Goal: Task Accomplishment & Management: Complete application form

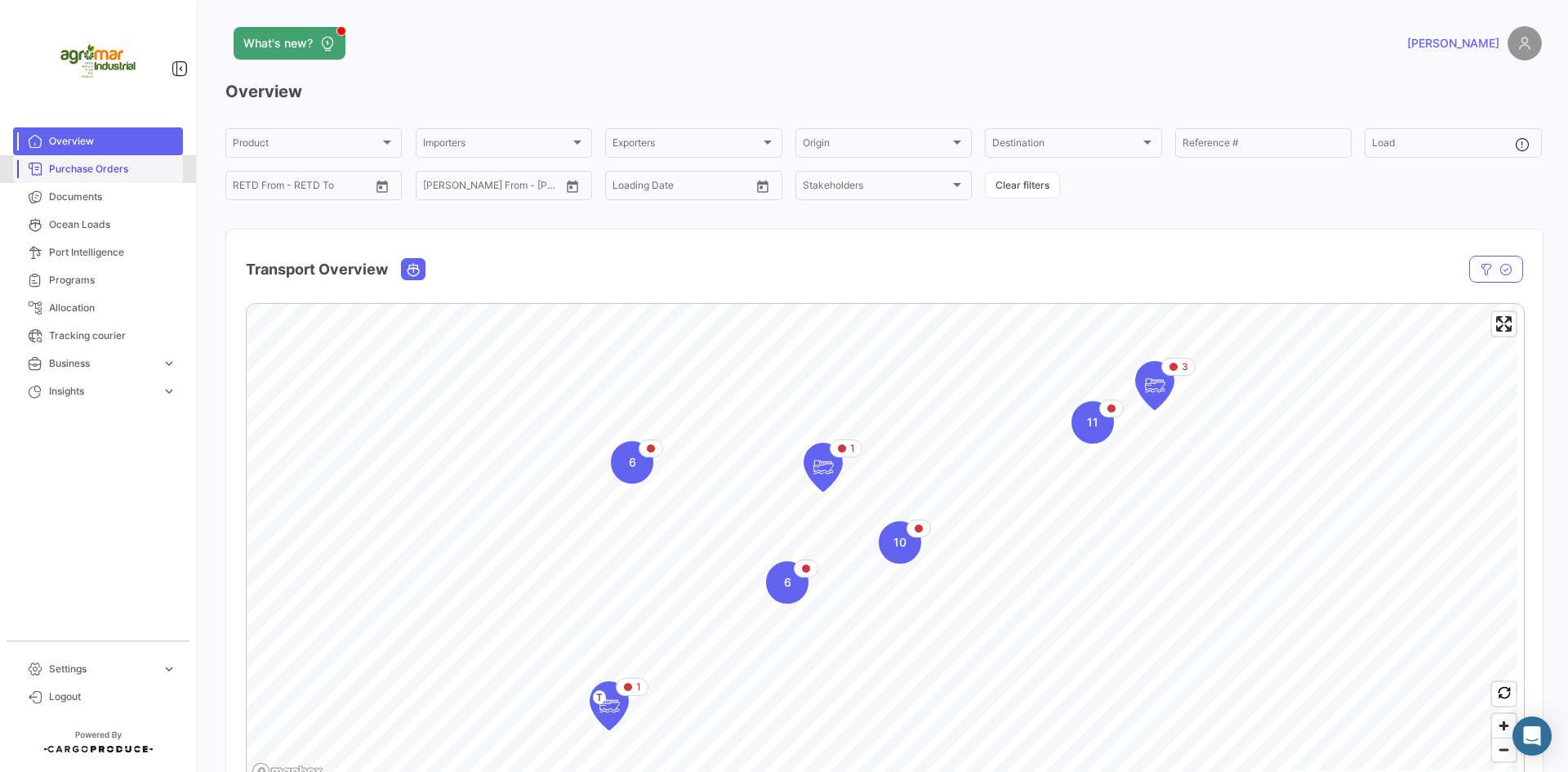
click at [91, 179] on link "Purchase Orders" at bounding box center [98, 169] width 170 height 27
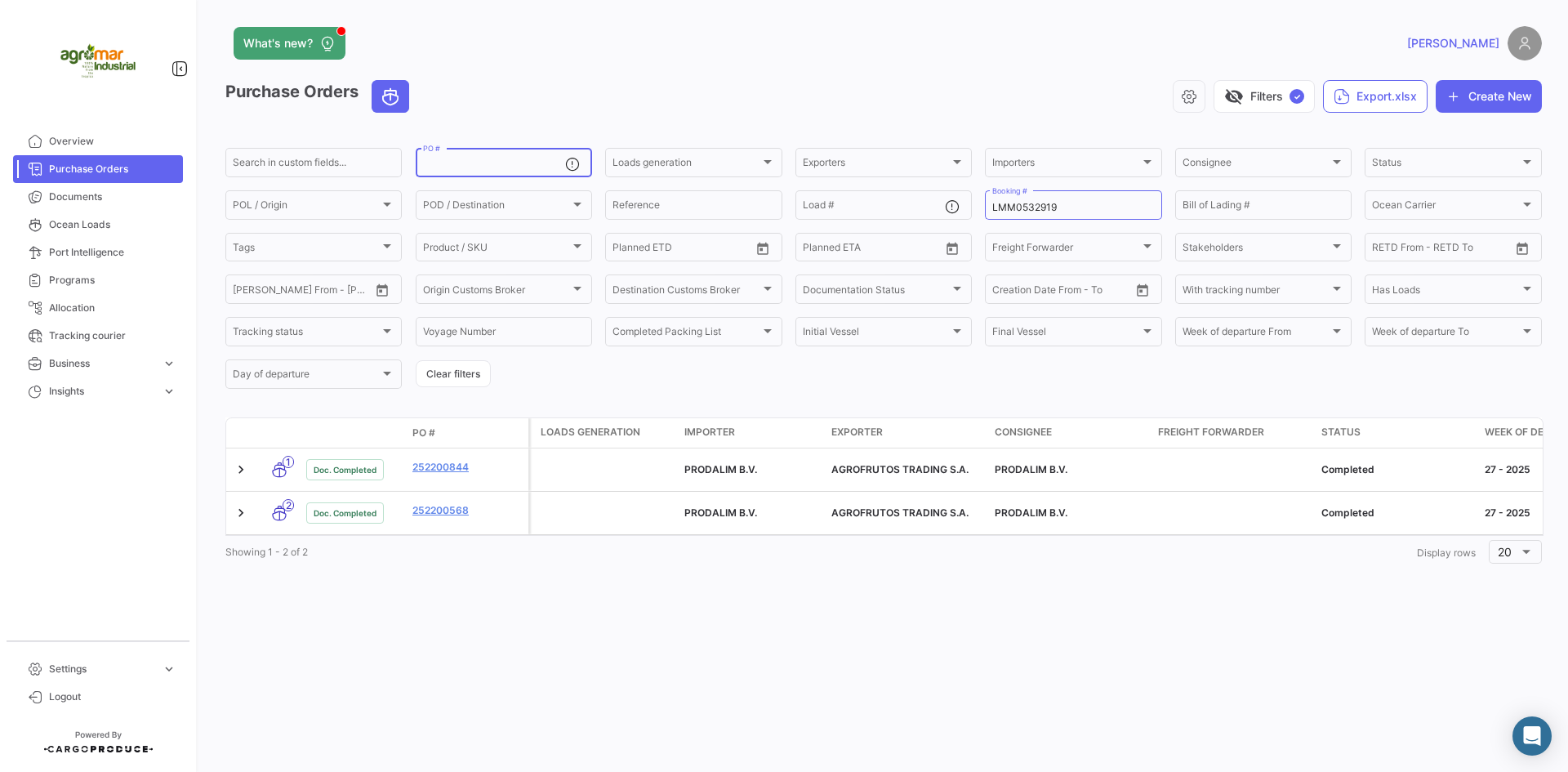
click at [487, 167] on input "PO #" at bounding box center [494, 165] width 142 height 12
paste input "75109"
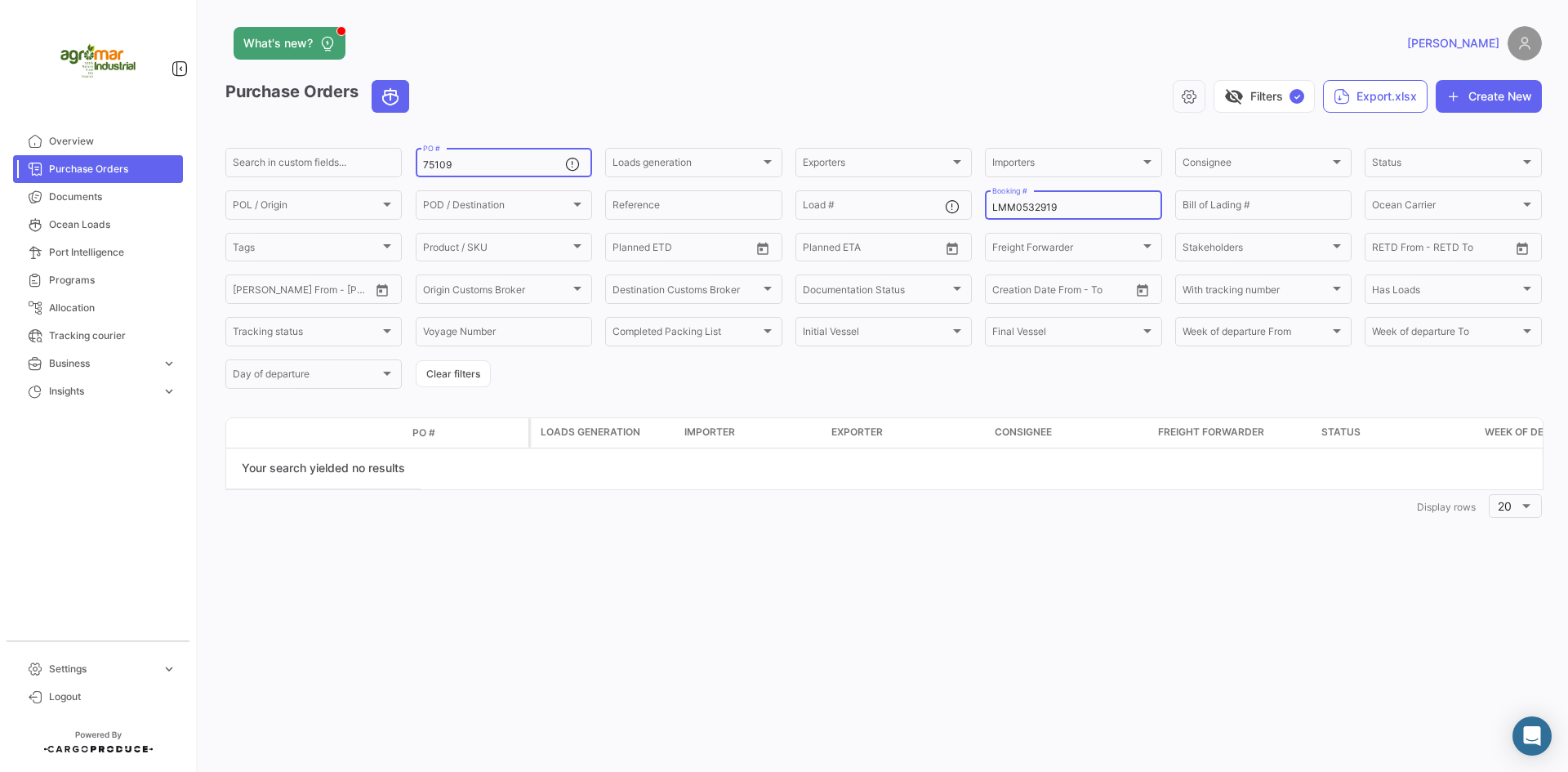
type input "75109"
click at [1020, 209] on input "LMM0532919" at bounding box center [1073, 207] width 161 height 12
click at [1109, 411] on div "Purchase Orders visibility_off Filters ✓ Export.xlsx Create New Search in custo…" at bounding box center [883, 301] width 1316 height 443
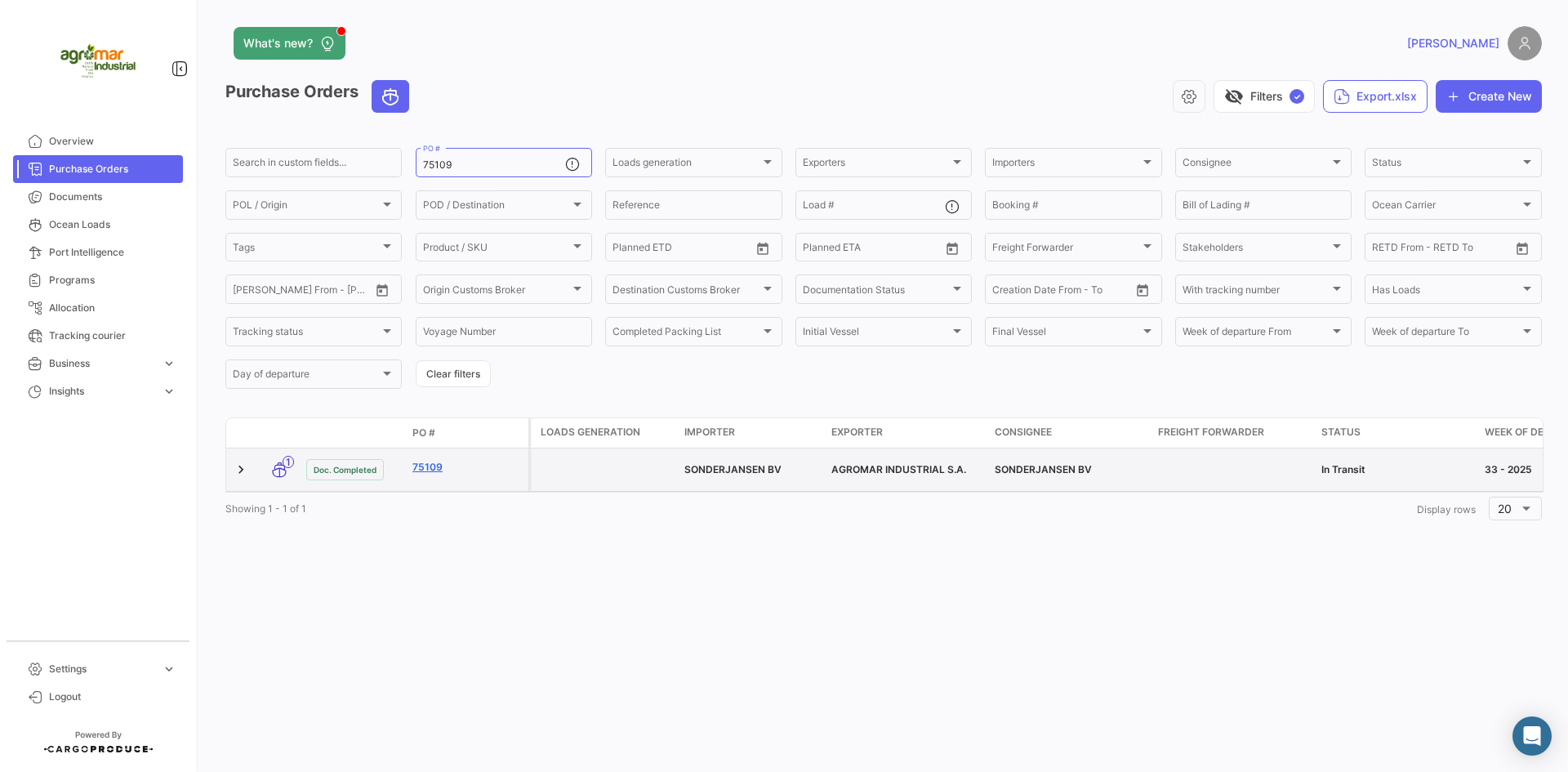
click at [424, 468] on link "75109" at bounding box center [467, 467] width 109 height 15
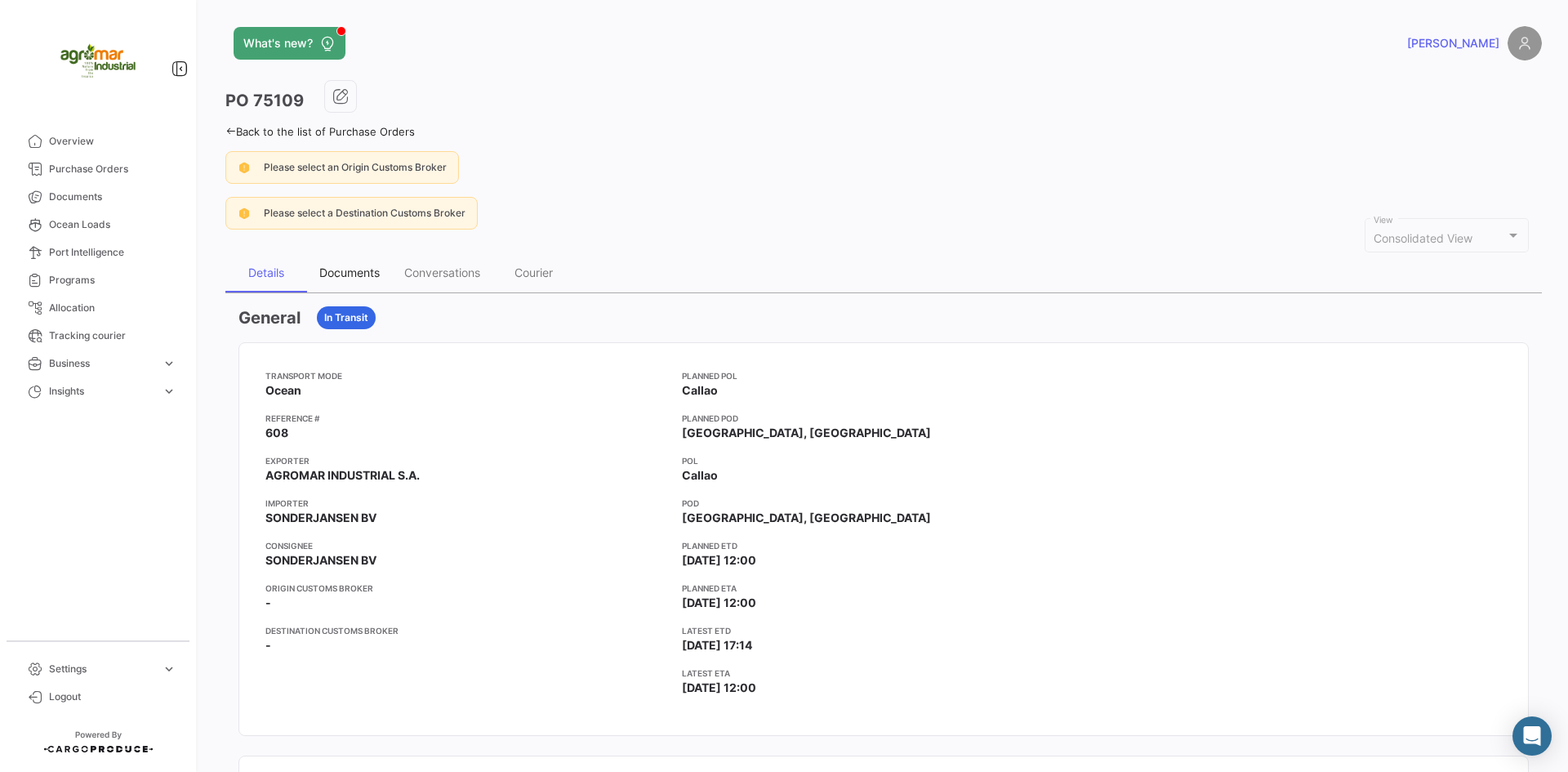
click at [343, 275] on div "Documents" at bounding box center [349, 272] width 60 height 14
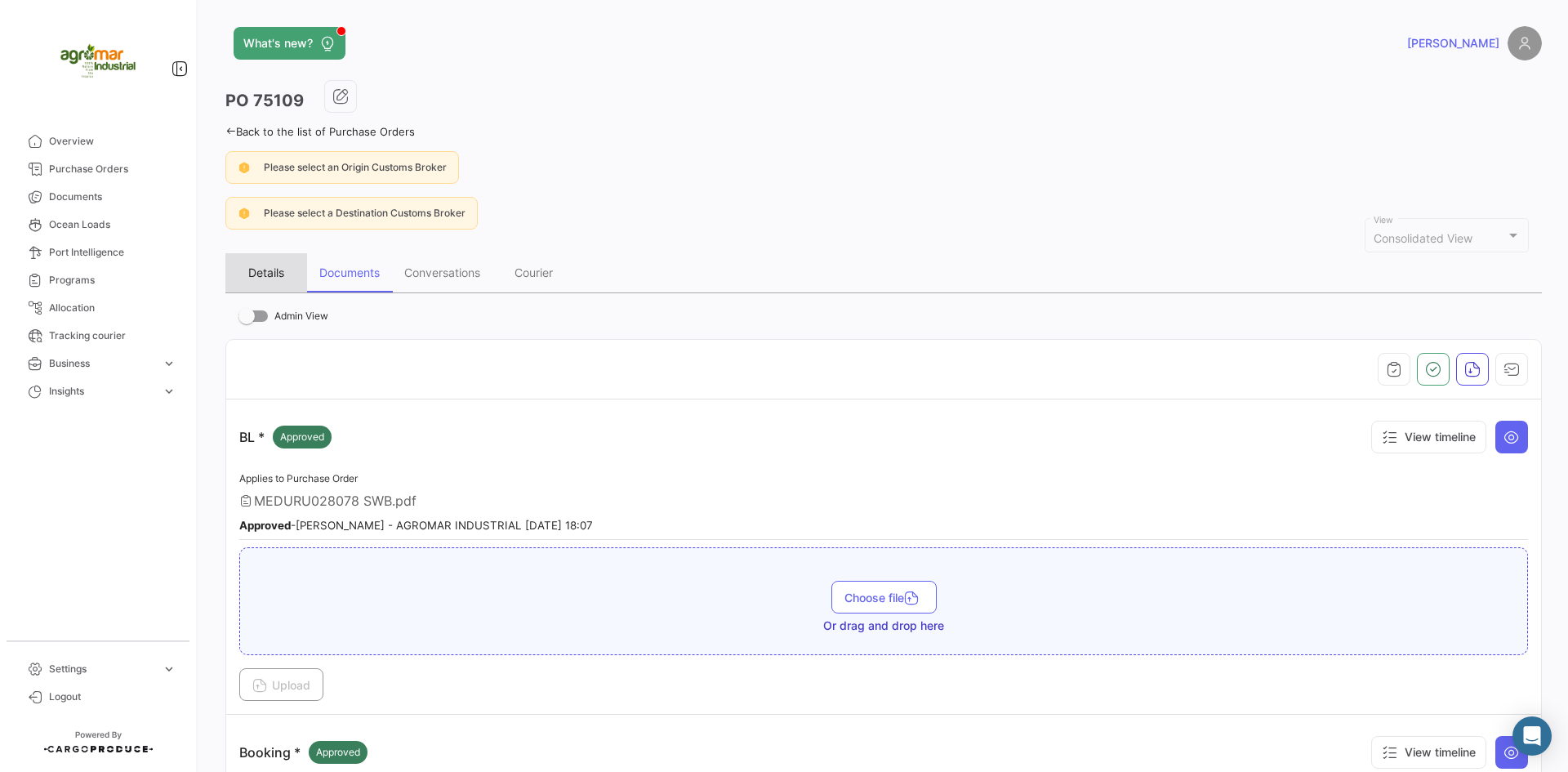
click at [248, 269] on div "Details" at bounding box center [265, 272] width 36 height 14
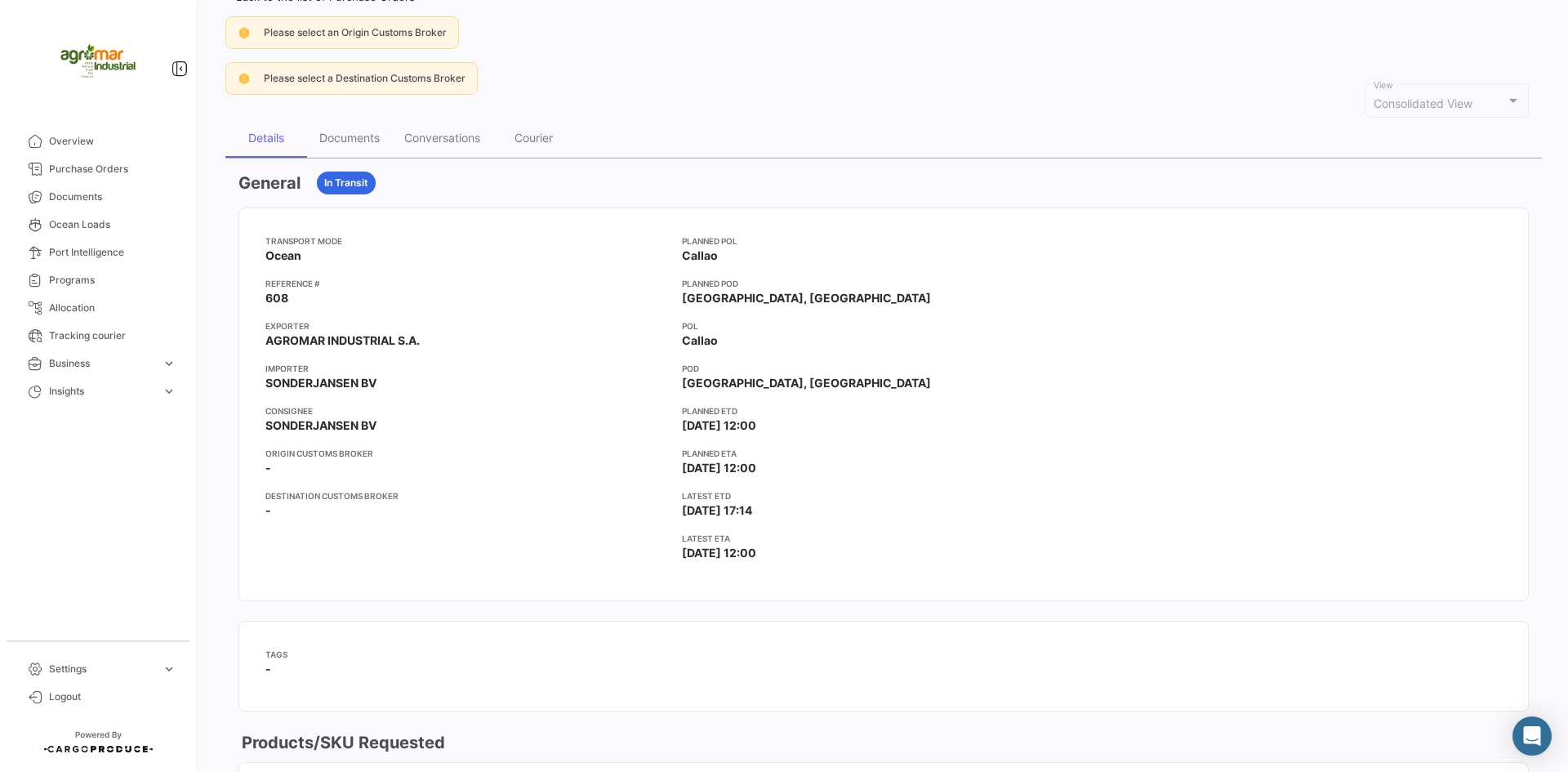
scroll to position [163, 0]
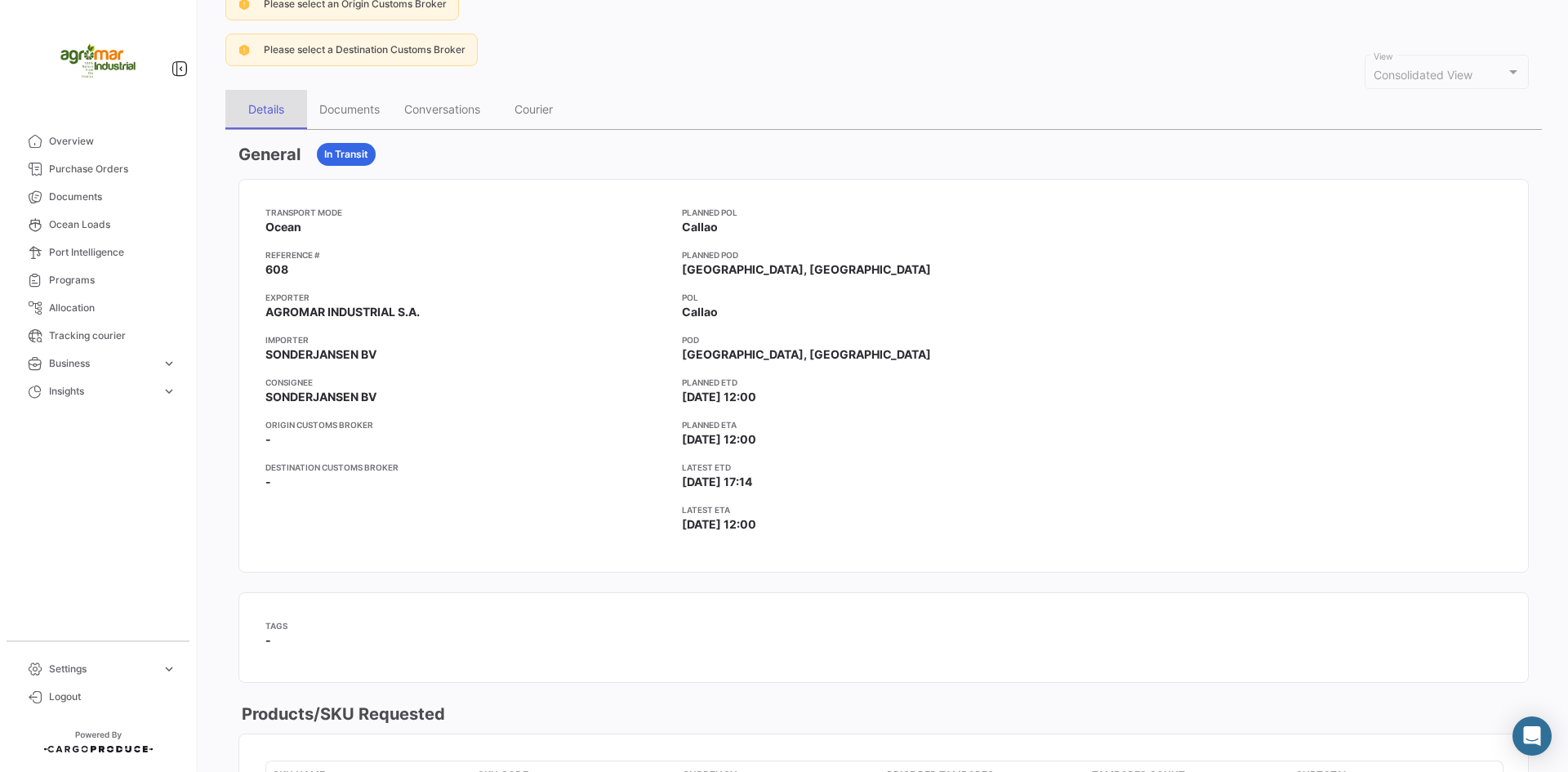
click at [281, 120] on div "Details" at bounding box center [266, 109] width 82 height 39
click at [371, 108] on div "Documents" at bounding box center [349, 109] width 60 height 14
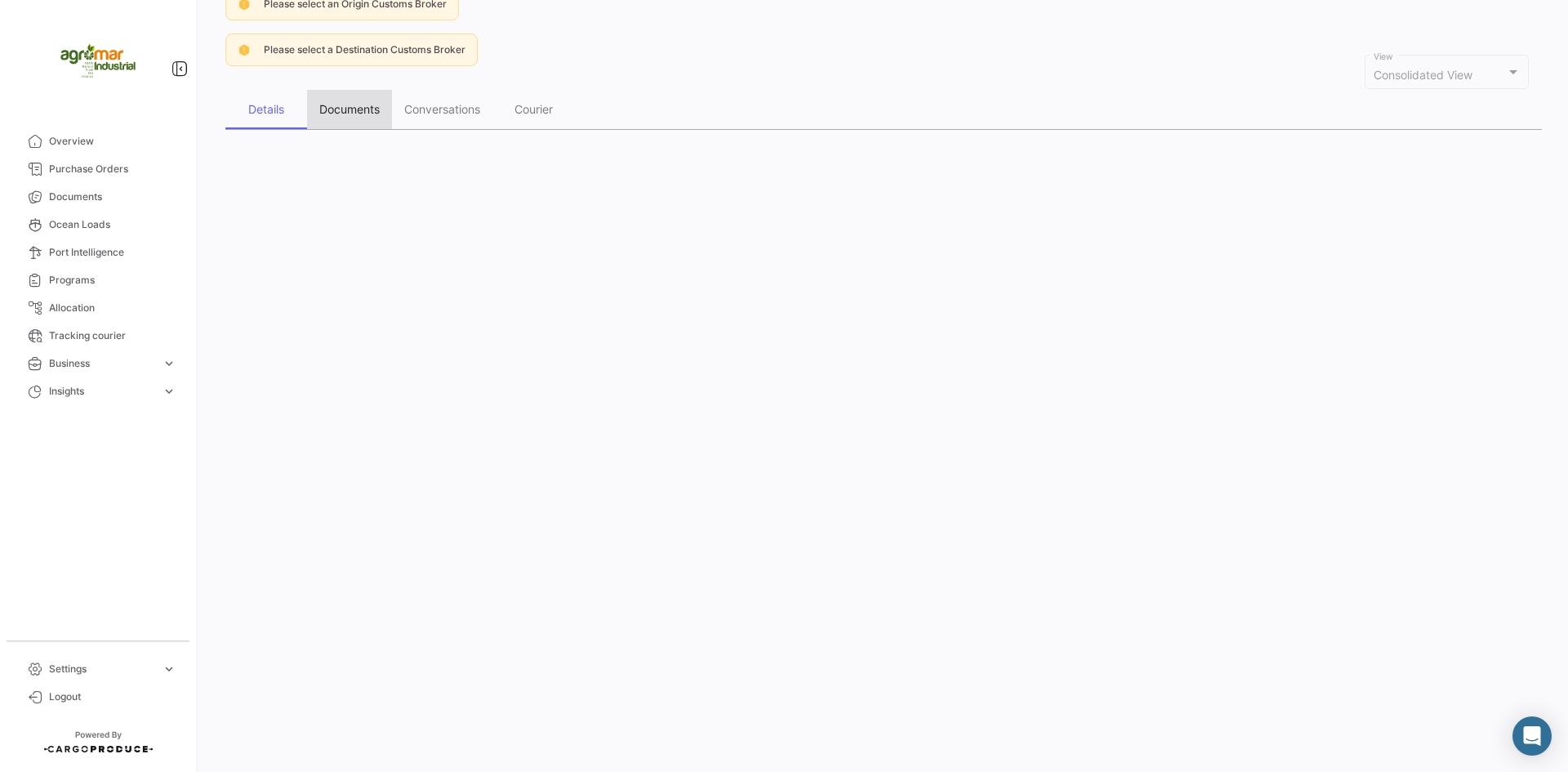
scroll to position [0, 0]
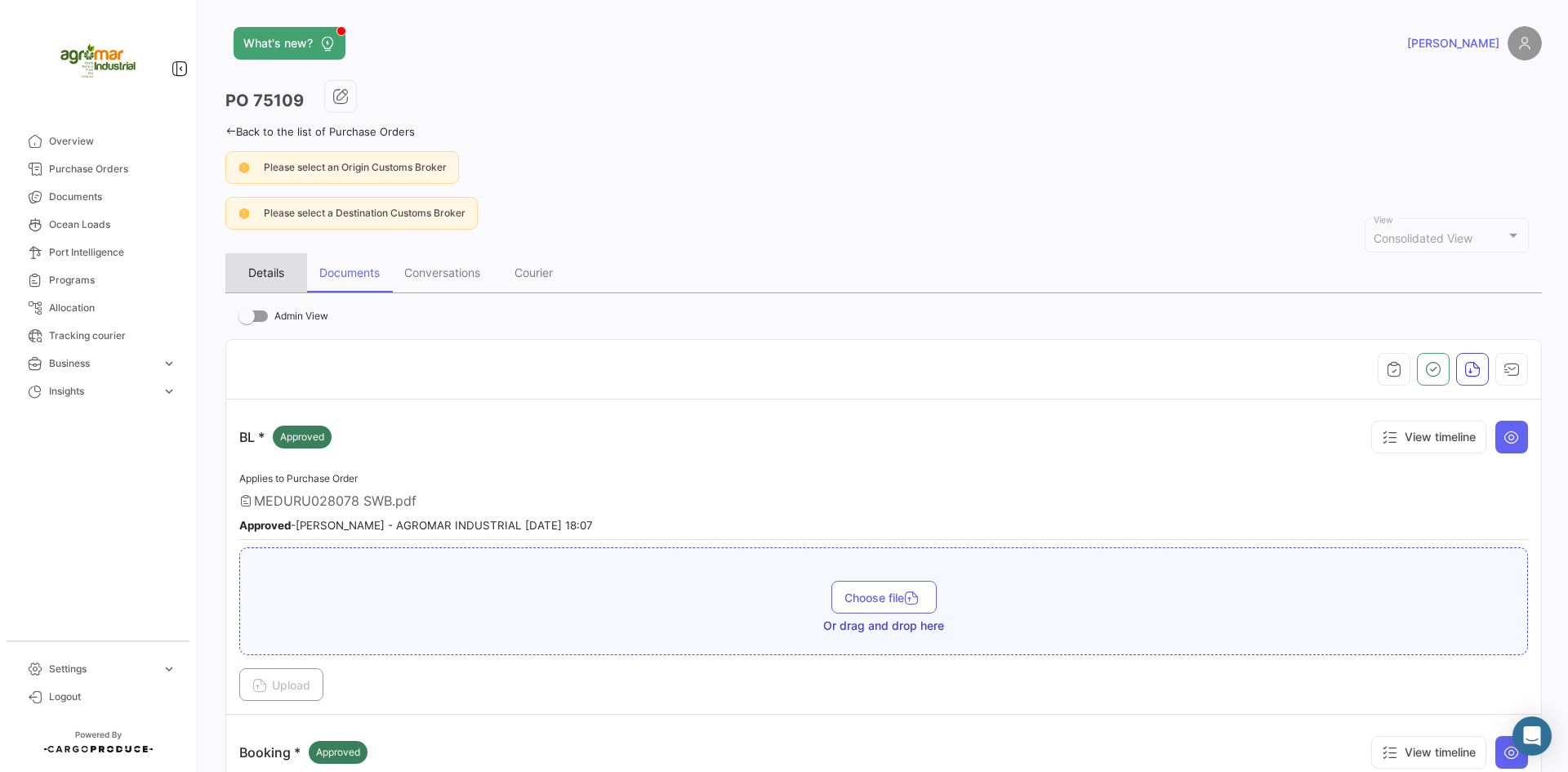
click at [267, 266] on div "Details" at bounding box center [265, 272] width 36 height 14
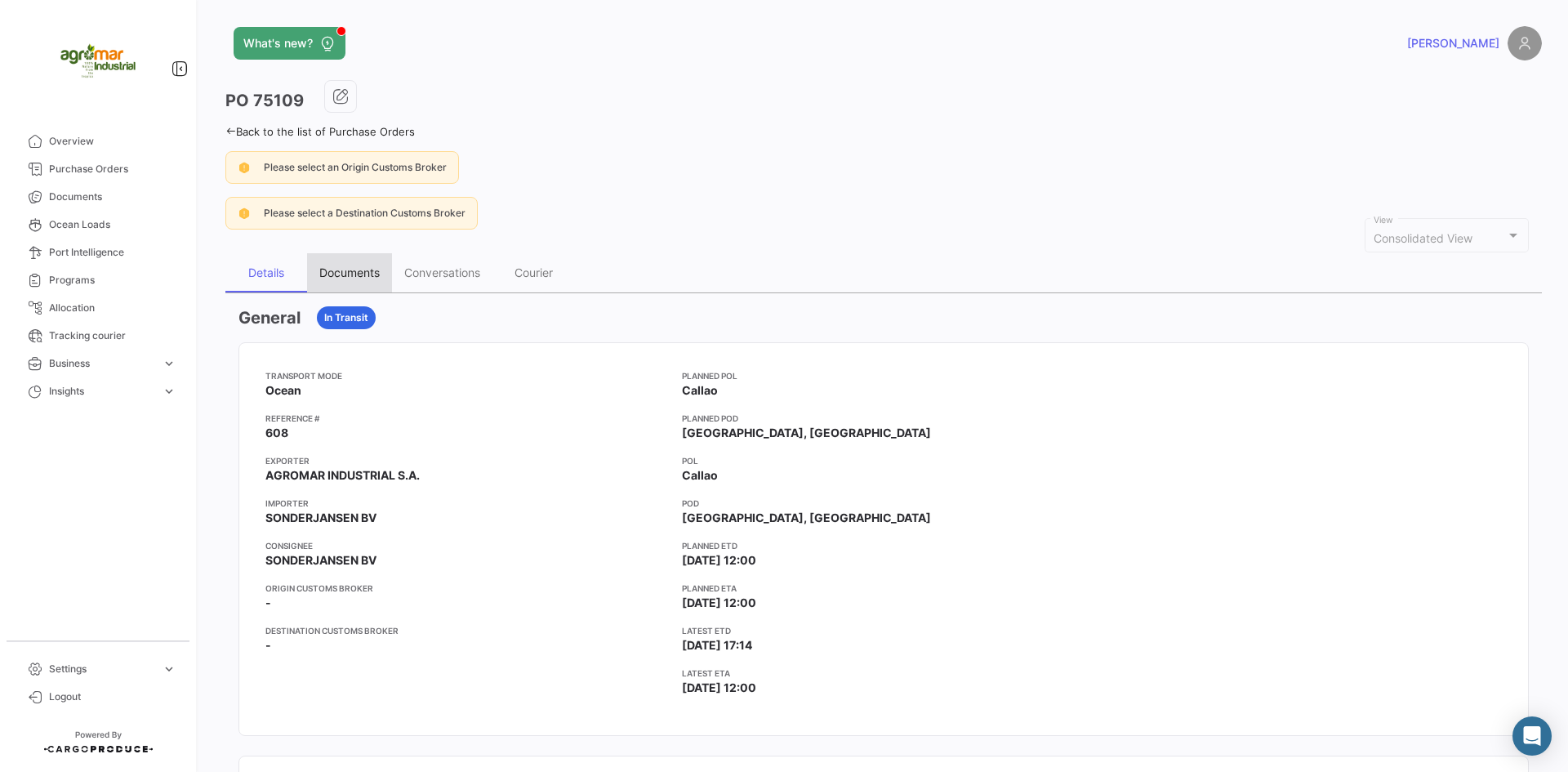
click at [332, 268] on div "Documents" at bounding box center [349, 272] width 60 height 14
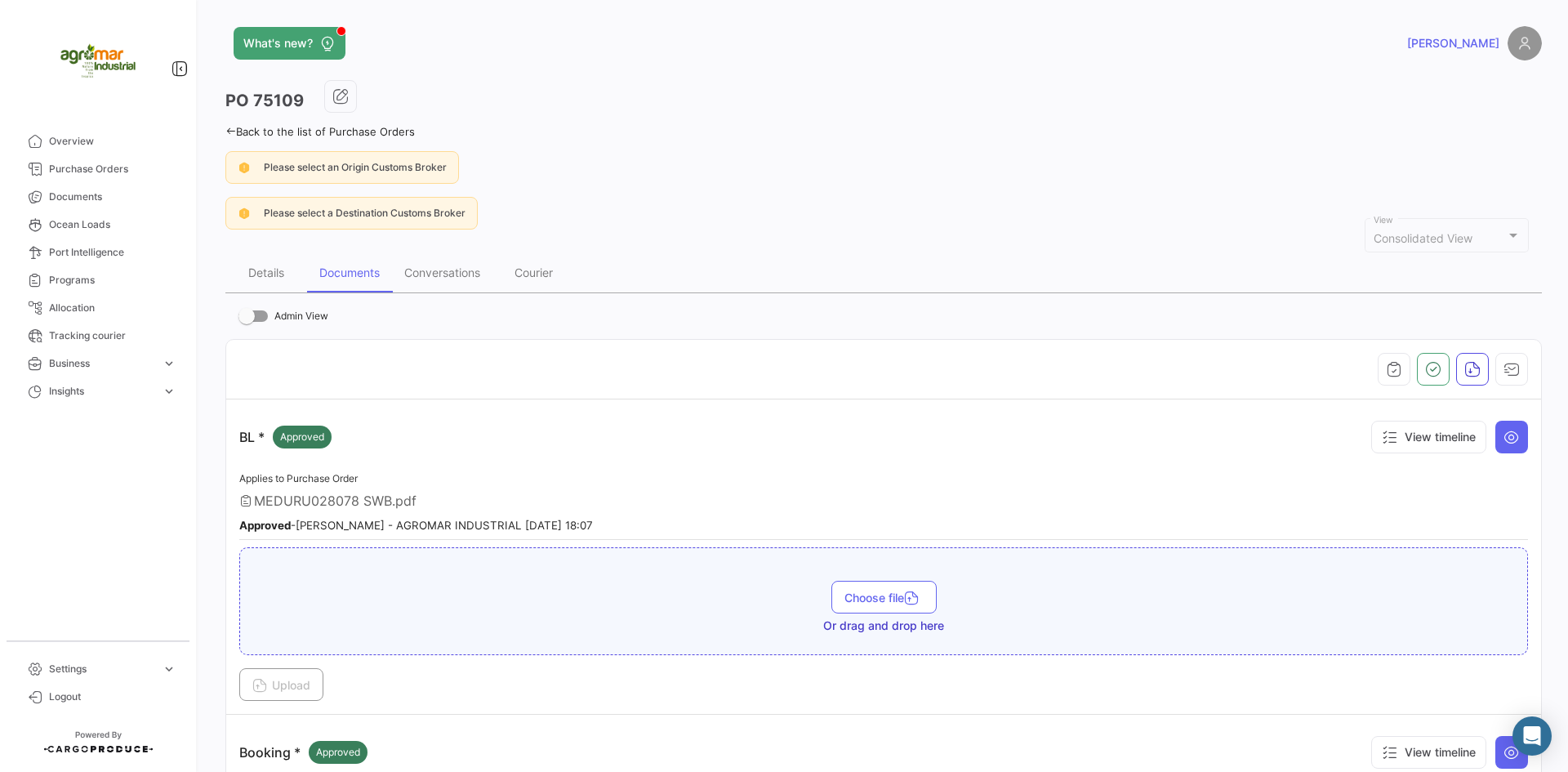
click at [347, 560] on div "Choose file Or drag and drop here" at bounding box center [883, 601] width 1289 height 108
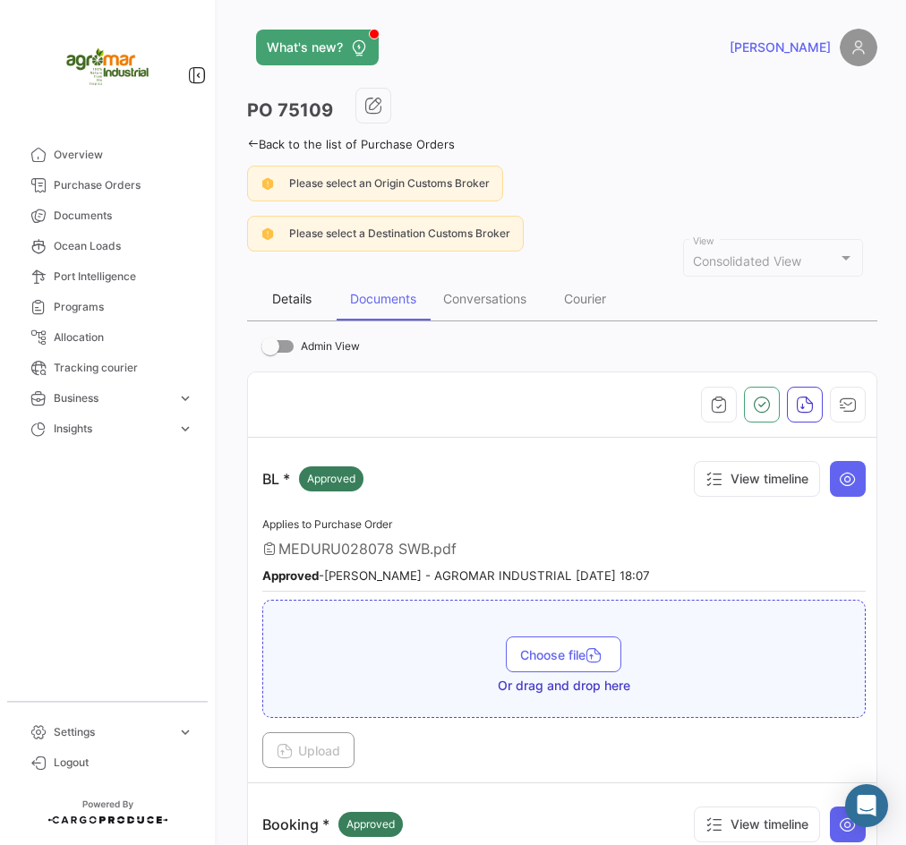
click at [287, 313] on div "Details" at bounding box center [292, 298] width 90 height 43
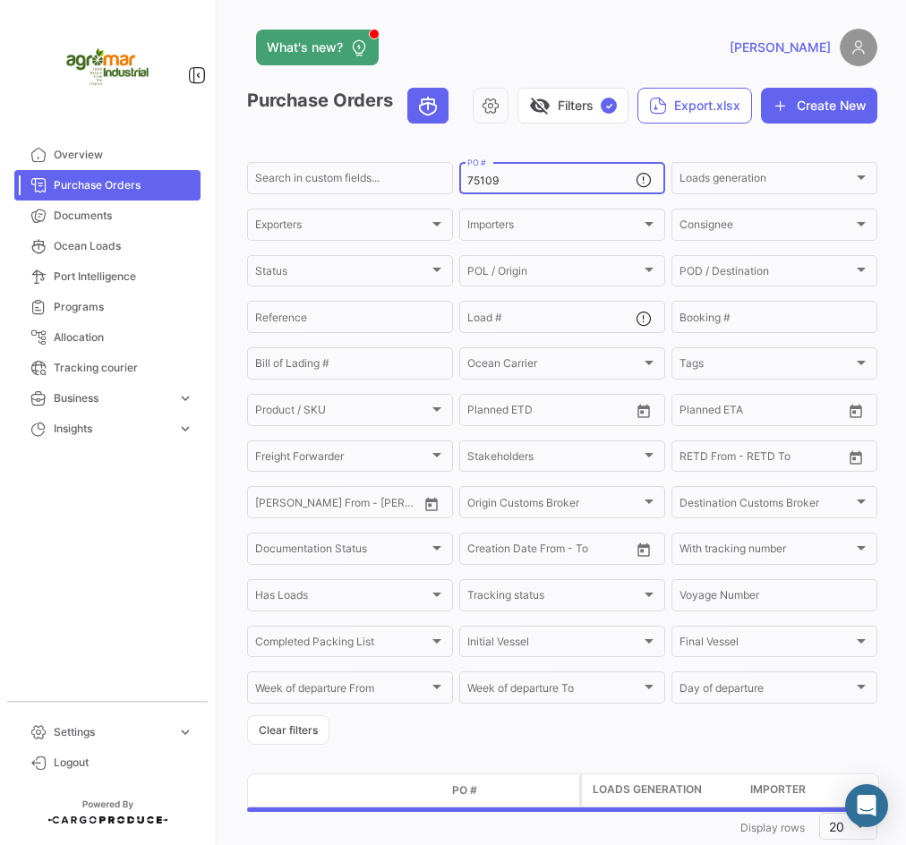
click at [518, 187] on input "75109" at bounding box center [551, 181] width 168 height 13
drag, startPoint x: 518, startPoint y: 224, endPoint x: 428, endPoint y: 237, distance: 91.4
click at [0, 0] on div "Search in custom fields... 75109 PO # Loads generation Loads generation Exporte…" at bounding box center [0, 0] width 0 height 0
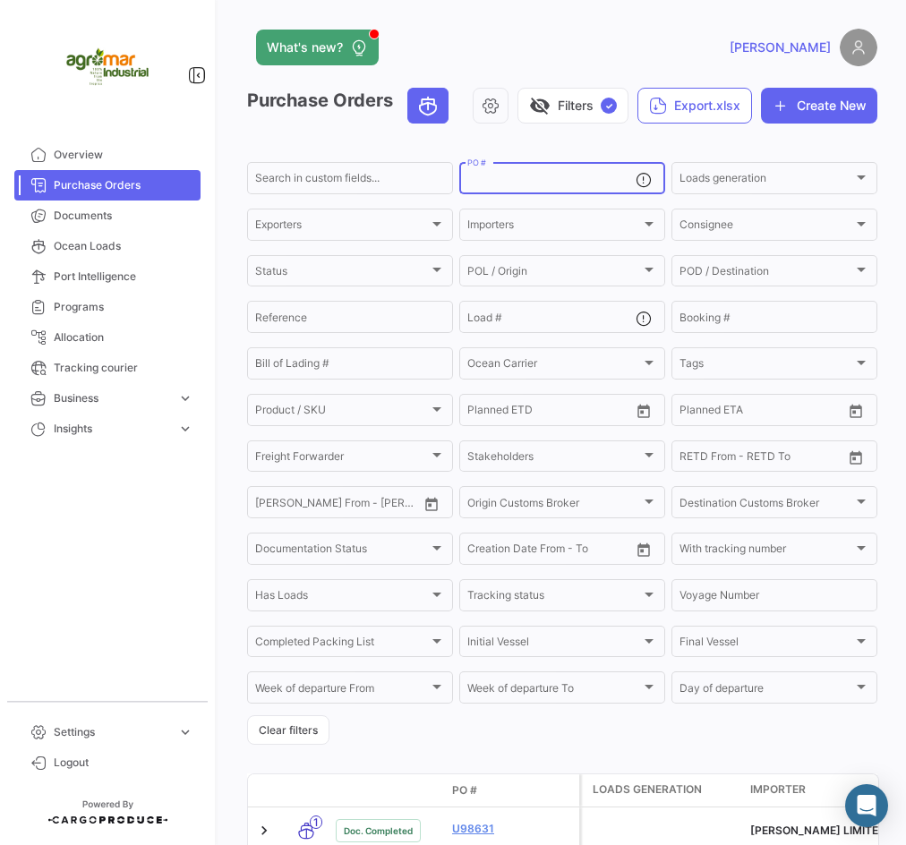
paste input "[PHONE_NUMBER]"
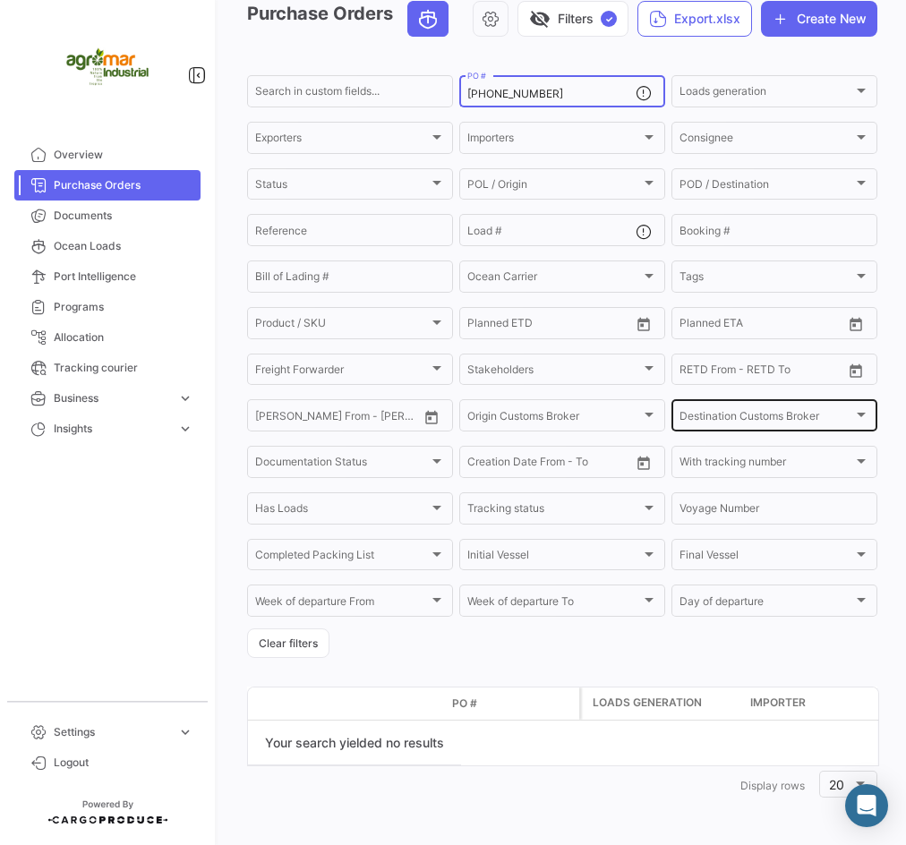
scroll to position [132, 0]
click at [557, 82] on div "[PHONE_NUMBER] PO #" at bounding box center [551, 90] width 168 height 35
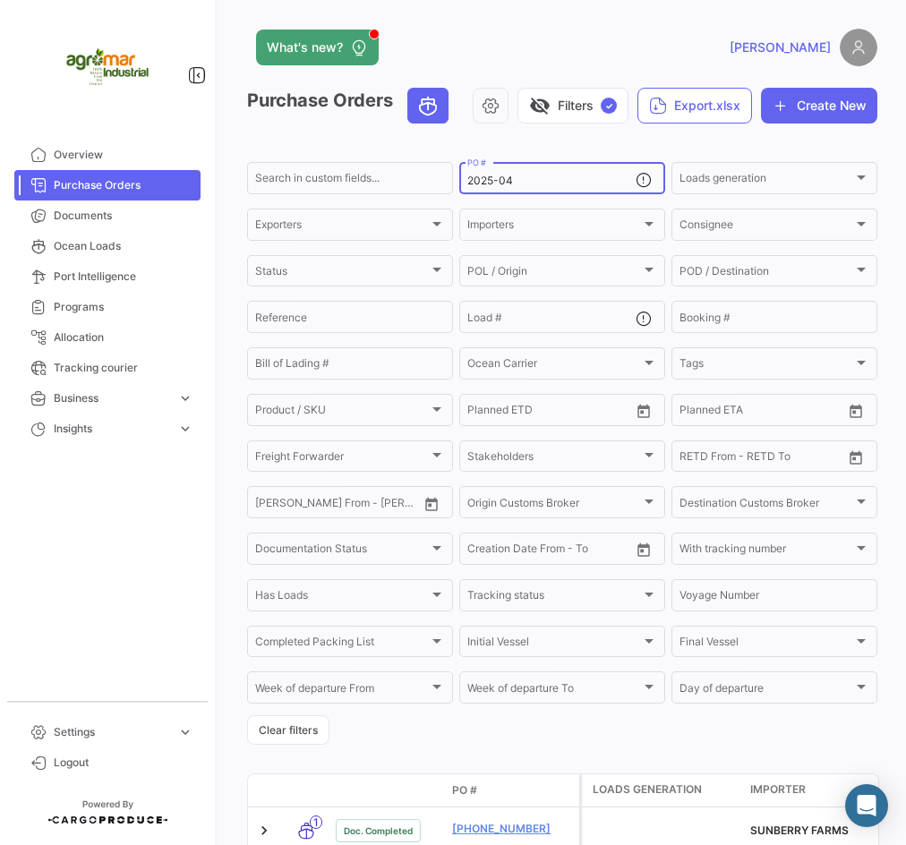
scroll to position [221, 0]
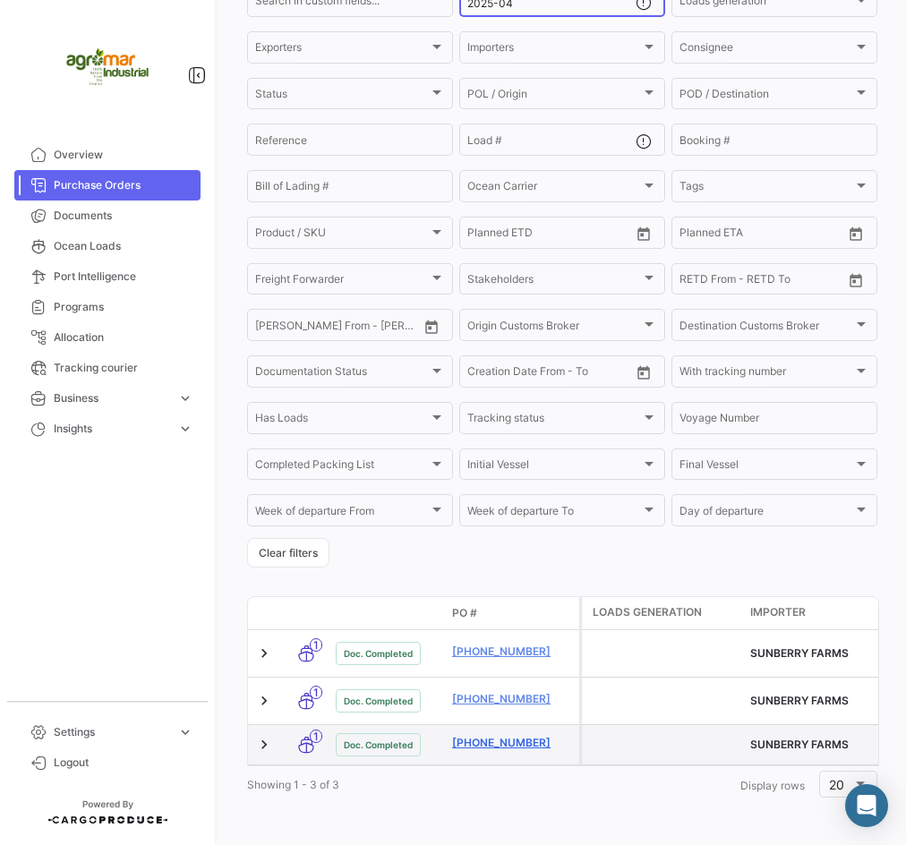
type input "2025-04"
click at [477, 735] on link "[PHONE_NUMBER]" at bounding box center [512, 743] width 120 height 16
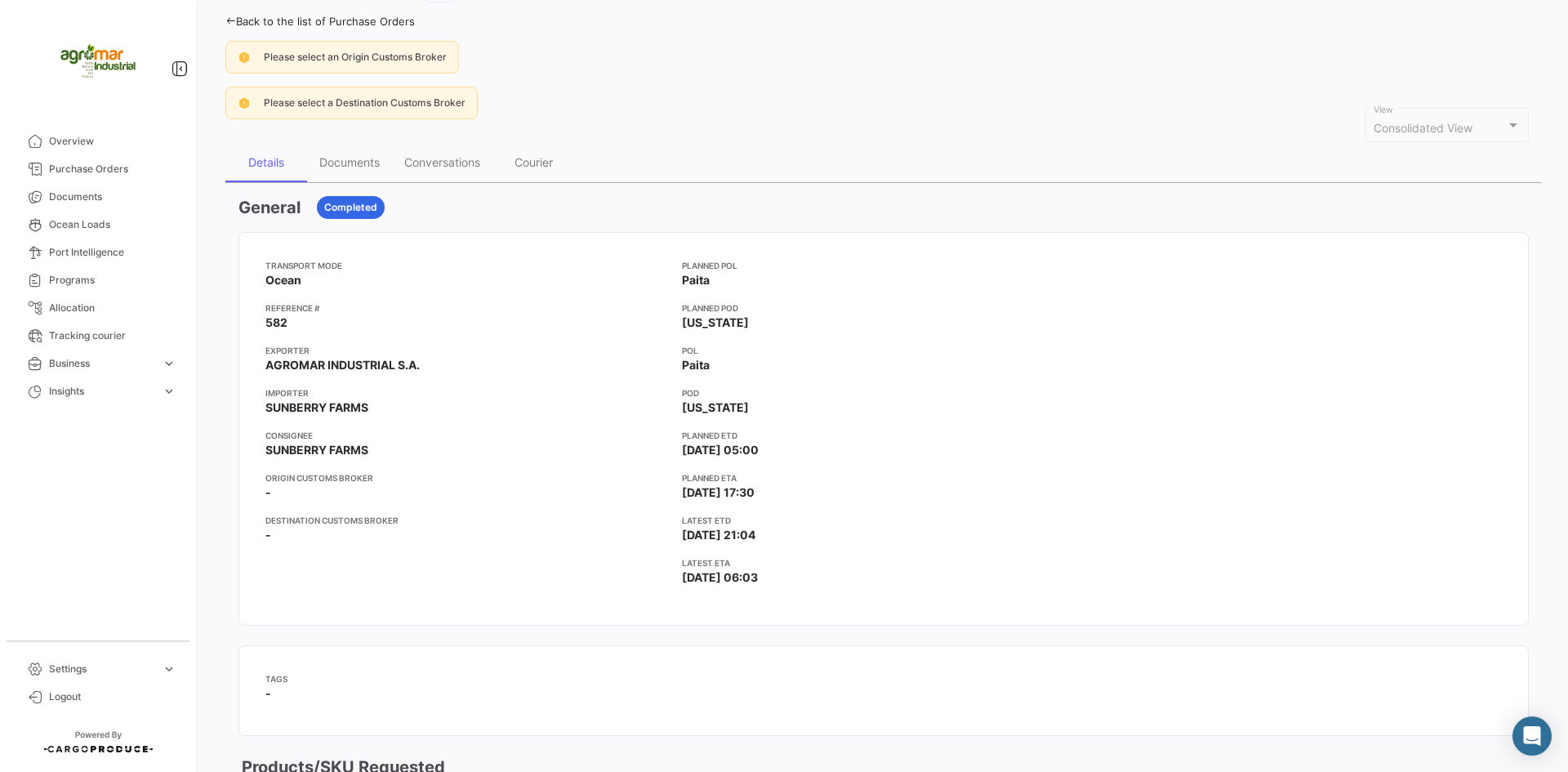
scroll to position [110, 0]
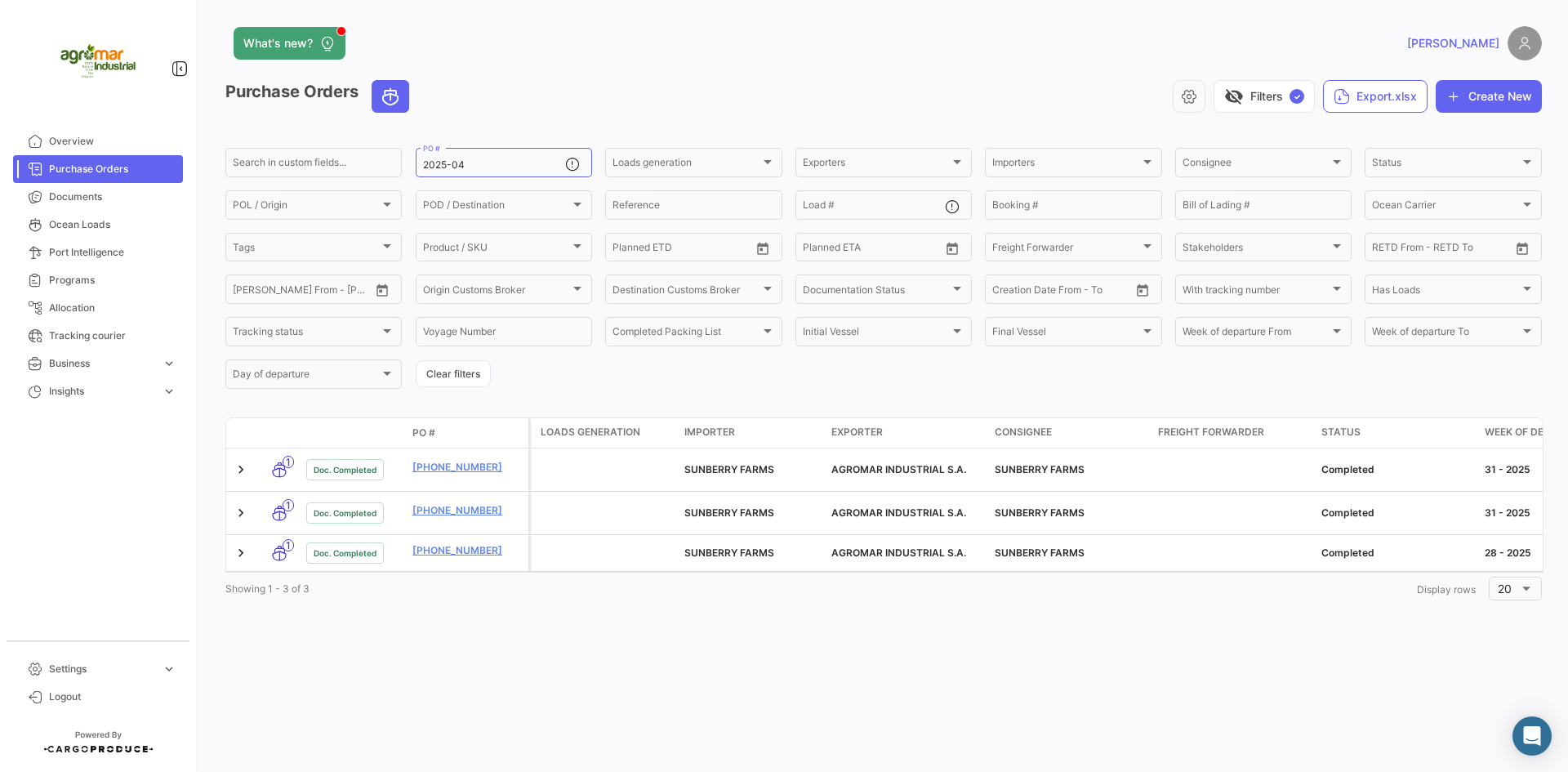
click at [597, 620] on div "What's new? [PERSON_NAME] Purchase Orders visibility_off Filters ✓ Export.xlsx …" at bounding box center [883, 386] width 1368 height 772
click at [426, 438] on span "PO #" at bounding box center [423, 433] width 23 height 15
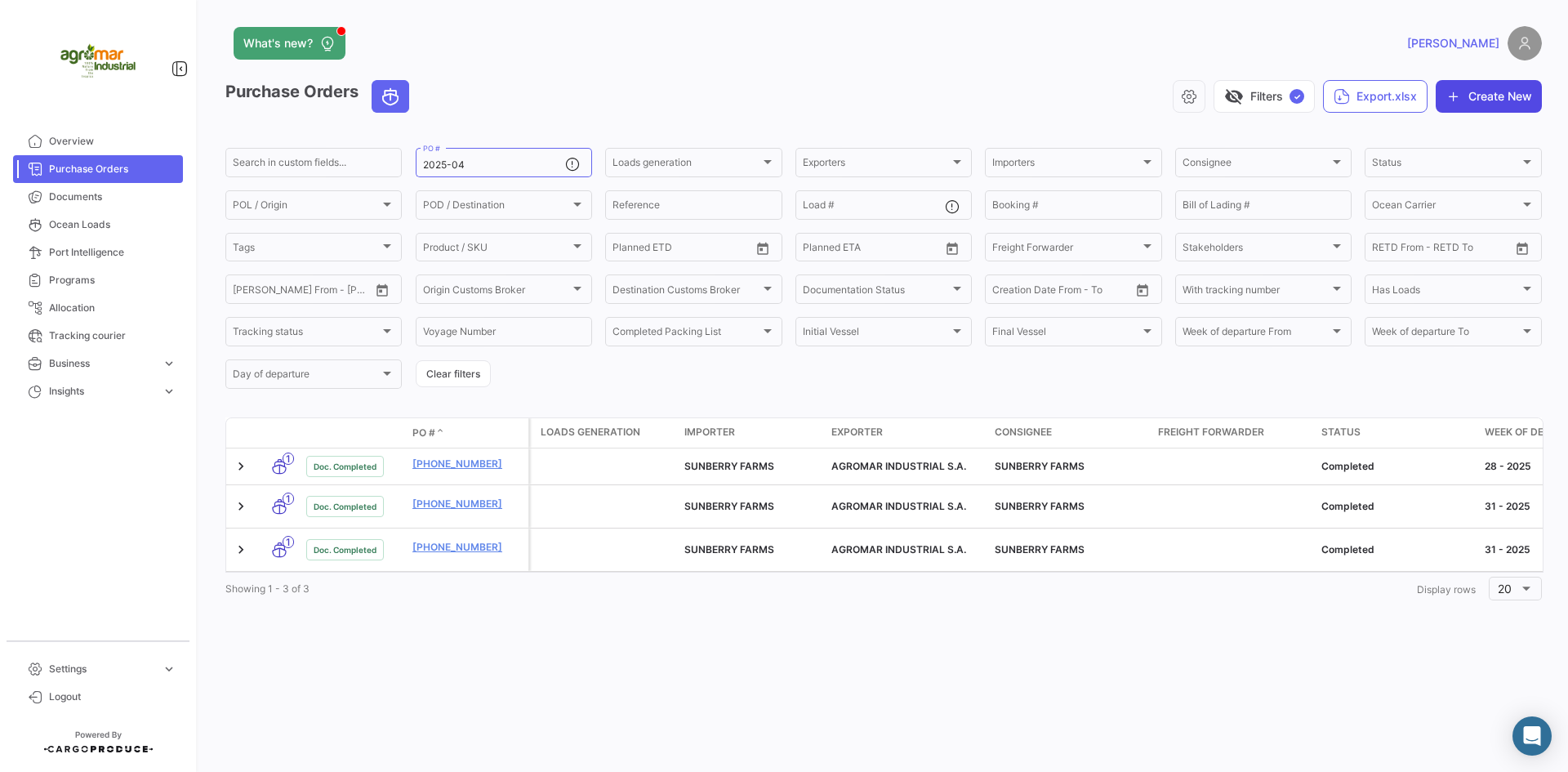
click at [1491, 98] on button "Create New" at bounding box center [1489, 97] width 106 height 33
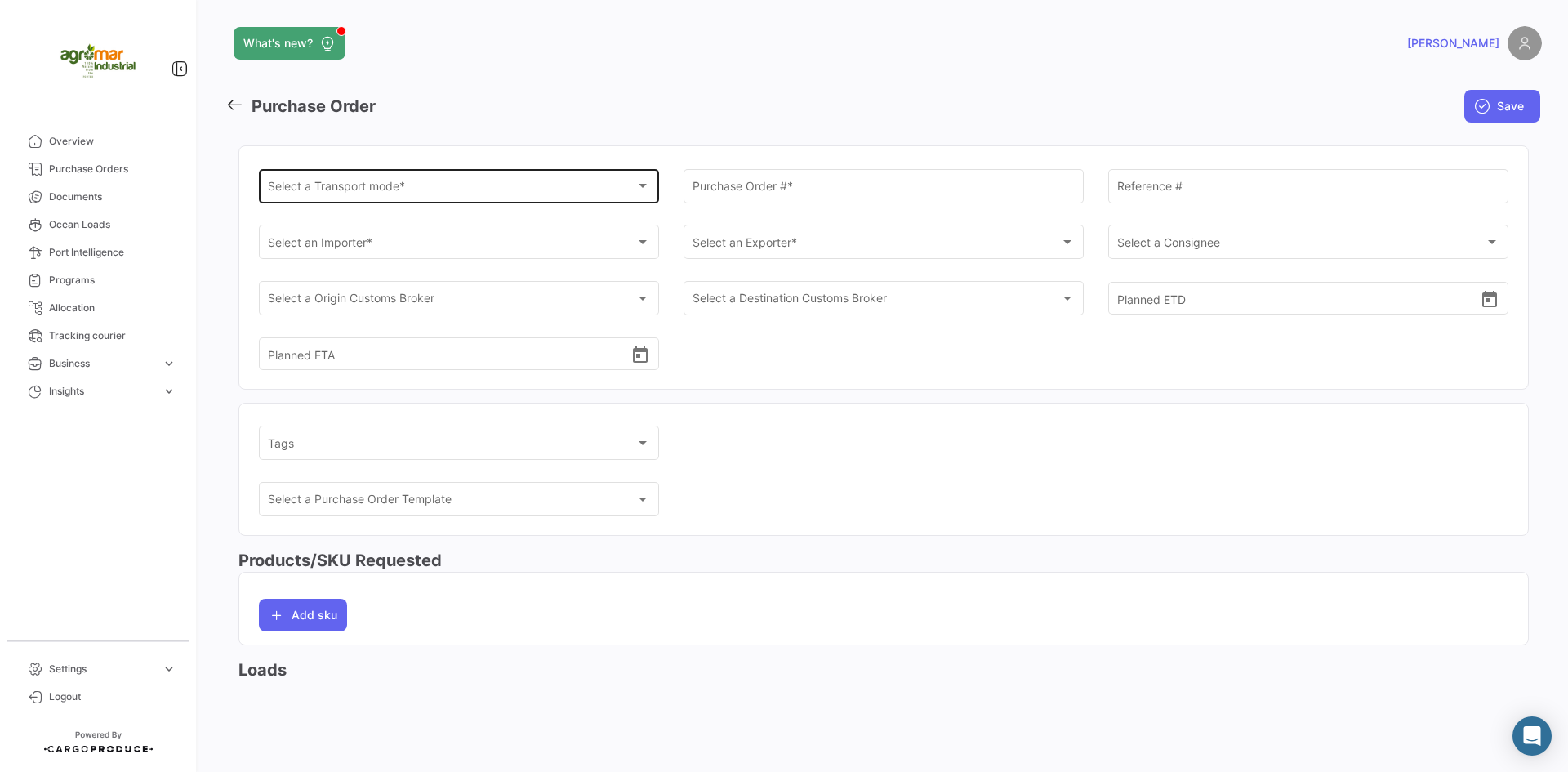
click at [418, 184] on div "Select a Transport mode *" at bounding box center [452, 189] width 369 height 14
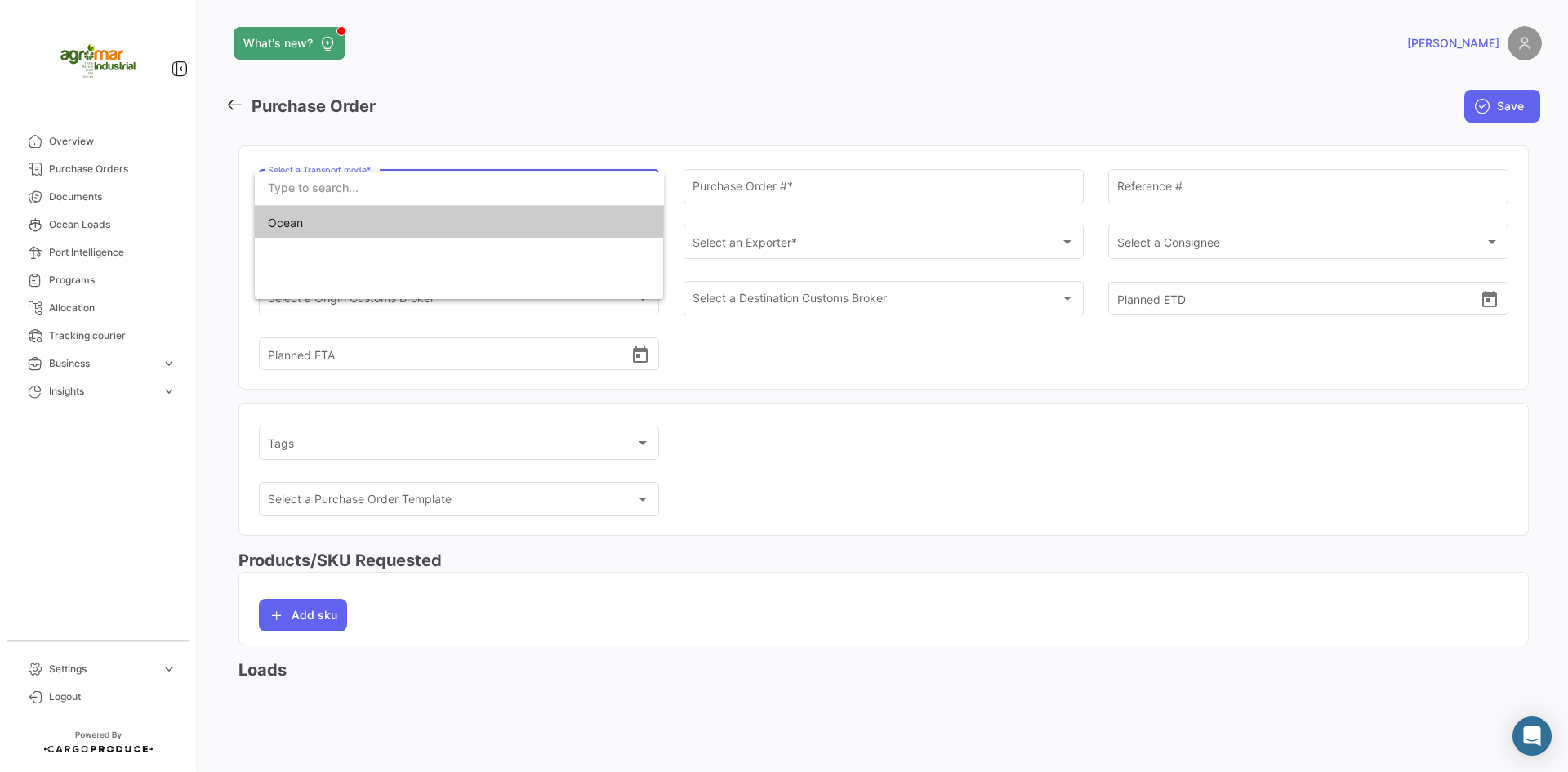
click at [403, 218] on span "Ocean" at bounding box center [382, 224] width 229 height 35
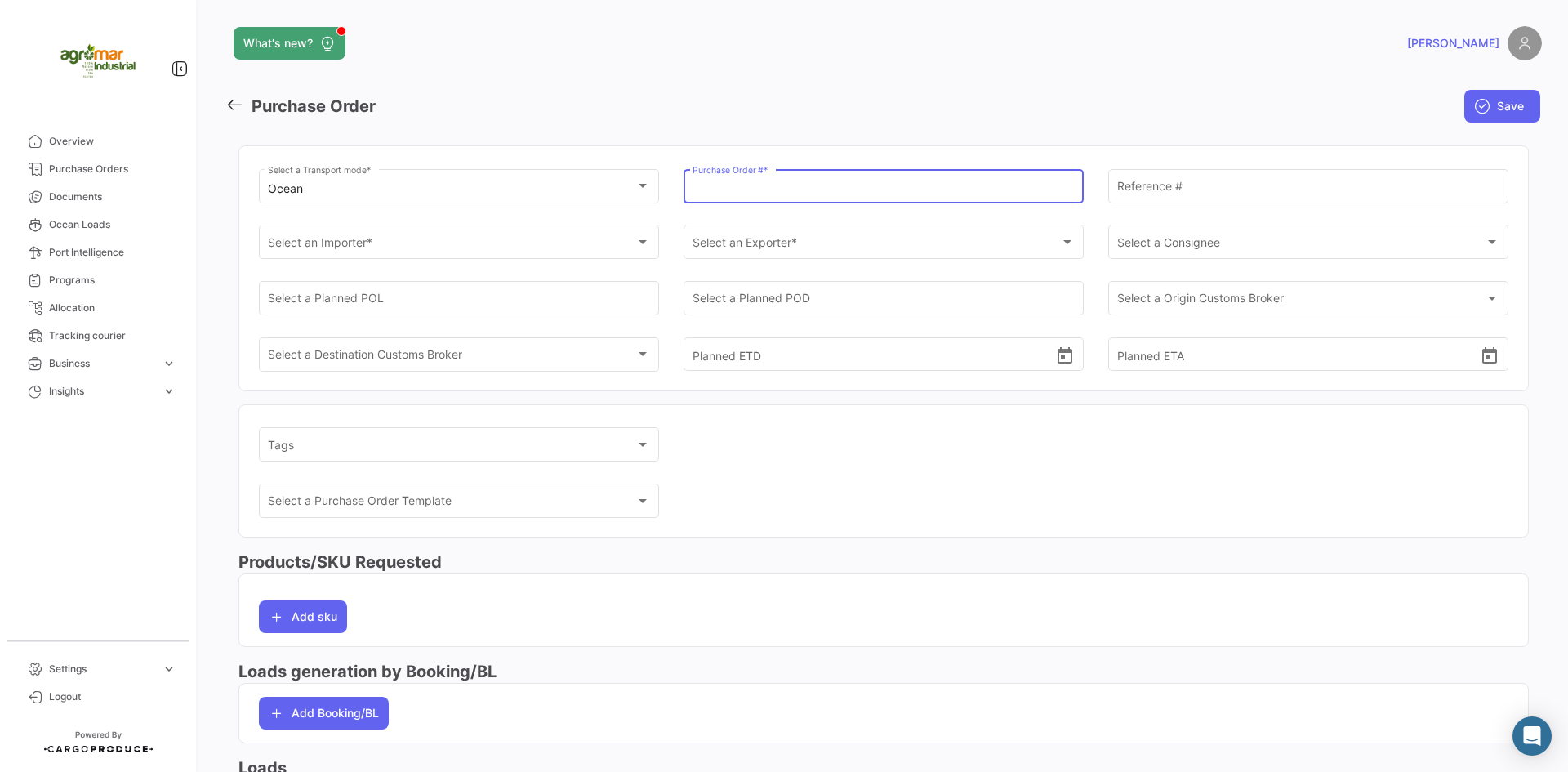
click at [774, 192] on input "Purchase Order # *" at bounding box center [884, 189] width 383 height 14
click at [250, 105] on link at bounding box center [238, 107] width 26 height 24
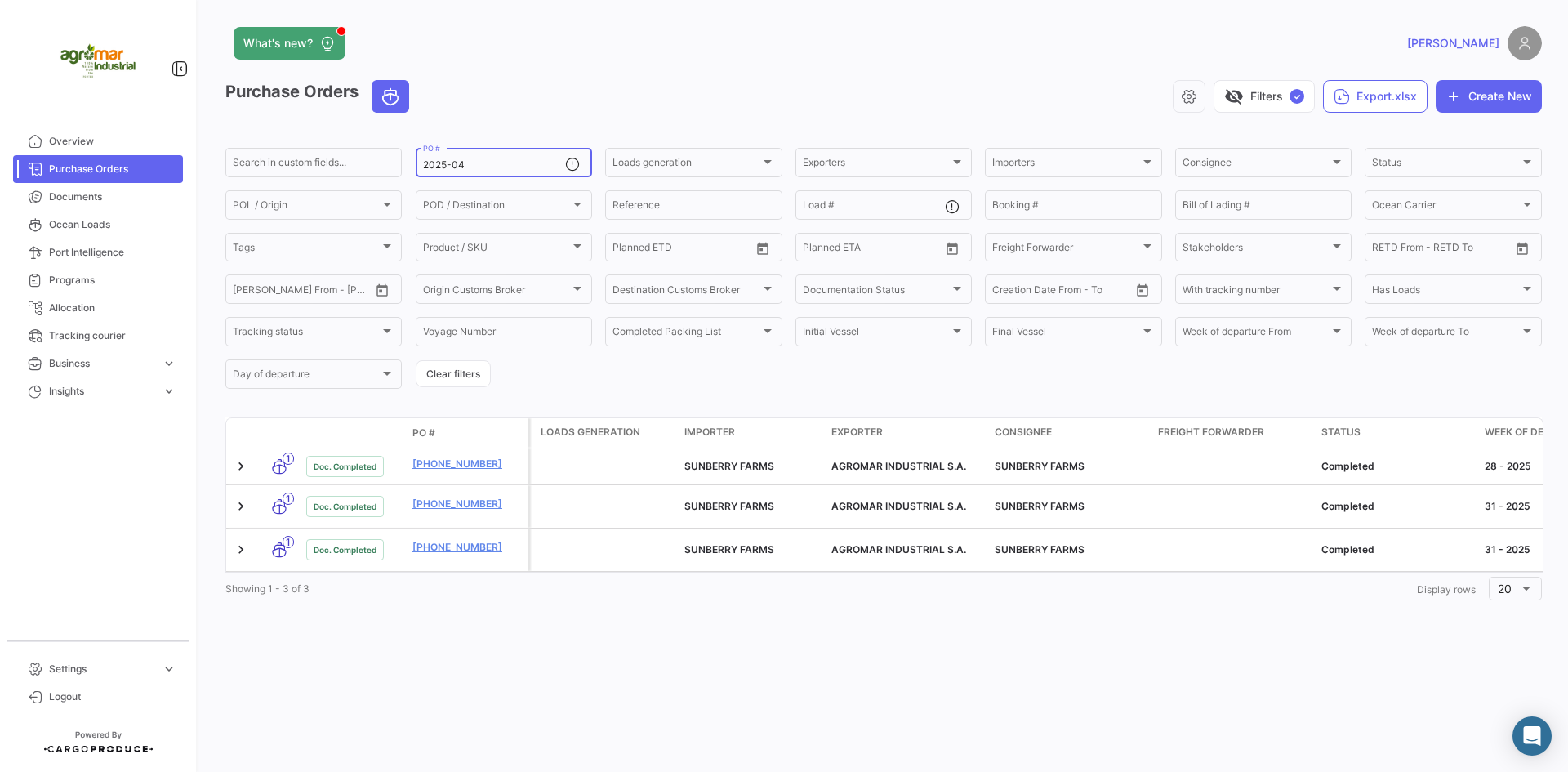
drag, startPoint x: 483, startPoint y: 162, endPoint x: 403, endPoint y: 164, distance: 80.0
click at [403, 164] on form "Search in custom fields... 2025-04 PO # Loads generation Loads generation Expor…" at bounding box center [883, 267] width 1316 height 245
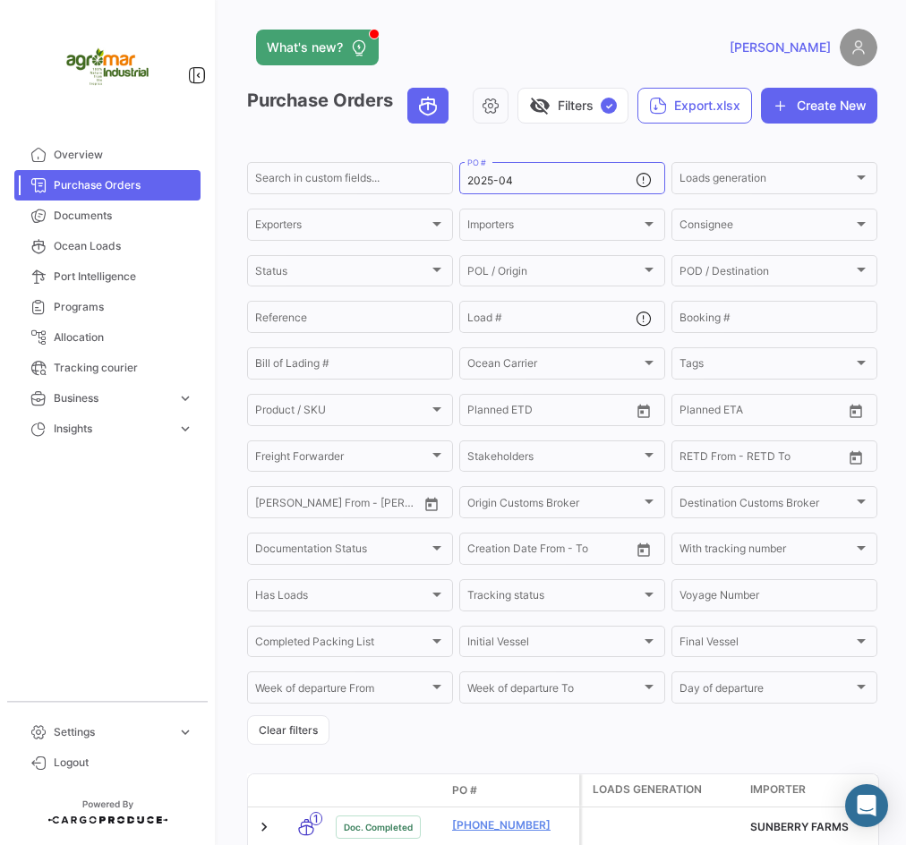
click at [724, 56] on div "[PERSON_NAME]" at bounding box center [735, 48] width 284 height 38
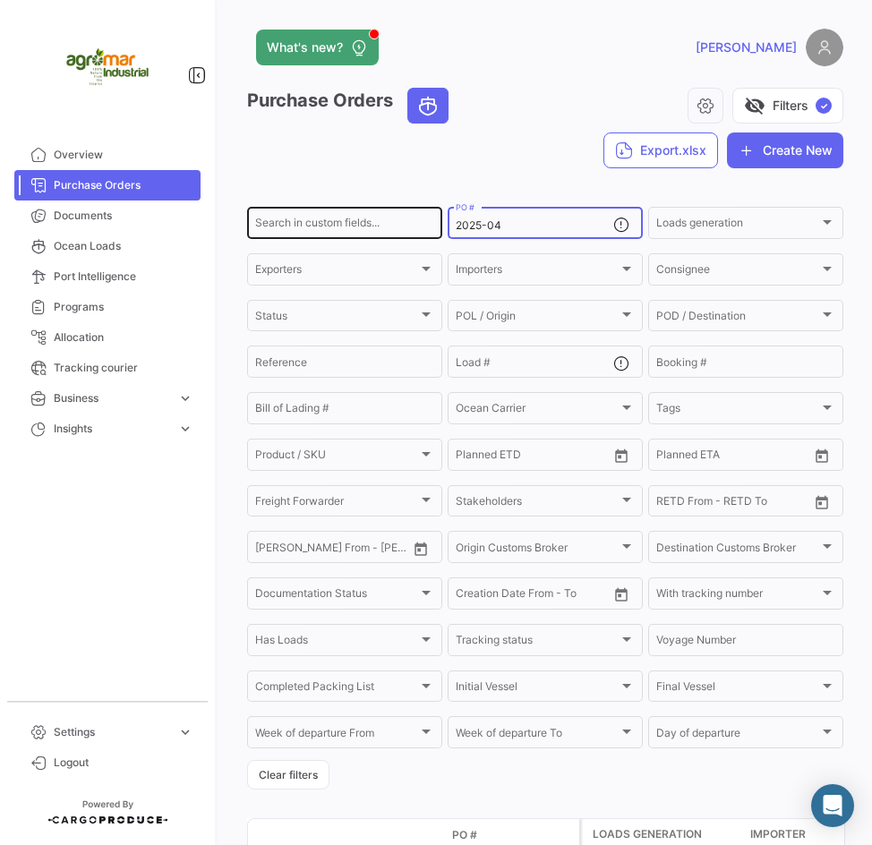
drag, startPoint x: 510, startPoint y: 223, endPoint x: 431, endPoint y: 231, distance: 79.2
click at [0, 0] on div "Search in custom fields... 2025-04 PO # Loads generation Loads generation Expor…" at bounding box center [0, 0] width 0 height 0
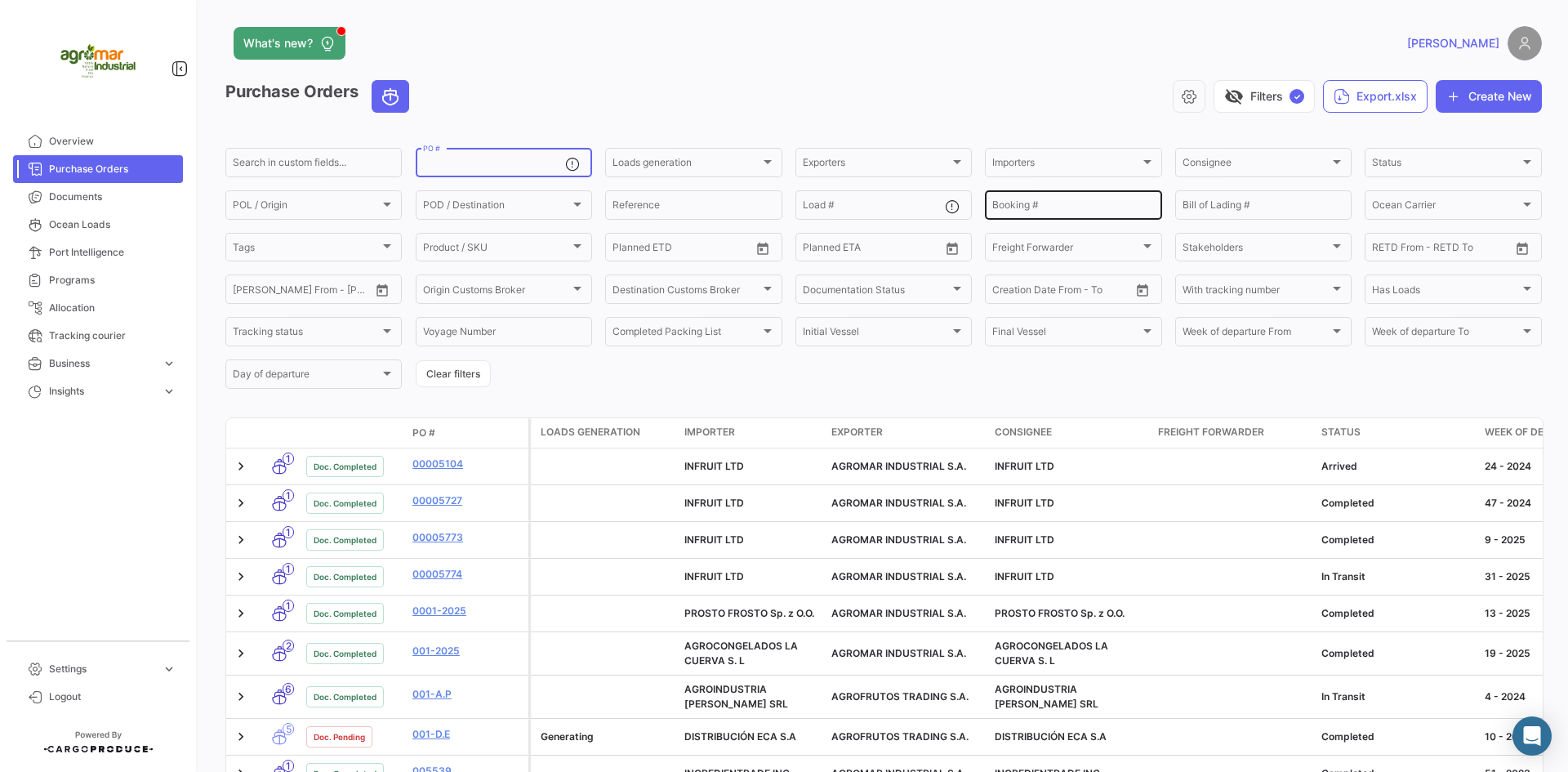
click at [1074, 204] on input "Booking #" at bounding box center [1073, 207] width 161 height 12
paste input "PER8696662A"
type input "PER8696662A"
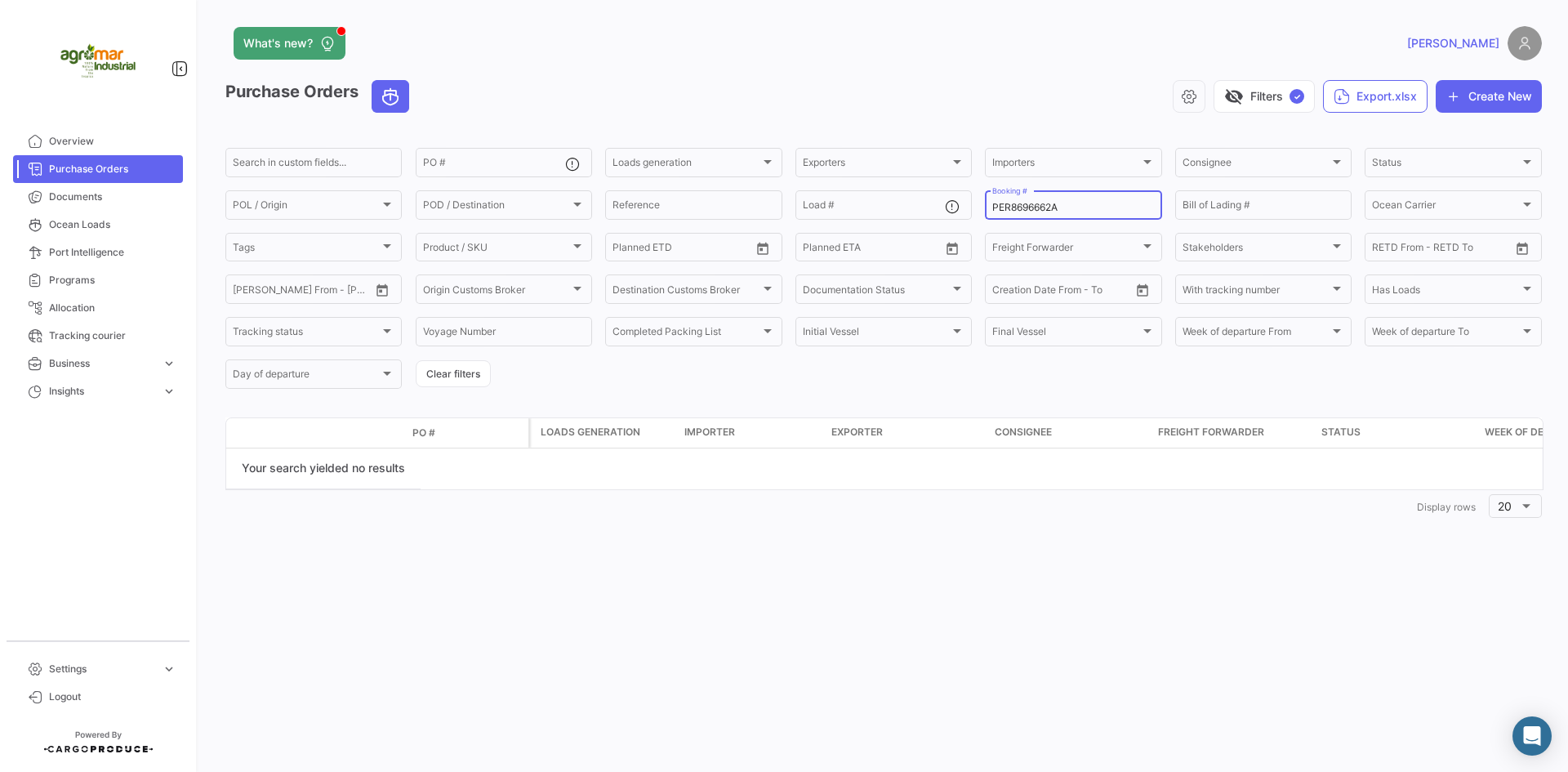
drag, startPoint x: 1096, startPoint y: 206, endPoint x: 904, endPoint y: 223, distance: 192.8
click at [904, 223] on form "Search in custom fields... PO # Loads generation Loads generation Exporters Exp…" at bounding box center [883, 267] width 1316 height 245
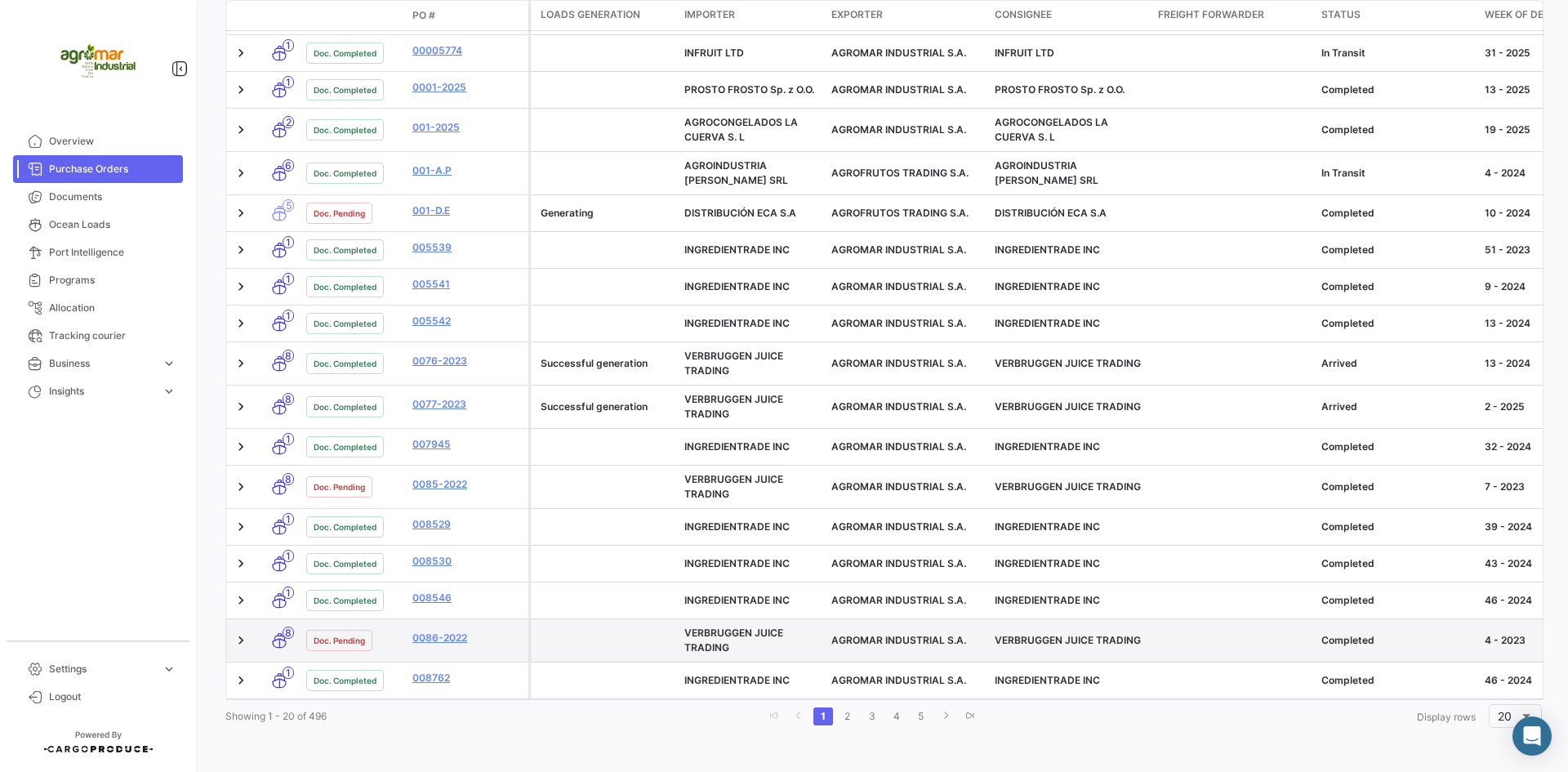
scroll to position [536, 0]
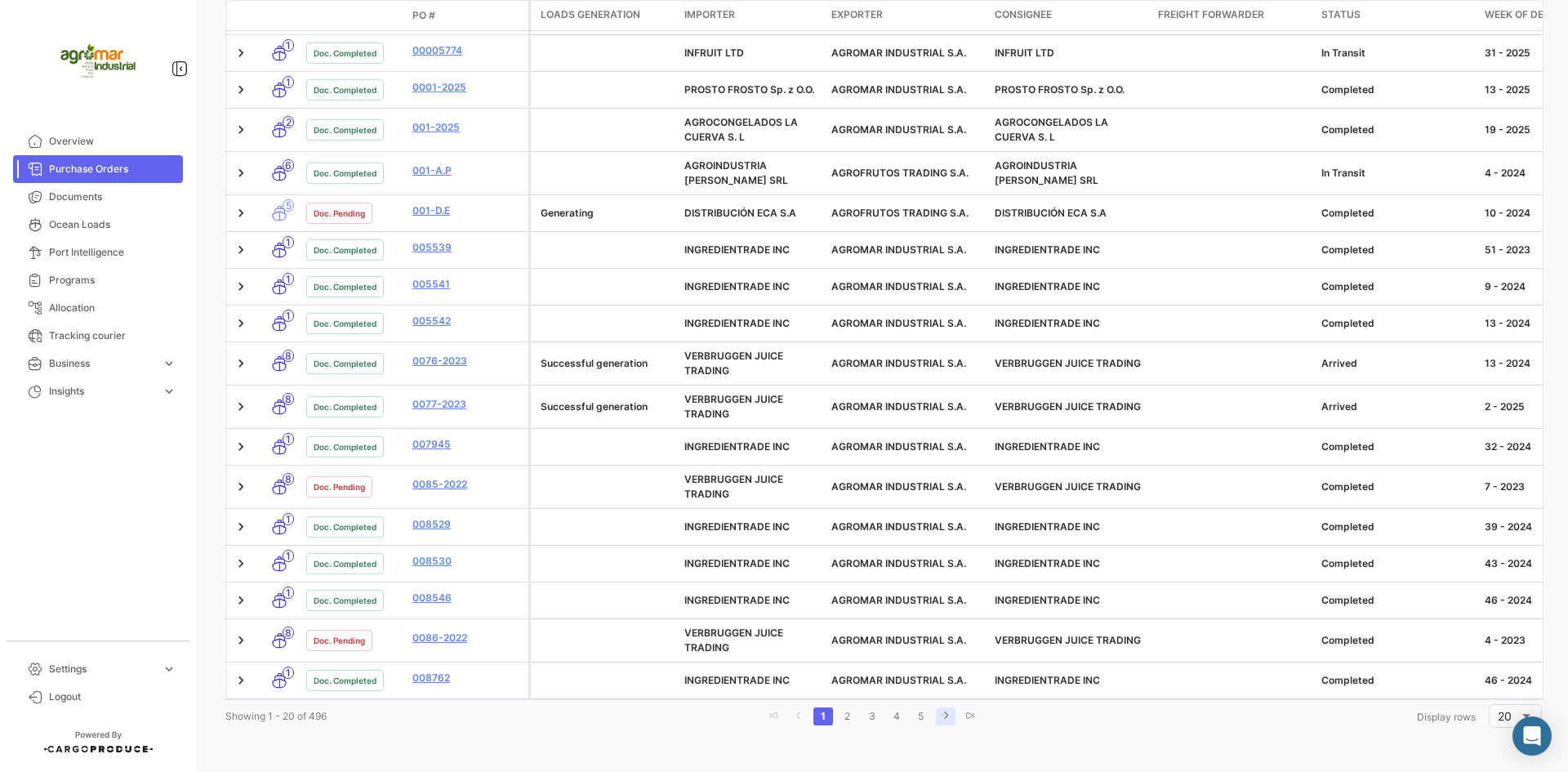
click at [941, 713] on icon "go to next page" at bounding box center [945, 715] width 10 height 10
click at [922, 716] on link "5" at bounding box center [924, 716] width 19 height 18
click at [923, 716] on link "7" at bounding box center [926, 716] width 19 height 18
click at [949, 715] on icon "go to next page" at bounding box center [953, 715] width 10 height 10
click at [950, 715] on icon "go to next page" at bounding box center [954, 715] width 10 height 10
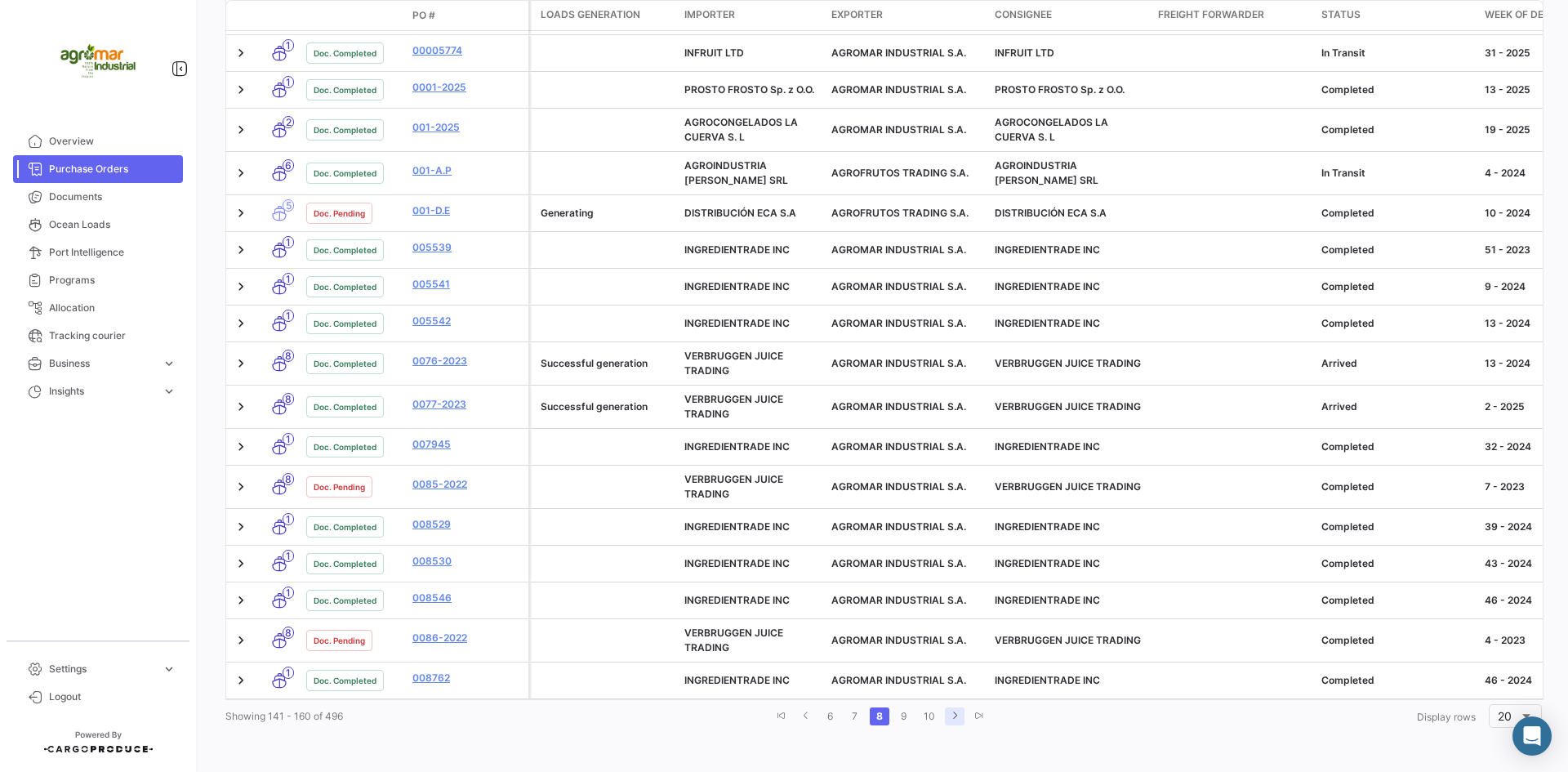
click at [950, 715] on icon "go to next page" at bounding box center [954, 715] width 10 height 10
click at [946, 715] on link "go to next page" at bounding box center [955, 716] width 19 height 18
click at [948, 715] on link "go to next page" at bounding box center [957, 716] width 19 height 18
click at [947, 715] on link "go to next page" at bounding box center [956, 716] width 19 height 18
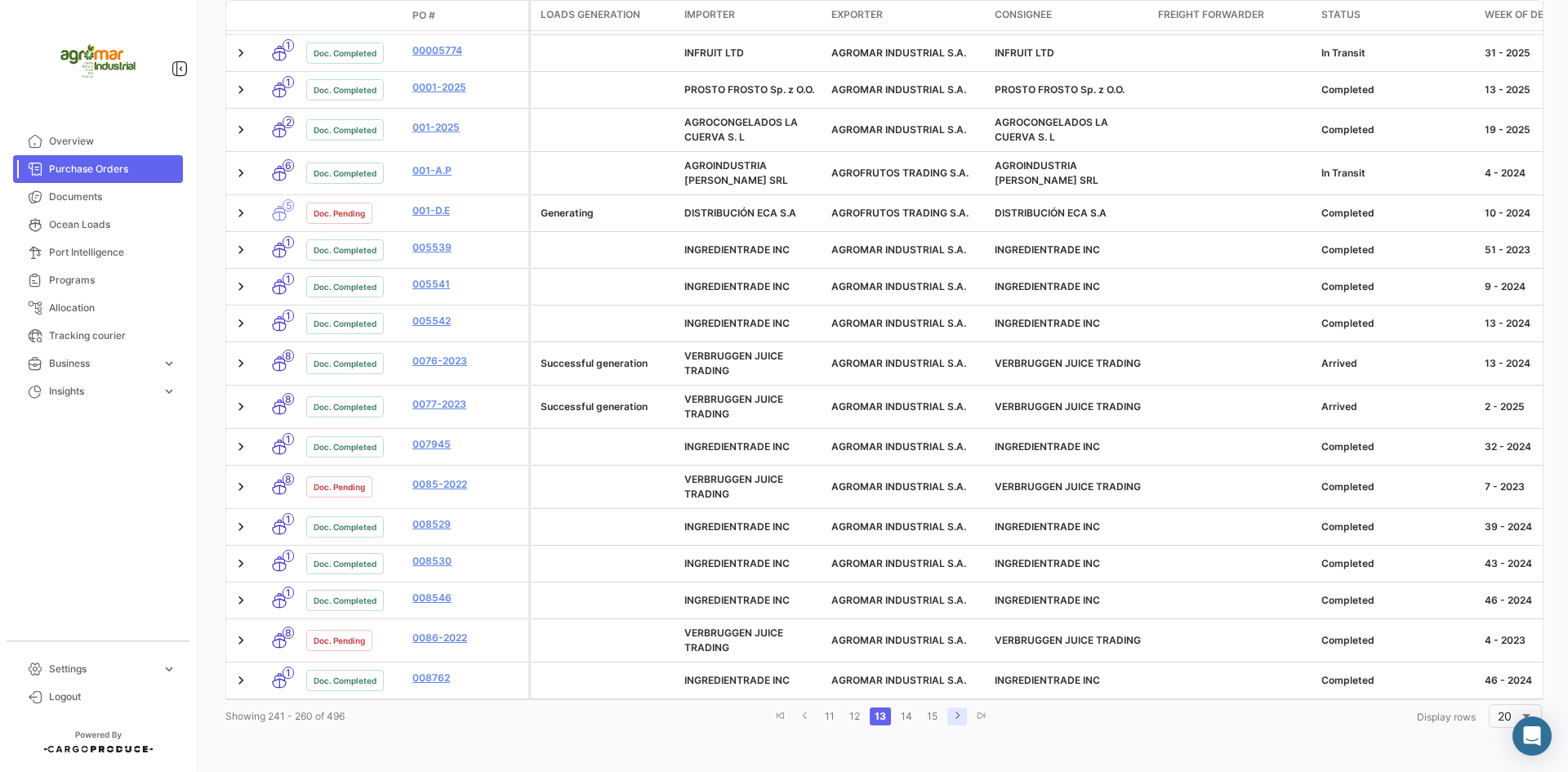
click at [947, 715] on link "go to next page" at bounding box center [956, 716] width 19 height 18
click at [948, 715] on link "go to next page" at bounding box center [957, 716] width 19 height 18
click at [949, 715] on link "go to next page" at bounding box center [958, 716] width 19 height 18
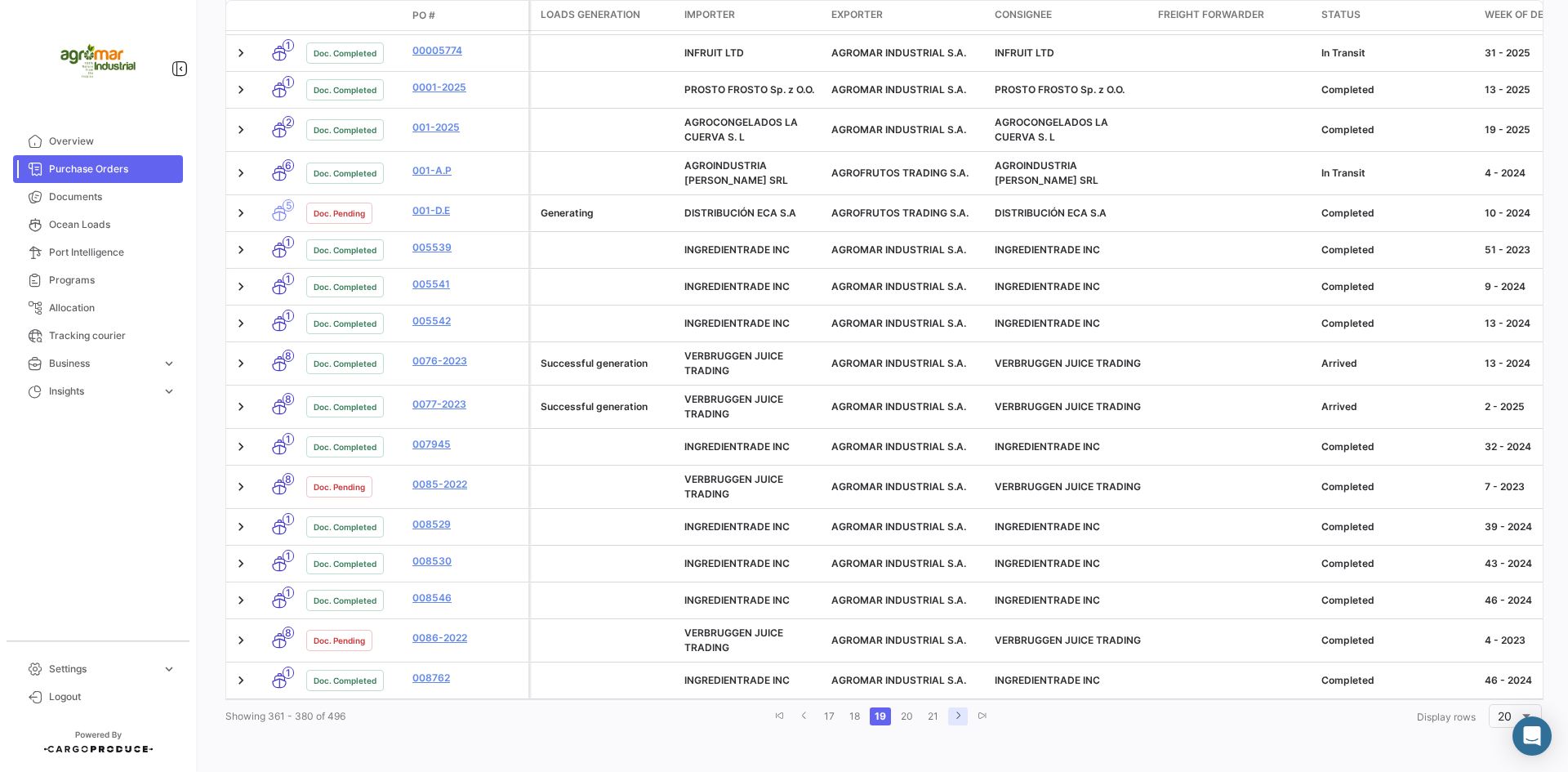
click at [948, 715] on link "go to next page" at bounding box center [957, 716] width 19 height 18
click at [950, 715] on link "go to next page" at bounding box center [959, 716] width 19 height 18
click at [949, 715] on li at bounding box center [961, 716] width 25 height 27
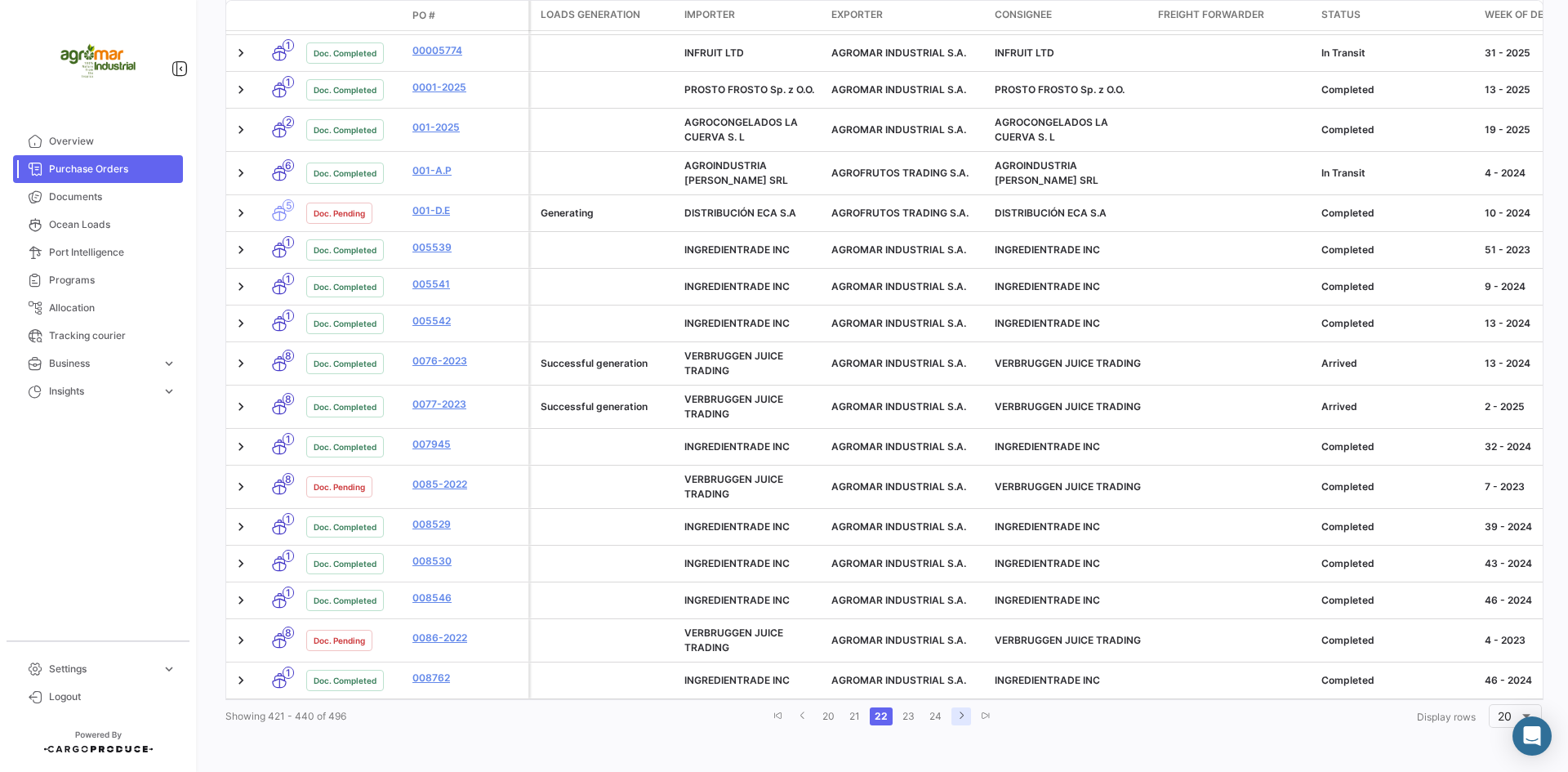
click at [949, 715] on li at bounding box center [961, 716] width 25 height 27
click at [959, 713] on icon "go to next page" at bounding box center [961, 715] width 10 height 10
click at [959, 713] on icon "go to next page" at bounding box center [959, 715] width 10 height 10
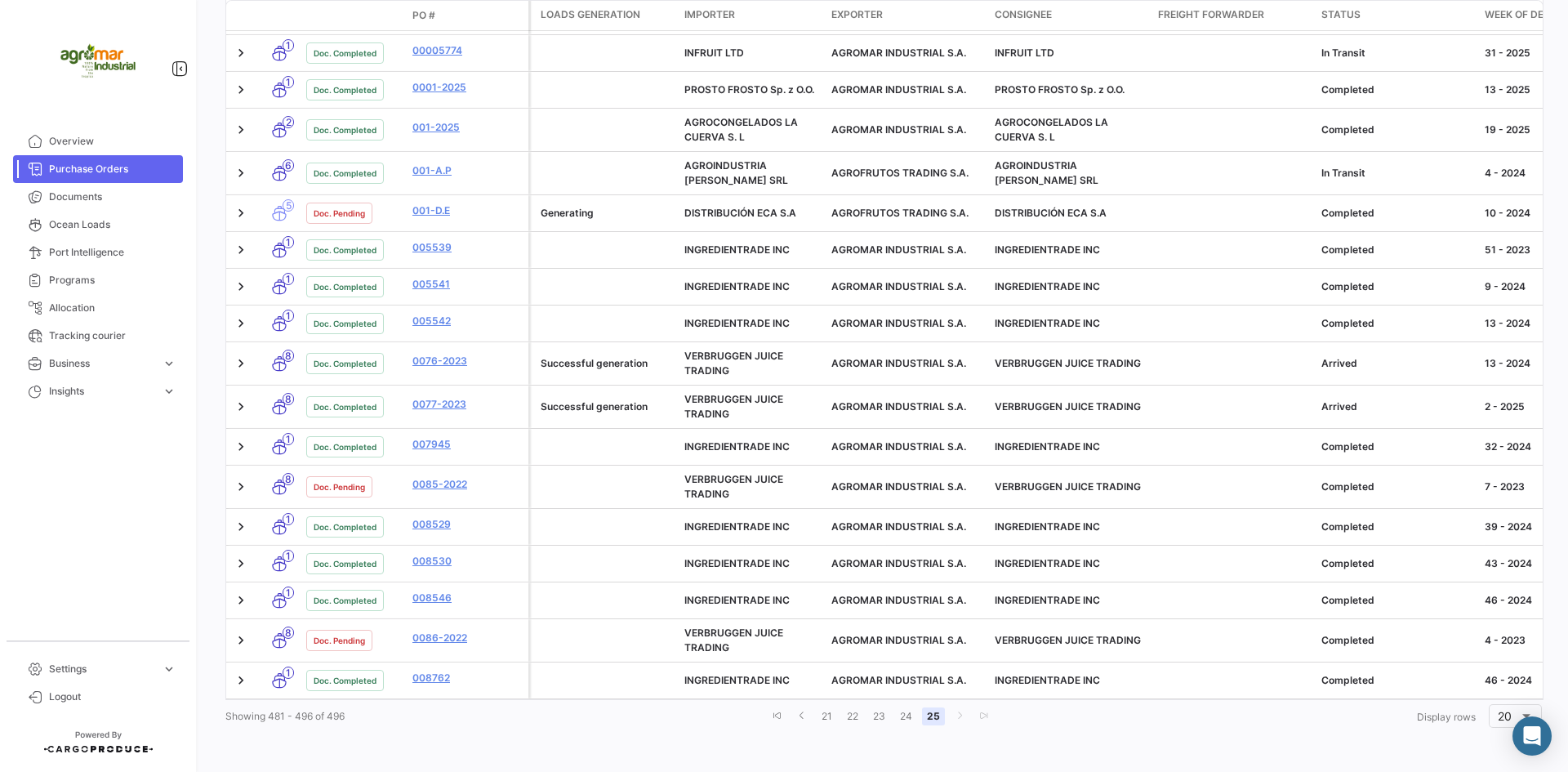
click at [931, 719] on link "25" at bounding box center [933, 716] width 23 height 18
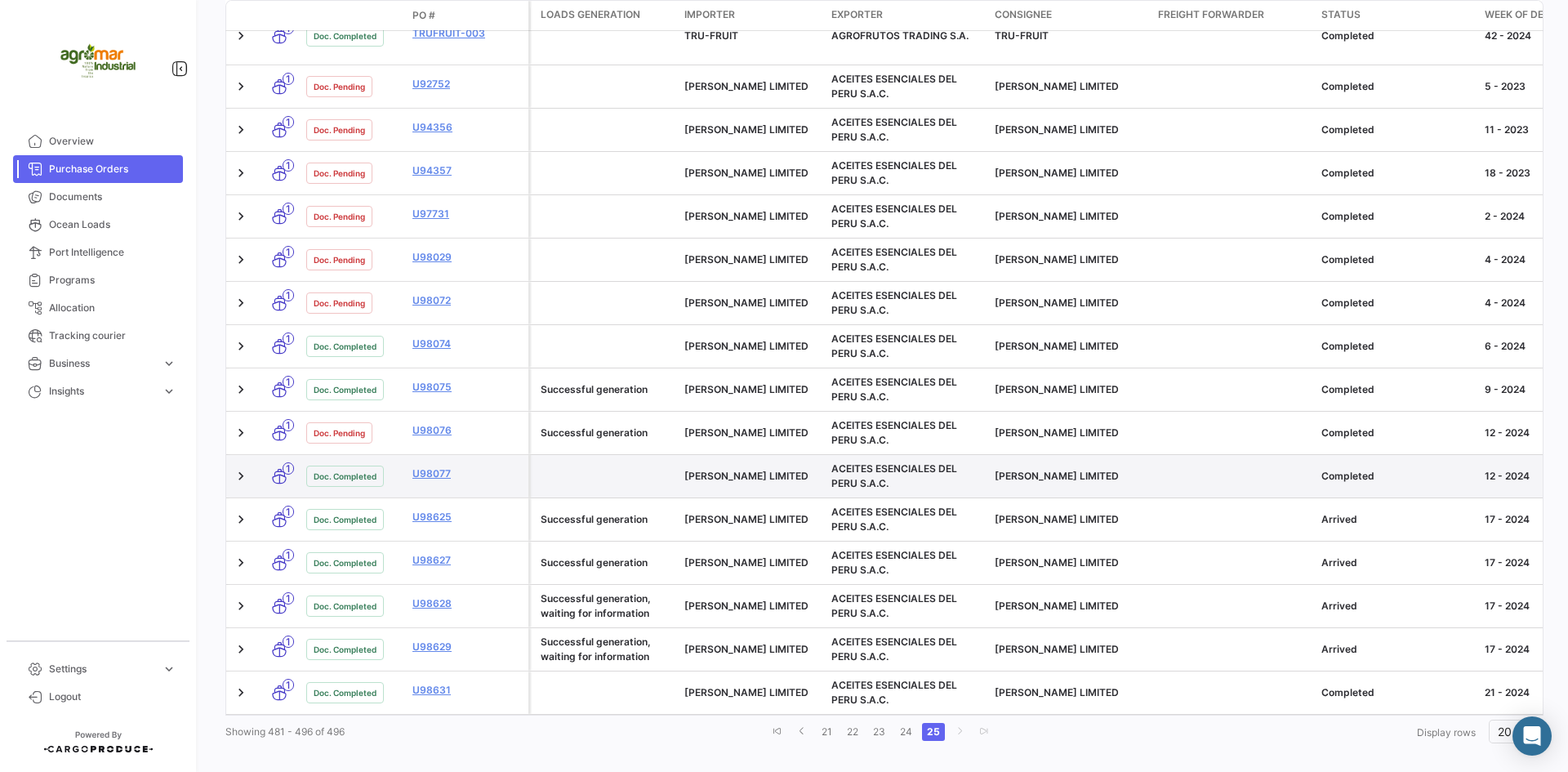
scroll to position [469, 0]
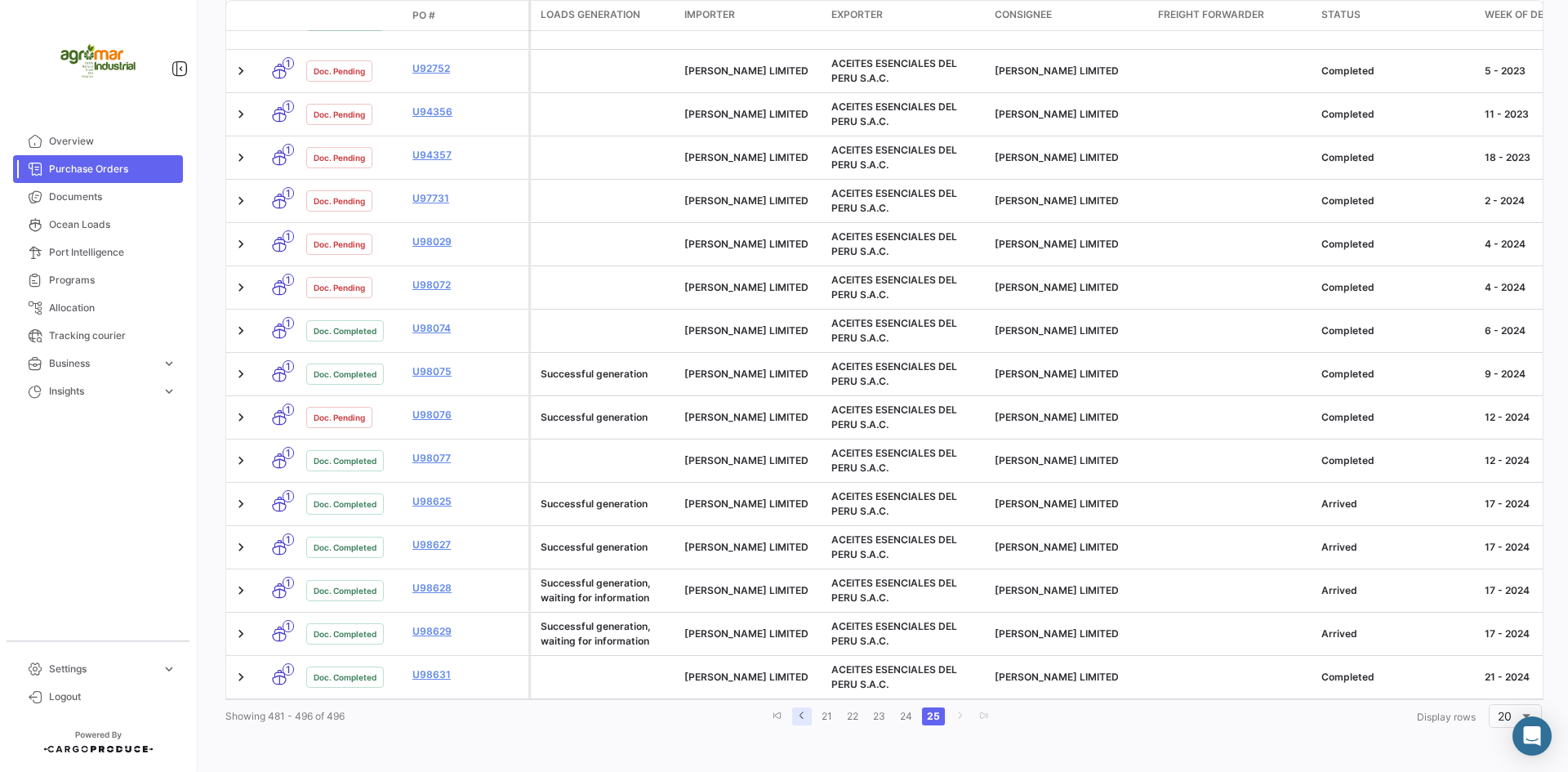
click at [797, 718] on icon "go to previous page" at bounding box center [802, 715] width 10 height 10
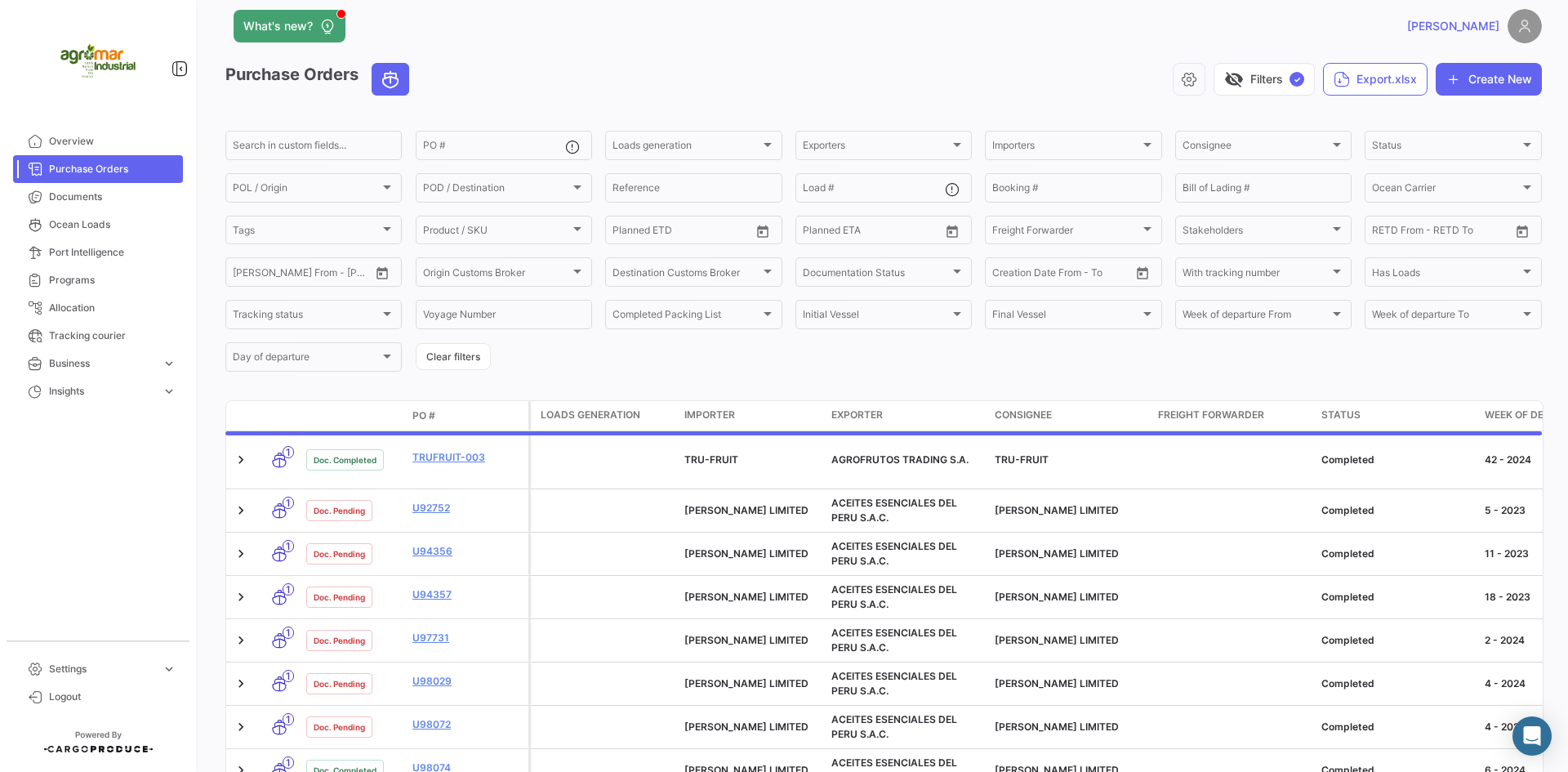
scroll to position [0, 0]
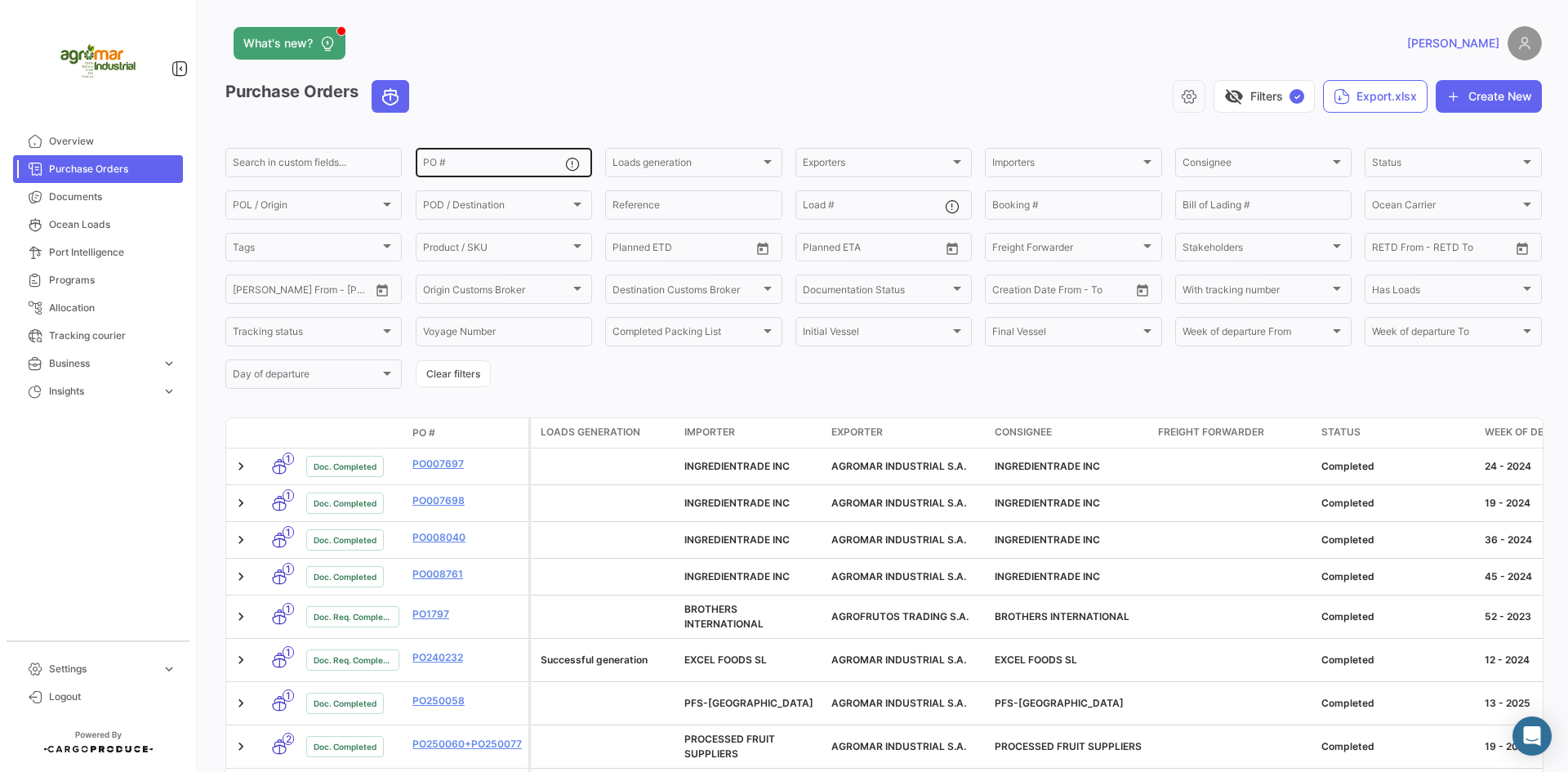
click at [471, 162] on input "PO #" at bounding box center [494, 165] width 142 height 12
click at [1458, 105] on button "Create New" at bounding box center [1489, 97] width 106 height 33
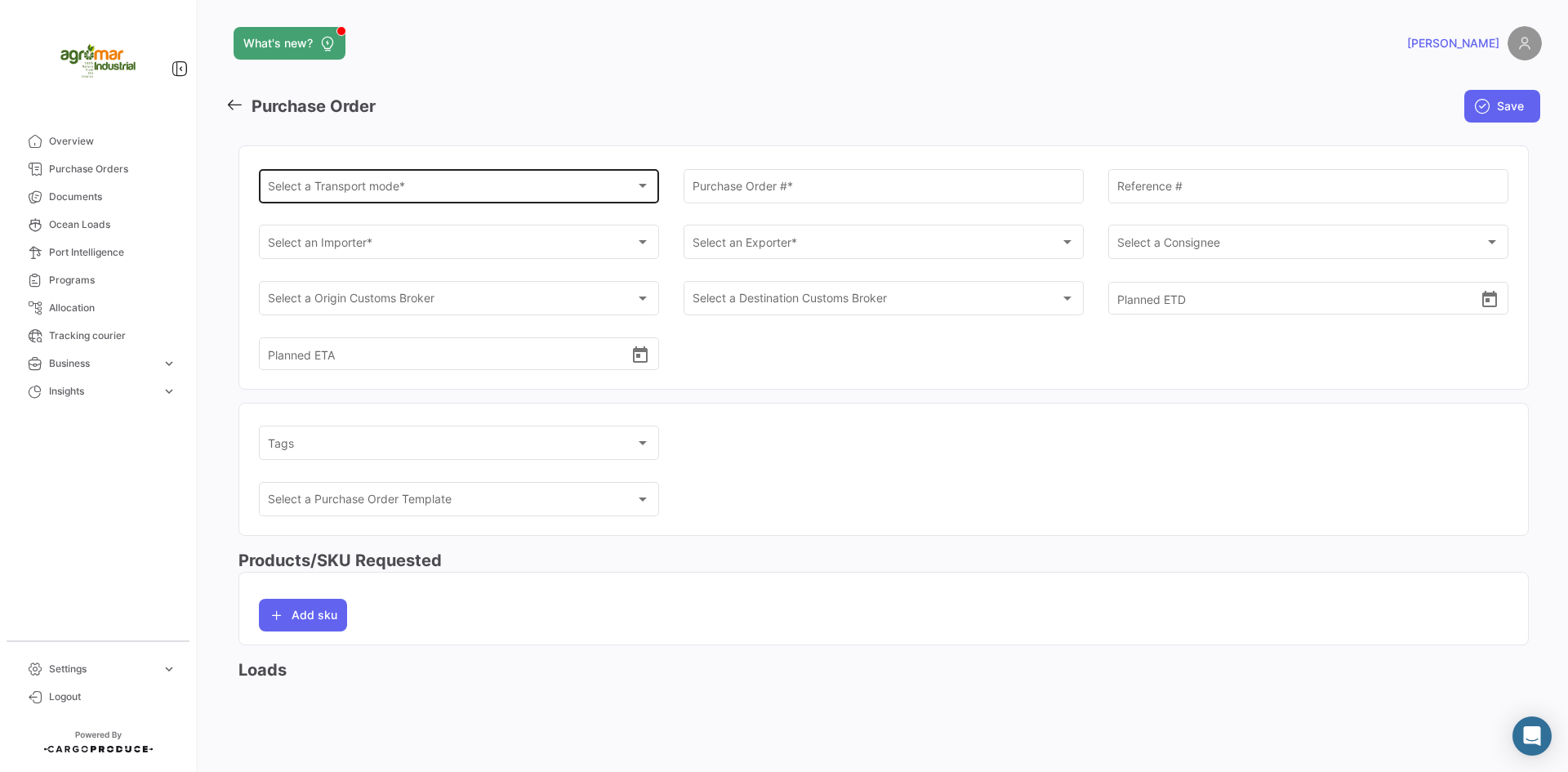
click at [514, 180] on div "Select a Transport mode * Select a Transport mode *" at bounding box center [460, 184] width 383 height 37
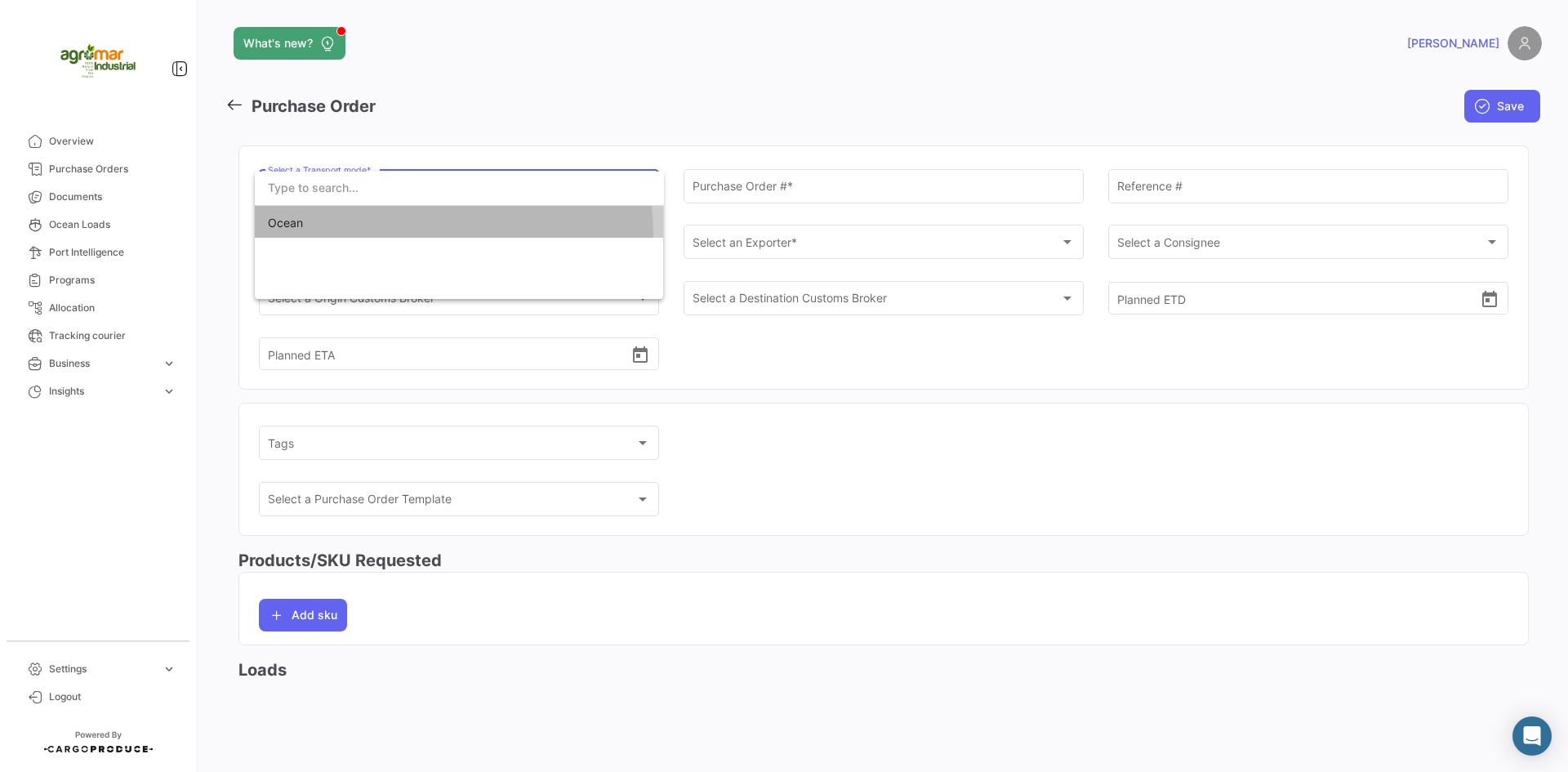
click at [443, 233] on span "Ocean" at bounding box center [460, 224] width 383 height 35
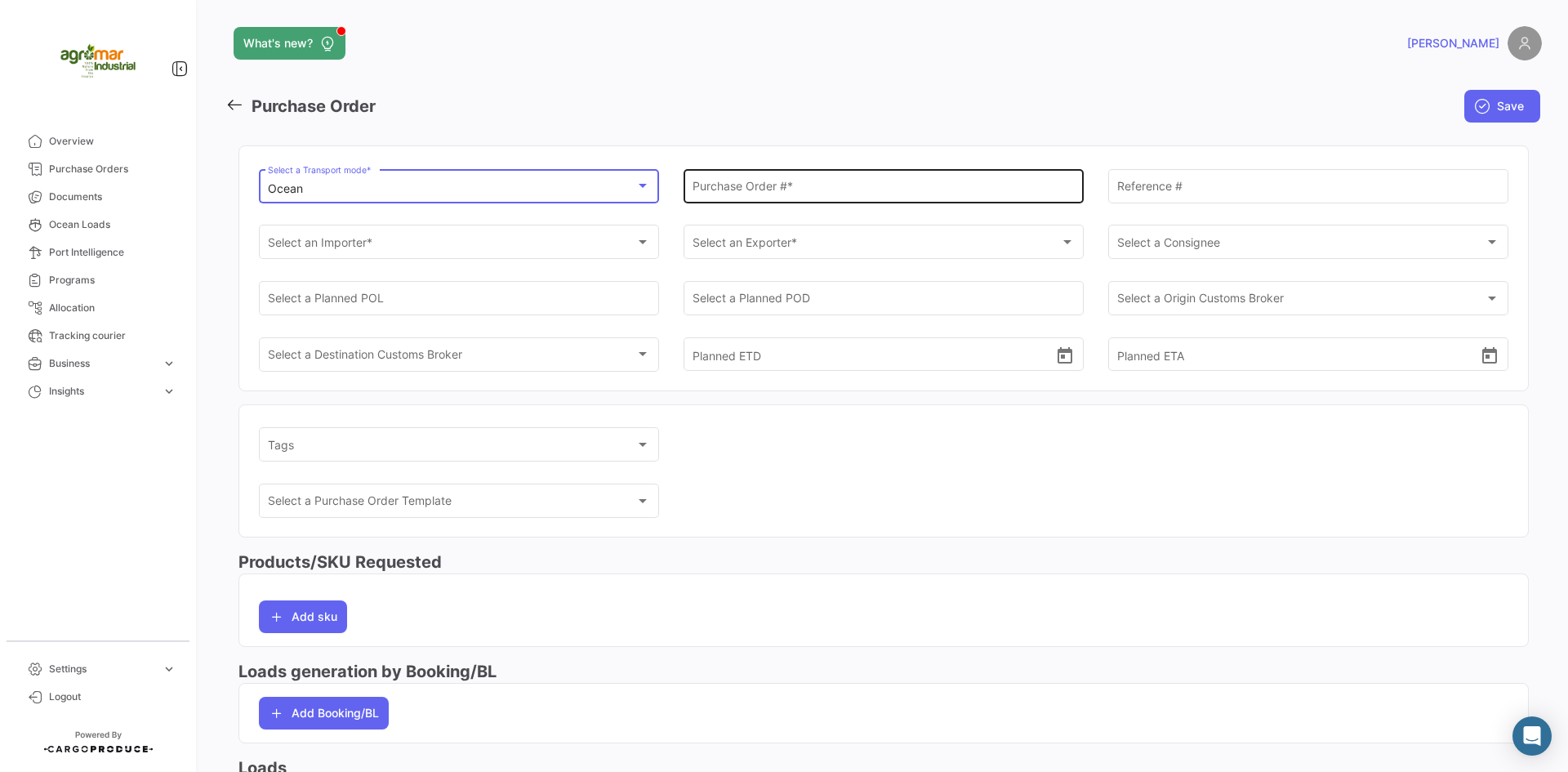
click at [769, 195] on input "Purchase Order # *" at bounding box center [884, 189] width 383 height 14
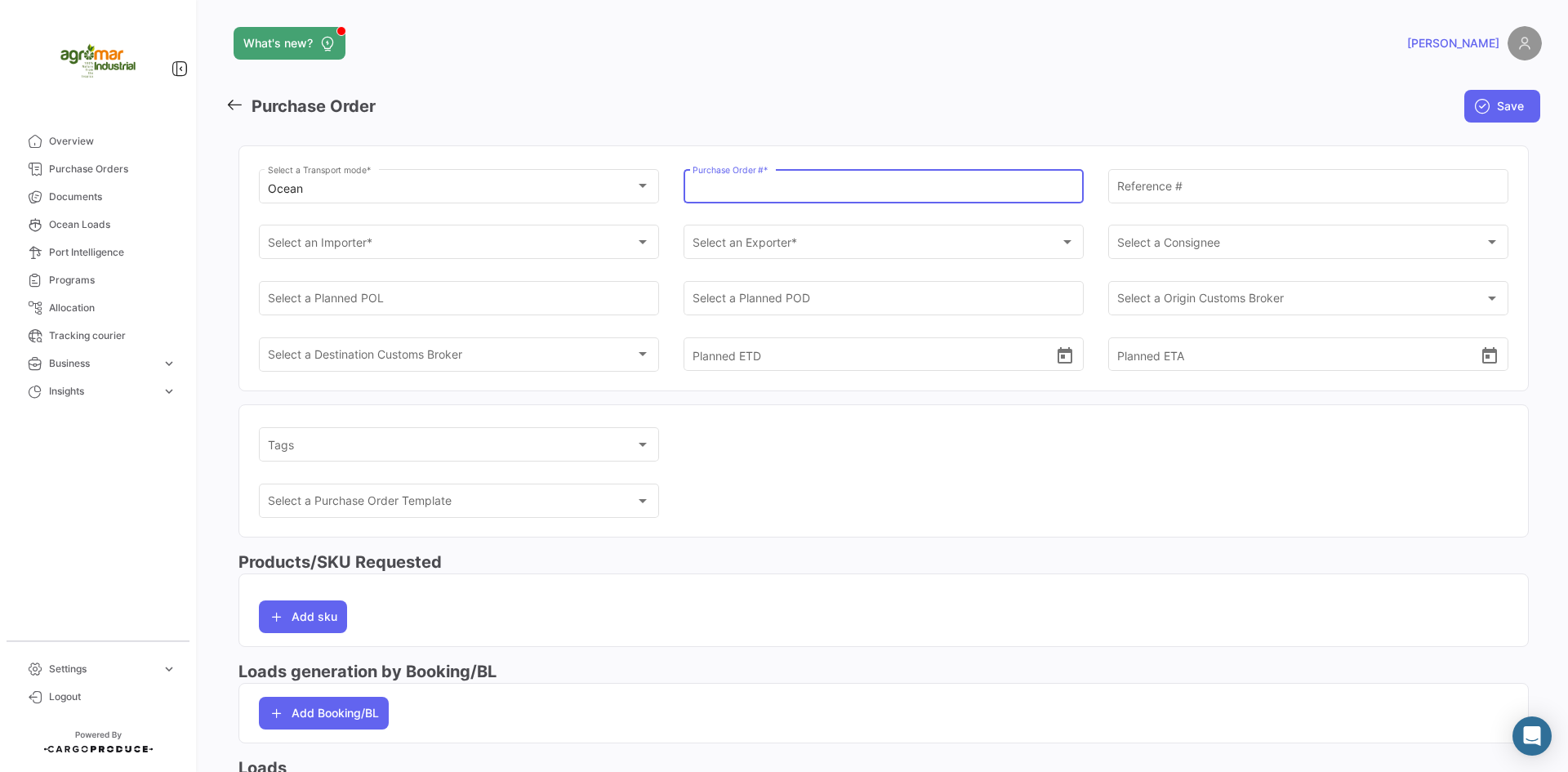
paste input "[PHONE_NUMBER]"
type input "[PHONE_NUMBER]"
click at [1133, 190] on input "Reference #" at bounding box center [1309, 189] width 383 height 14
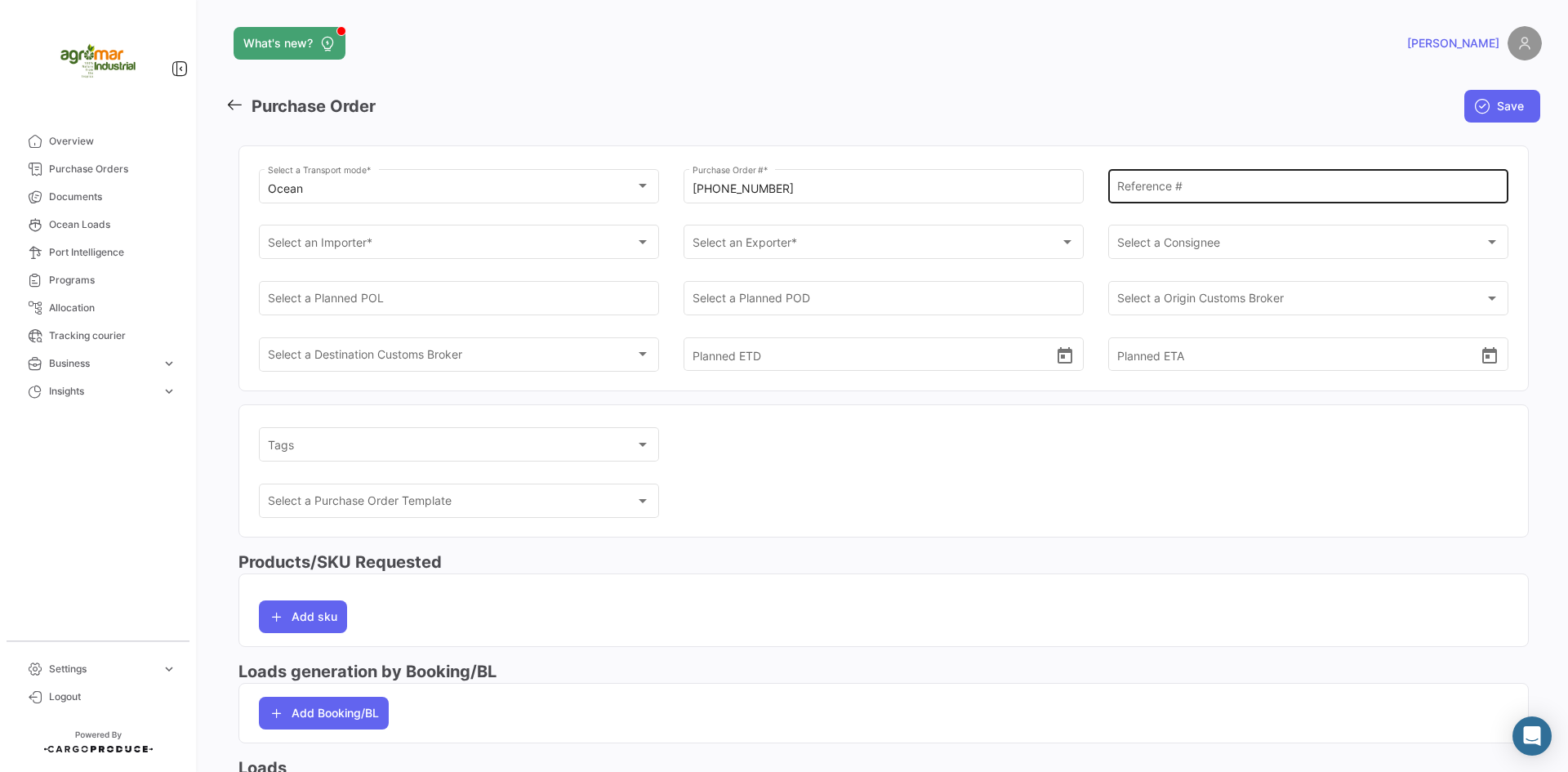
click at [1205, 176] on div "Reference #" at bounding box center [1309, 184] width 383 height 37
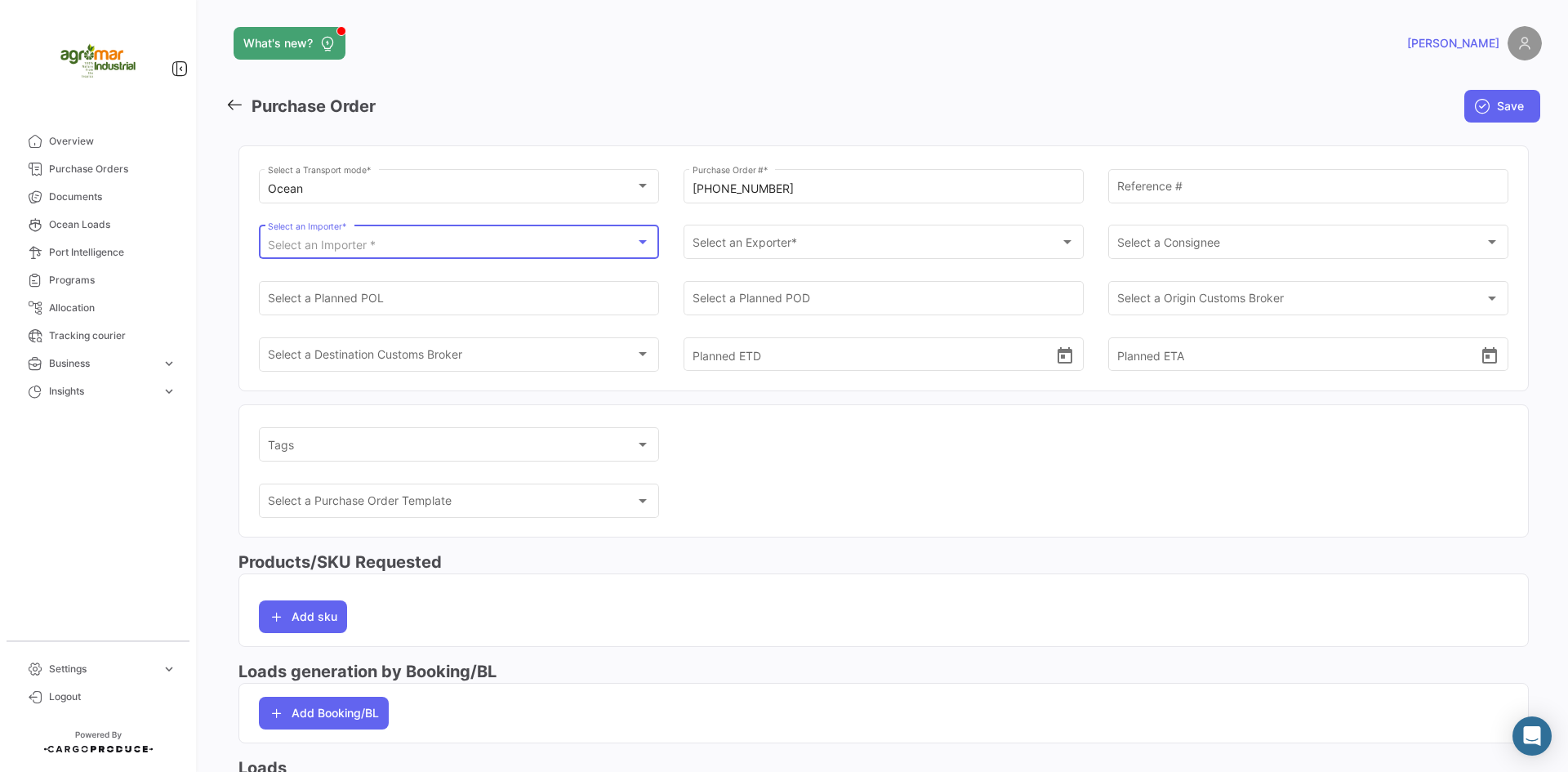
click at [478, 246] on div "Select an Importer *" at bounding box center [452, 245] width 369 height 14
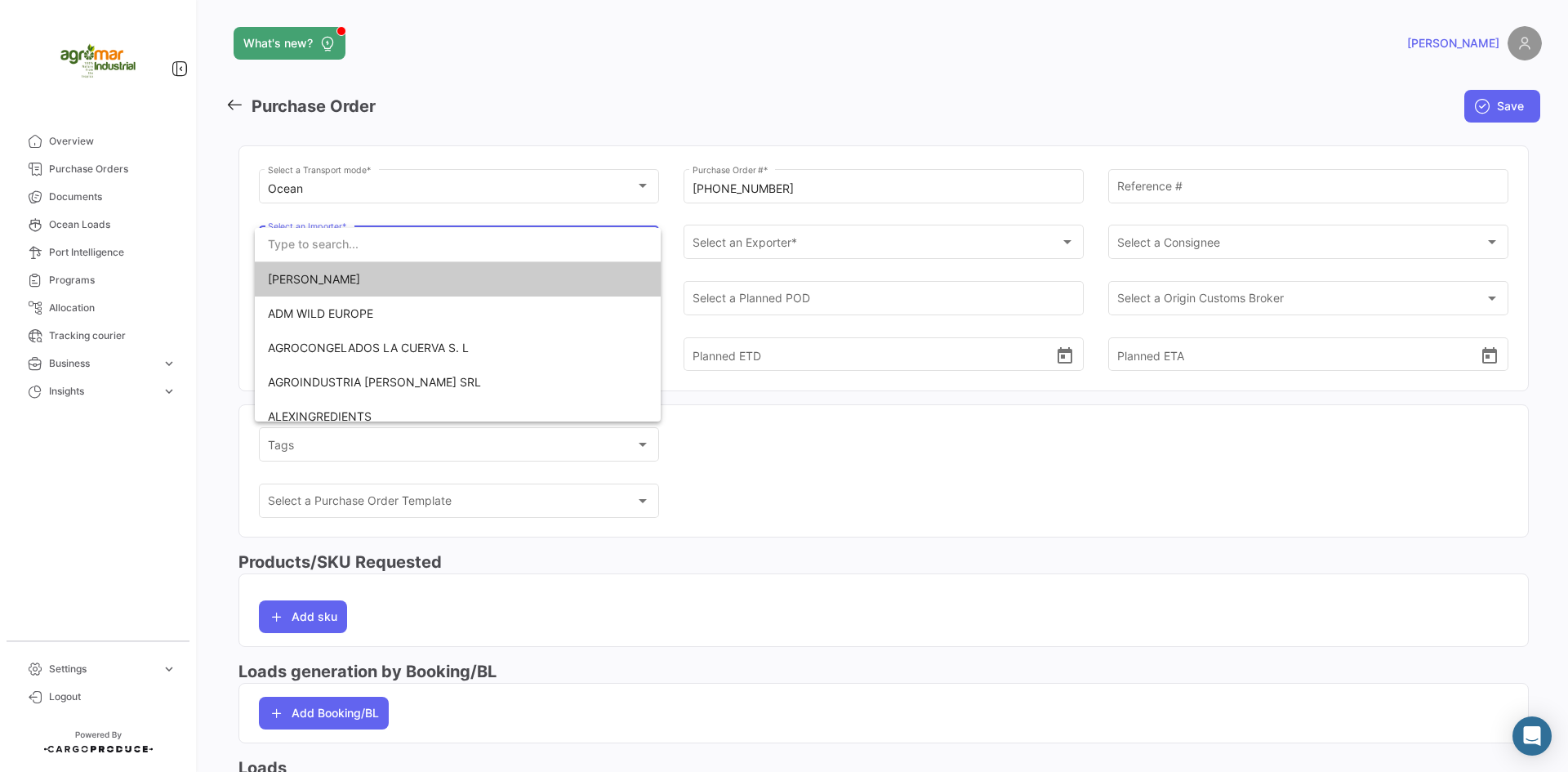
click at [1196, 196] on div at bounding box center [784, 386] width 1568 height 772
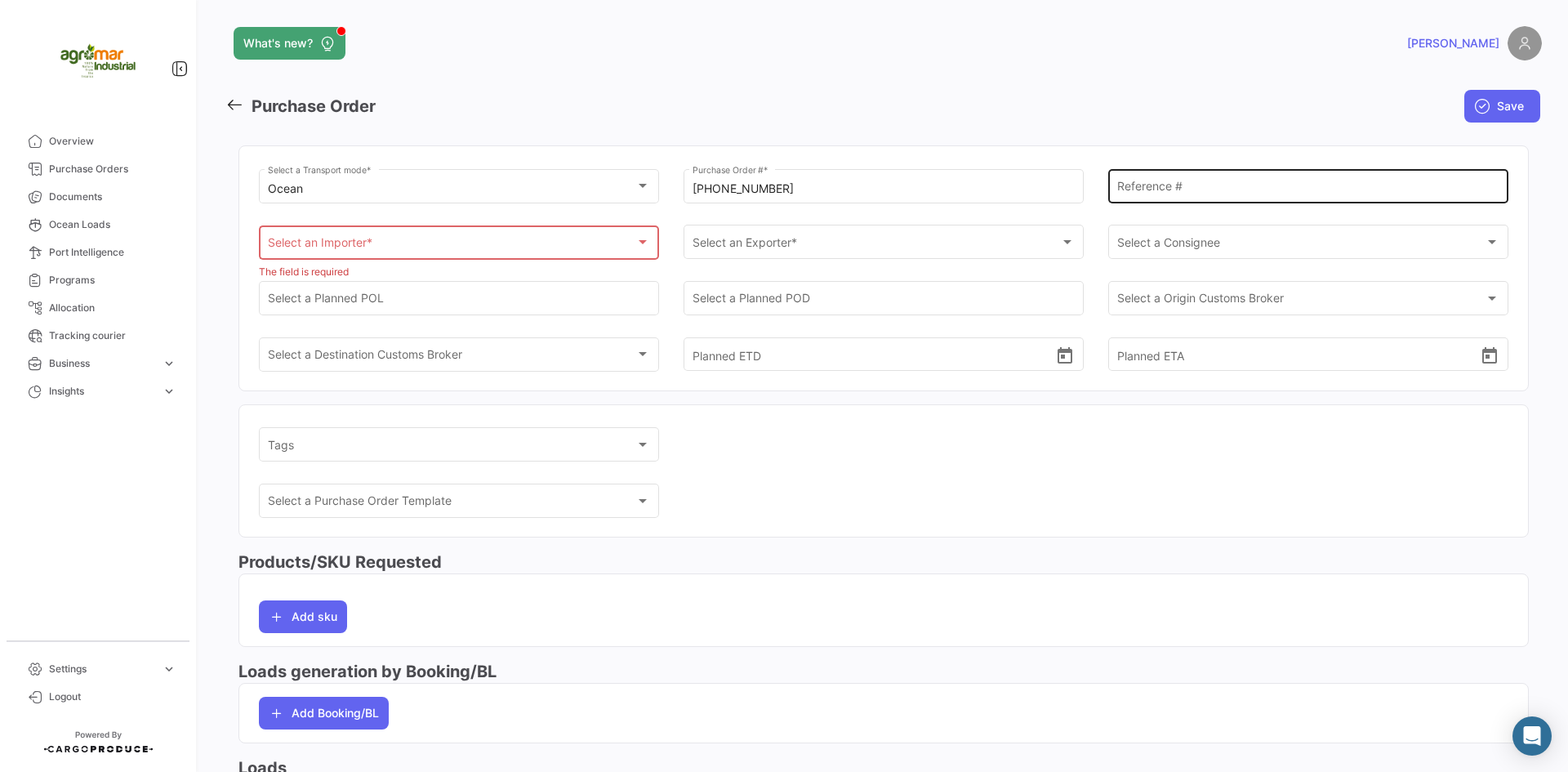
click at [1196, 191] on input "Reference #" at bounding box center [1309, 189] width 383 height 14
type input "609"
click at [479, 239] on div "Select an Importer *" at bounding box center [452, 245] width 369 height 14
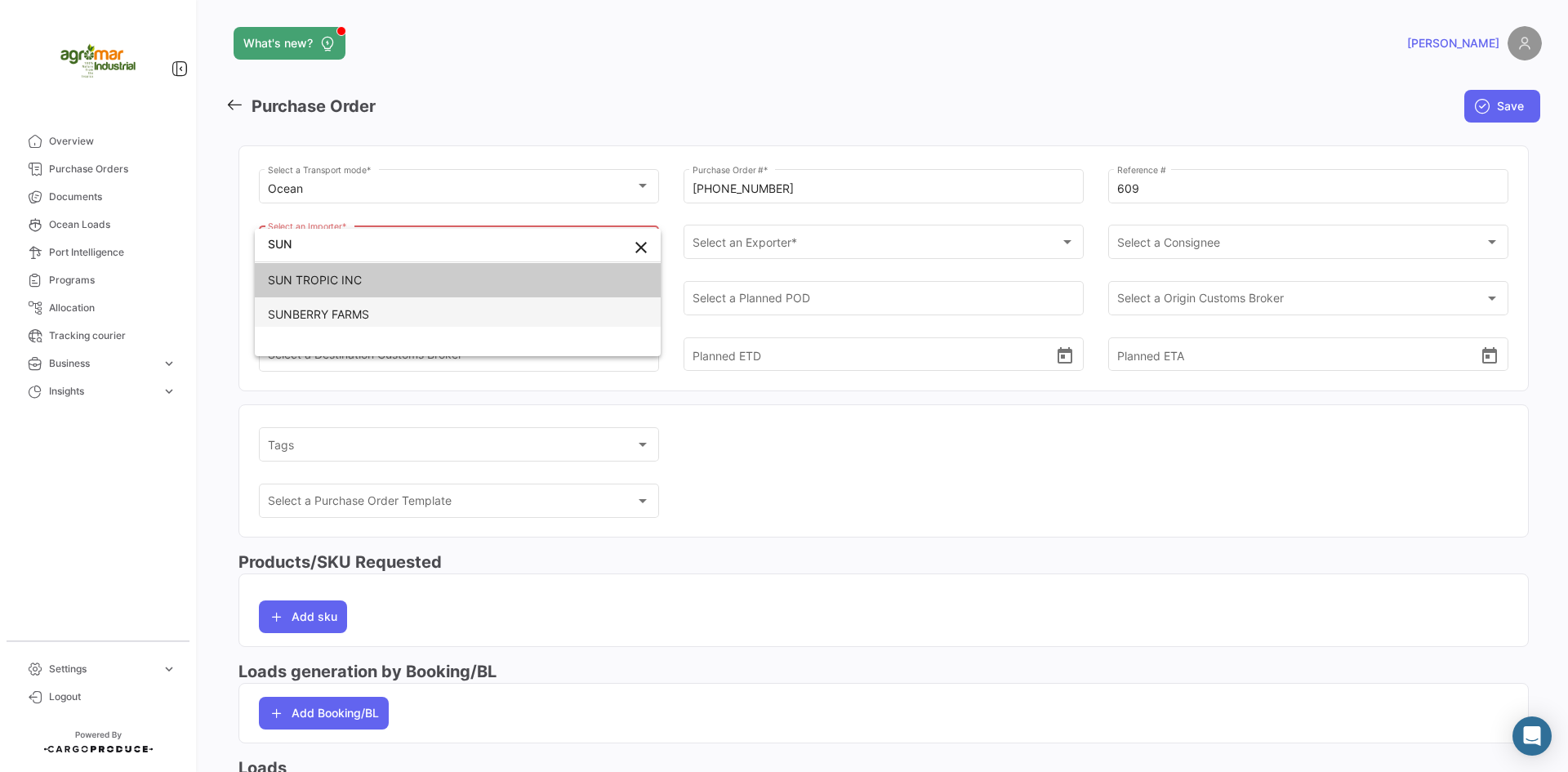
type input "SUN"
click at [352, 315] on span "SUNBERRY FARMS" at bounding box center [318, 314] width 101 height 14
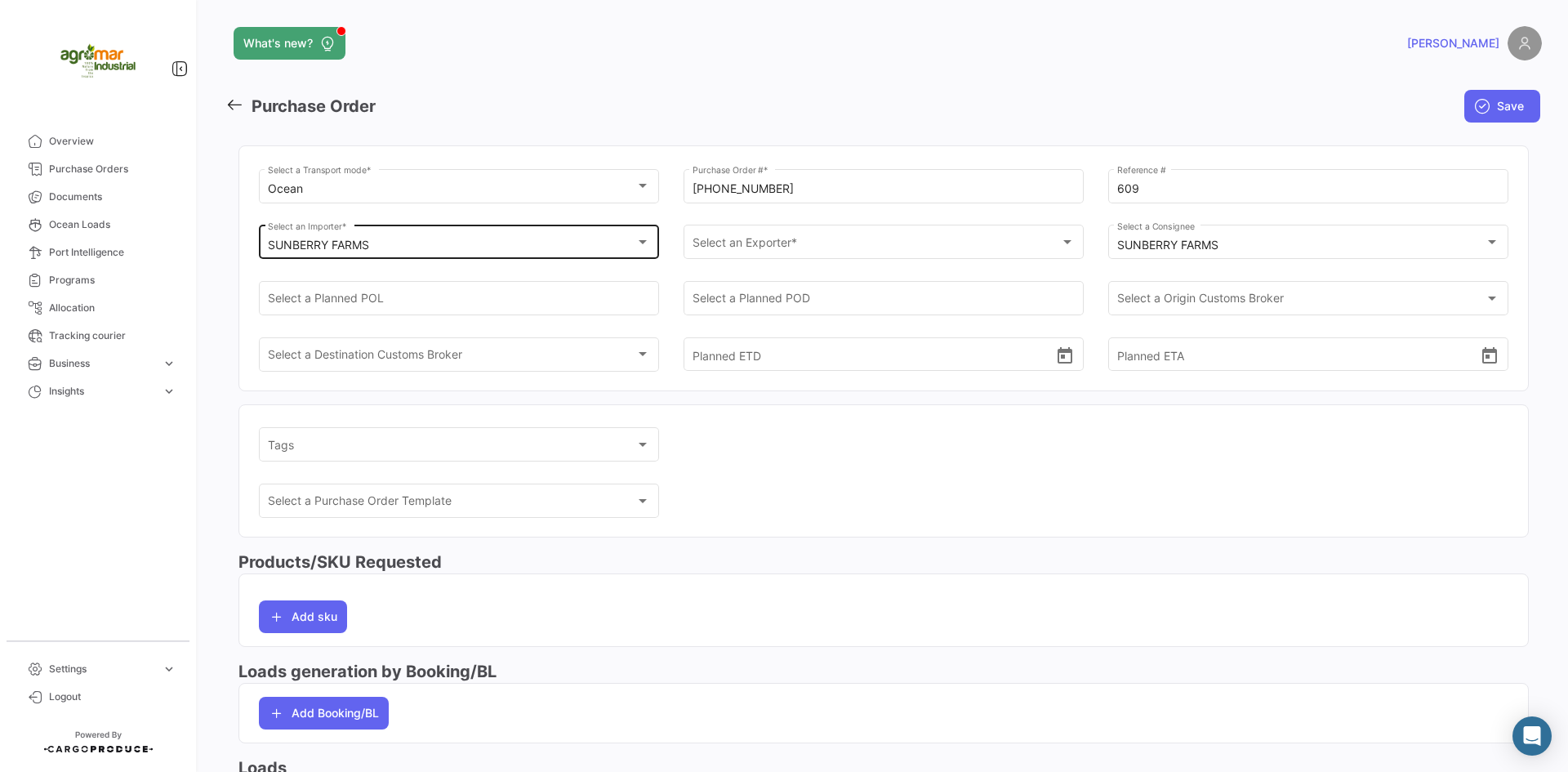
click at [455, 239] on div "SUNBERRY FARMS" at bounding box center [452, 245] width 369 height 14
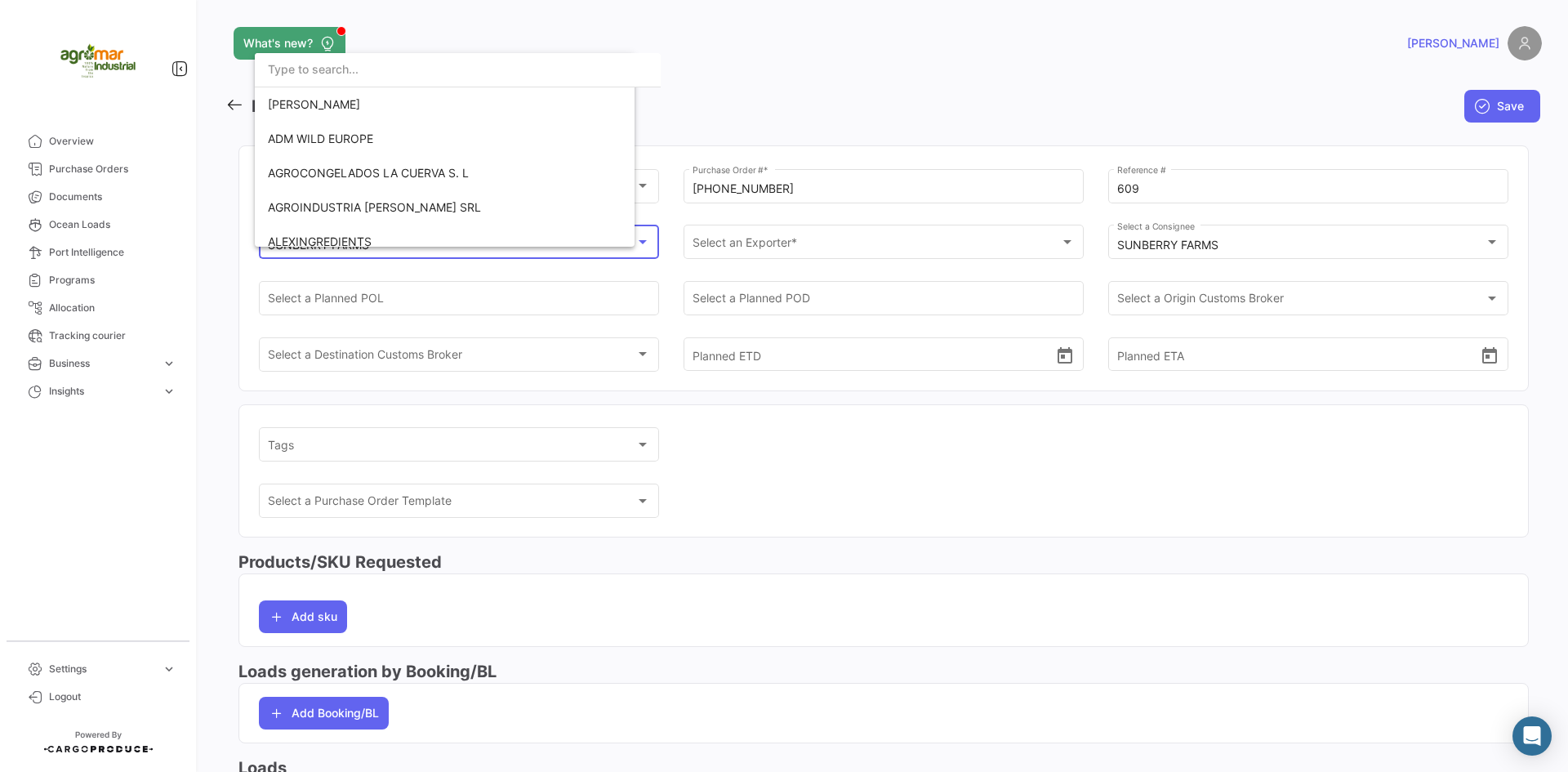
scroll to position [2707, 0]
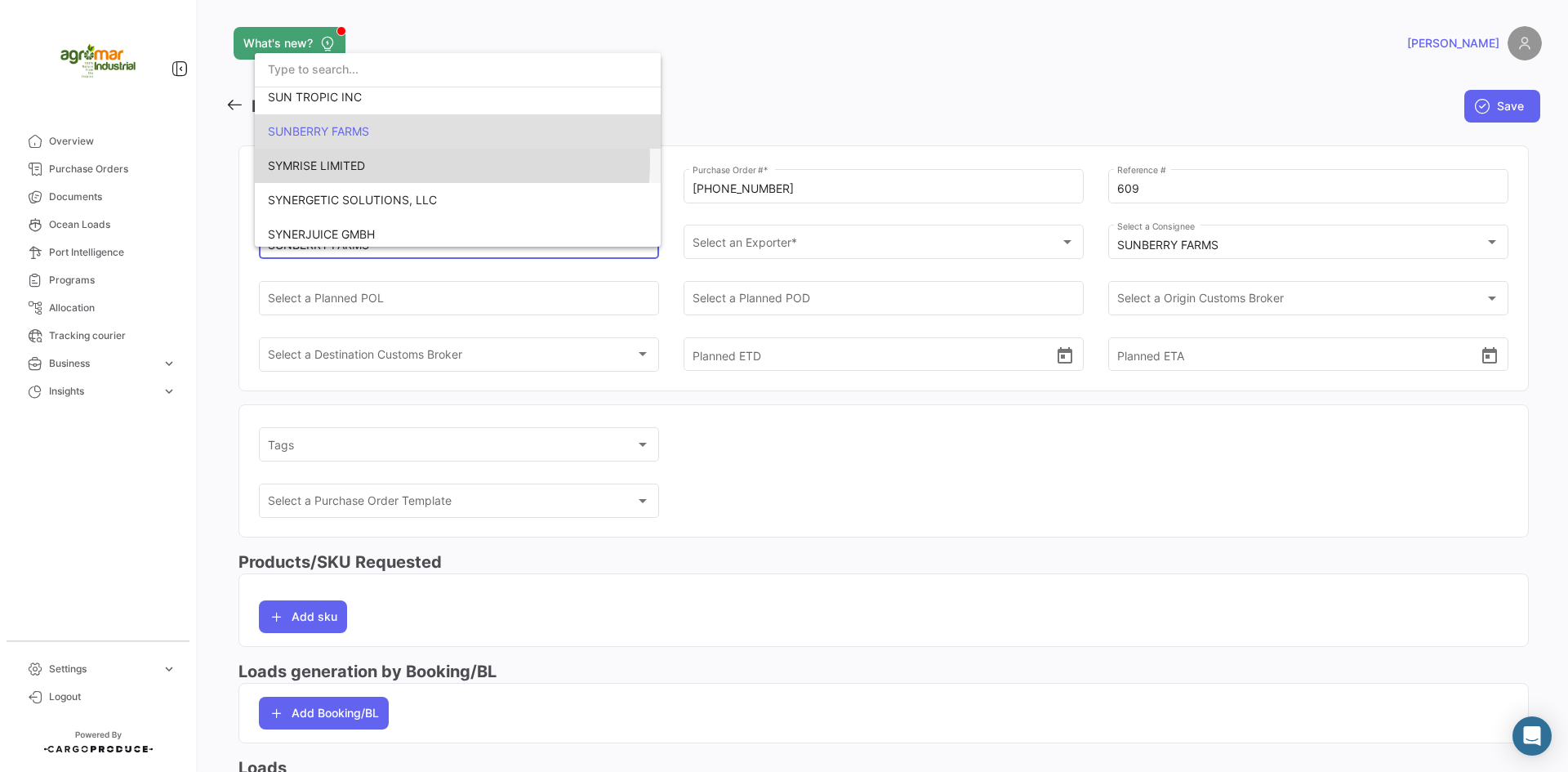
click at [429, 162] on span "SYMRISE LIMITED" at bounding box center [458, 166] width 379 height 35
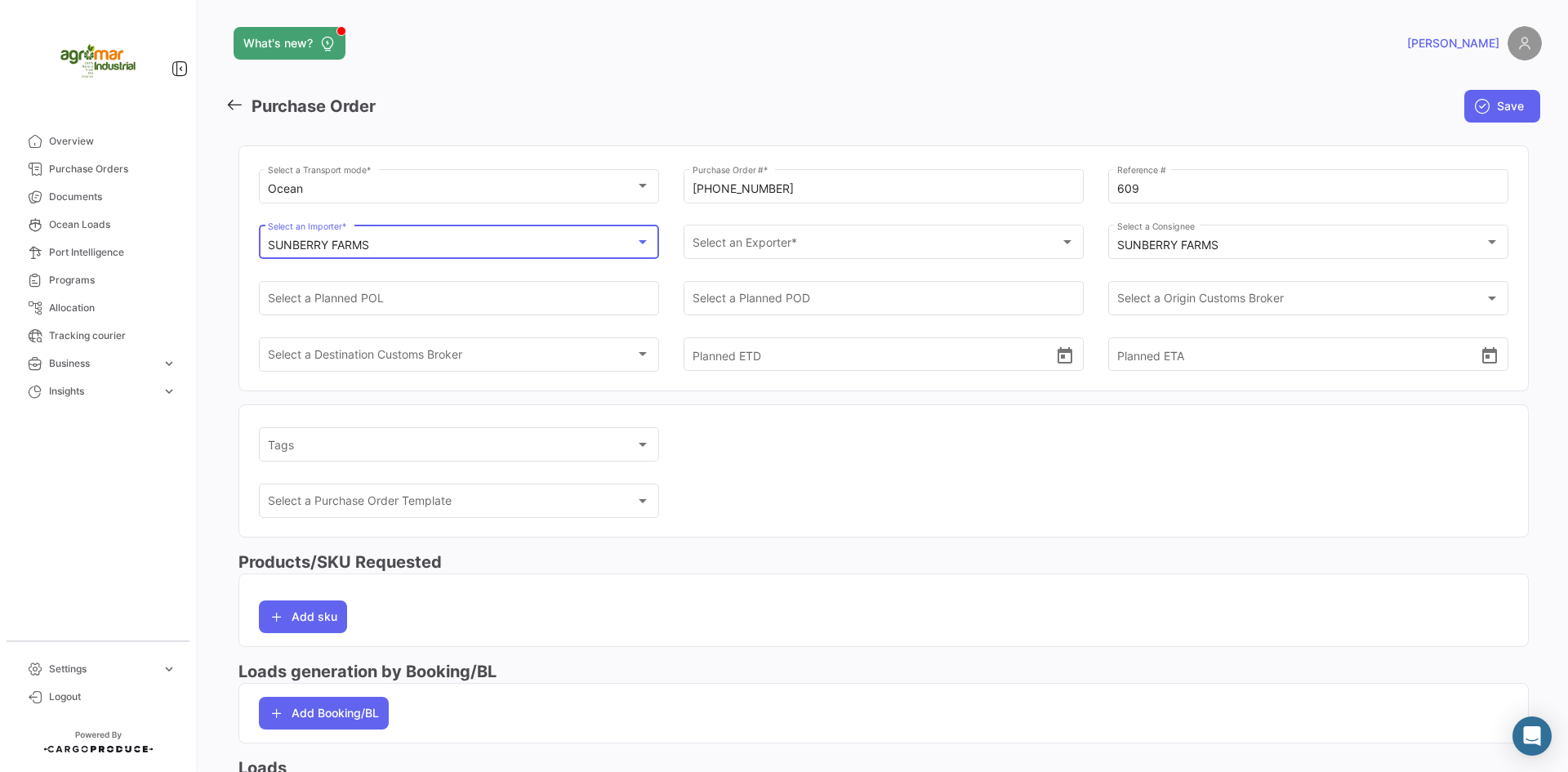
scroll to position [2739, 0]
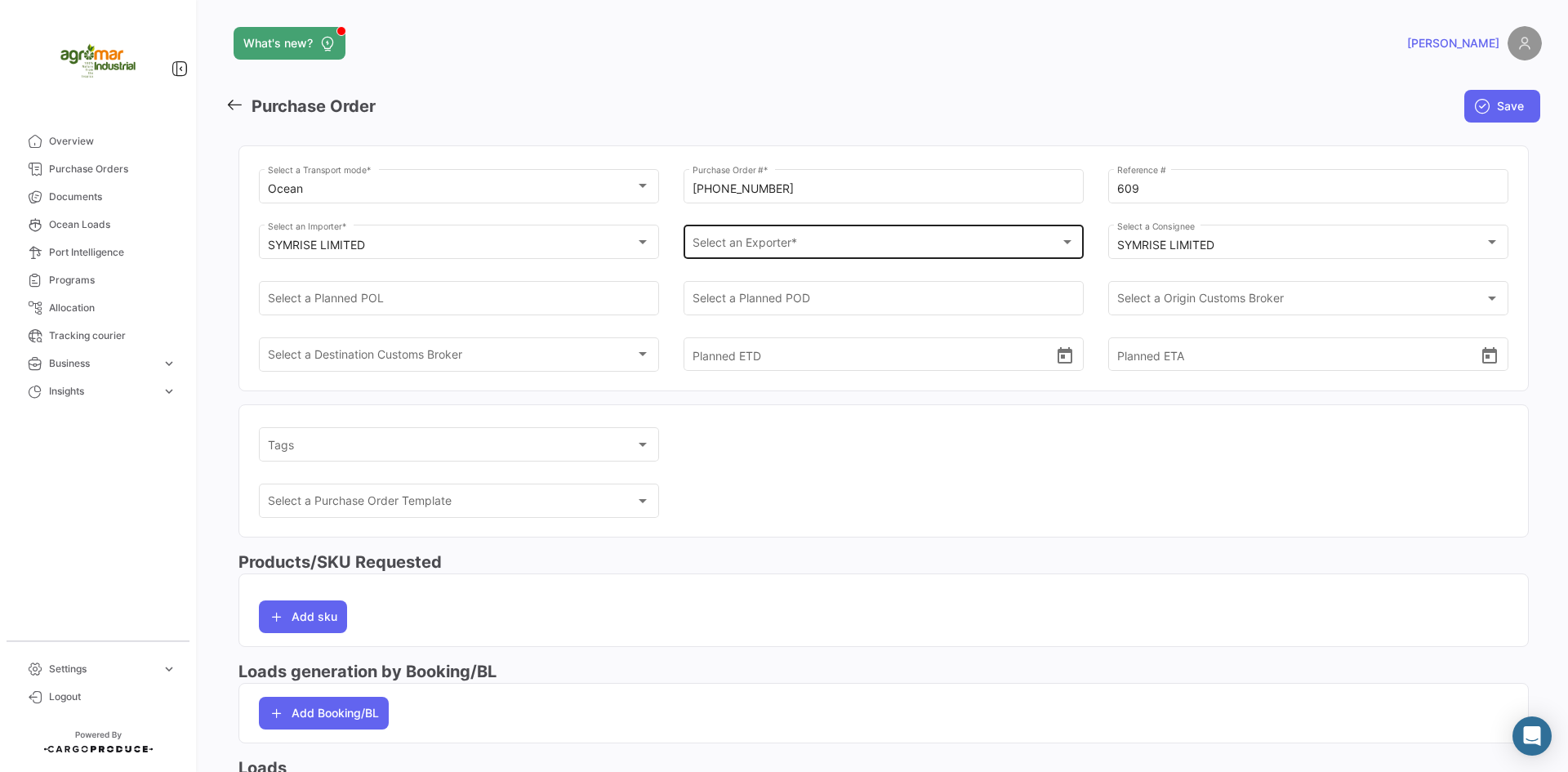
click at [744, 255] on div "Select an Exporter * Select an Exporter *" at bounding box center [884, 240] width 383 height 37
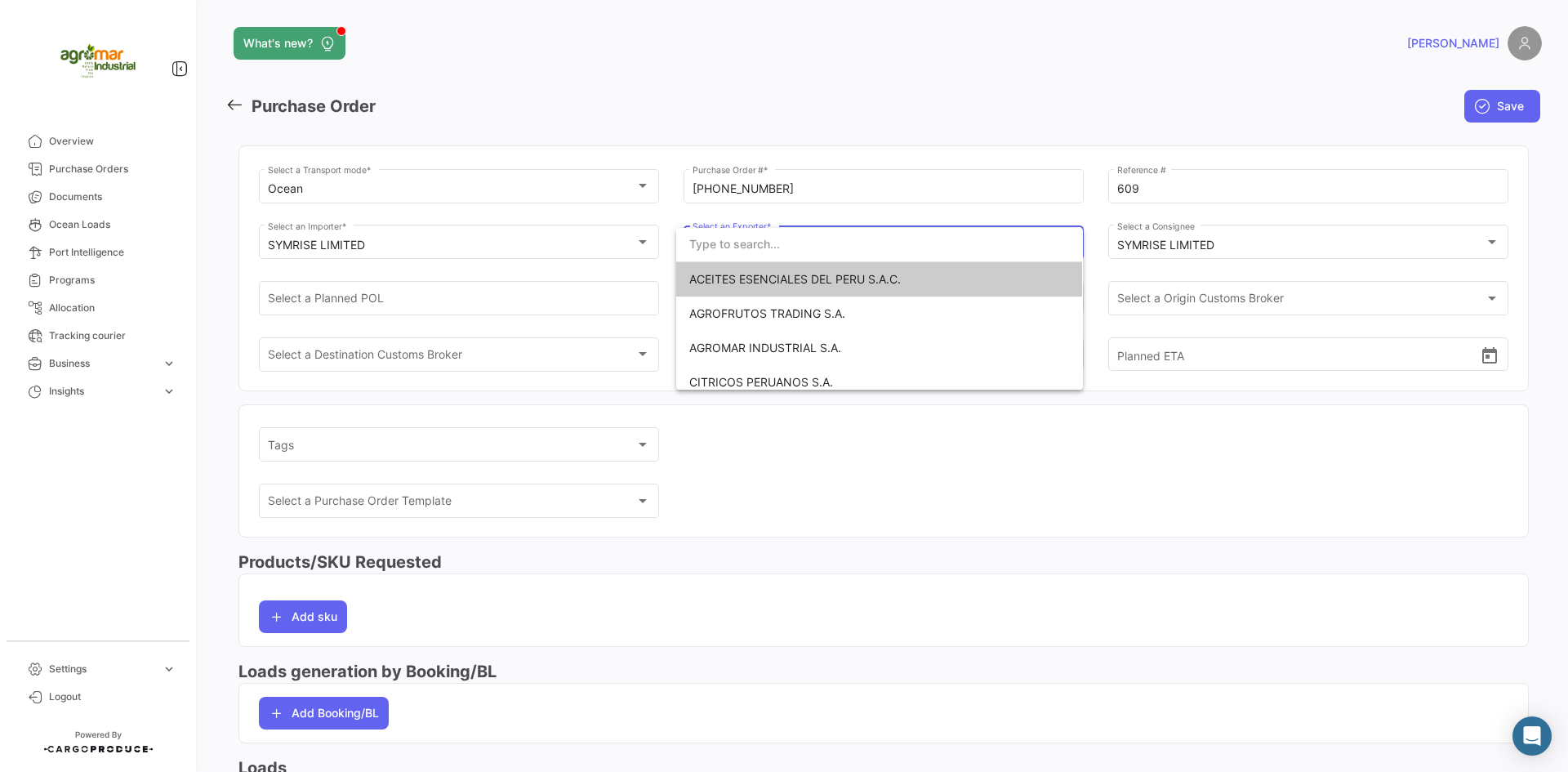
click at [510, 253] on div at bounding box center [784, 386] width 1568 height 772
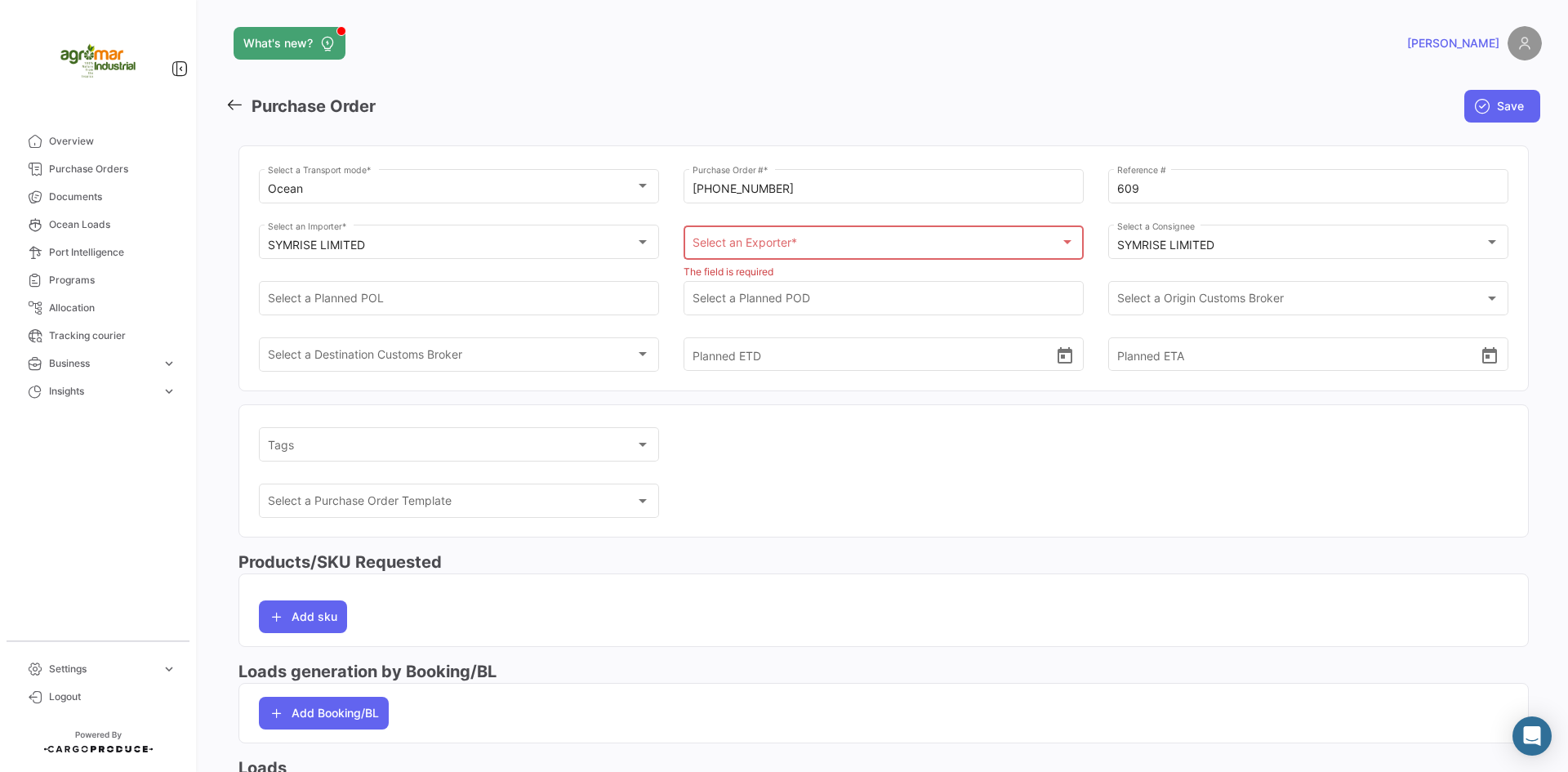
click at [801, 230] on div "Select an Exporter * Select an Exporter *" at bounding box center [884, 240] width 383 height 37
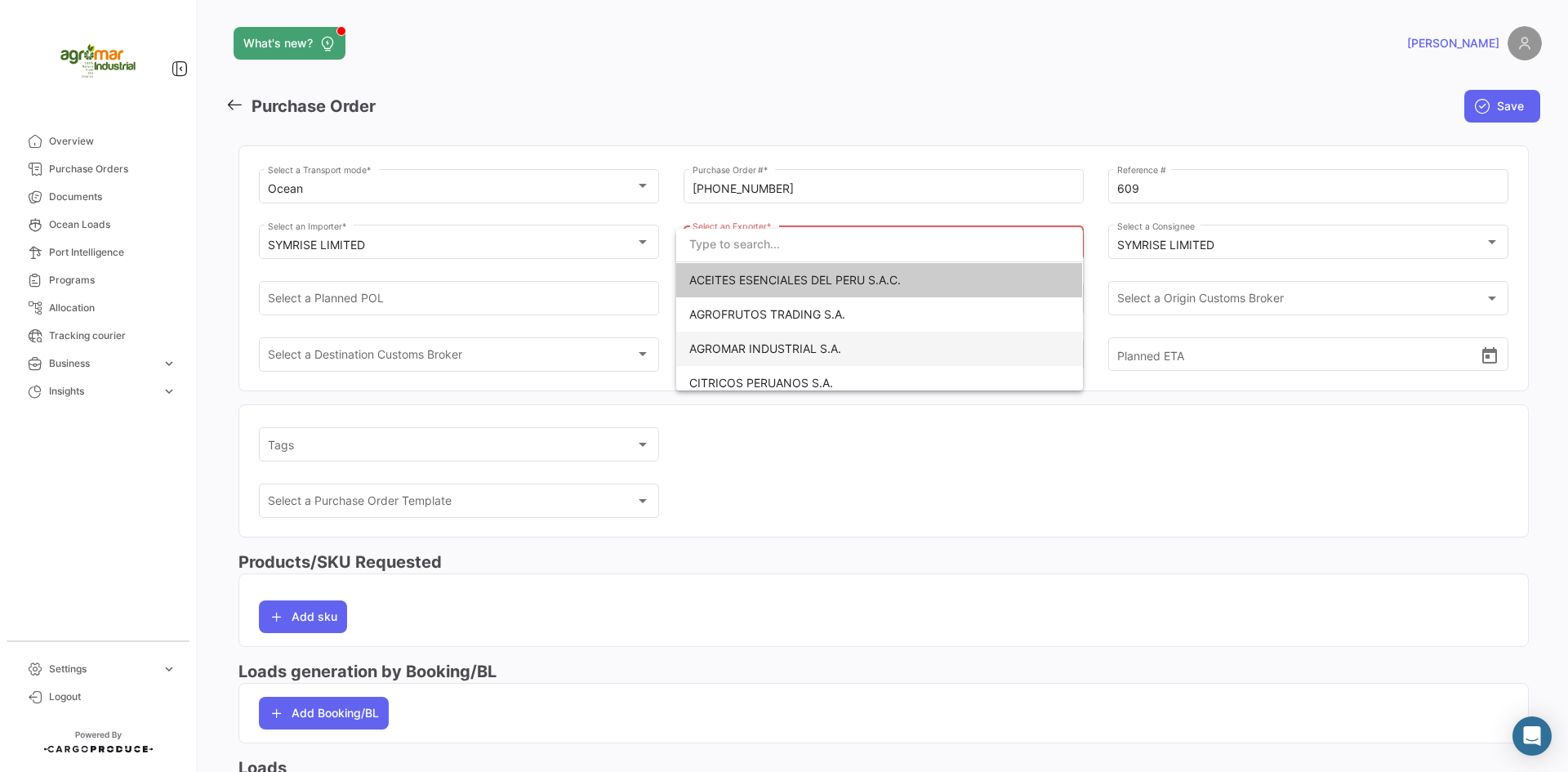
click at [793, 341] on span "AGROMAR INDUSTRIAL S.A." at bounding box center [764, 348] width 151 height 14
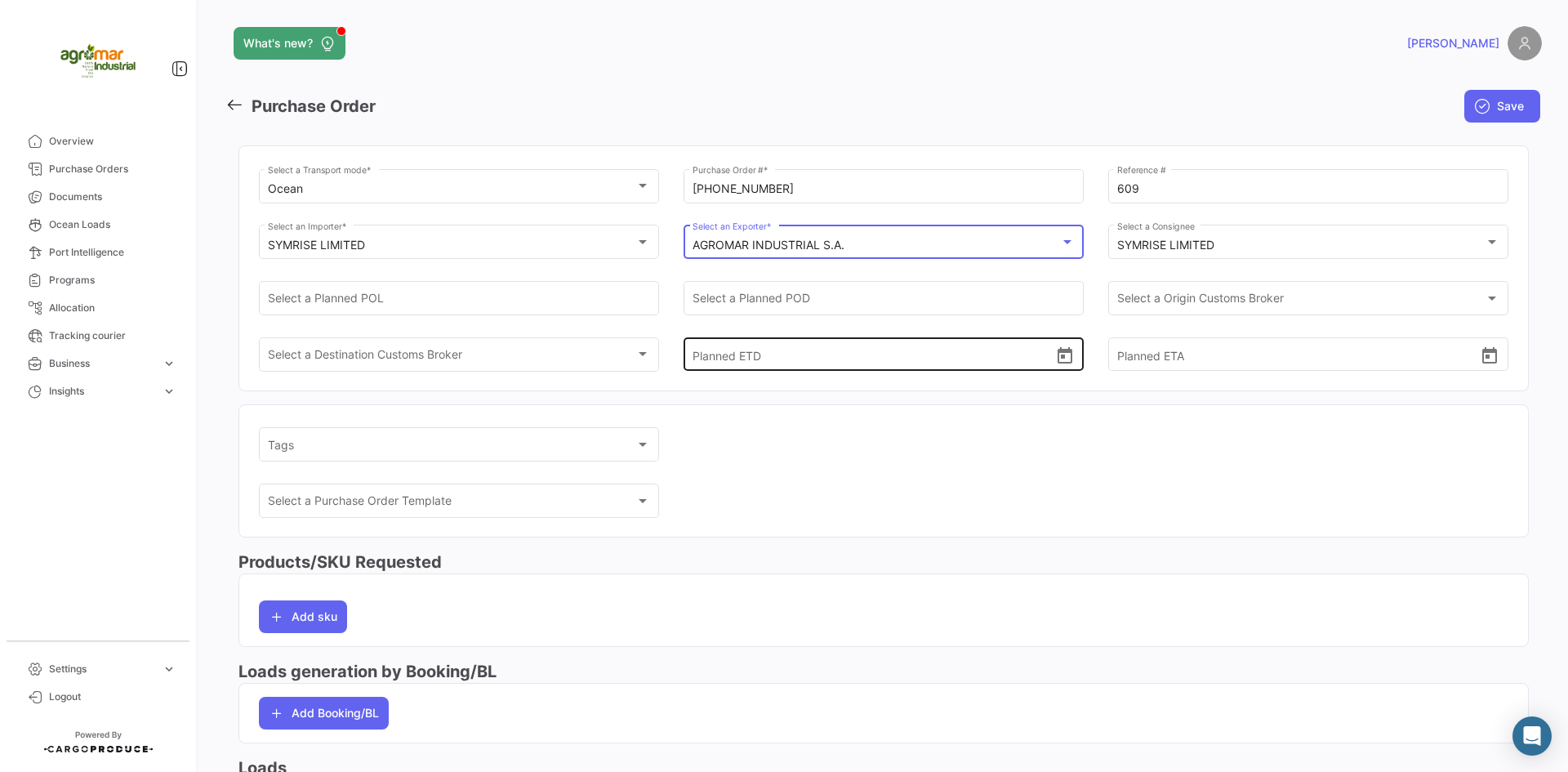
scroll to position [0, 0]
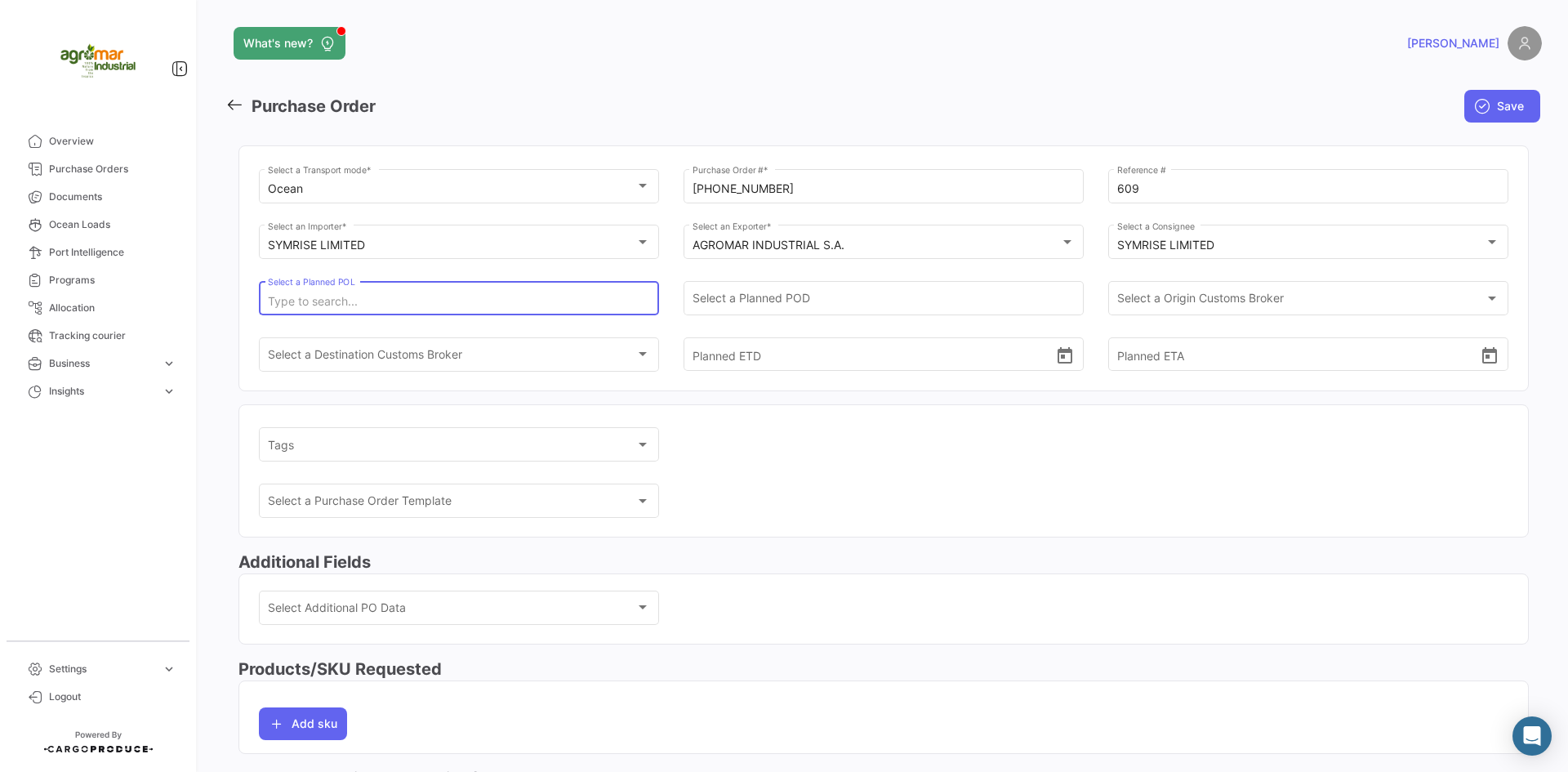
click at [418, 298] on input "Select a Planned POL" at bounding box center [460, 301] width 383 height 14
click at [432, 308] on input "Select a Planned POL" at bounding box center [460, 301] width 383 height 14
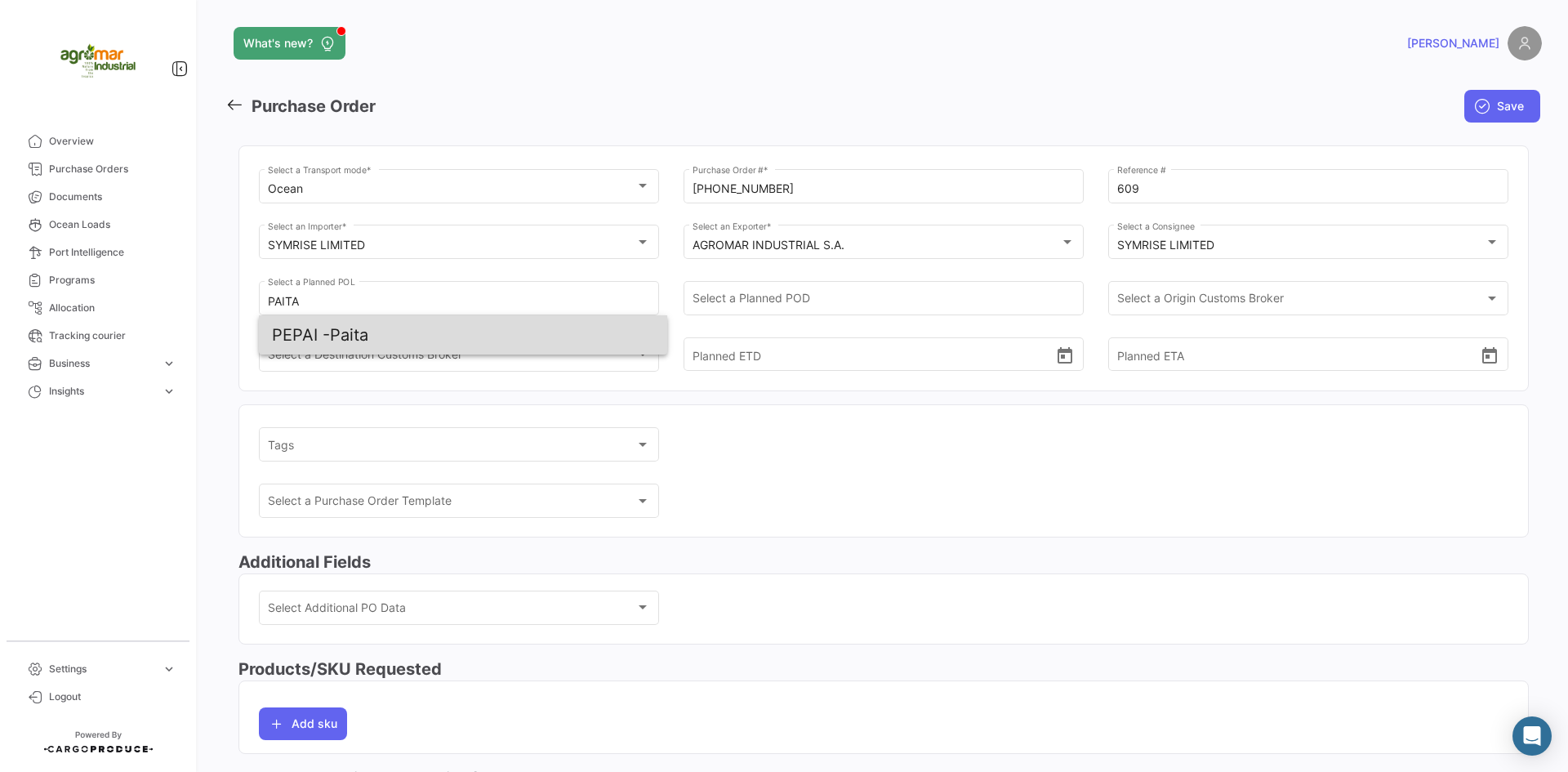
click at [494, 329] on span "PEPAI - Paita" at bounding box center [462, 335] width 382 height 39
type input "Paita"
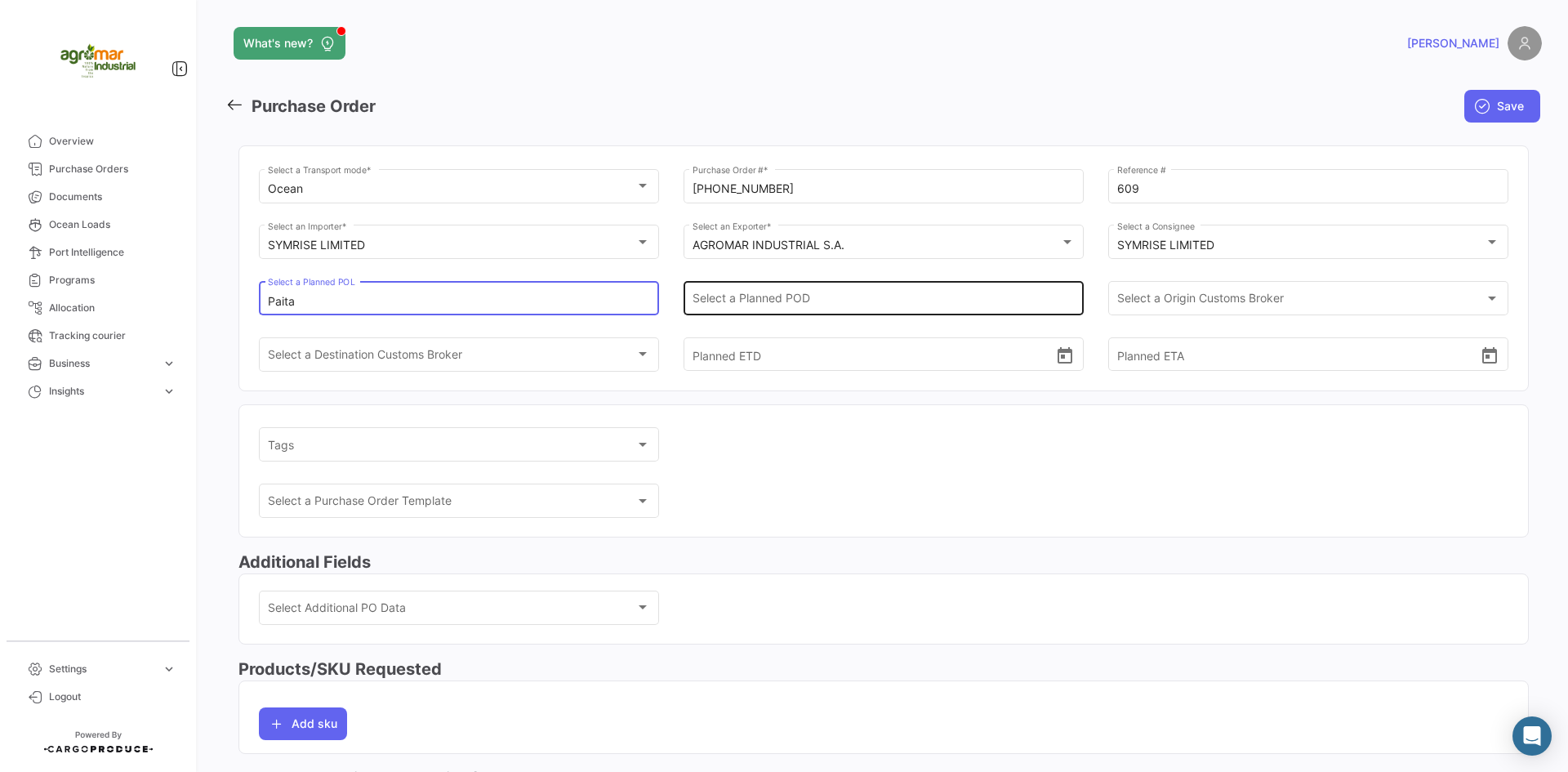
click at [754, 300] on input "Select a Planned POD" at bounding box center [884, 301] width 383 height 14
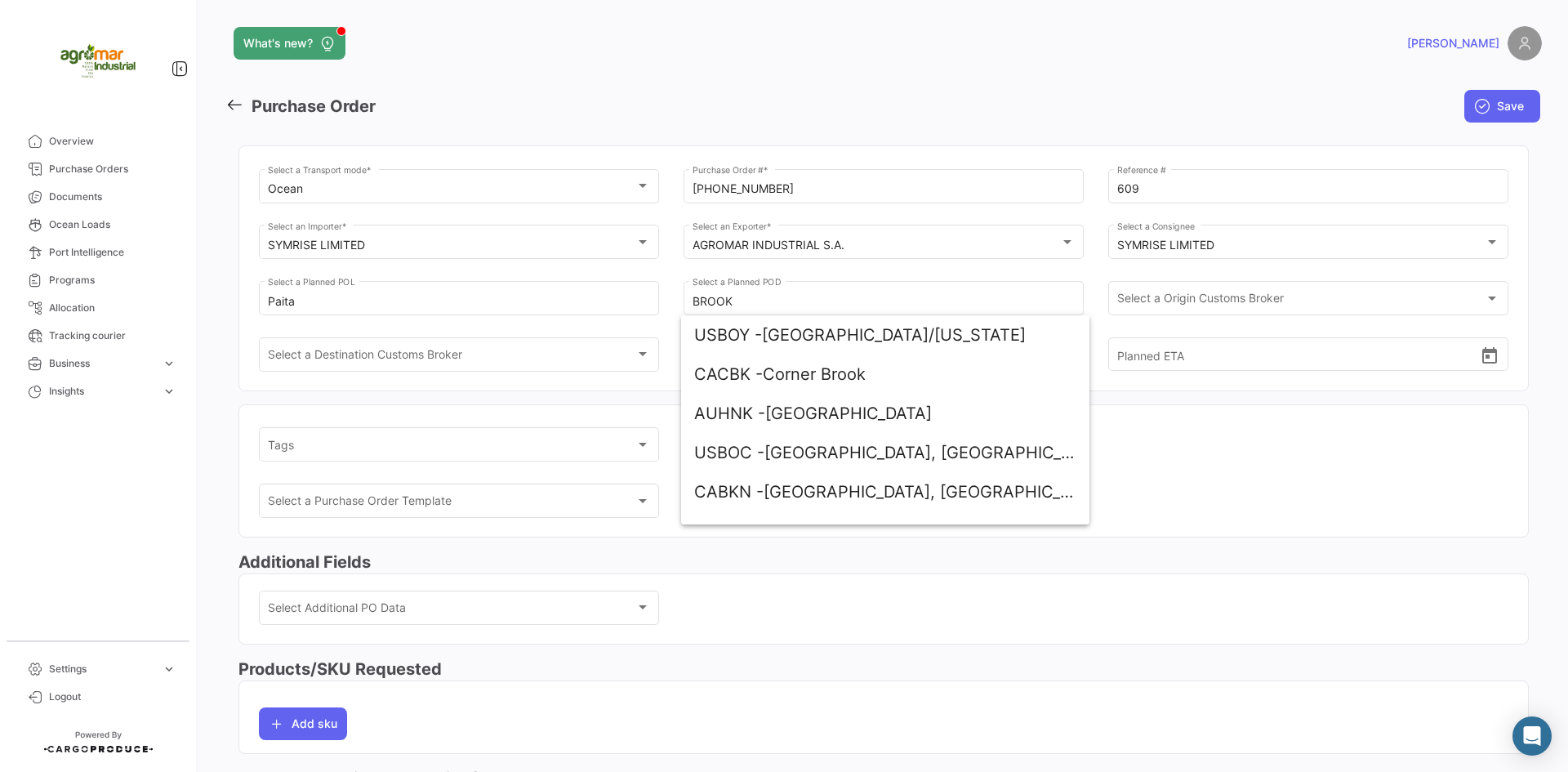
click at [626, 329] on div "Paita Select a Planned POL" at bounding box center [459, 306] width 400 height 50
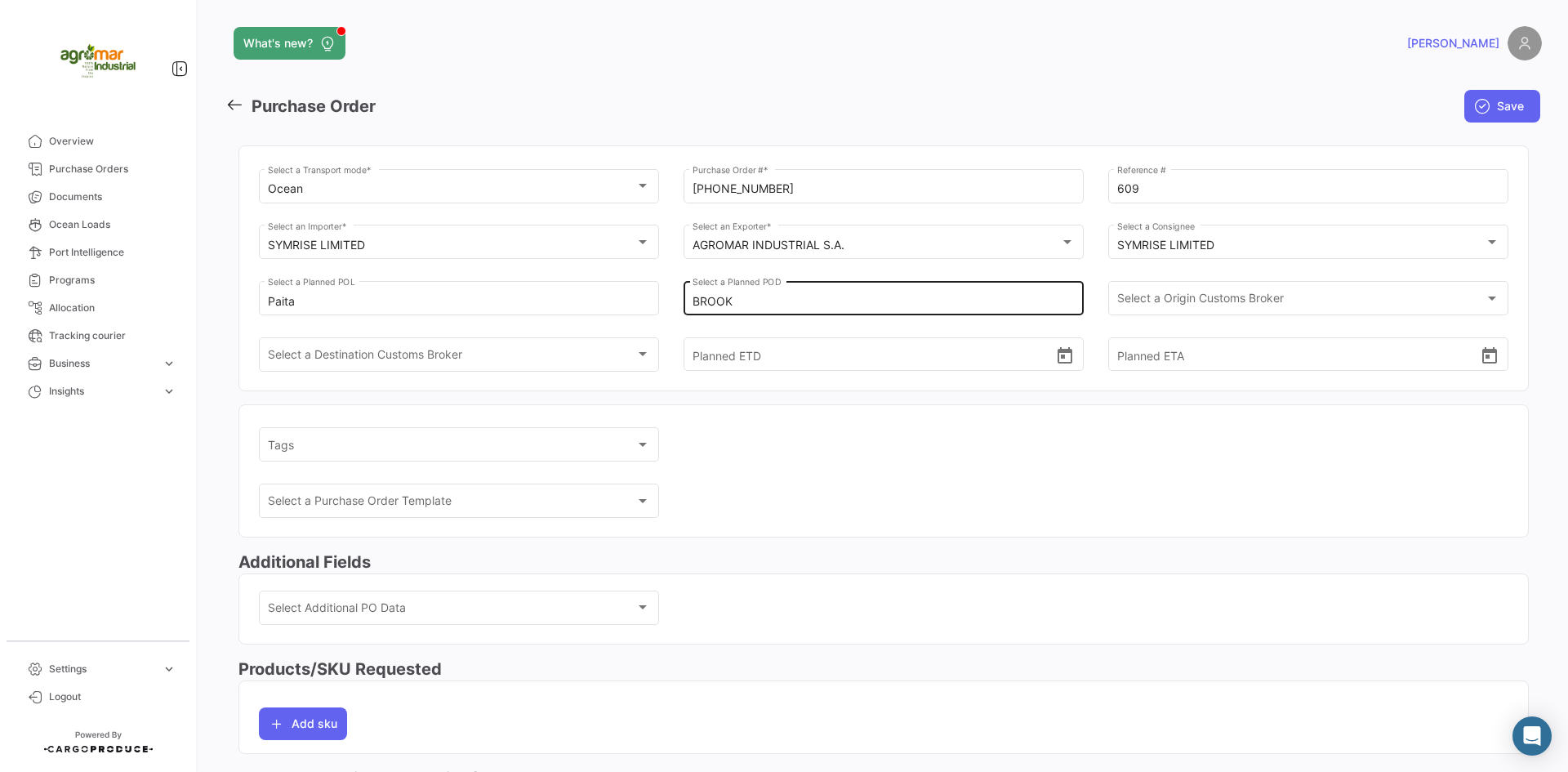
click at [740, 292] on div "BROOK Select a Planned POD" at bounding box center [884, 296] width 383 height 37
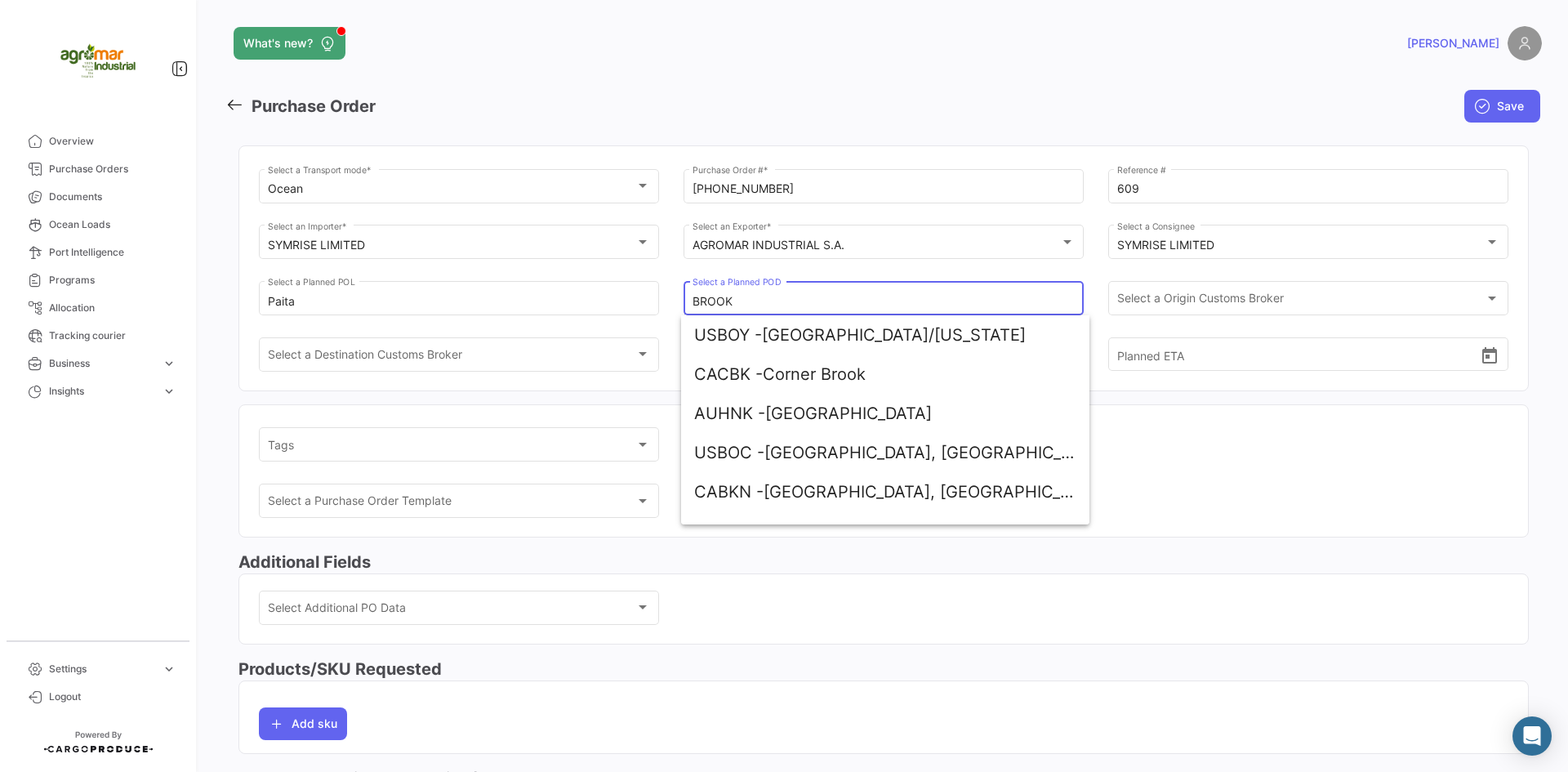
drag, startPoint x: 738, startPoint y: 304, endPoint x: 669, endPoint y: 311, distance: 69.4
click at [669, 311] on div "Ocean Select a Transport mode * [PHONE_NUMBER] Purchase Order # * 609 Reference…" at bounding box center [884, 278] width 1250 height 224
paste input "[PERSON_NAME]"
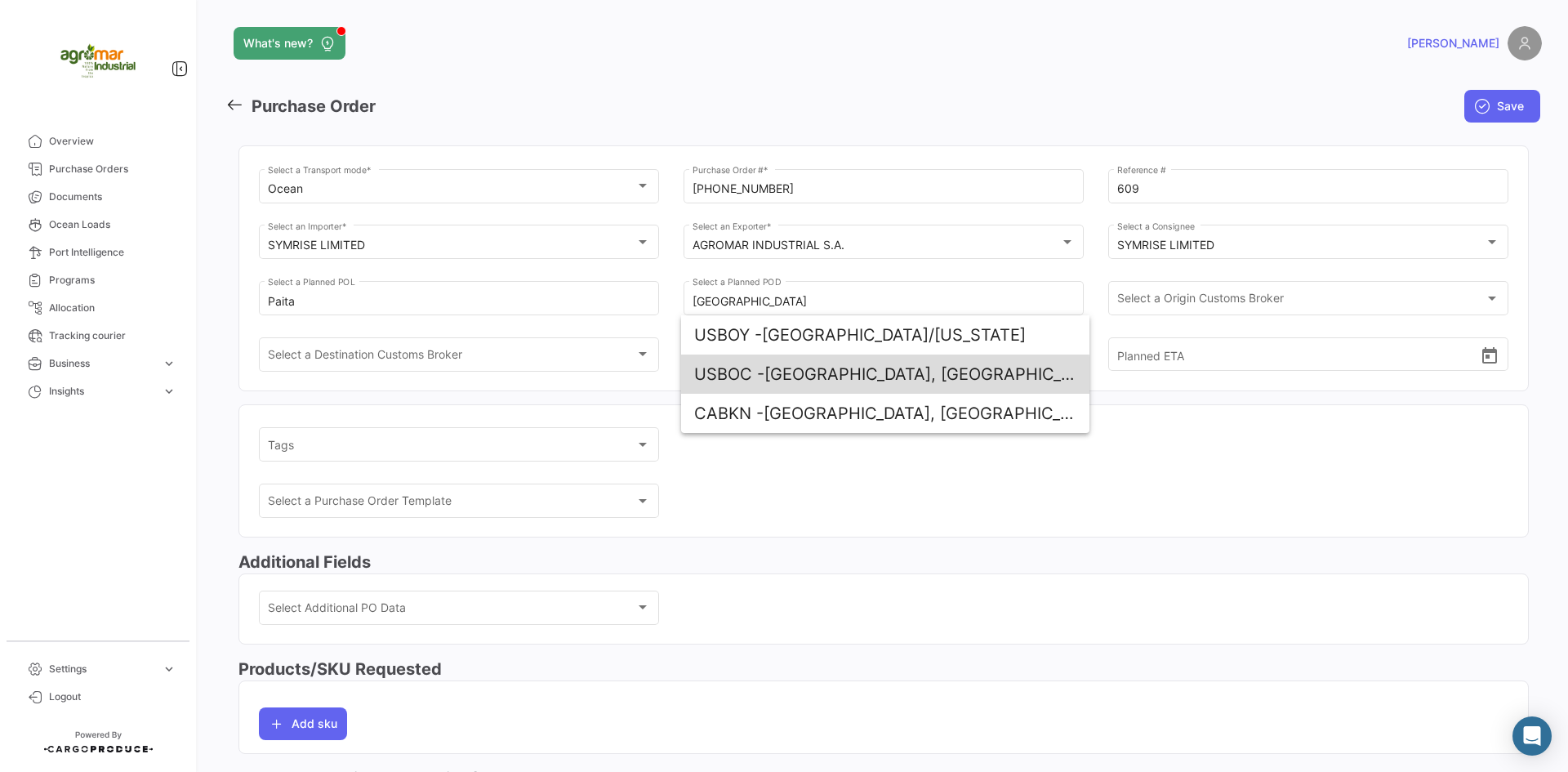
click at [881, 376] on span "USBOC - [GEOGRAPHIC_DATA], [GEOGRAPHIC_DATA]" at bounding box center [885, 373] width 382 height 39
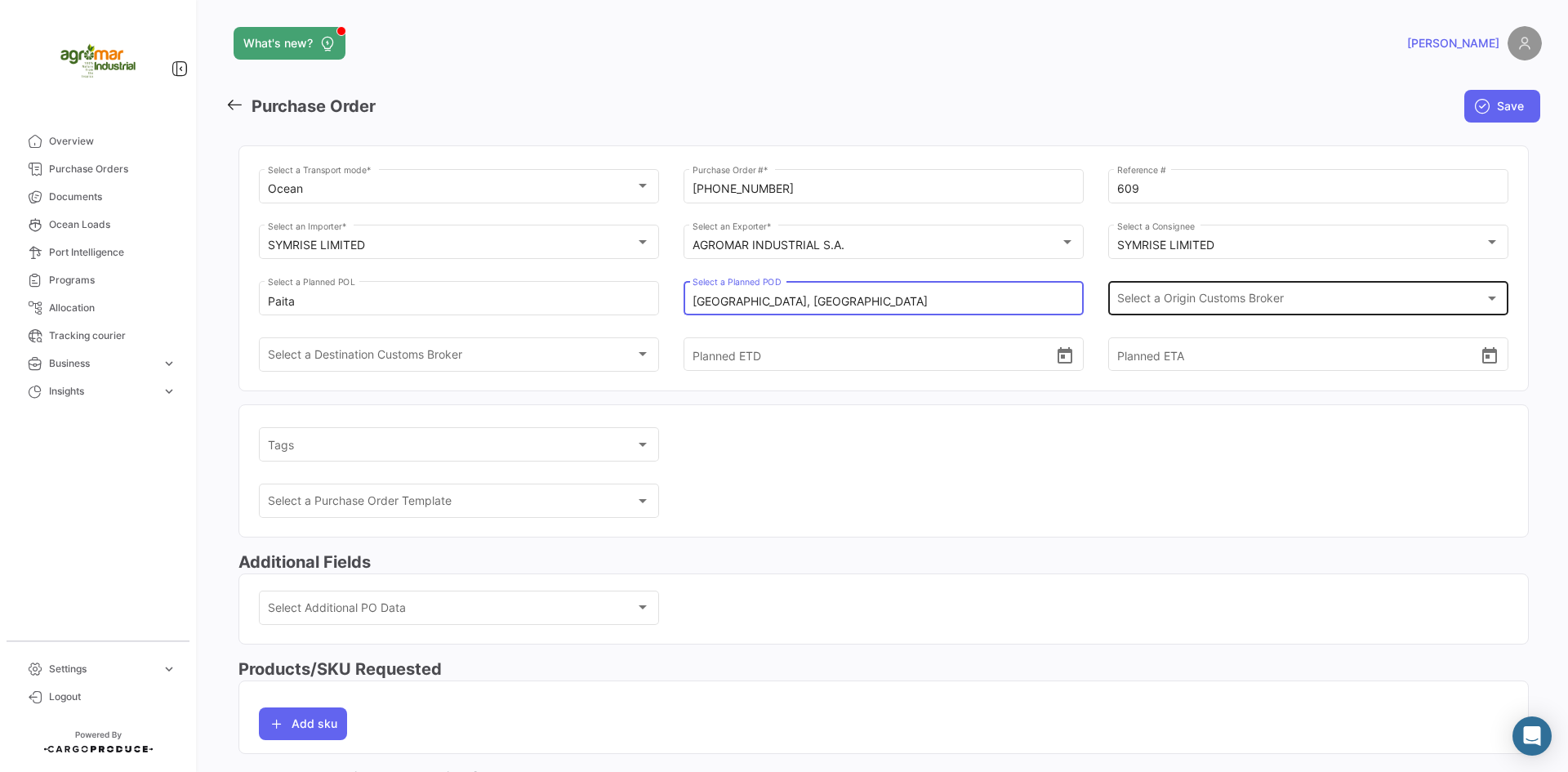
click at [1158, 302] on span "Select a Origin Customs Broker" at bounding box center [1302, 301] width 369 height 14
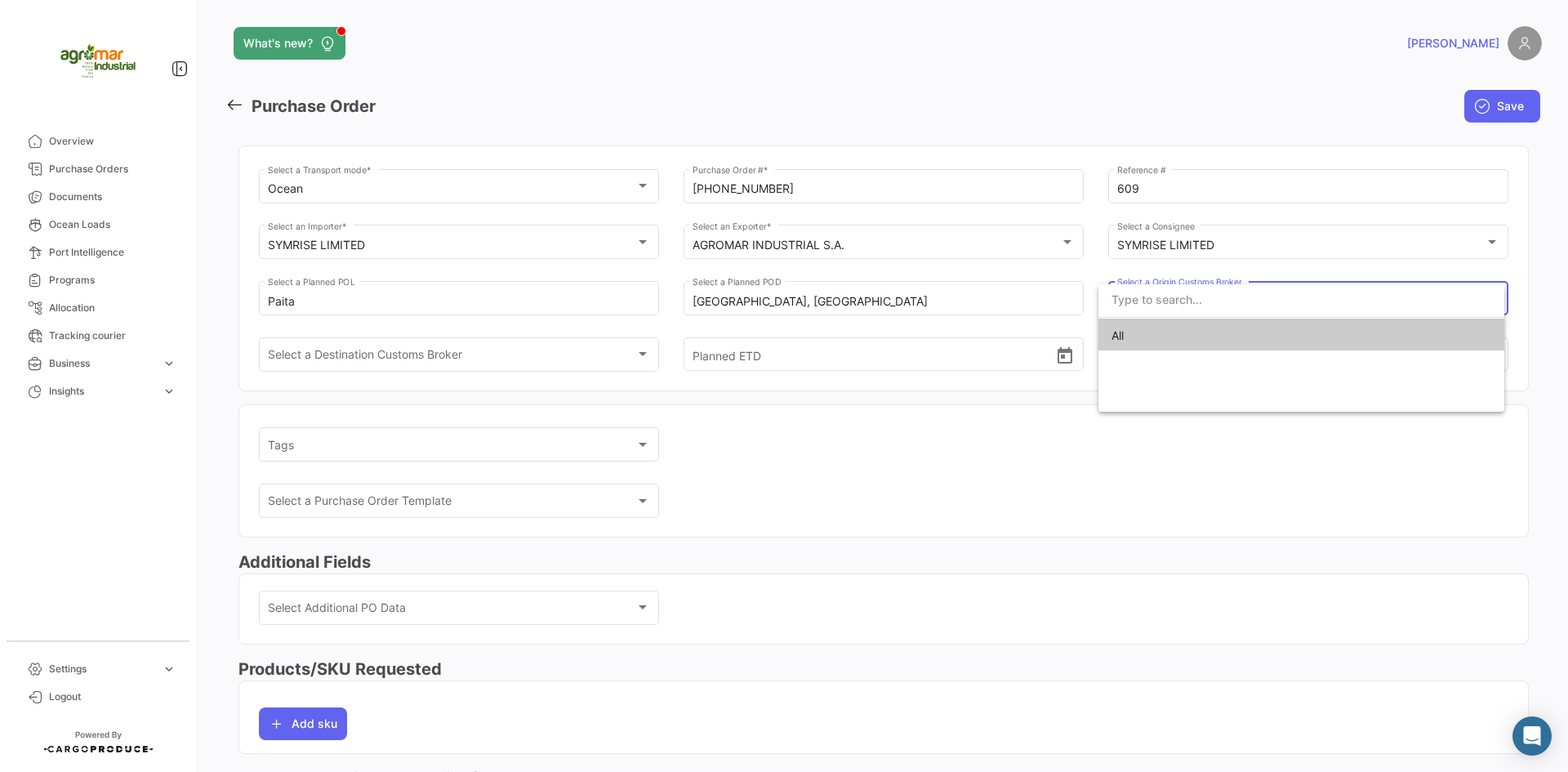
click at [772, 305] on div at bounding box center [784, 386] width 1568 height 772
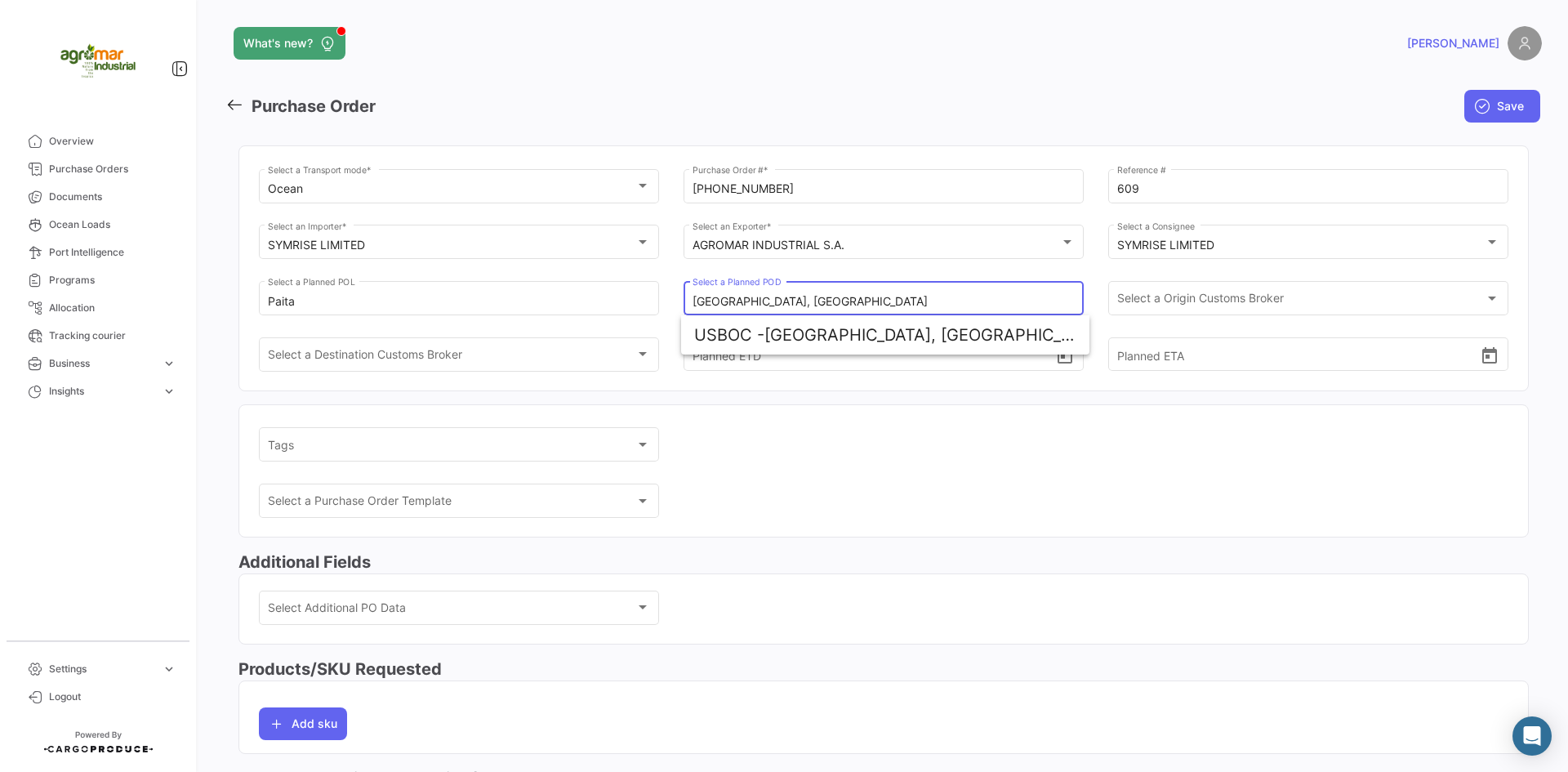
click at [770, 304] on input "[GEOGRAPHIC_DATA], [GEOGRAPHIC_DATA]" at bounding box center [884, 301] width 383 height 14
drag, startPoint x: 774, startPoint y: 302, endPoint x: 746, endPoint y: 312, distance: 29.7
click at [746, 312] on div "Ocean Select a Transport mode * [PHONE_NUMBER] Purchase Order # * 609 Reference…" at bounding box center [884, 278] width 1250 height 224
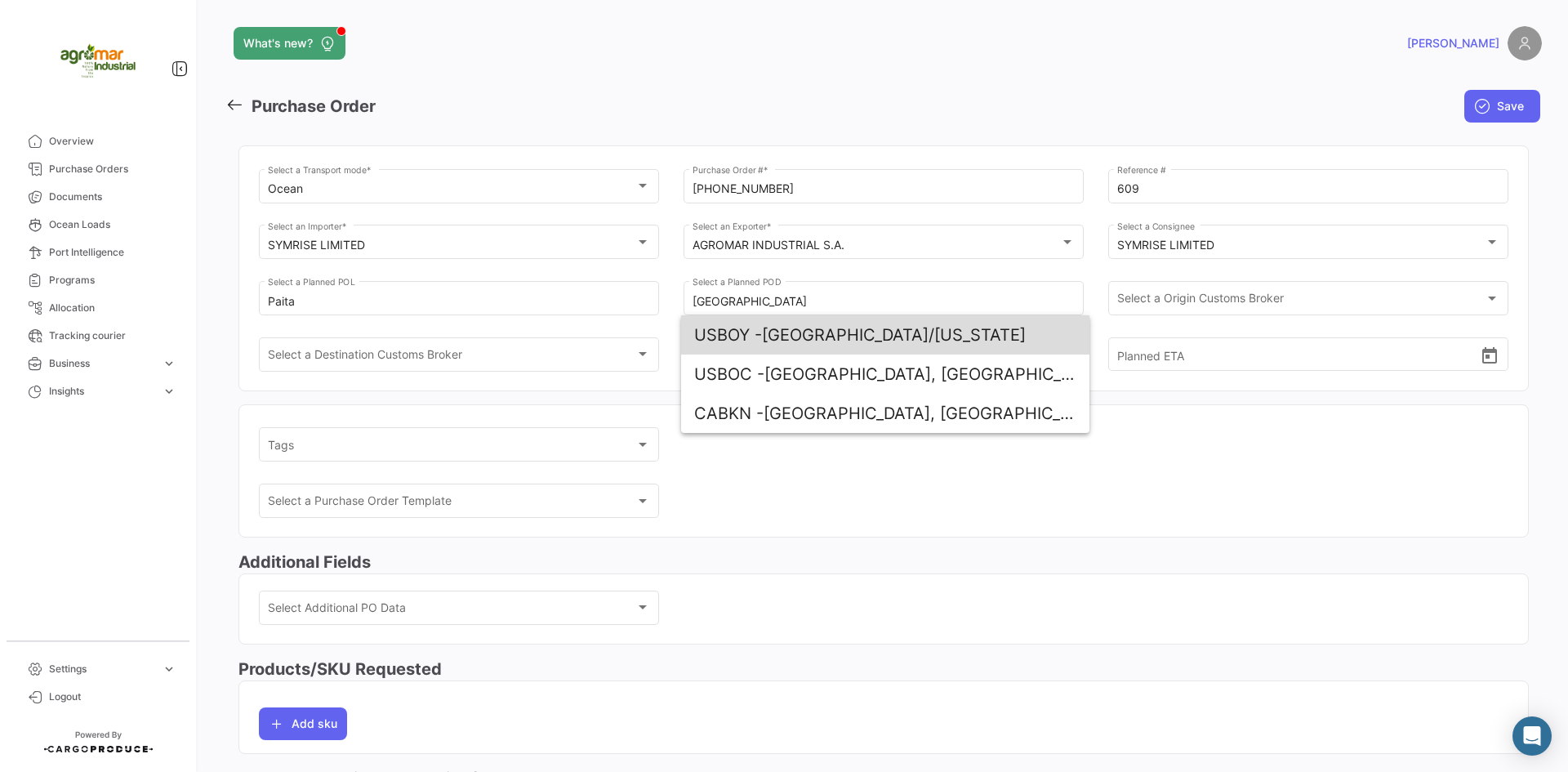
click at [816, 334] on span "USBOY - [GEOGRAPHIC_DATA]/[US_STATE]" at bounding box center [885, 335] width 382 height 39
type input "[GEOGRAPHIC_DATA]/[US_STATE]"
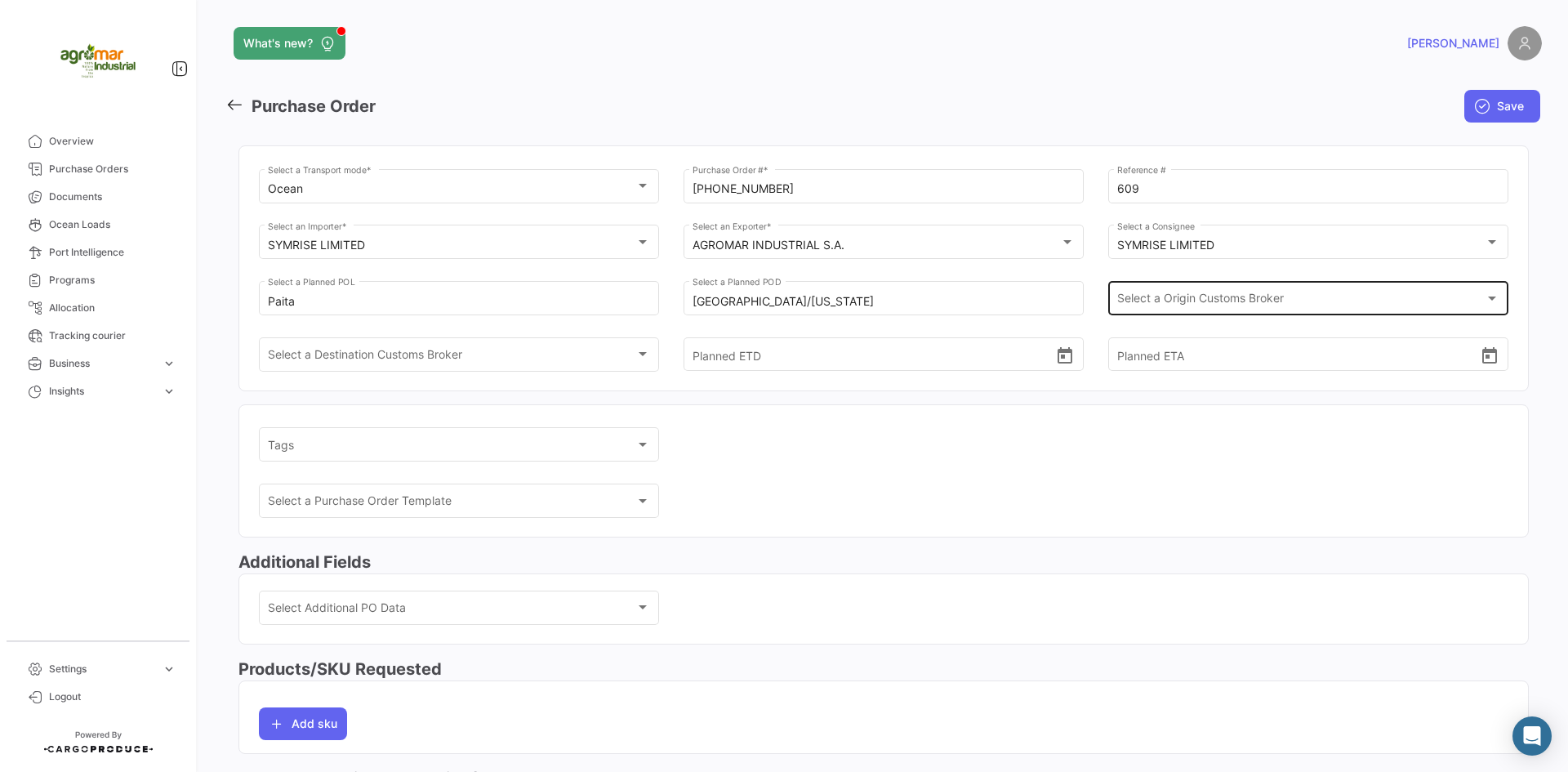
click at [1143, 289] on div "Select a Origin Customs Broker Select a Origin Customs Broker" at bounding box center [1309, 296] width 383 height 37
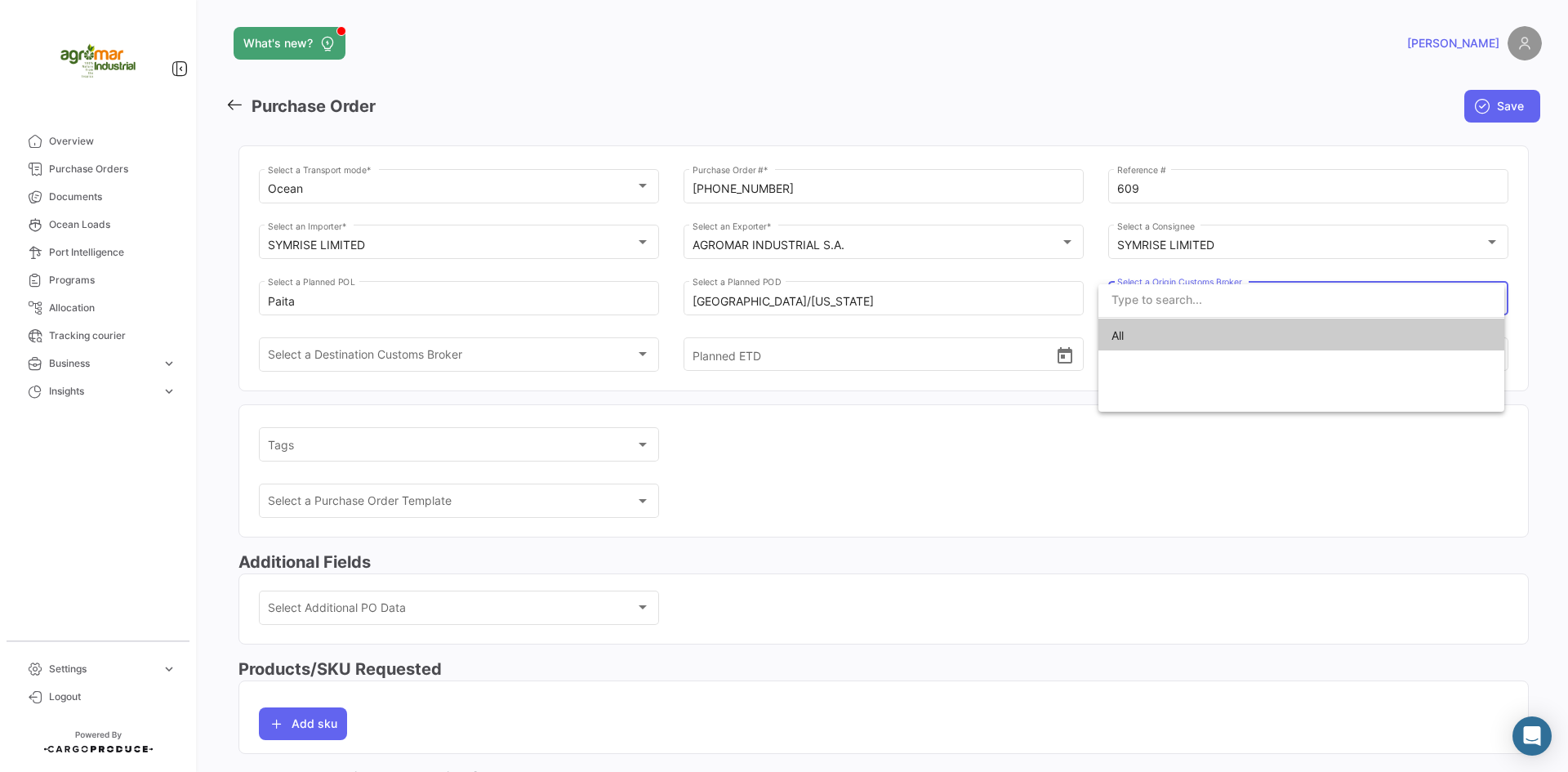
click at [1132, 495] on div at bounding box center [784, 386] width 1568 height 772
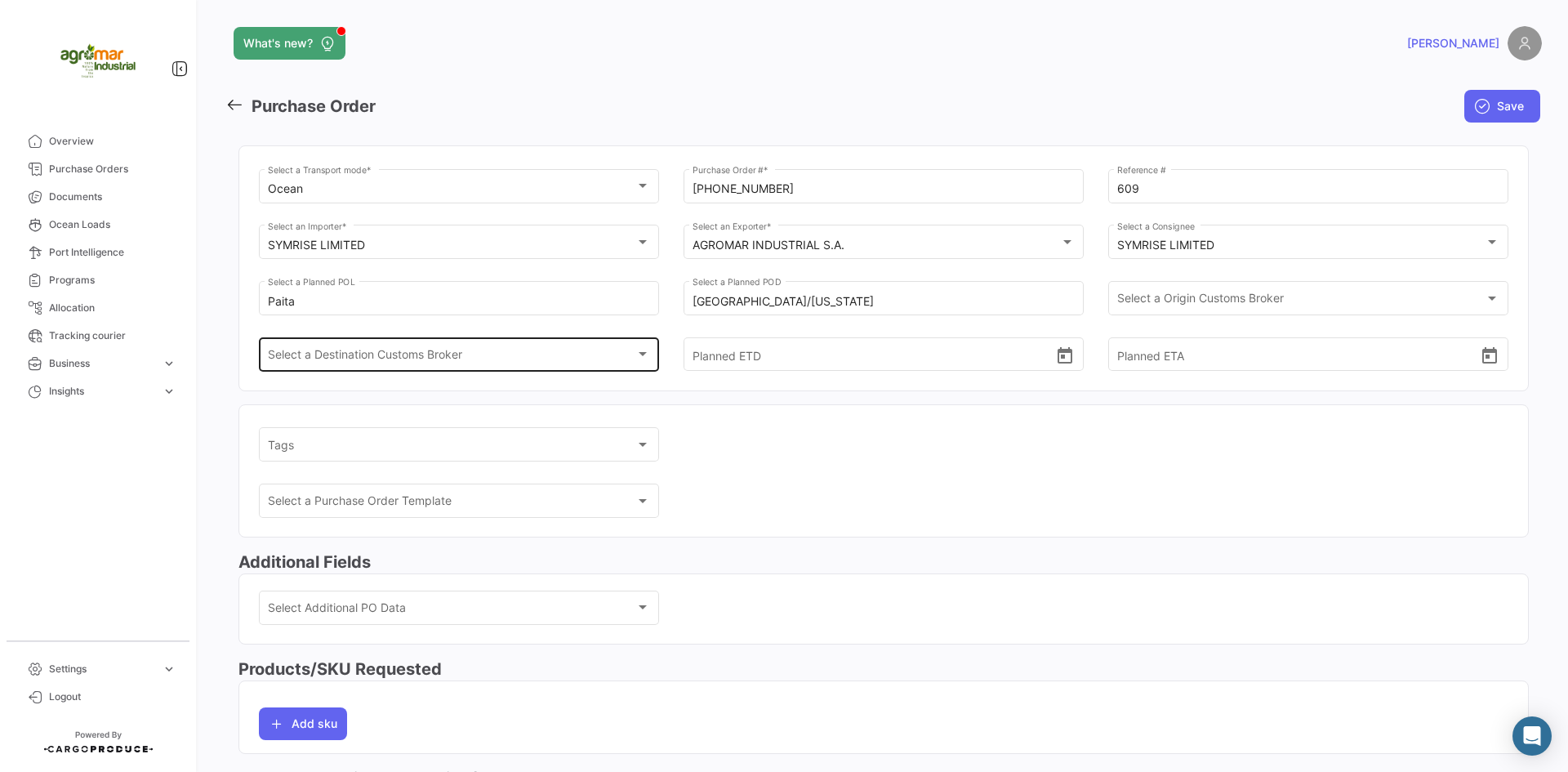
click at [488, 342] on div "Select a Destination Customs Broker Select a Destination Customs Broker" at bounding box center [460, 352] width 383 height 37
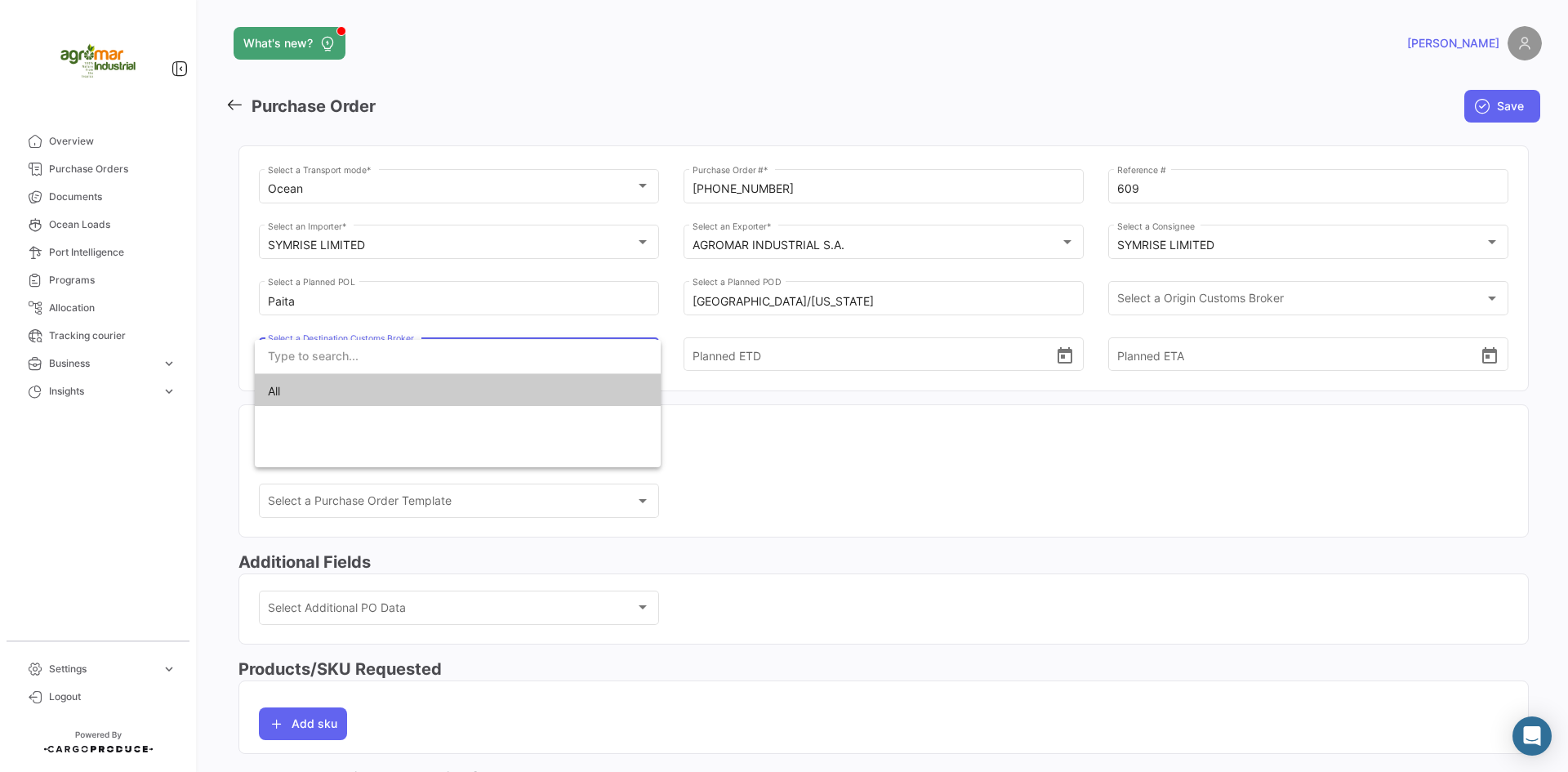
click at [863, 466] on div at bounding box center [784, 386] width 1568 height 772
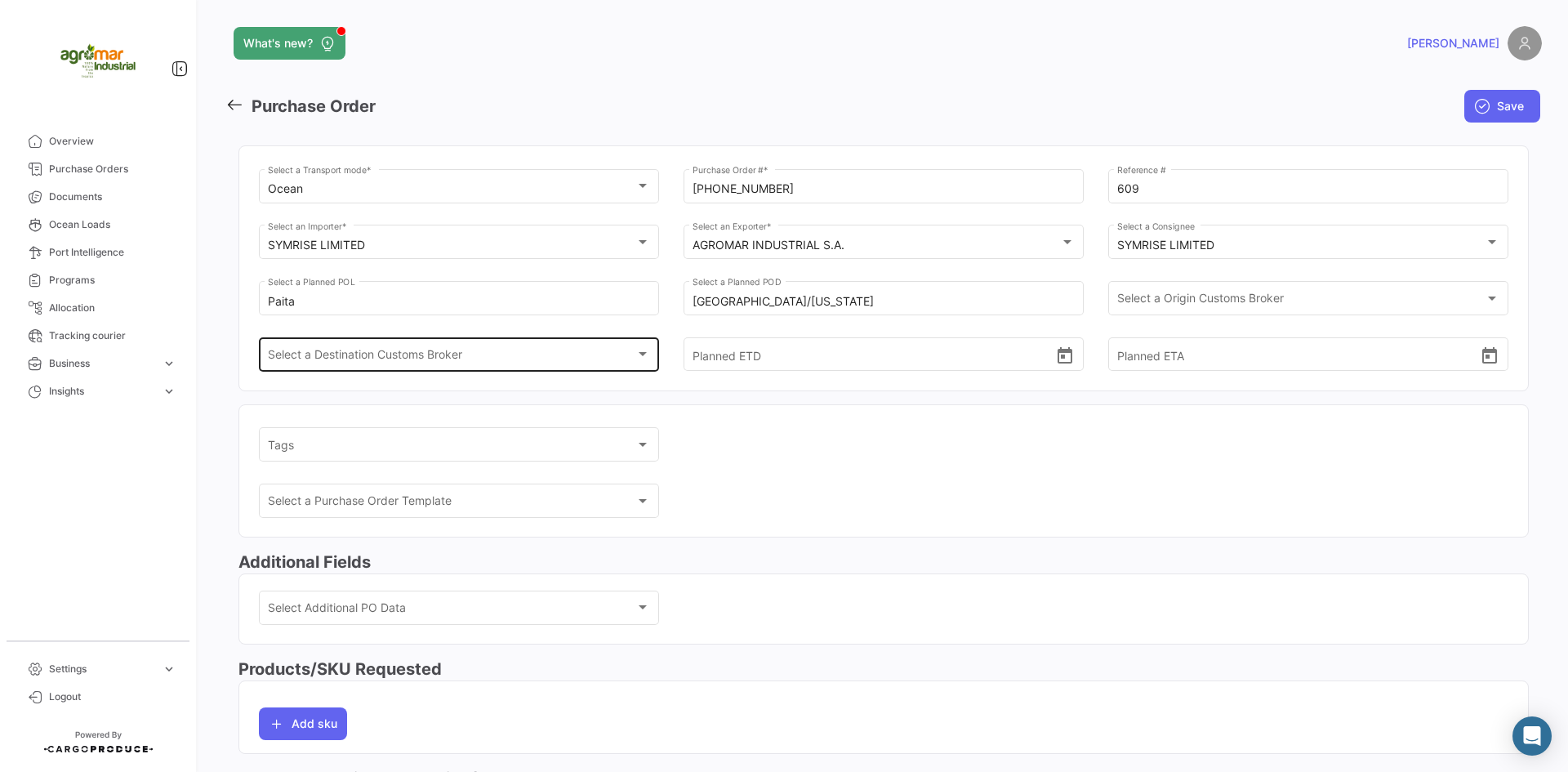
click at [396, 350] on span "Select a Destination Customs Broker" at bounding box center [452, 357] width 369 height 14
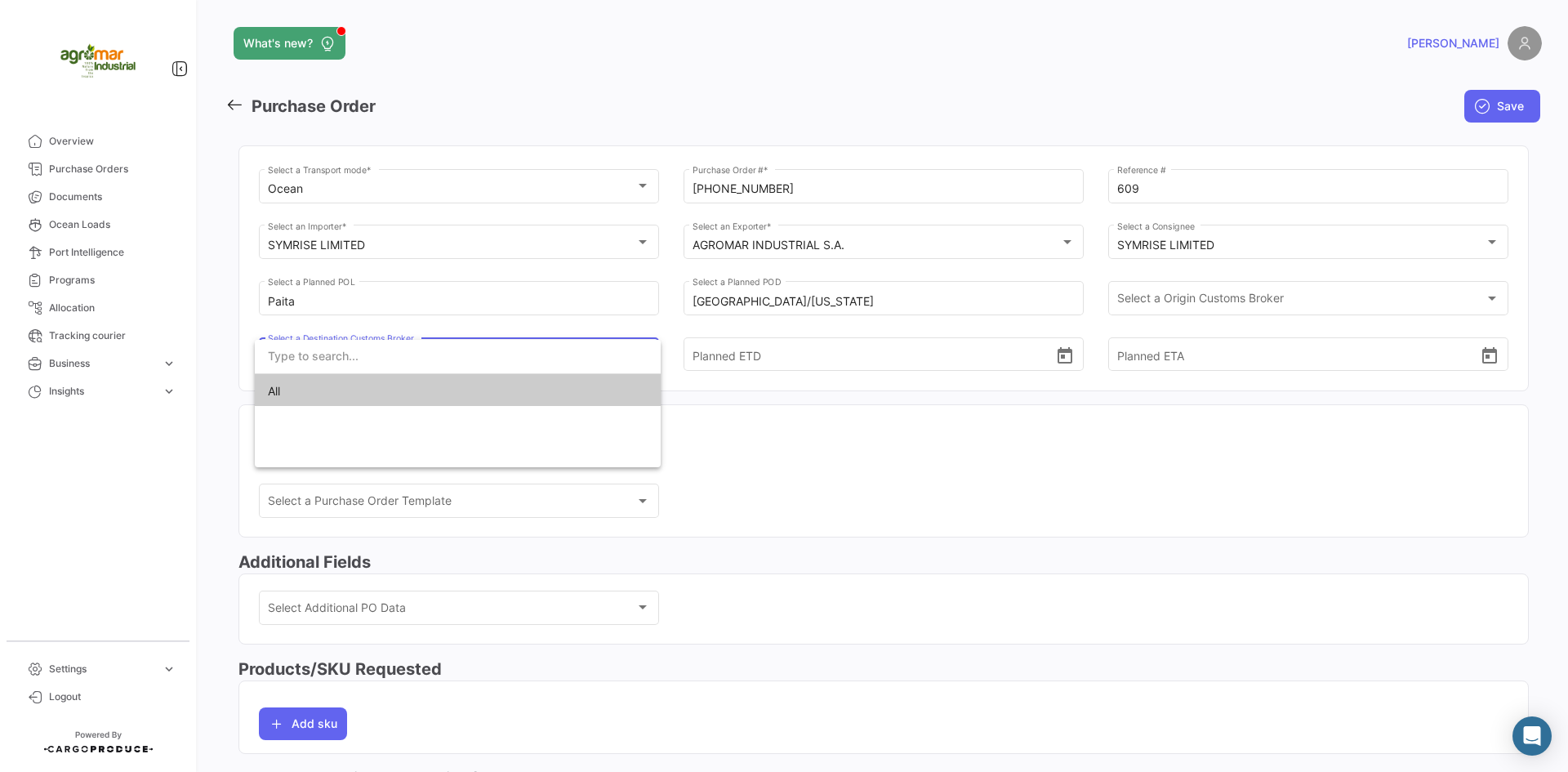
click at [396, 350] on input "dropdown search" at bounding box center [457, 356] width 406 height 35
click at [1060, 408] on div at bounding box center [784, 386] width 1568 height 772
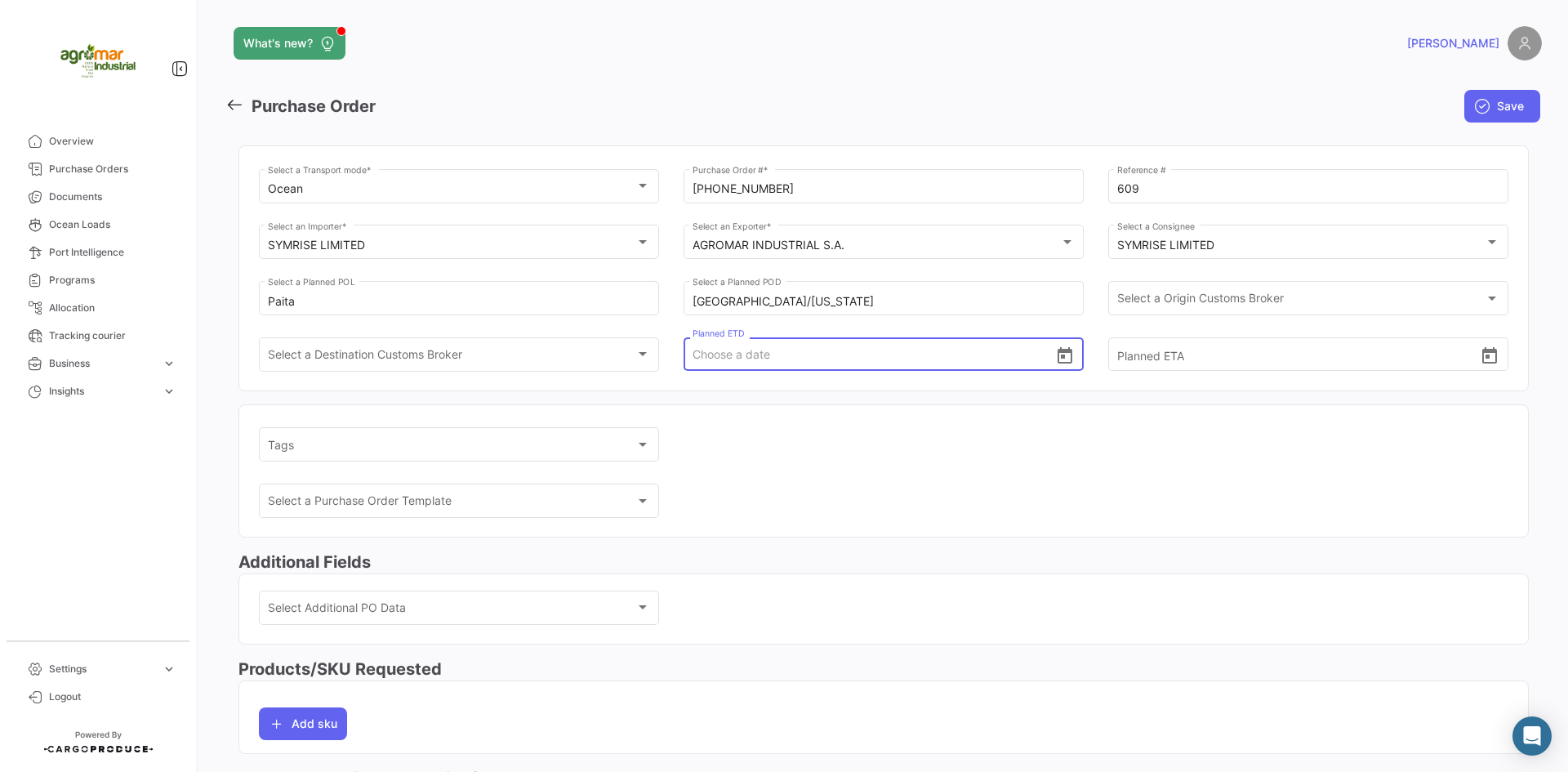
click at [1045, 356] on input "Planned ETD" at bounding box center [874, 354] width 363 height 57
click at [1058, 356] on icon "Open calendar" at bounding box center [1064, 355] width 15 height 16
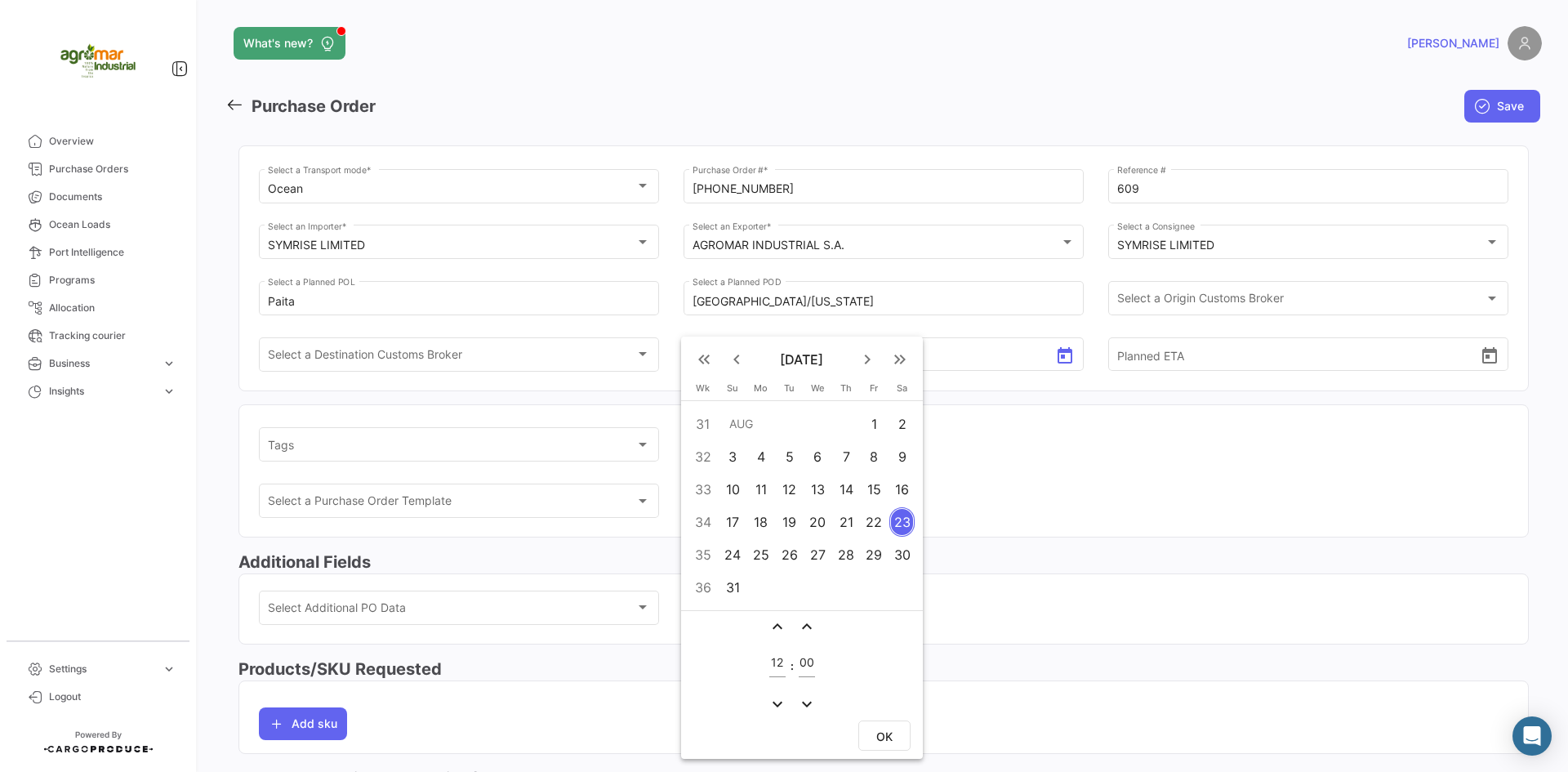
click at [556, 387] on div at bounding box center [784, 386] width 1568 height 772
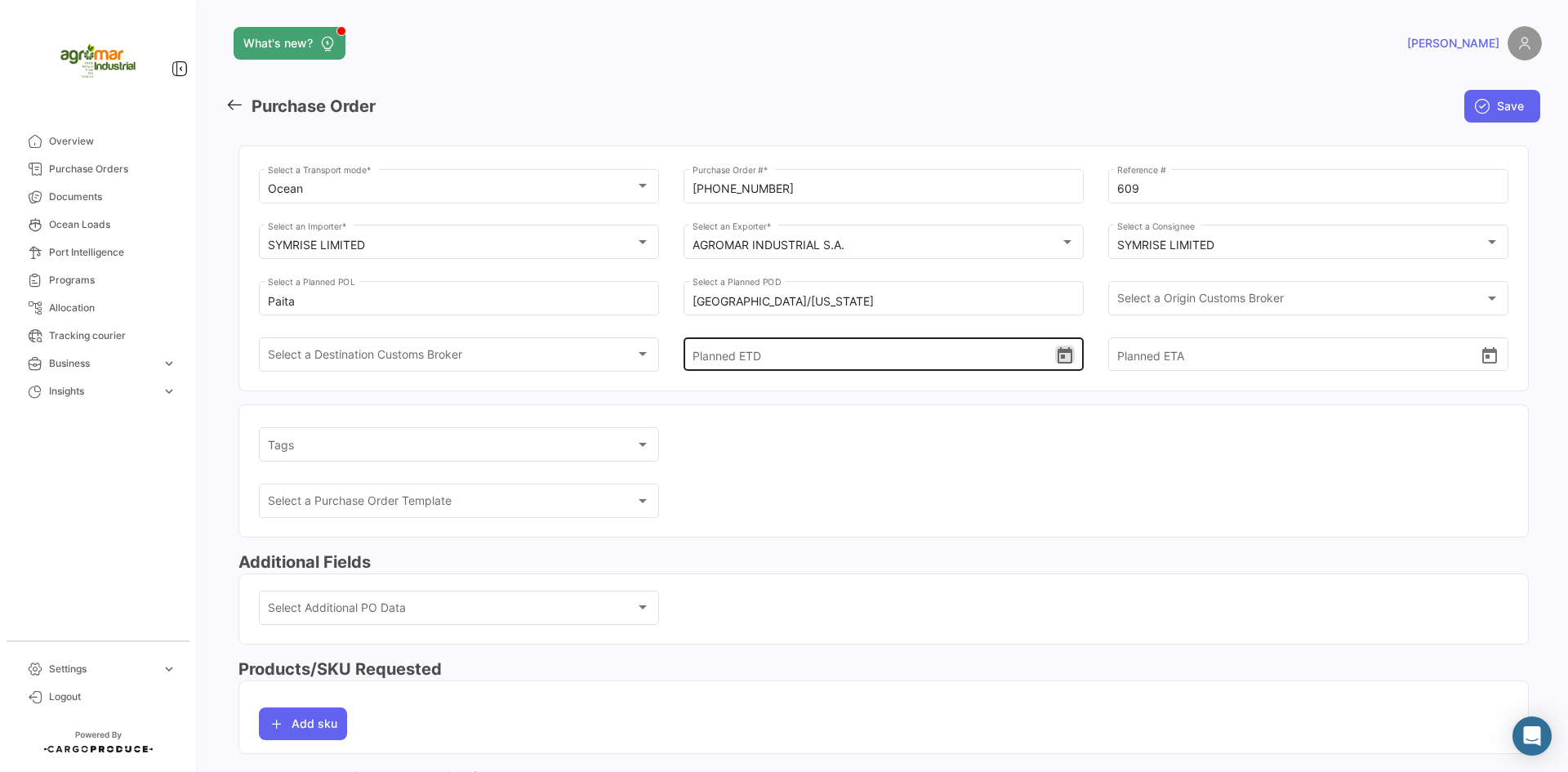
click at [789, 367] on input "Planned ETD" at bounding box center [874, 354] width 363 height 57
click at [1137, 388] on mat-form-field "Planned ETA" at bounding box center [1308, 362] width 400 height 55
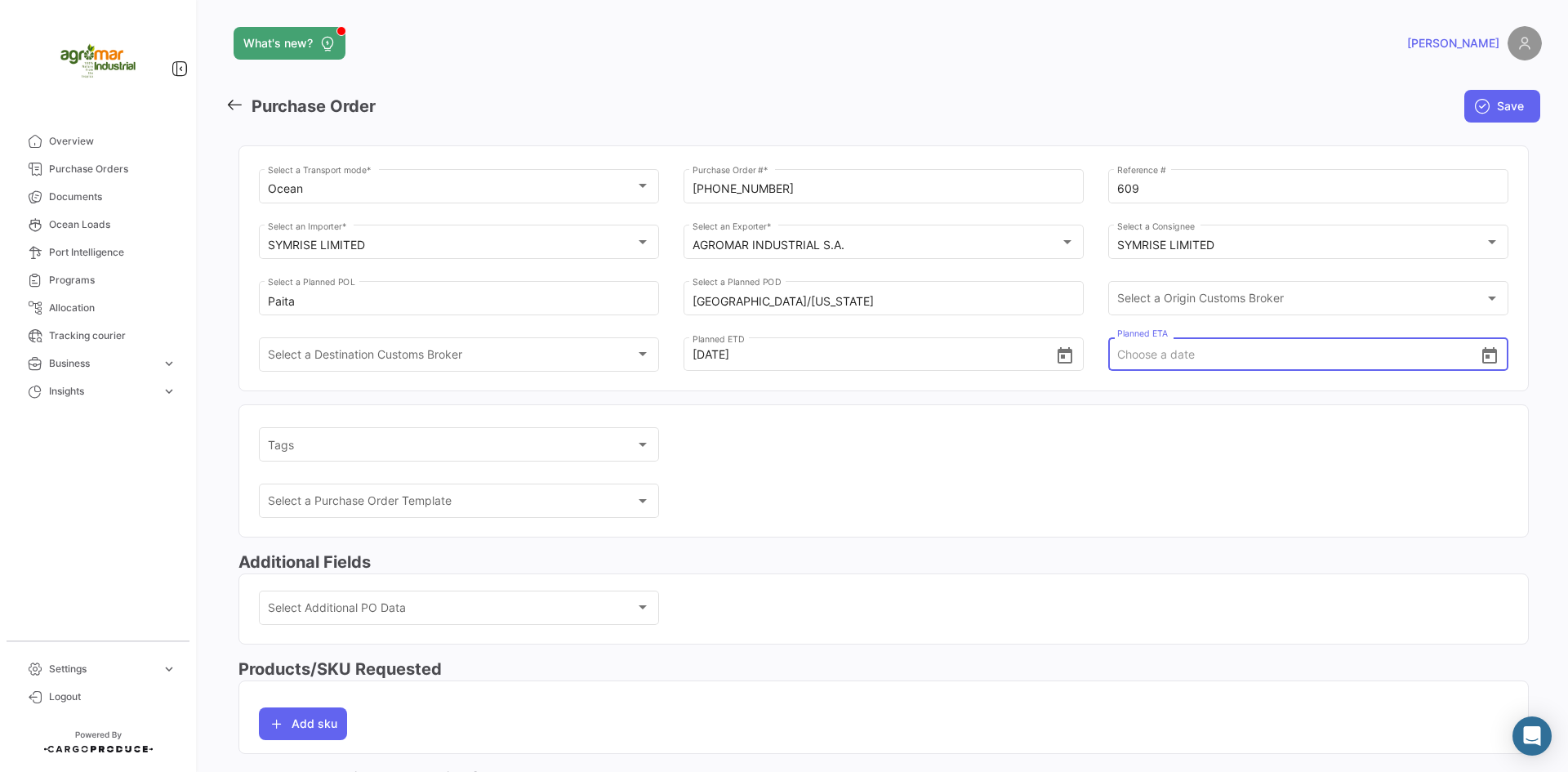
click at [1152, 362] on input "Planned ETA" at bounding box center [1299, 354] width 363 height 57
click at [1264, 364] on input "Planned ETA" at bounding box center [1299, 354] width 363 height 57
click at [952, 462] on app-multiple-select "Tags Tags" at bounding box center [884, 453] width 1250 height 57
click at [1164, 363] on input "Planned ETA" at bounding box center [1299, 354] width 363 height 57
click at [1231, 366] on input "Planned ETA" at bounding box center [1299, 354] width 363 height 57
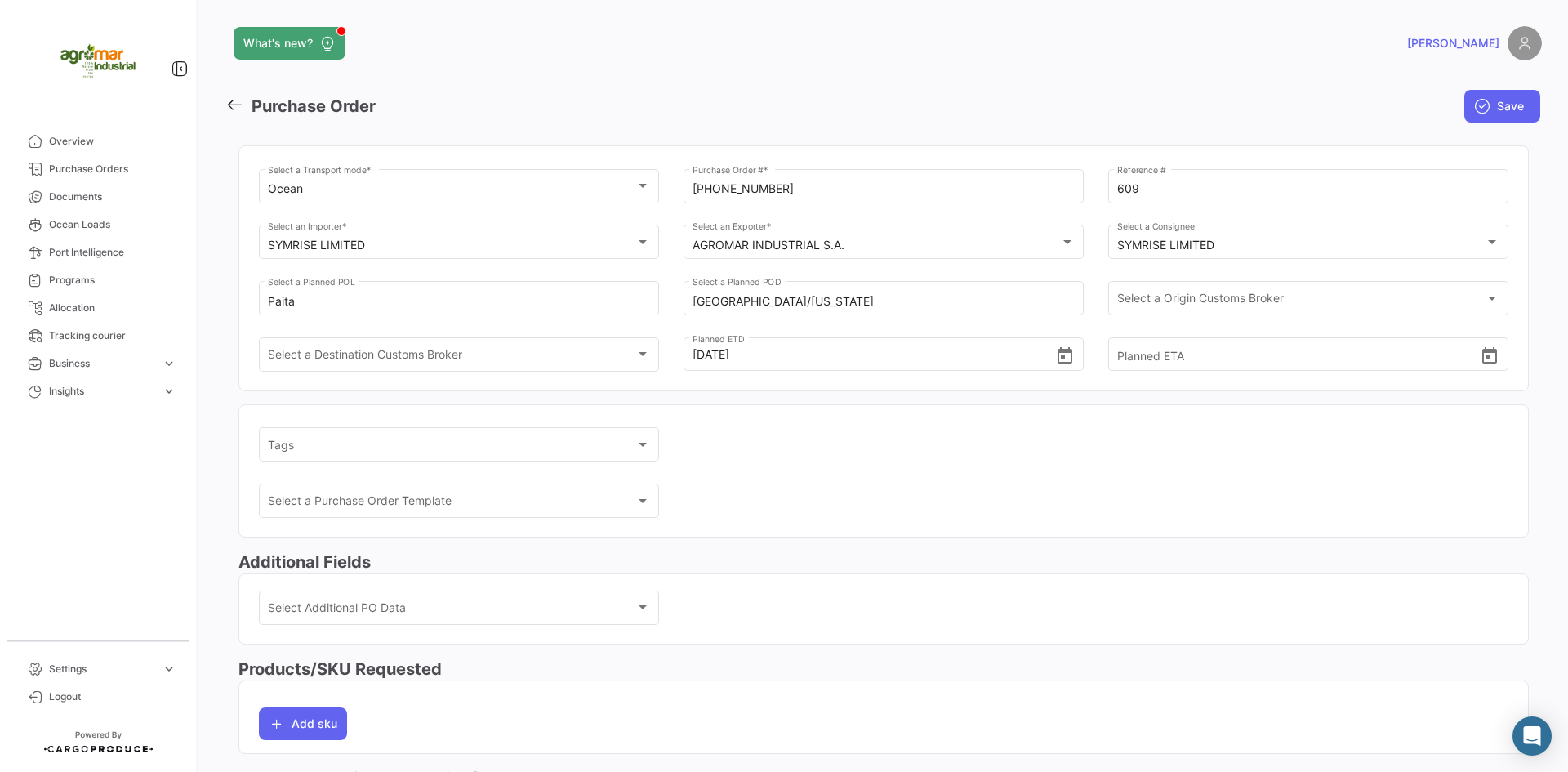
click at [582, 386] on div "Select a Destination Customs Broker Select a Destination Customs Broker" at bounding box center [459, 362] width 400 height 50
click at [1155, 349] on input "Planned ETA" at bounding box center [1299, 354] width 363 height 57
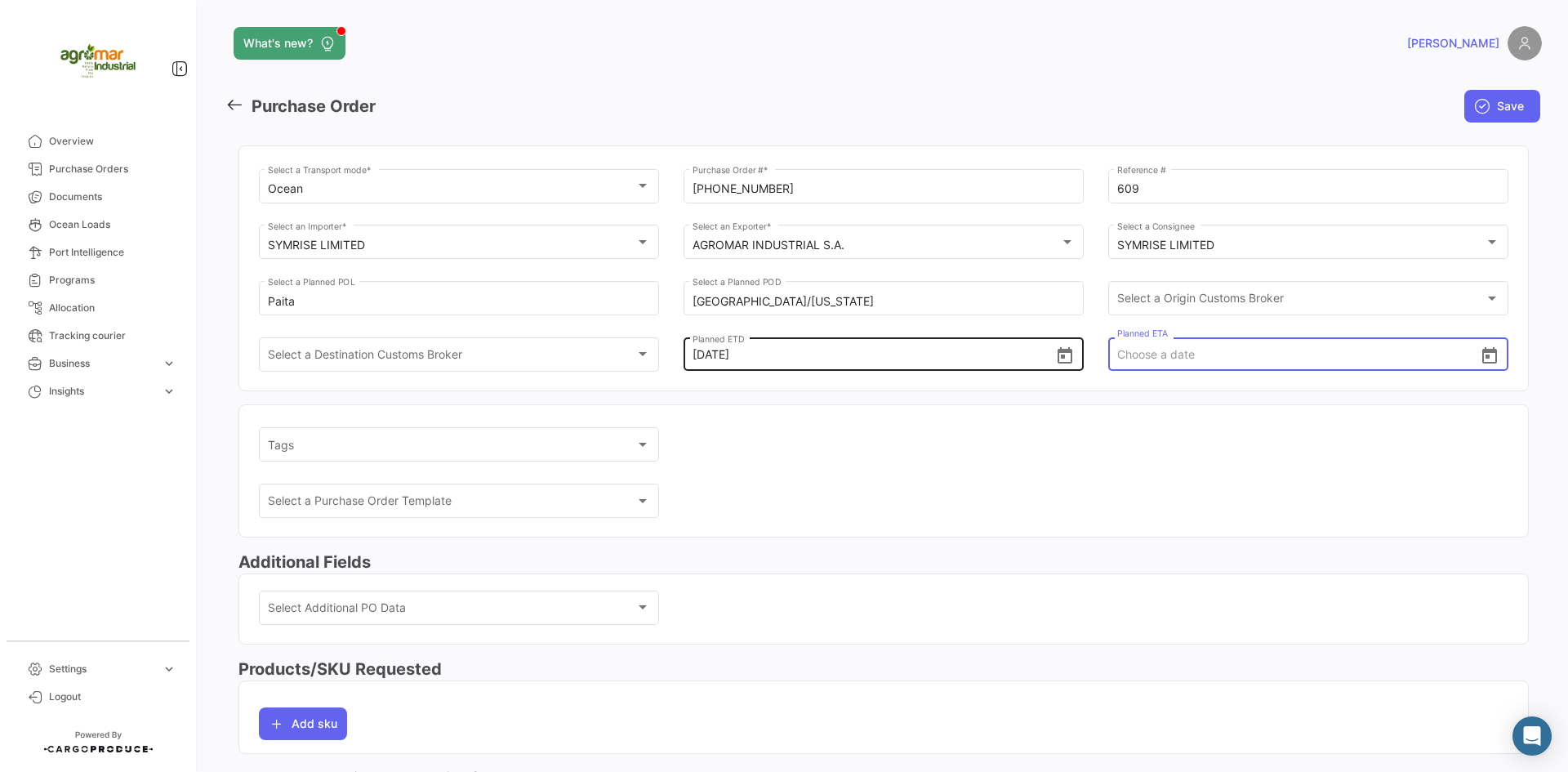
click at [714, 360] on input "[DATE]" at bounding box center [874, 354] width 363 height 57
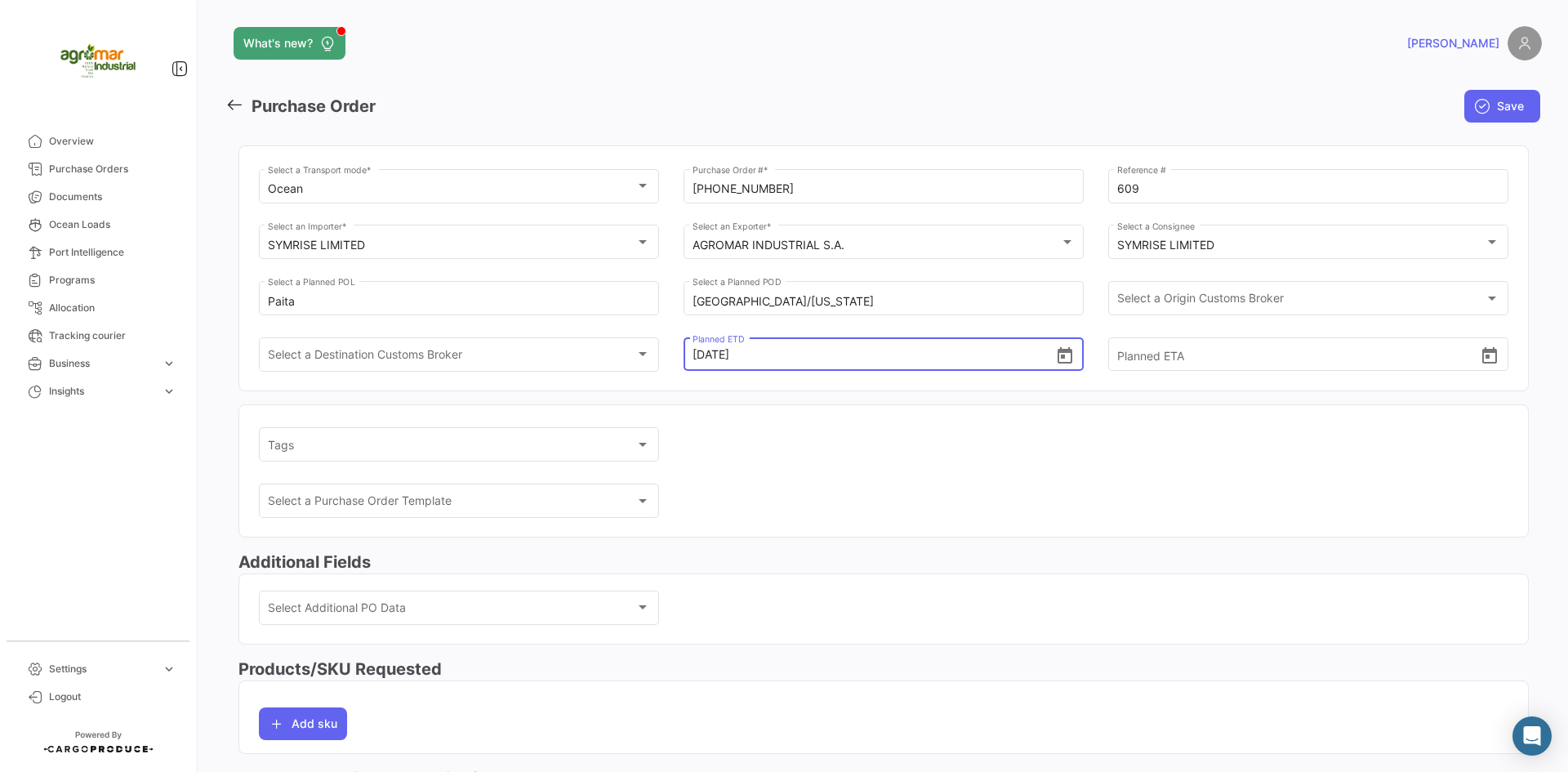
click at [719, 358] on input "[DATE]" at bounding box center [874, 354] width 363 height 57
click at [1061, 347] on icon "Open calendar" at bounding box center [1064, 356] width 19 height 19
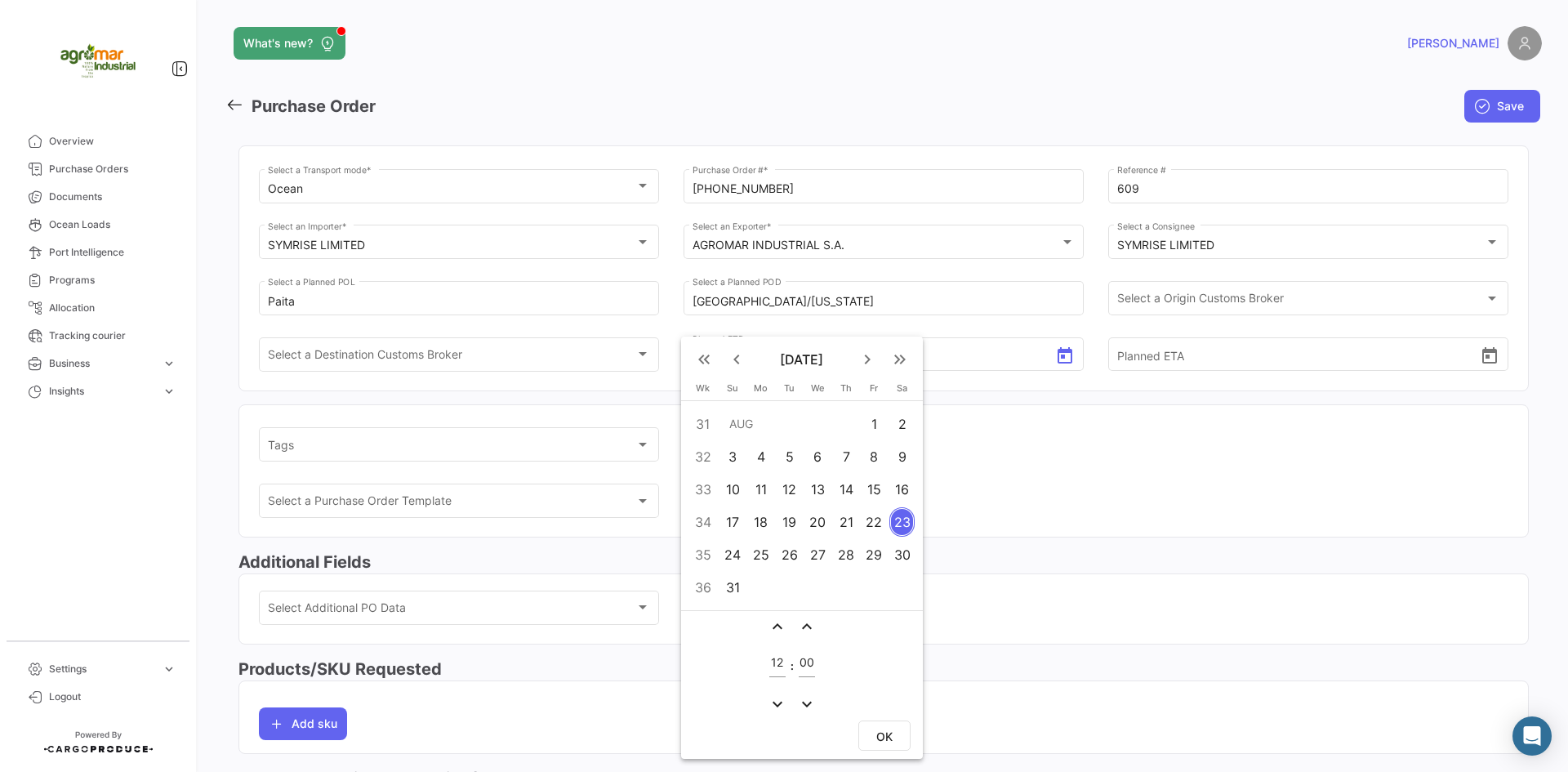
click at [1035, 409] on div at bounding box center [784, 386] width 1568 height 772
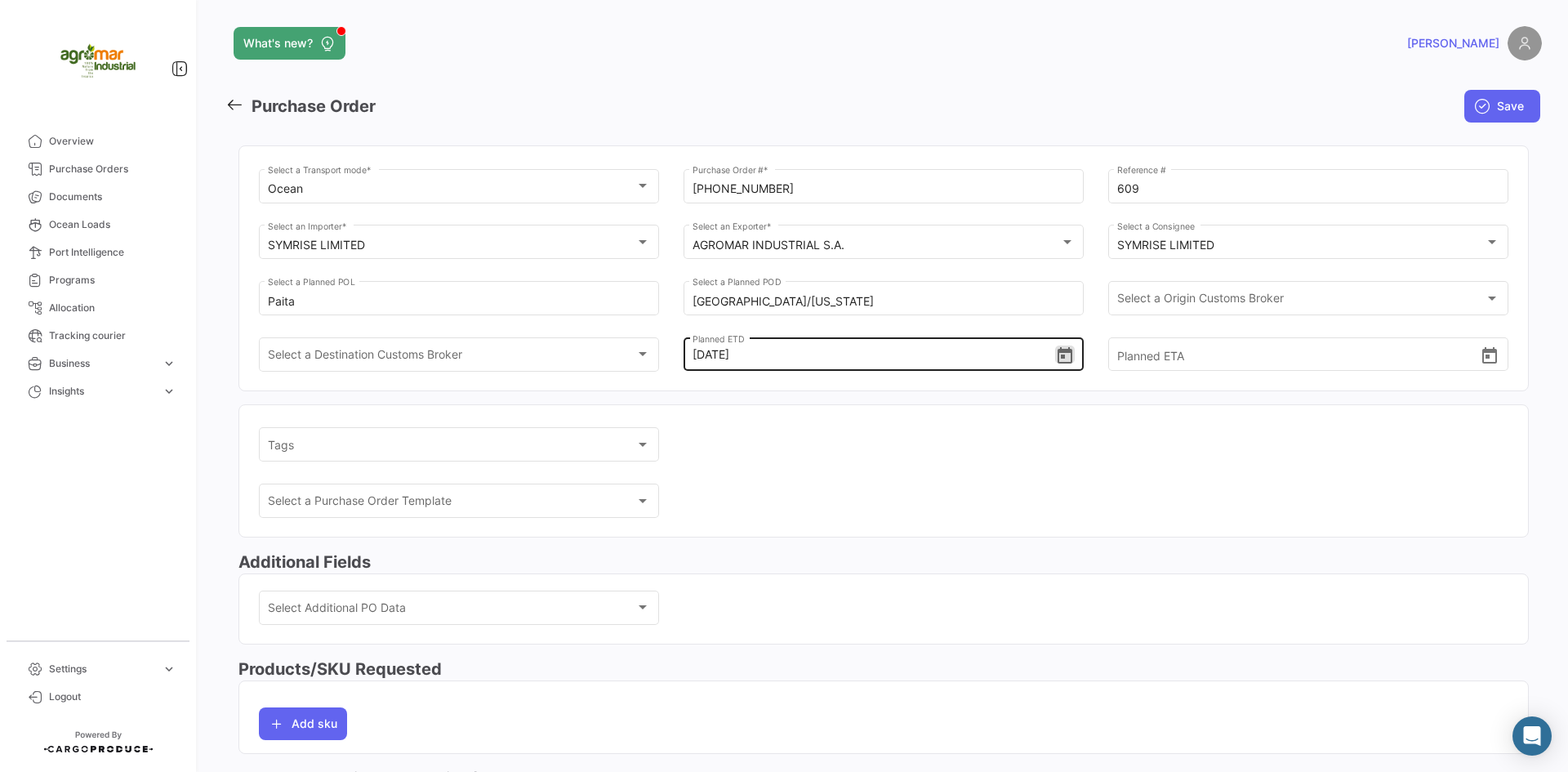
click at [702, 355] on input "[DATE]" at bounding box center [874, 354] width 363 height 57
type input "[DATE] 00:00"
click at [1061, 365] on icon "Open calendar" at bounding box center [1064, 356] width 19 height 19
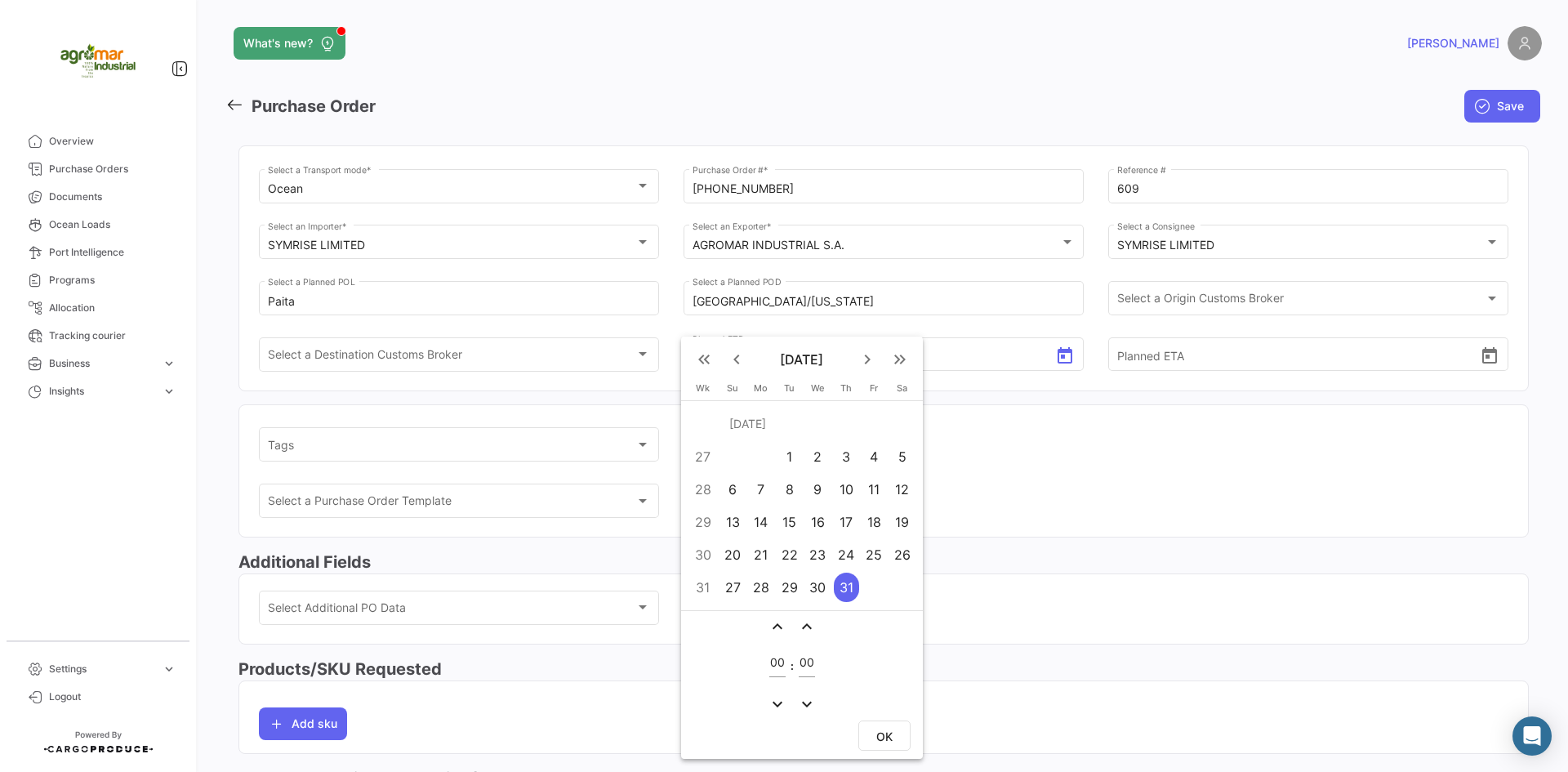
click at [1097, 409] on div at bounding box center [784, 386] width 1568 height 772
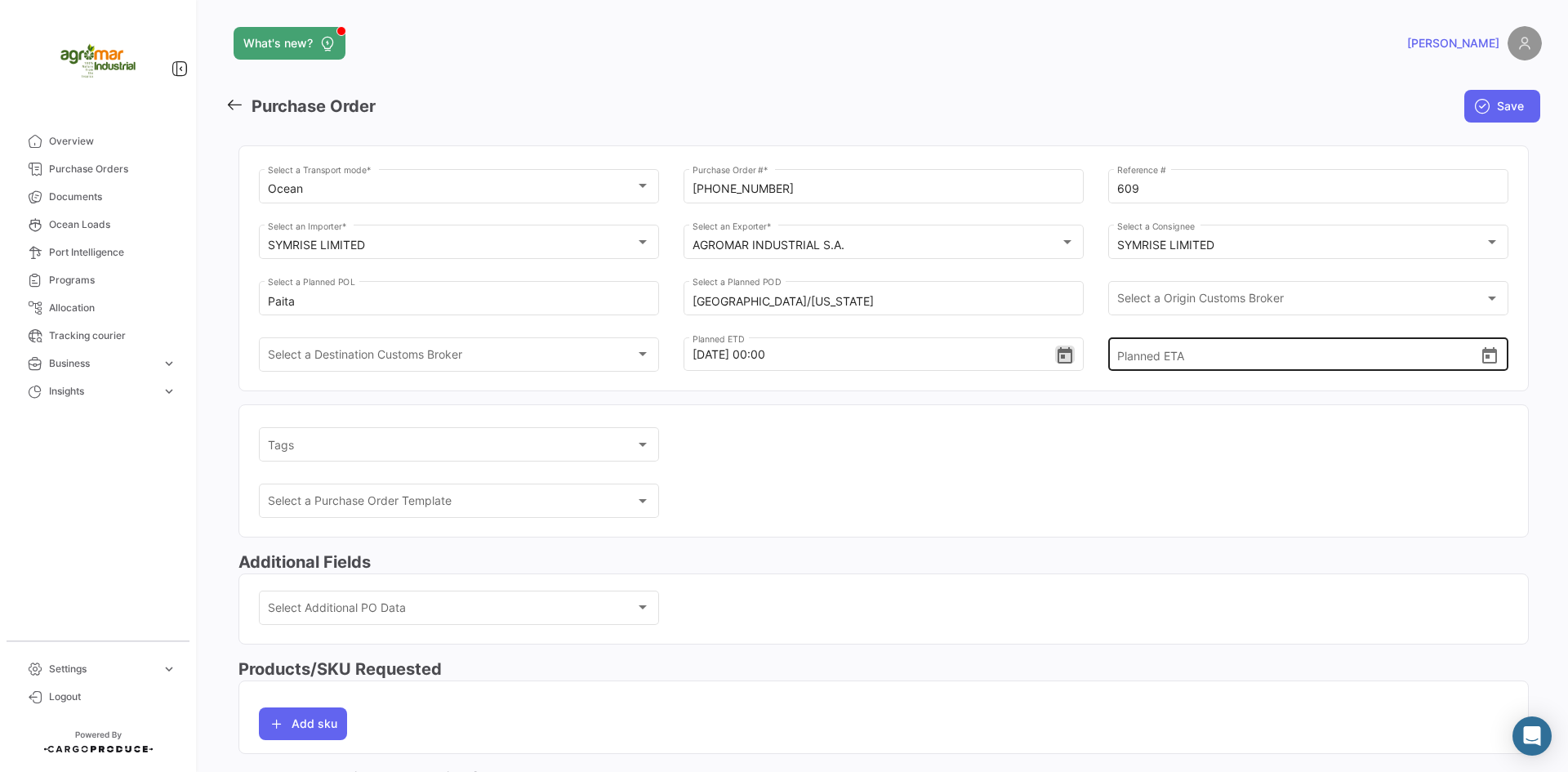
click at [1182, 360] on input "Planned ETA" at bounding box center [1299, 354] width 363 height 57
type input "[DATE] 00:00"
click at [930, 469] on app-multiple-select "Tags Tags" at bounding box center [884, 453] width 1250 height 57
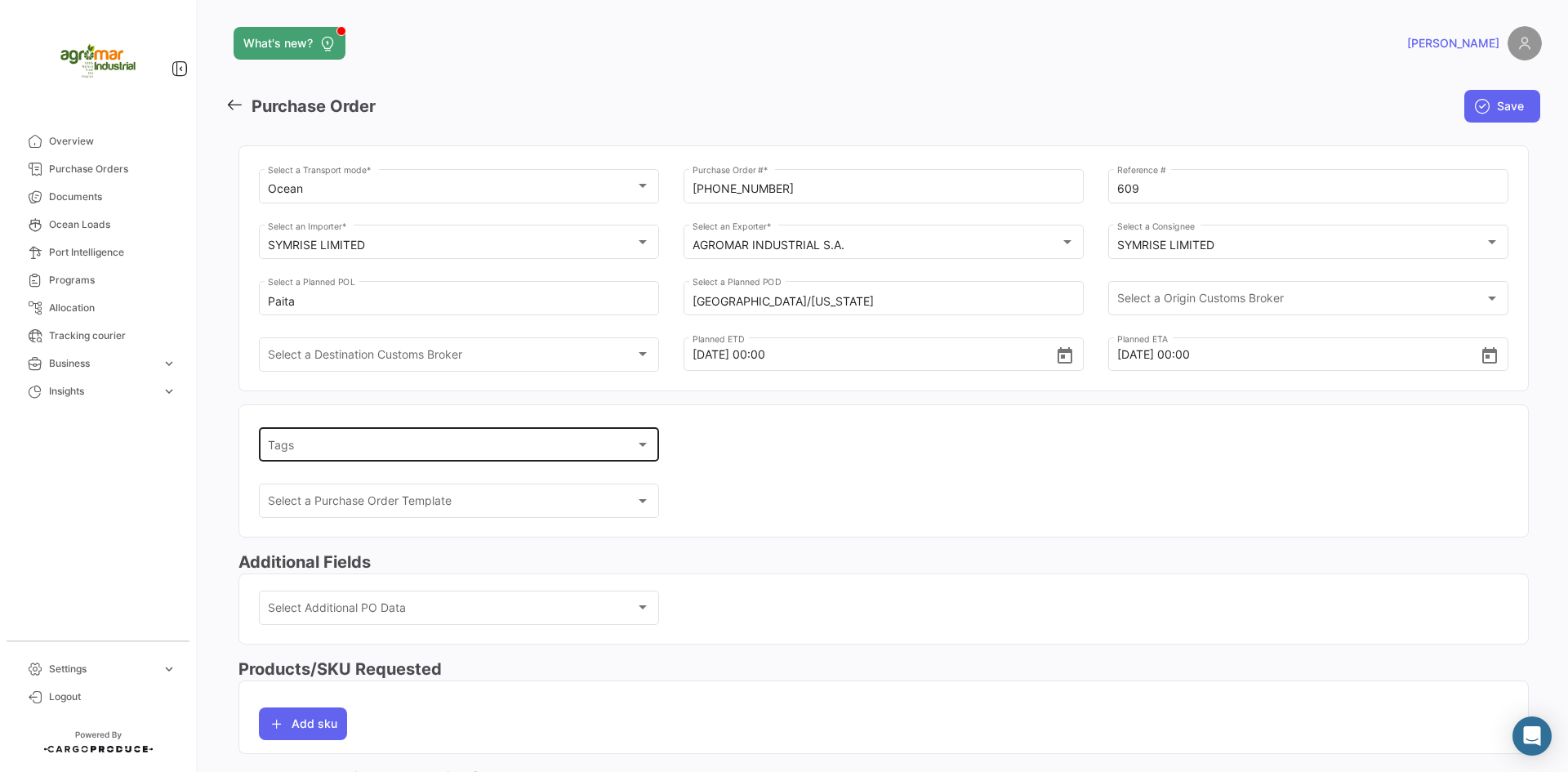
click at [455, 450] on div "Tags" at bounding box center [452, 447] width 369 height 14
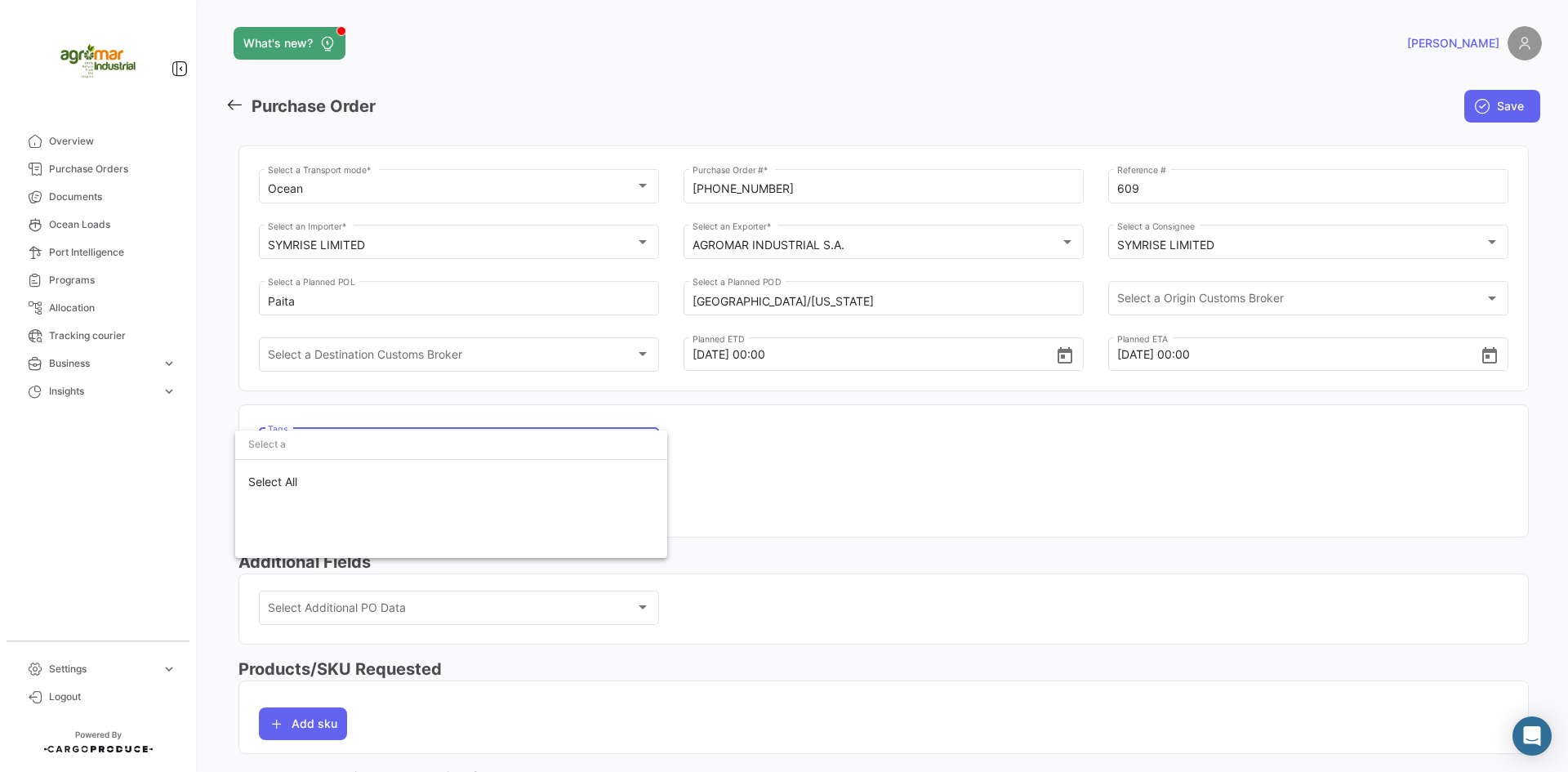
click at [455, 450] on input "dropdown search" at bounding box center [452, 444] width 432 height 29
click at [915, 479] on div at bounding box center [784, 386] width 1568 height 772
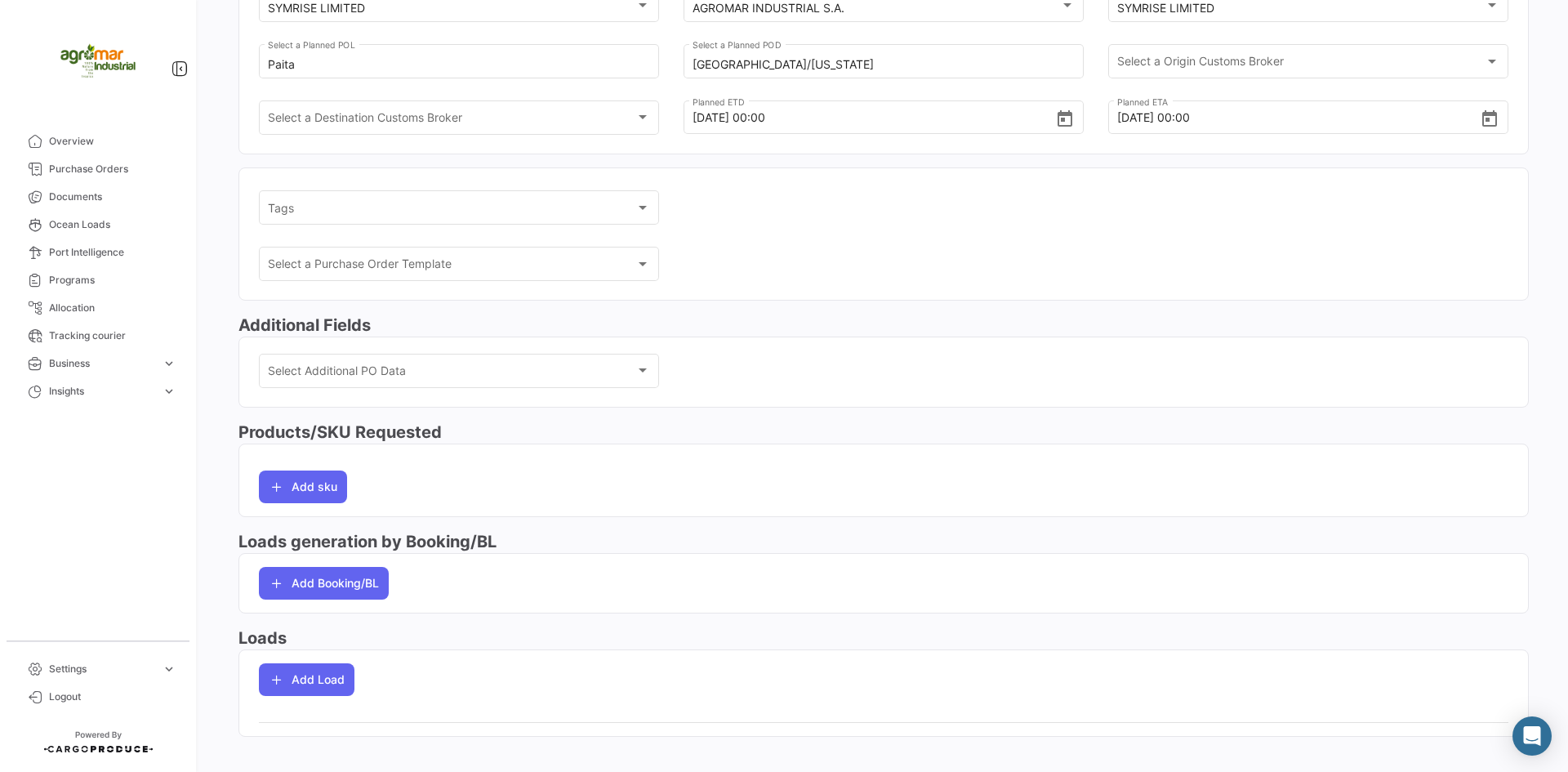
scroll to position [245, 0]
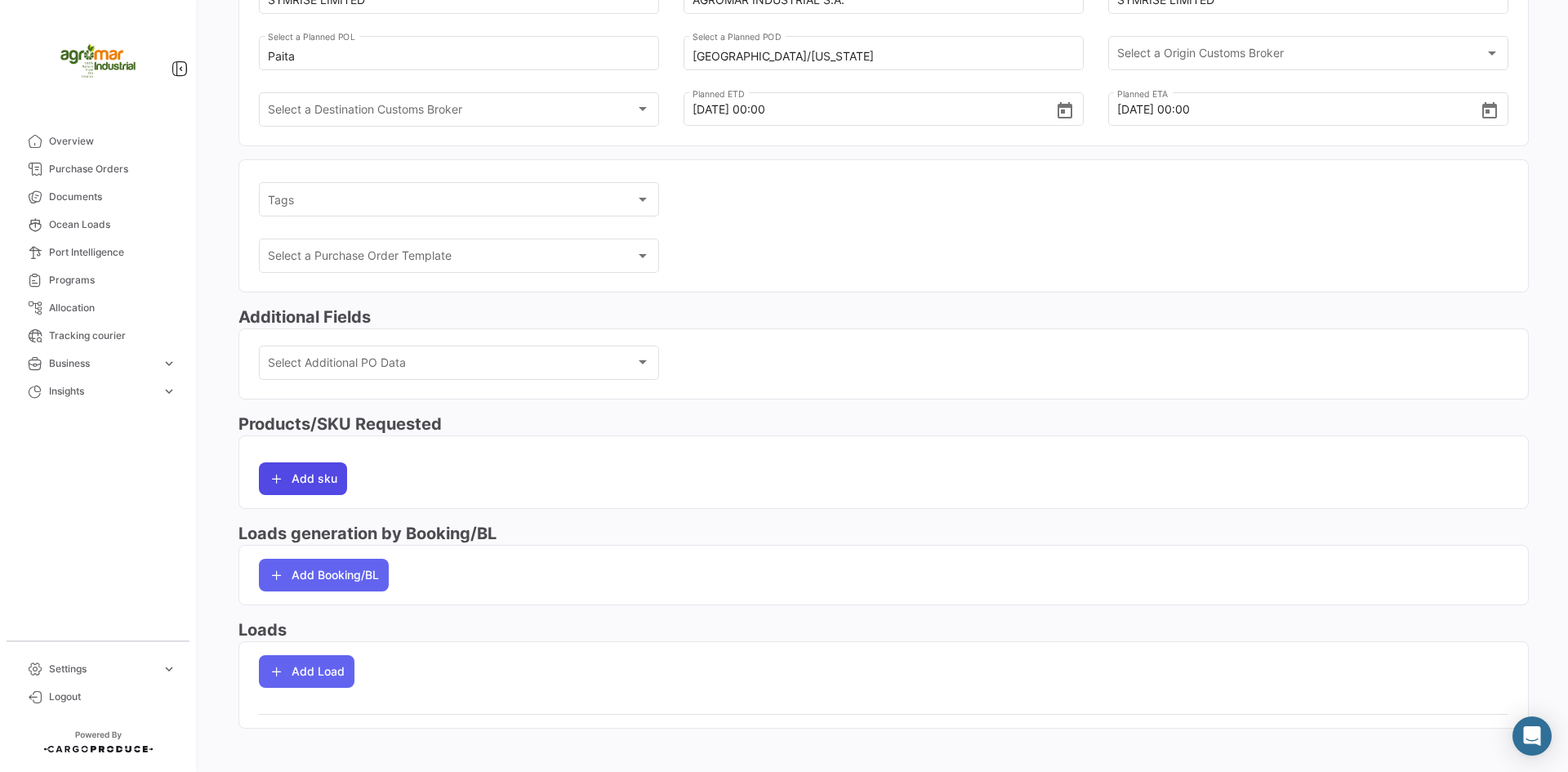
click at [330, 472] on button "Add sku" at bounding box center [303, 479] width 88 height 33
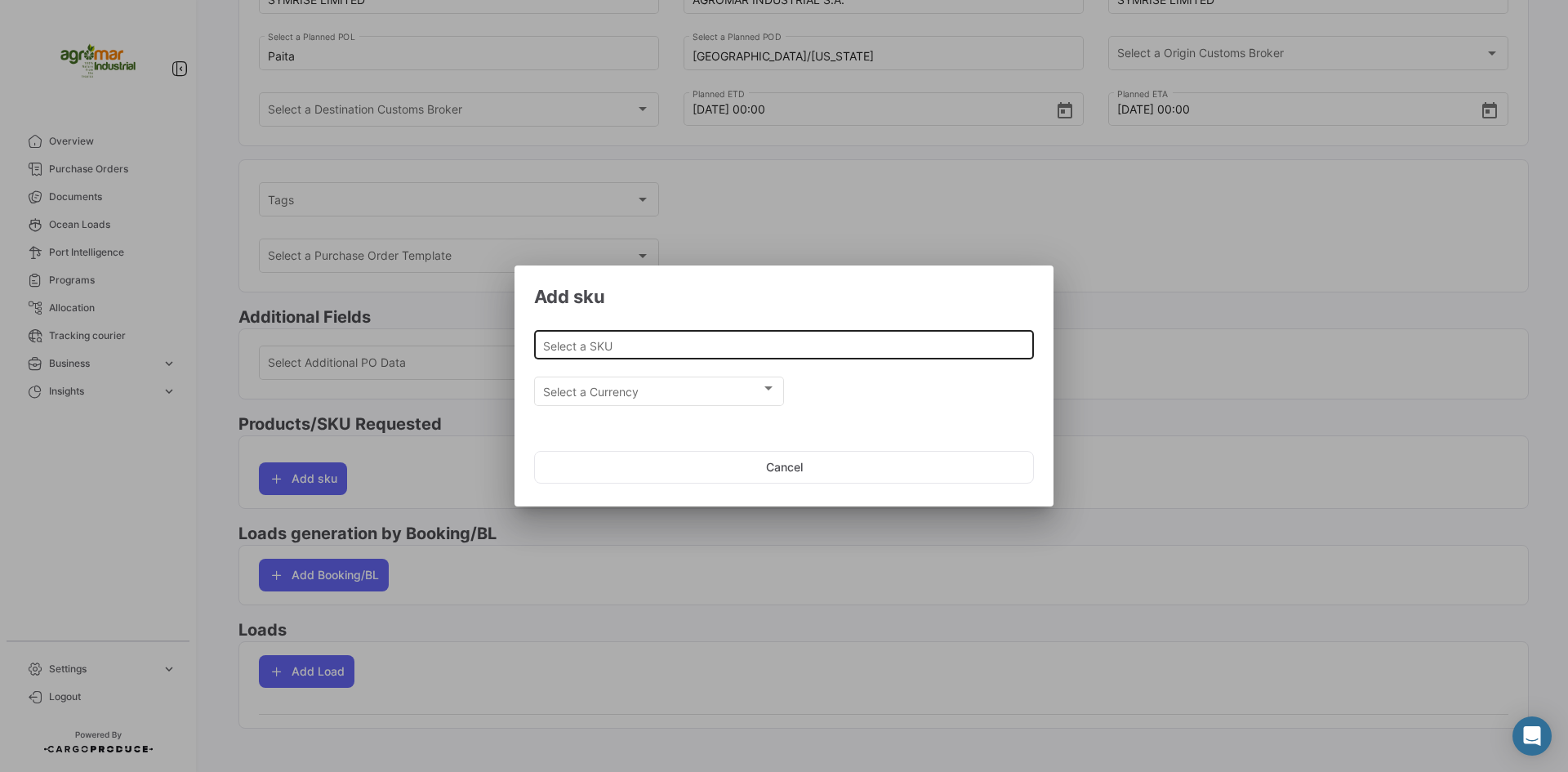
click at [722, 354] on div "Select a SKU" at bounding box center [784, 343] width 483 height 32
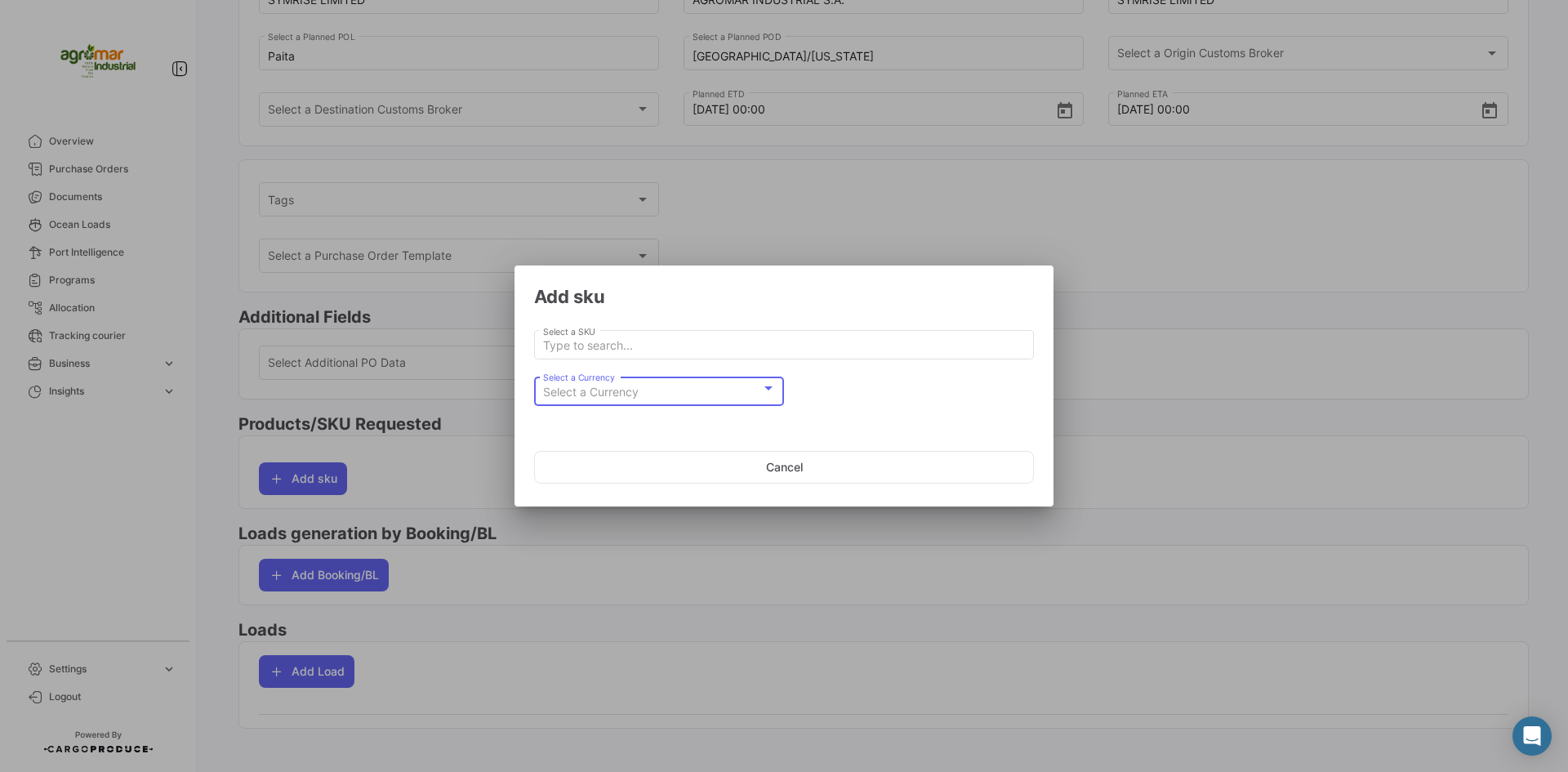
click at [724, 397] on div "Select a Currency" at bounding box center [651, 392] width 218 height 14
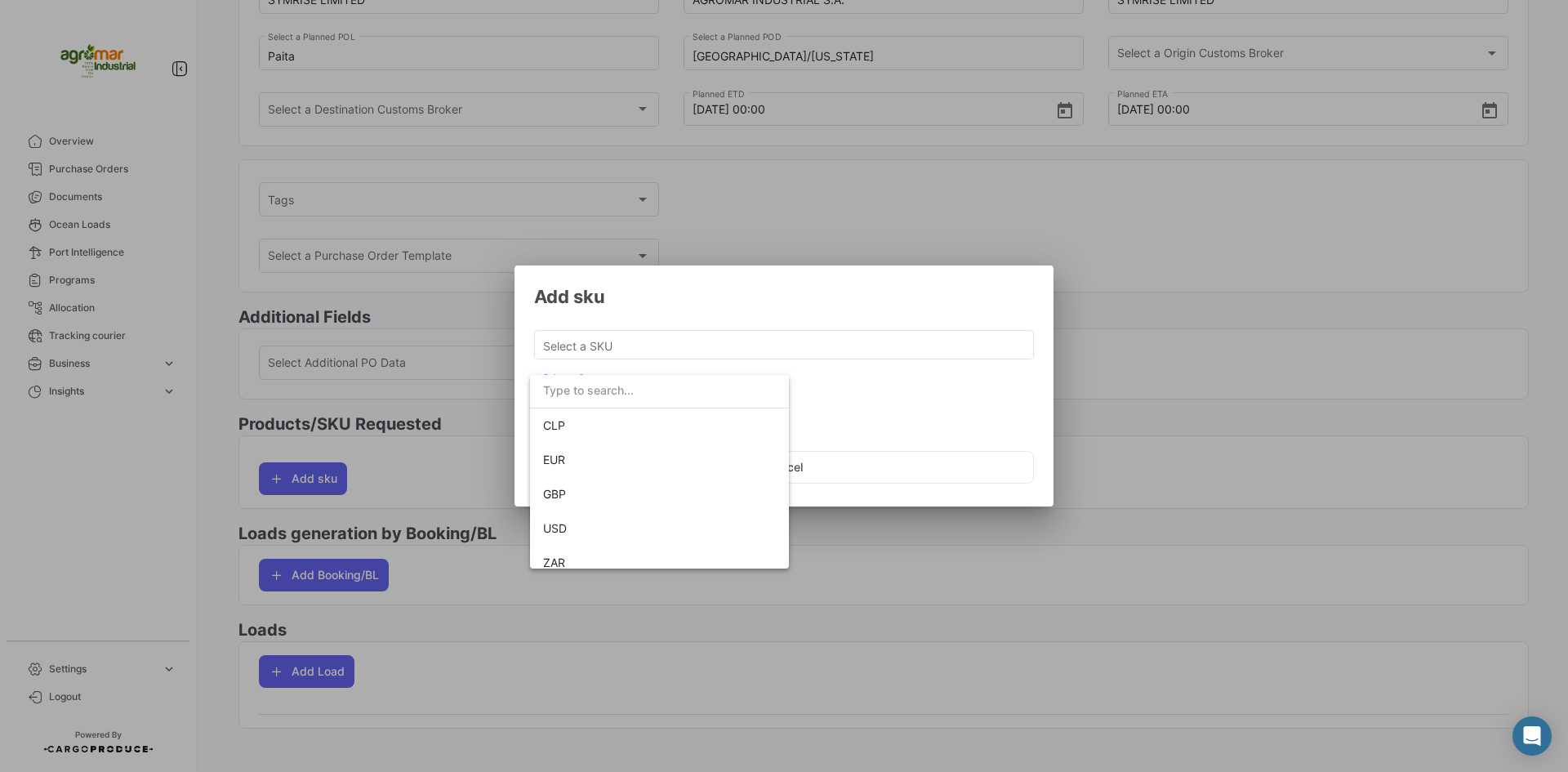
scroll to position [115, 0]
click at [881, 424] on div at bounding box center [784, 386] width 1568 height 772
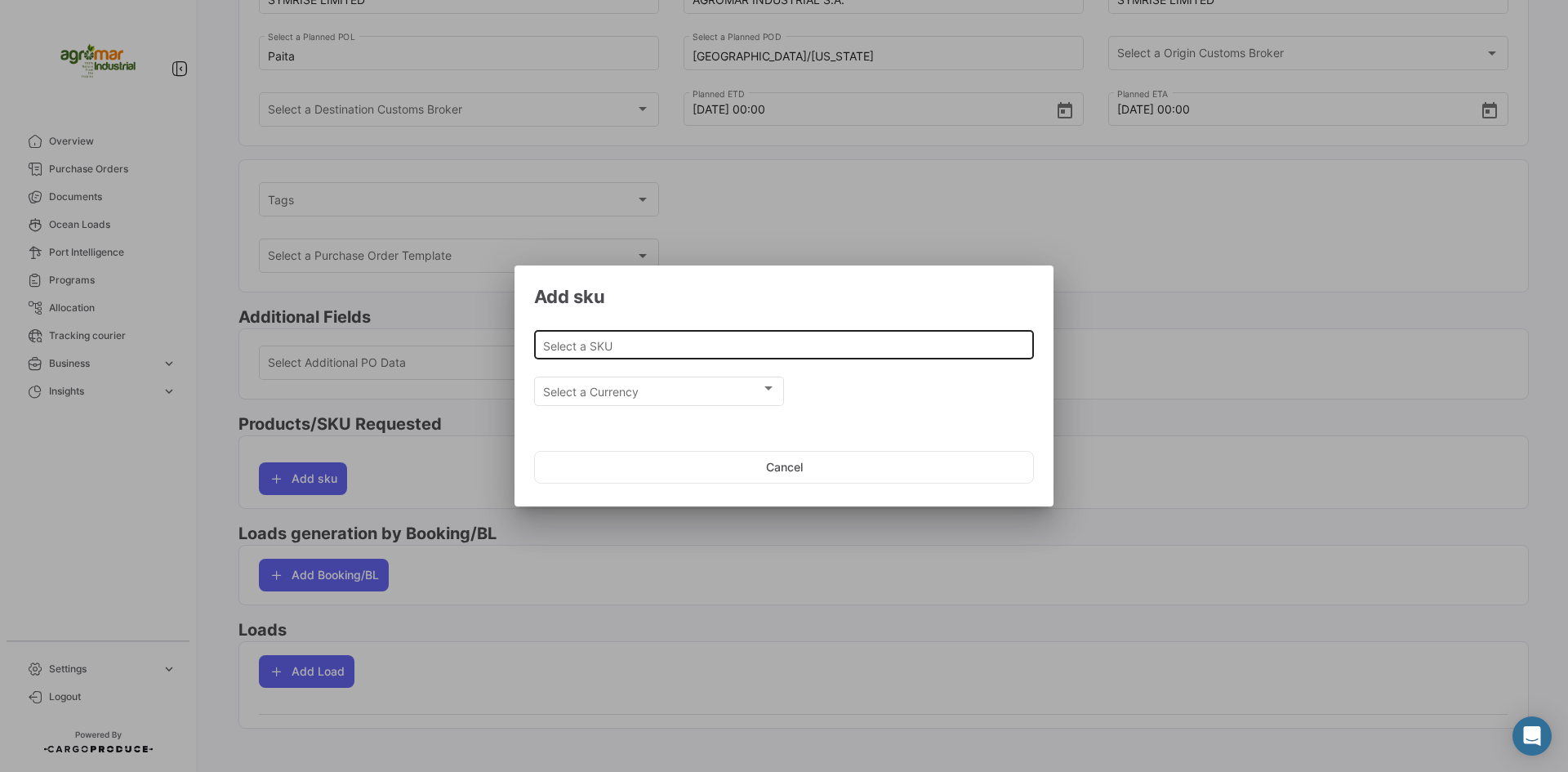
click at [652, 351] on input "Select a SKU" at bounding box center [784, 345] width 483 height 14
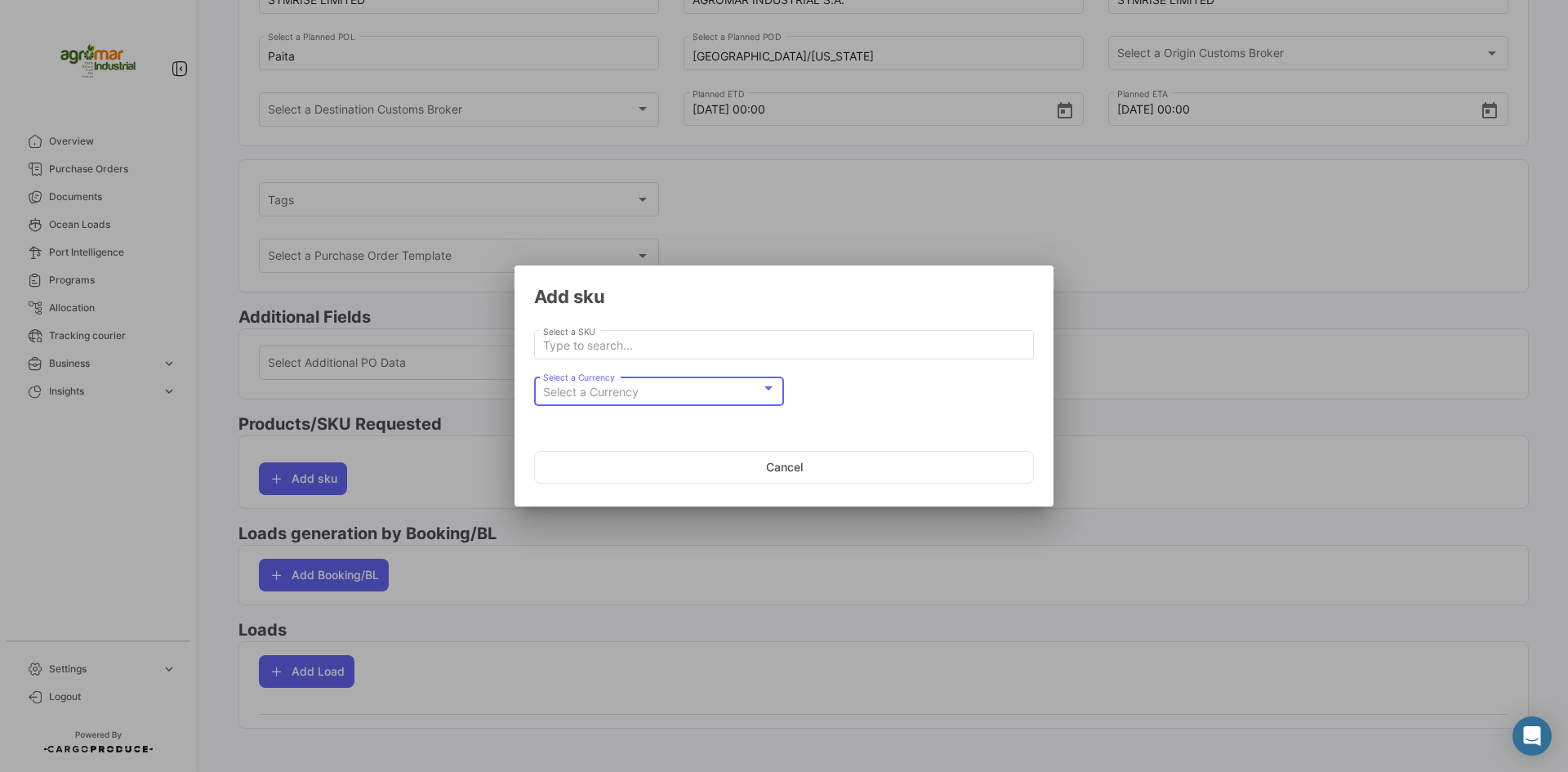
click at [647, 397] on div "Select a Currency" at bounding box center [651, 392] width 218 height 14
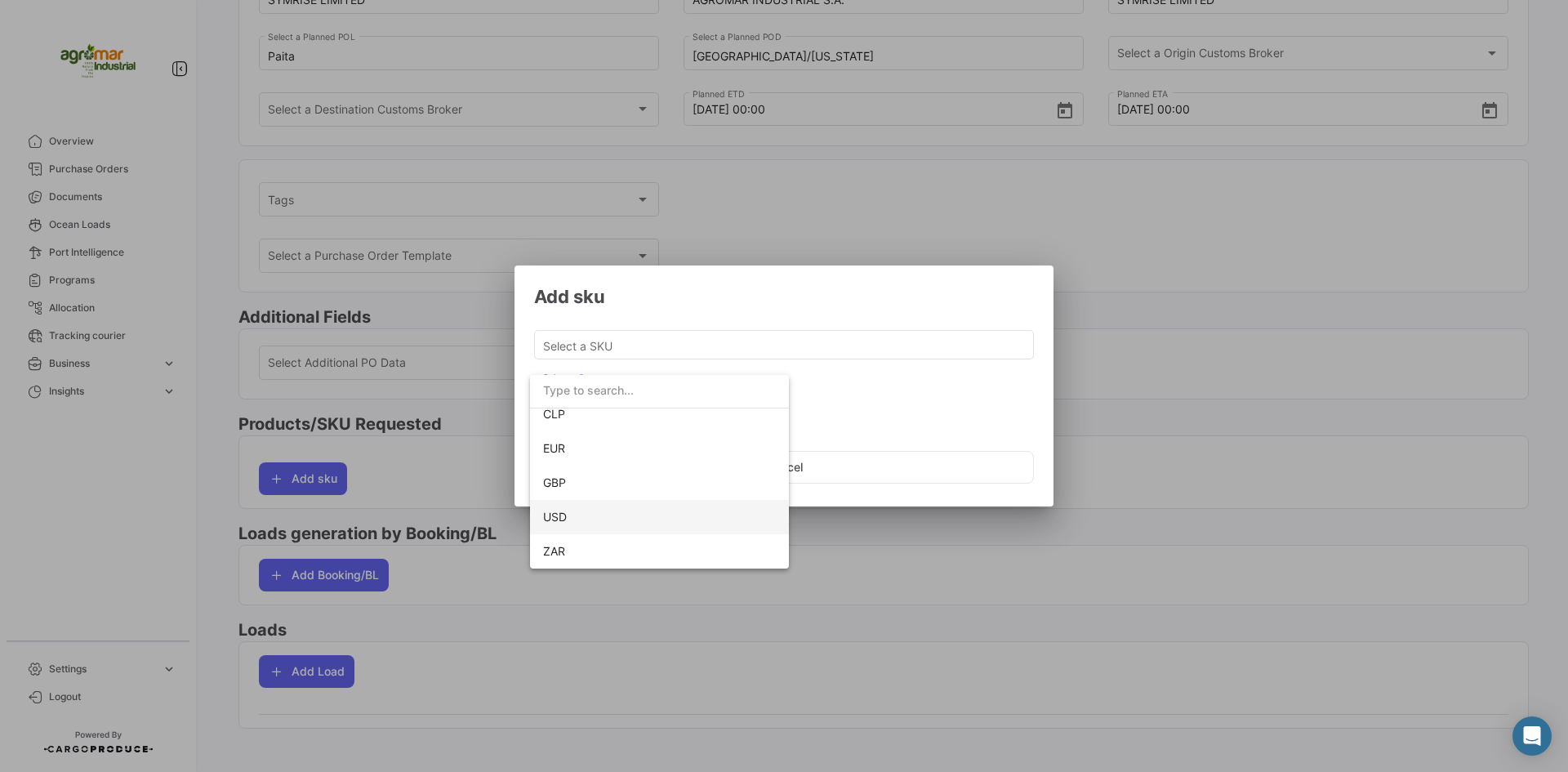
click at [597, 524] on span "USD" at bounding box center [659, 517] width 233 height 35
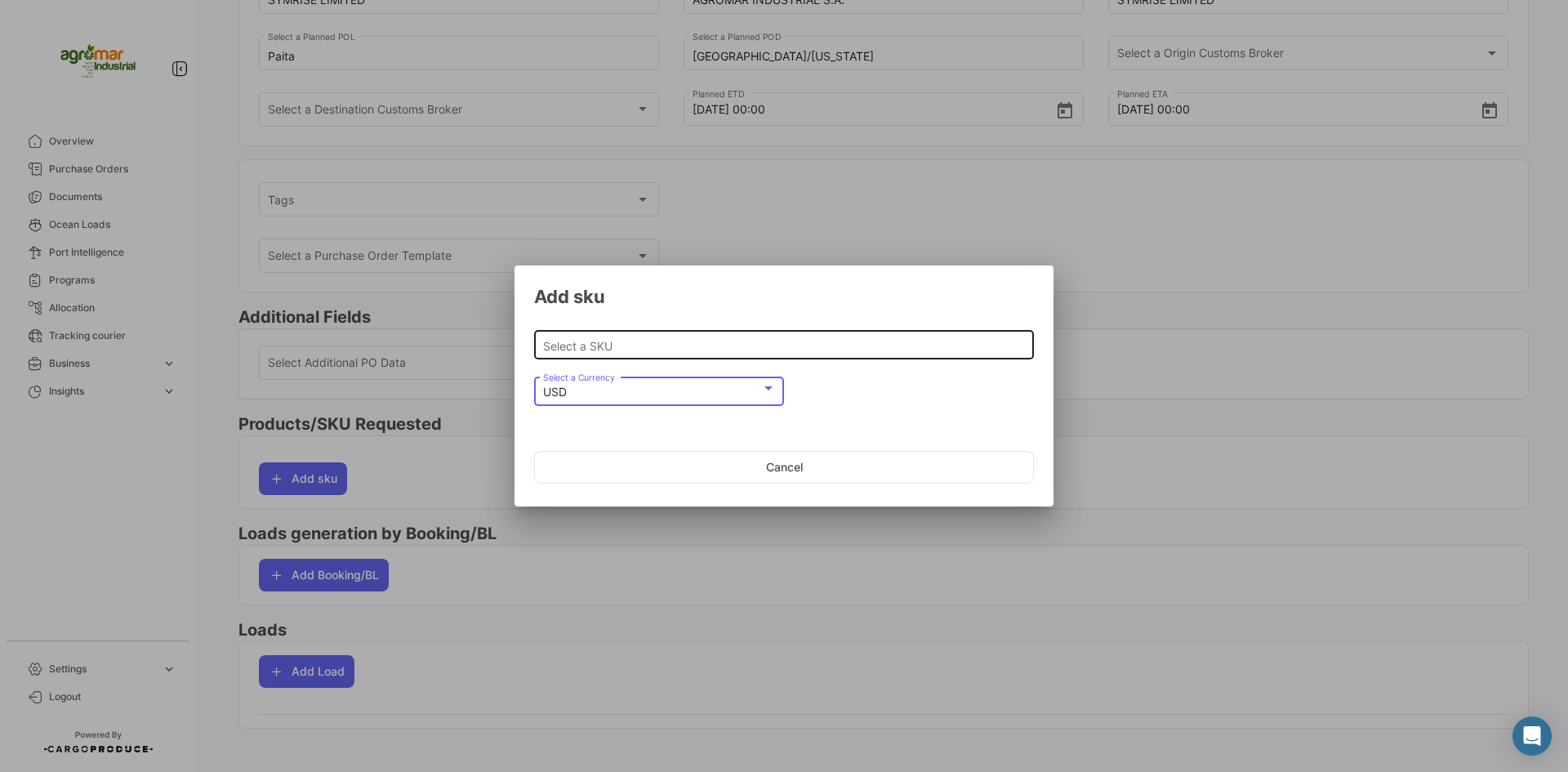
click at [664, 332] on div "Select a SKU" at bounding box center [784, 343] width 483 height 32
click at [567, 339] on input "Select a SKU" at bounding box center [784, 345] width 483 height 14
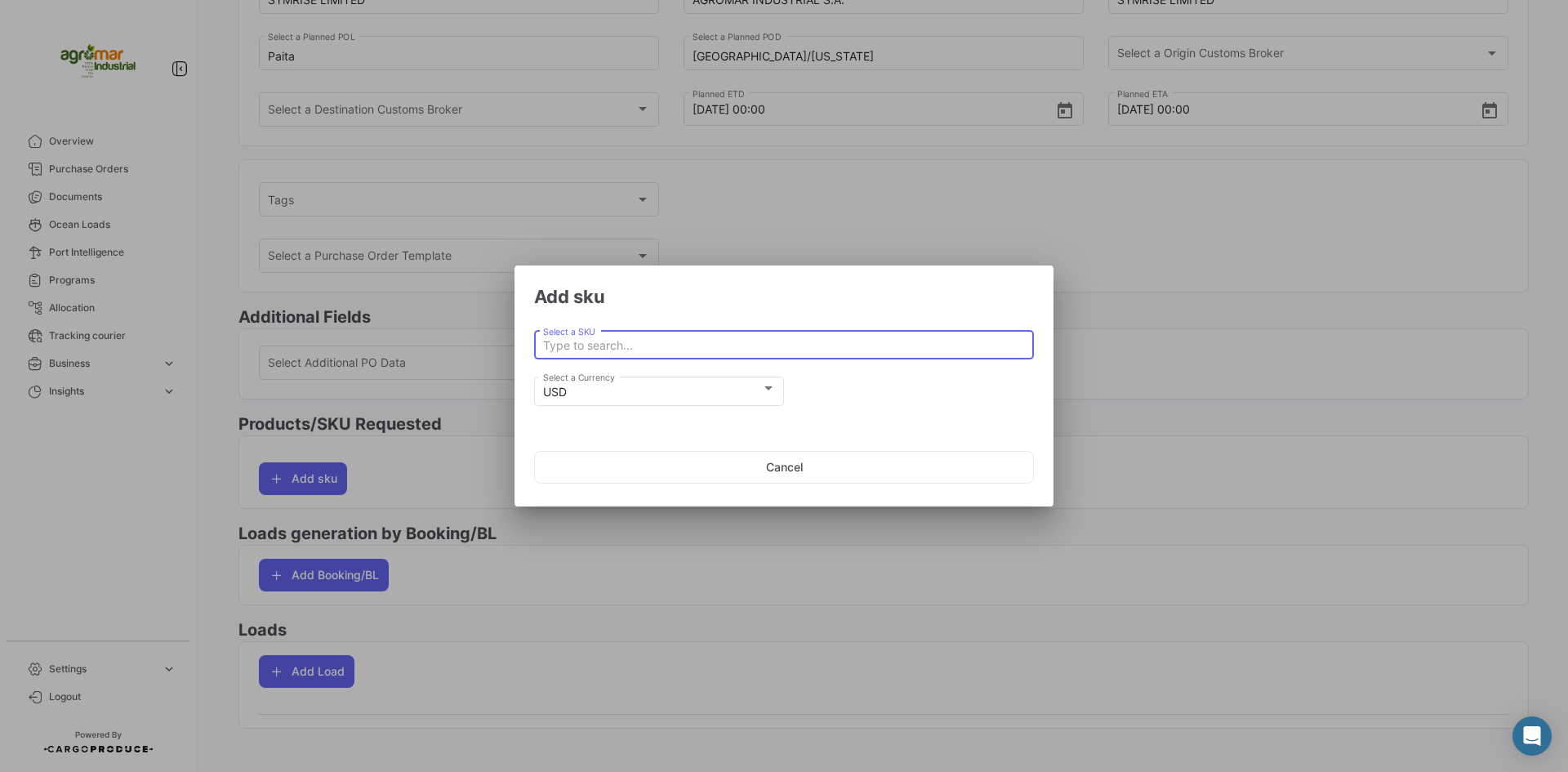
paste input "FROZEN ORGANIC PASSION FRUIT JUICE CONCENTRATED"
type input "FROZEN ORGANIC PASSION FRUIT JUICE CONCENTRATED"
drag, startPoint x: 880, startPoint y: 347, endPoint x: 507, endPoint y: 344, distance: 373.0
click at [507, 344] on div "Add sku FROZEN ORGANIC PASSION FRUIT JUICE CONCENTRATED Select a SKU USD Select…" at bounding box center [784, 386] width 1568 height 772
type input "F"
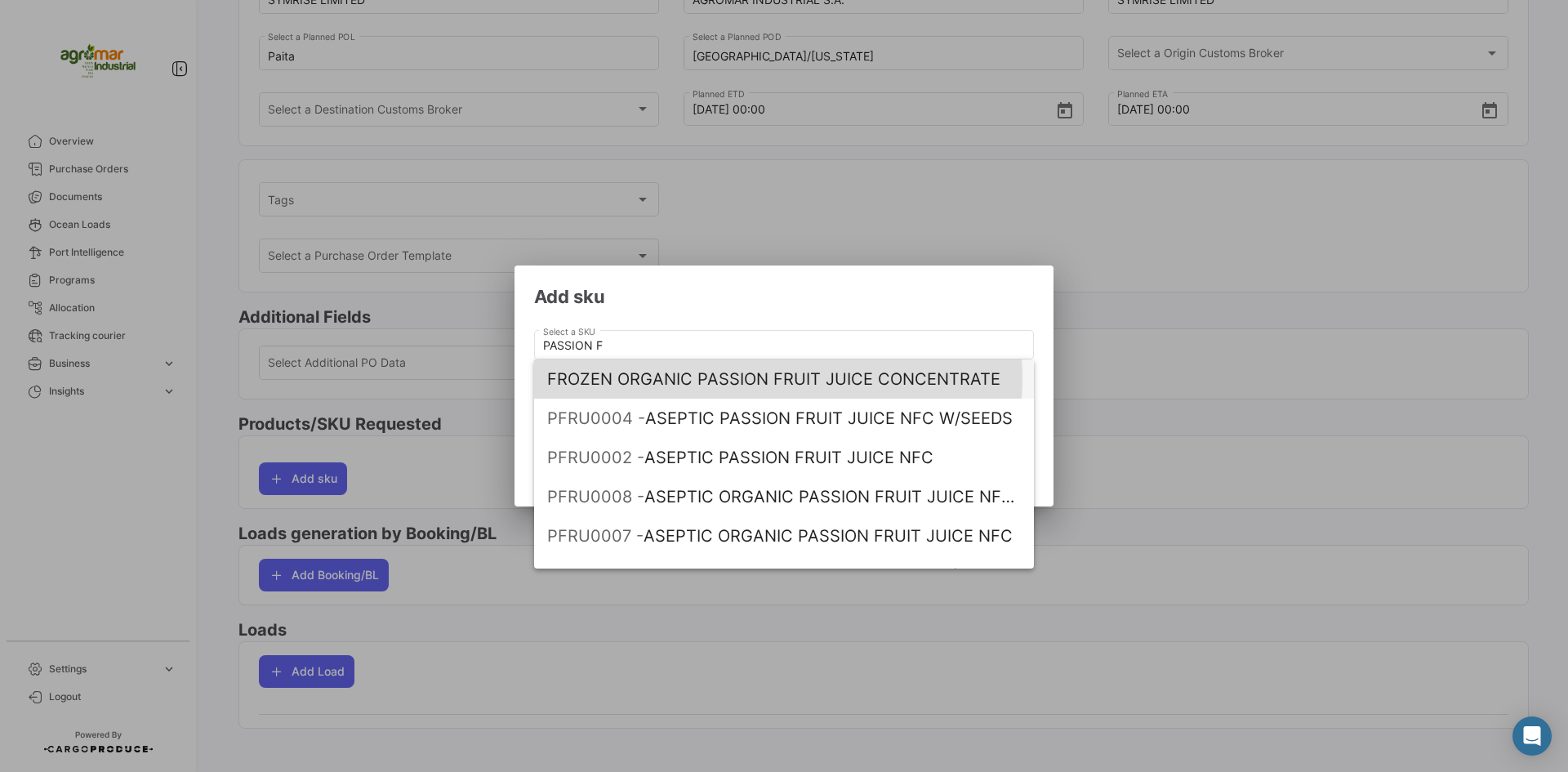
click at [738, 378] on span "FROZEN ORGANIC PASSION FRUIT JUICE CONCENTRATE" at bounding box center [784, 379] width 473 height 39
type input "FROZEN ORGANIC PASSION FRUIT JUICE CONCENTRATE"
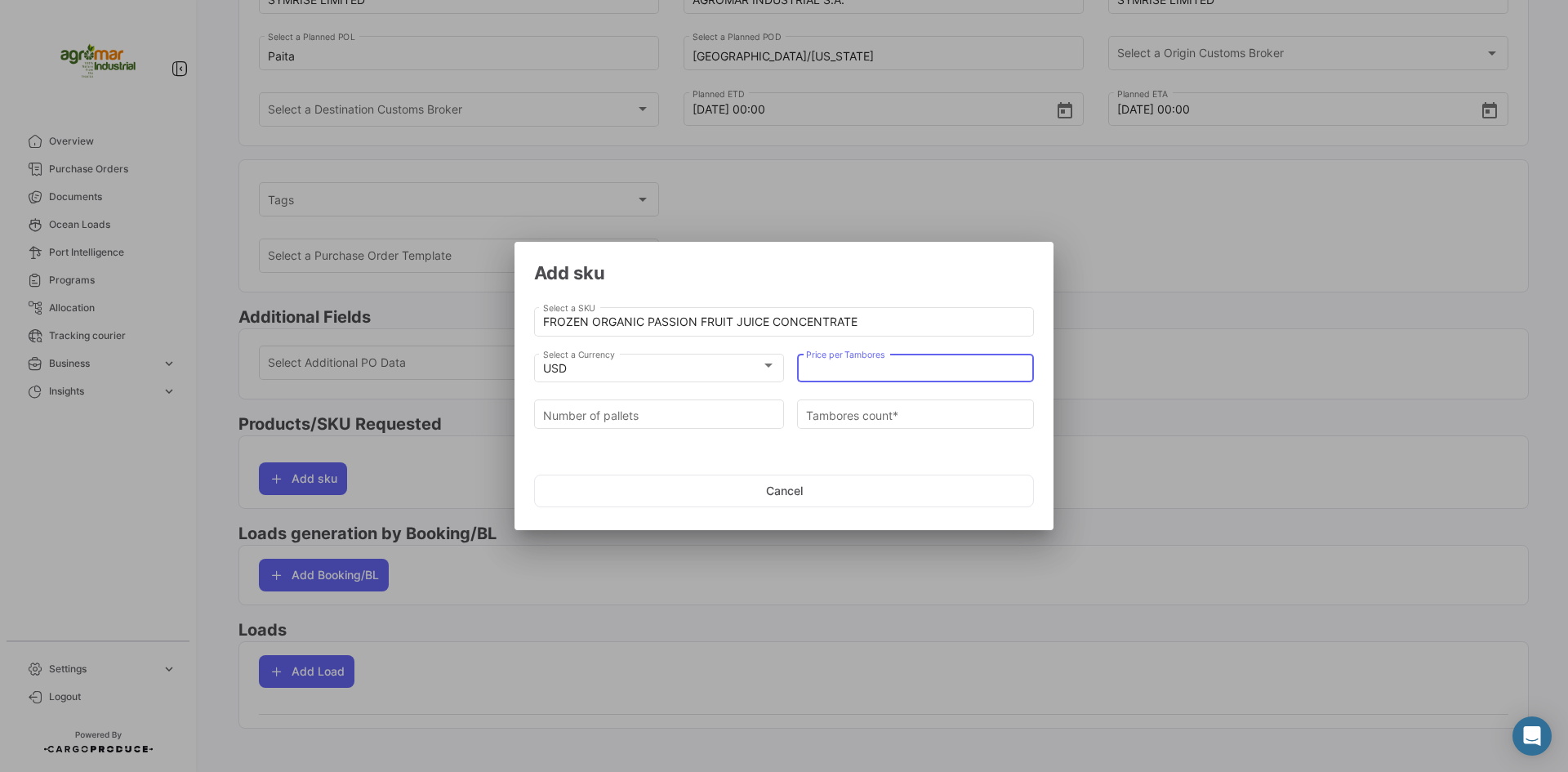
click at [845, 369] on input "Price per Tambores" at bounding box center [916, 369] width 220 height 14
type input "12.50"
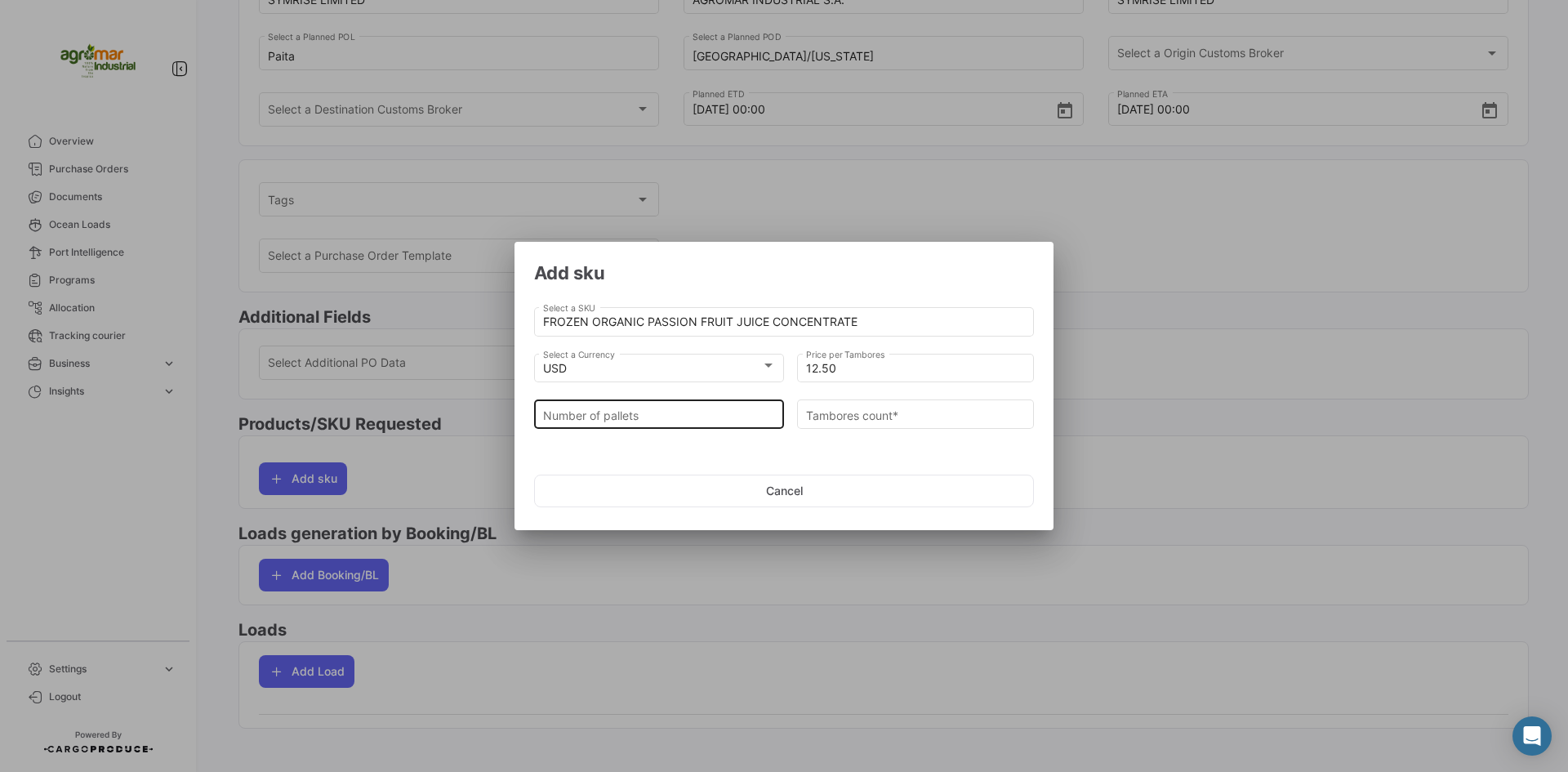
click at [676, 410] on input "Number of pallets" at bounding box center [659, 415] width 233 height 14
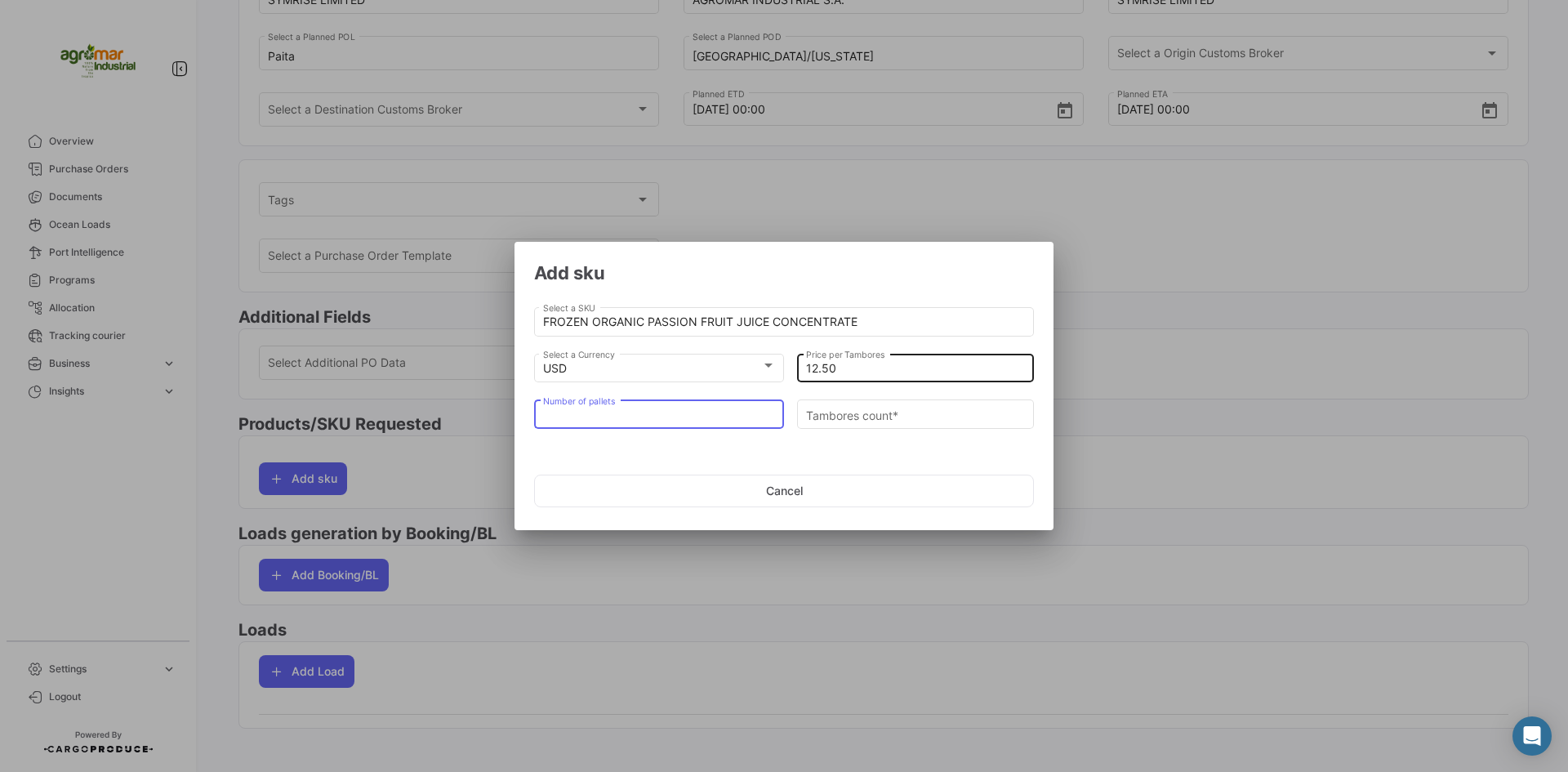
click at [851, 372] on input "12.50" at bounding box center [916, 369] width 220 height 14
click at [580, 193] on div at bounding box center [784, 386] width 1568 height 772
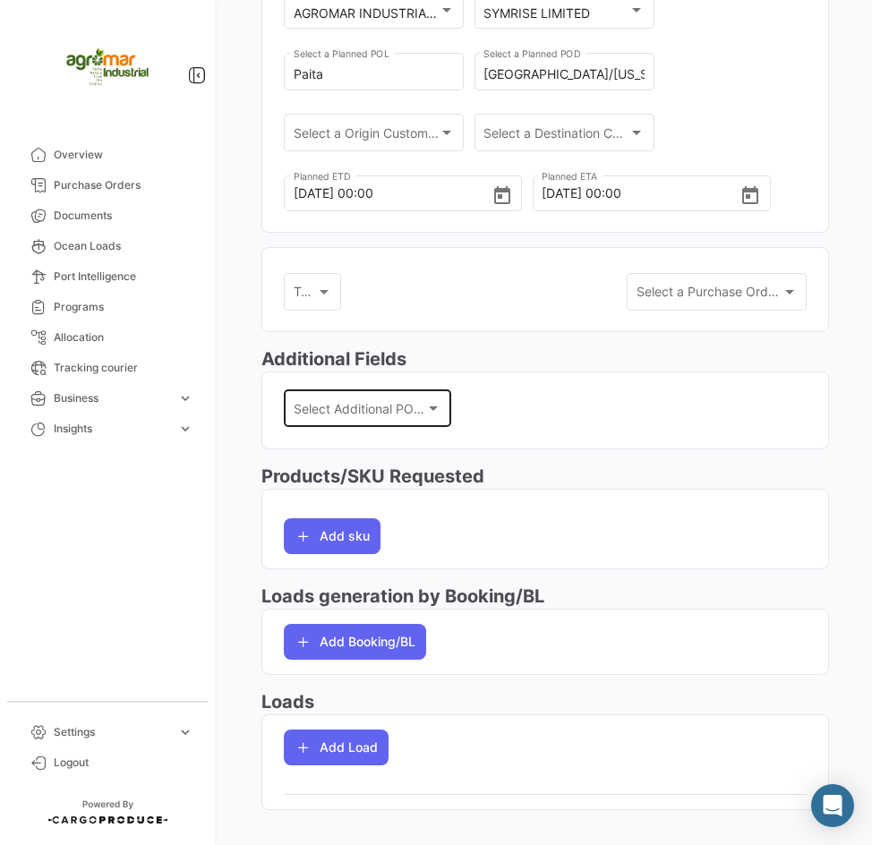
scroll to position [339, 0]
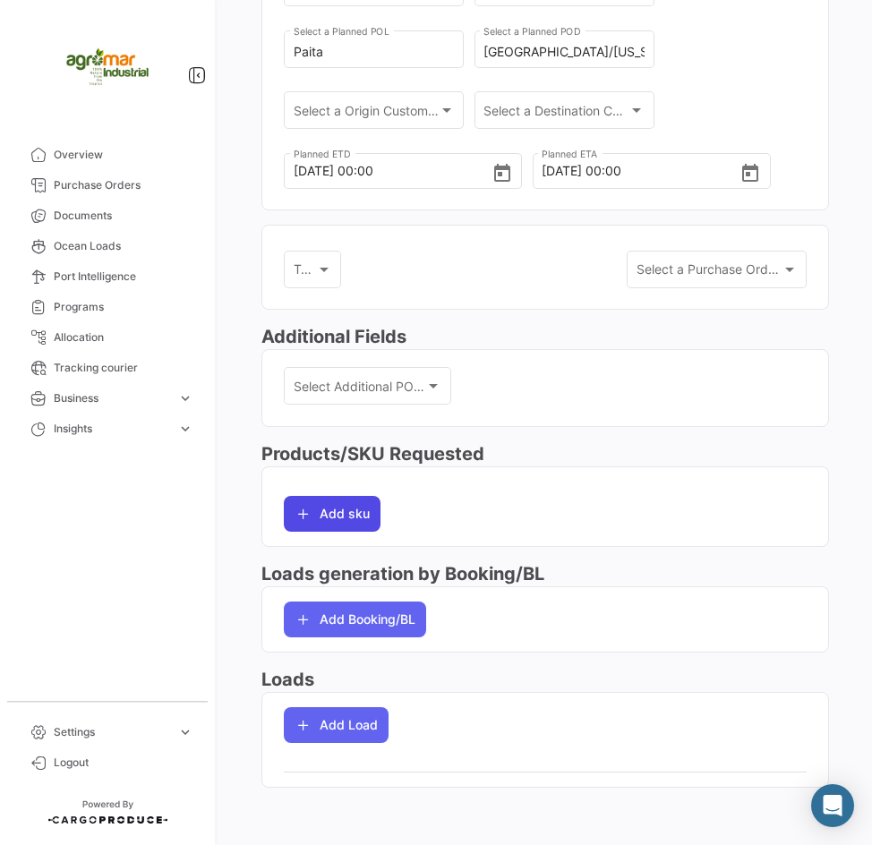
click at [329, 531] on button "Add sku" at bounding box center [332, 514] width 97 height 36
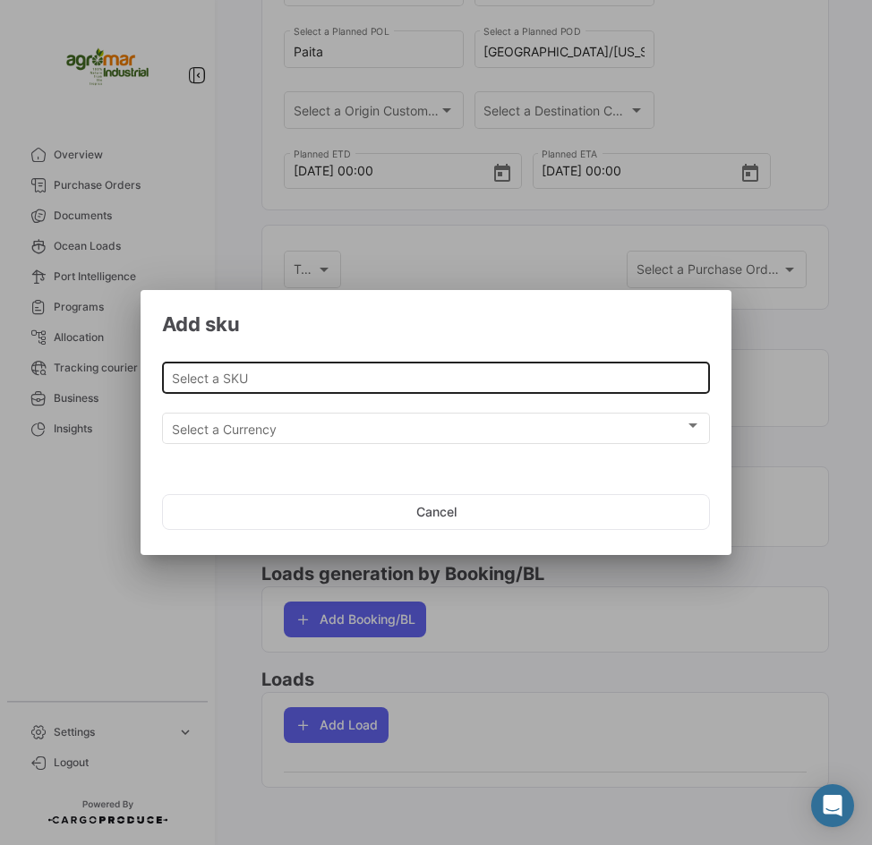
click at [342, 388] on div "Select a SKU" at bounding box center [436, 375] width 529 height 35
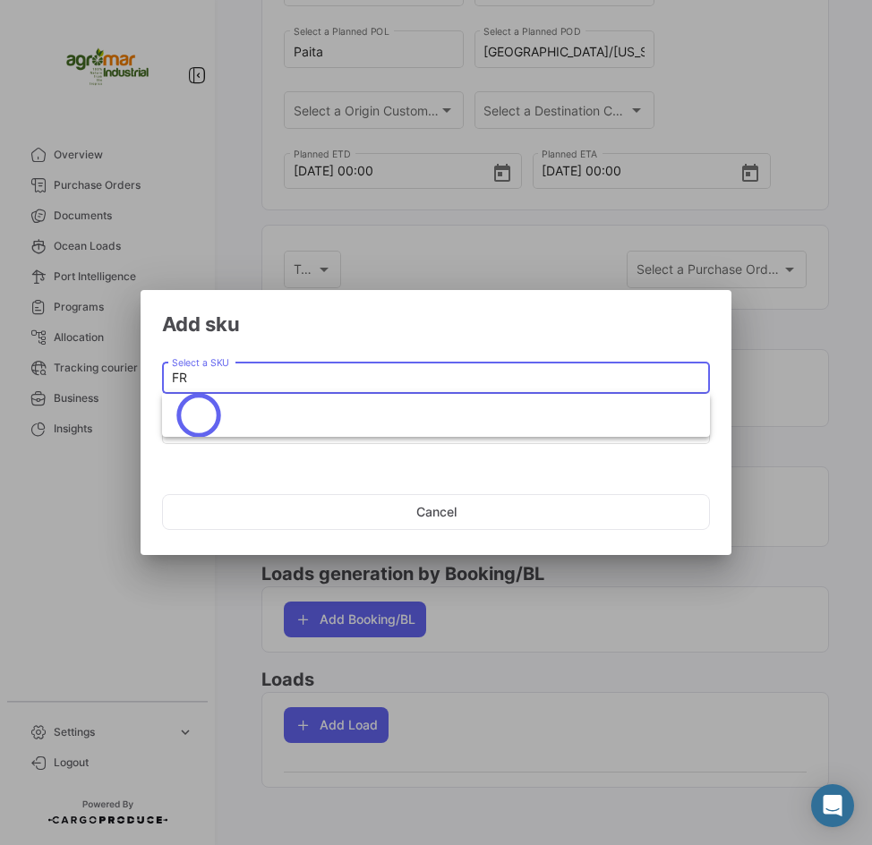
type input "F"
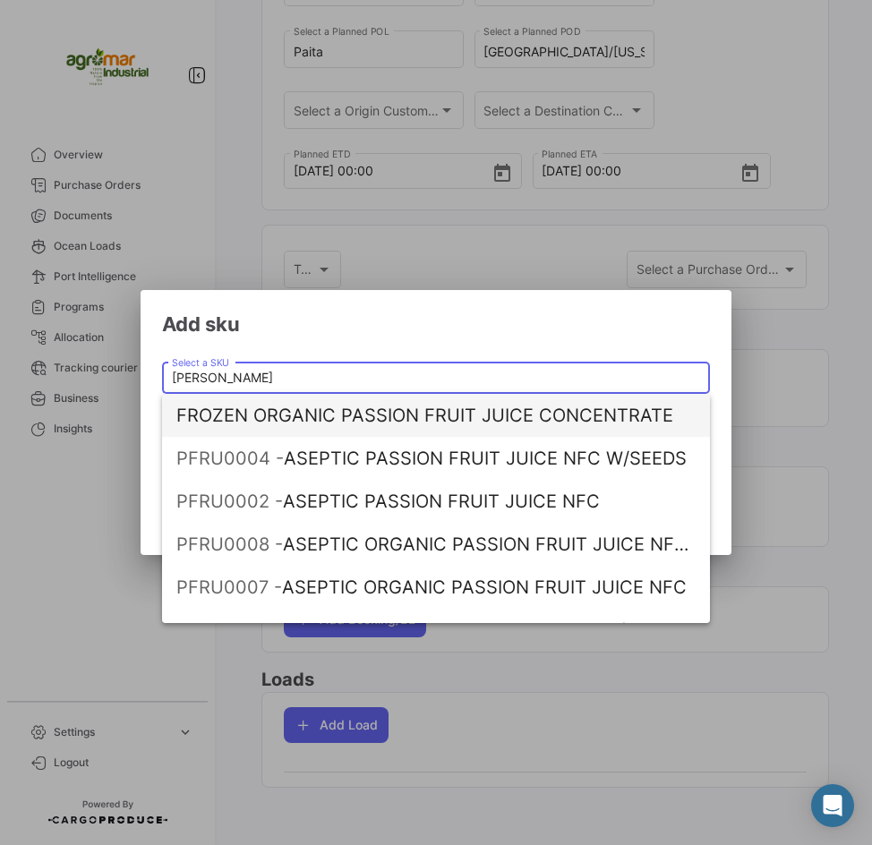
click at [370, 419] on span "FROZEN ORGANIC PASSION FRUIT JUICE CONCENTRATE" at bounding box center [435, 415] width 519 height 43
type input "FROZEN ORGANIC PASSION FRUIT JUICE CONCENTRATE"
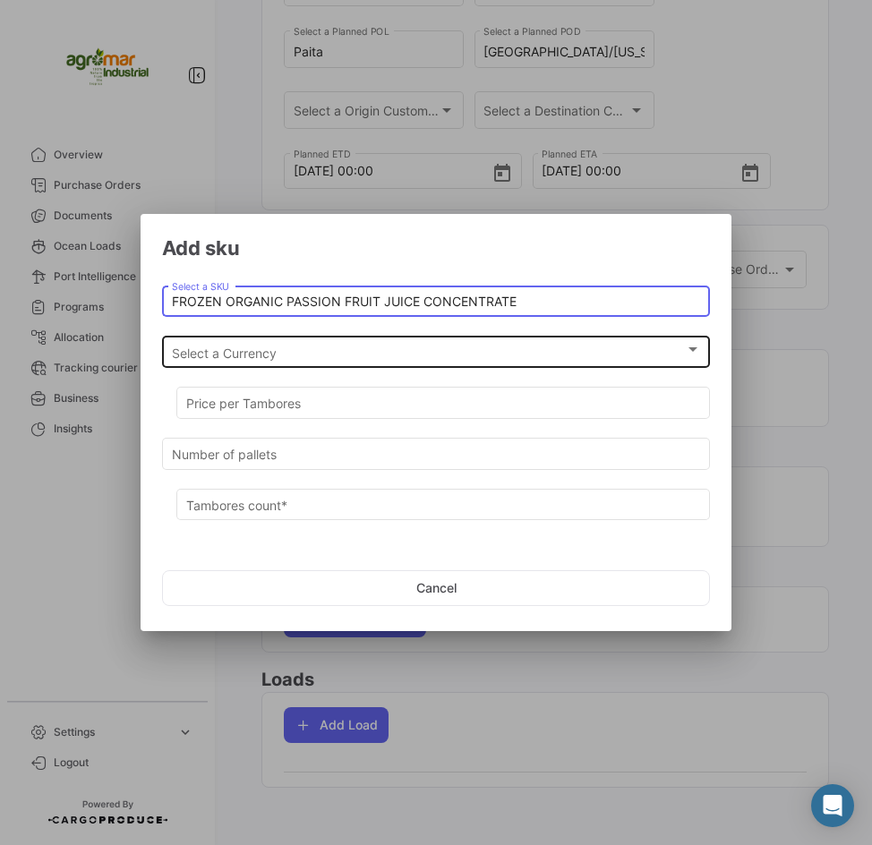
click at [292, 363] on div "Select a Currency Select a Currency" at bounding box center [436, 350] width 529 height 35
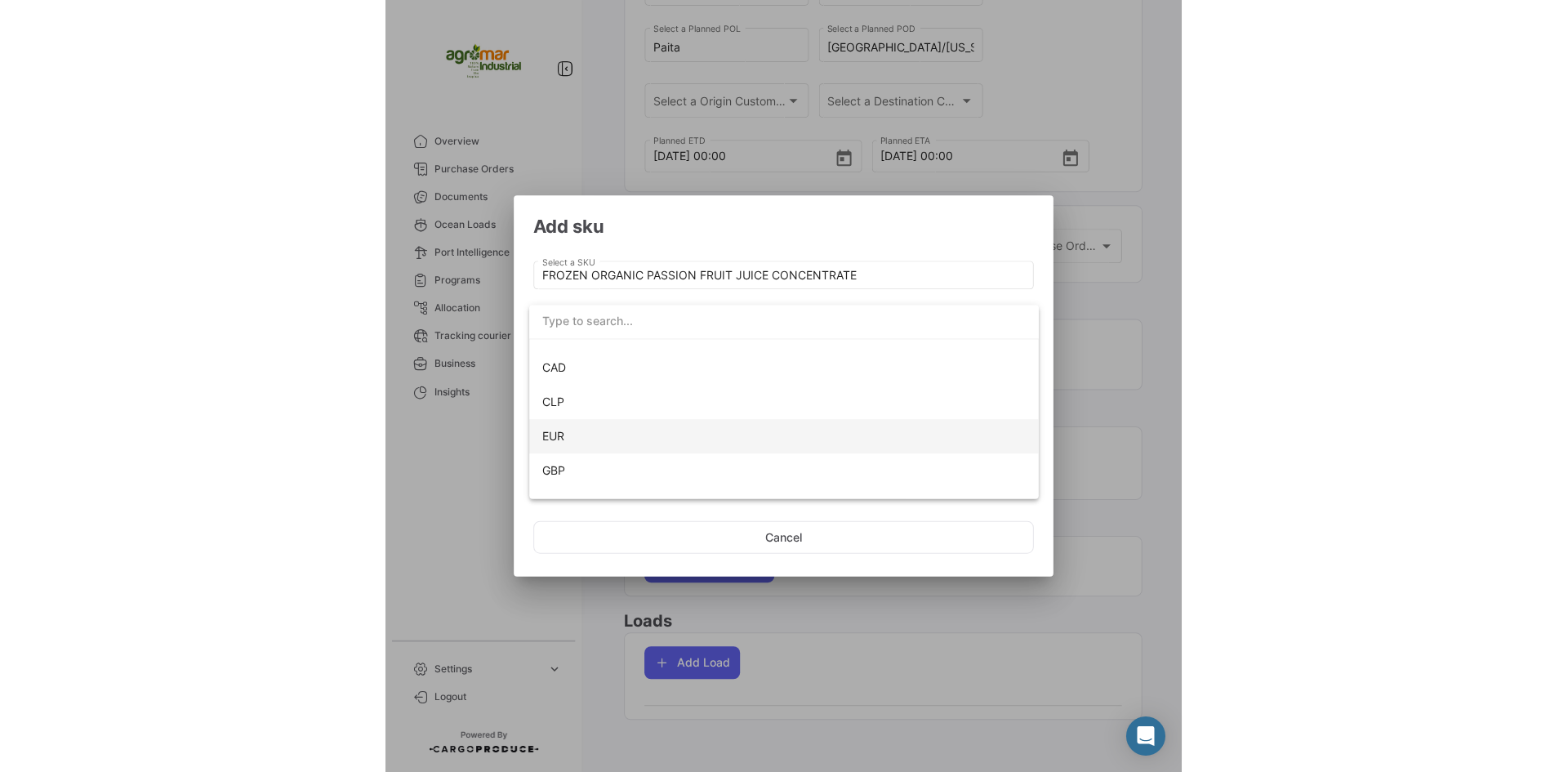
scroll to position [115, 0]
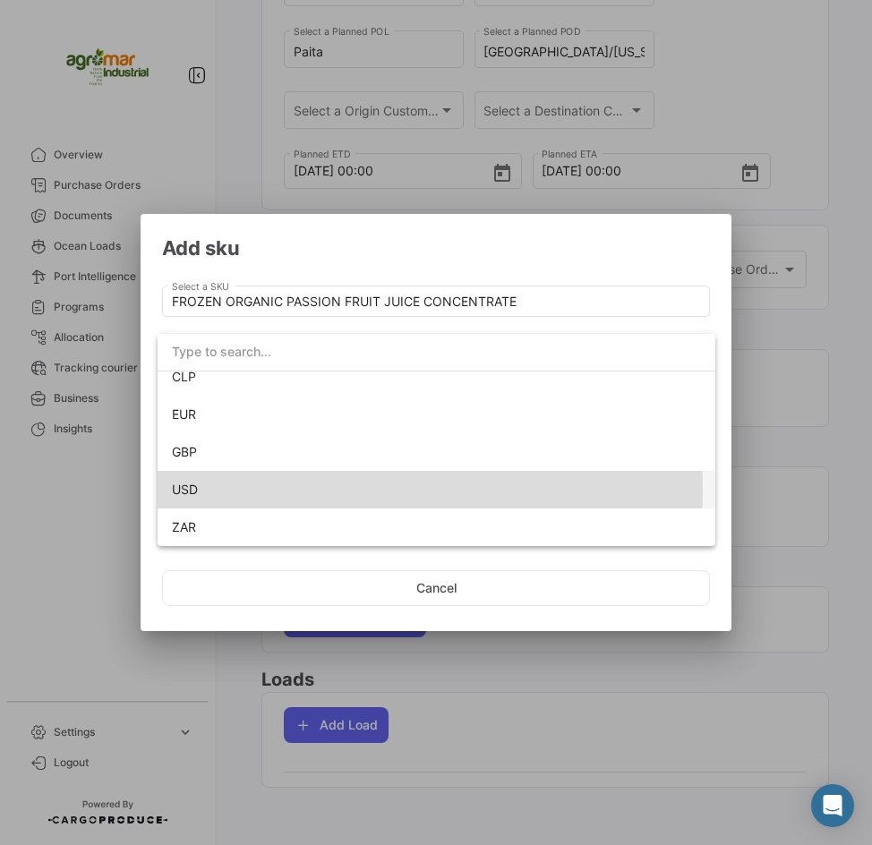
click at [244, 488] on span "USD" at bounding box center [436, 490] width 529 height 38
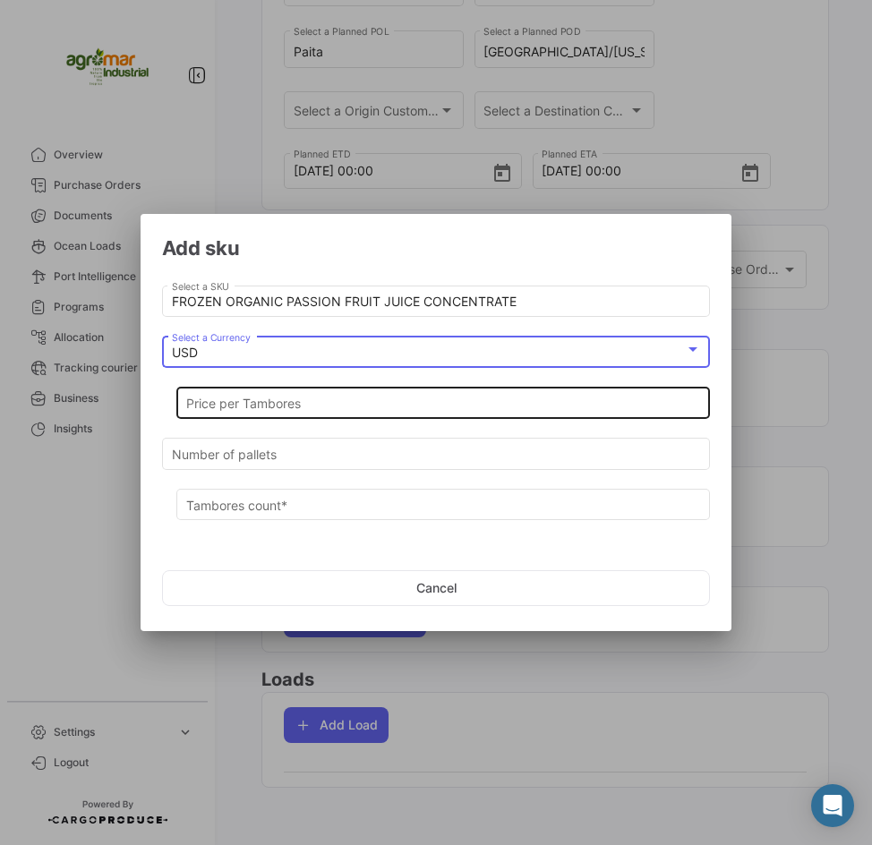
click at [287, 394] on div "Price per Tambores" at bounding box center [443, 401] width 515 height 35
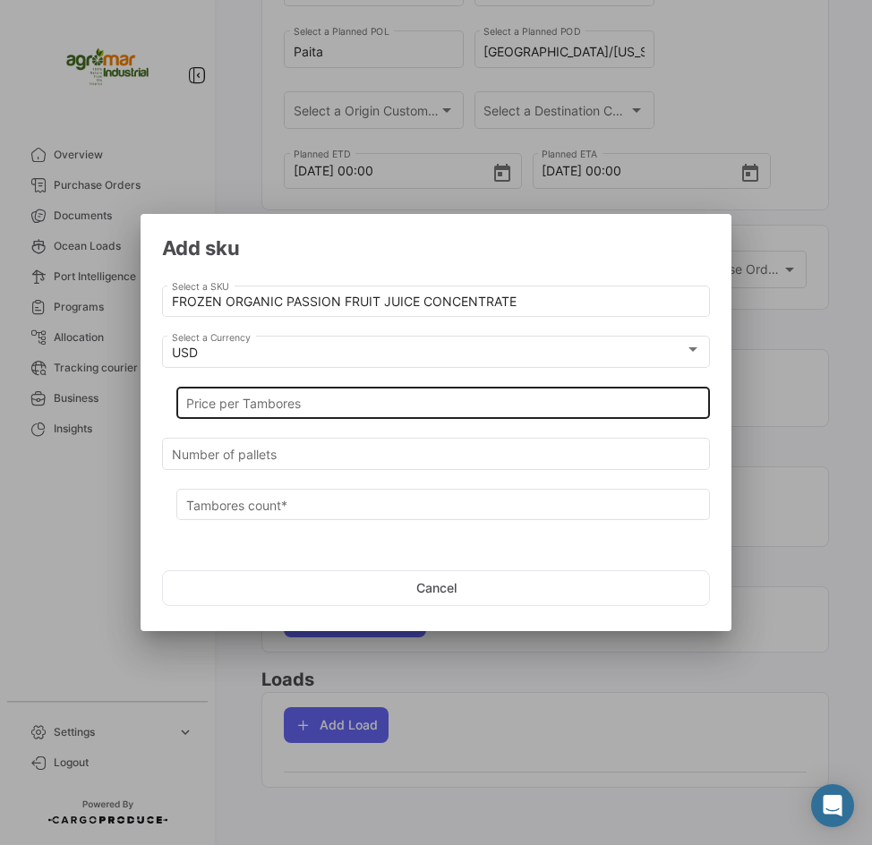
click at [244, 415] on div "Price per Tambores" at bounding box center [443, 401] width 515 height 35
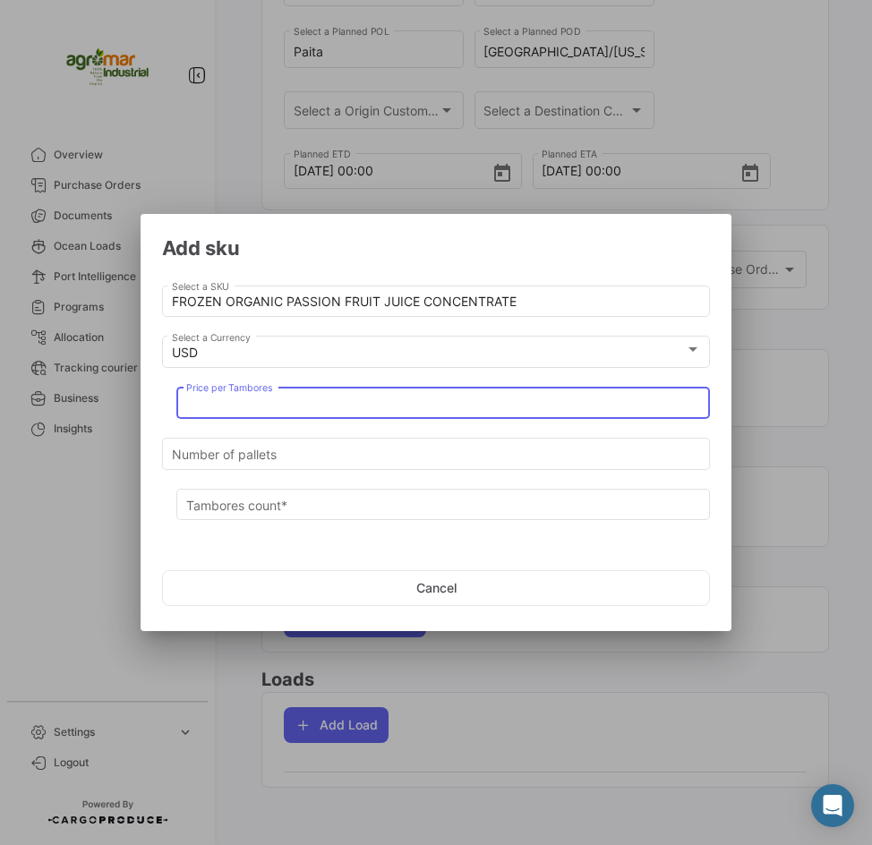
paste input "12.500"
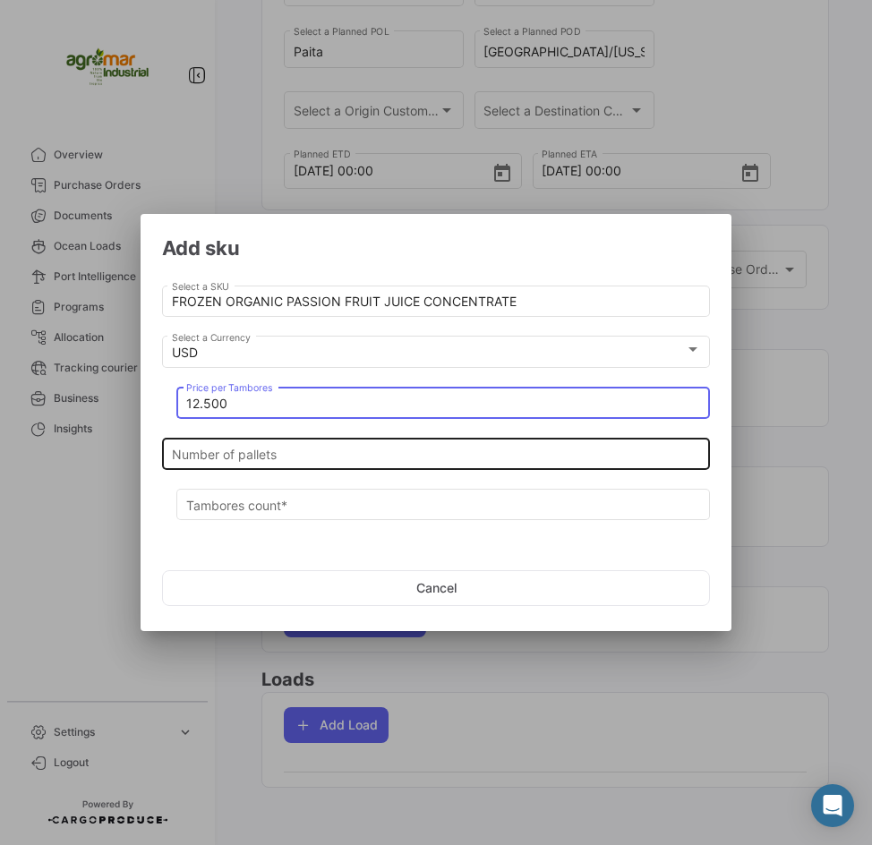
click at [286, 455] on input "Number of pallets" at bounding box center [436, 454] width 529 height 15
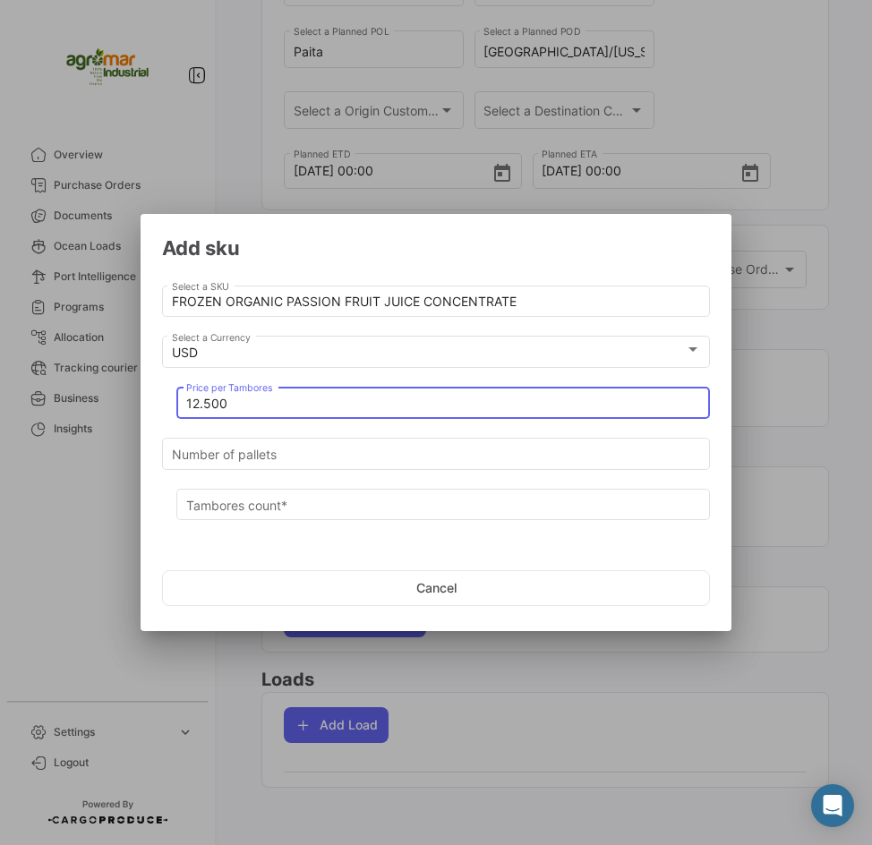
click at [266, 397] on input "12.500" at bounding box center [443, 404] width 515 height 15
drag, startPoint x: 266, startPoint y: 397, endPoint x: 175, endPoint y: 401, distance: 90.5
click at [175, 401] on div "12.500 Price per Tambores" at bounding box center [436, 409] width 548 height 51
paste input "3125"
type input "3125"
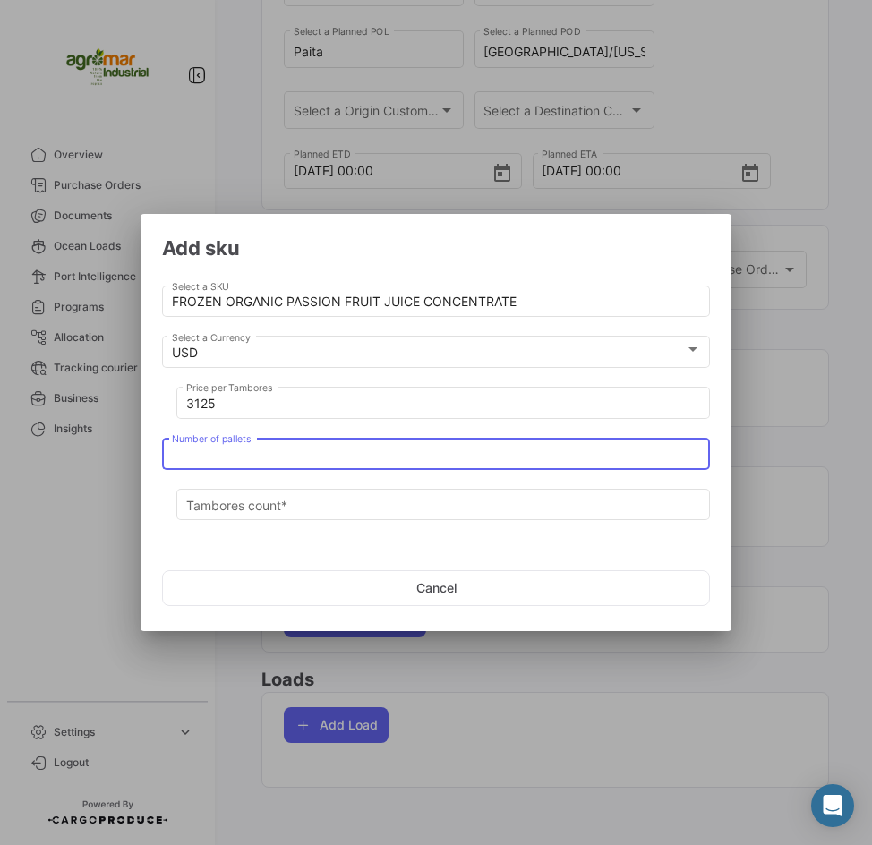
click at [249, 456] on input "Number of pallets" at bounding box center [436, 454] width 529 height 15
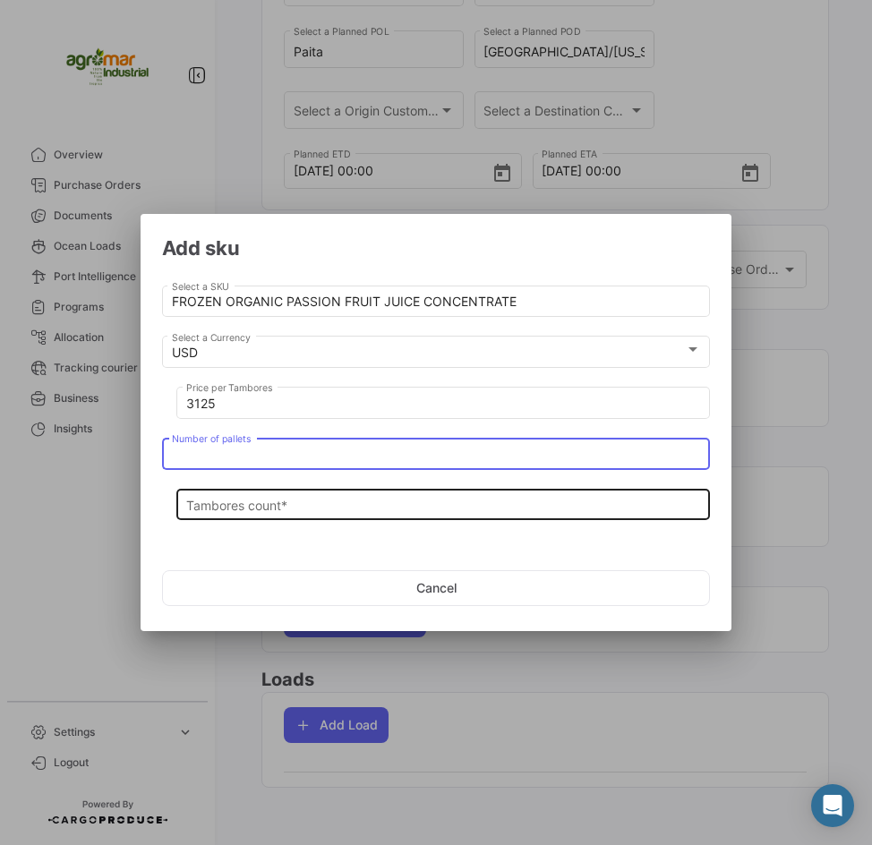
click at [279, 498] on input "Tambores count *" at bounding box center [443, 505] width 515 height 15
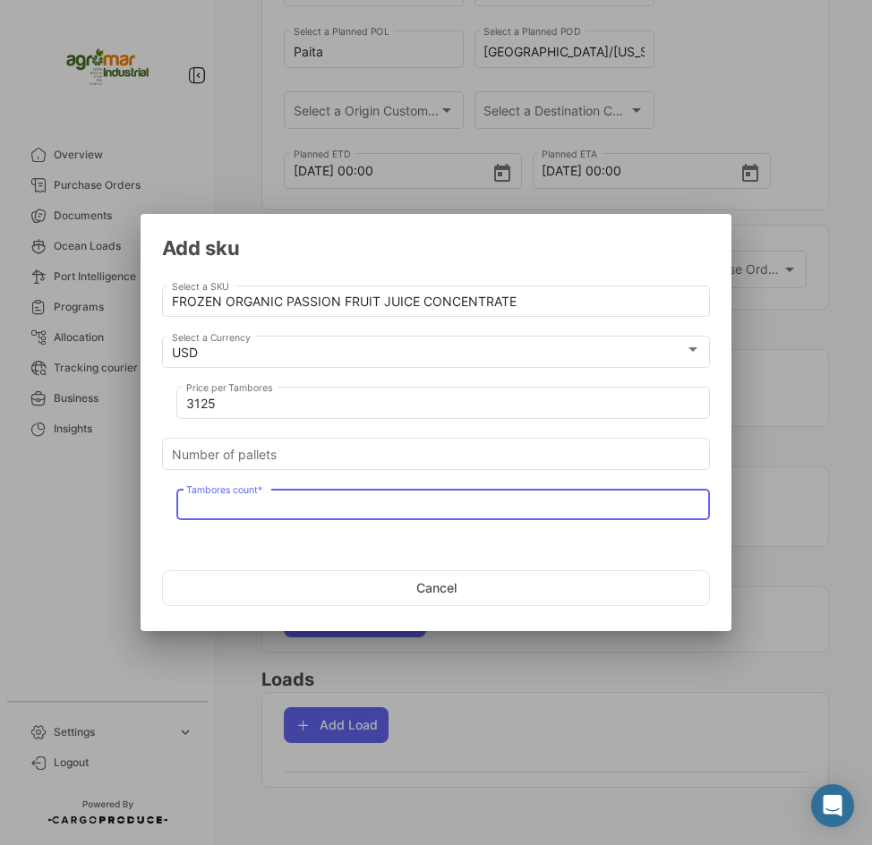
click at [279, 503] on input "Tambores count *" at bounding box center [443, 505] width 515 height 15
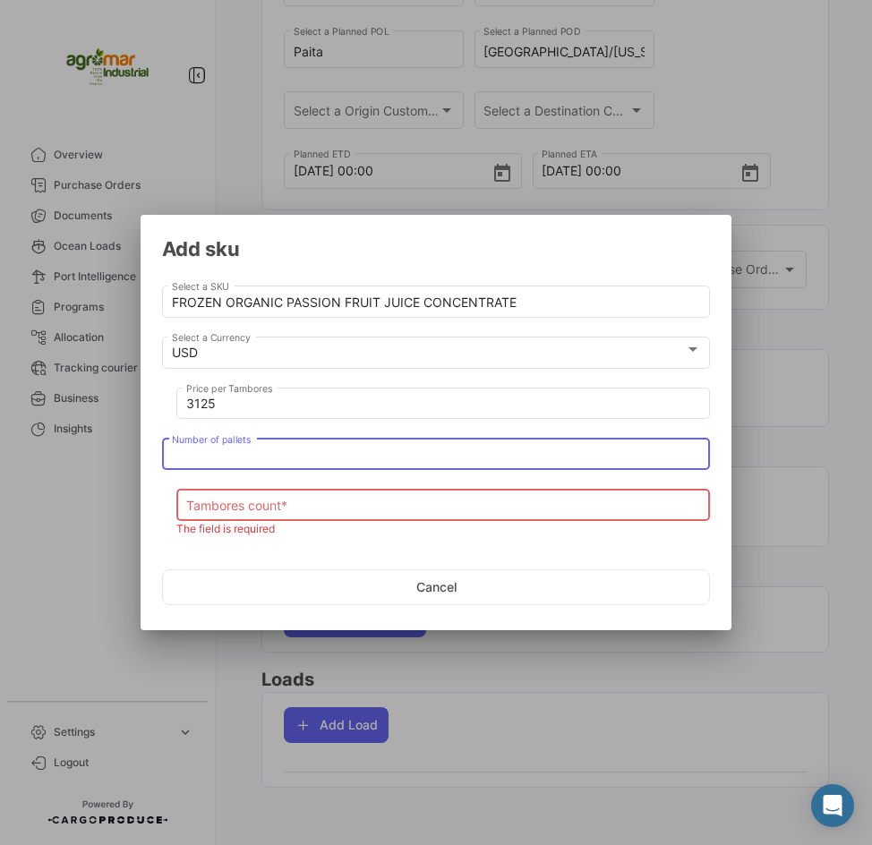
click at [217, 448] on input "Number of pallets" at bounding box center [436, 455] width 529 height 15
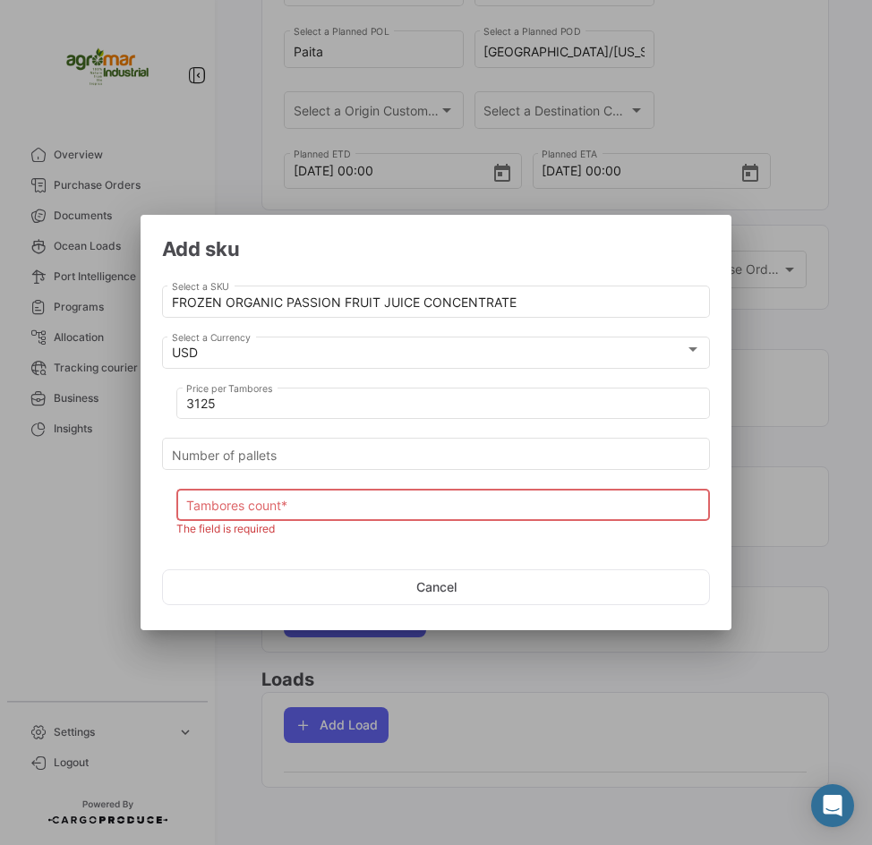
click at [264, 495] on div "Tambores count *" at bounding box center [443, 503] width 515 height 35
click at [284, 507] on input "Tambores count *" at bounding box center [443, 506] width 515 height 15
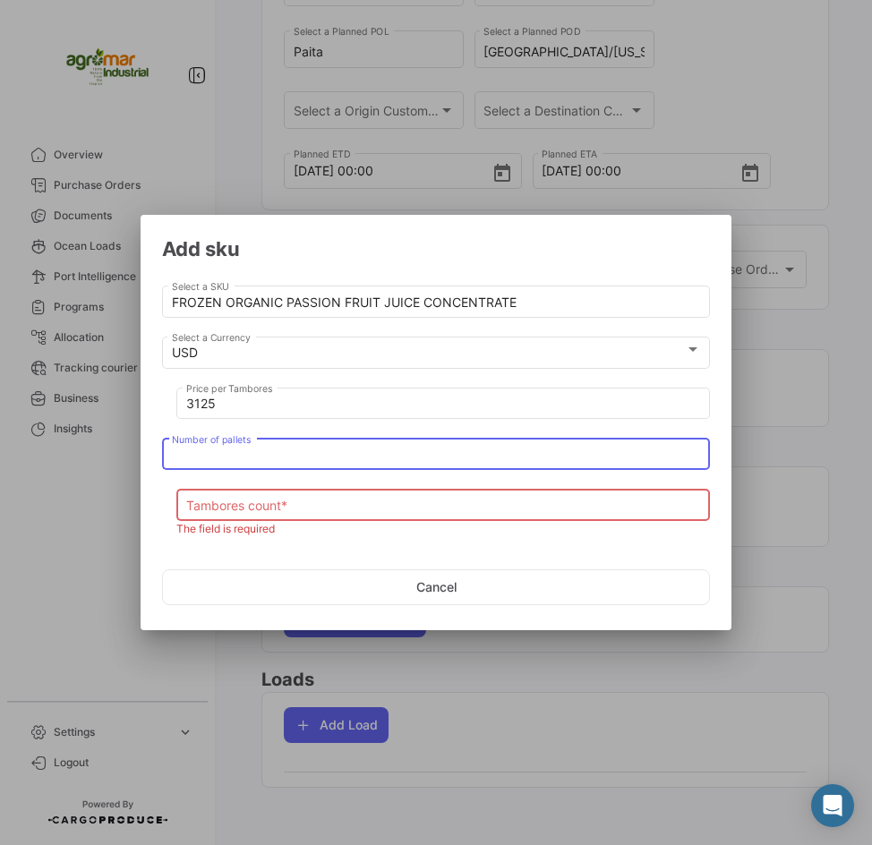
click at [350, 461] on input "Number of pallets" at bounding box center [436, 455] width 529 height 15
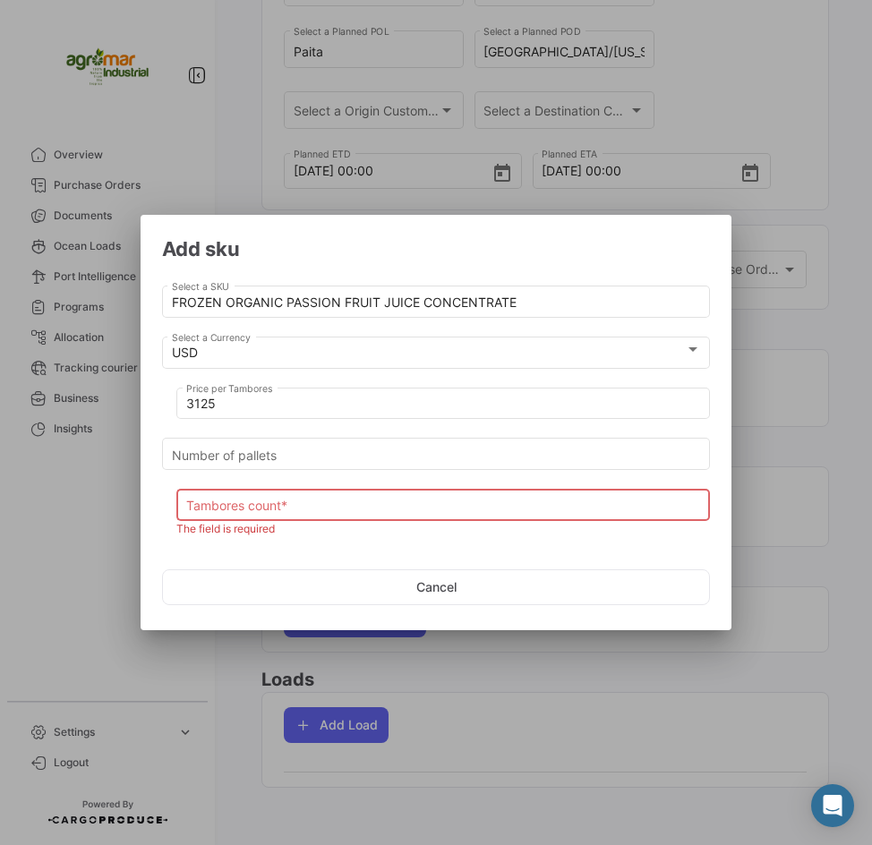
click at [348, 495] on div "Tambores count *" at bounding box center [443, 503] width 515 height 35
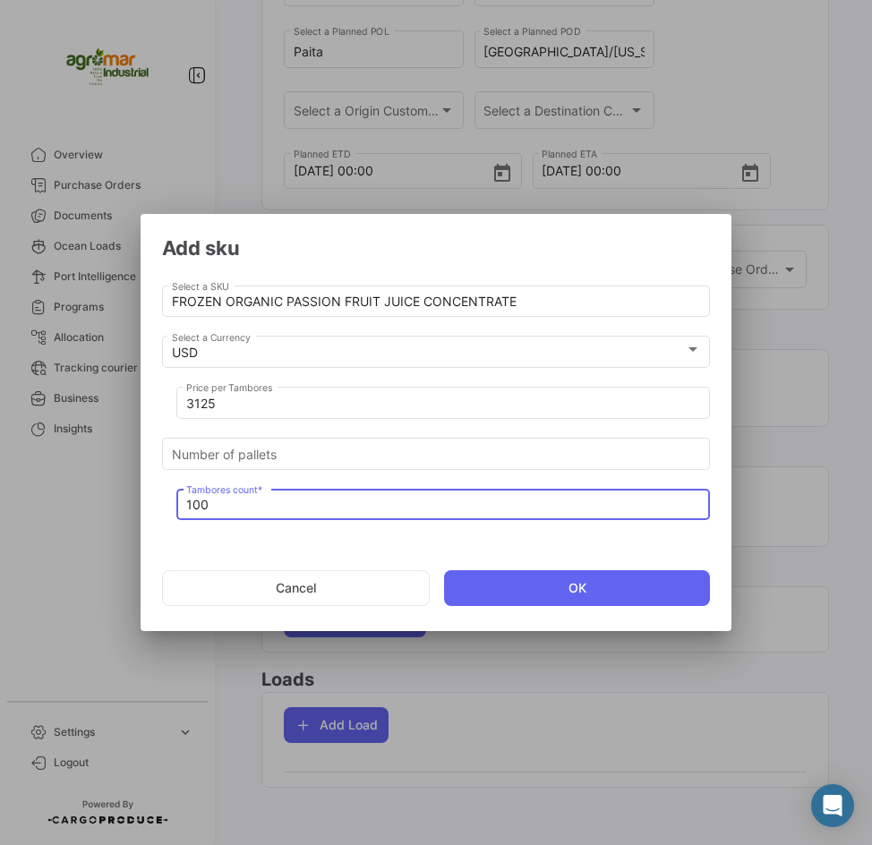
type input "100"
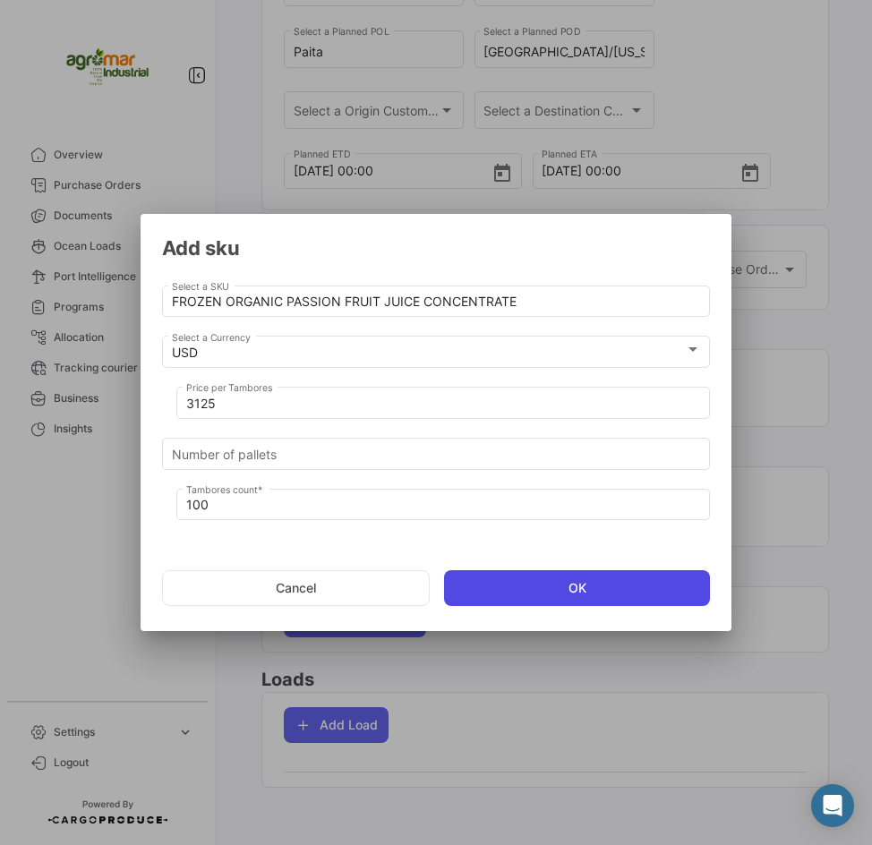
click at [513, 593] on button "OK" at bounding box center [577, 588] width 266 height 36
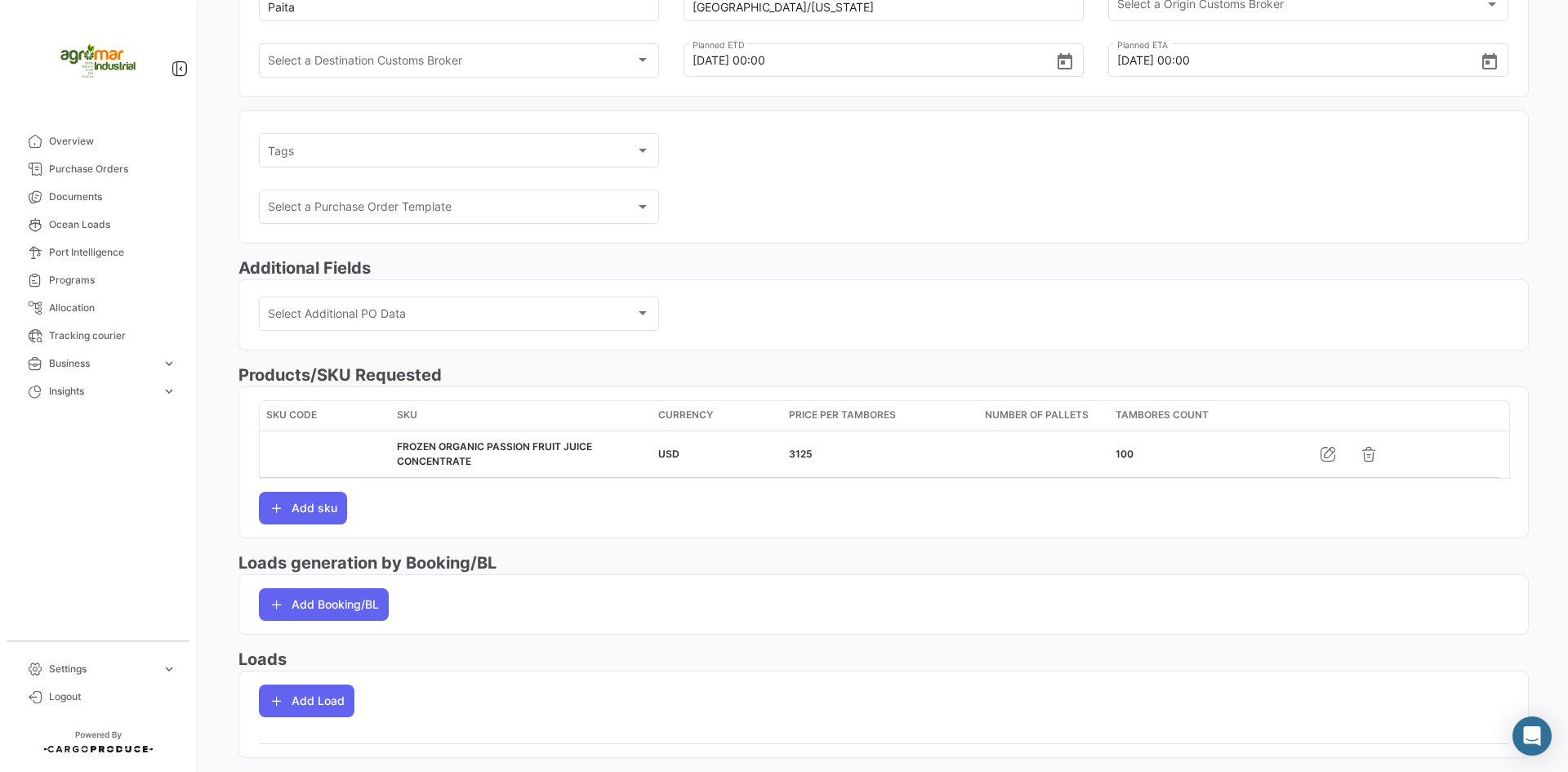
scroll to position [332, 0]
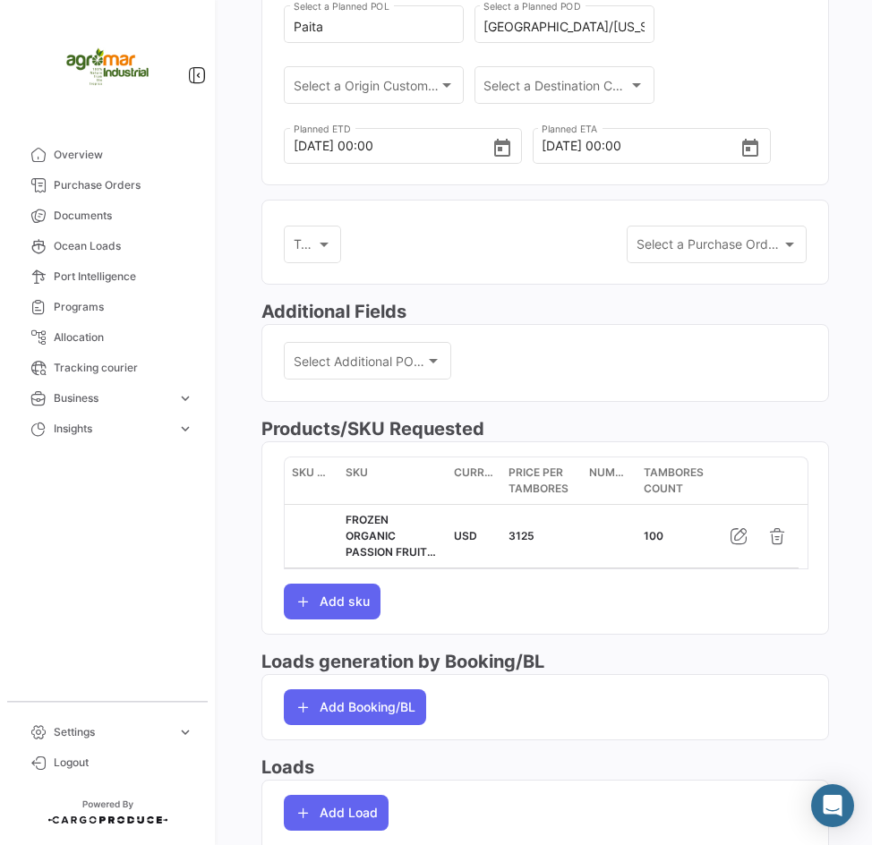
click at [547, 346] on div "Select Additional PO Data Select Additional PO Data" at bounding box center [545, 370] width 523 height 62
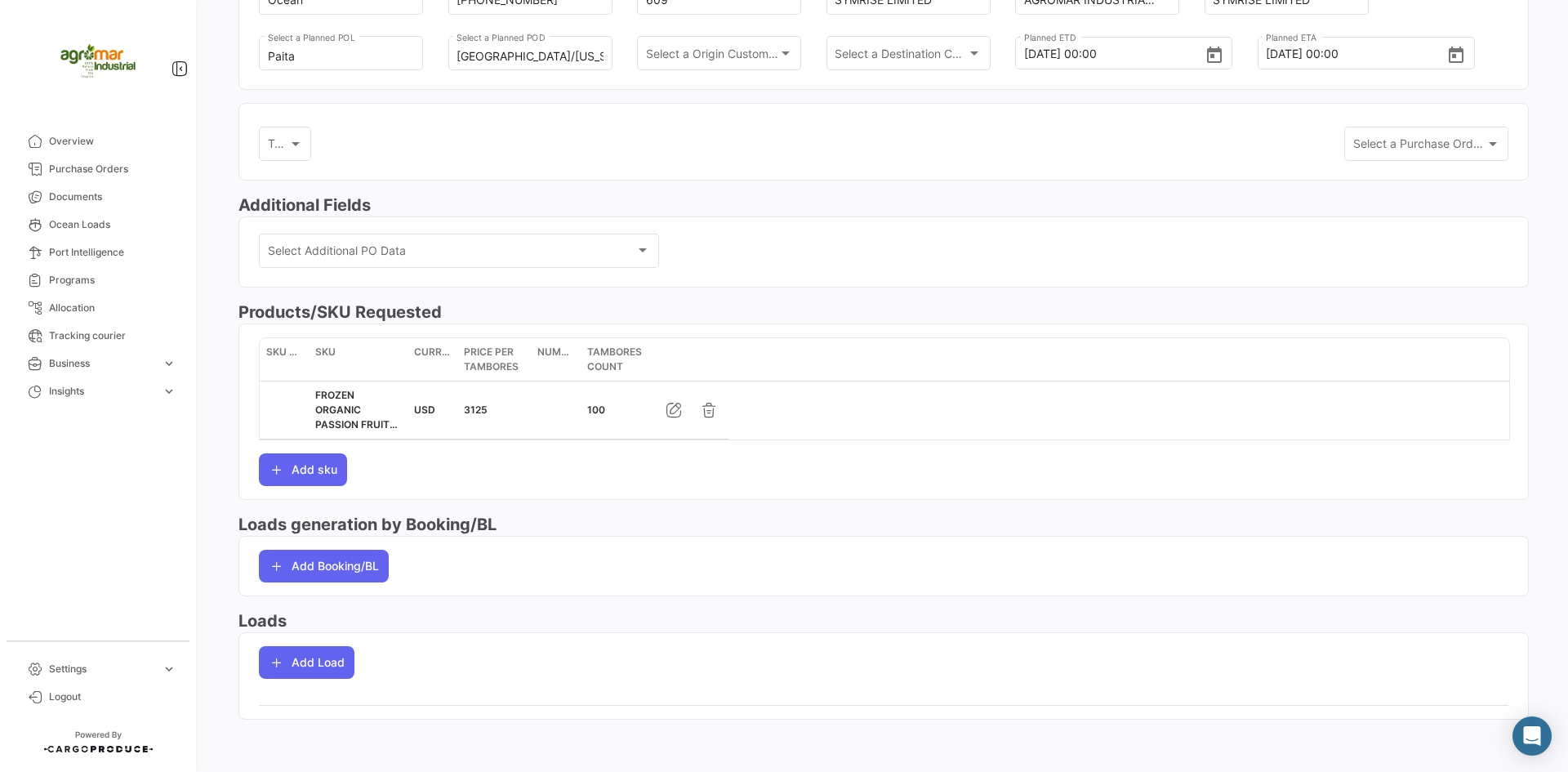
scroll to position [189, 0]
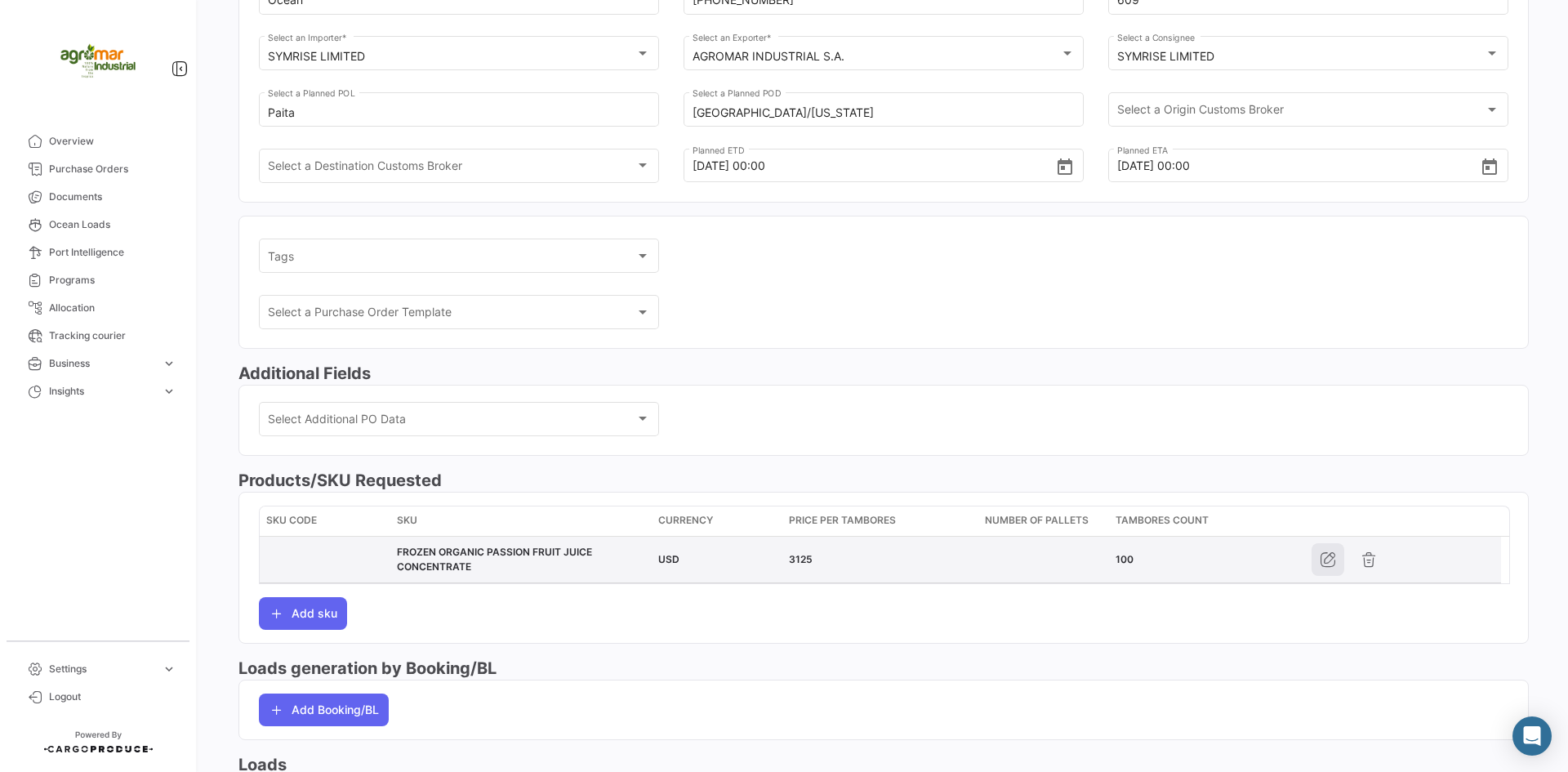
click at [1315, 562] on button "button" at bounding box center [1328, 559] width 33 height 33
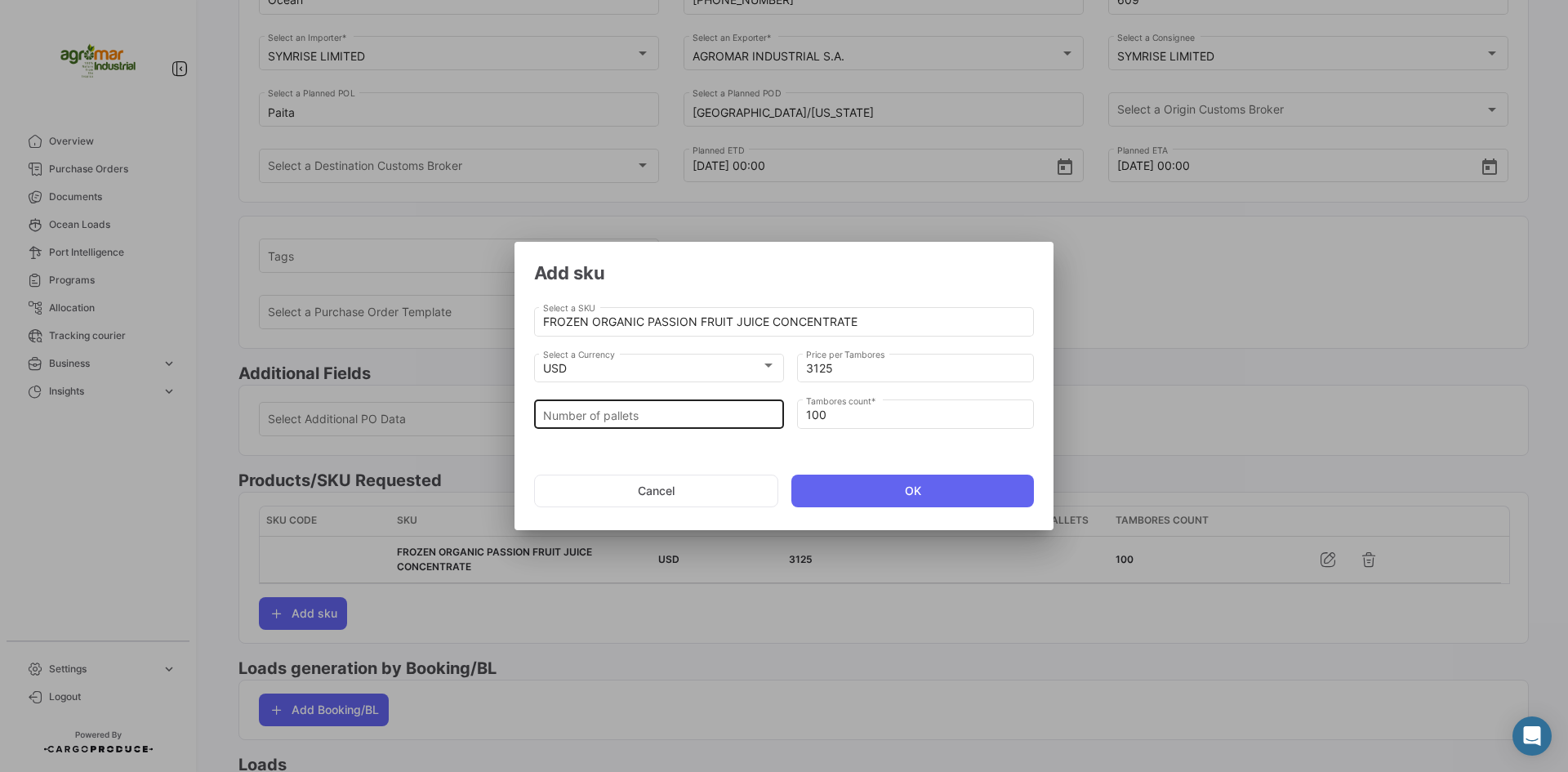
click at [597, 421] on input "Number of pallets" at bounding box center [659, 415] width 233 height 14
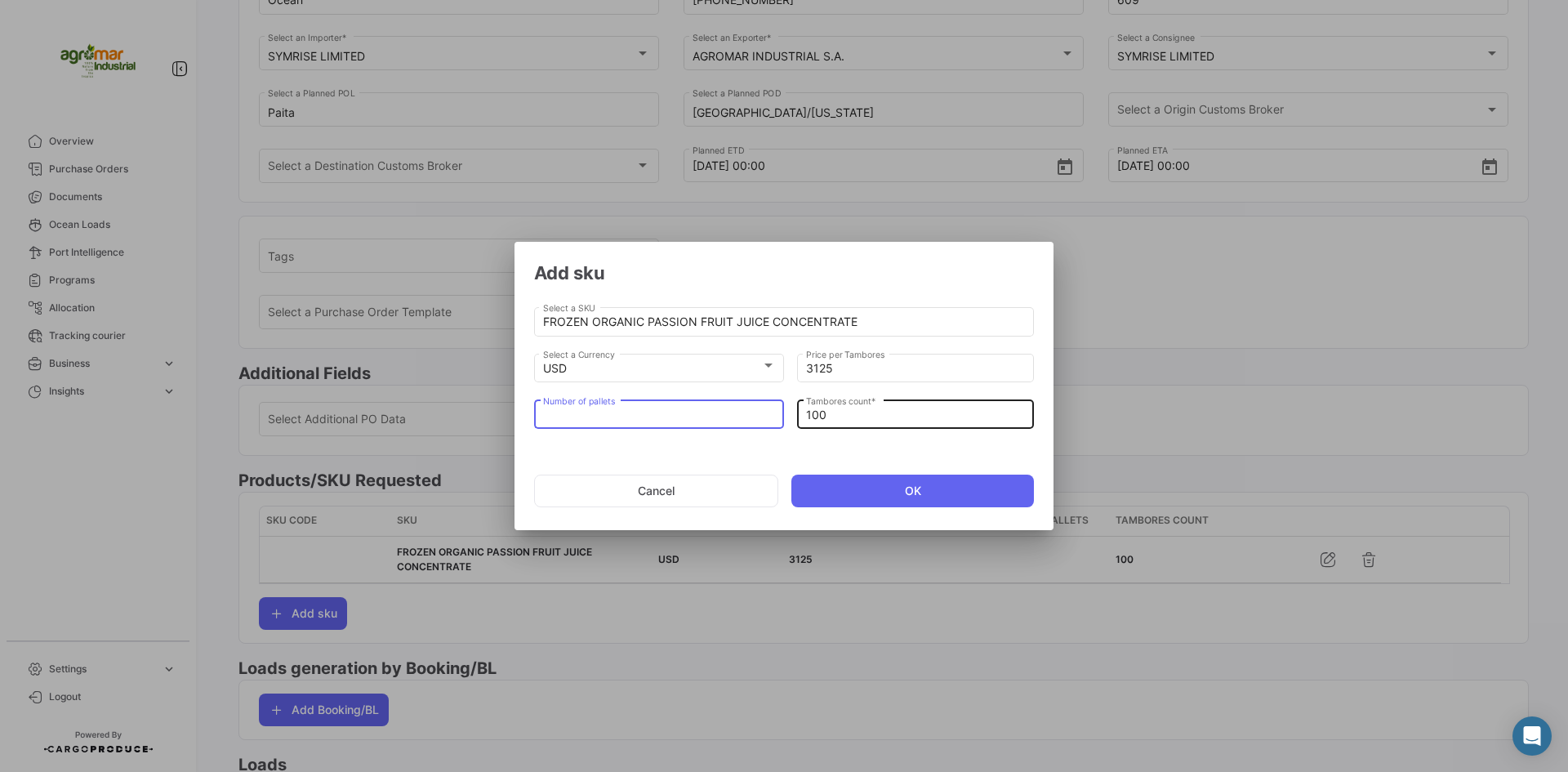
type input "2"
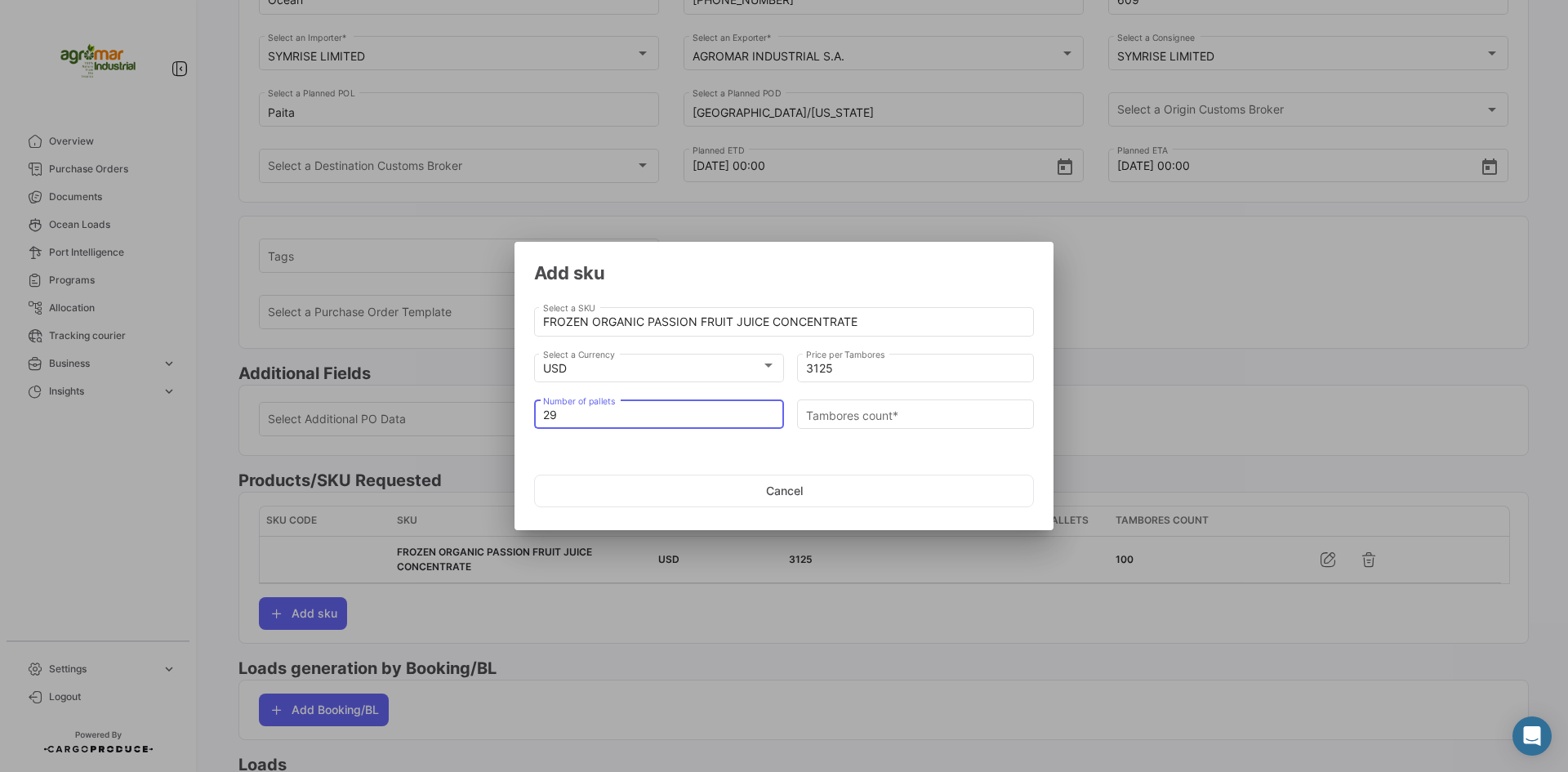
type input "29"
click at [846, 430] on div "Tambores count *" at bounding box center [916, 420] width 237 height 41
click at [848, 424] on div "Tambores count *" at bounding box center [916, 412] width 220 height 32
click at [621, 423] on div "29 Number of pallets" at bounding box center [659, 412] width 233 height 32
click at [823, 409] on input "Tambores count *" at bounding box center [916, 415] width 220 height 14
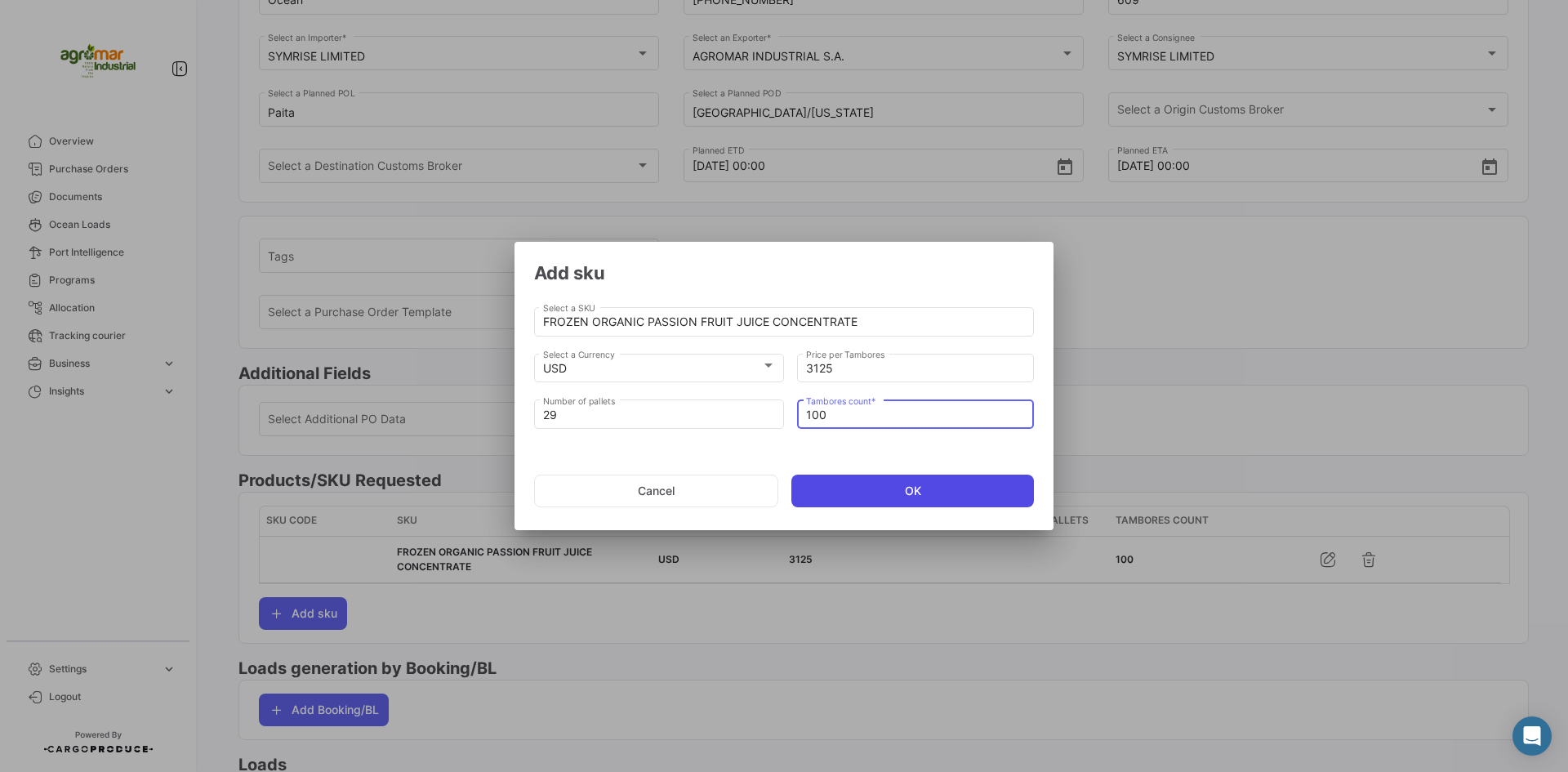
type input "100"
click at [875, 495] on button "OK" at bounding box center [912, 491] width 243 height 33
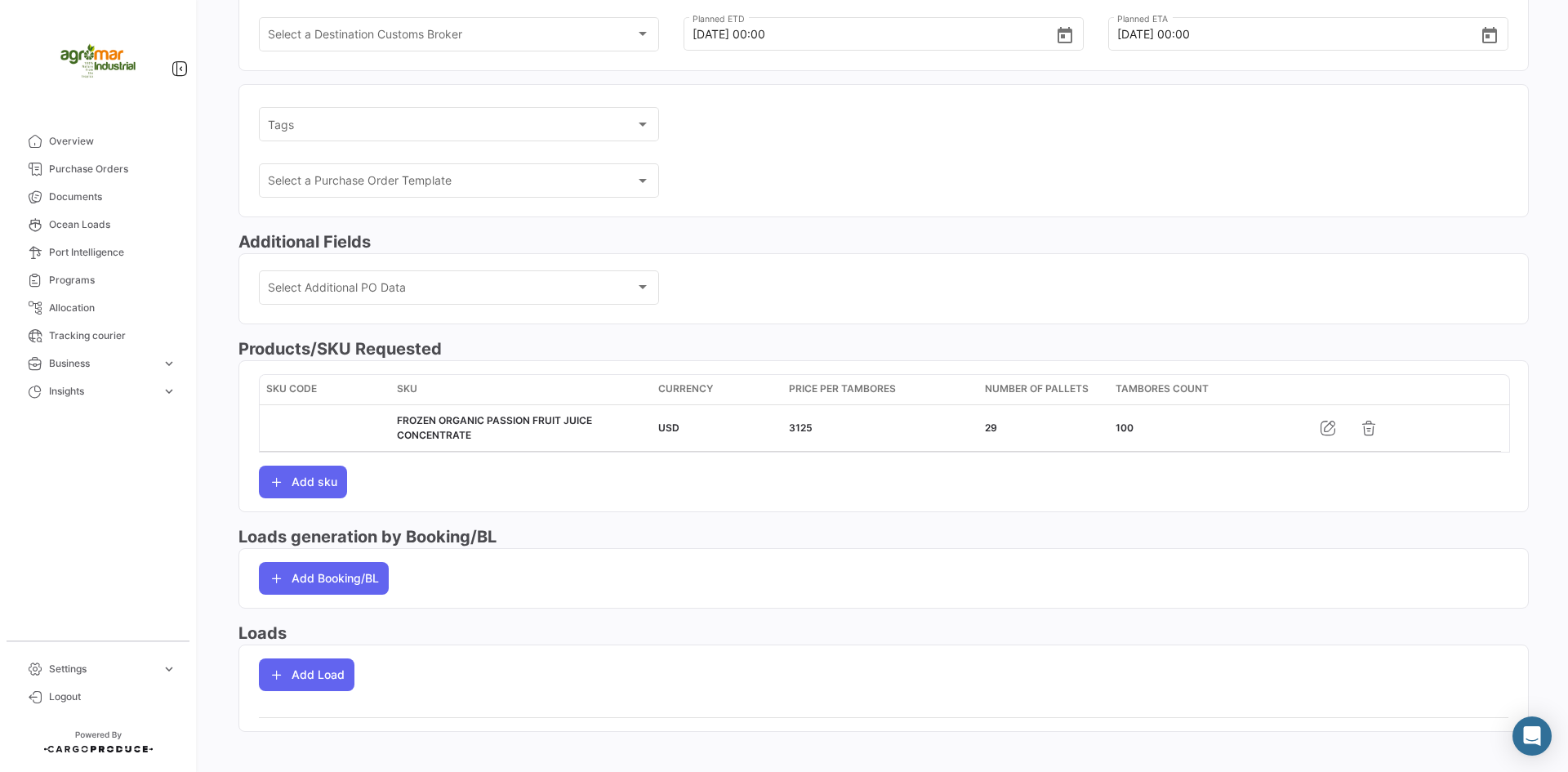
scroll to position [332, 0]
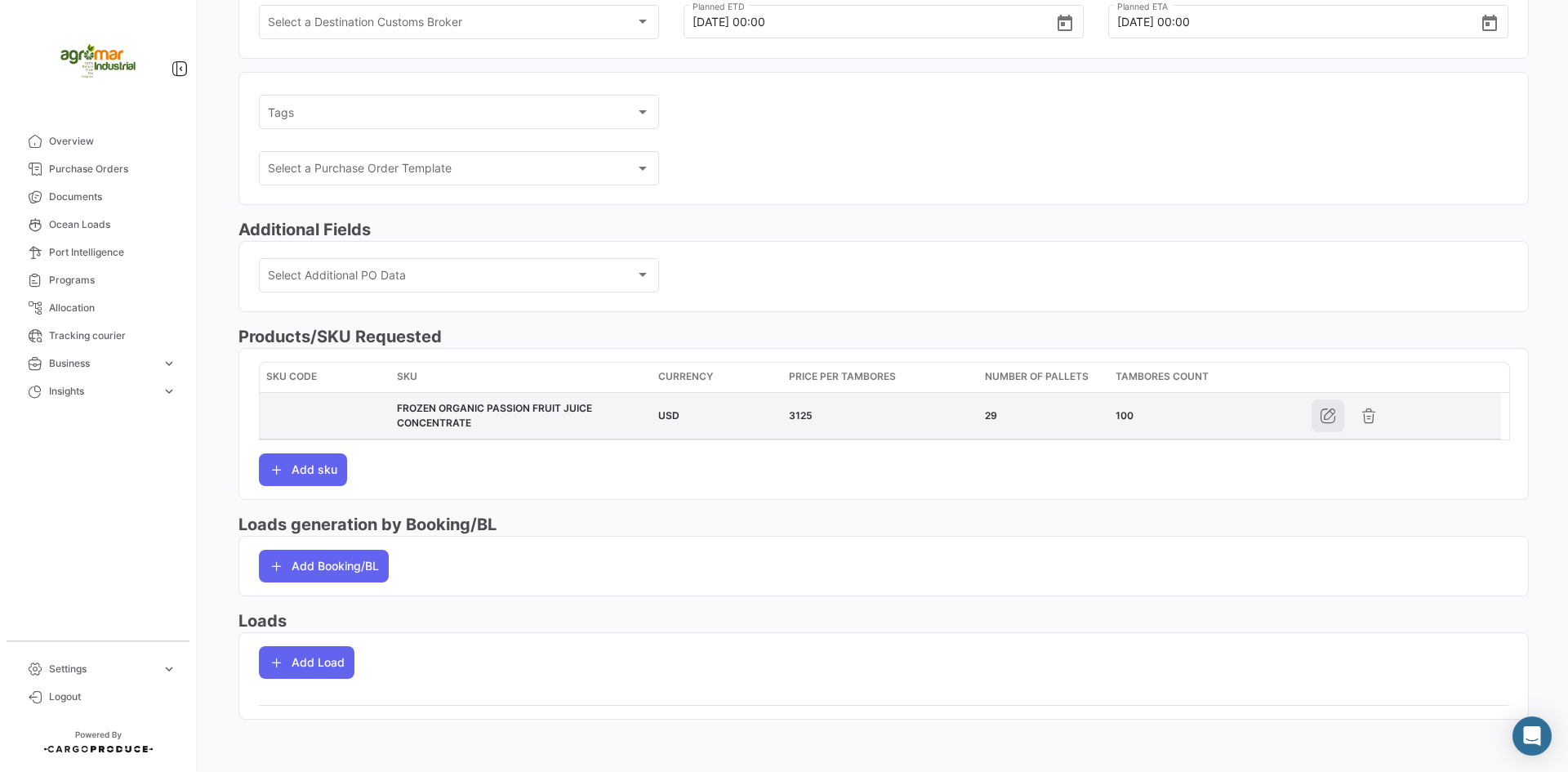
click at [1323, 418] on icon "button" at bounding box center [1328, 416] width 16 height 16
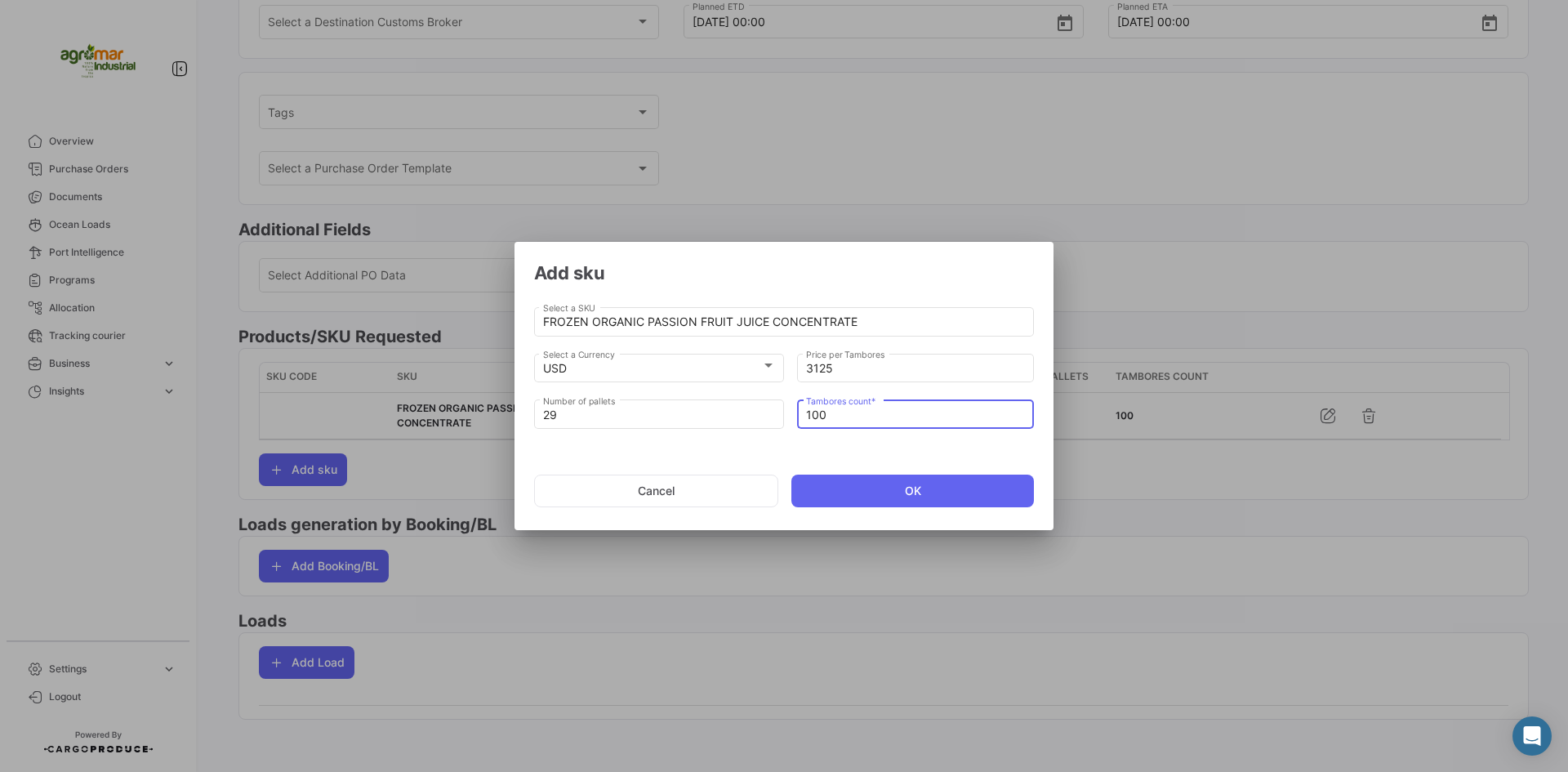
click at [831, 417] on input "100" at bounding box center [916, 415] width 220 height 14
click at [871, 485] on button "OK" at bounding box center [912, 491] width 243 height 33
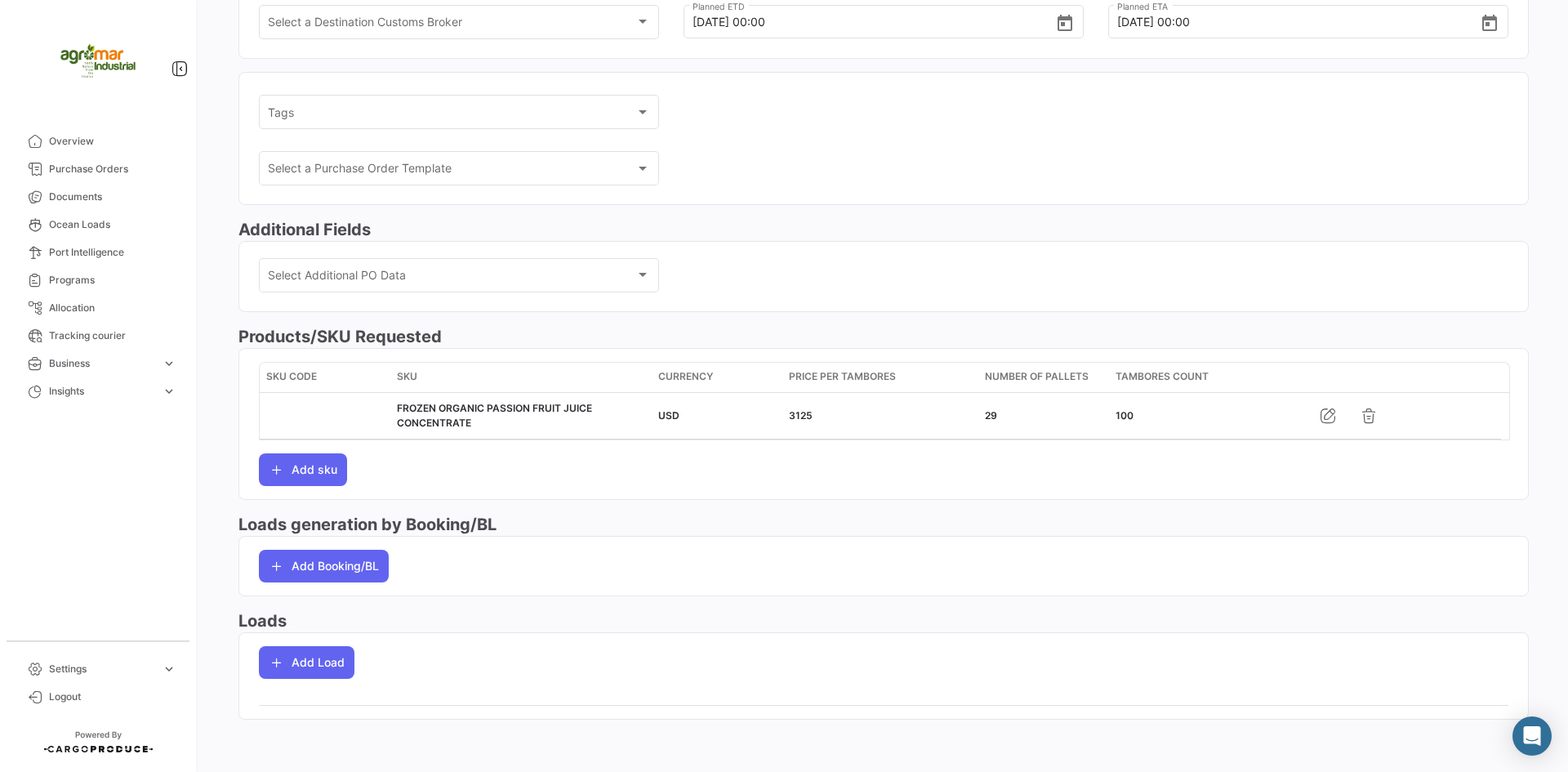
click at [1178, 461] on div "SKU Code SKU Currency Price per Tambores Number of pallets Tambores count FROZE…" at bounding box center [884, 424] width 1250 height 124
click at [311, 662] on button "Add Load" at bounding box center [306, 662] width 96 height 33
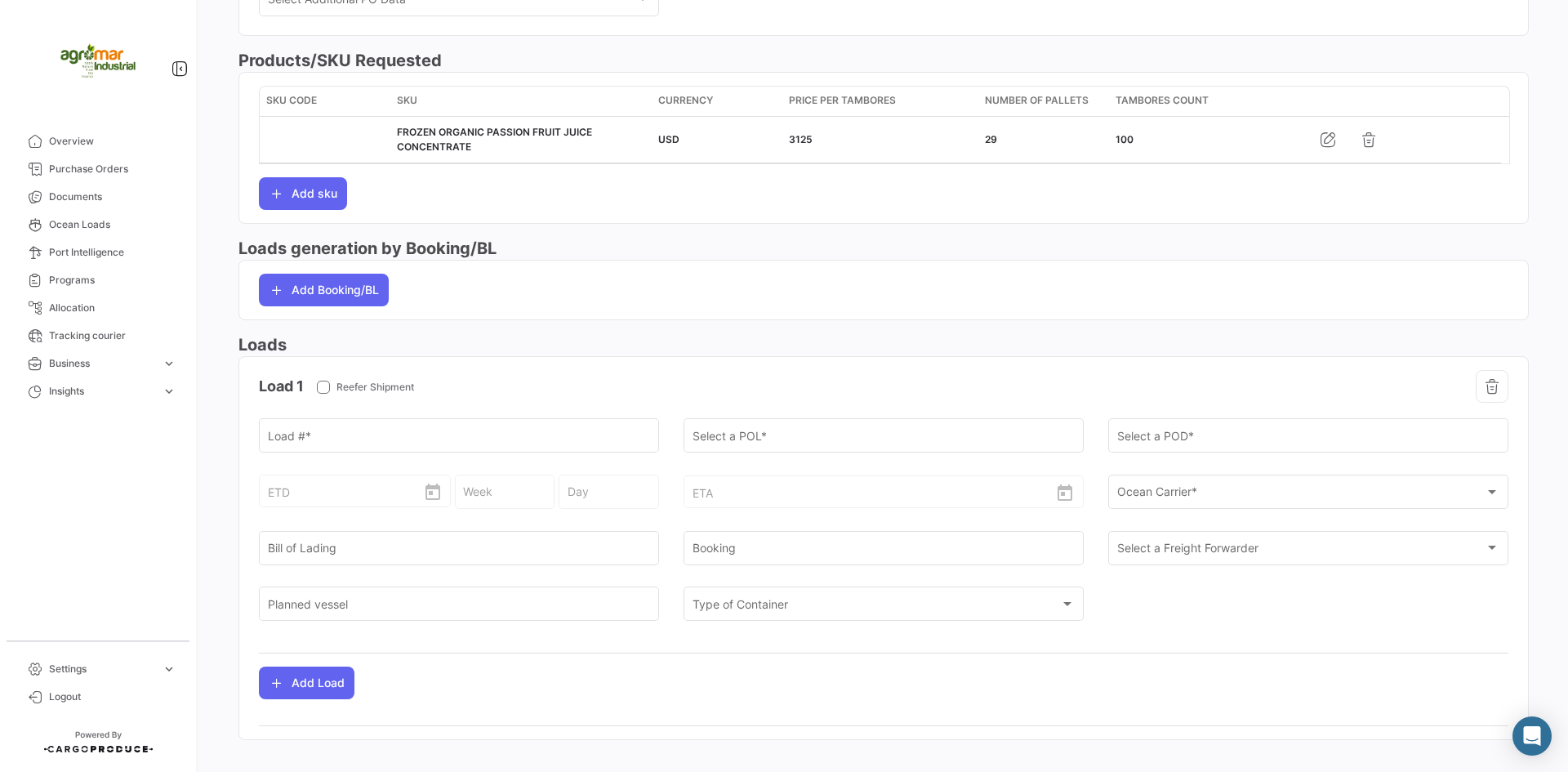
scroll to position [629, 0]
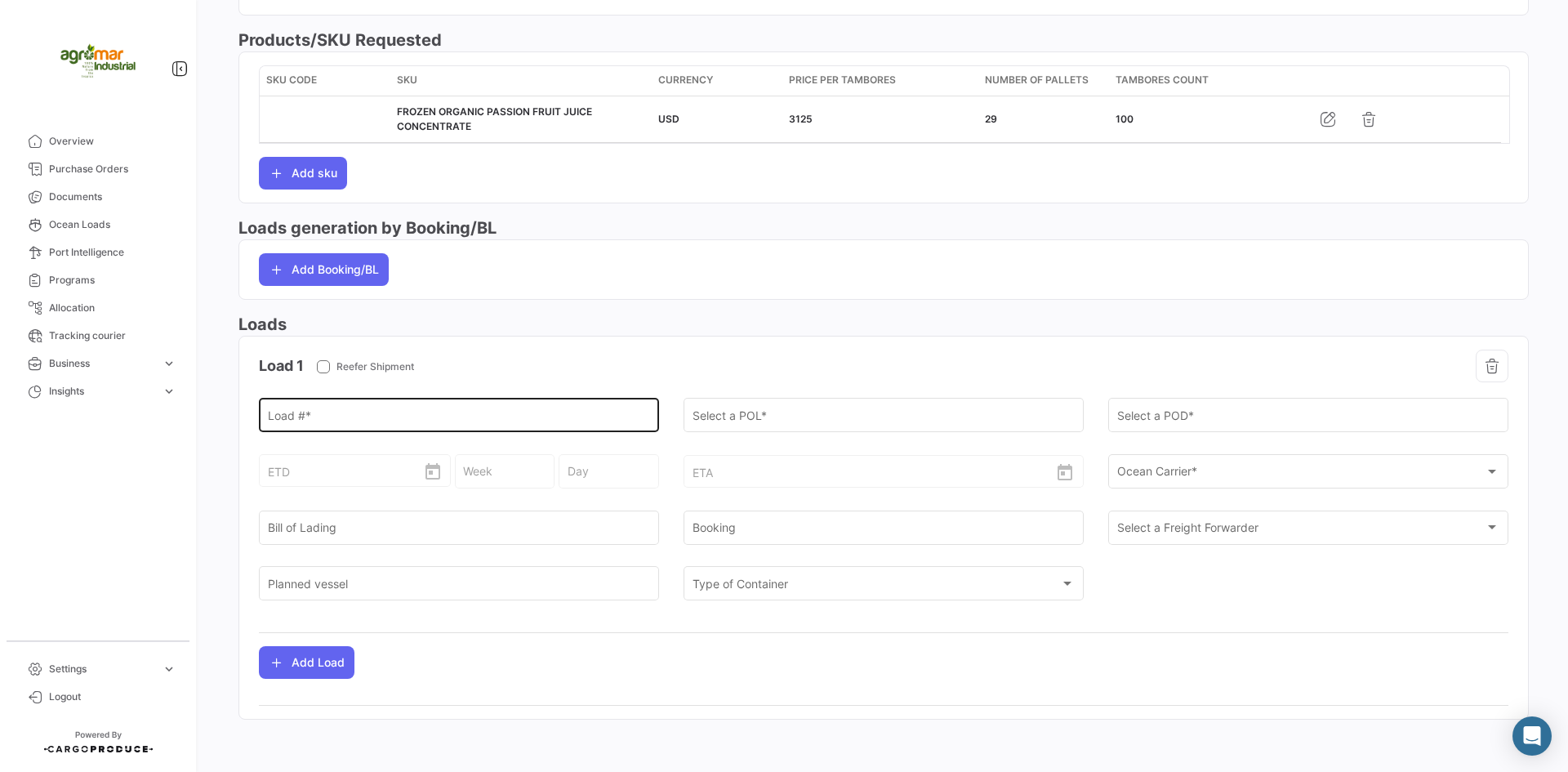
click at [340, 410] on div "Load # *" at bounding box center [460, 413] width 383 height 37
click at [361, 427] on div "ETD" at bounding box center [356, 456] width 175 height 60
click at [369, 418] on input "Load # *" at bounding box center [460, 419] width 383 height 14
click at [486, 422] on input "Load # *" at bounding box center [460, 419] width 383 height 14
click at [452, 413] on input "Load # *" at bounding box center [460, 419] width 383 height 14
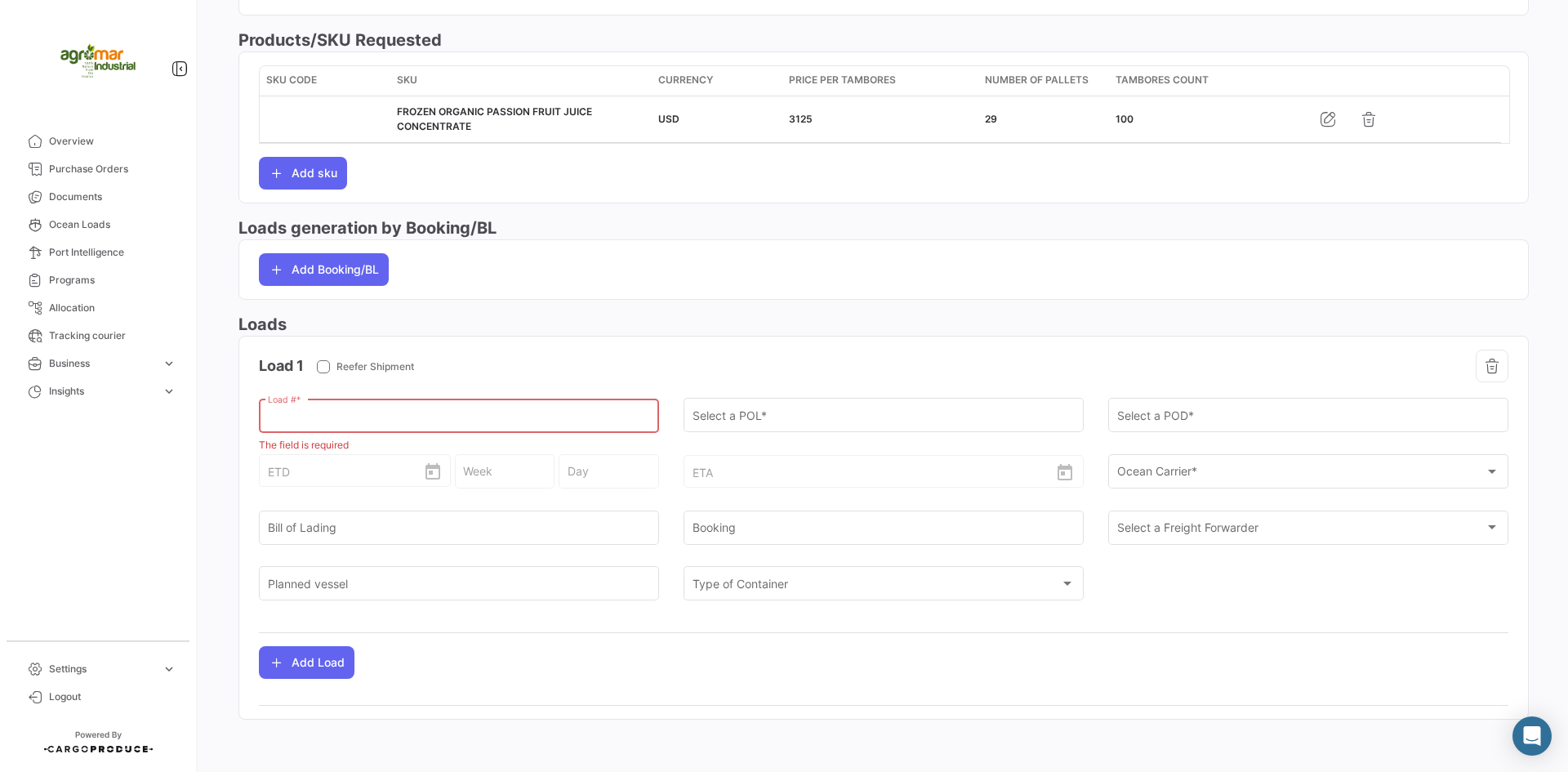
paste input "TEMU9445857"
type input "TEMU9445857"
click at [710, 379] on div "Load 1 Reefer Shipment" at bounding box center [571, 366] width 625 height 33
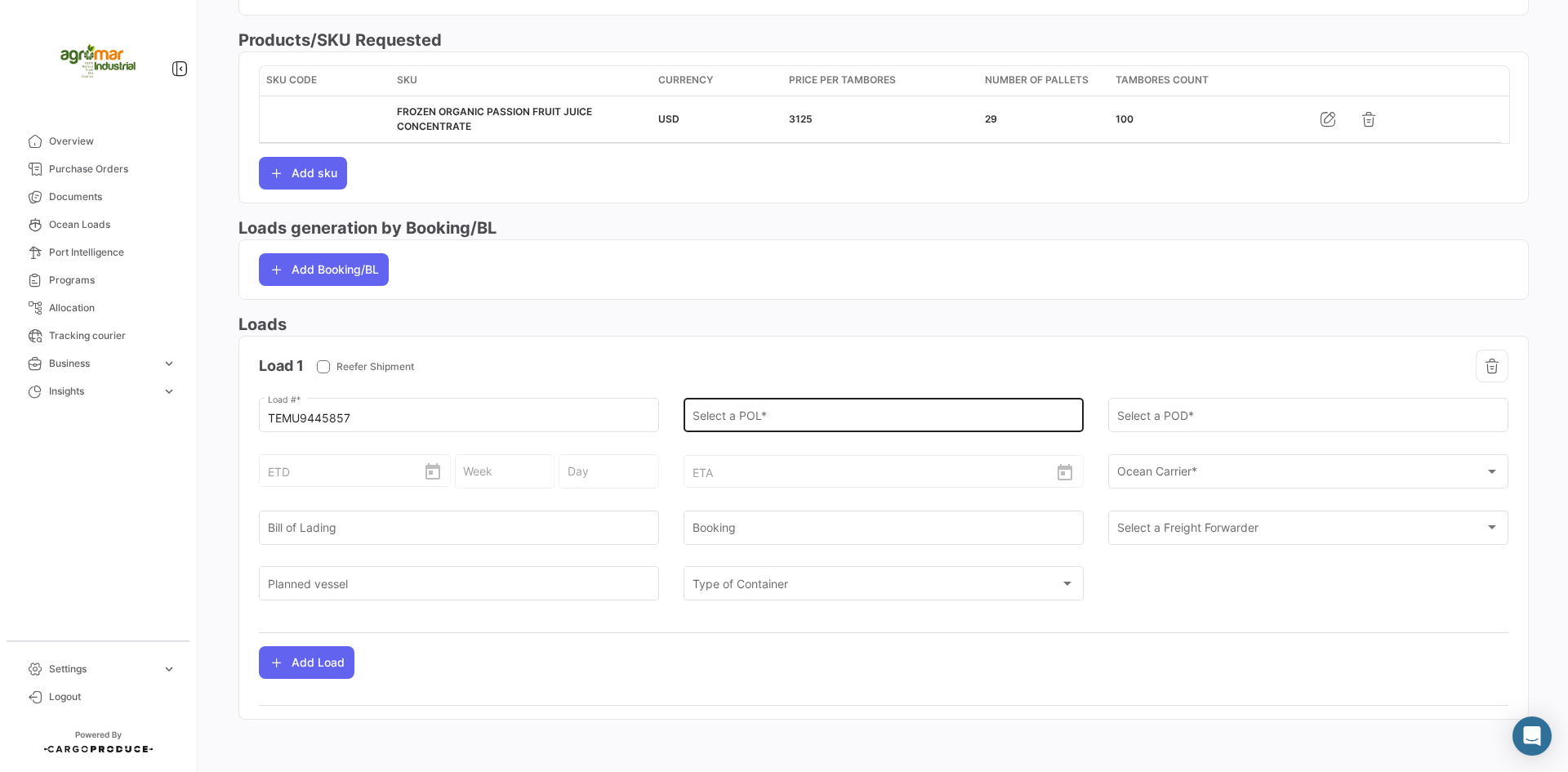
click at [730, 421] on input "Select a POL *" at bounding box center [884, 418] width 383 height 14
click at [697, 292] on mat-card "Add Booking/BL" at bounding box center [883, 269] width 1290 height 60
click at [728, 407] on div "Select a POL *" at bounding box center [884, 413] width 383 height 37
click at [742, 417] on input "Select a POL *" at bounding box center [884, 419] width 383 height 14
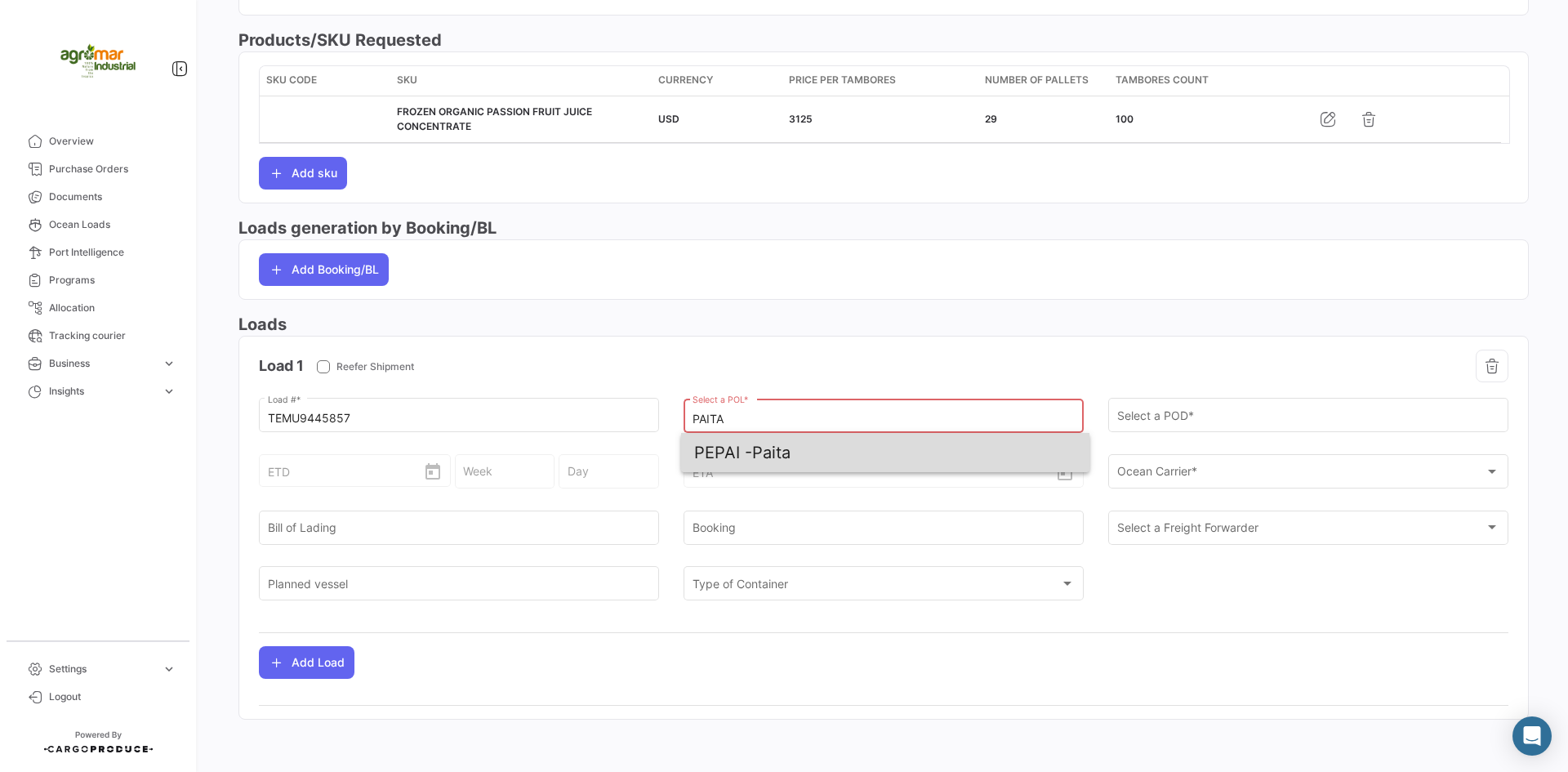
click at [788, 455] on span "PEPAI - Paita" at bounding box center [885, 452] width 382 height 39
type input "Paita"
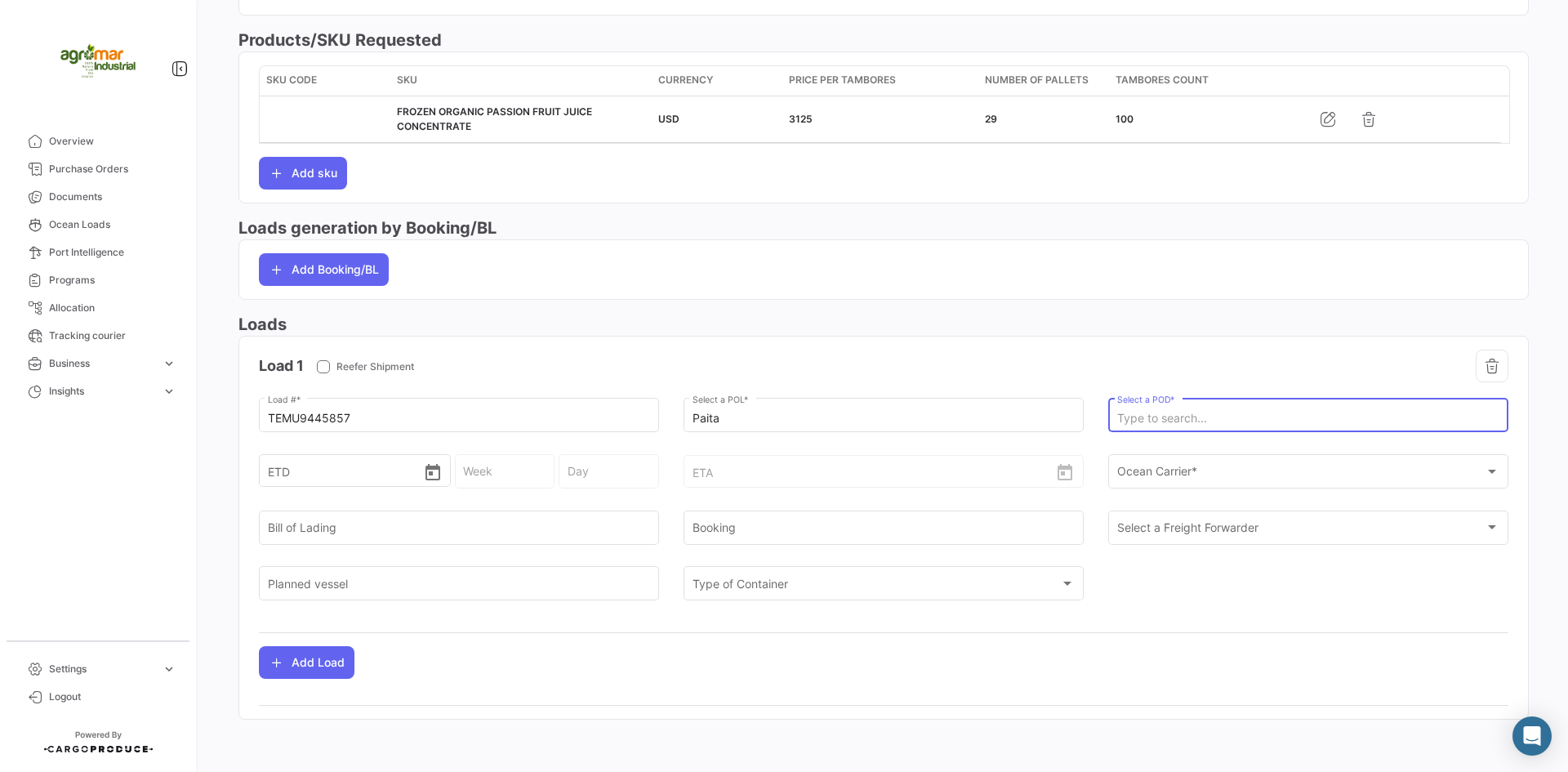
click at [1157, 424] on input "Select a POD *" at bounding box center [1309, 418] width 383 height 14
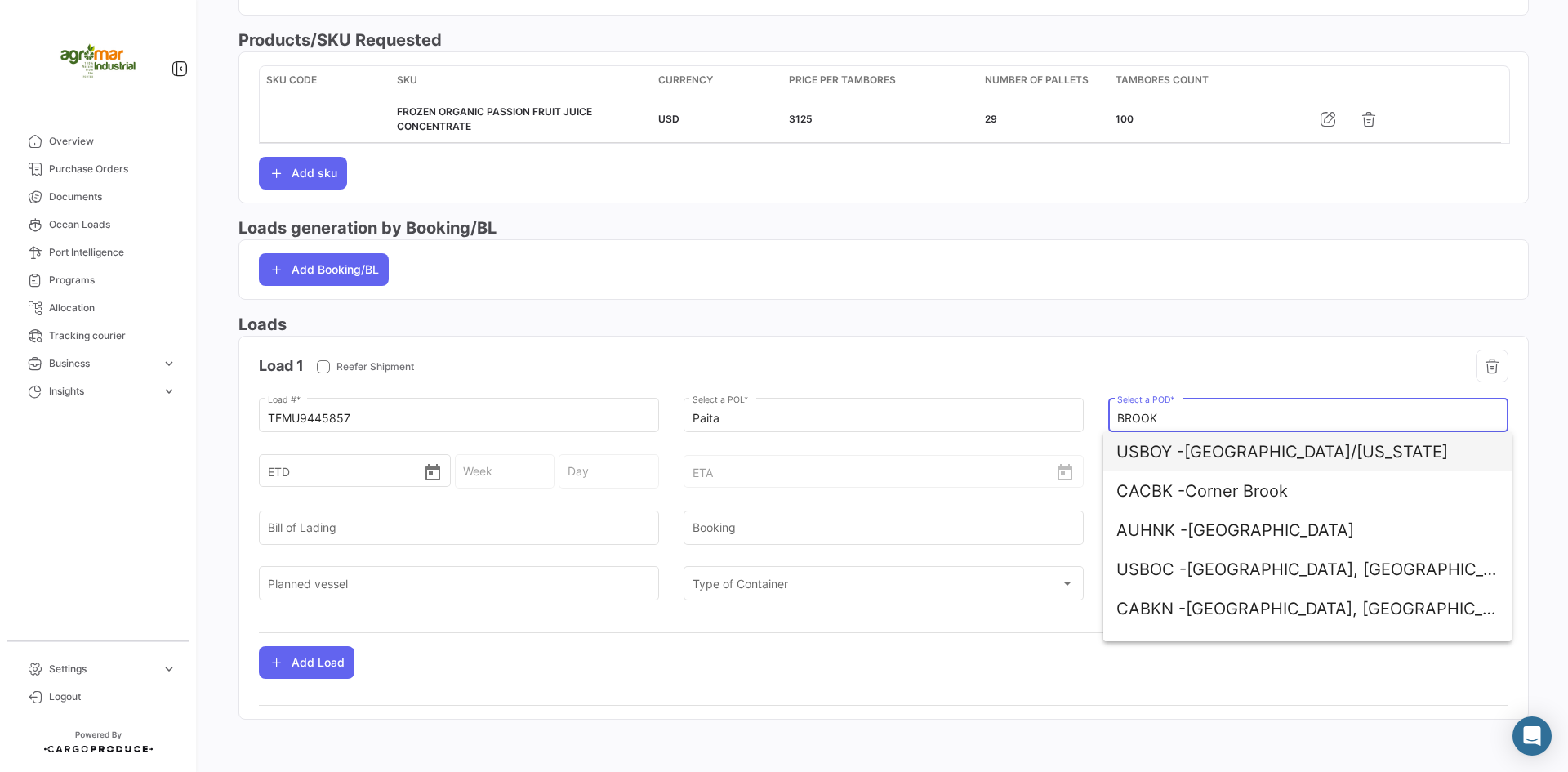
click at [1310, 466] on span "USBOY - [GEOGRAPHIC_DATA]/[US_STATE]" at bounding box center [1307, 452] width 382 height 39
type input "[GEOGRAPHIC_DATA]/[US_STATE]"
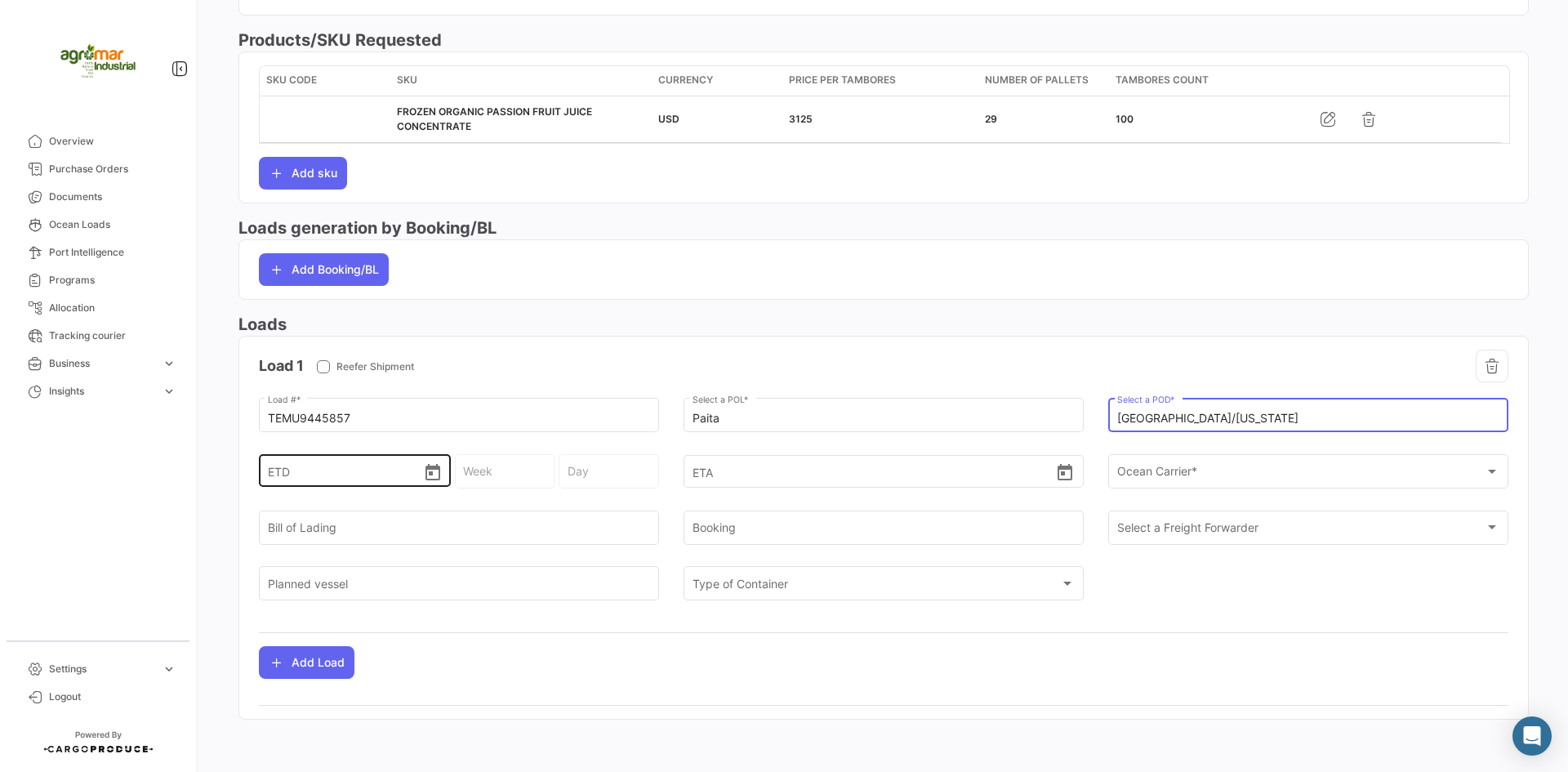
click at [355, 471] on input "ETD" at bounding box center [346, 470] width 155 height 57
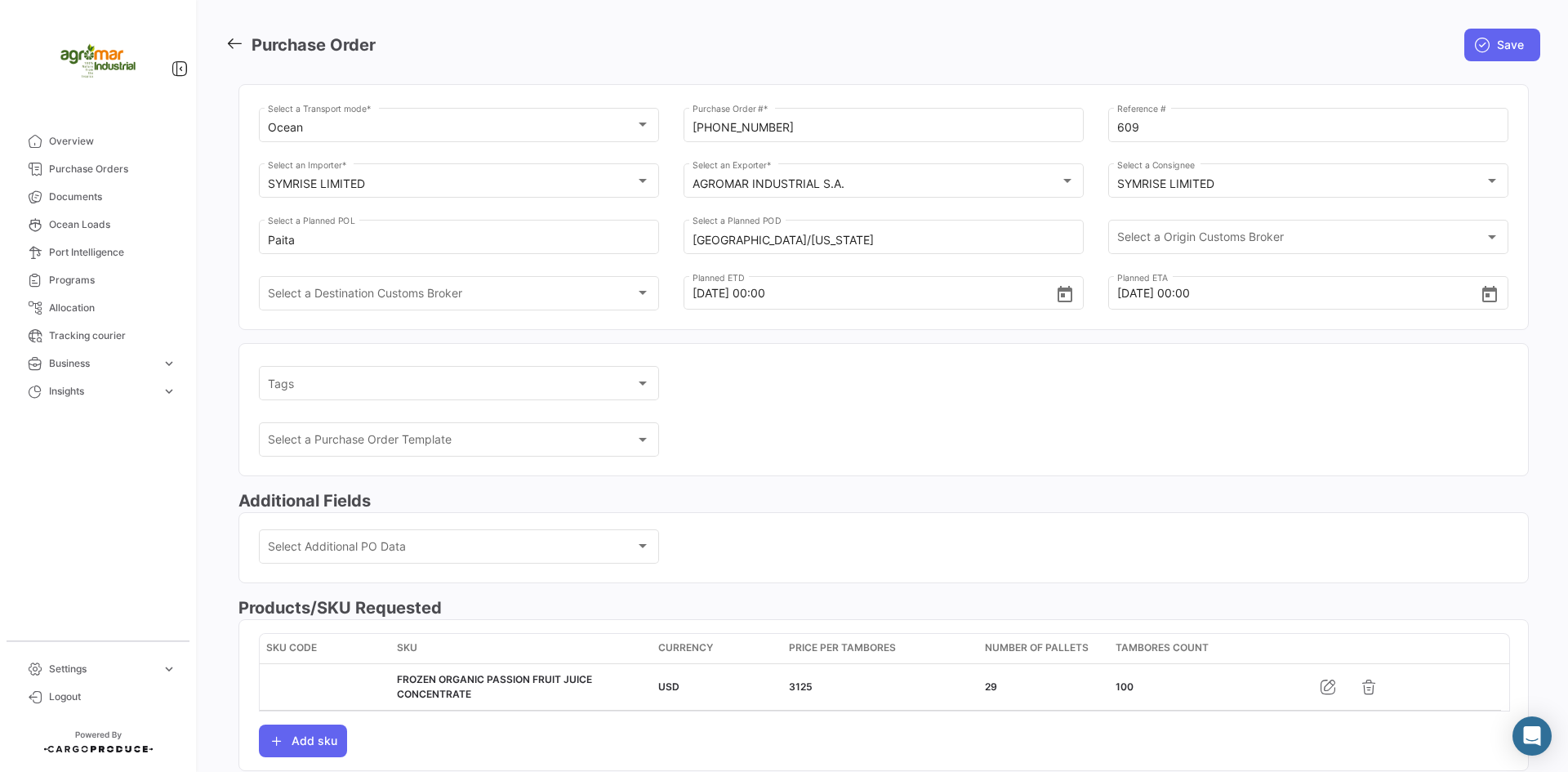
scroll to position [0, 0]
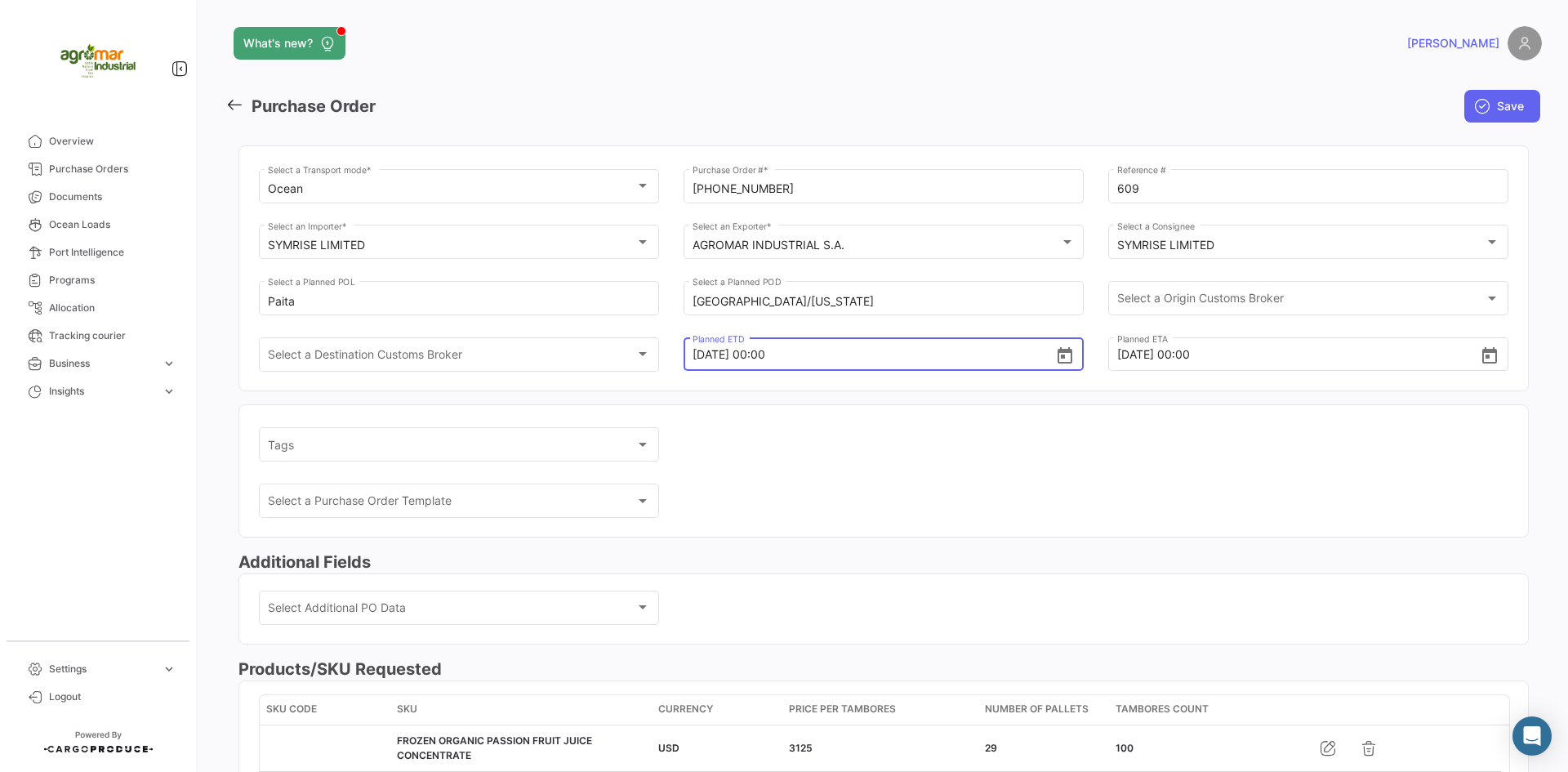
click at [739, 354] on input "[DATE] 00:00" at bounding box center [874, 354] width 363 height 57
drag, startPoint x: 743, startPoint y: 354, endPoint x: 666, endPoint y: 354, distance: 77.0
click at [666, 354] on div "Ocean Select a Transport mode * [PHONE_NUMBER] Purchase Order # * 609 Reference…" at bounding box center [884, 278] width 1250 height 224
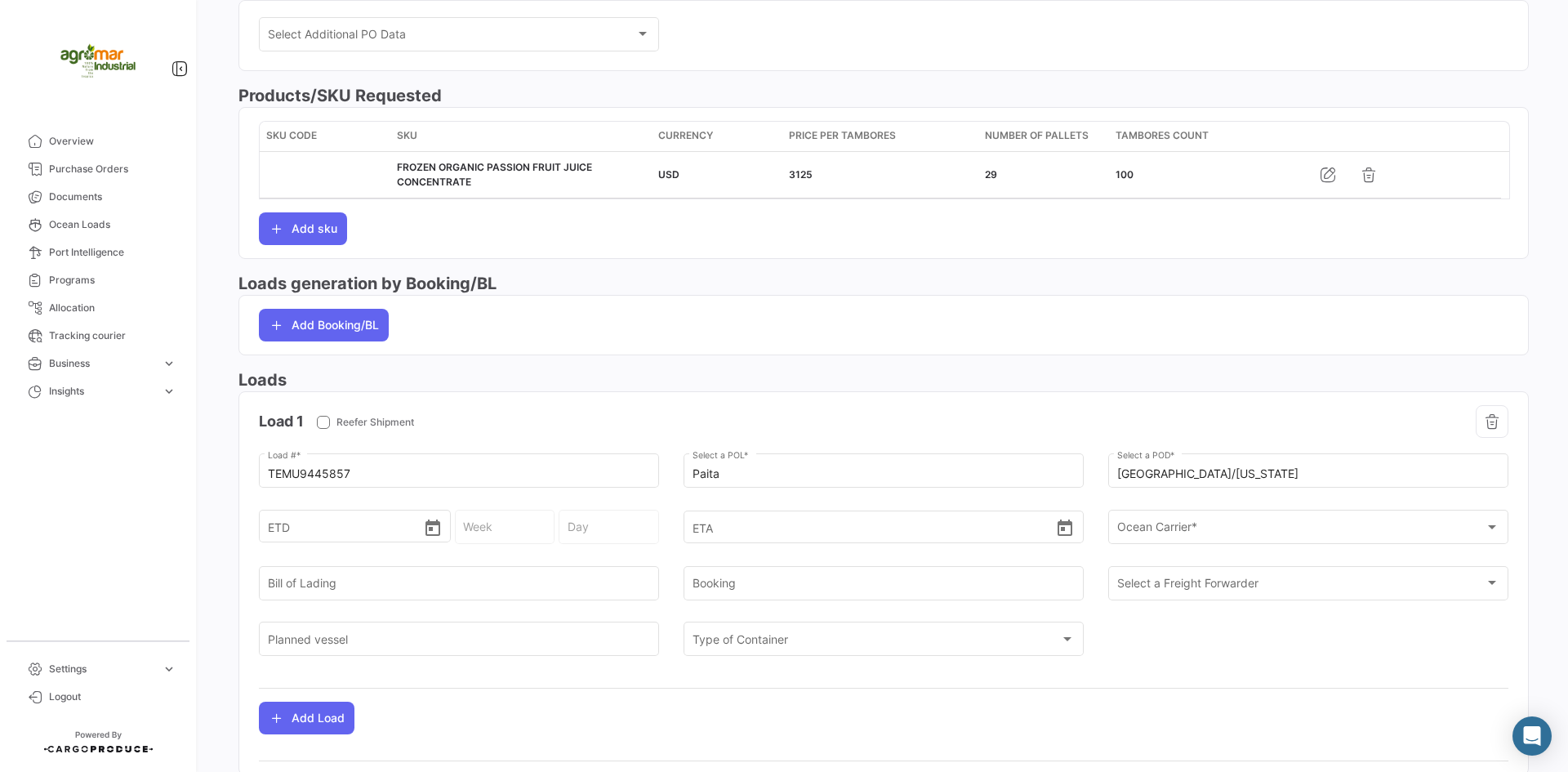
scroll to position [629, 0]
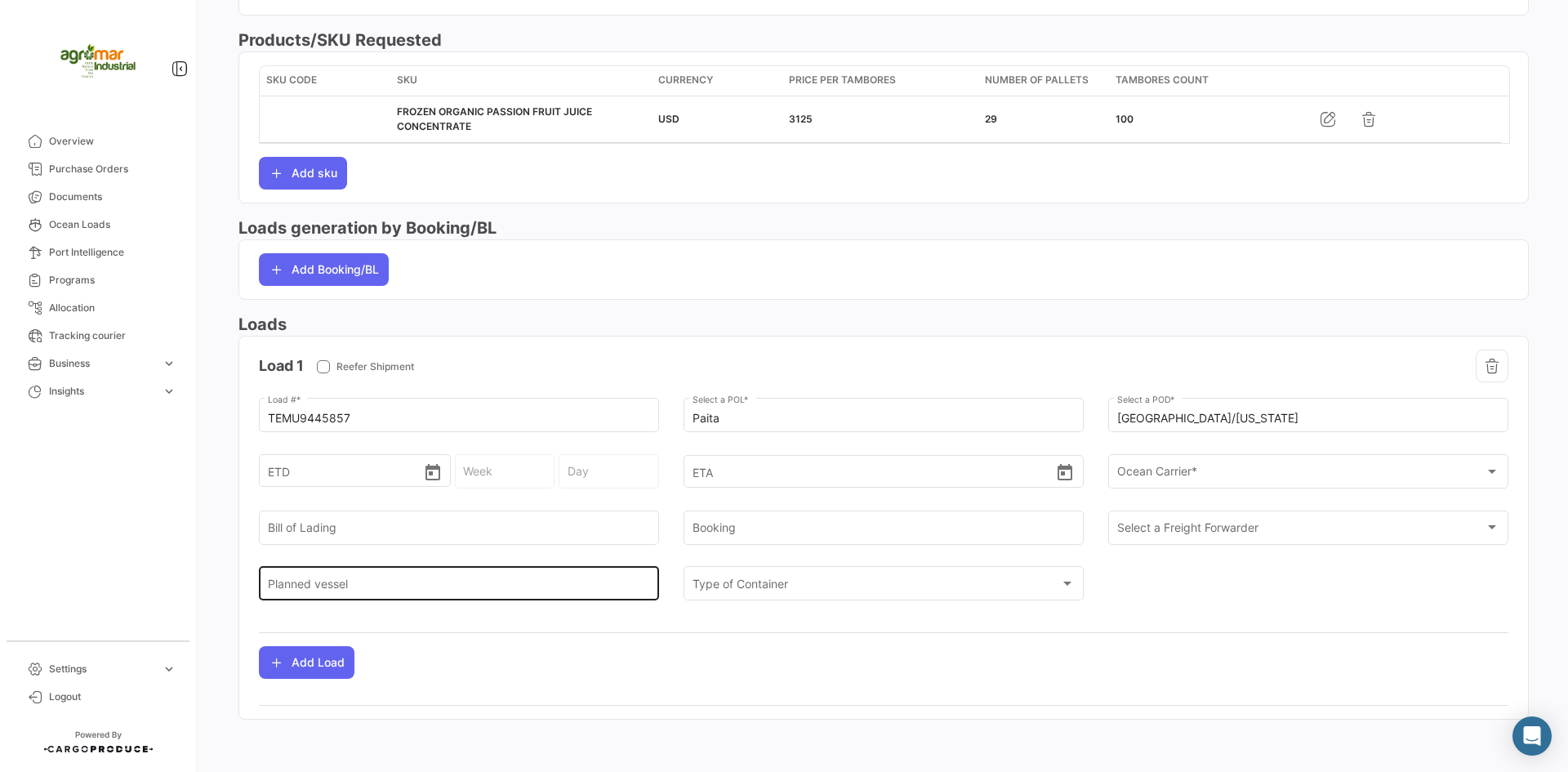
click at [372, 593] on input "Planned vessel" at bounding box center [460, 587] width 383 height 14
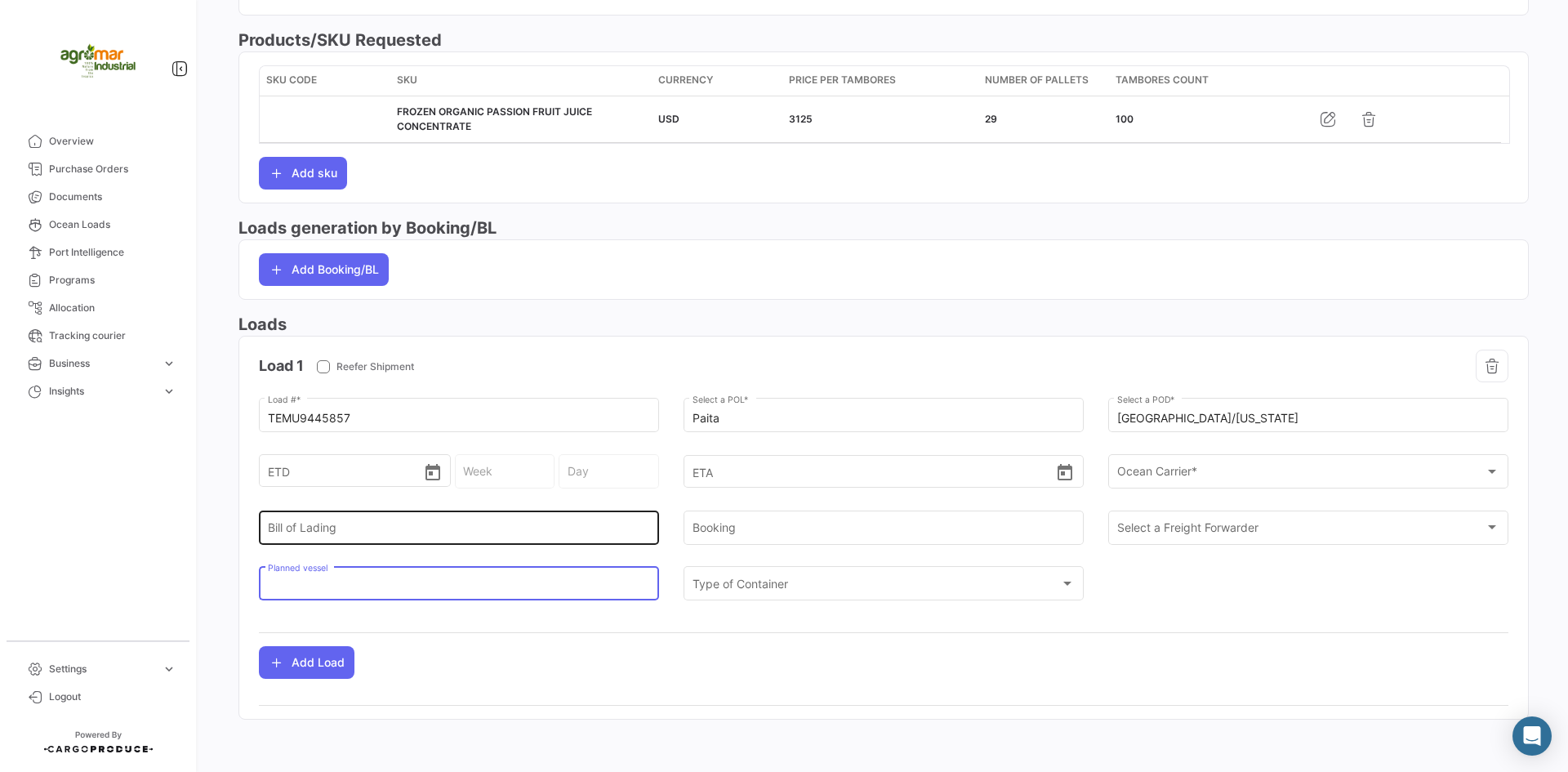
click at [362, 538] on div "Bill of Lading" at bounding box center [460, 526] width 383 height 37
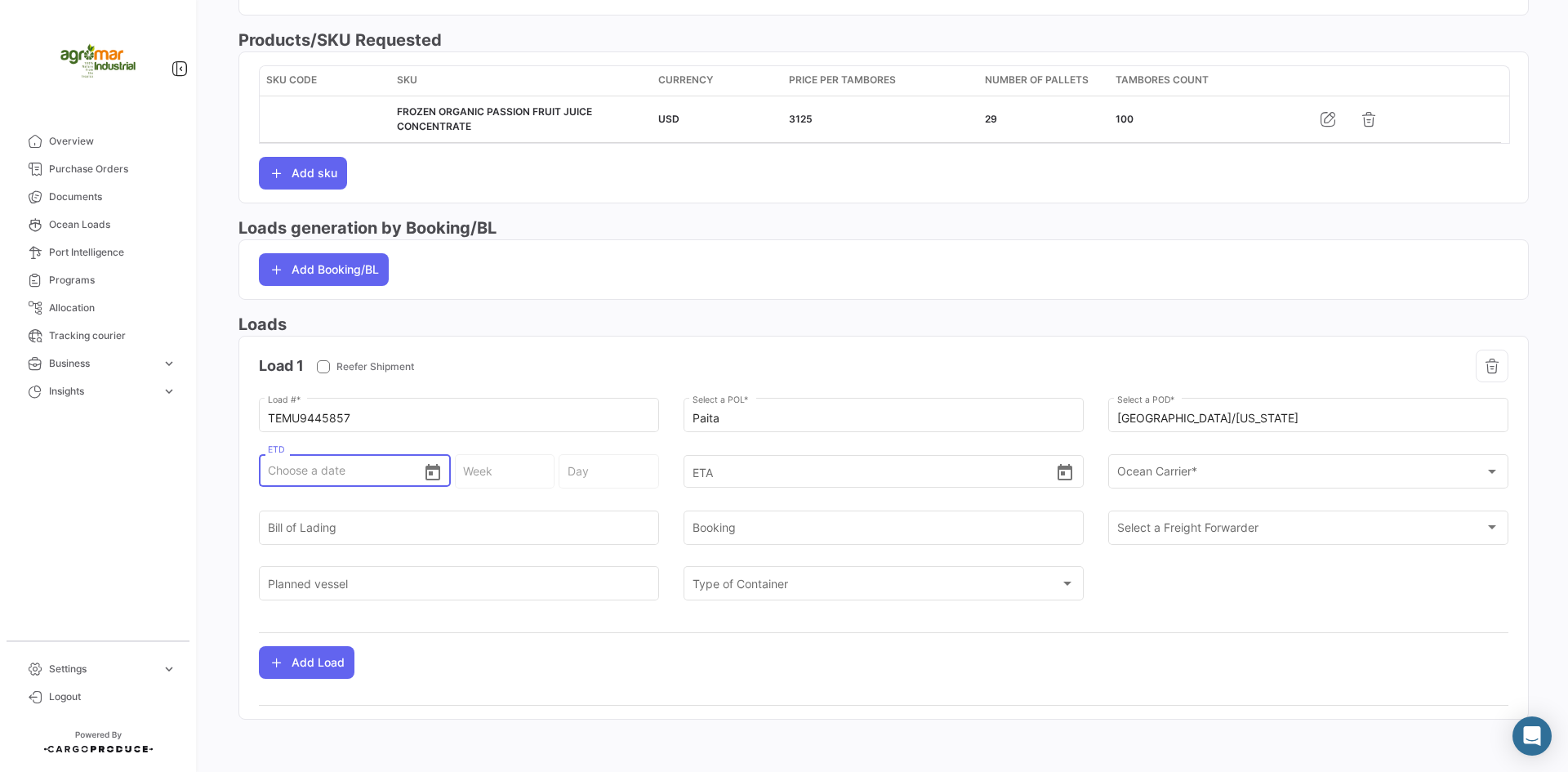
click at [325, 475] on input "ETD" at bounding box center [346, 470] width 155 height 57
paste input "[DATE]"
type input "[DATE]"
type input "31 - 2025"
type input "[DATE]"
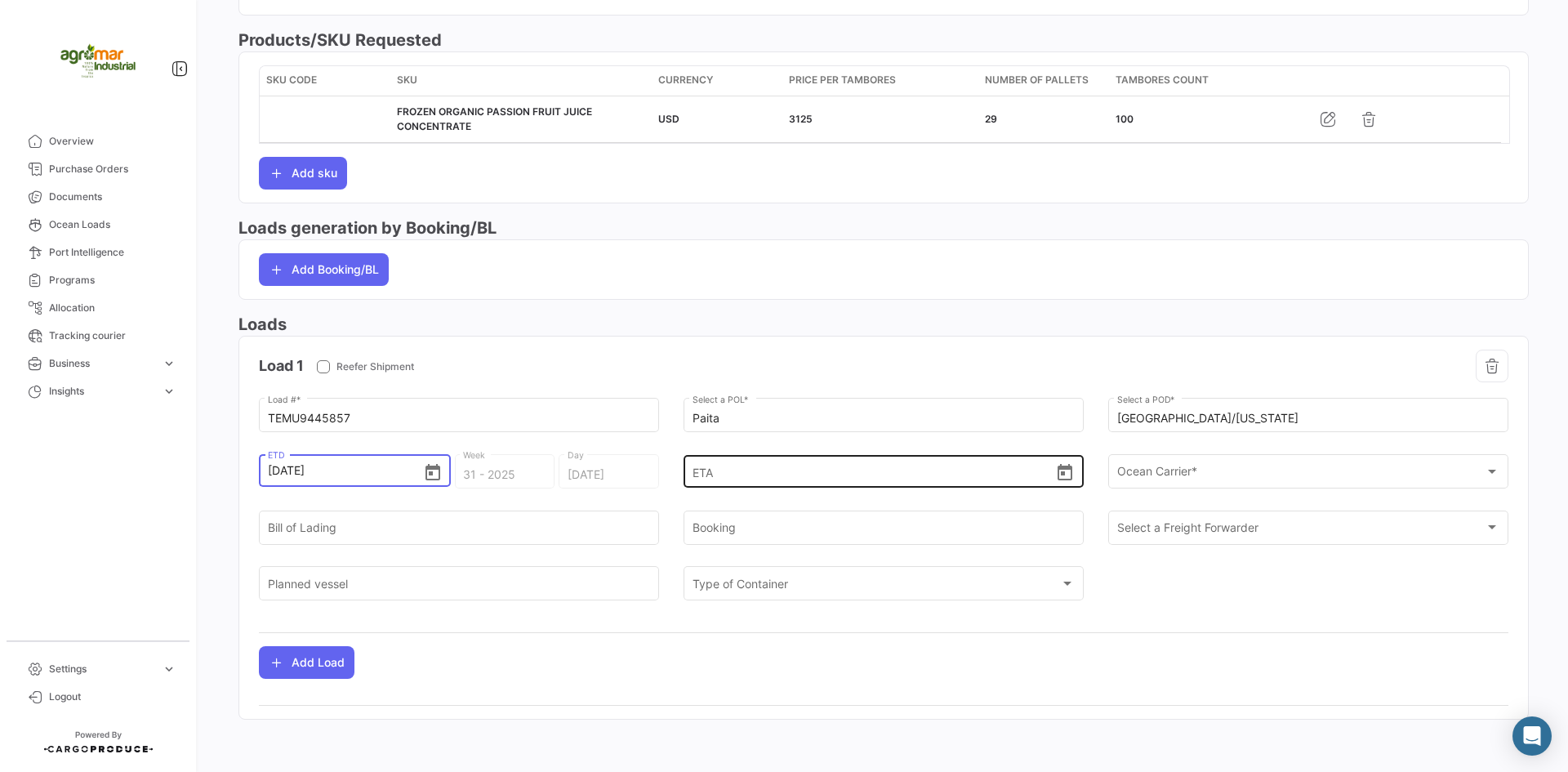
type input "[DATE] 00:00"
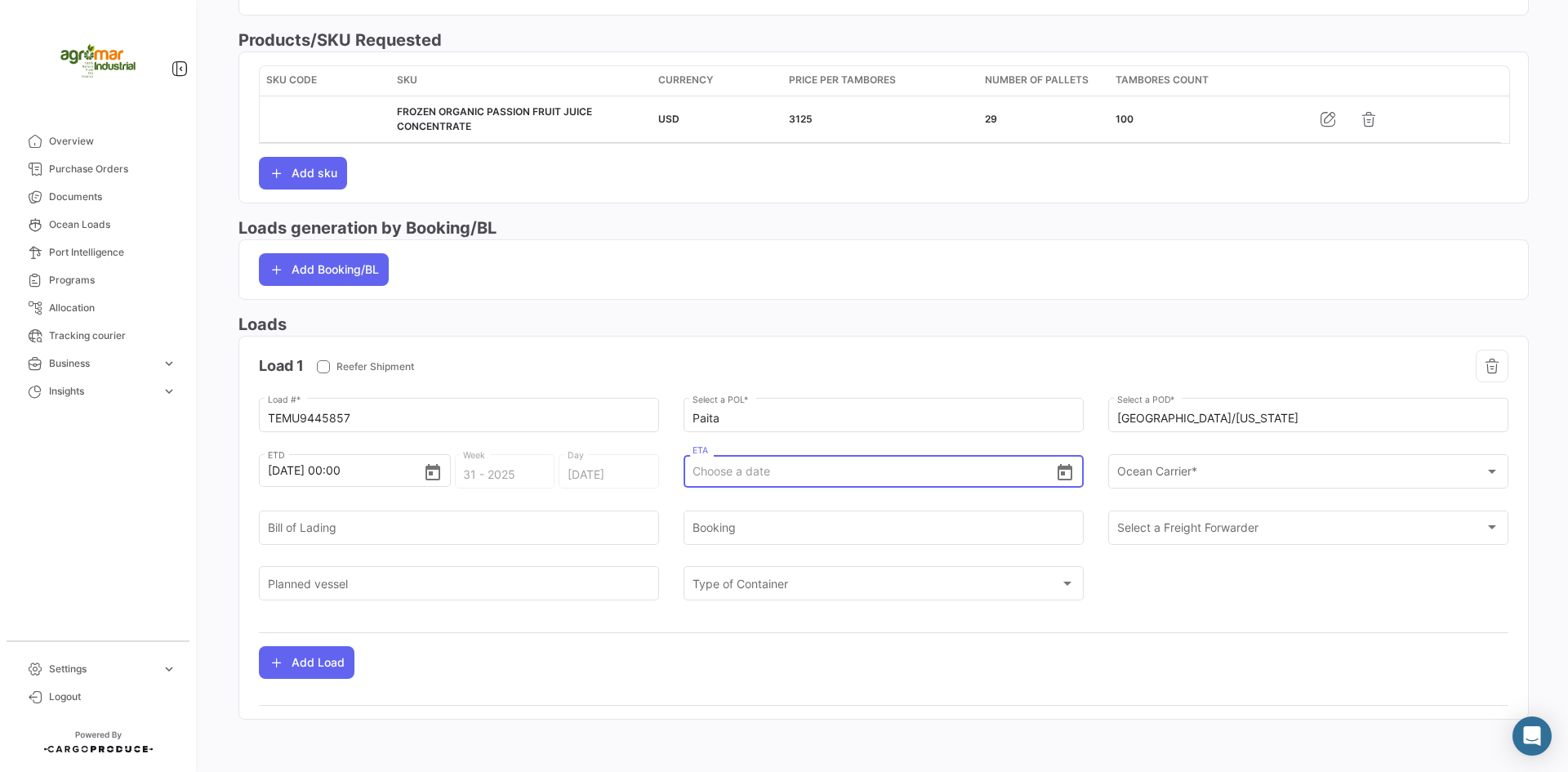
click at [771, 473] on input "ETA" at bounding box center [874, 471] width 363 height 57
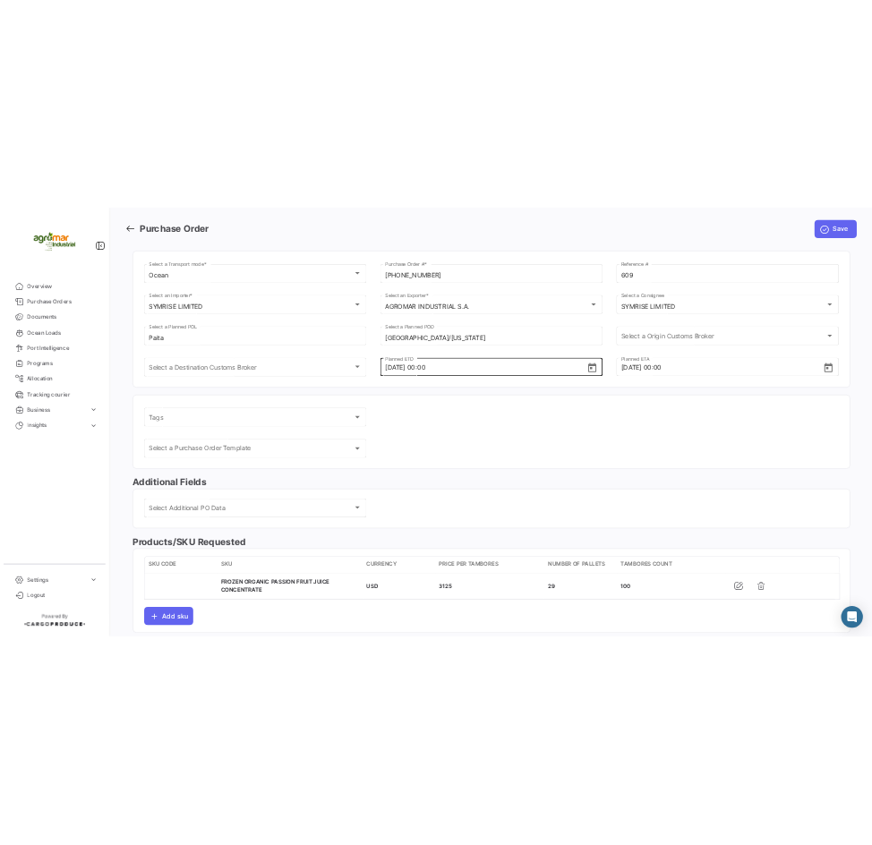
scroll to position [0, 0]
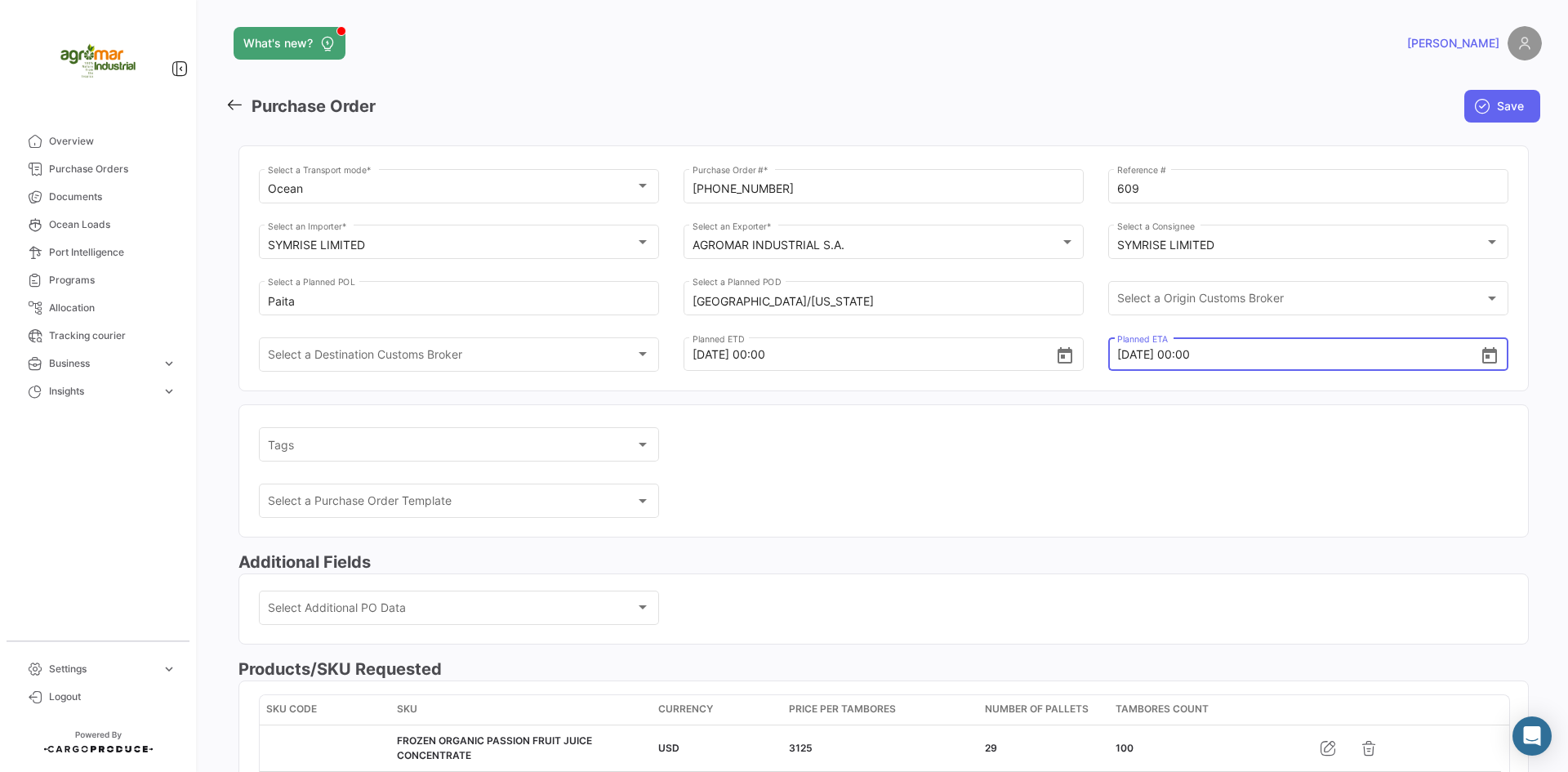
drag, startPoint x: 1166, startPoint y: 357, endPoint x: 1095, endPoint y: 358, distance: 71.0
click at [1095, 358] on div "Ocean Select a Transport mode * [PHONE_NUMBER] Purchase Order # * 609 Reference…" at bounding box center [884, 278] width 1250 height 224
click at [504, 319] on div "Paita Select a Planned POL" at bounding box center [459, 306] width 400 height 50
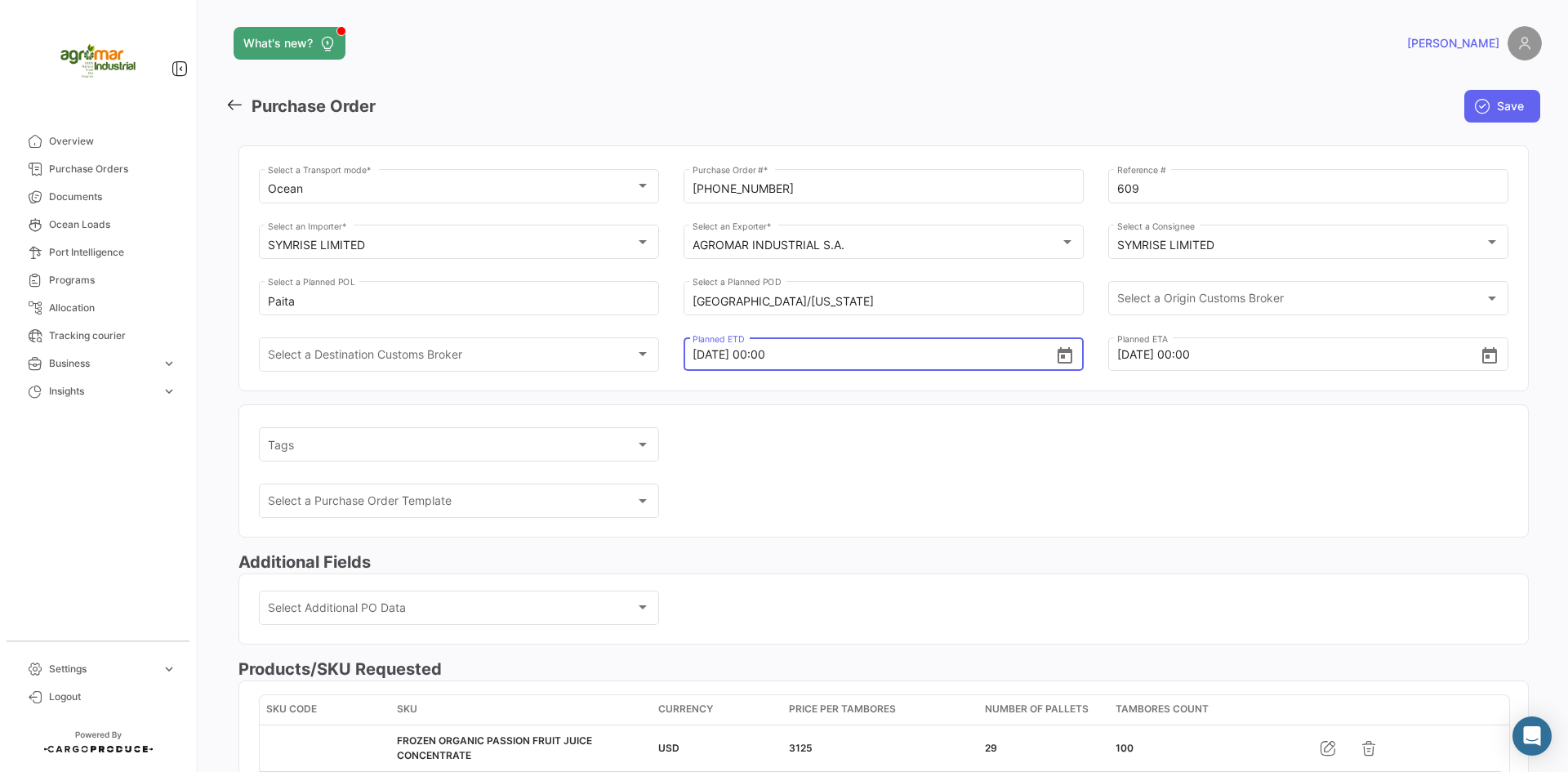
click at [765, 346] on input "[DATE] 00:00" at bounding box center [874, 354] width 363 height 57
click at [743, 356] on input "[DATE] 00:00" at bounding box center [874, 354] width 363 height 57
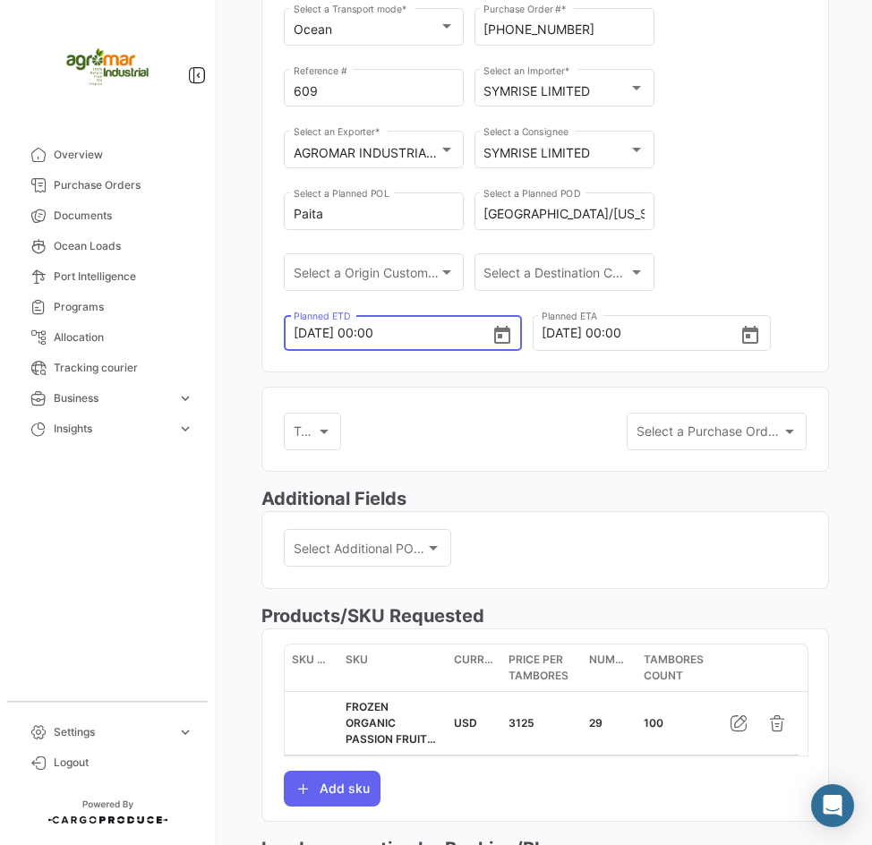
scroll to position [179, 0]
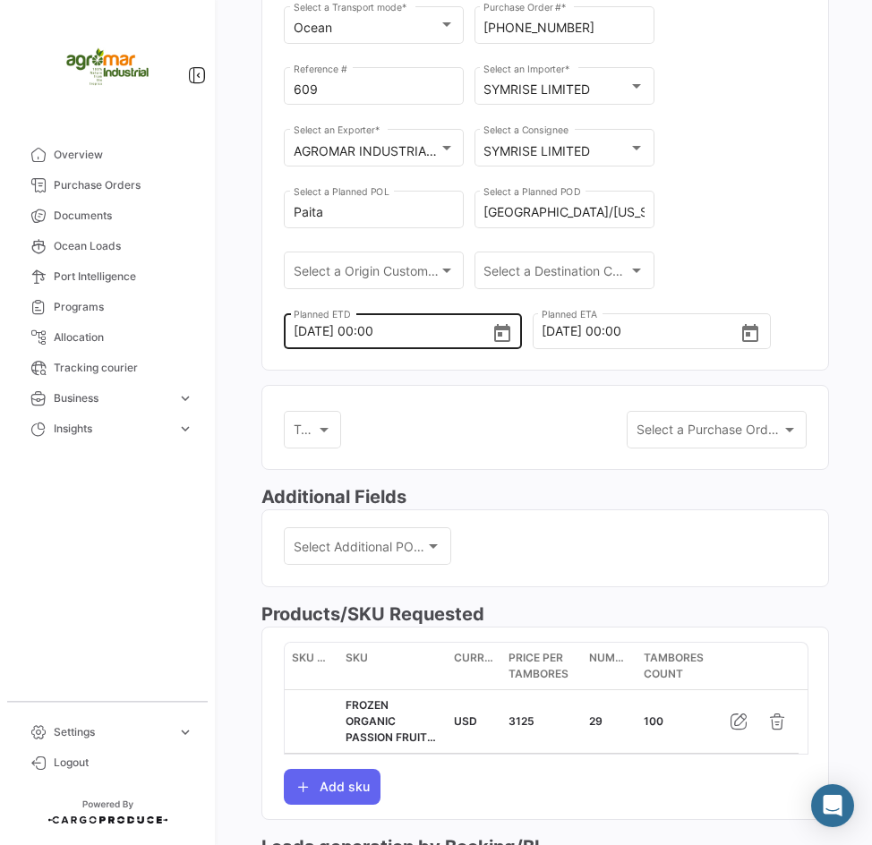
click at [315, 327] on input "[DATE] 00:00" at bounding box center [393, 331] width 198 height 63
click at [320, 331] on input "[DATE] 00:00" at bounding box center [393, 331] width 198 height 63
type input "[DATE] 00:00"
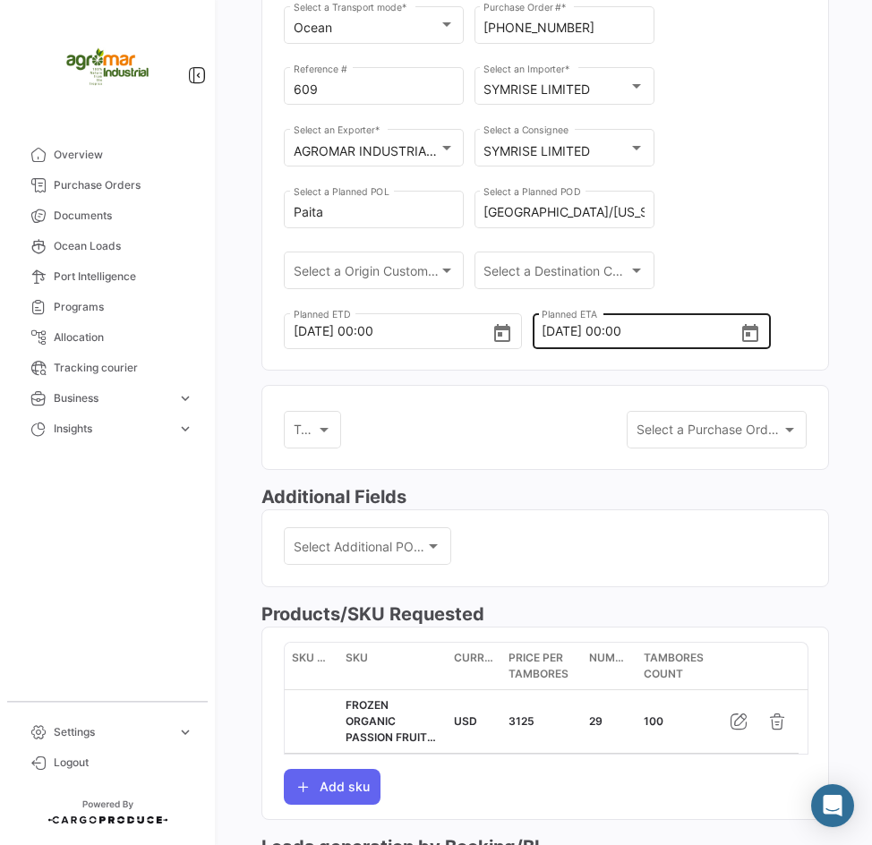
click at [548, 335] on input "[DATE] 00:00" at bounding box center [641, 331] width 198 height 63
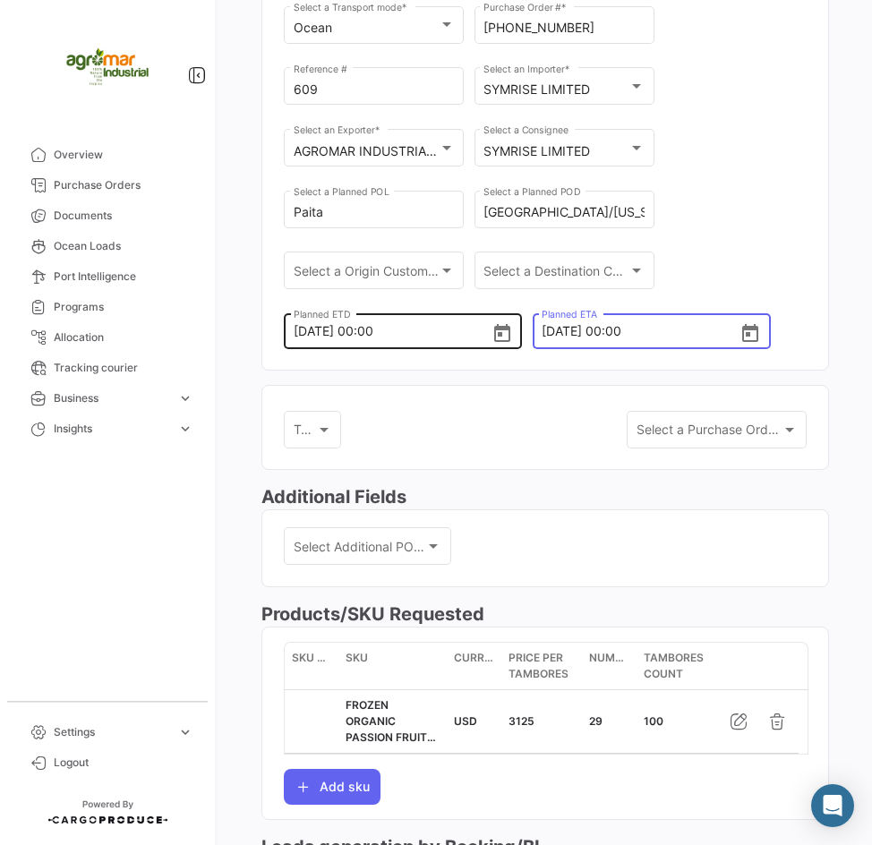
type input "[DATE] 00:00"
drag, startPoint x: 291, startPoint y: 324, endPoint x: 346, endPoint y: 331, distance: 56.0
click at [346, 331] on div "[DATE] 00:00 Planned ETD" at bounding box center [403, 329] width 238 height 39
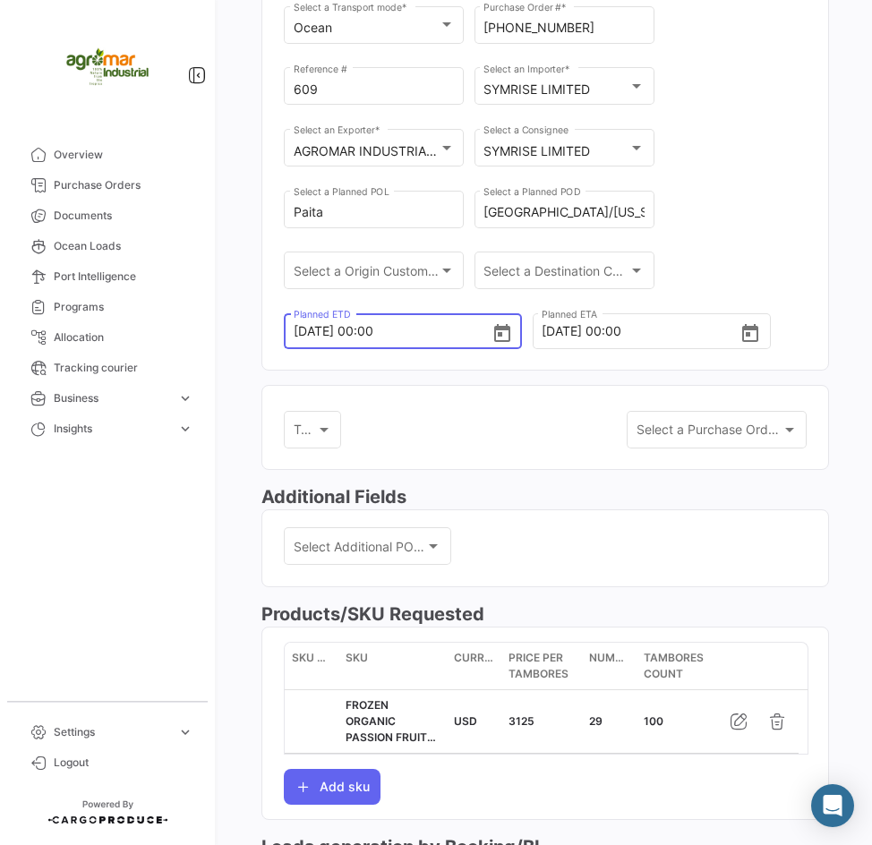
drag, startPoint x: 352, startPoint y: 329, endPoint x: 292, endPoint y: 329, distance: 60.0
click at [292, 329] on div "[DATE] 00:00 Planned ETD" at bounding box center [403, 329] width 238 height 39
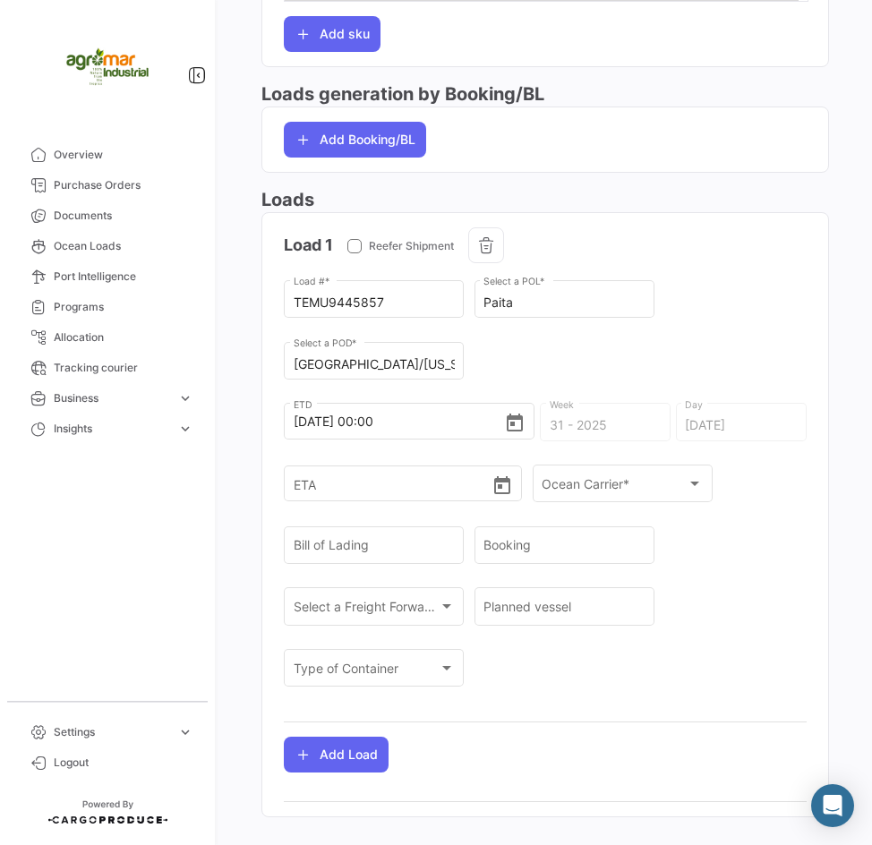
scroll to position [961, 0]
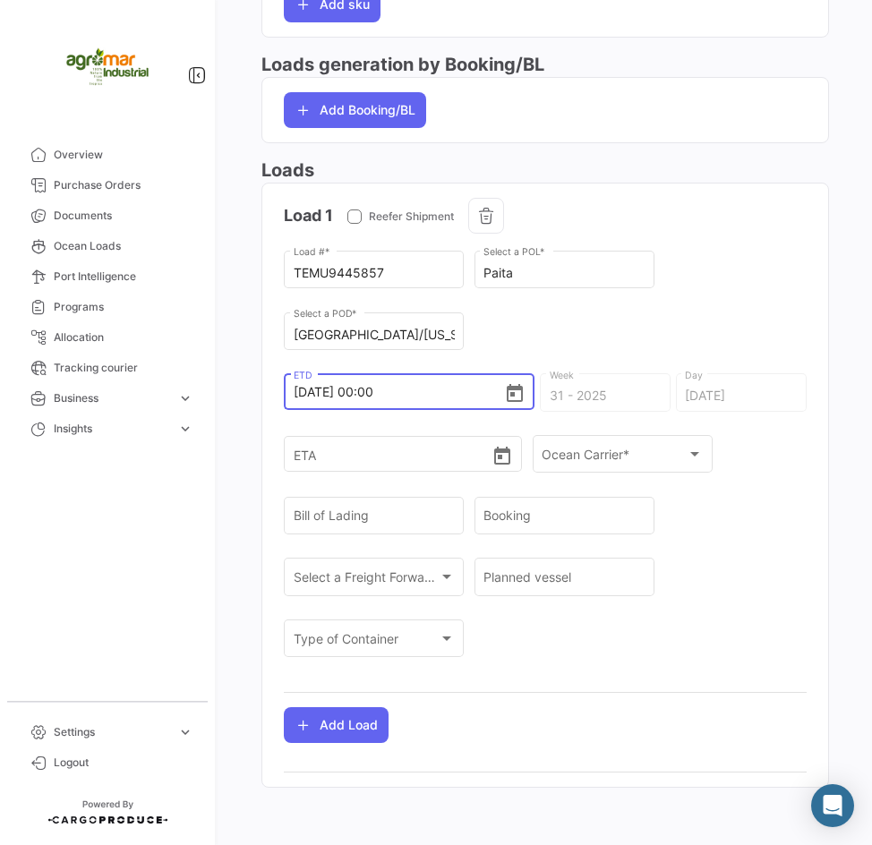
drag, startPoint x: 349, startPoint y: 396, endPoint x: 287, endPoint y: 396, distance: 61.8
click at [287, 396] on div "[DATE] 00:00 ETD" at bounding box center [409, 390] width 251 height 39
drag, startPoint x: 352, startPoint y: 390, endPoint x: 296, endPoint y: 396, distance: 55.8
click at [296, 396] on input "[DATE] 00:00" at bounding box center [399, 392] width 210 height 63
paste input "8/14"
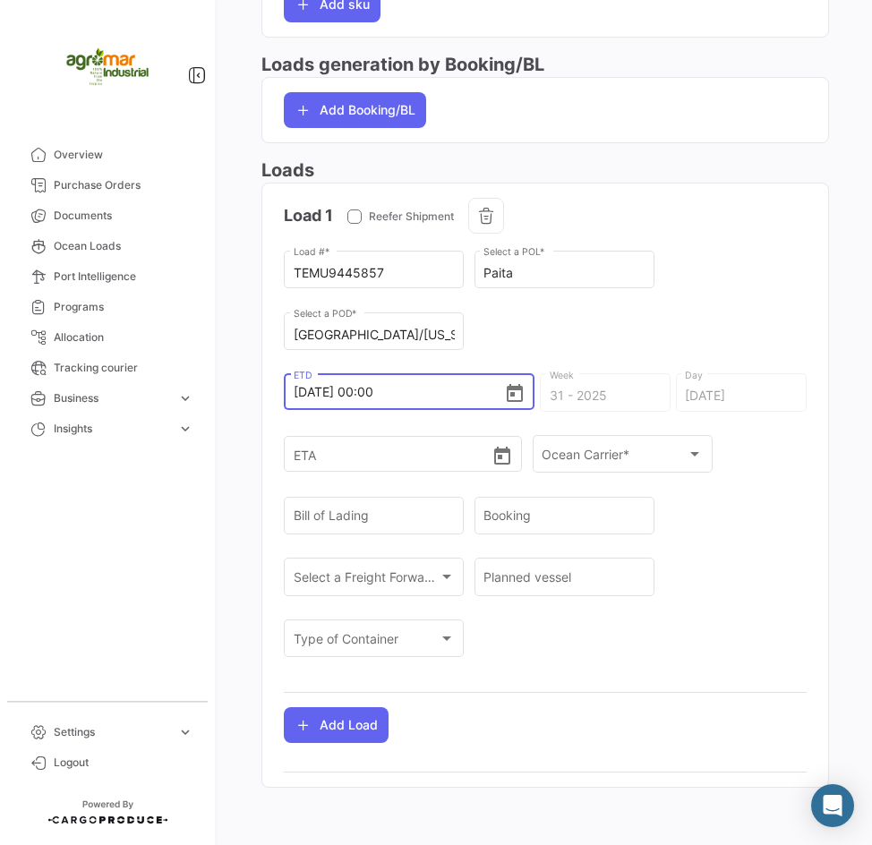
type input "[DATE] 00:00"
type input "33 - 2025"
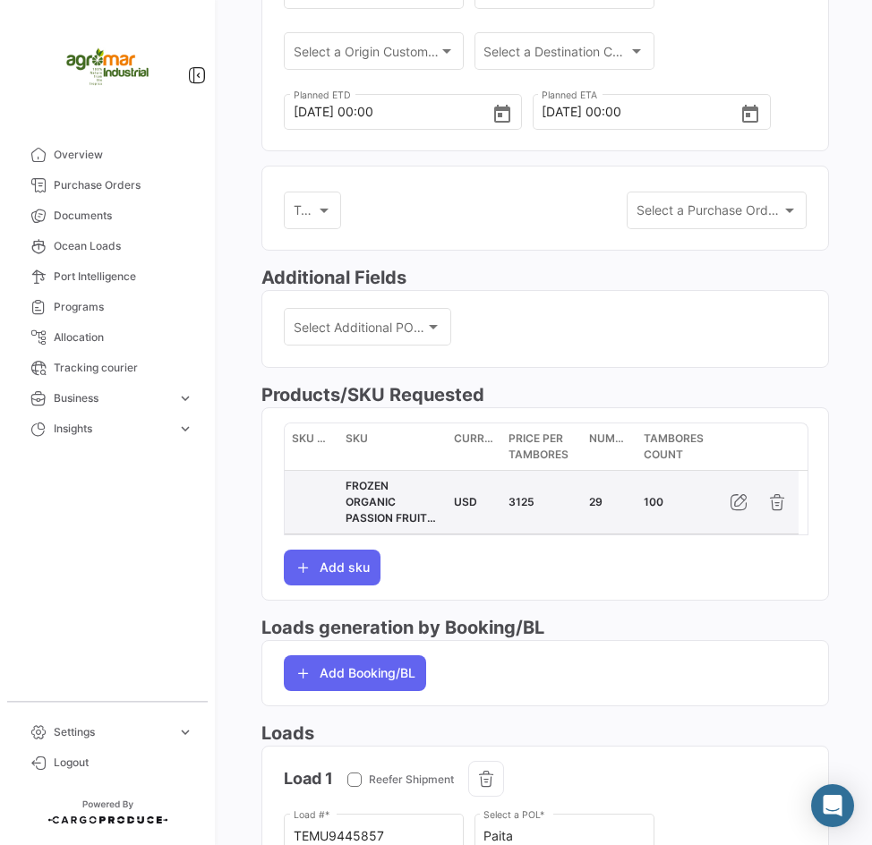
scroll to position [245, 0]
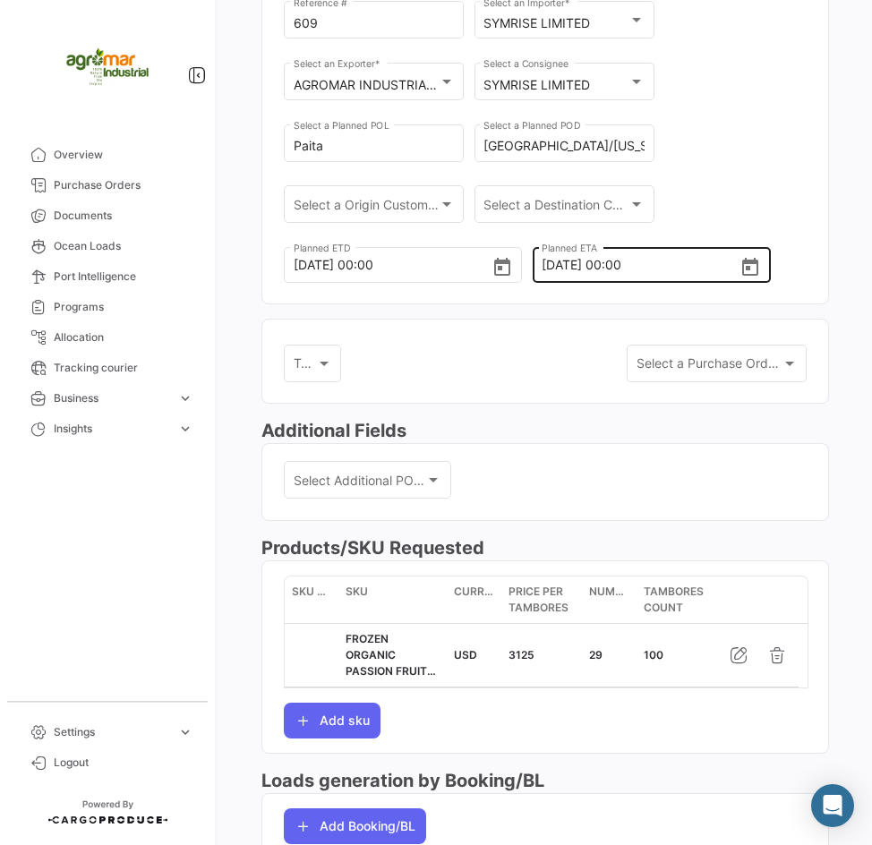
type input "[DATE] 00:00"
drag, startPoint x: 584, startPoint y: 268, endPoint x: 516, endPoint y: 265, distance: 67.2
click at [533, 265] on div "[DATE] 00:00 Planned ETA" at bounding box center [652, 262] width 238 height 39
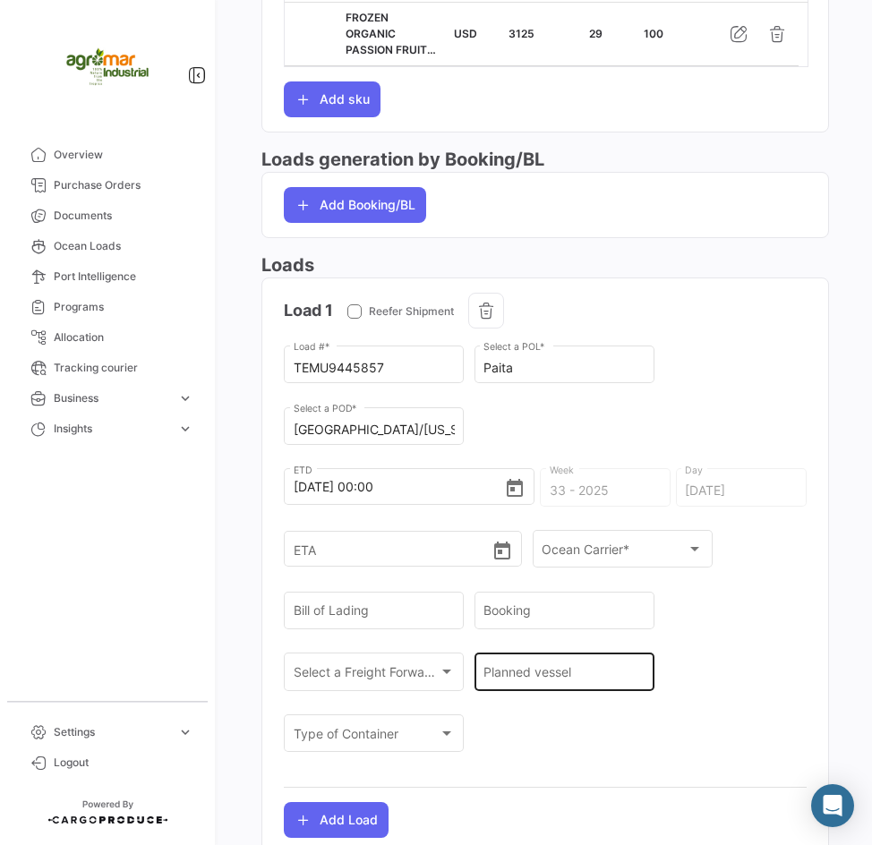
scroll to position [961, 0]
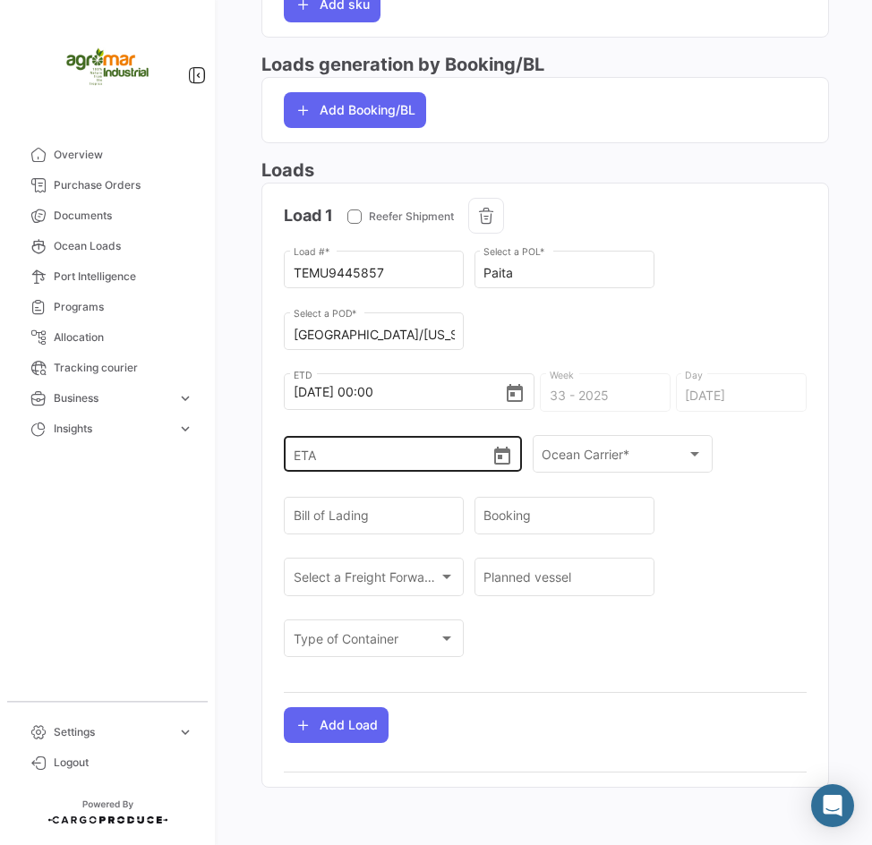
click at [301, 445] on input "ETA" at bounding box center [393, 454] width 198 height 63
paste input "[DATE]"
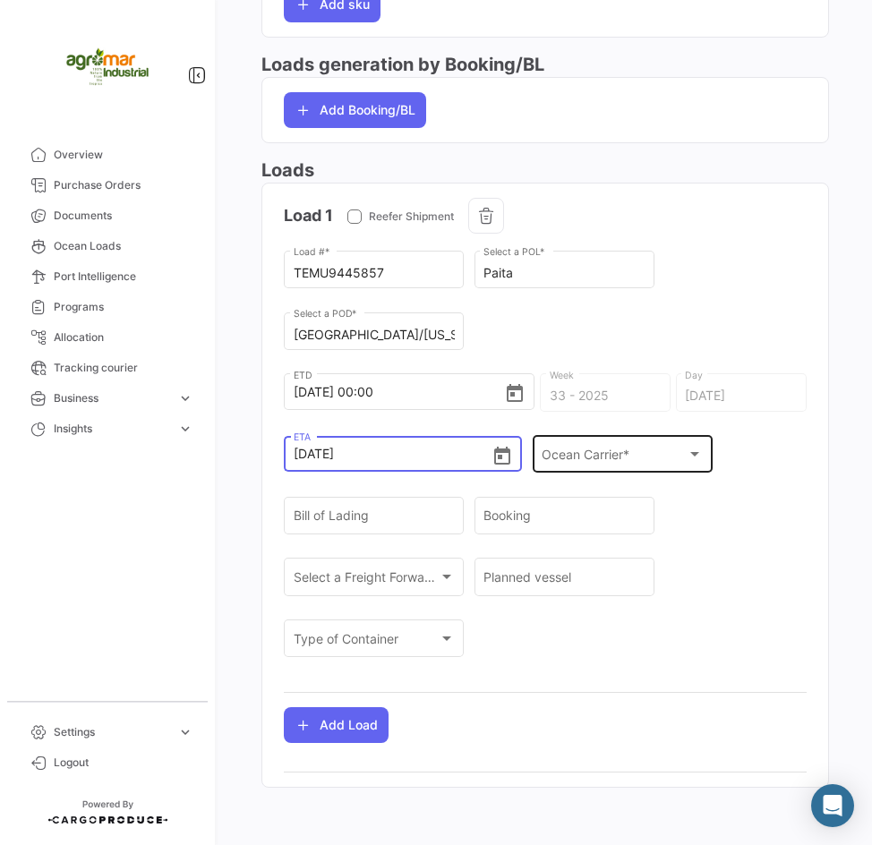
type input "[DATE] 00:00"
click at [627, 441] on div "Ocean Carrier * Ocean Carrier *" at bounding box center [622, 452] width 161 height 41
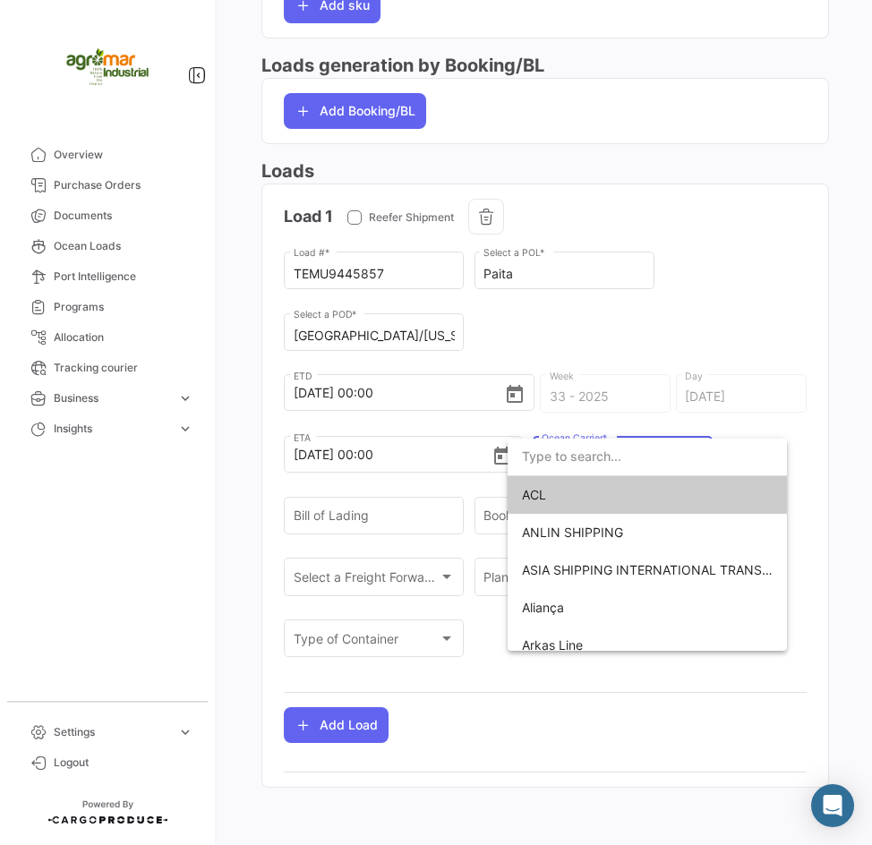
scroll to position [960, 0]
click at [591, 388] on div at bounding box center [436, 422] width 872 height 845
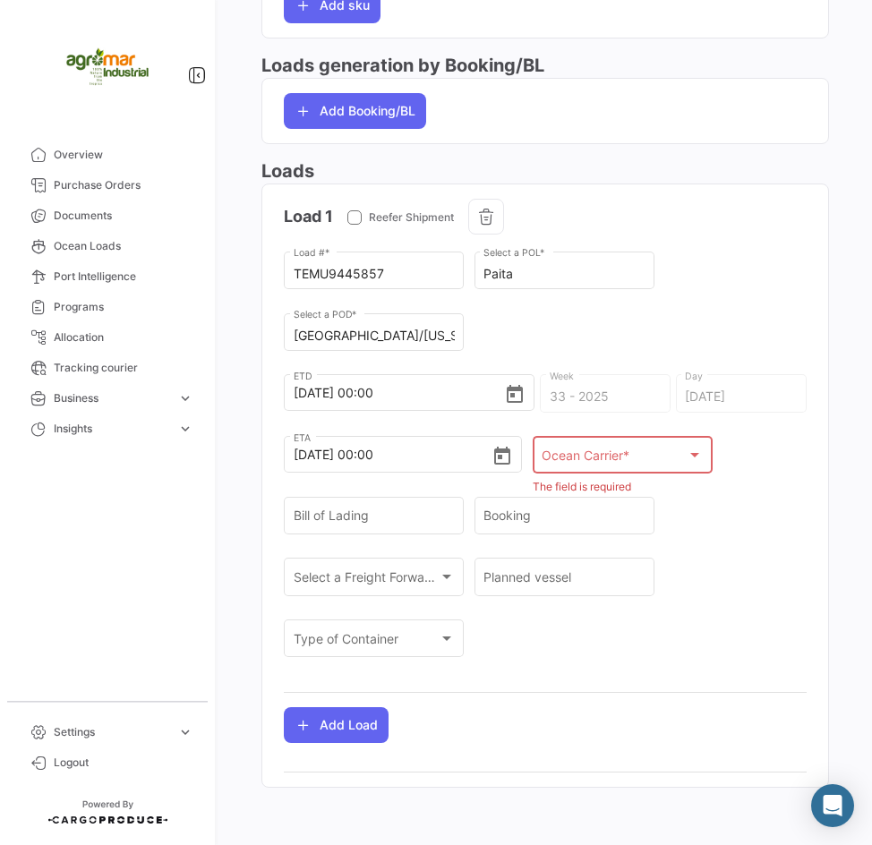
click at [729, 441] on div "TEMU9445857 Load # * Paita Select a POL * [GEOGRAPHIC_DATA]/[US_STATE] Select a…" at bounding box center [545, 464] width 523 height 430
click at [637, 455] on div "Ocean Carrier *" at bounding box center [614, 458] width 145 height 15
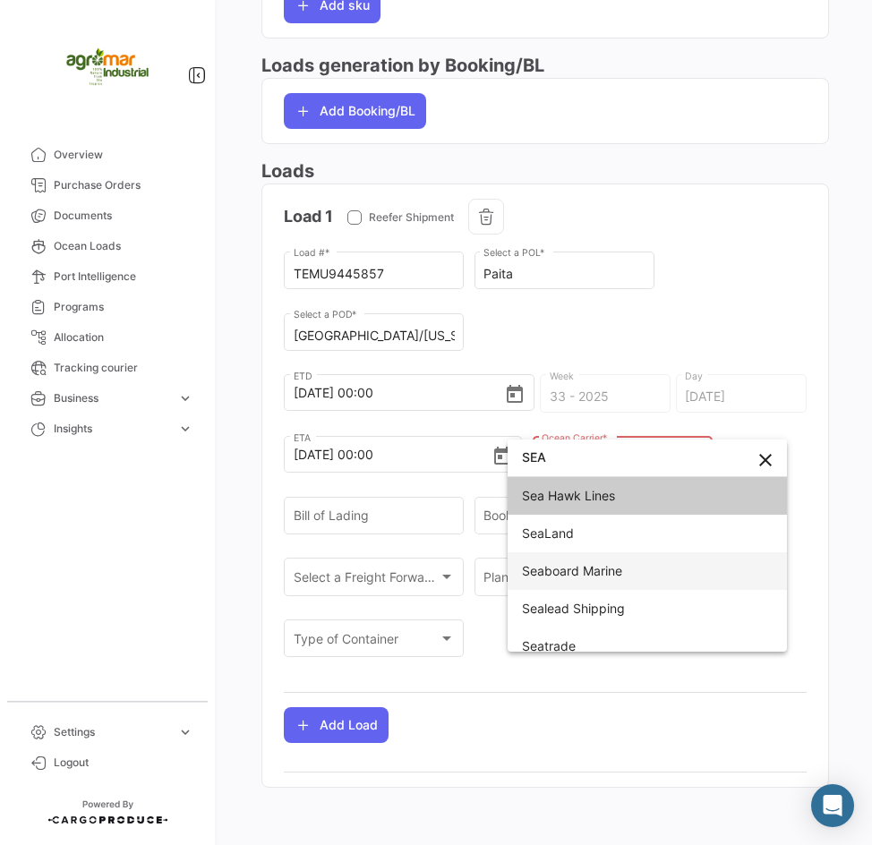
type input "SEA"
click at [608, 576] on span "Seaboard Marine" at bounding box center [572, 570] width 100 height 15
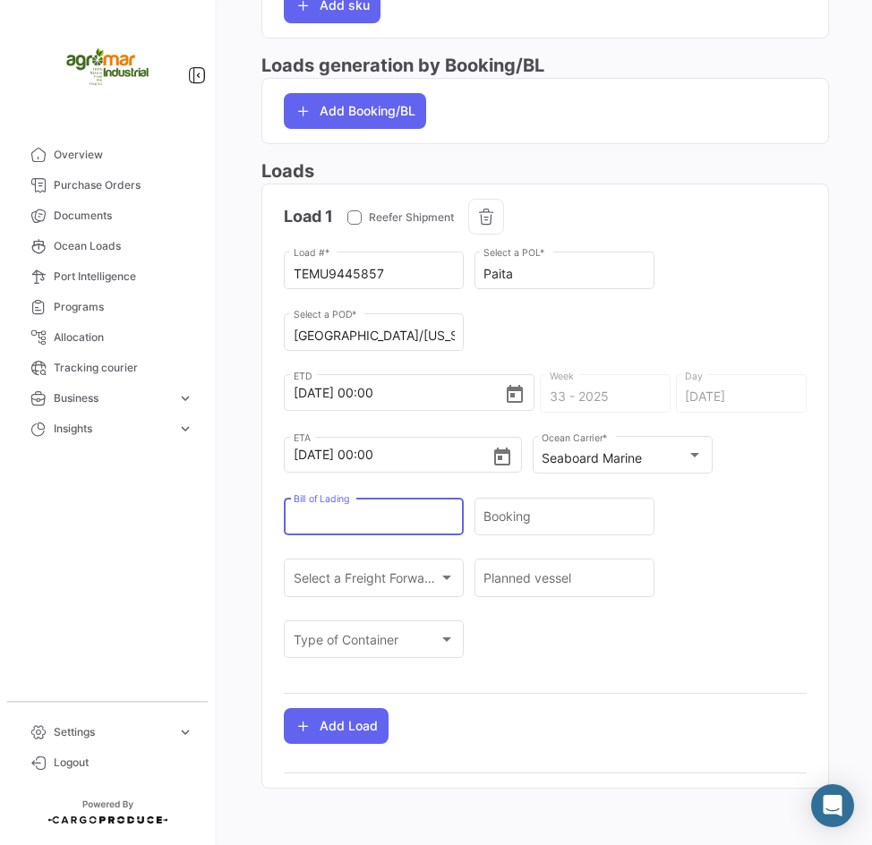
click at [353, 519] on input "Bill of Lading" at bounding box center [374, 520] width 161 height 15
click at [371, 513] on input "Bill of Lading" at bounding box center [374, 520] width 161 height 15
paste input "SMLU8696662A"
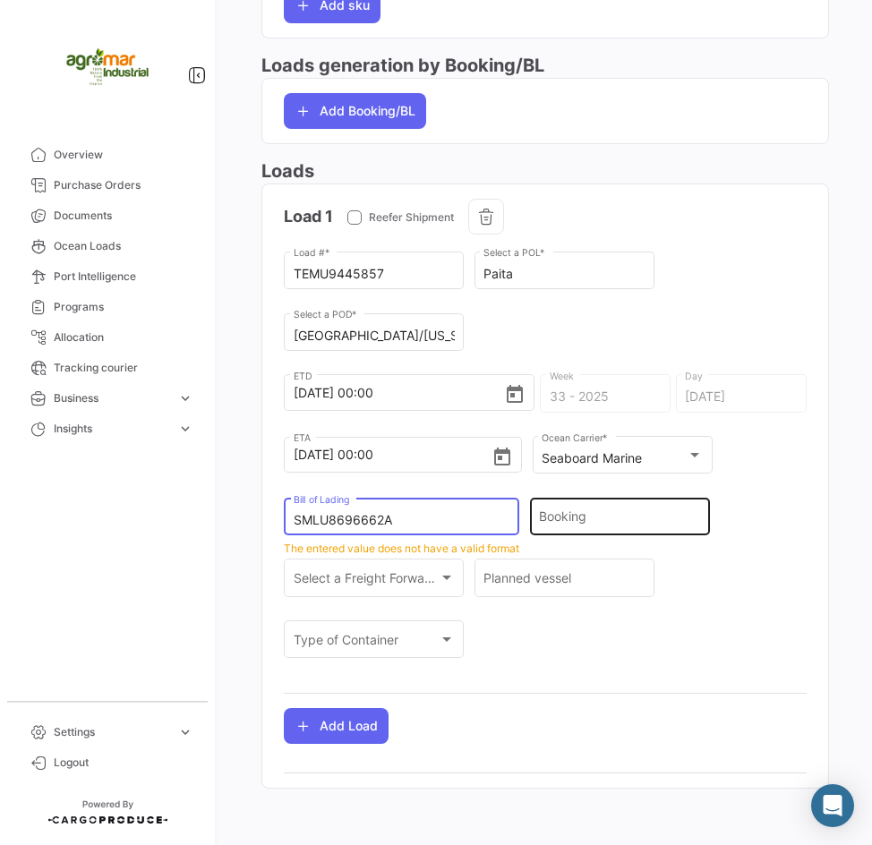
type input "SMLU8696662A"
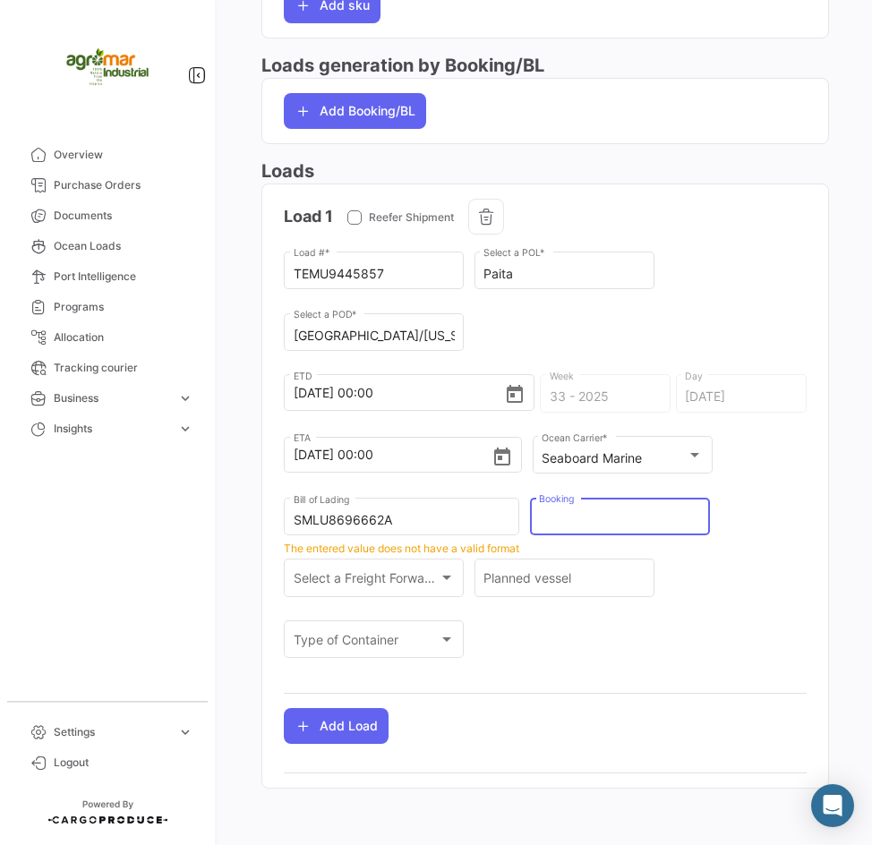
click at [581, 513] on input "Booking" at bounding box center [619, 520] width 161 height 15
click at [537, 527] on div "Booking" at bounding box center [620, 514] width 180 height 41
paste input "PER8696662A"
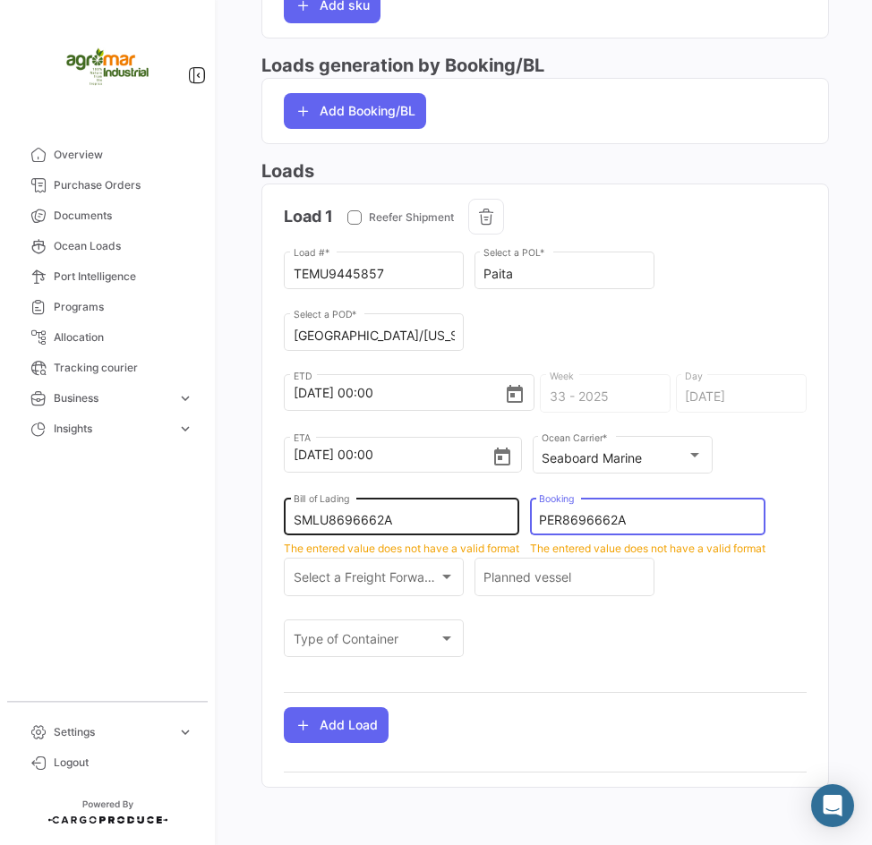
type input "PER8696662A"
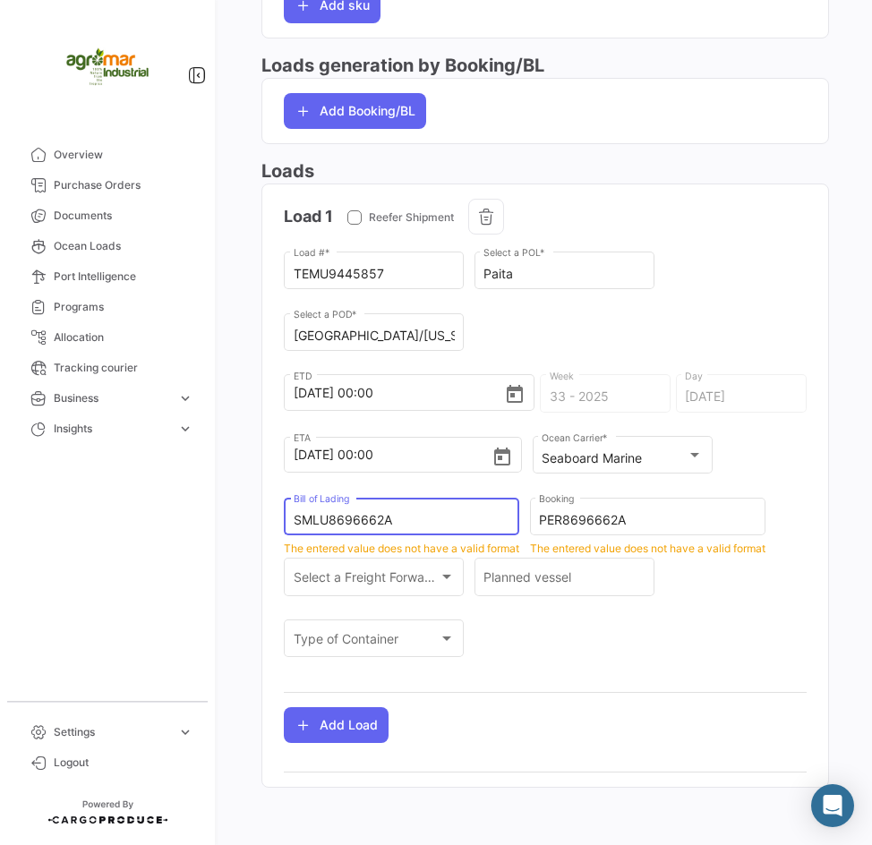
click at [439, 522] on input "SMLU8696662A" at bounding box center [402, 520] width 217 height 15
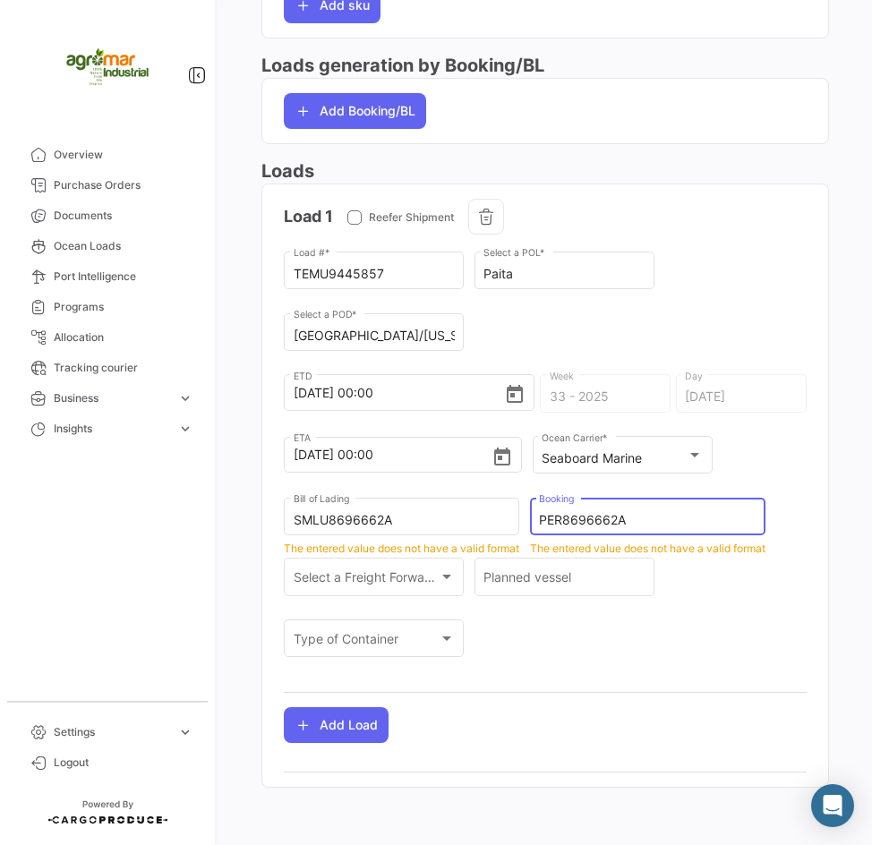
click at [639, 513] on input "PER8696662A" at bounding box center [647, 520] width 217 height 15
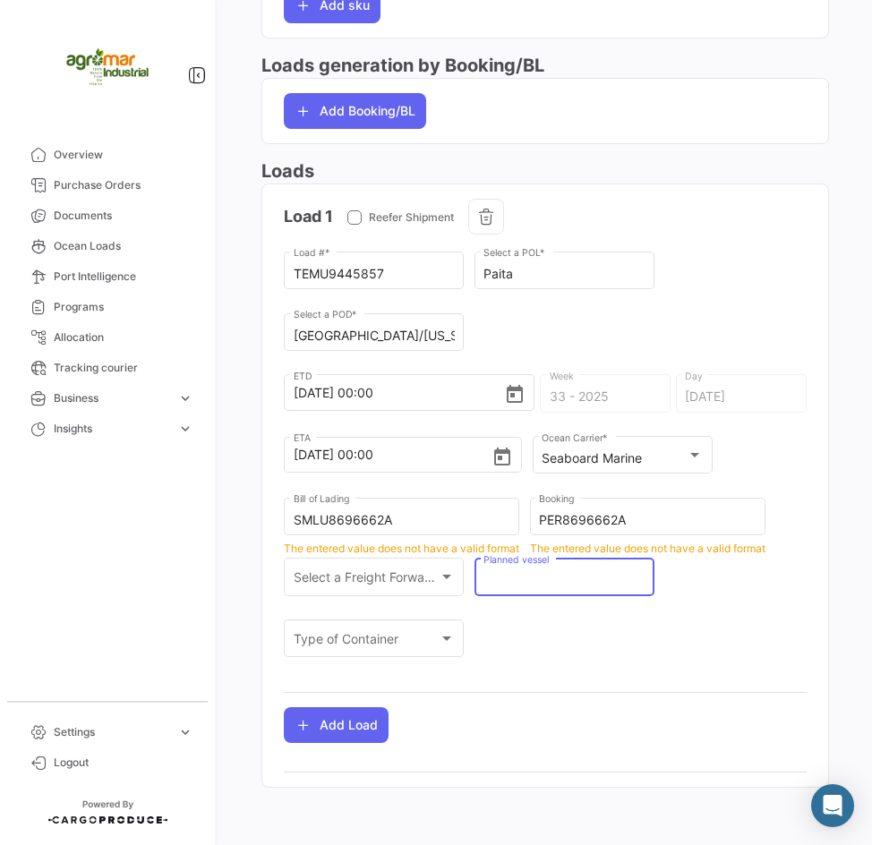
click at [535, 575] on input "Planned vessel" at bounding box center [563, 580] width 161 height 15
click at [415, 583] on span "Select a Freight Forwarder" at bounding box center [366, 580] width 145 height 15
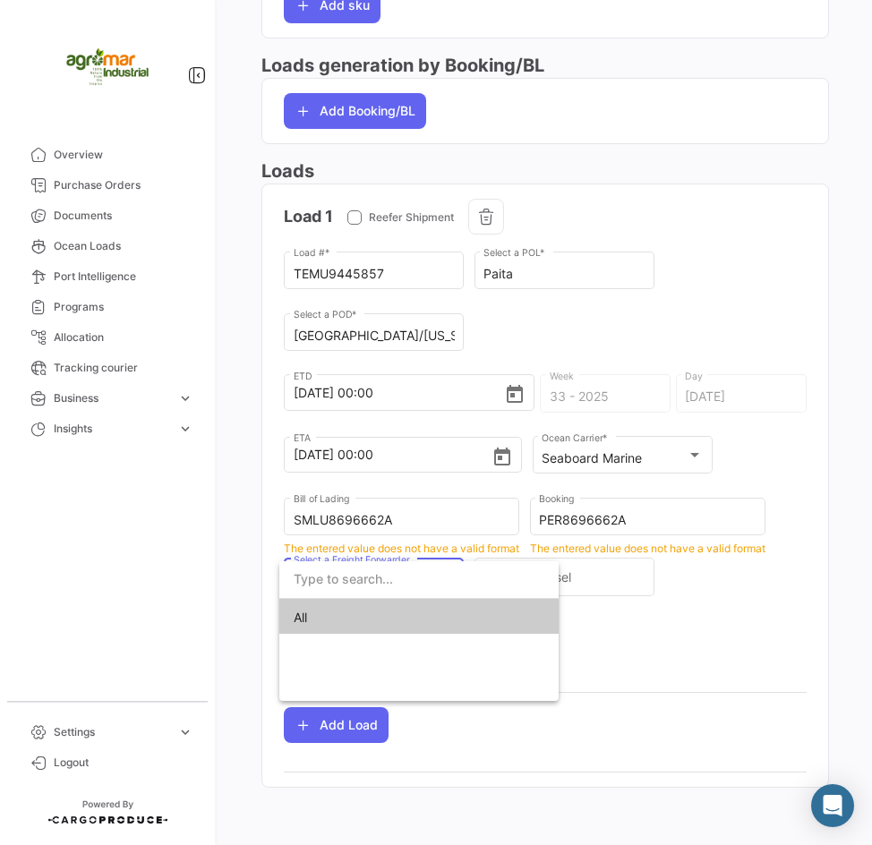
click at [719, 612] on div at bounding box center [436, 422] width 872 height 845
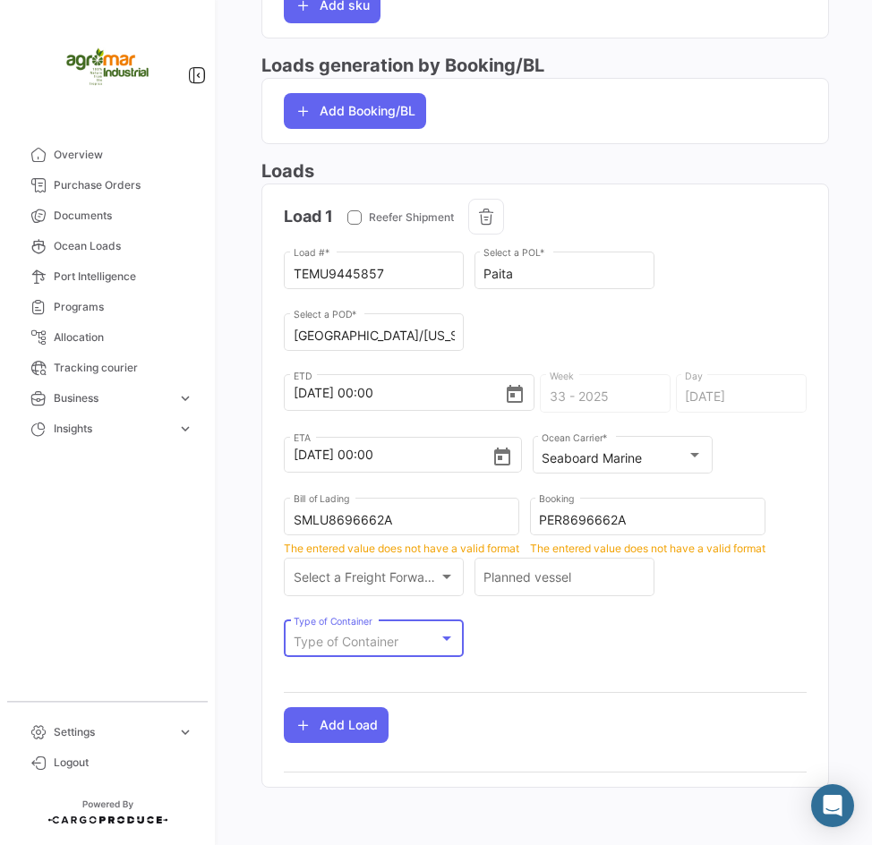
click at [402, 646] on div "Type of Container" at bounding box center [366, 642] width 145 height 15
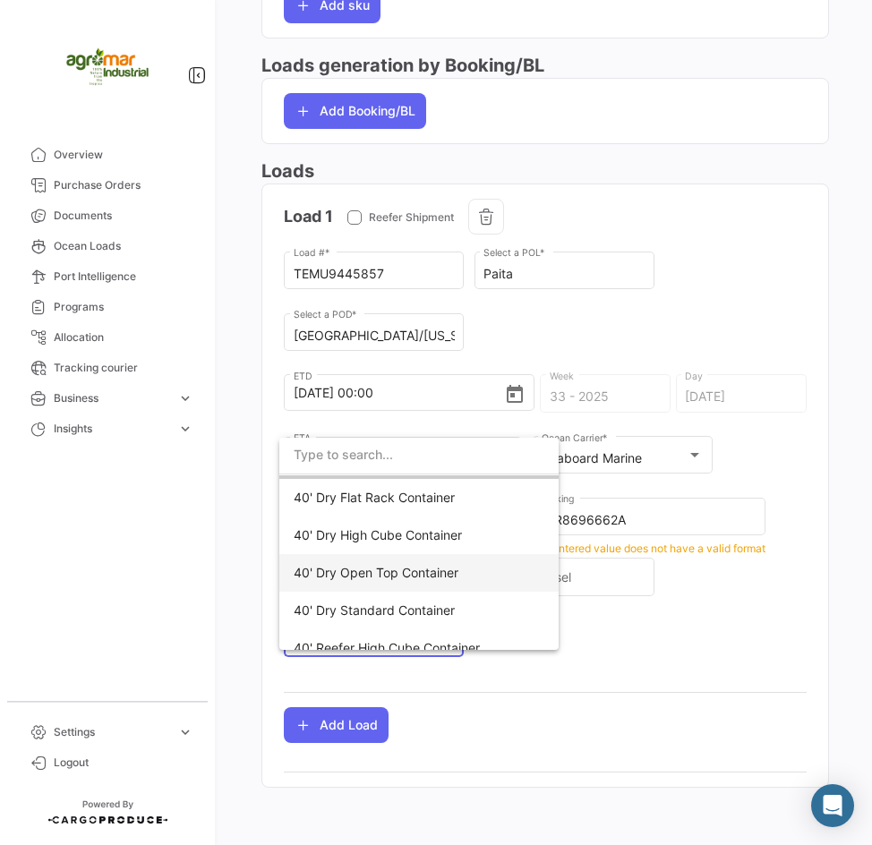
scroll to position [0, 0]
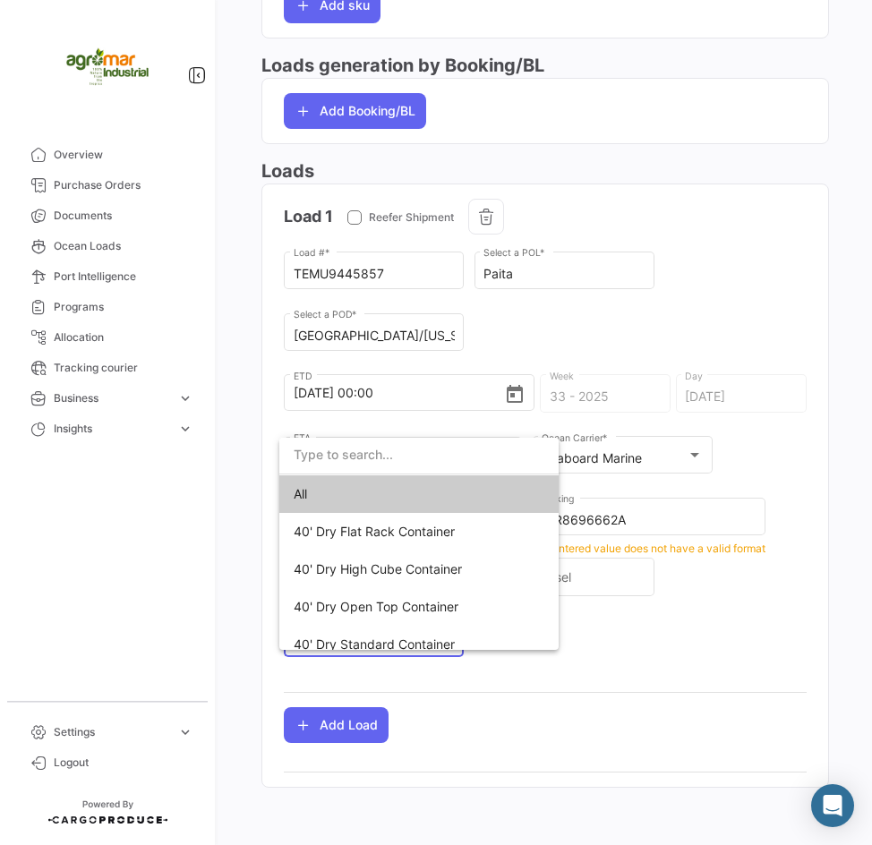
click at [737, 451] on div at bounding box center [436, 422] width 872 height 845
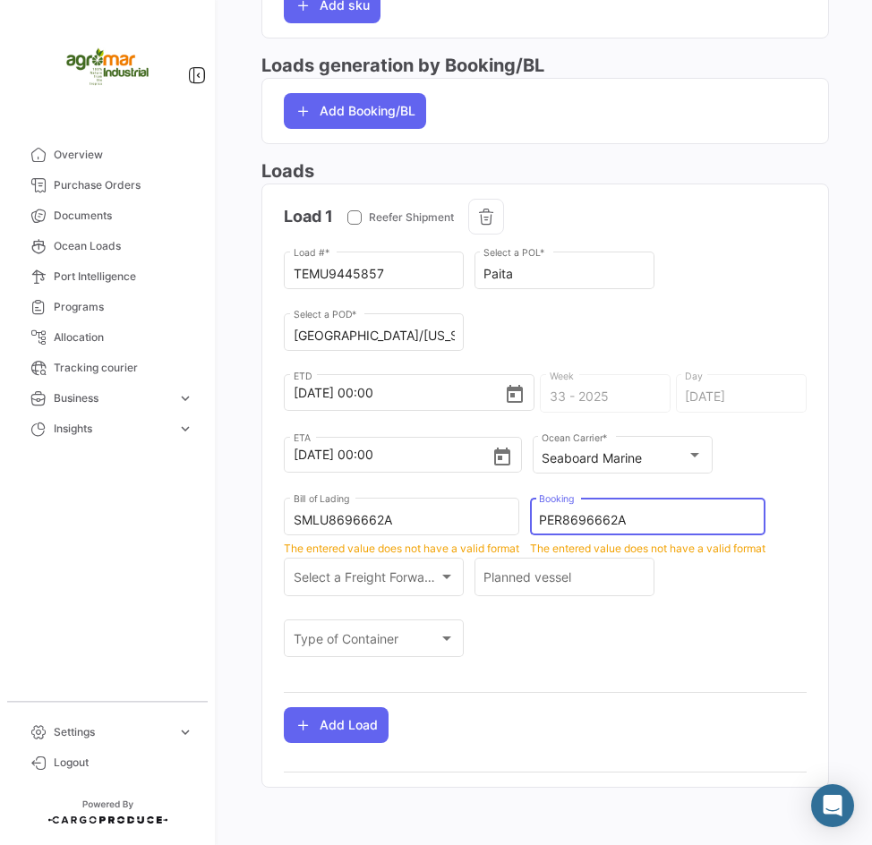
click at [641, 520] on input "PER8696662A" at bounding box center [647, 520] width 217 height 15
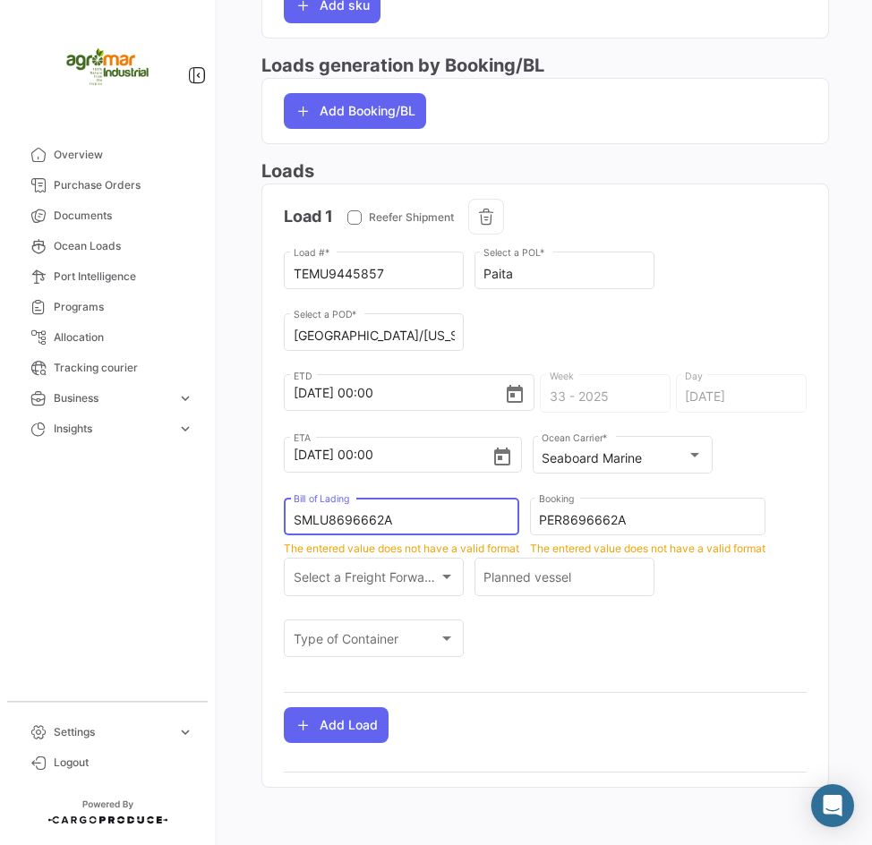
click at [401, 522] on input "SMLU8696662A" at bounding box center [402, 520] width 217 height 15
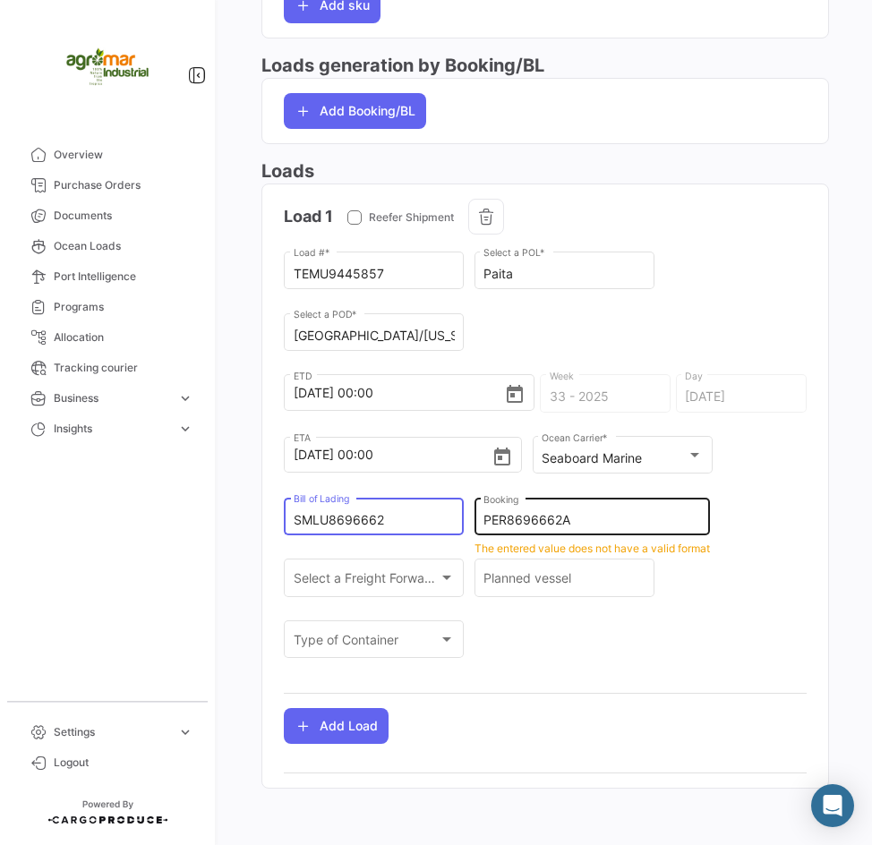
type input "SMLU8696662"
click at [605, 512] on div "PER8696662A Booking" at bounding box center [591, 515] width 217 height 41
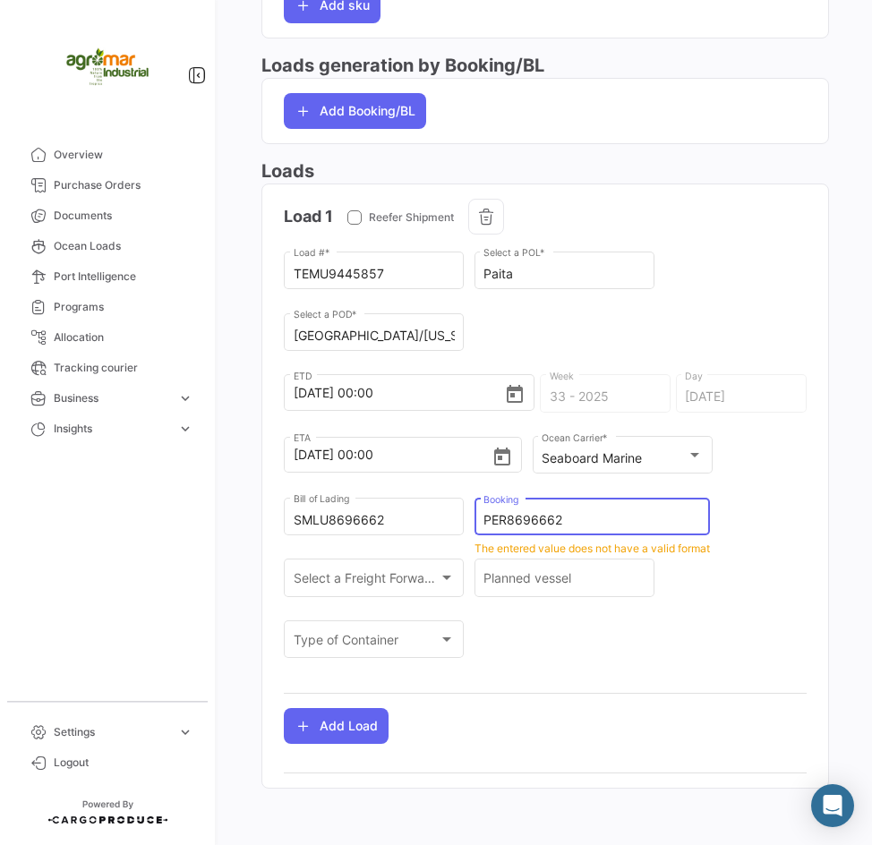
type input "PER8696662"
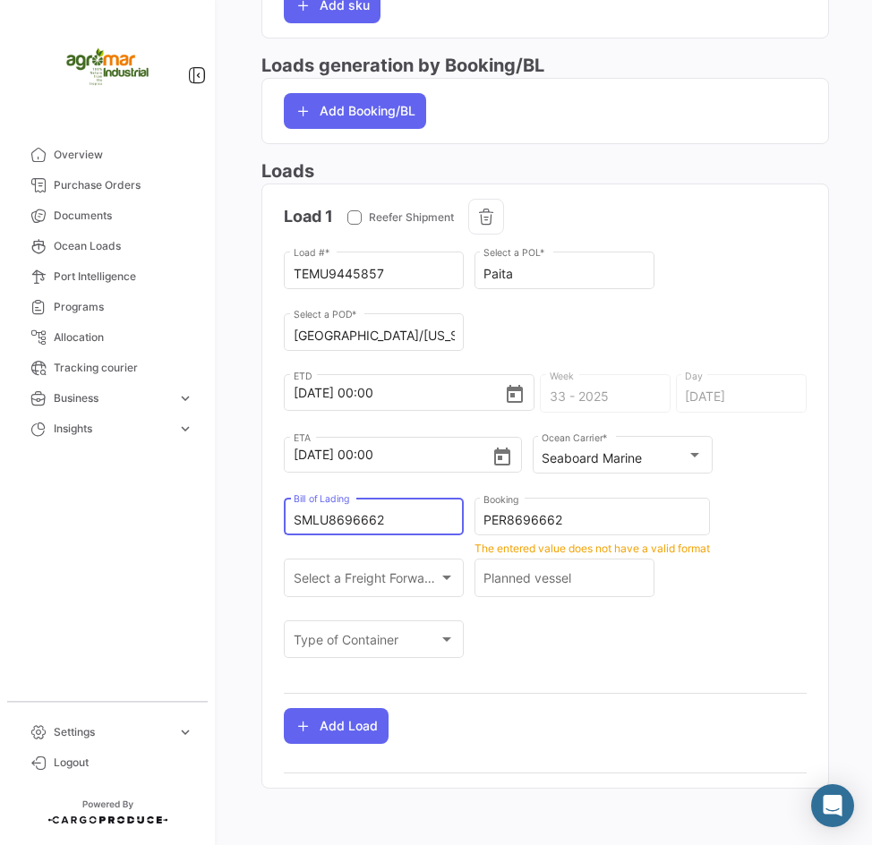
click at [397, 524] on input "SMLU8696662" at bounding box center [374, 520] width 161 height 15
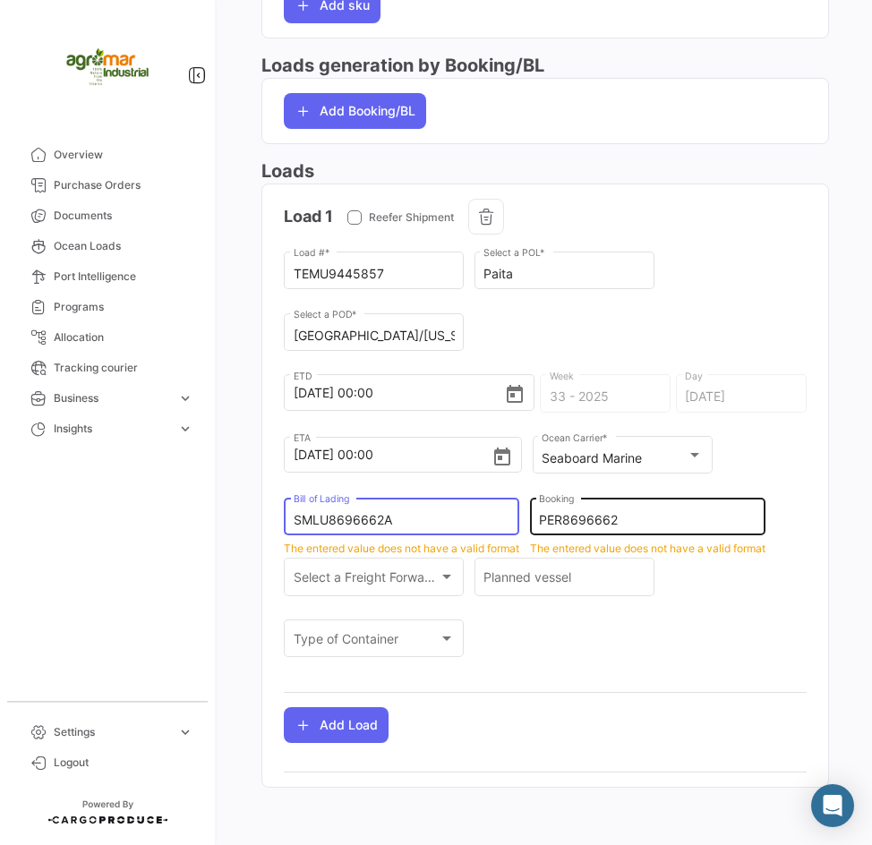
type input "SMLU8696662A"
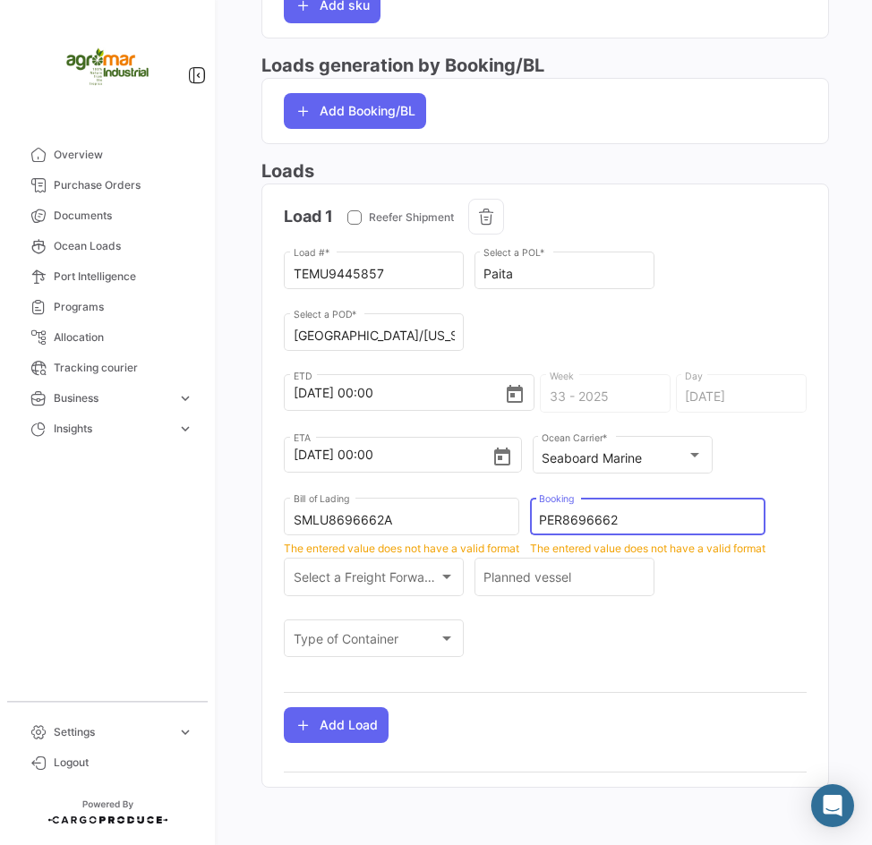
click at [649, 517] on input "PER8696662" at bounding box center [647, 520] width 217 height 15
type input "PER8696662A"
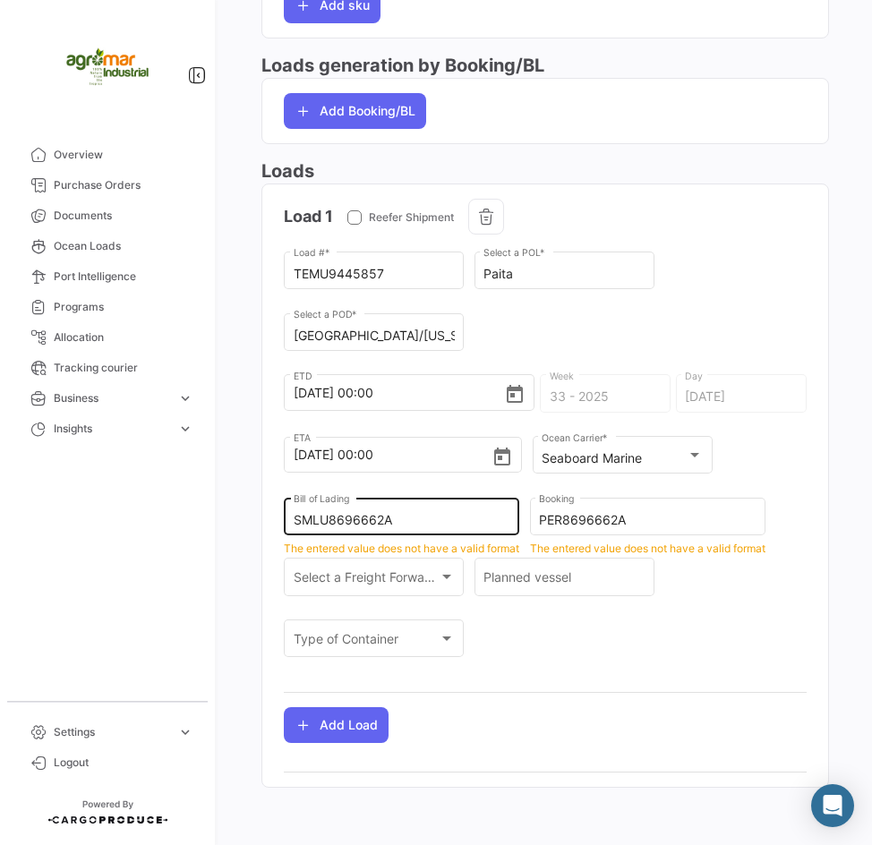
click at [388, 523] on input "SMLU8696662A" at bounding box center [402, 520] width 217 height 15
drag, startPoint x: 394, startPoint y: 523, endPoint x: 286, endPoint y: 536, distance: 109.1
click at [286, 536] on div "SMLU8696662A Bill of Lading" at bounding box center [401, 525] width 235 height 55
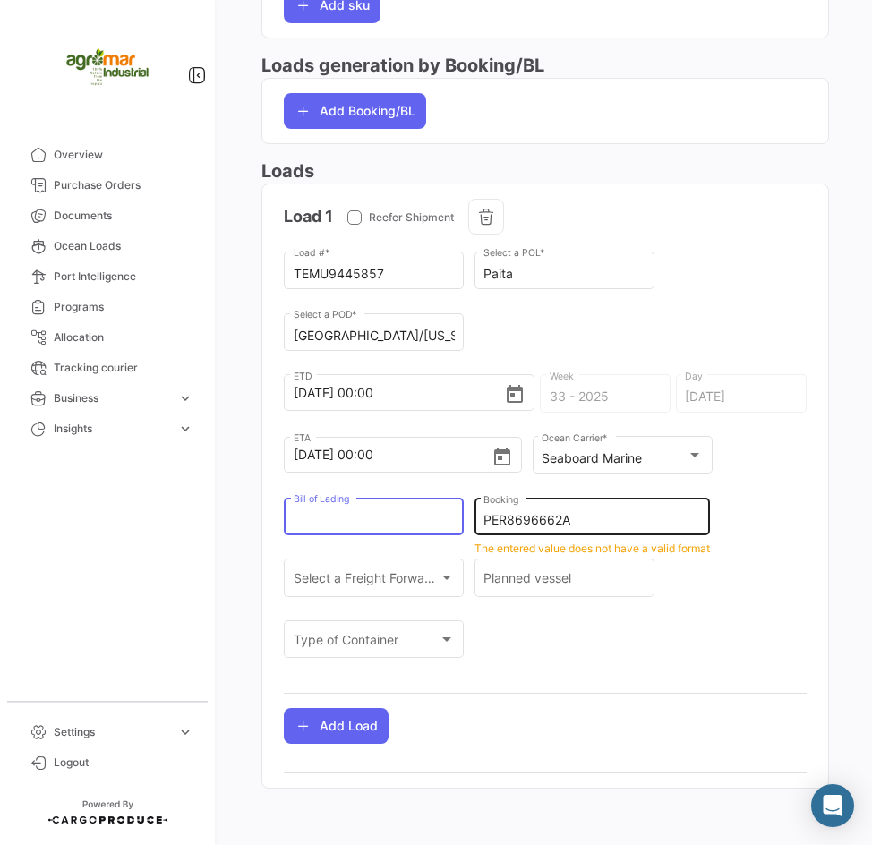
click at [581, 521] on input "PER8696662A" at bounding box center [591, 520] width 217 height 15
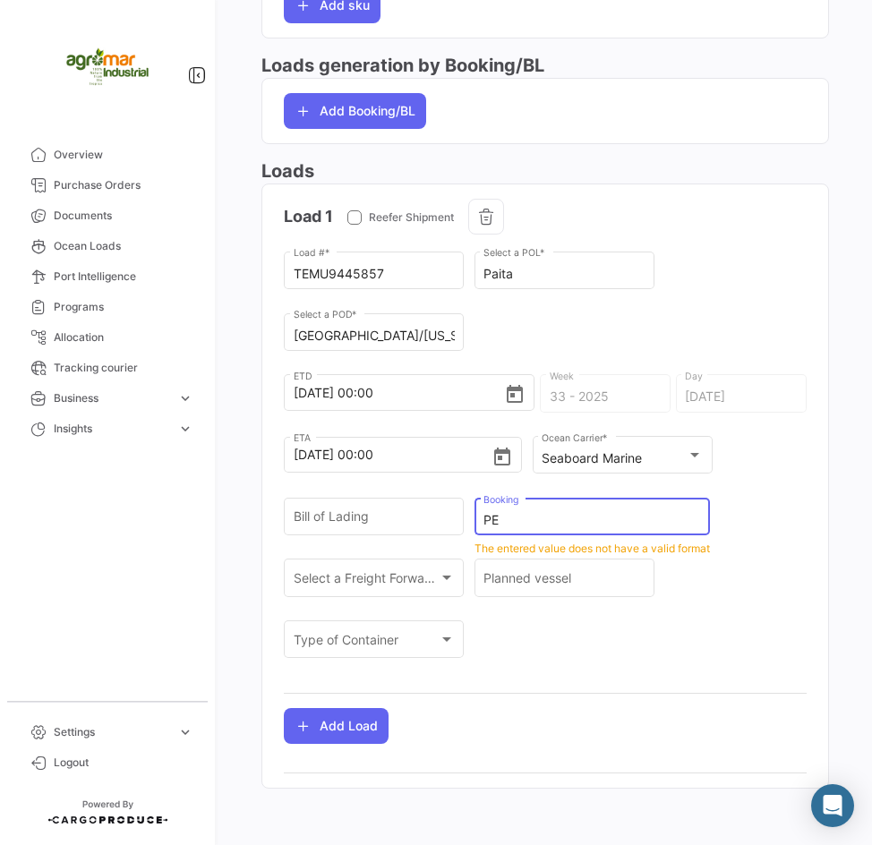
type input "P"
type input "PER869662A"
click at [708, 546] on div "PER869662A Booking" at bounding box center [591, 525] width 235 height 55
click at [576, 525] on input "PER869662A" at bounding box center [591, 520] width 217 height 15
drag, startPoint x: 576, startPoint y: 525, endPoint x: 422, endPoint y: 518, distance: 154.1
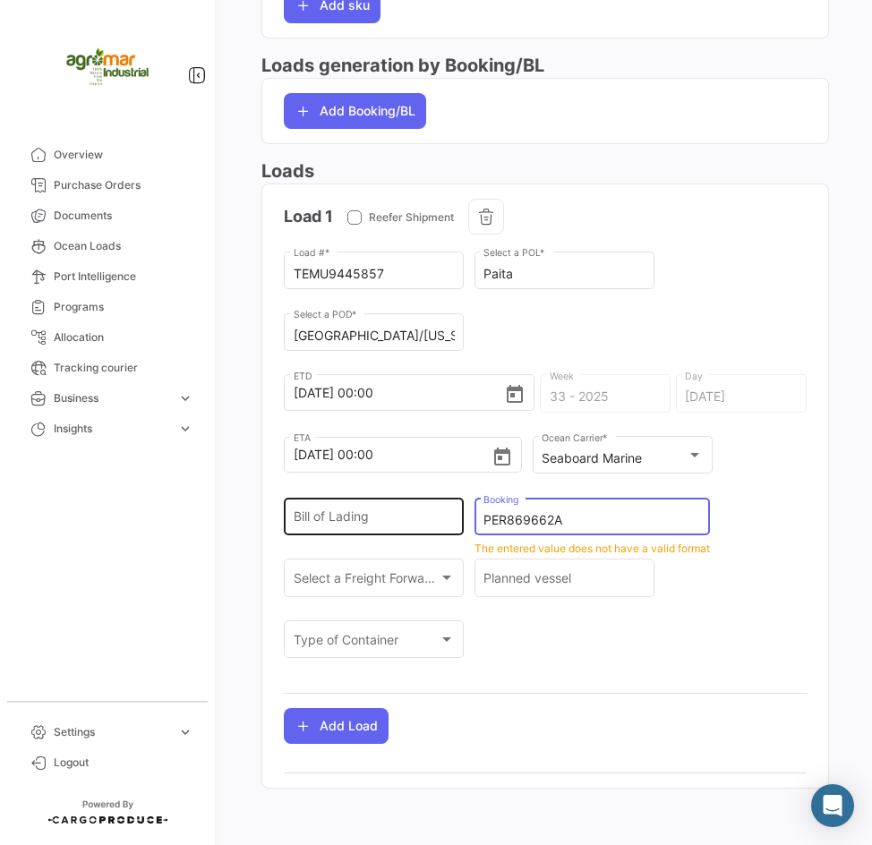
click at [422, 518] on div "TEMU9445857 Load # * Paita Select a POL * [GEOGRAPHIC_DATA]/[US_STATE] Select a…" at bounding box center [545, 464] width 523 height 431
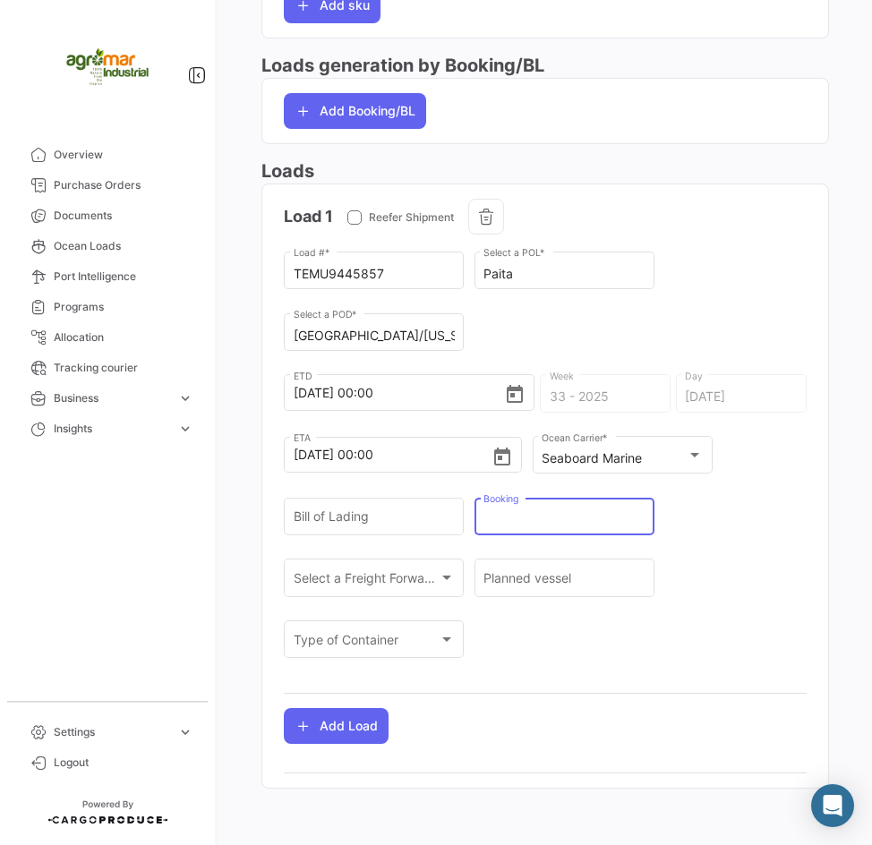
click at [686, 563] on div "TEMU9445857 Load # * Paita Select a POL * [GEOGRAPHIC_DATA]/[US_STATE] Select a…" at bounding box center [545, 464] width 523 height 431
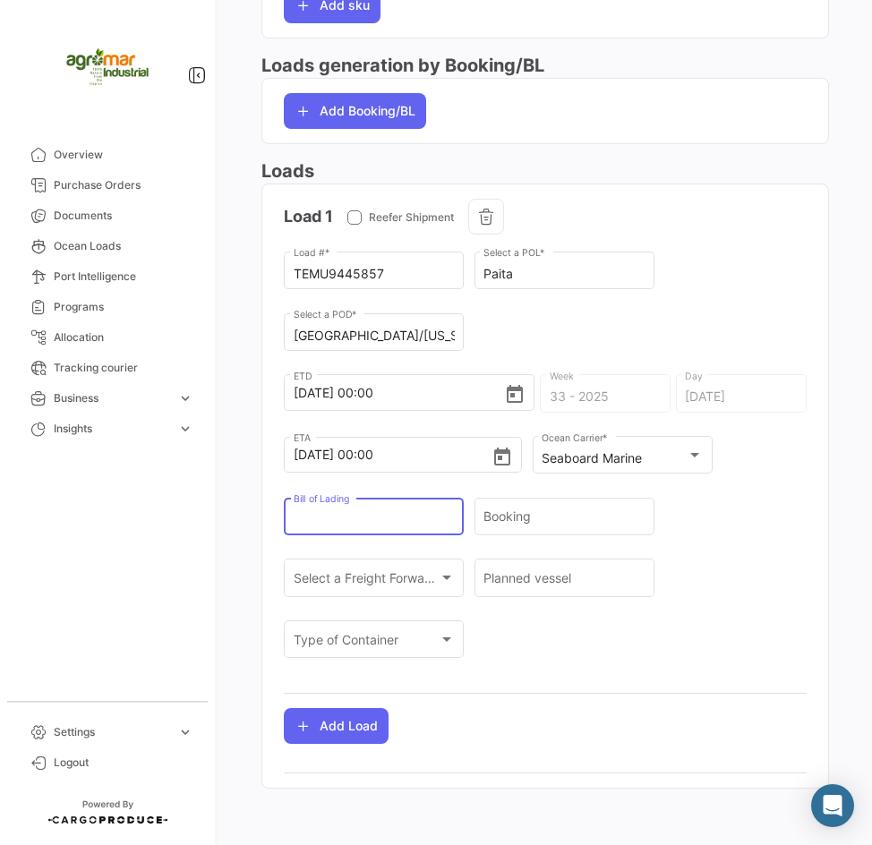
click at [339, 526] on input "Bill of Lading" at bounding box center [374, 520] width 161 height 15
click at [353, 517] on input "Bill of Lading" at bounding box center [374, 520] width 161 height 15
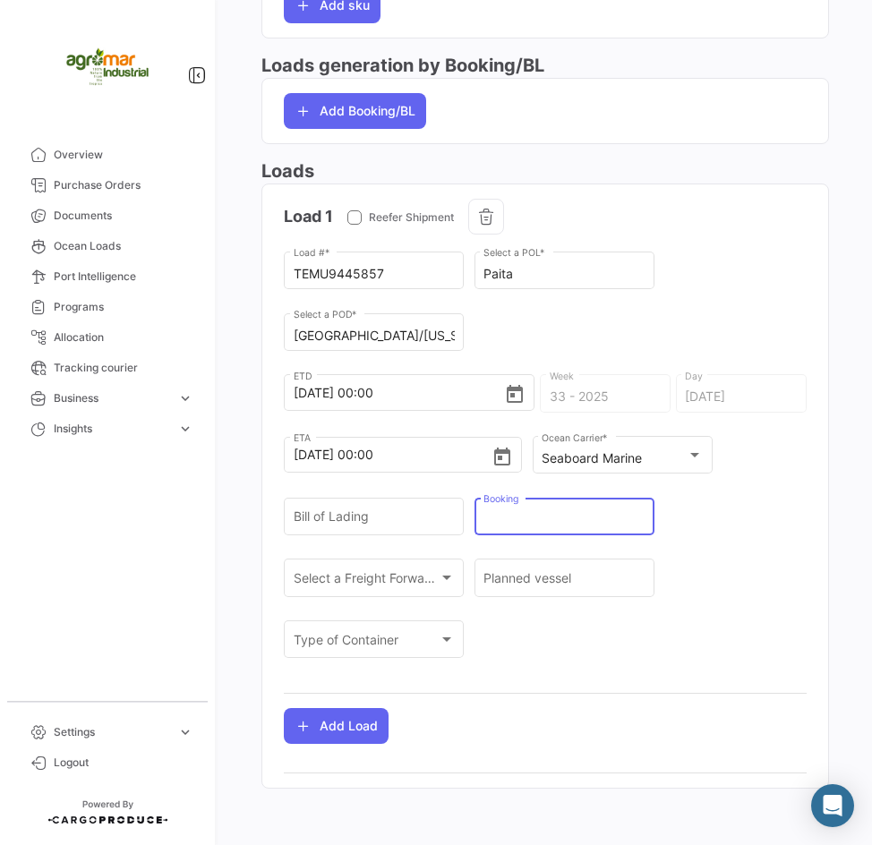
click at [516, 516] on input "Booking" at bounding box center [563, 520] width 161 height 15
paste input "PER8696662A"
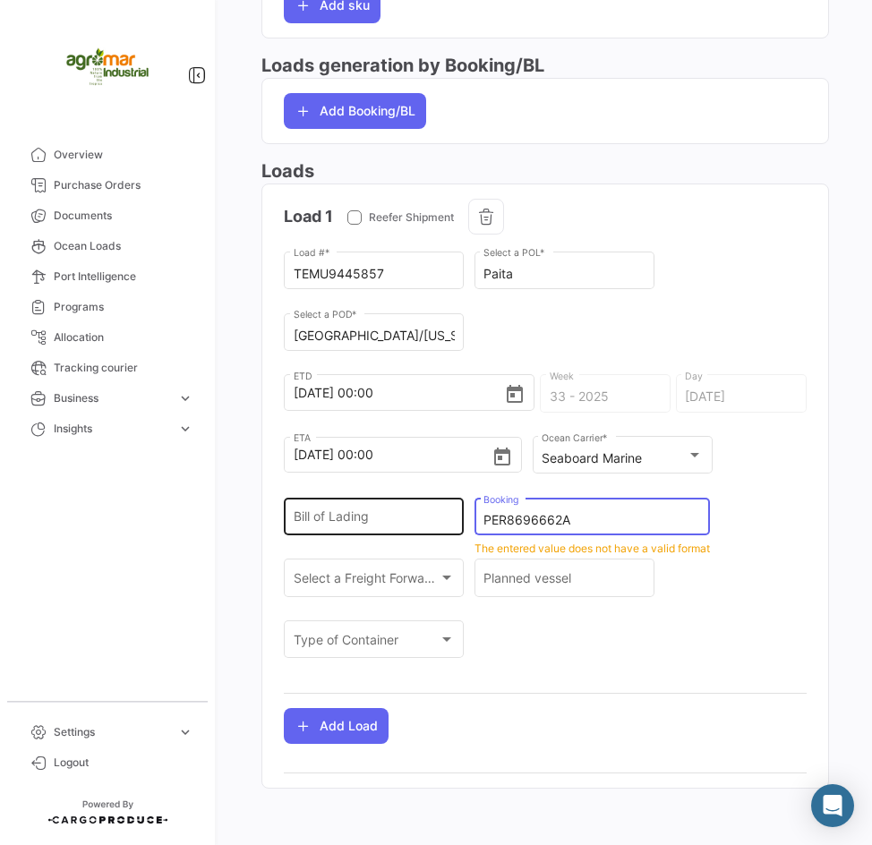
type input "PER8696662A"
click at [375, 525] on input "Bill of Lading" at bounding box center [374, 520] width 161 height 15
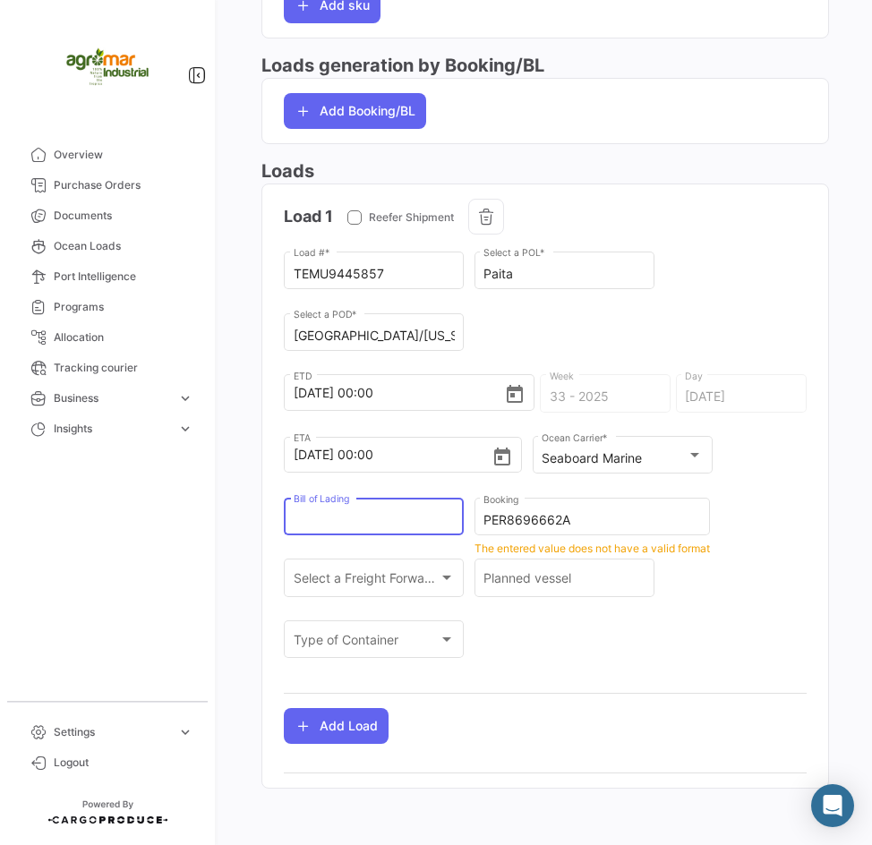
click at [355, 516] on input "Bill of Lading" at bounding box center [374, 520] width 161 height 15
paste input "SMLU8696662A"
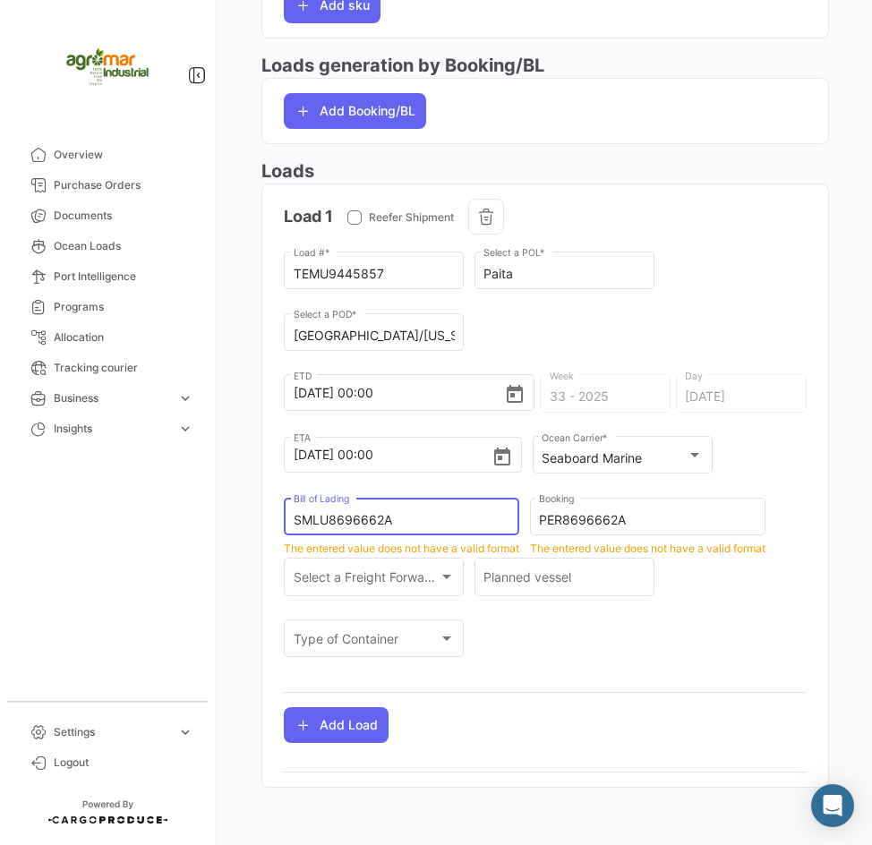
type input "SMLU8696662A"
click at [685, 617] on div "TEMU9445857 Load # * Paita Select a POL * [GEOGRAPHIC_DATA]/[US_STATE] Select a…" at bounding box center [545, 464] width 523 height 430
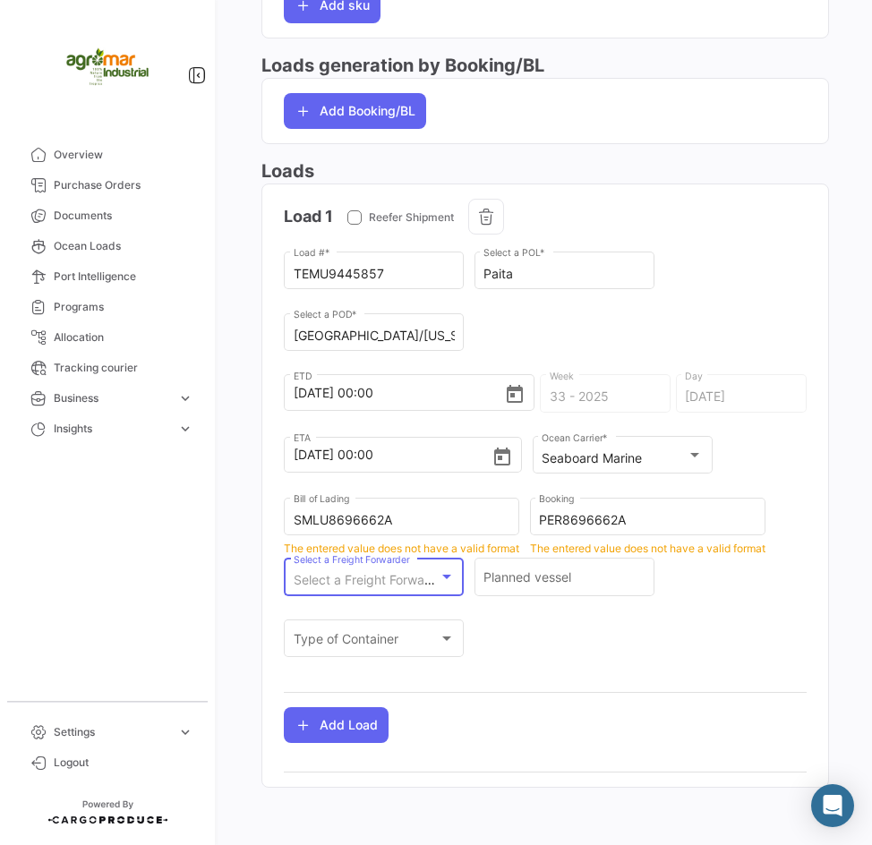
click at [434, 576] on span "Select a Freight Forwarder" at bounding box center [371, 579] width 155 height 15
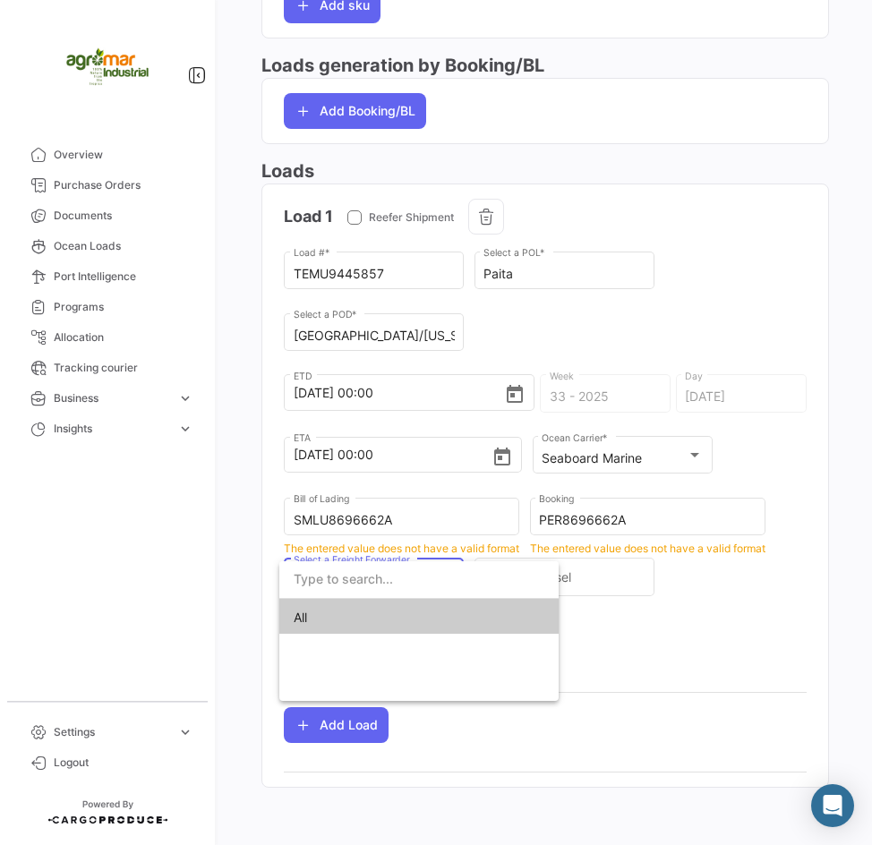
click at [714, 649] on div at bounding box center [436, 422] width 872 height 845
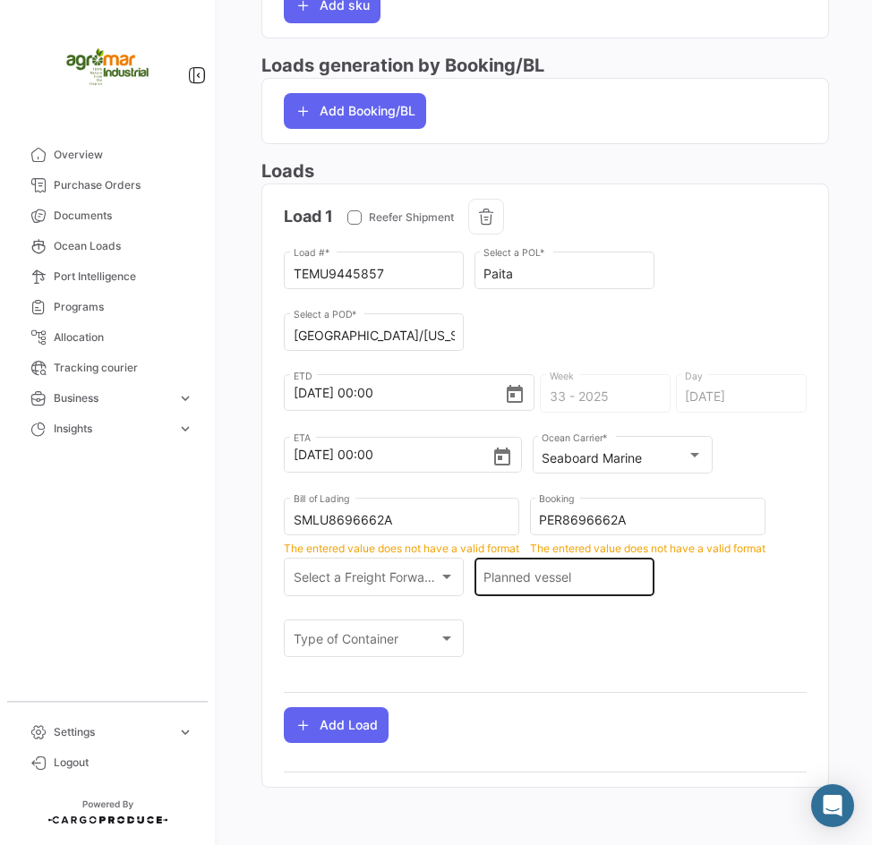
click at [567, 577] on input "Planned vessel" at bounding box center [563, 580] width 161 height 15
click at [366, 572] on div "Select a Freight Forwarder Select a Freight Forwarder" at bounding box center [374, 575] width 161 height 41
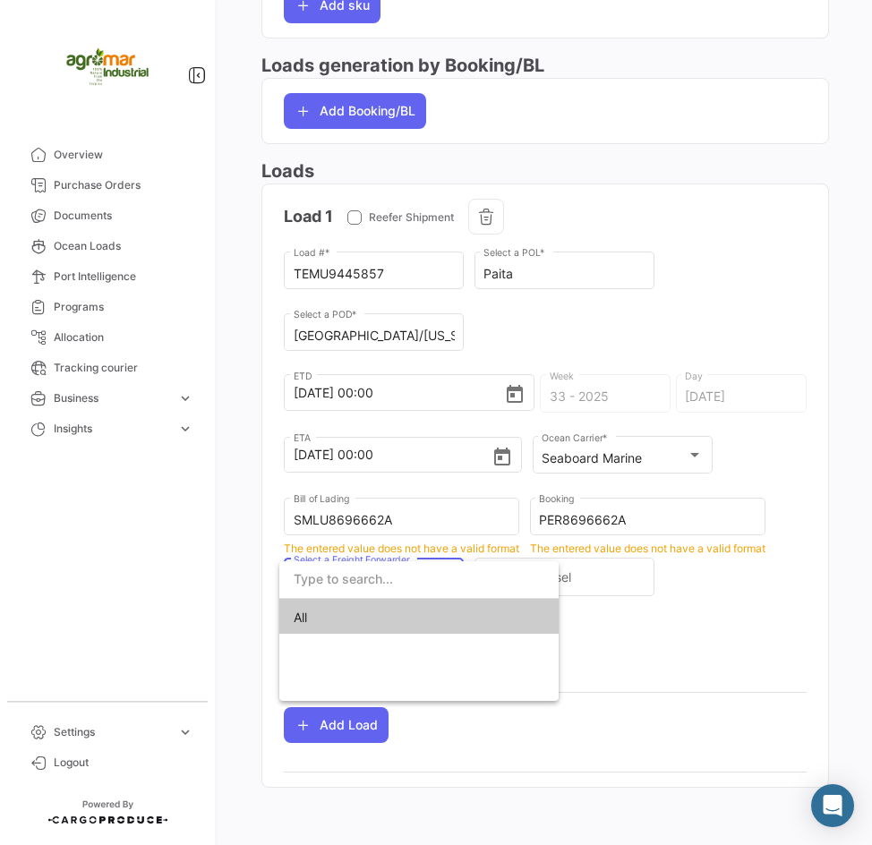
click at [579, 576] on div at bounding box center [436, 422] width 872 height 845
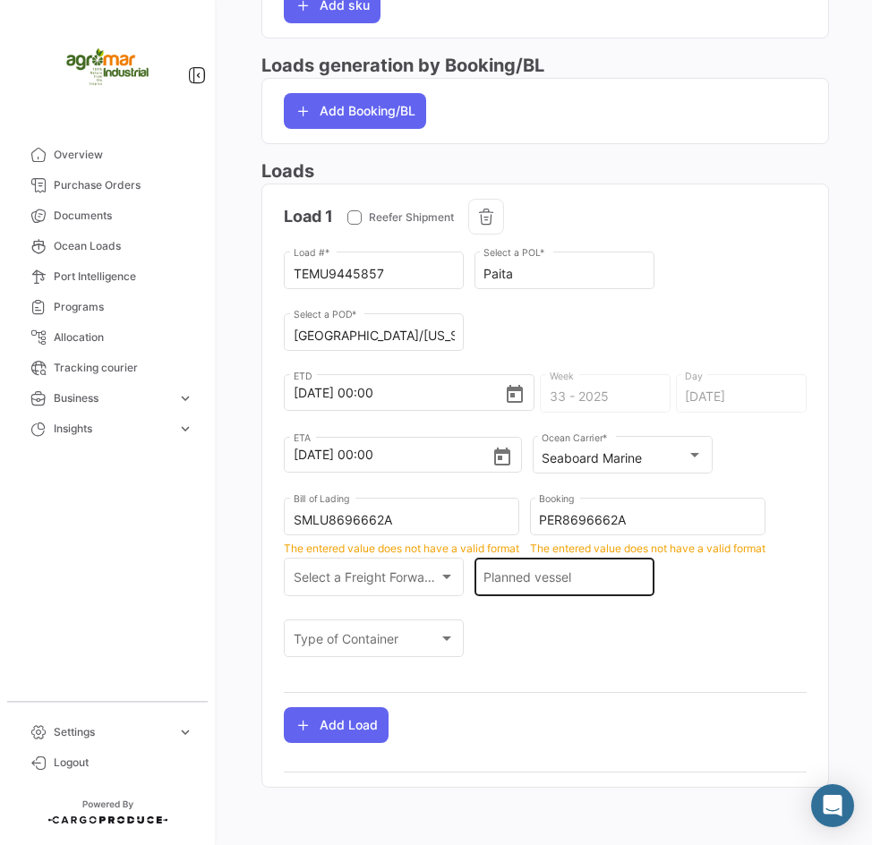
click at [585, 585] on input "Planned vessel" at bounding box center [563, 580] width 161 height 15
paste input "SEABOARD VICTORY 12"
type input "SEABOARD VICTORY 12"
click at [665, 626] on div "TEMU9445857 Load # * Paita Select a POL * [GEOGRAPHIC_DATA]/[US_STATE] Select a…" at bounding box center [545, 464] width 523 height 430
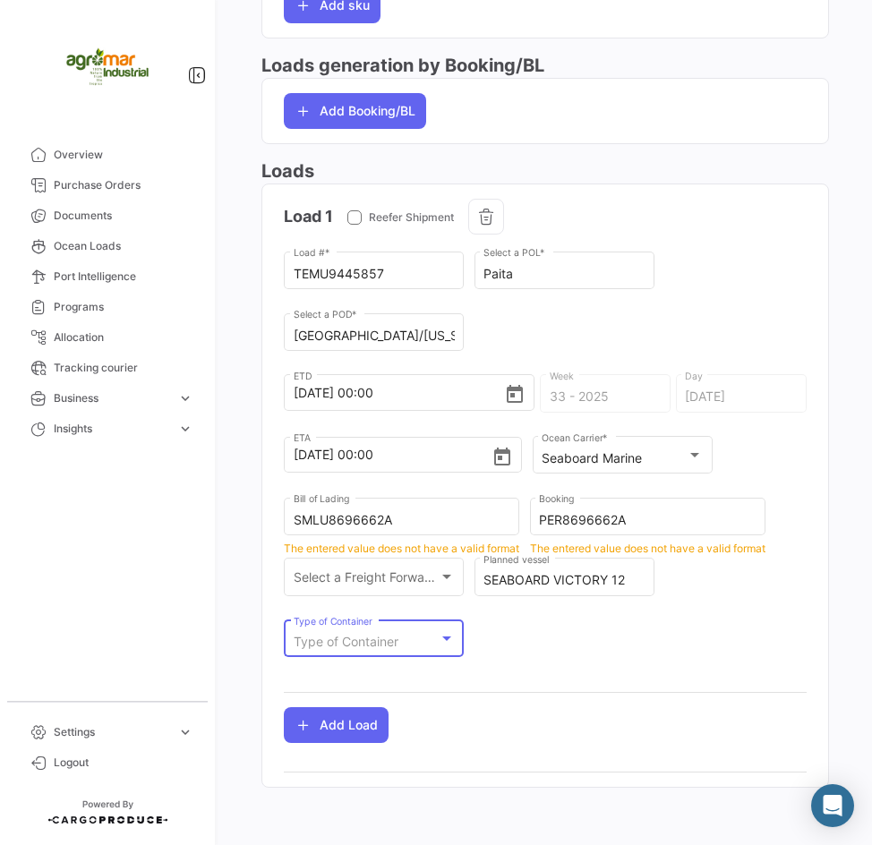
click at [364, 642] on span "Type of Container" at bounding box center [346, 641] width 105 height 15
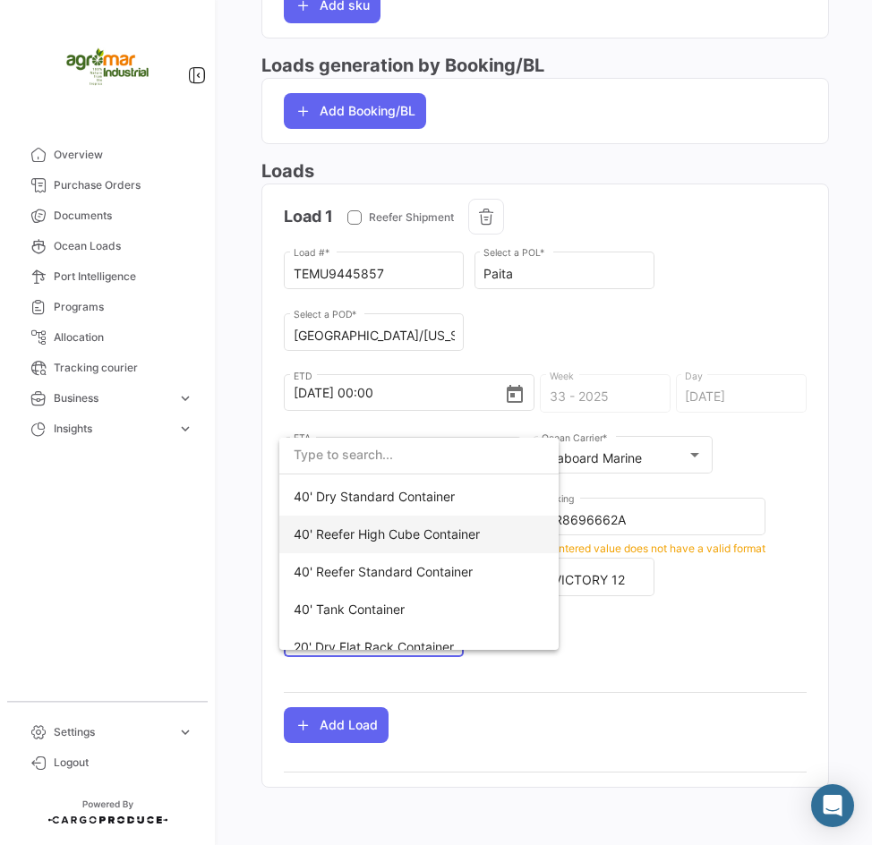
scroll to position [179, 0]
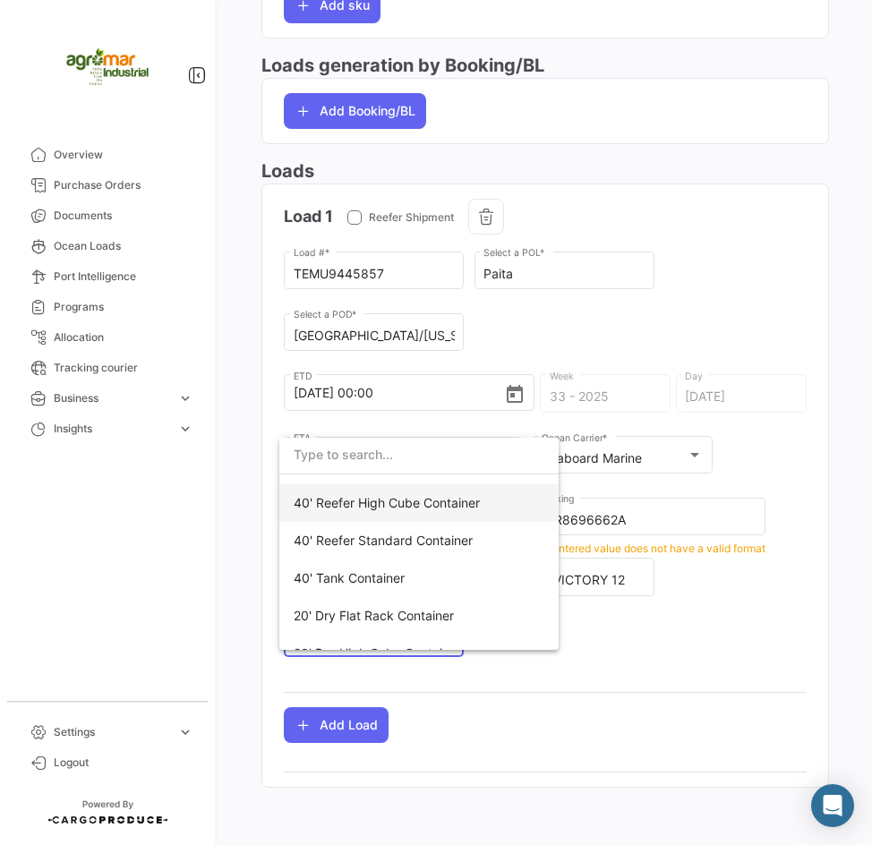
click at [455, 516] on span "40' Reefer High Cube Container" at bounding box center [419, 503] width 251 height 38
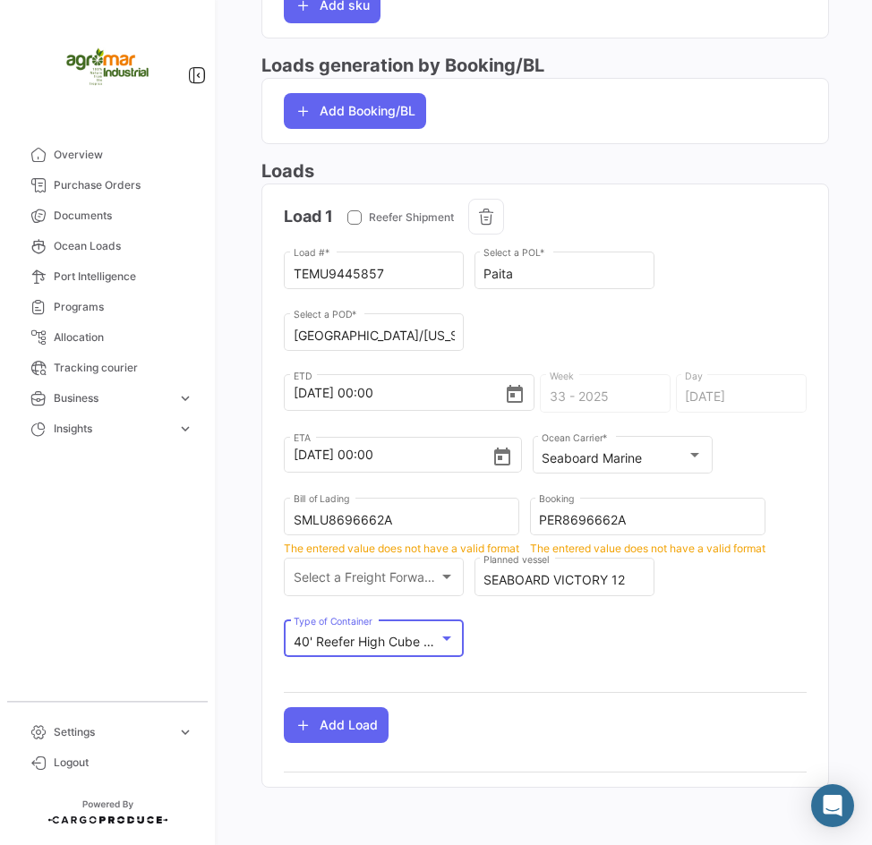
click at [447, 647] on div "40' Reefer High Cube Container" at bounding box center [374, 642] width 161 height 15
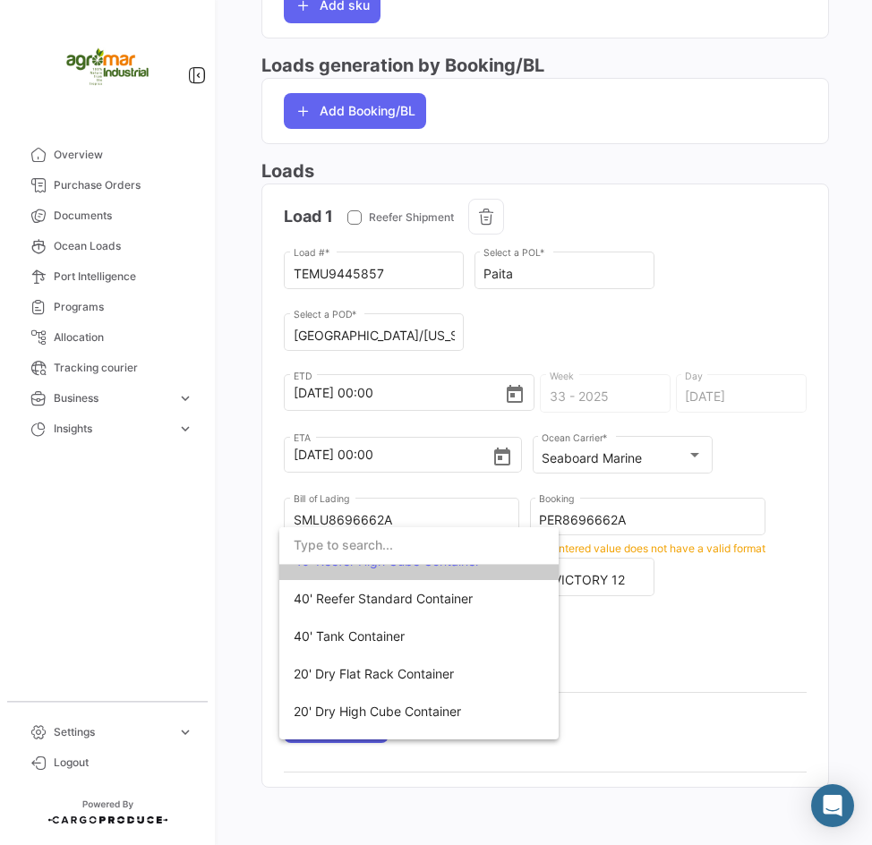
scroll to position [121, 0]
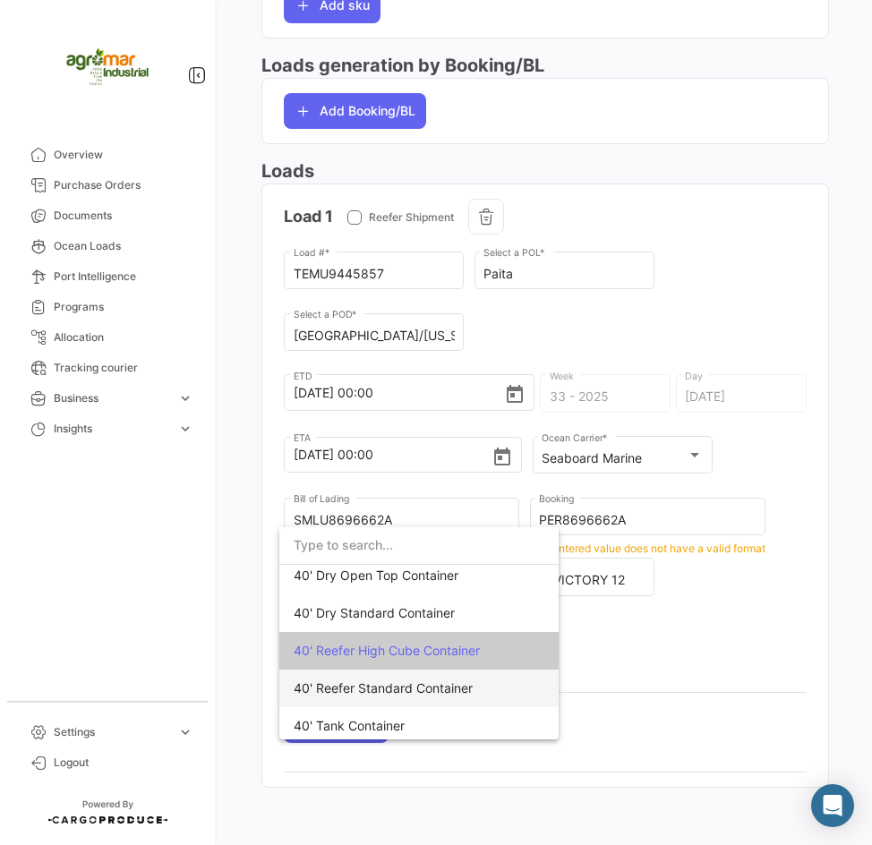
click at [477, 694] on span "40' Reefer Standard Container" at bounding box center [419, 689] width 251 height 38
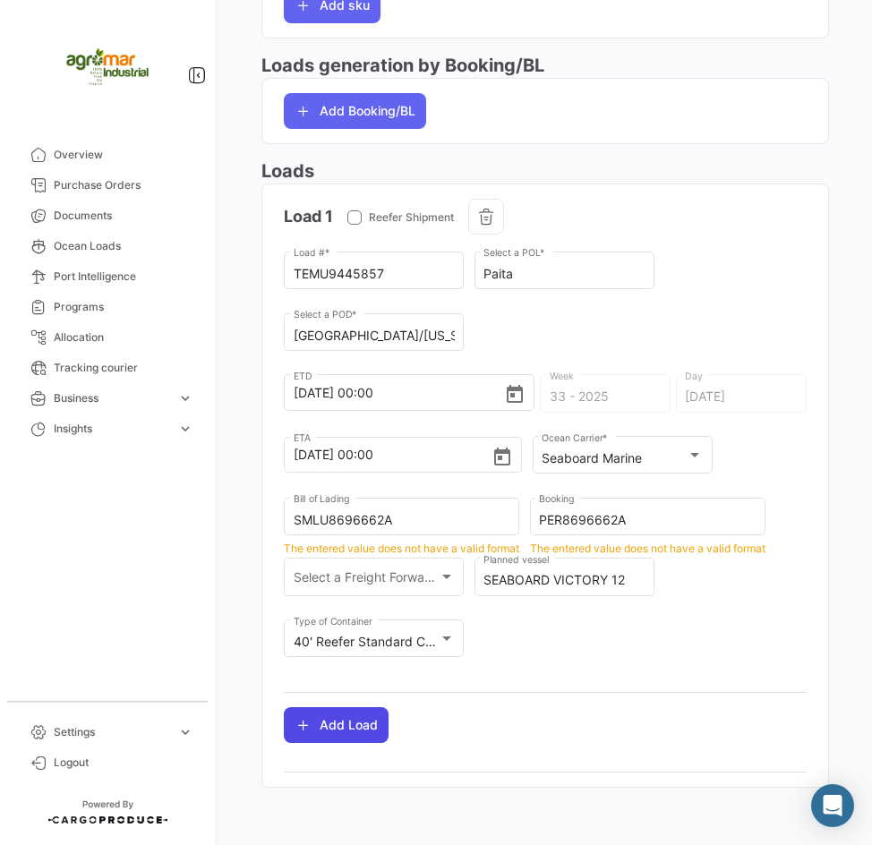
click at [365, 721] on button "Add Load" at bounding box center [336, 725] width 105 height 36
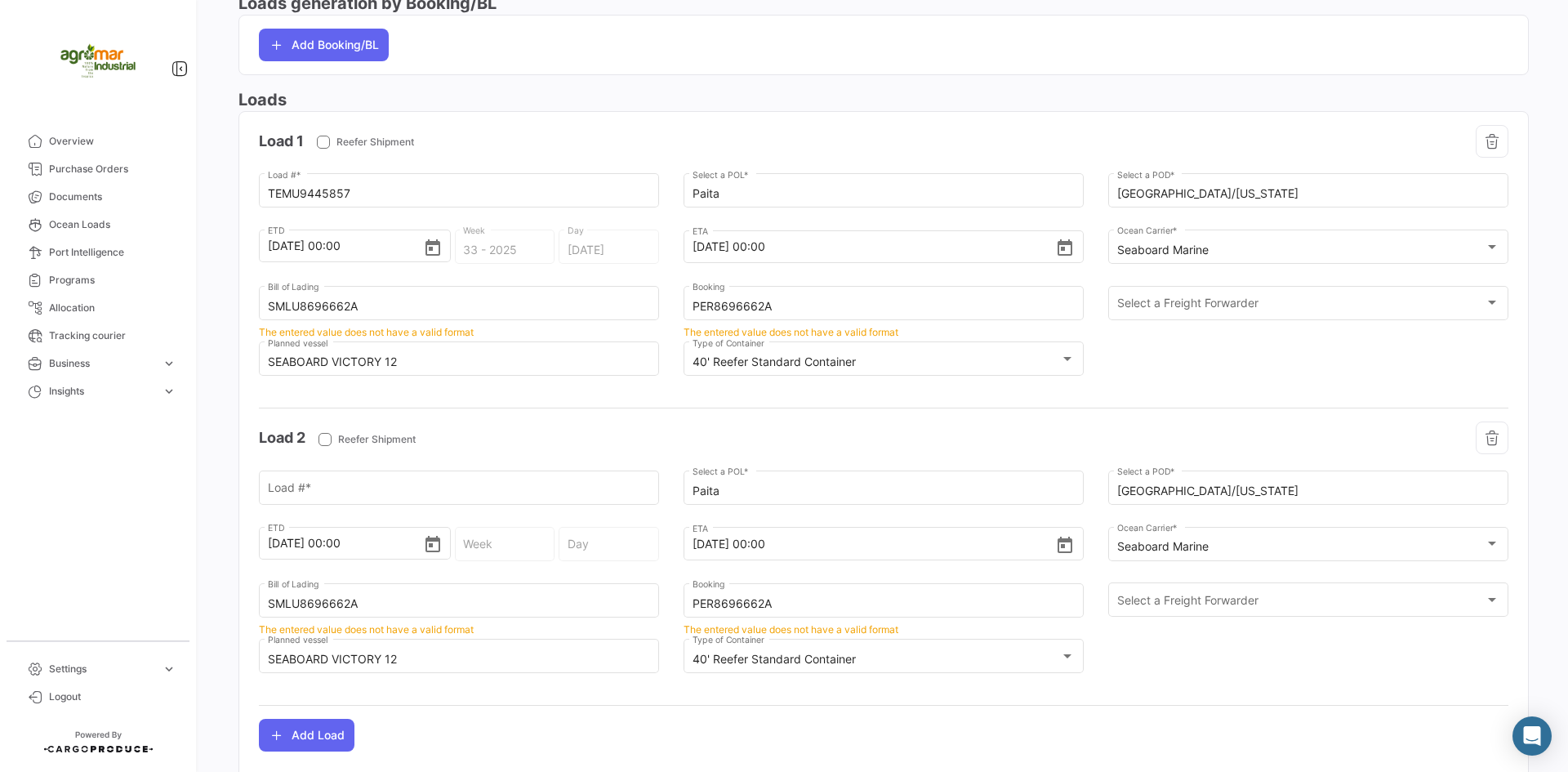
scroll to position [926, 0]
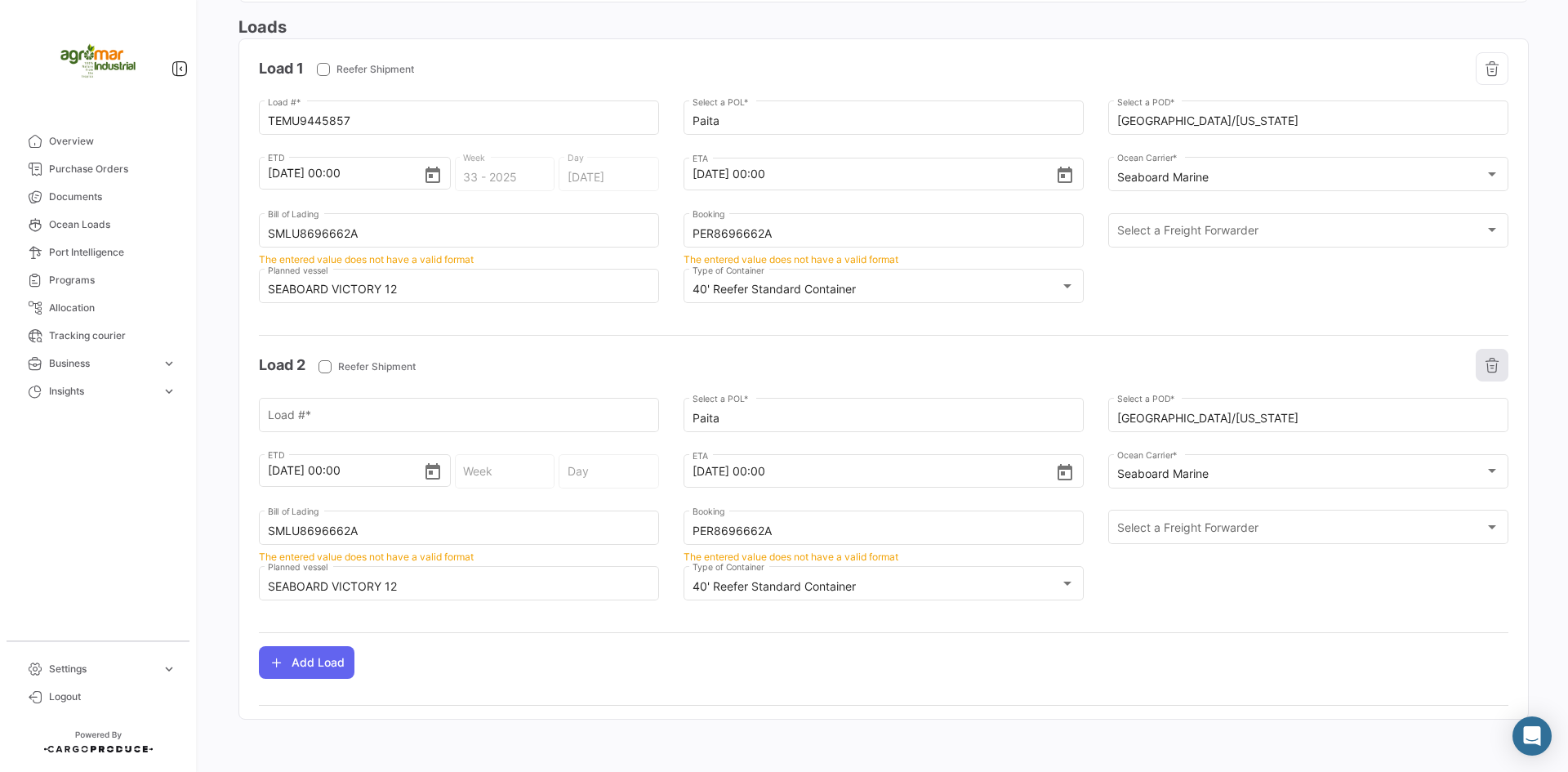
click at [1483, 373] on icon "button" at bounding box center [1491, 365] width 16 height 16
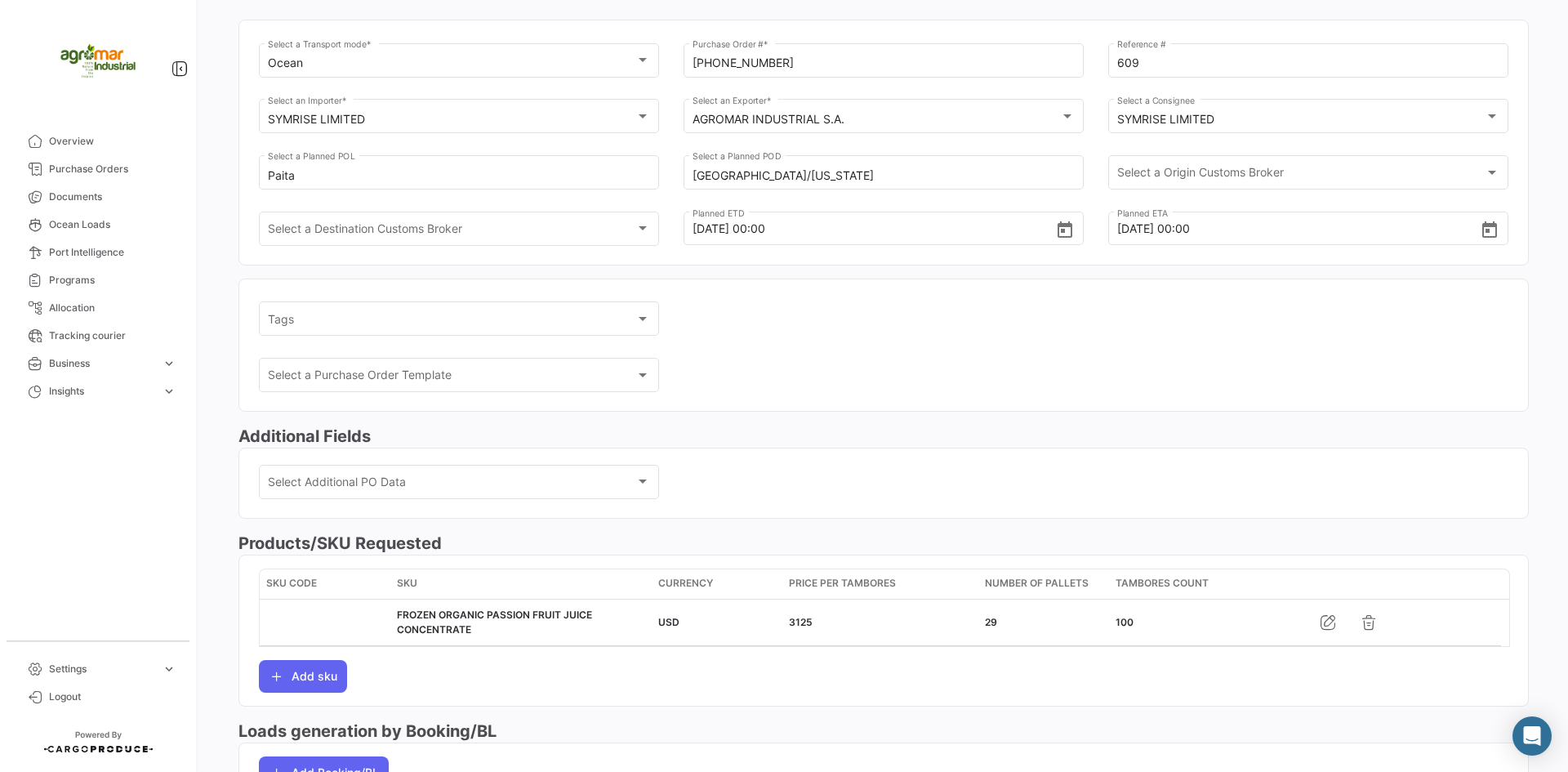
scroll to position [0, 0]
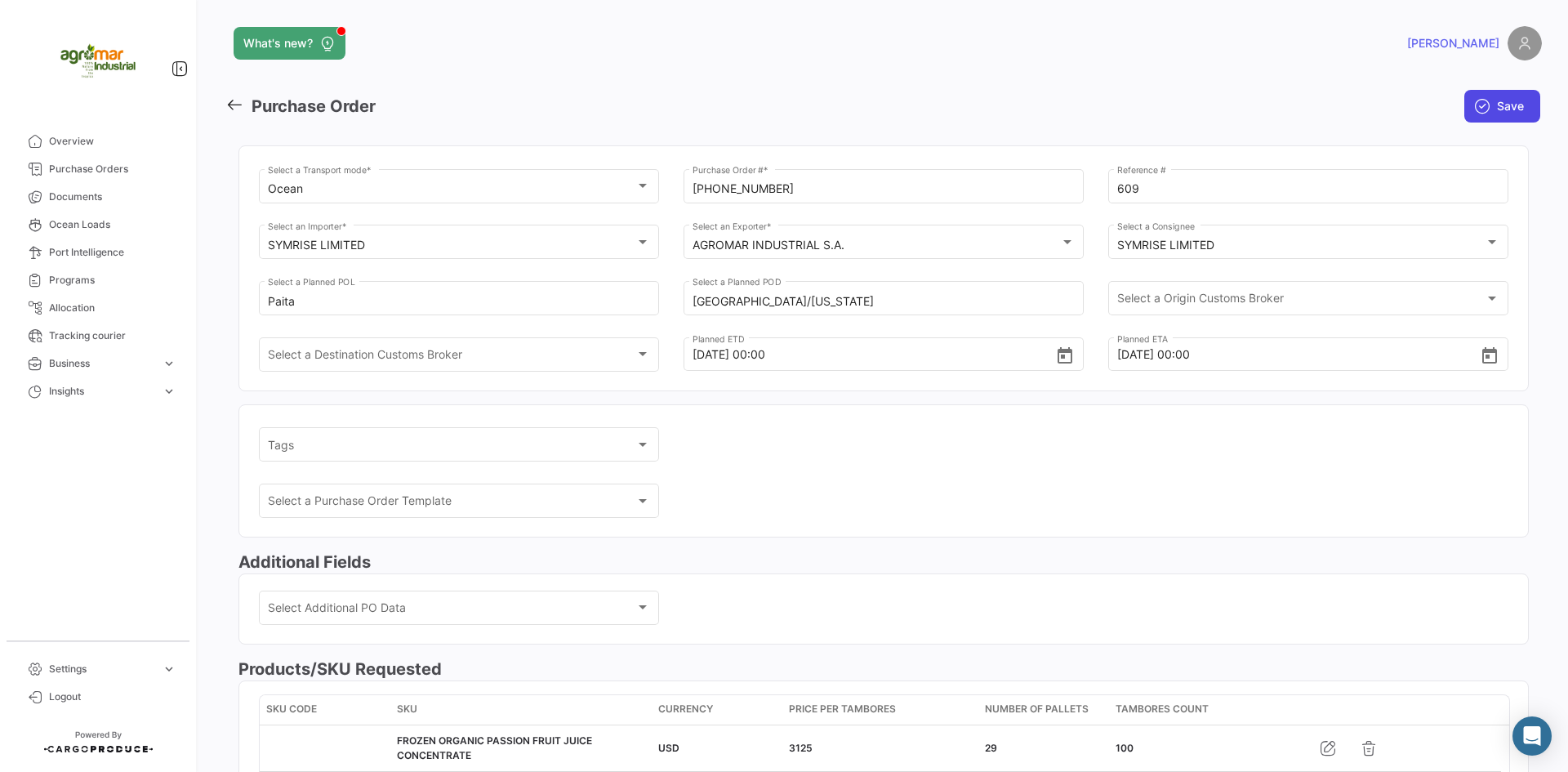
click at [1510, 110] on span "Save" at bounding box center [1511, 106] width 27 height 16
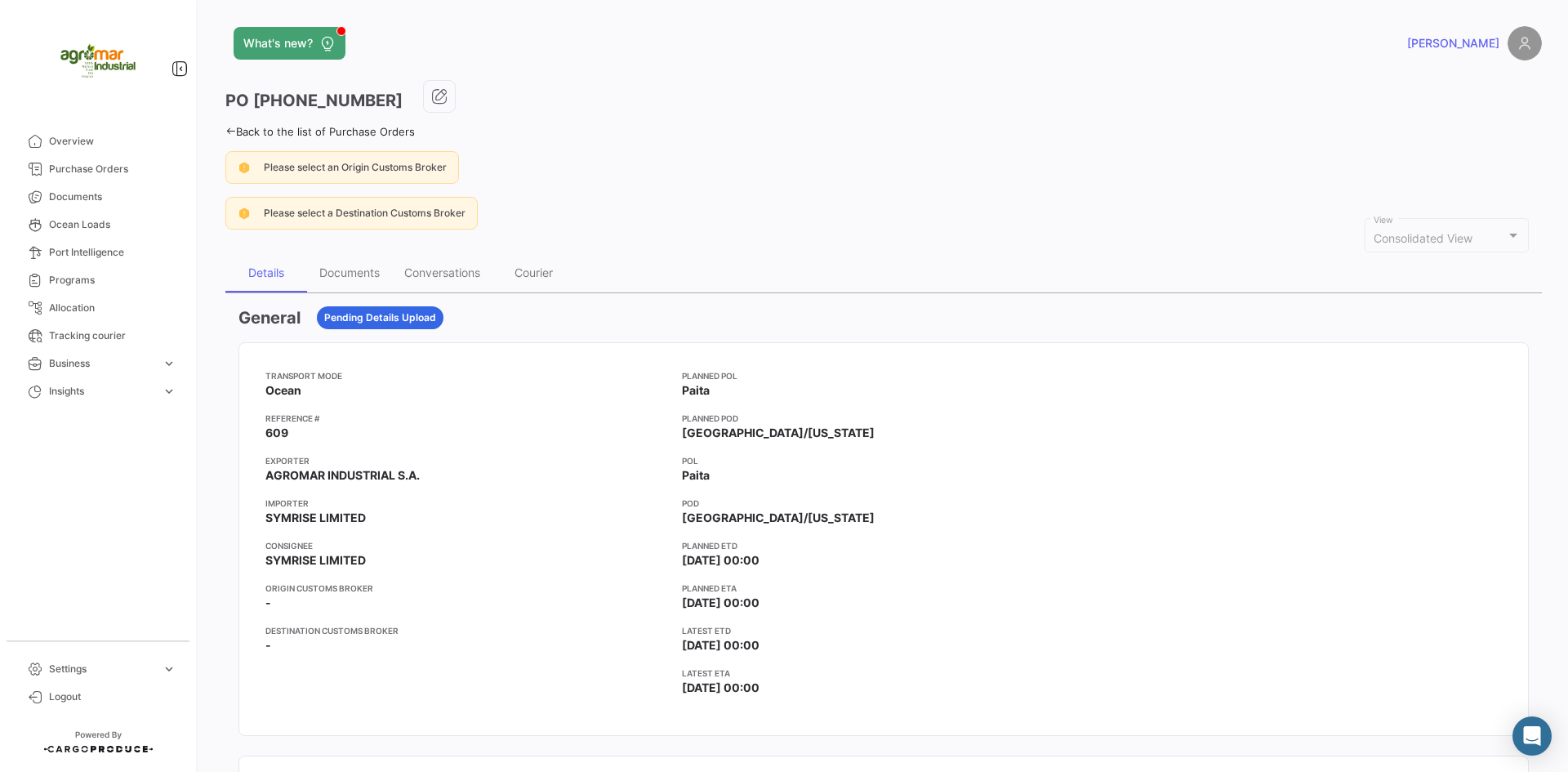
click at [1447, 235] on mat-select-trigger "Consolidated View" at bounding box center [1423, 237] width 99 height 14
click at [1506, 236] on div at bounding box center [1513, 235] width 15 height 13
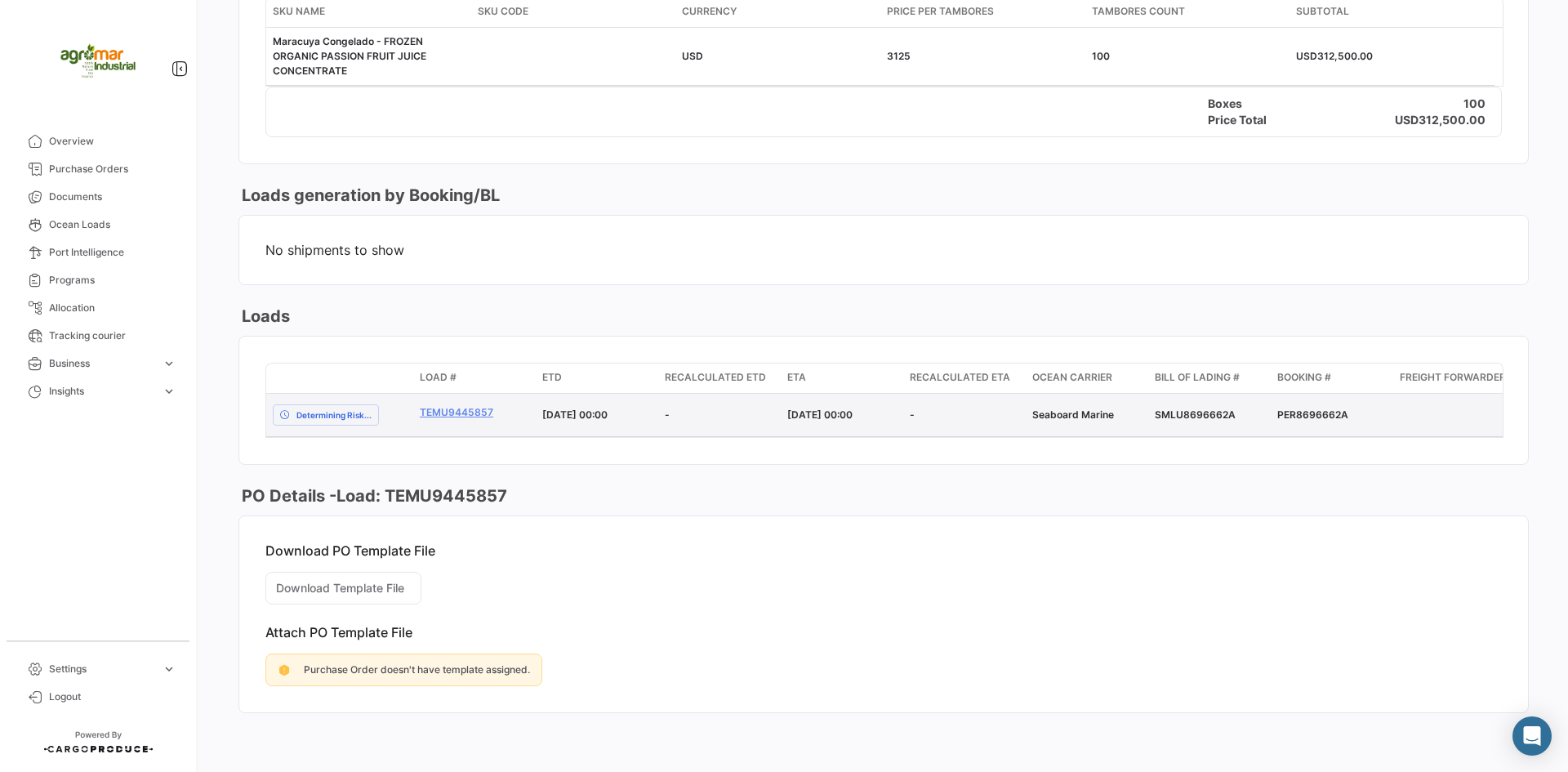
scroll to position [939, 0]
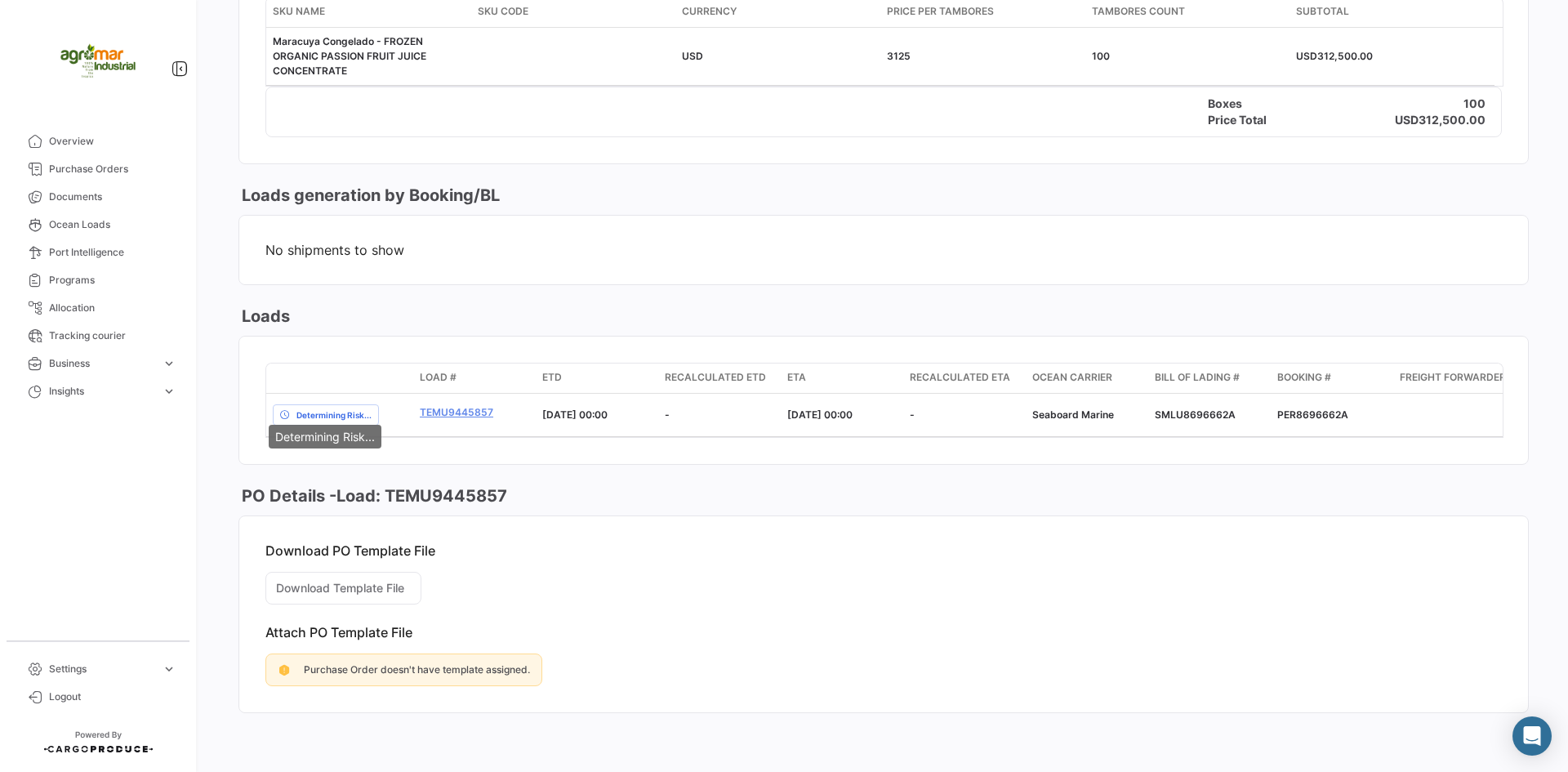
click at [375, 433] on div "Determining Risk..." at bounding box center [326, 436] width 113 height 24
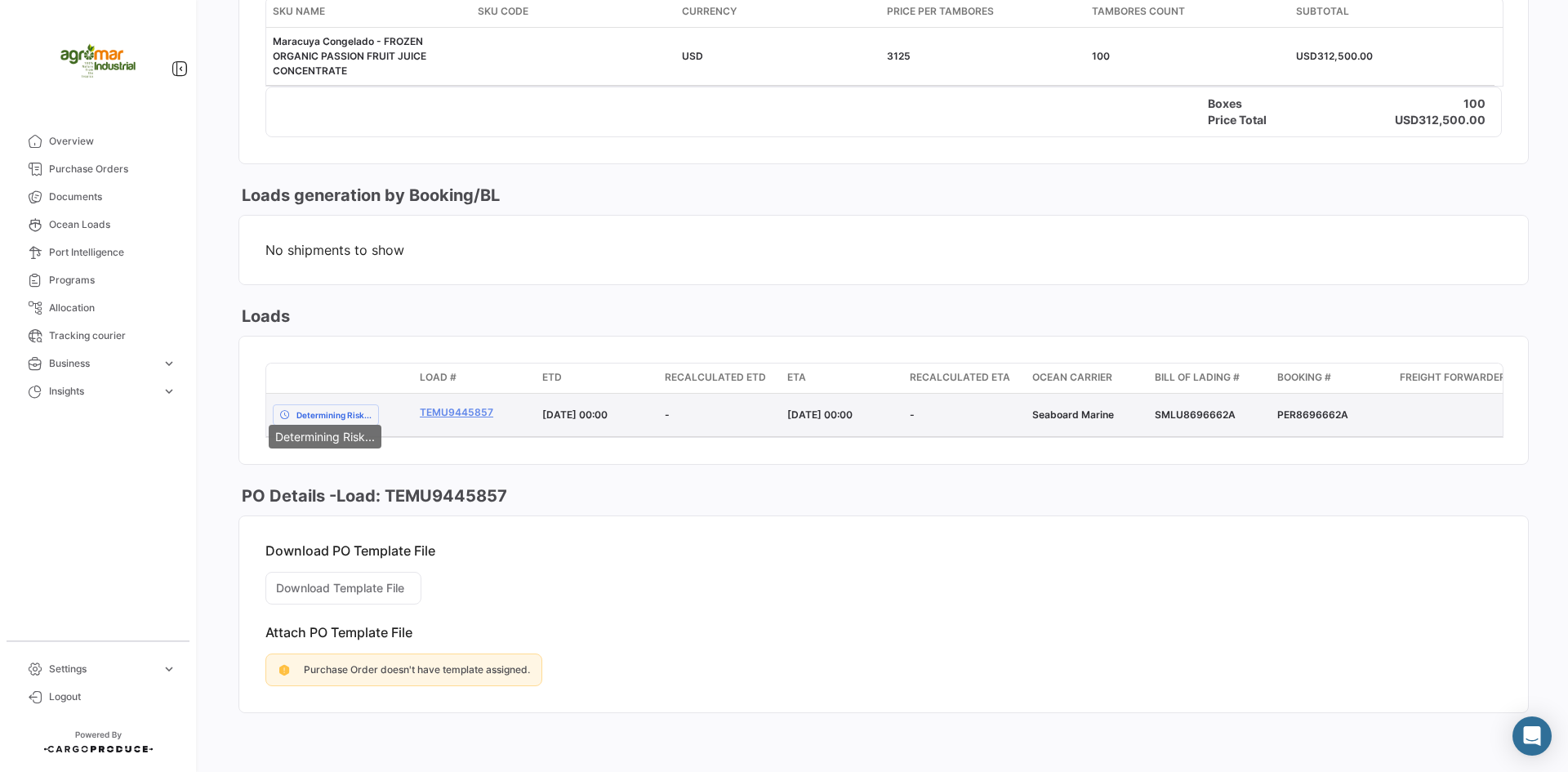
click at [333, 409] on span "Determining Risk..." at bounding box center [334, 415] width 75 height 13
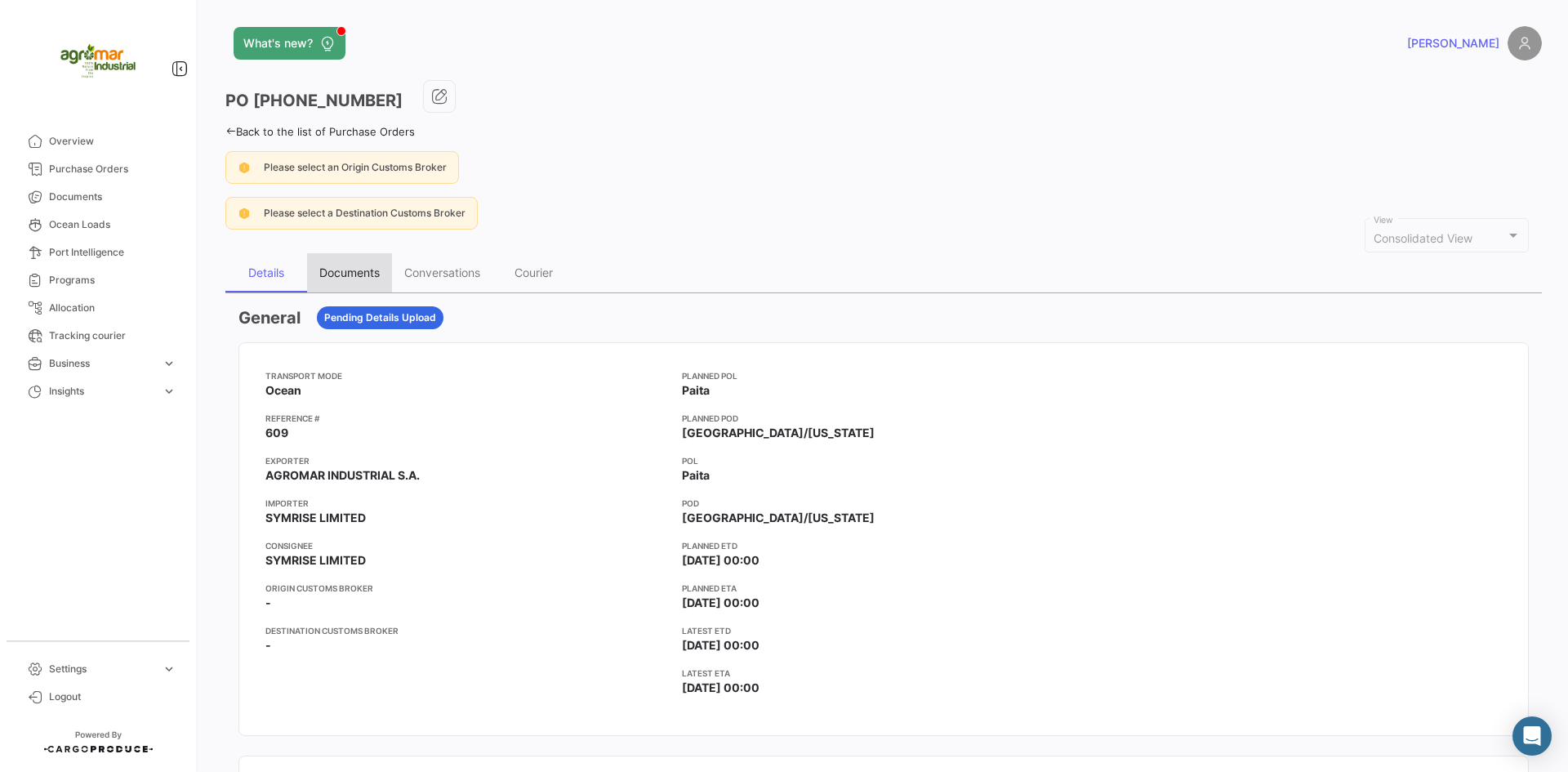
click at [352, 267] on div "Documents" at bounding box center [349, 272] width 60 height 14
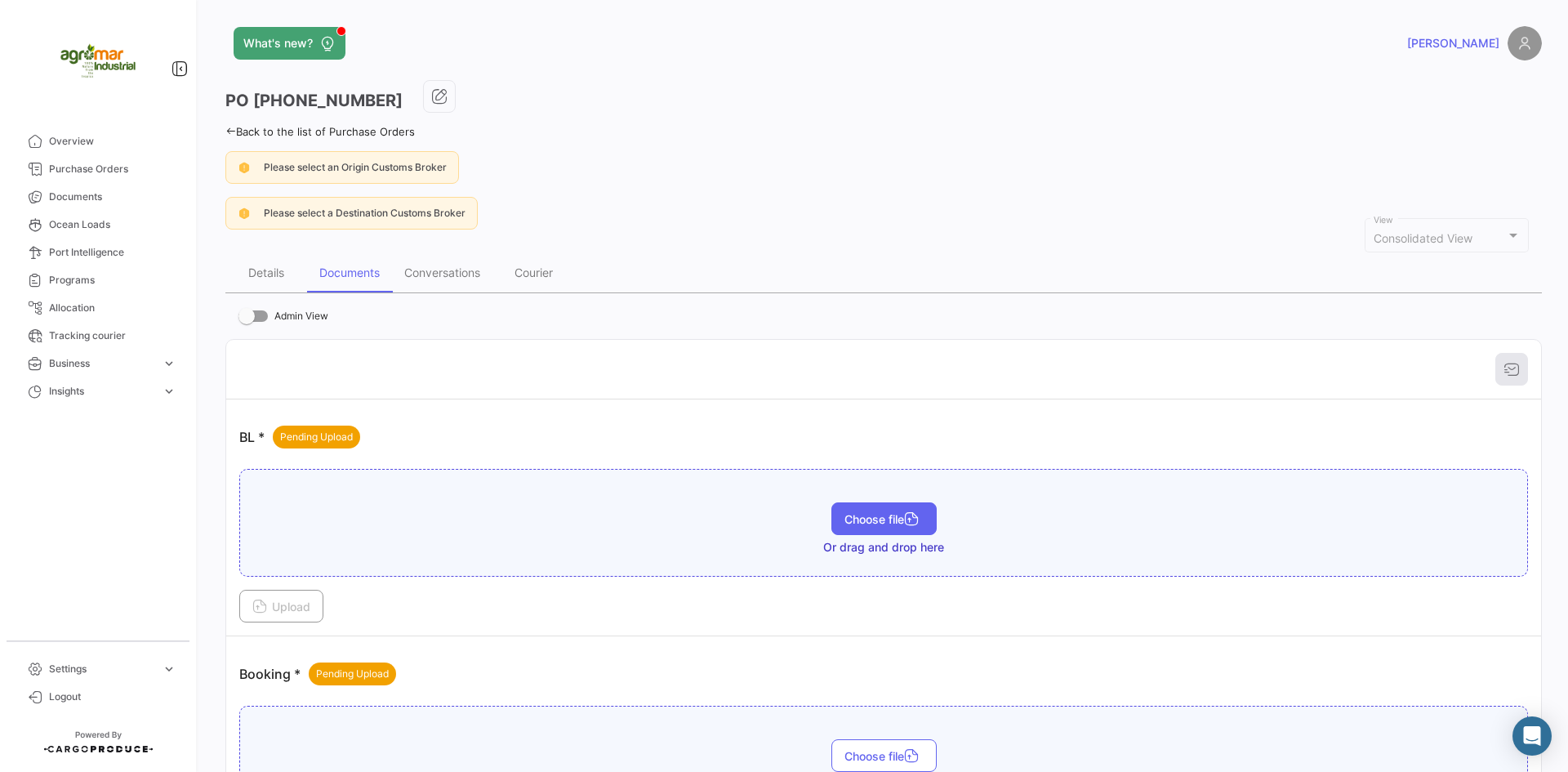
click at [860, 526] on span "Choose file" at bounding box center [884, 518] width 79 height 14
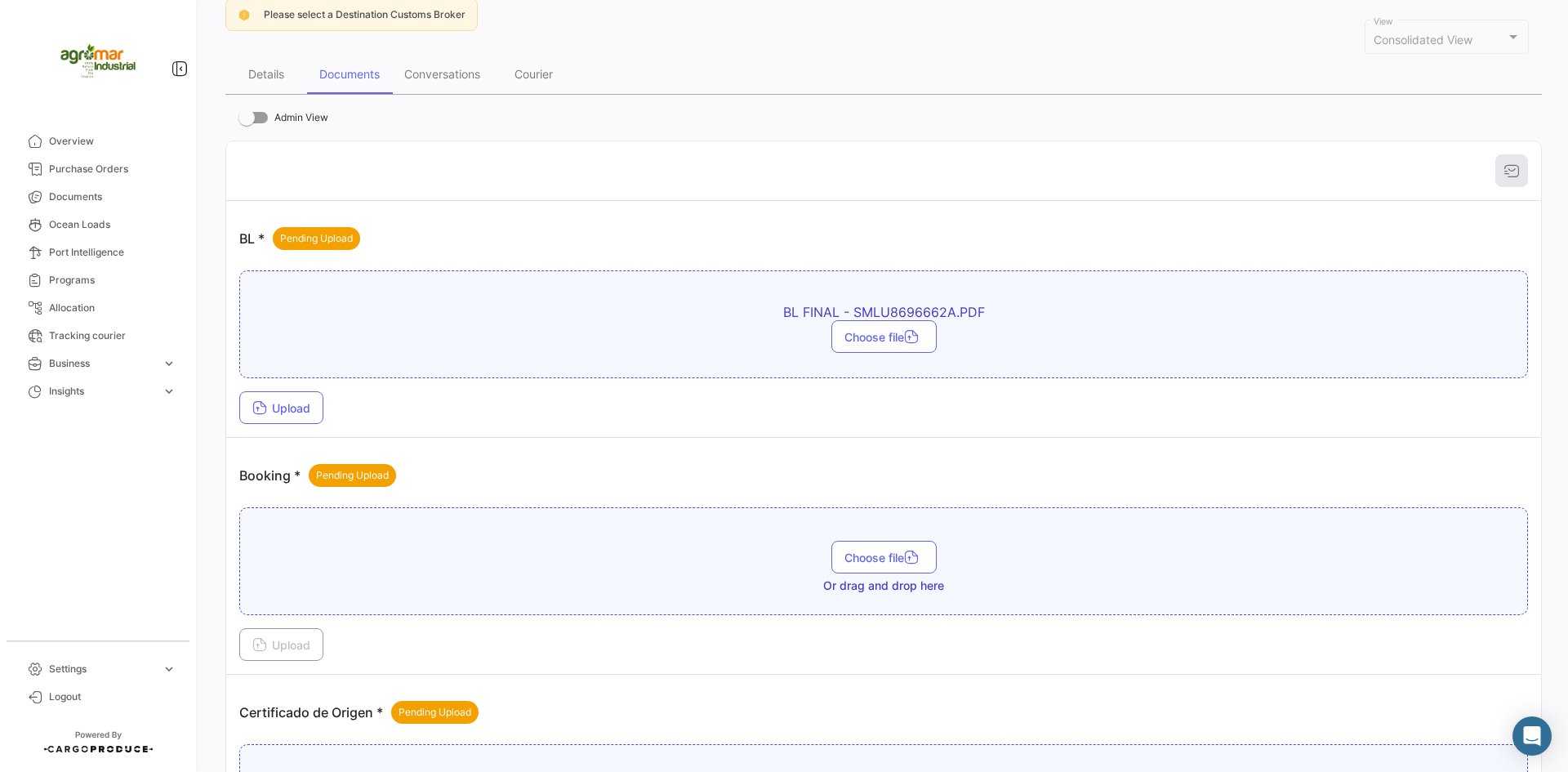
scroll to position [245, 0]
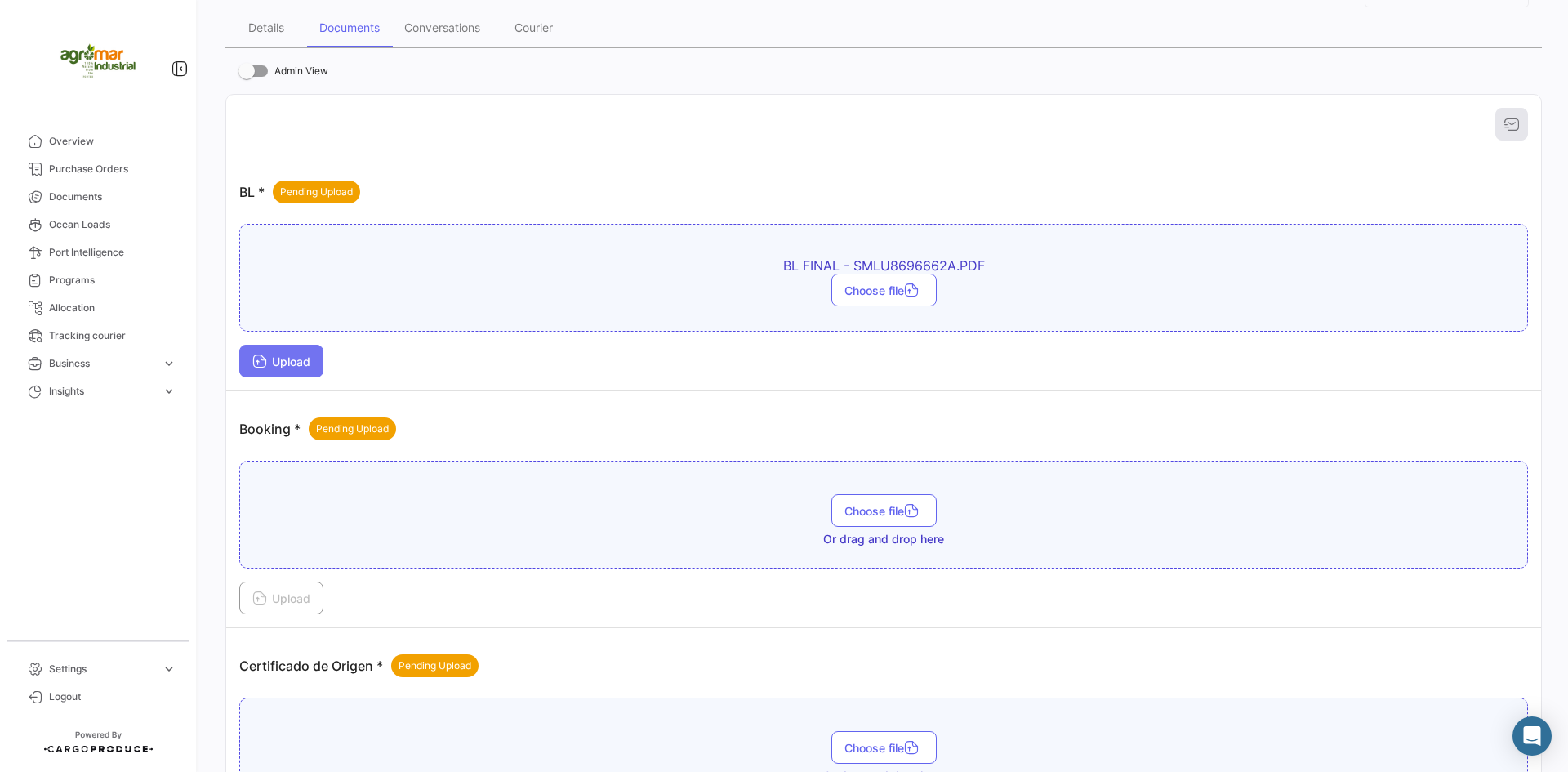
click at [292, 370] on button "Upload" at bounding box center [281, 361] width 84 height 33
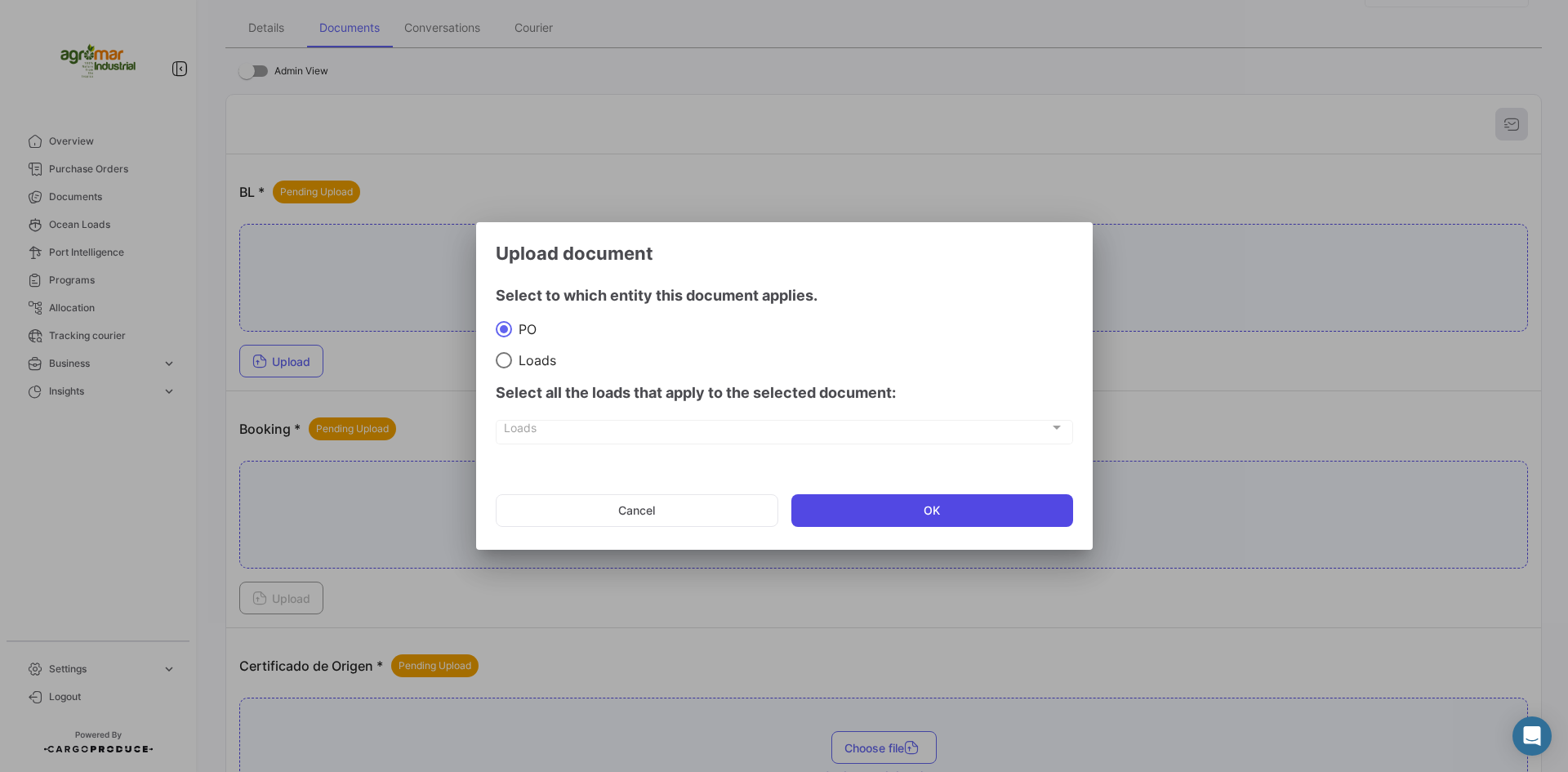
click at [883, 502] on button "OK" at bounding box center [931, 511] width 282 height 33
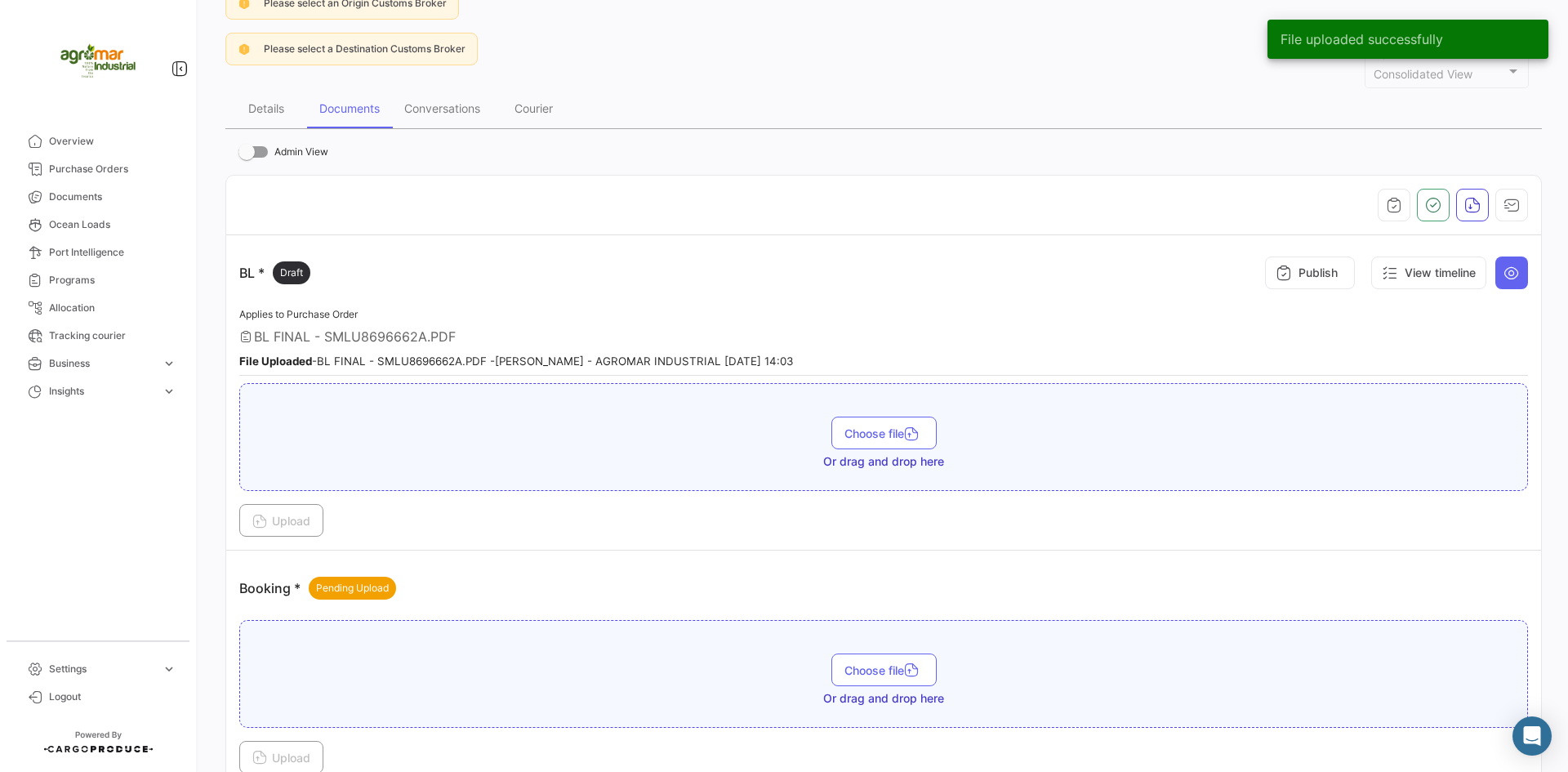
scroll to position [163, 0]
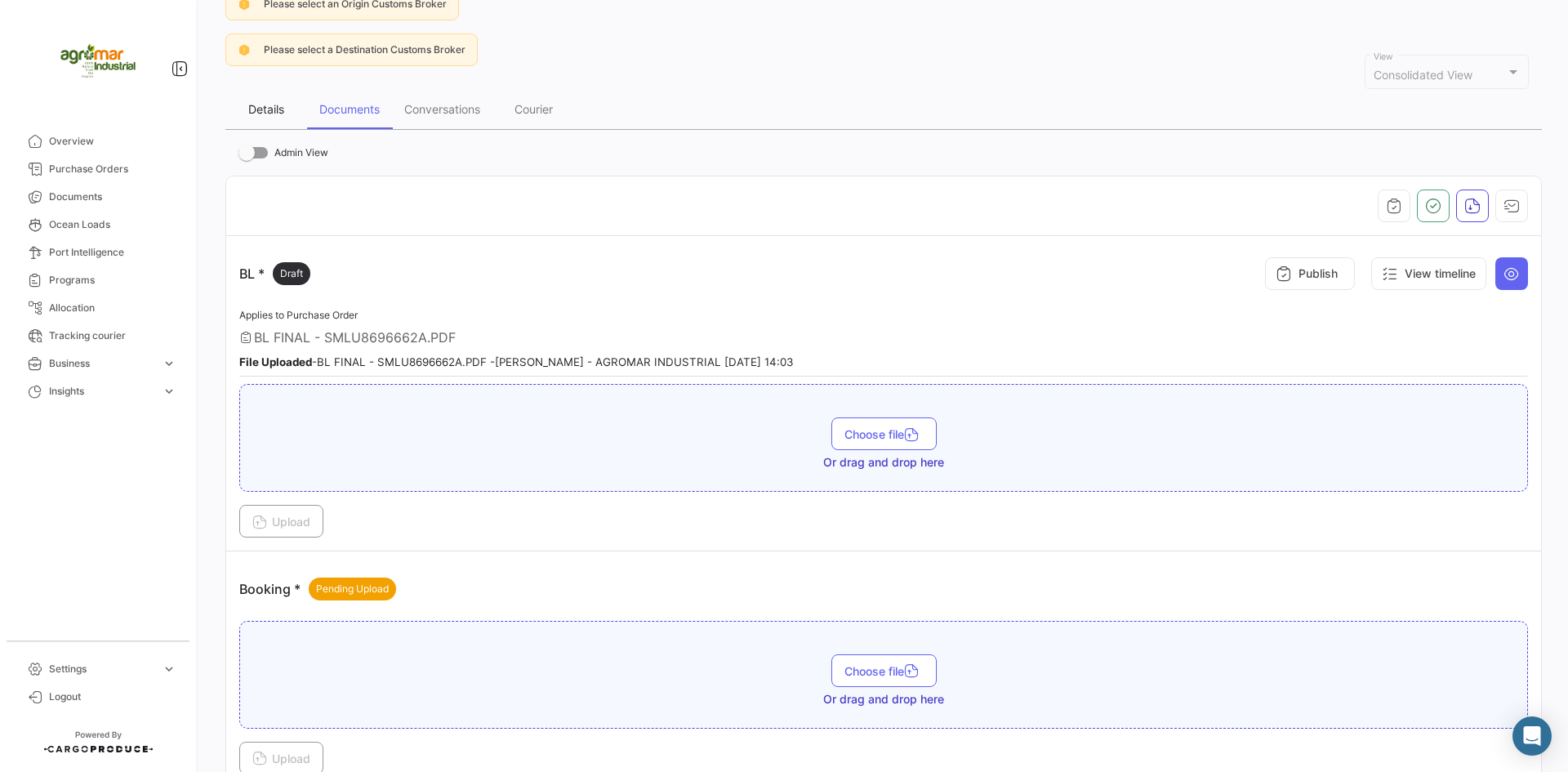
click at [268, 118] on div "Details" at bounding box center [266, 109] width 82 height 39
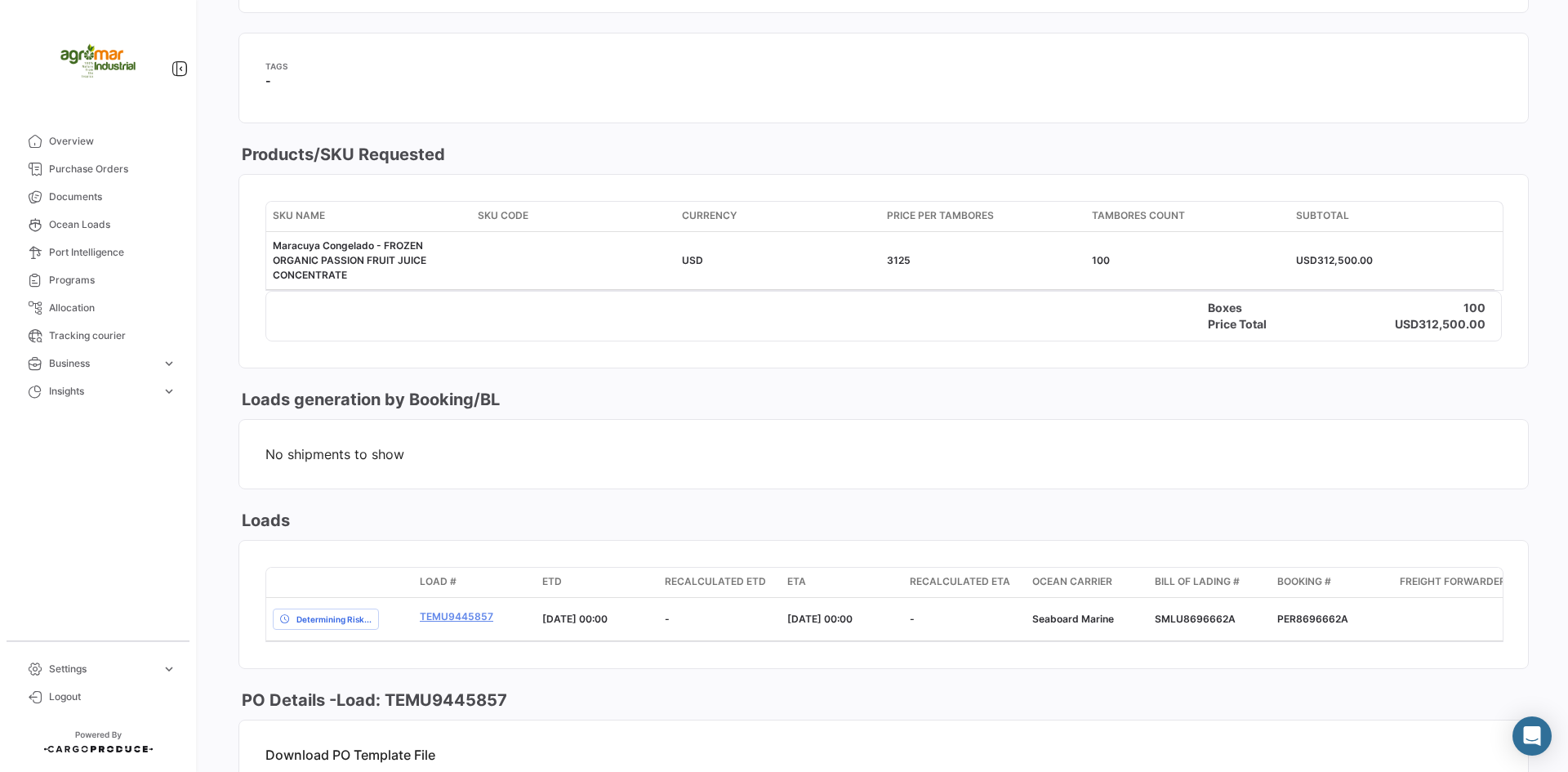
scroll to position [735, 0]
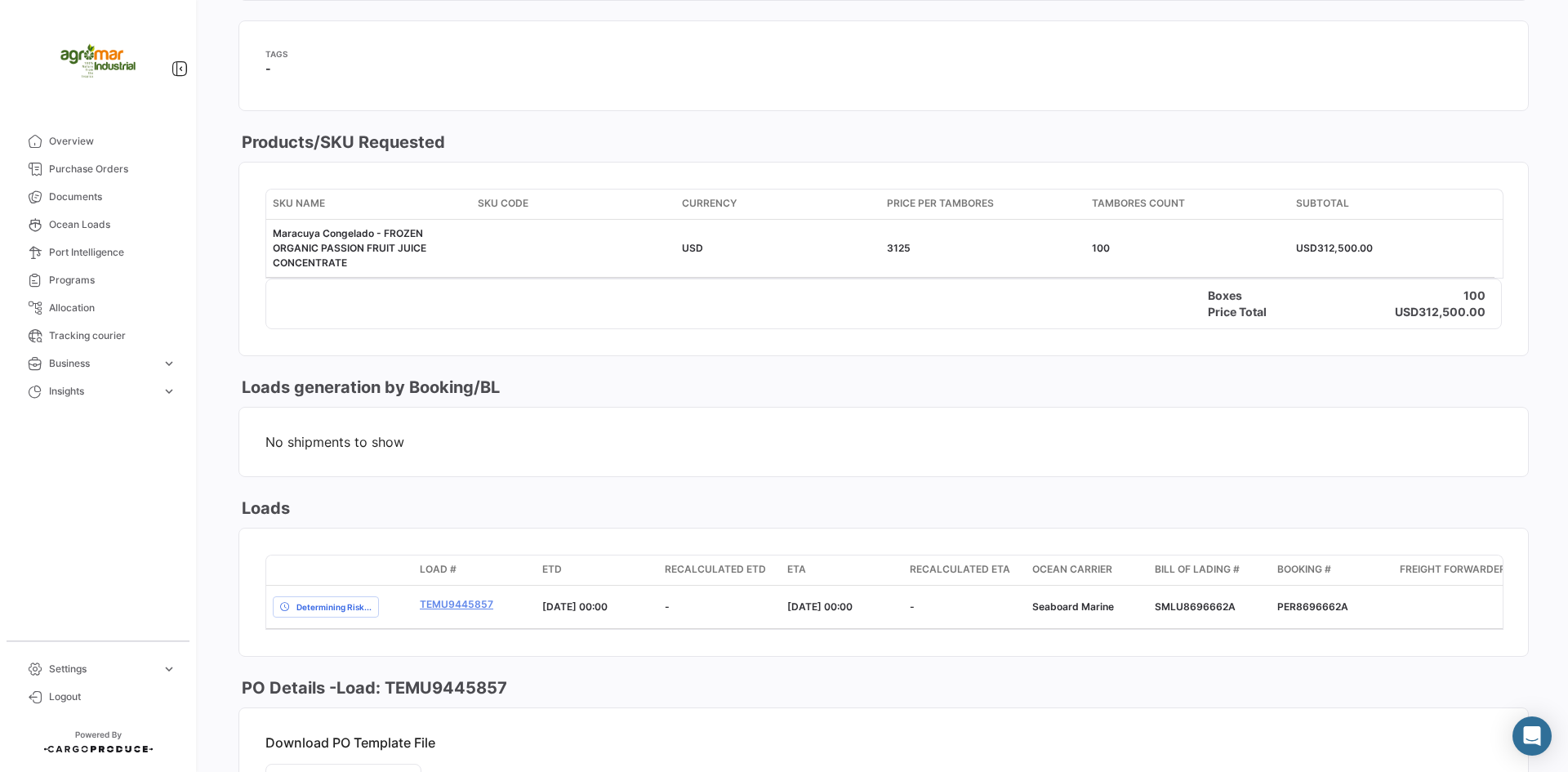
click at [576, 297] on div "Boxes 100" at bounding box center [883, 296] width 1234 height 16
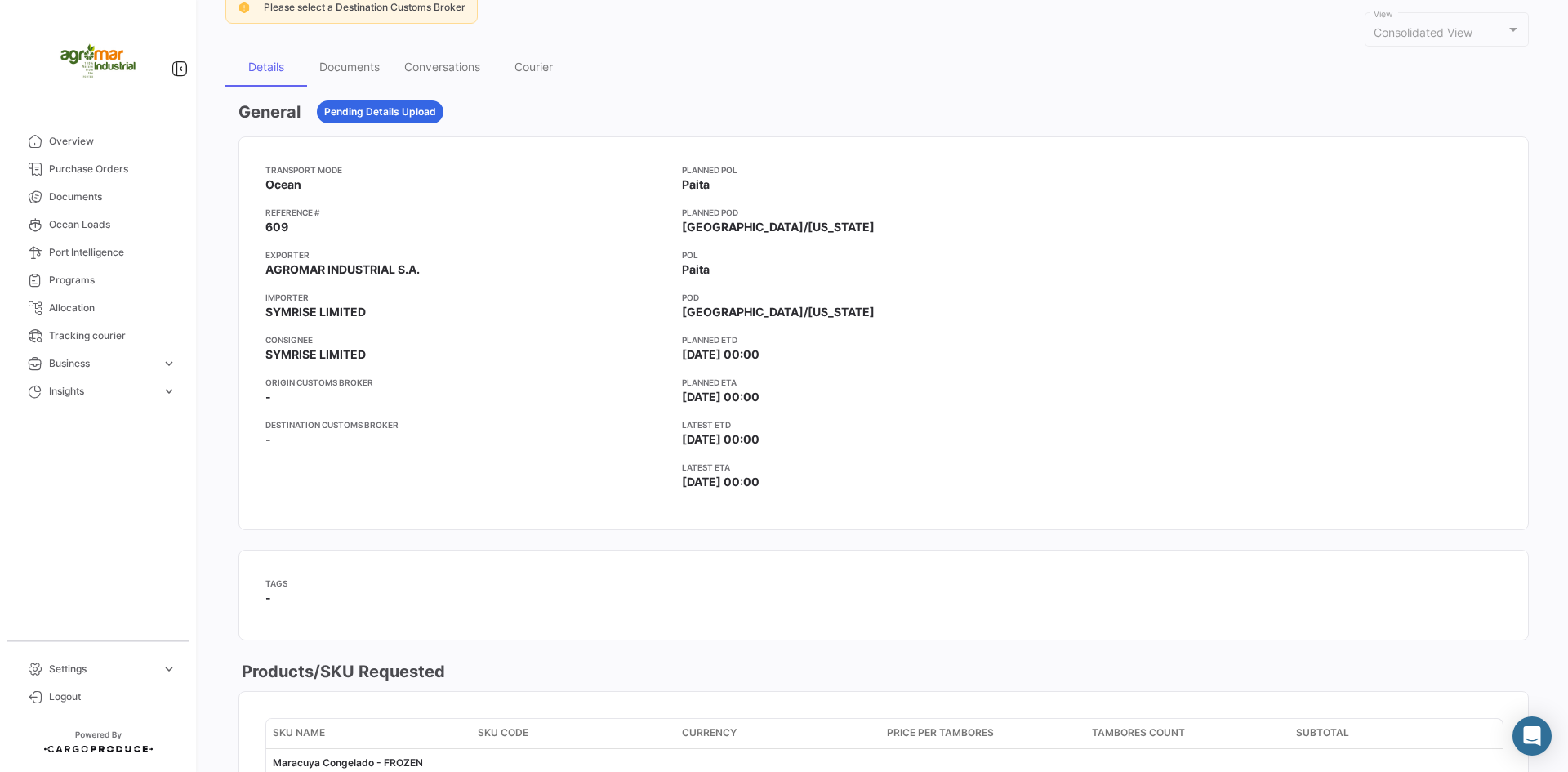
scroll to position [0, 0]
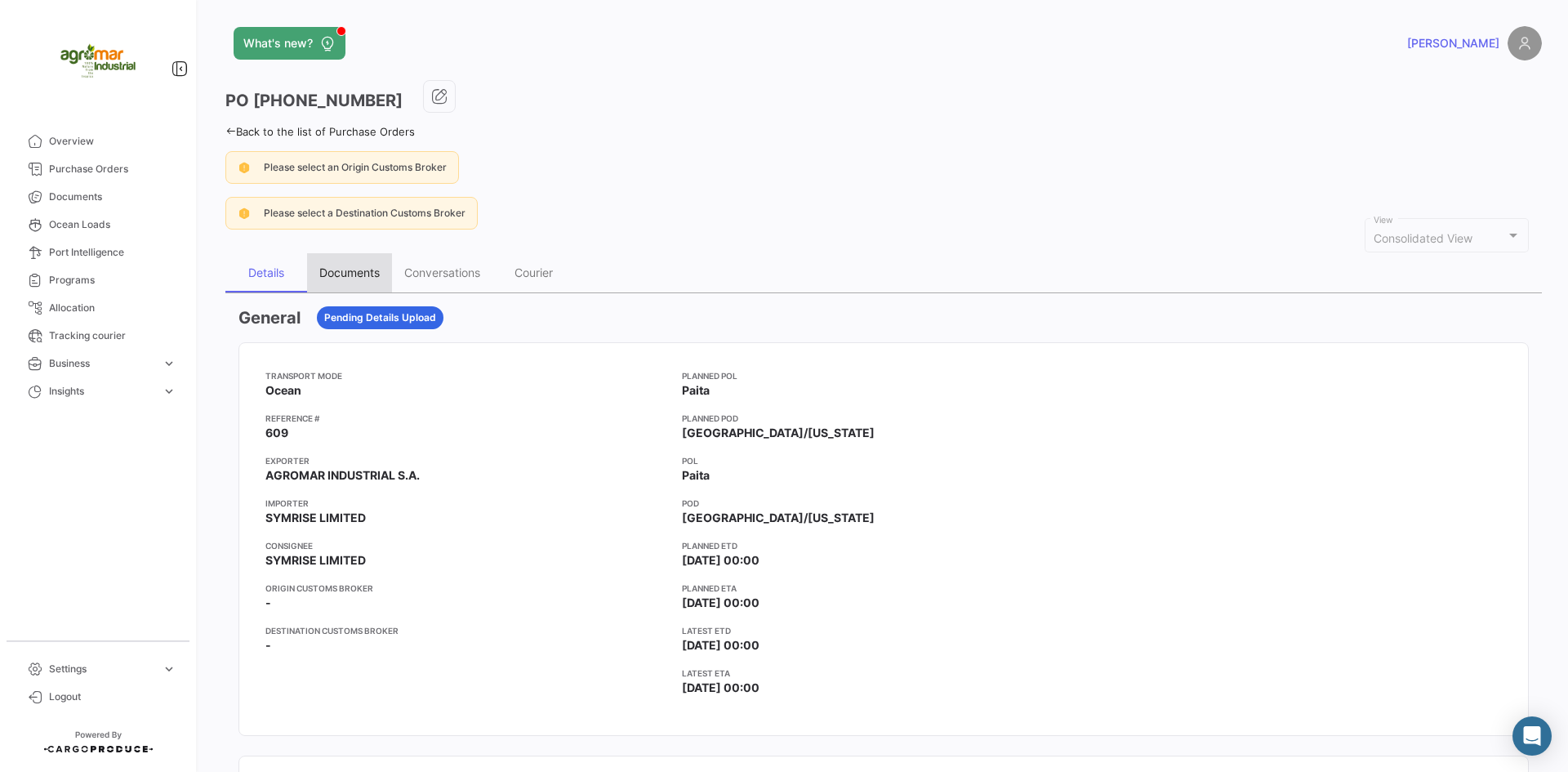
click at [365, 279] on div "Documents" at bounding box center [349, 272] width 60 height 14
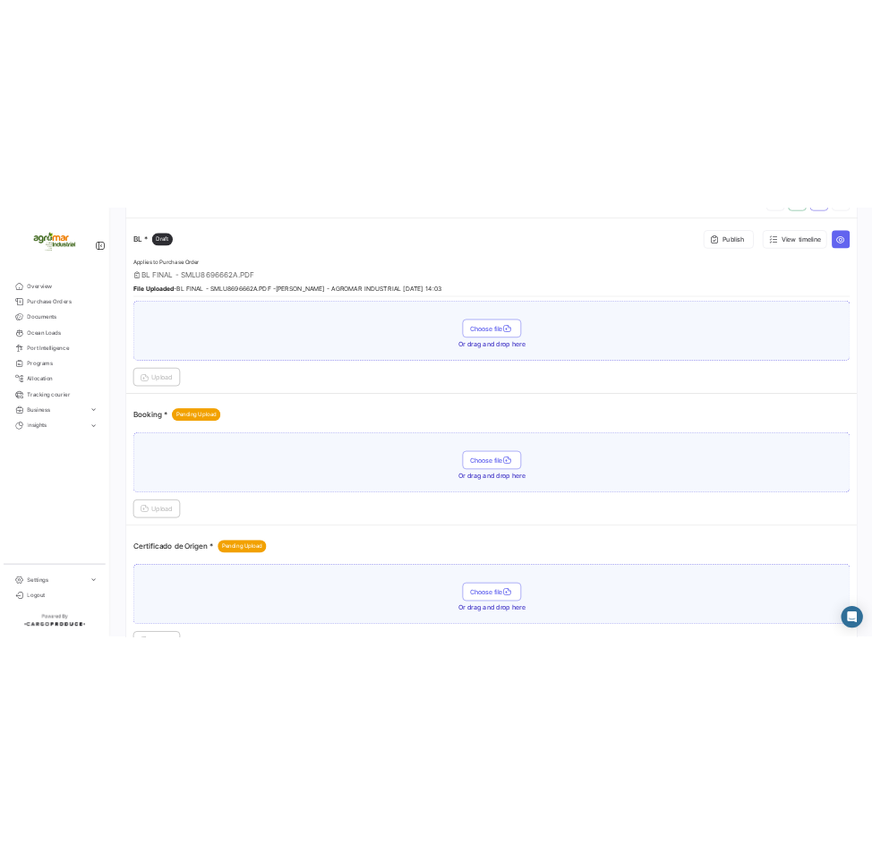
scroll to position [448, 0]
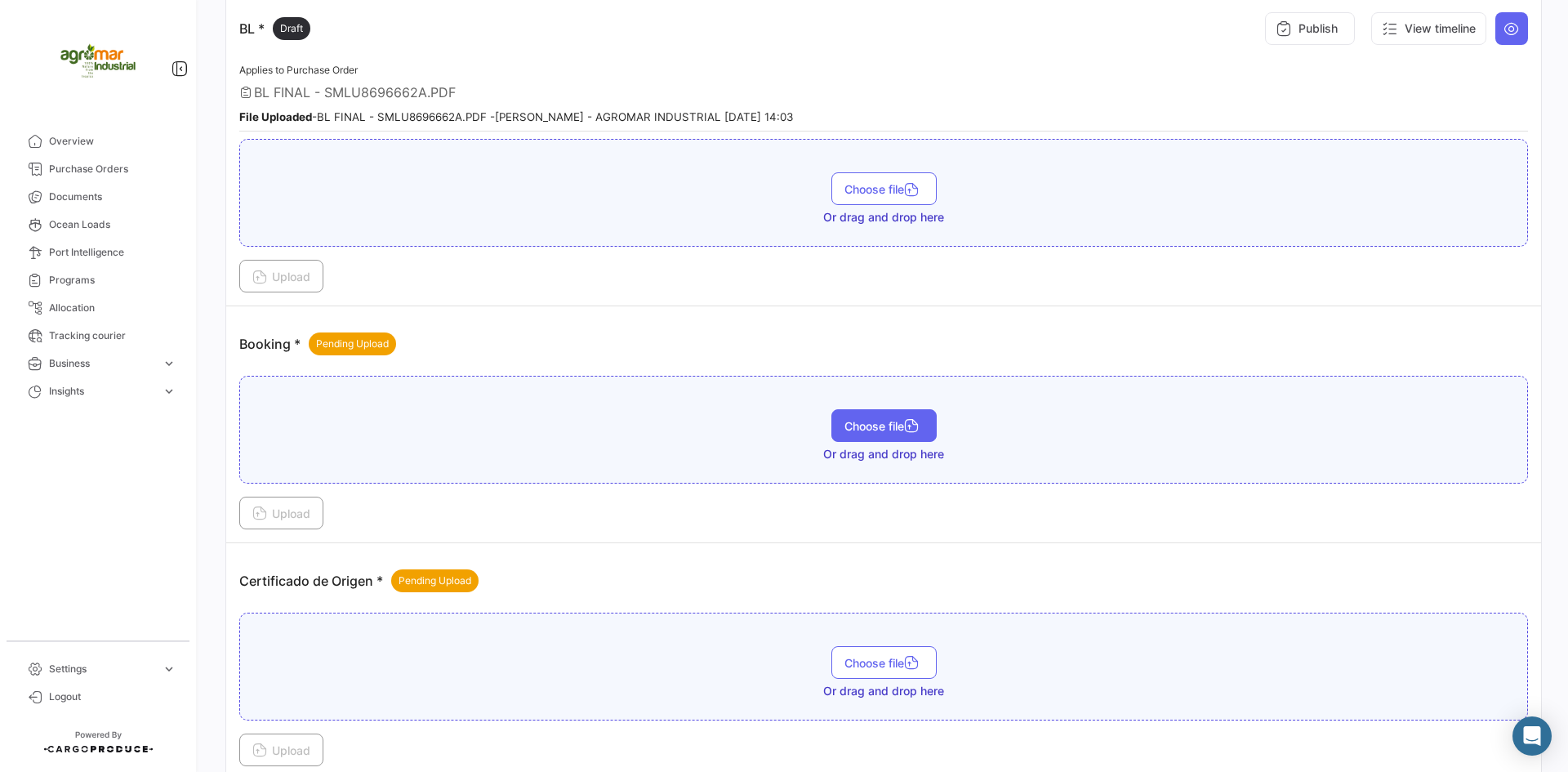
click at [860, 423] on span "Choose file" at bounding box center [884, 425] width 79 height 14
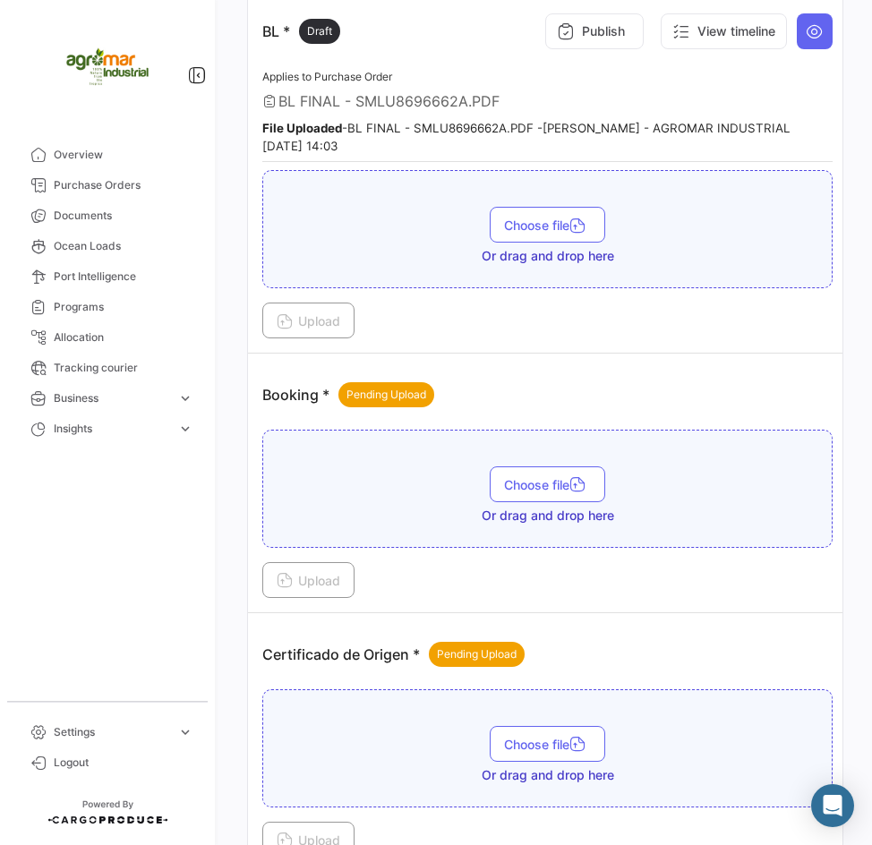
click at [640, 394] on div "Booking * Pending Upload" at bounding box center [547, 395] width 570 height 54
click at [612, 358] on td "Booking * Pending Upload Choose file Or drag and drop here Upload" at bounding box center [547, 484] width 599 height 260
click at [558, 495] on button "Choose file" at bounding box center [547, 484] width 115 height 36
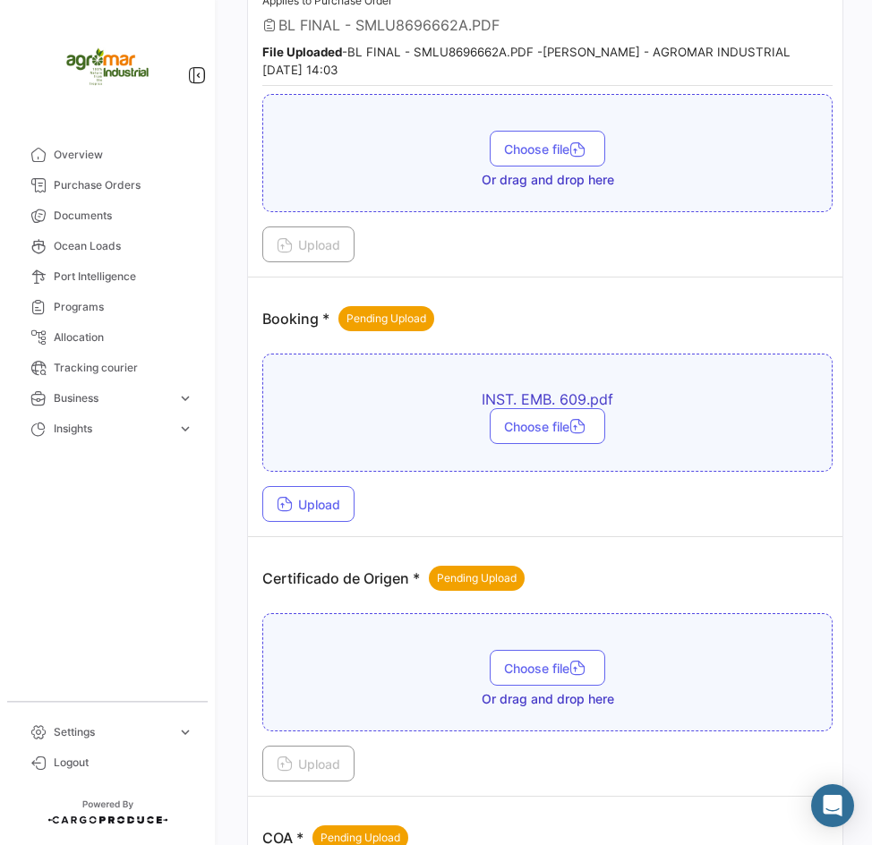
scroll to position [627, 0]
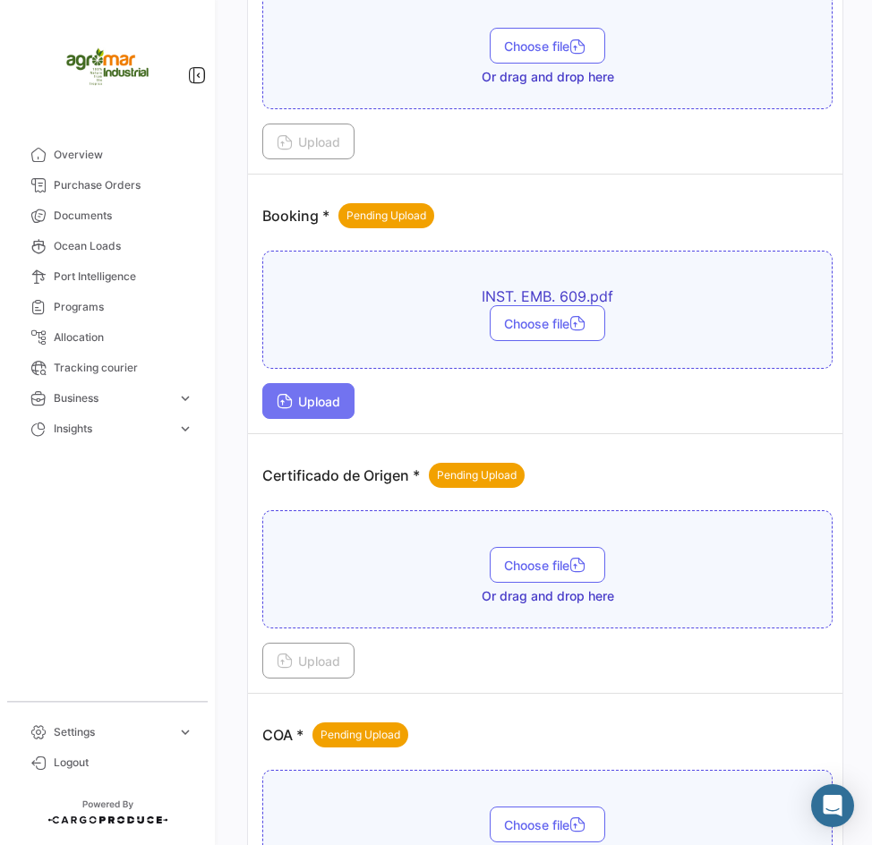
click at [327, 403] on span "Upload" at bounding box center [309, 401] width 64 height 15
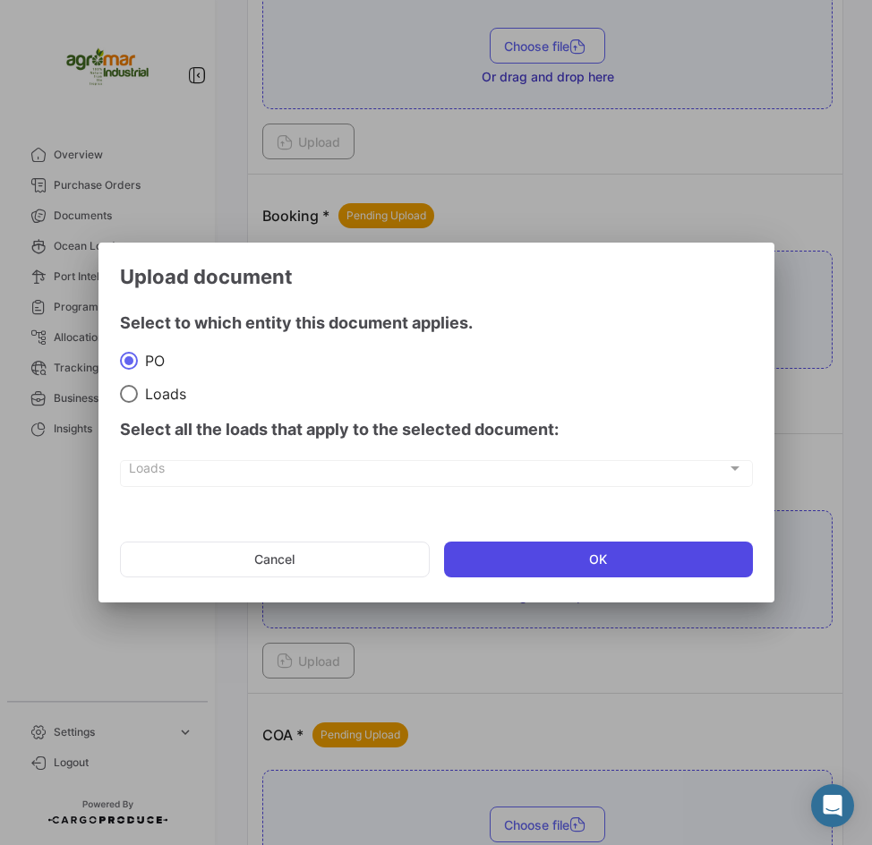
click at [550, 567] on button "OK" at bounding box center [598, 560] width 309 height 36
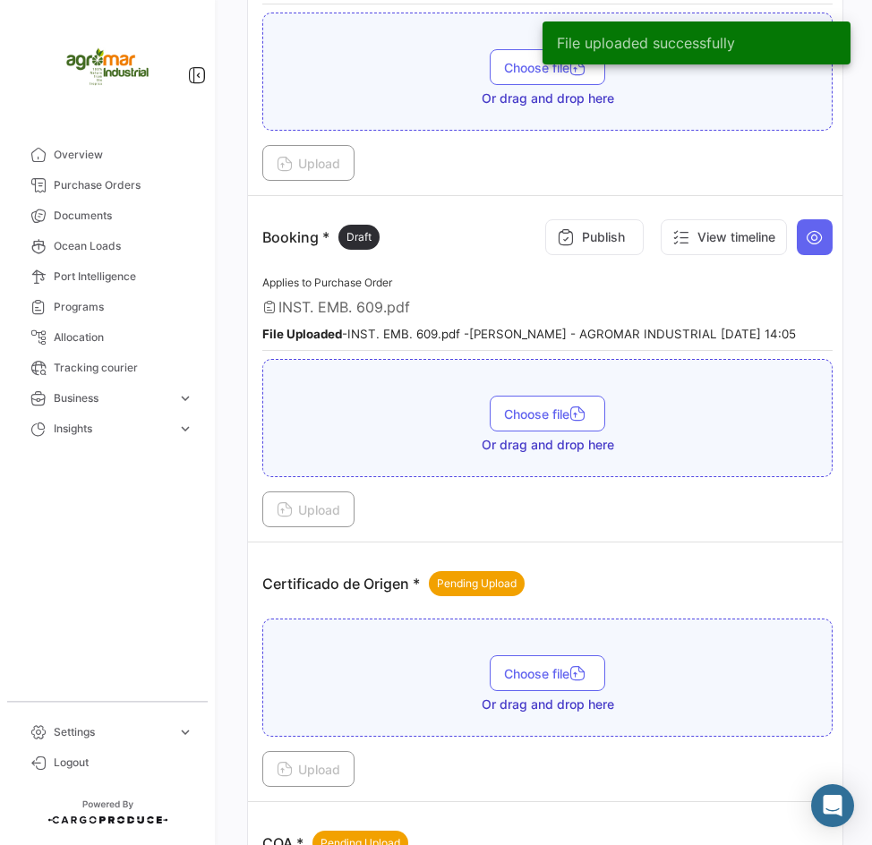
scroll to position [895, 0]
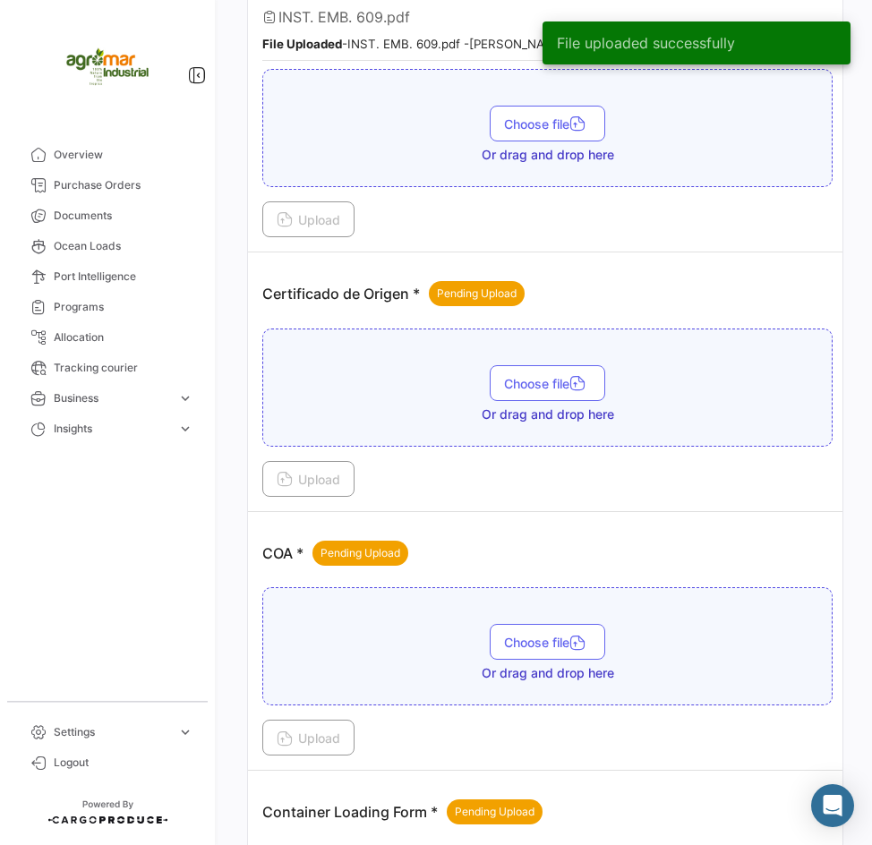
click at [548, 402] on div "Choose file Or drag and drop here" at bounding box center [547, 394] width 551 height 58
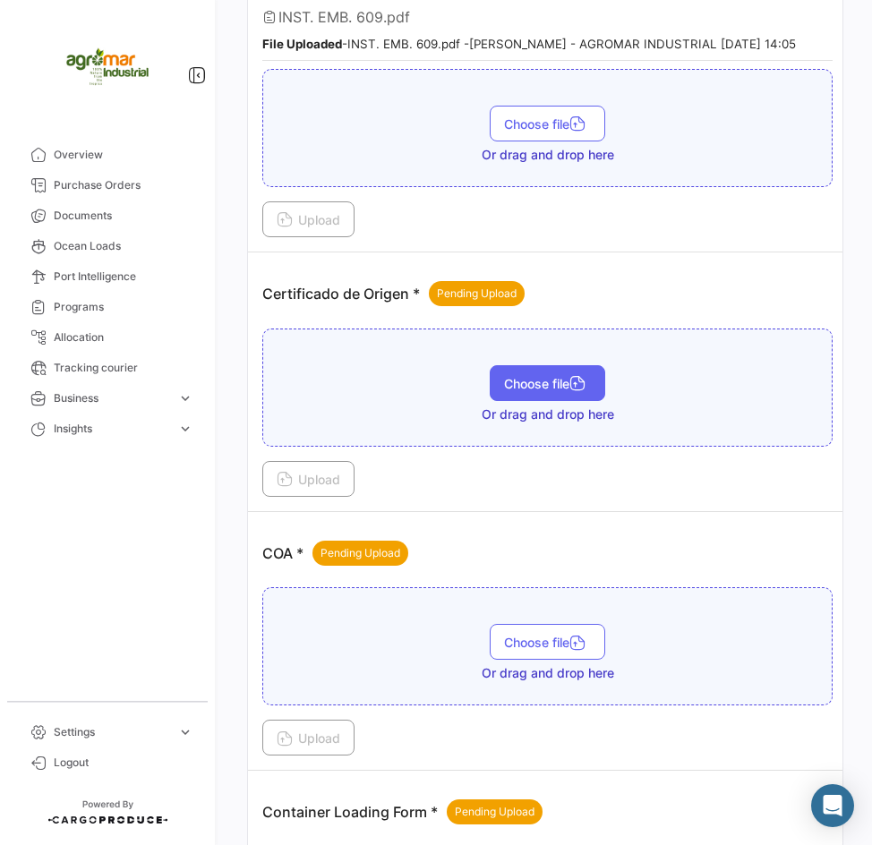
click at [556, 374] on button "Choose file" at bounding box center [547, 383] width 115 height 36
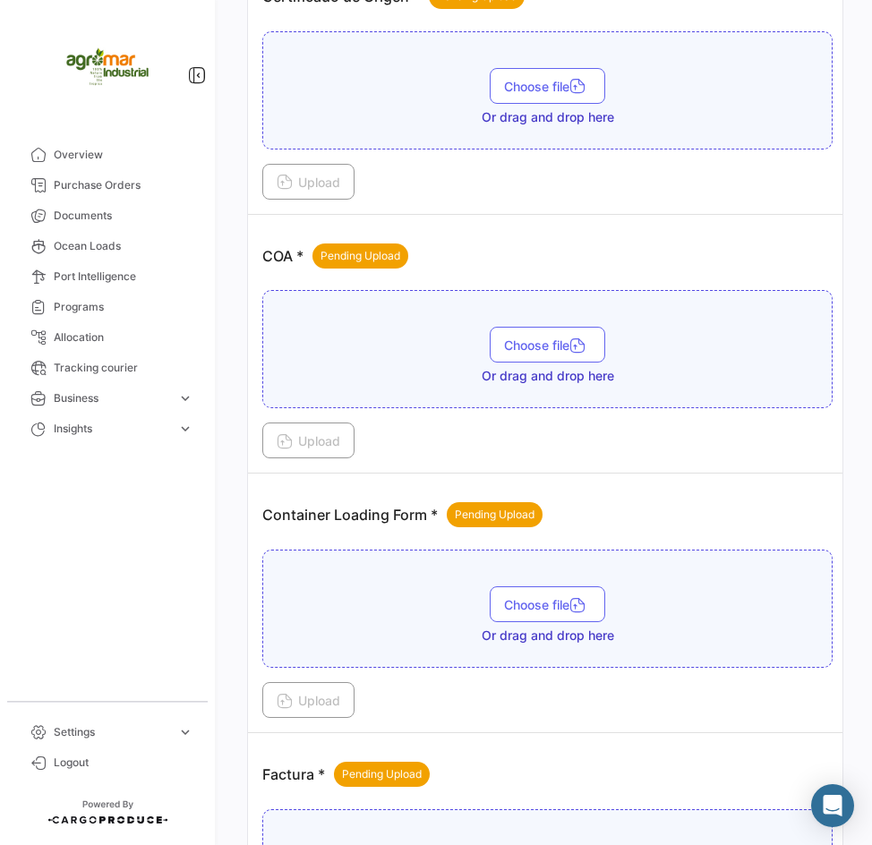
scroll to position [1253, 0]
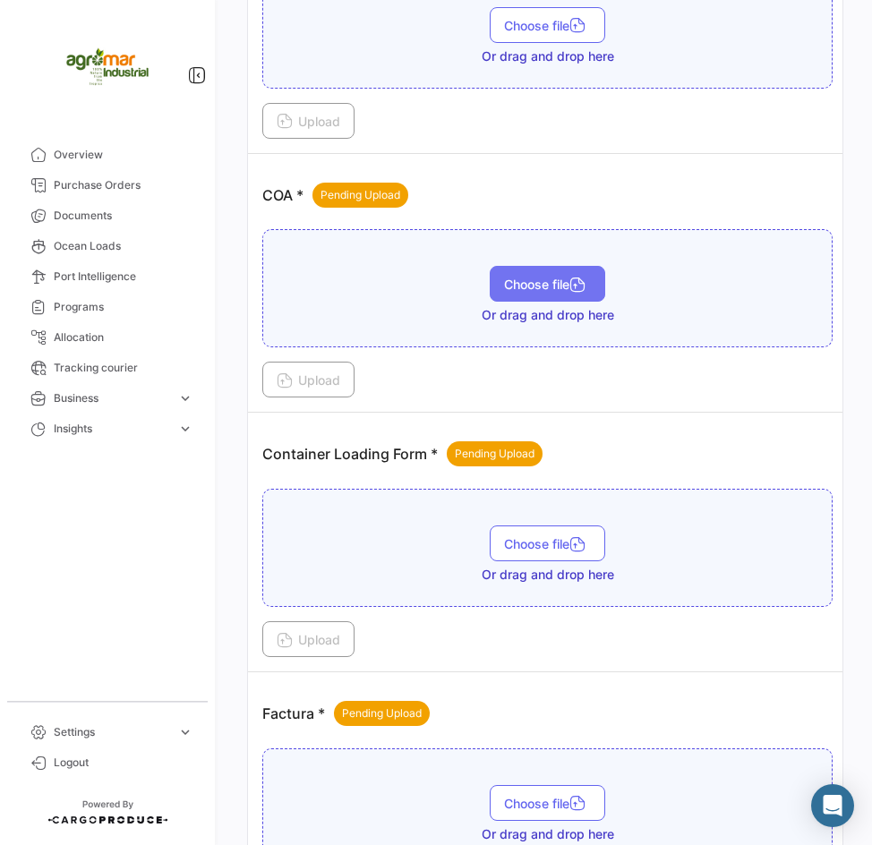
click at [542, 287] on span "Choose file" at bounding box center [547, 284] width 87 height 15
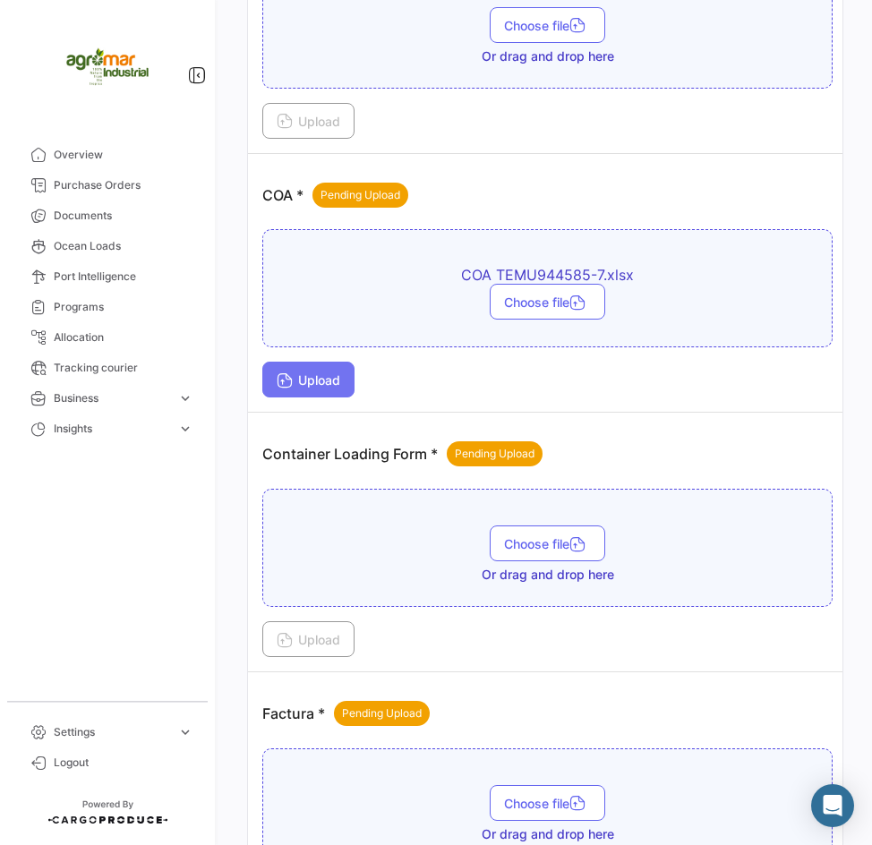
click at [319, 365] on button "Upload" at bounding box center [308, 380] width 92 height 36
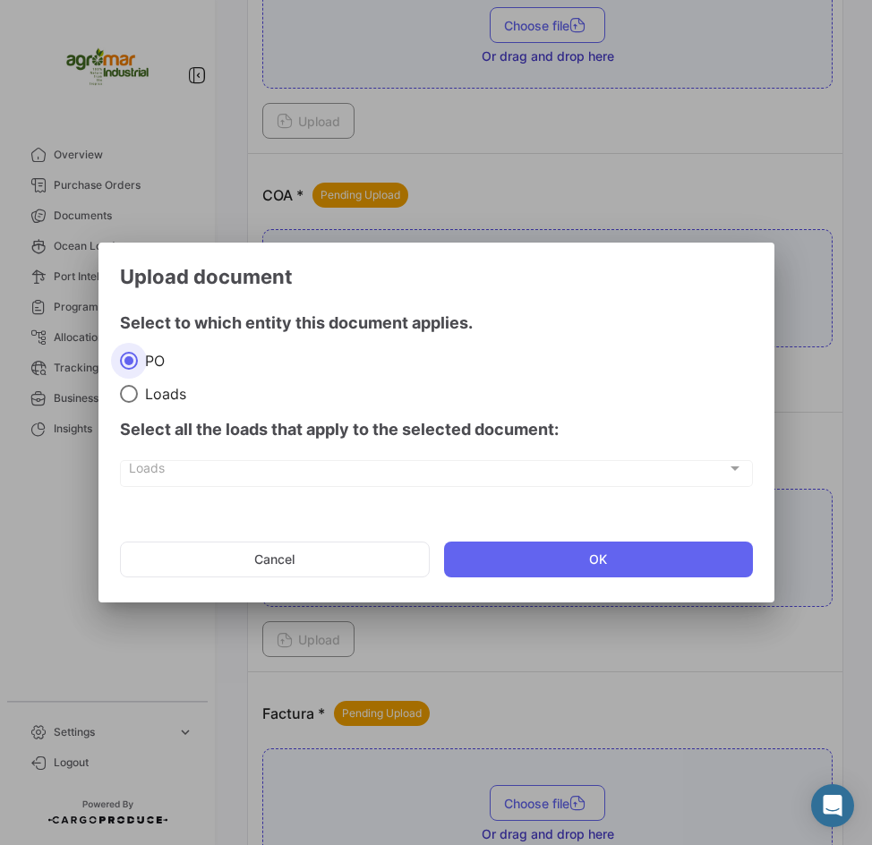
click at [520, 534] on mat-dialog-actions "Cancel OK" at bounding box center [436, 559] width 633 height 61
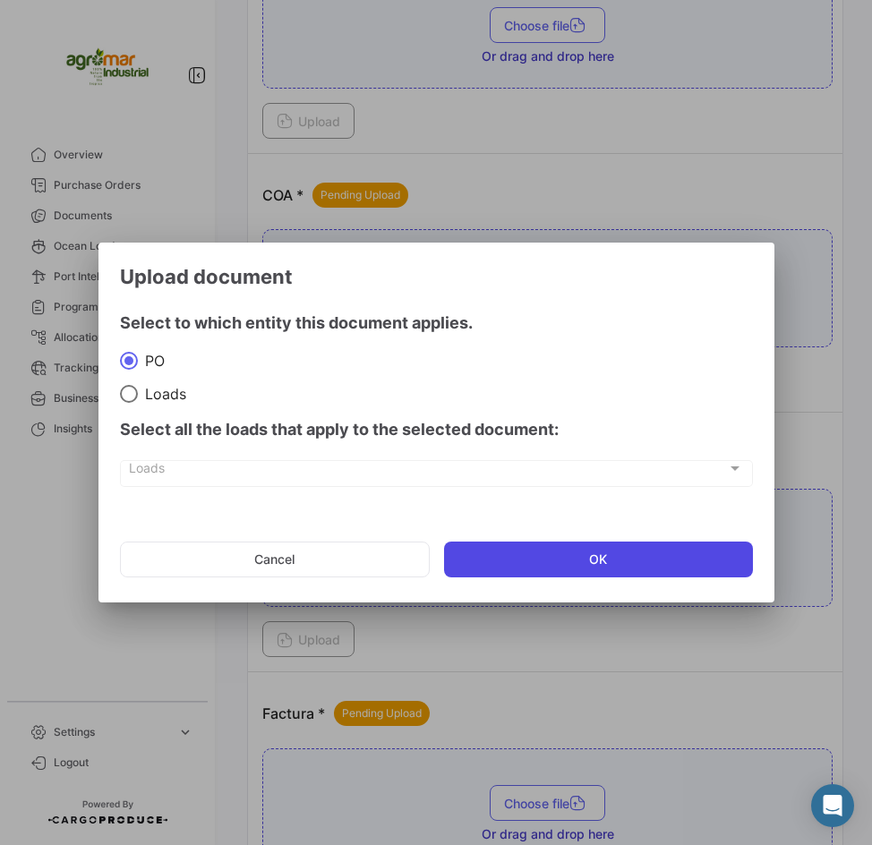
click at [522, 544] on button "OK" at bounding box center [598, 560] width 309 height 36
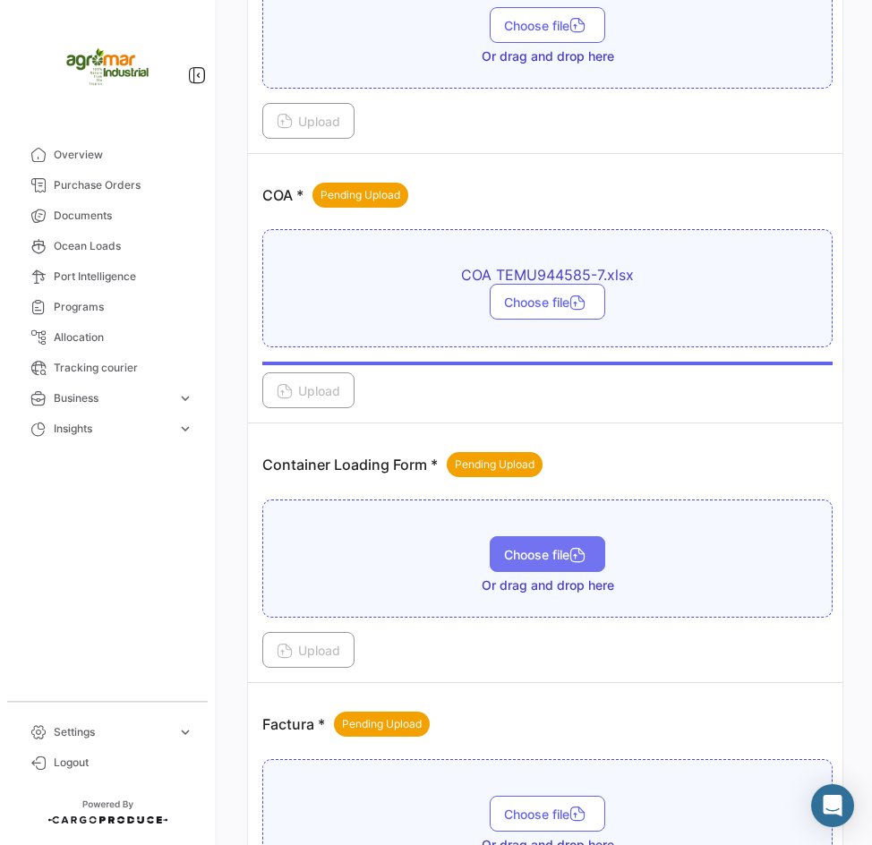
click at [504, 562] on button "Choose file" at bounding box center [547, 554] width 115 height 36
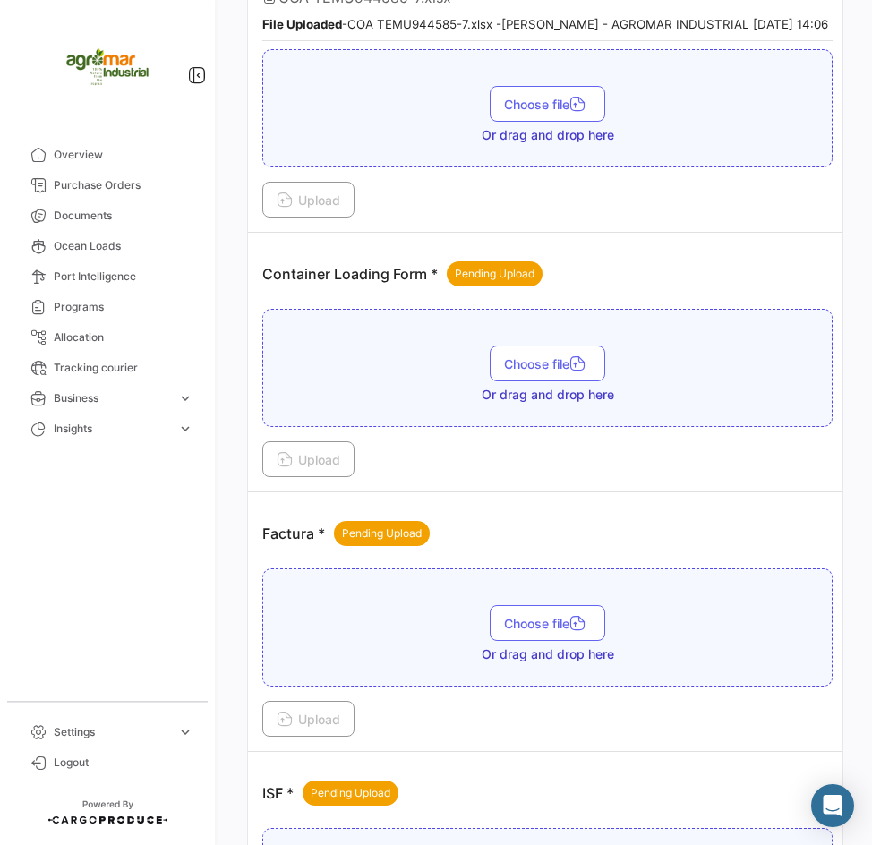
scroll to position [1522, 0]
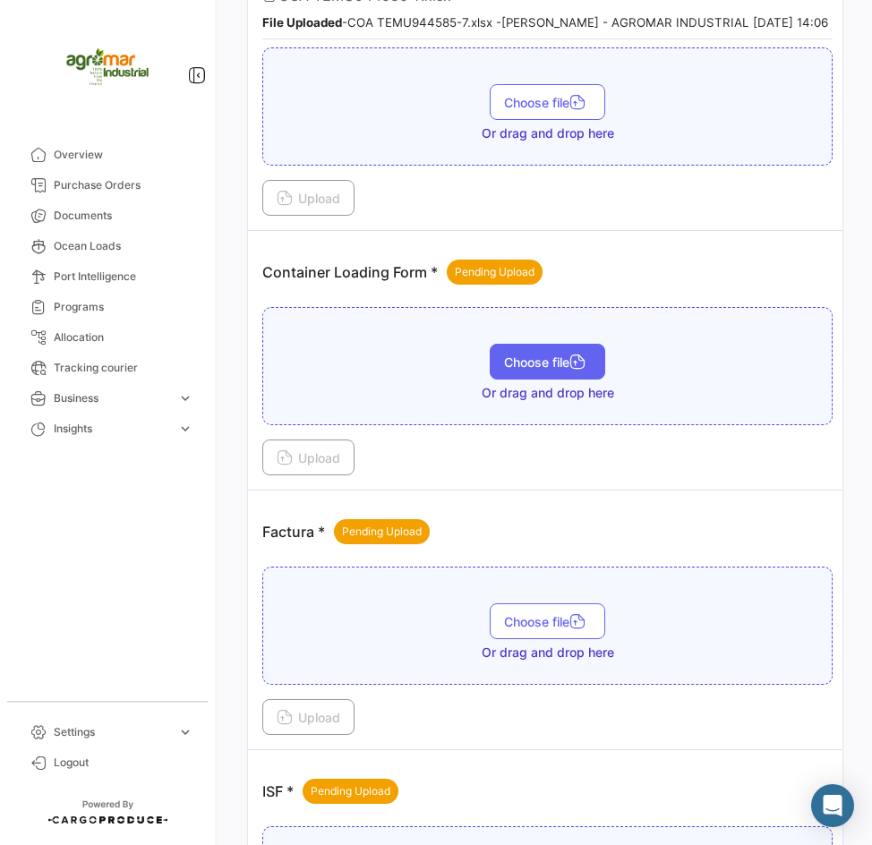
click at [521, 370] on span "Choose file" at bounding box center [547, 361] width 87 height 15
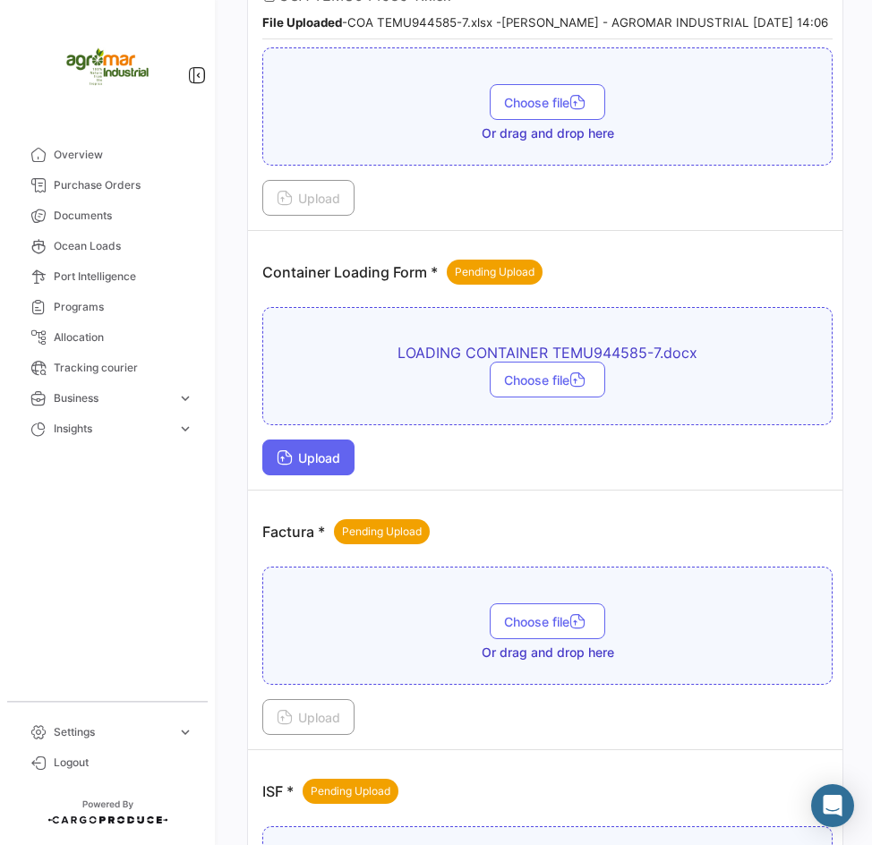
click at [340, 465] on span "Upload" at bounding box center [309, 457] width 64 height 15
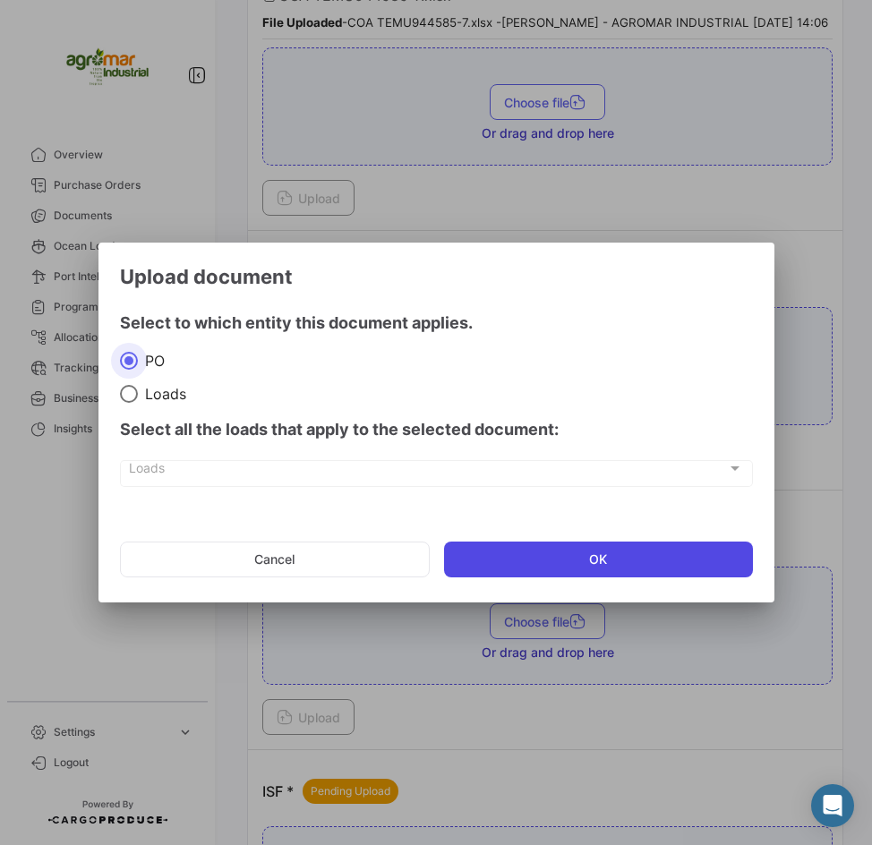
click at [511, 542] on button "OK" at bounding box center [598, 560] width 309 height 36
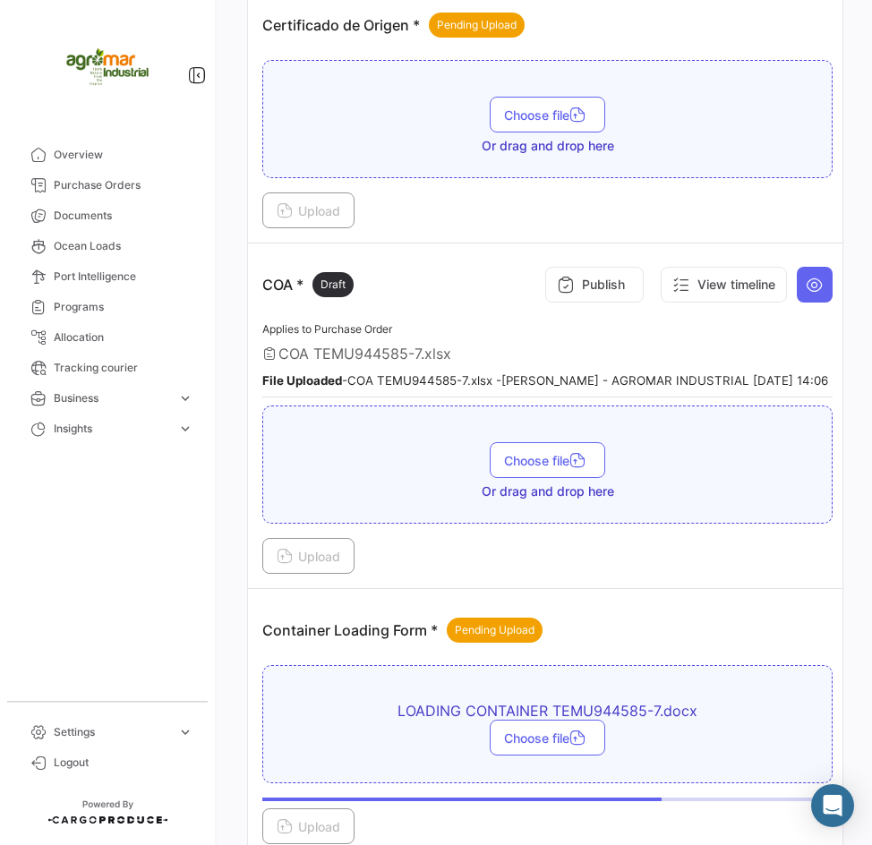
scroll to position [1074, 0]
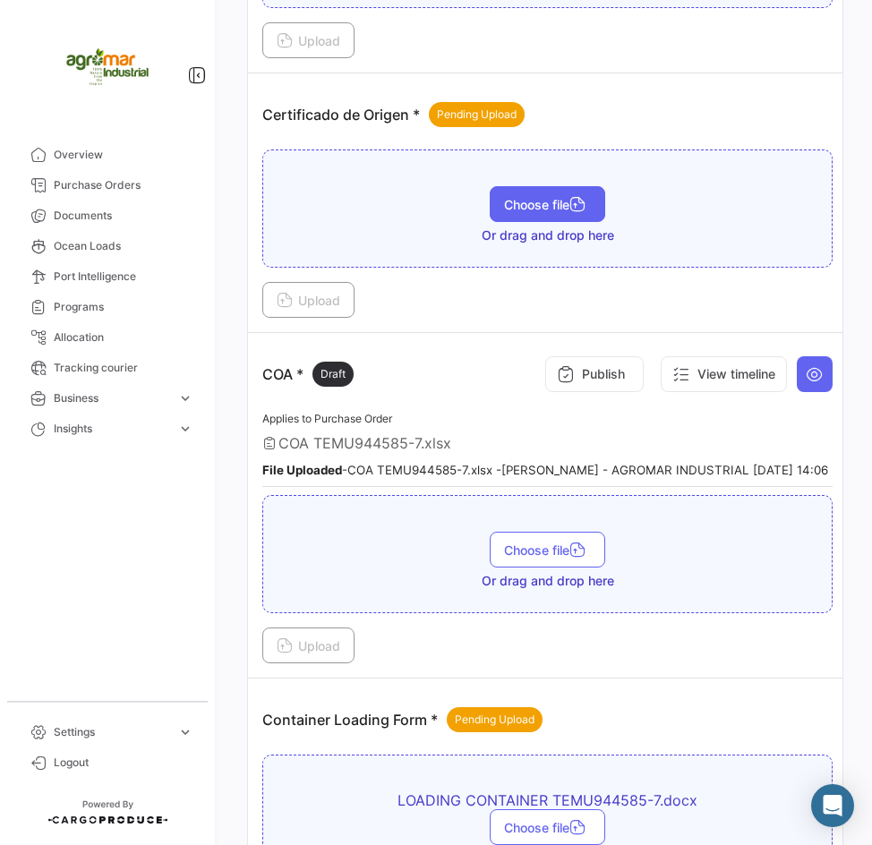
click at [515, 218] on button "Choose file" at bounding box center [547, 204] width 115 height 36
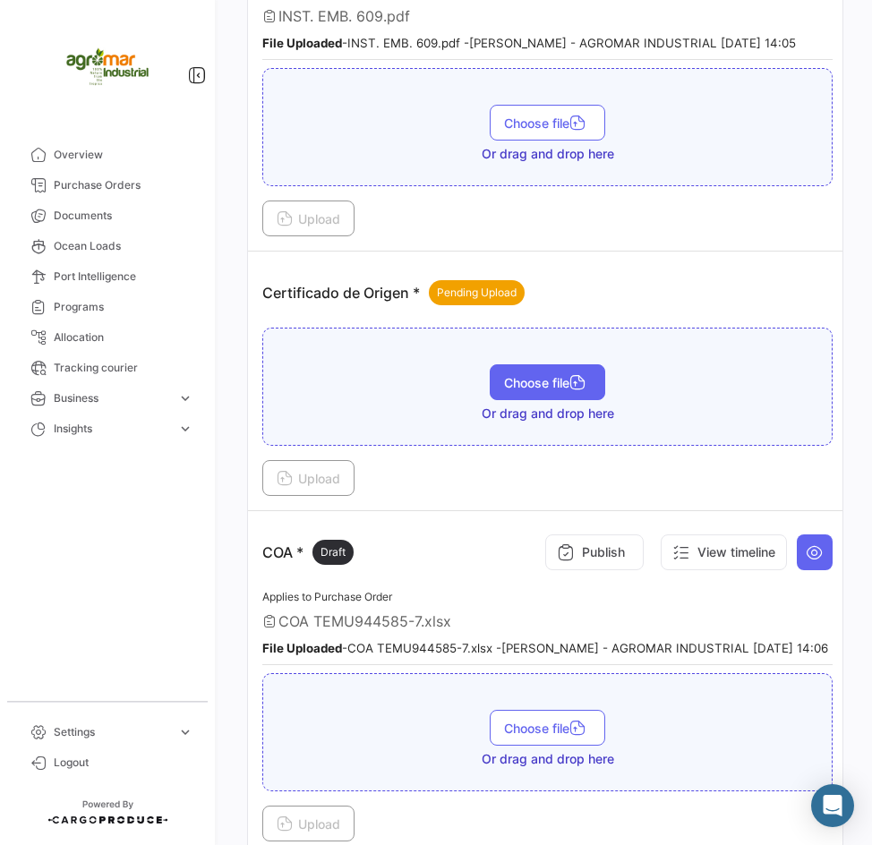
scroll to position [895, 0]
click at [519, 389] on span "Choose file" at bounding box center [547, 383] width 87 height 15
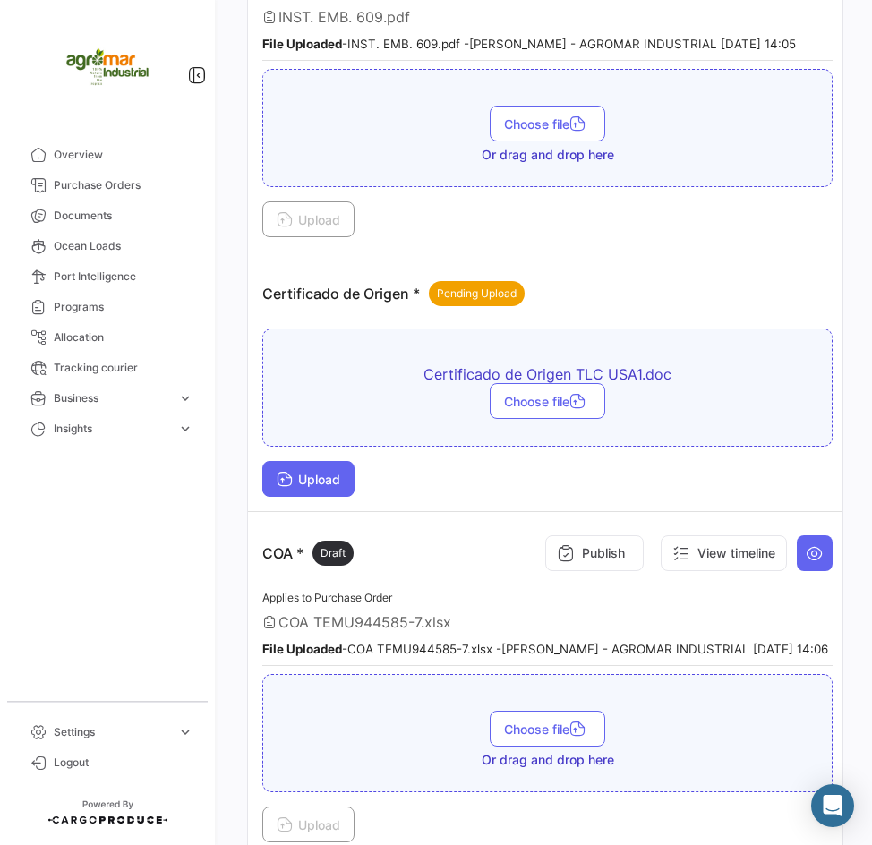
click at [344, 469] on button "Upload" at bounding box center [308, 479] width 92 height 36
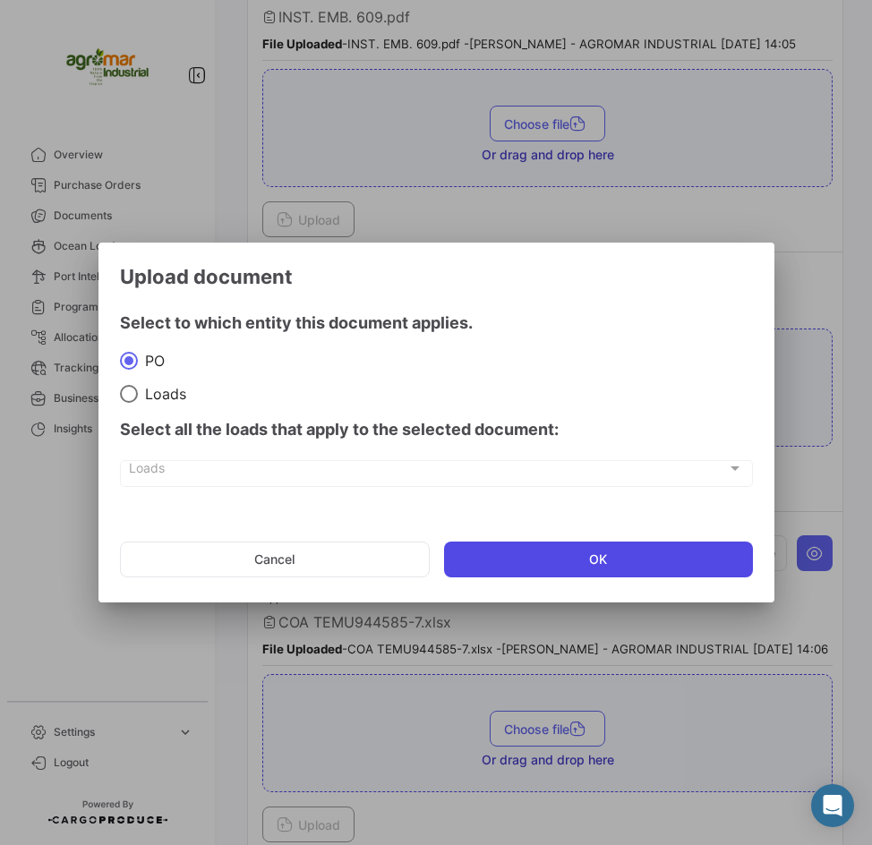
click at [539, 576] on button "OK" at bounding box center [598, 560] width 309 height 36
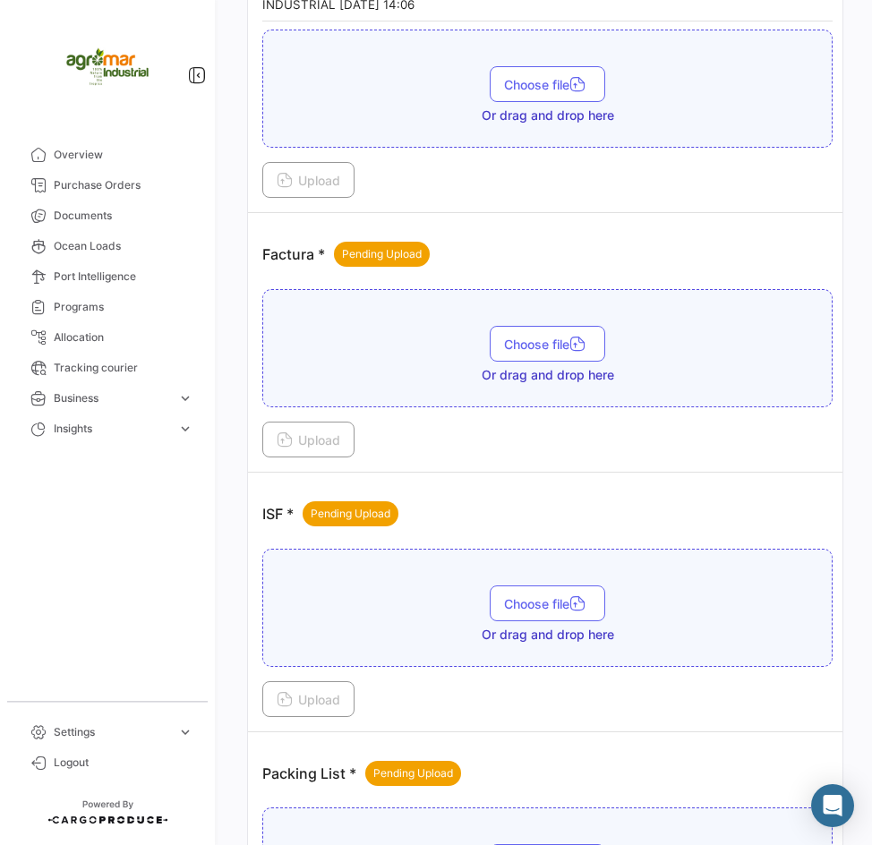
scroll to position [2059, 0]
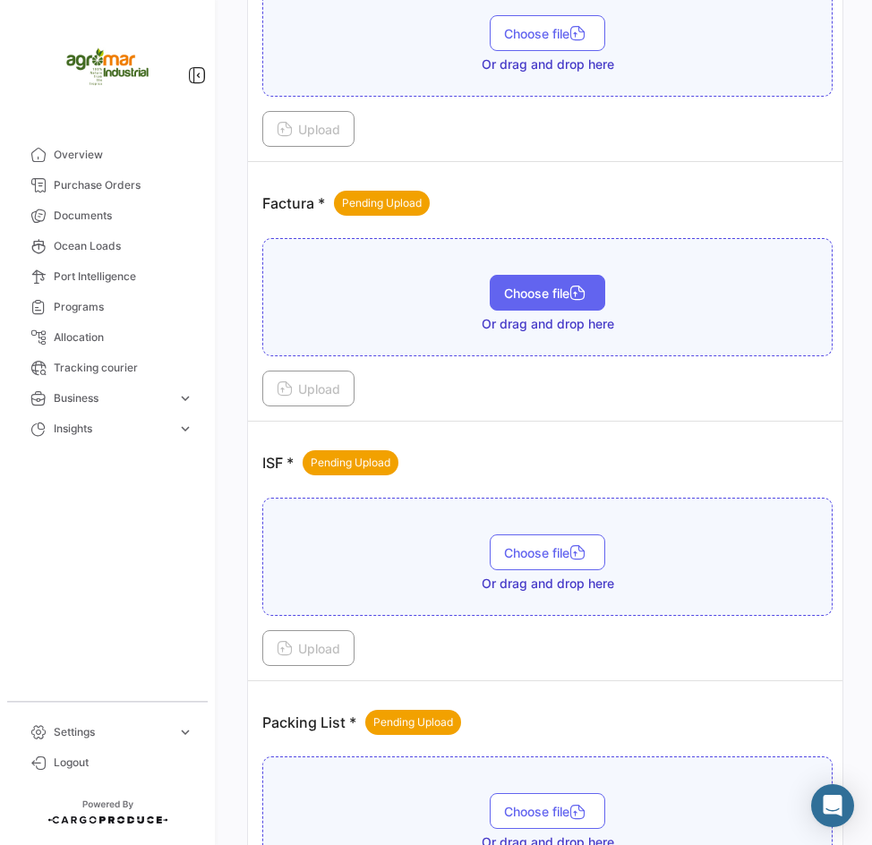
click at [521, 301] on span "Choose file" at bounding box center [547, 293] width 87 height 15
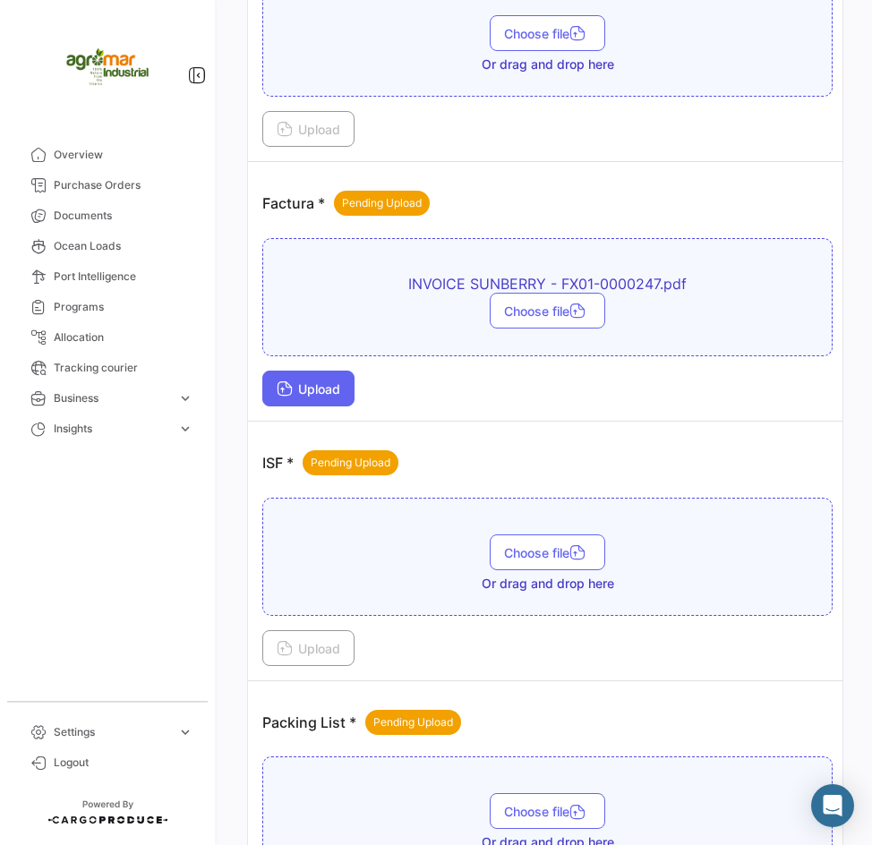
click at [333, 398] on button "Upload" at bounding box center [308, 389] width 92 height 36
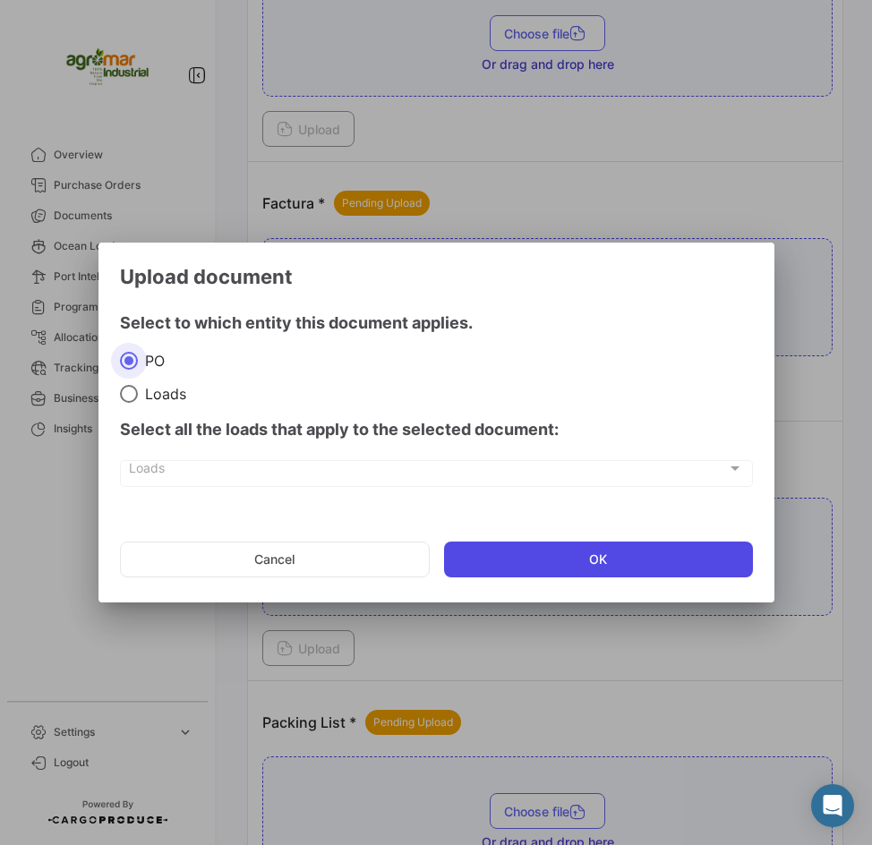
click at [515, 552] on button "OK" at bounding box center [598, 560] width 309 height 36
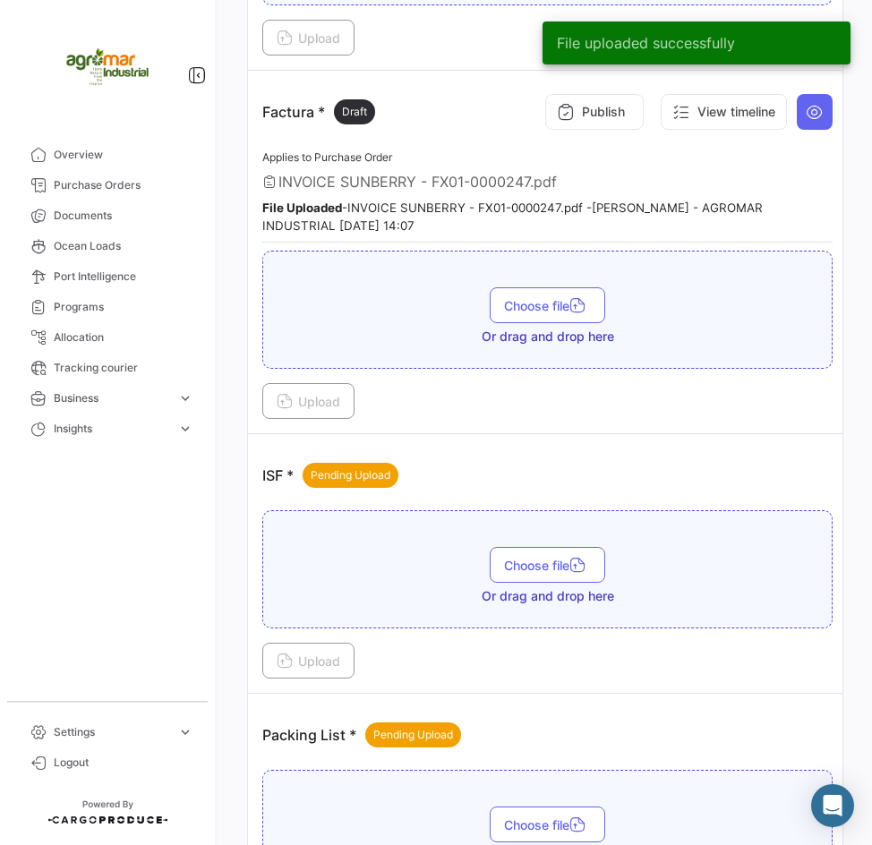
scroll to position [2297, 0]
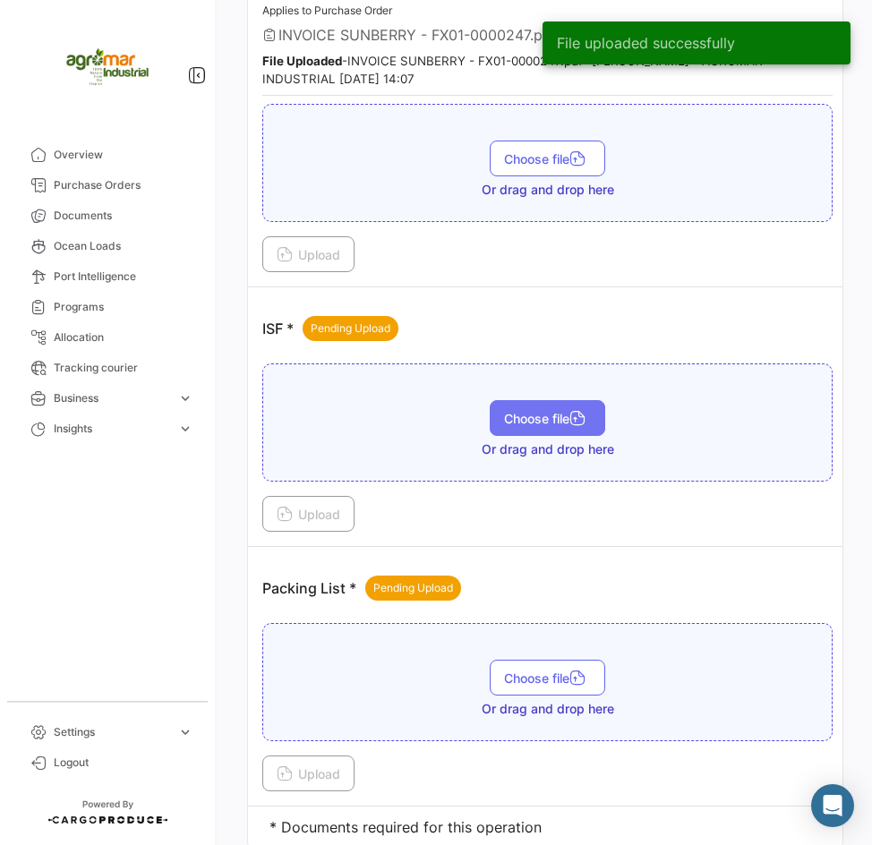
click at [529, 428] on button "Choose file" at bounding box center [547, 418] width 115 height 36
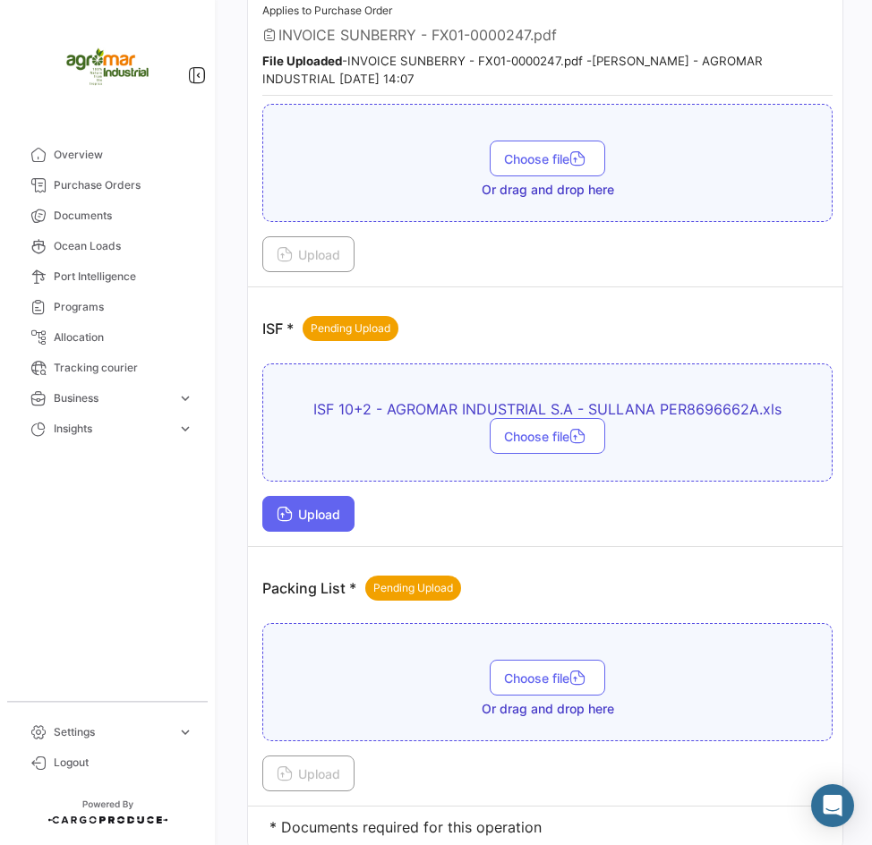
click at [332, 524] on button "Upload" at bounding box center [308, 514] width 92 height 36
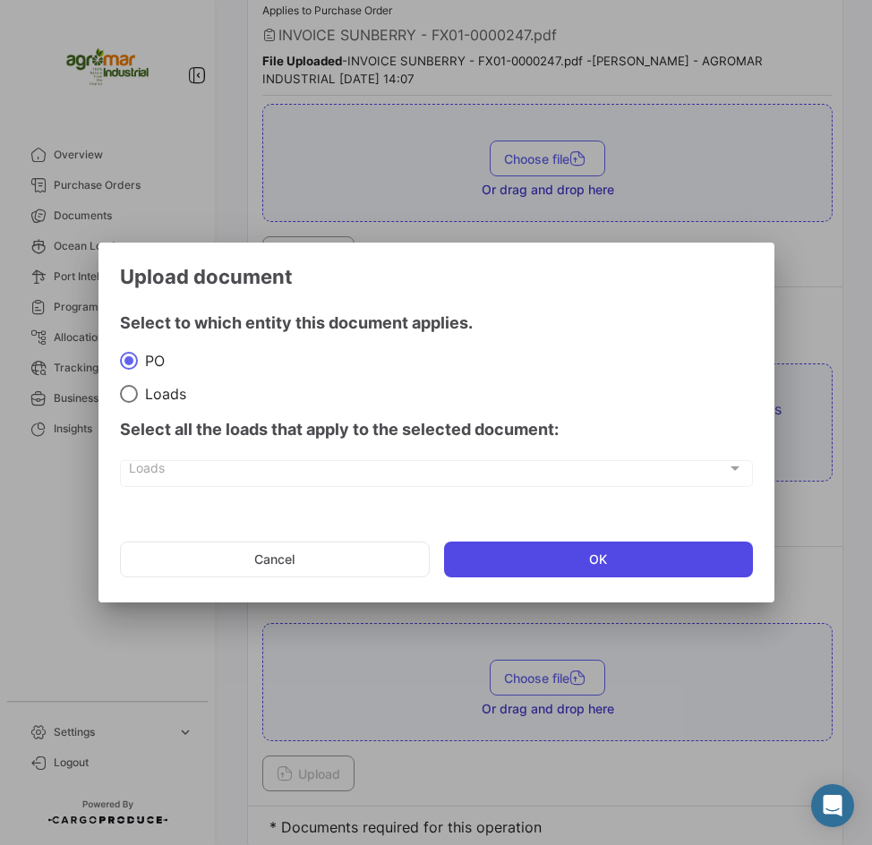
click at [497, 551] on button "OK" at bounding box center [598, 560] width 309 height 36
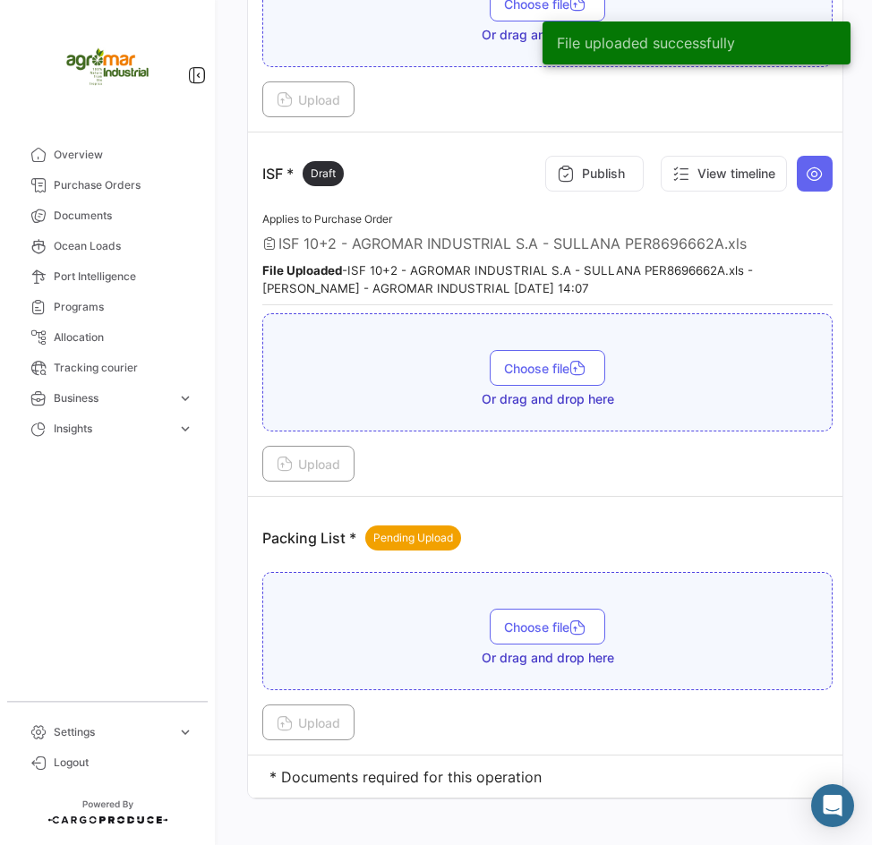
scroll to position [2495, 0]
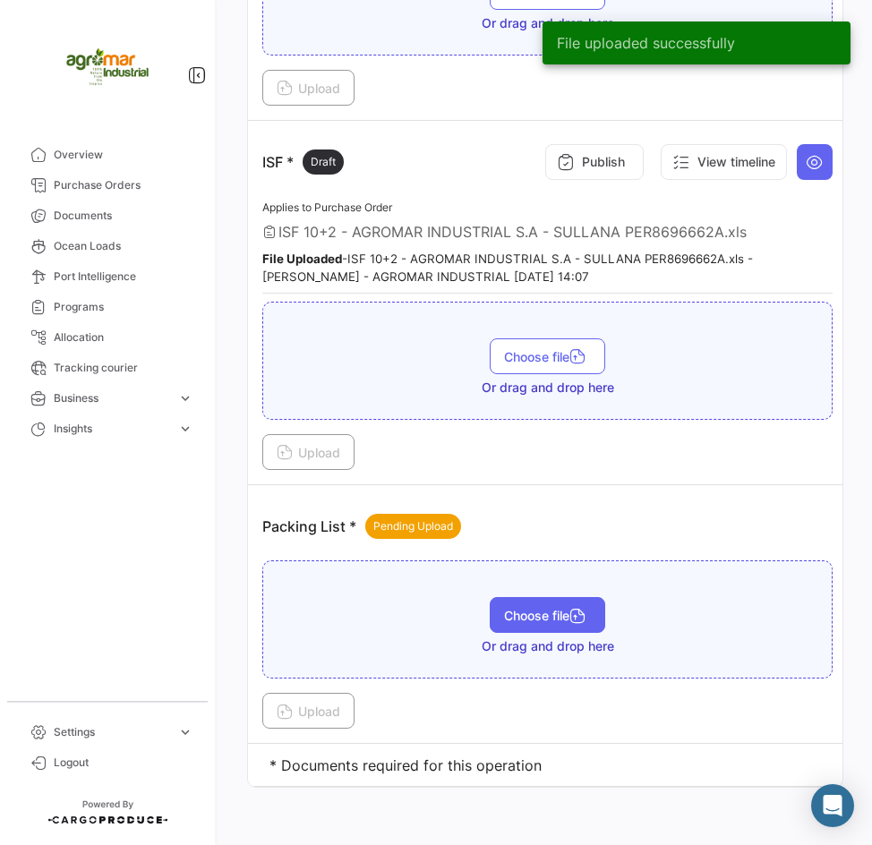
click at [528, 608] on span "Choose file" at bounding box center [547, 615] width 87 height 15
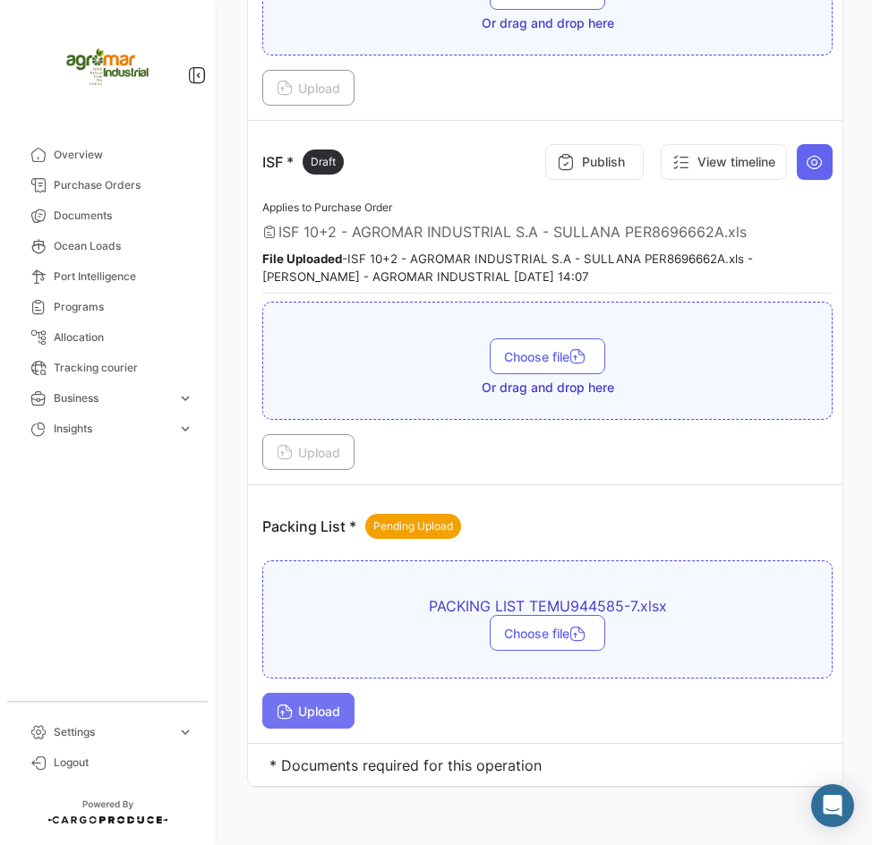
click at [329, 693] on button "Upload" at bounding box center [308, 711] width 92 height 36
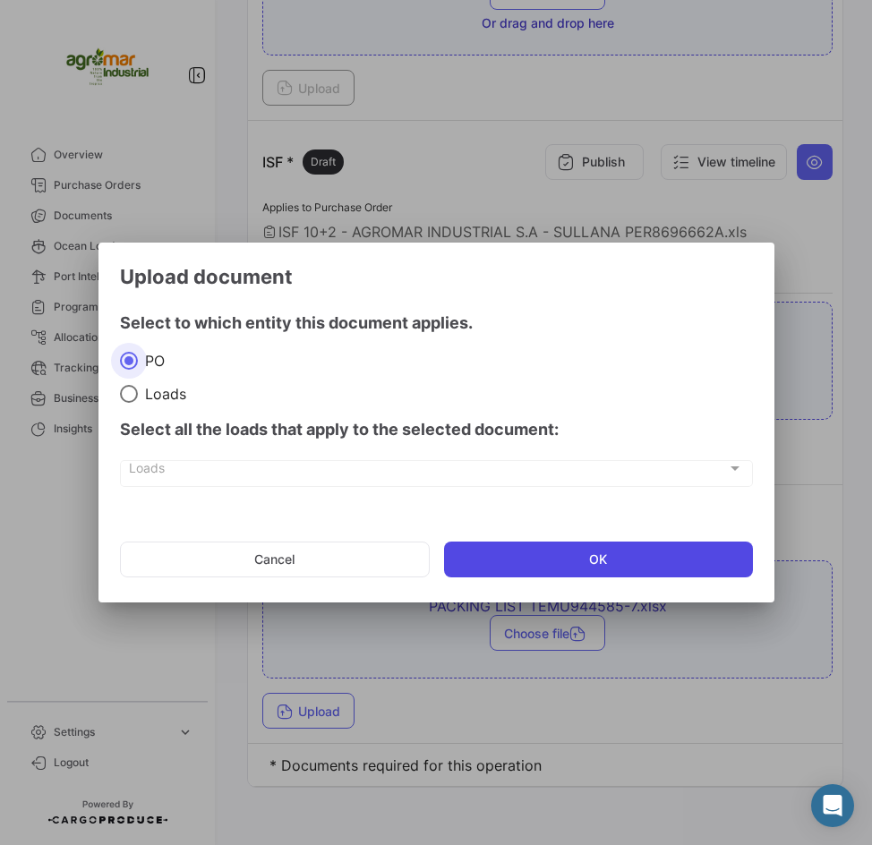
click at [504, 568] on button "OK" at bounding box center [598, 560] width 309 height 36
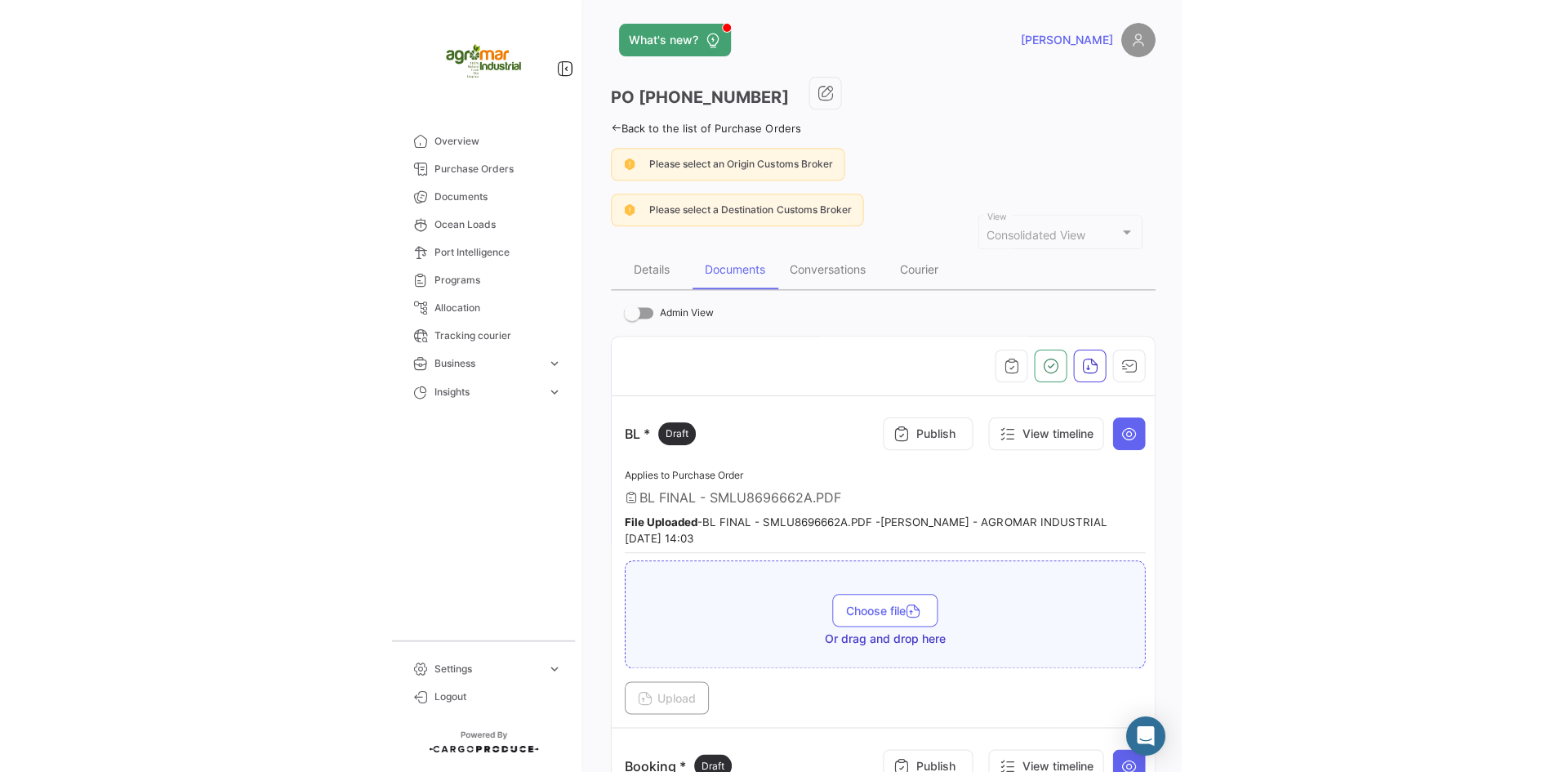
scroll to position [0, 0]
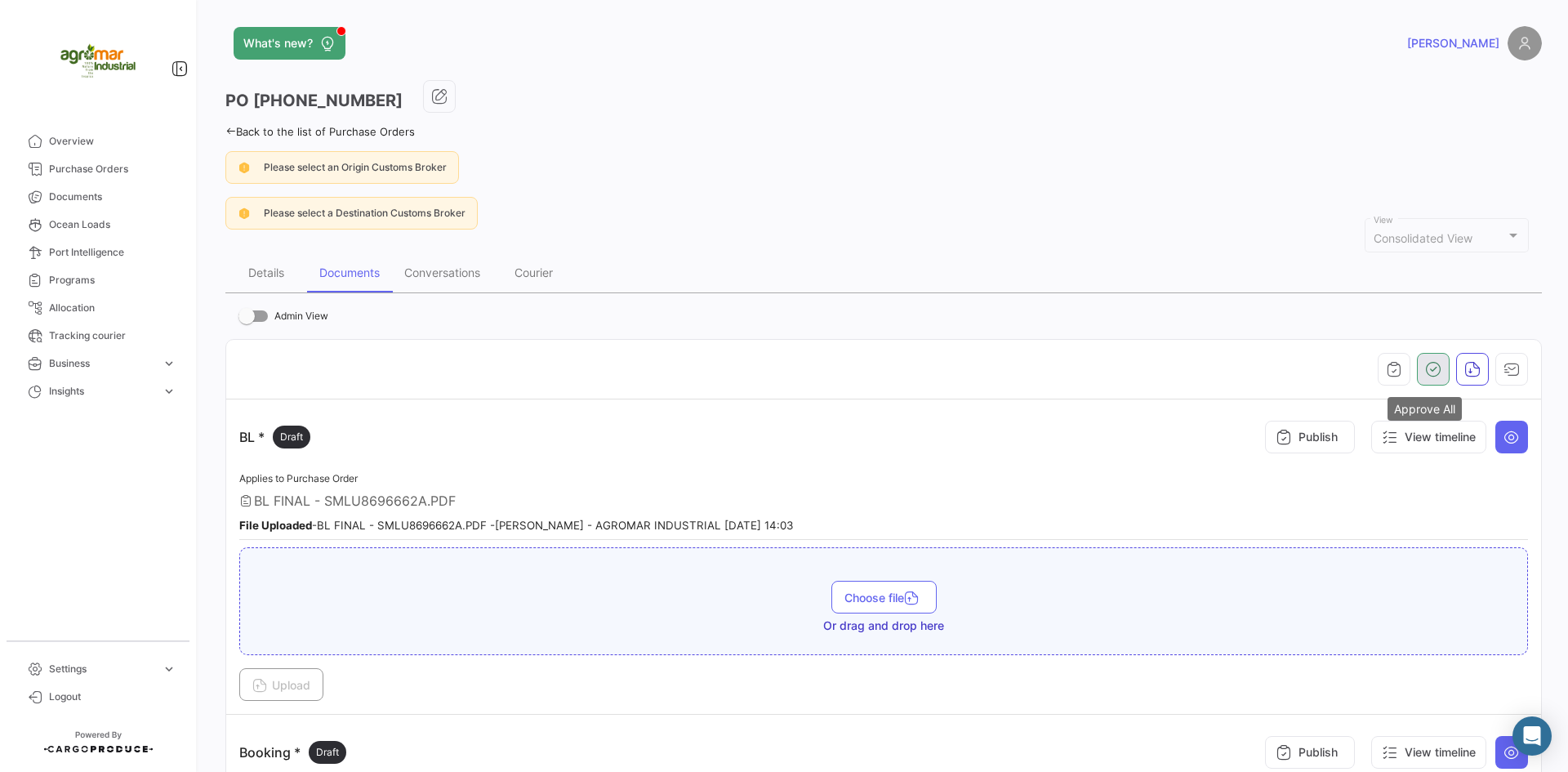
click at [1417, 374] on button "button" at bounding box center [1433, 370] width 33 height 33
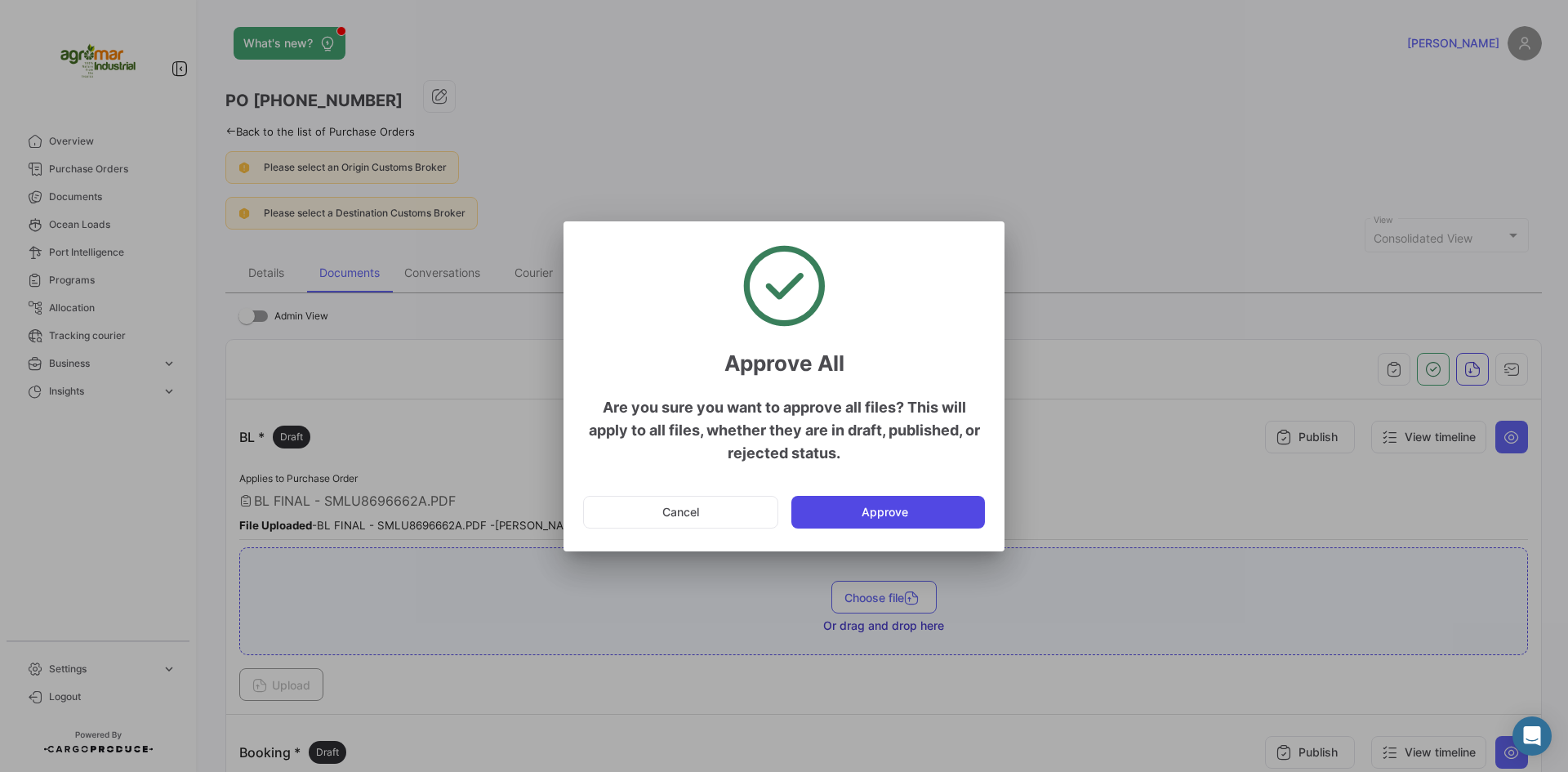
click at [876, 510] on button "Approve" at bounding box center [888, 512] width 193 height 33
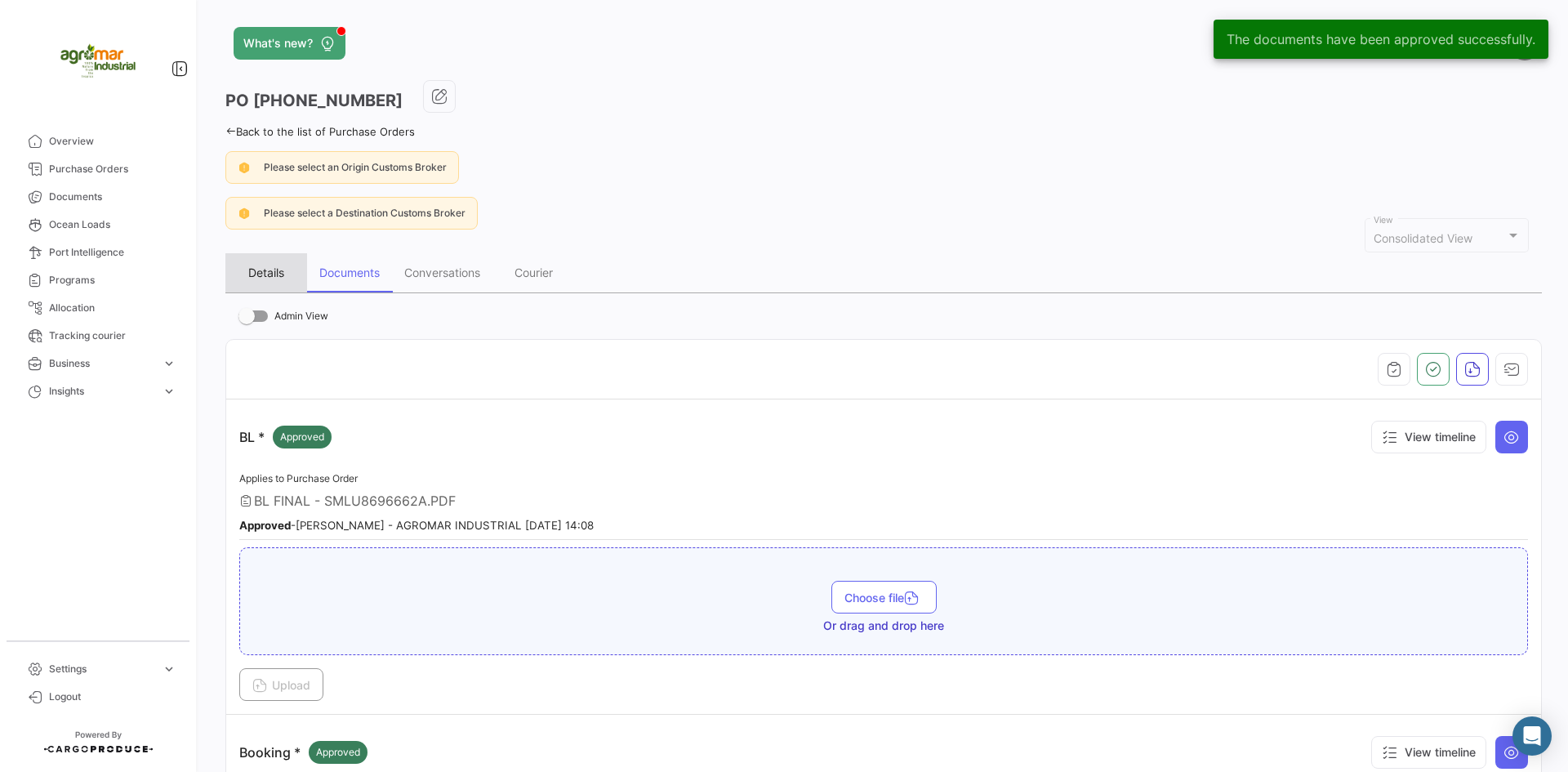
click at [260, 275] on div "Details" at bounding box center [265, 272] width 36 height 14
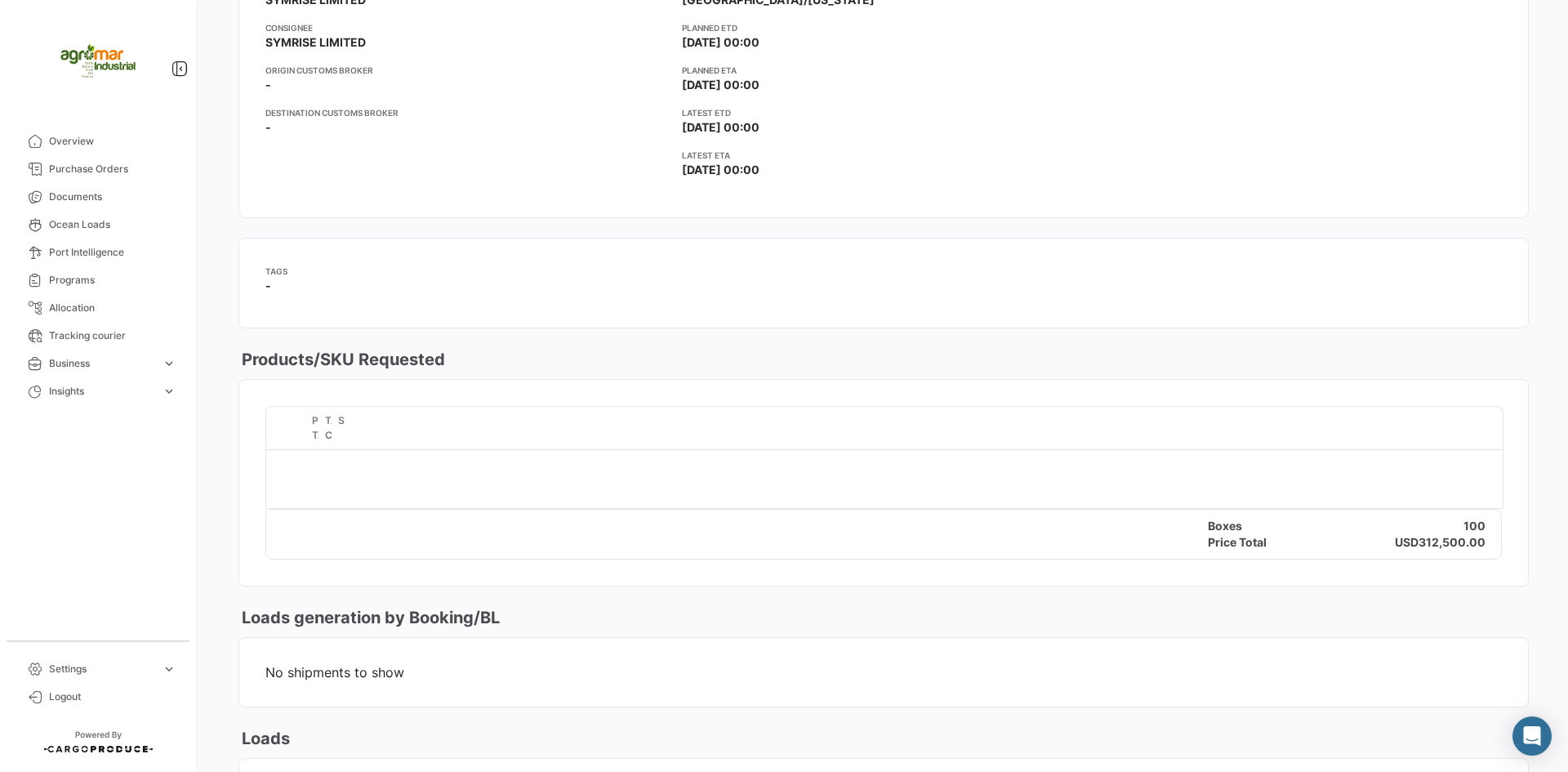
scroll to position [544, 0]
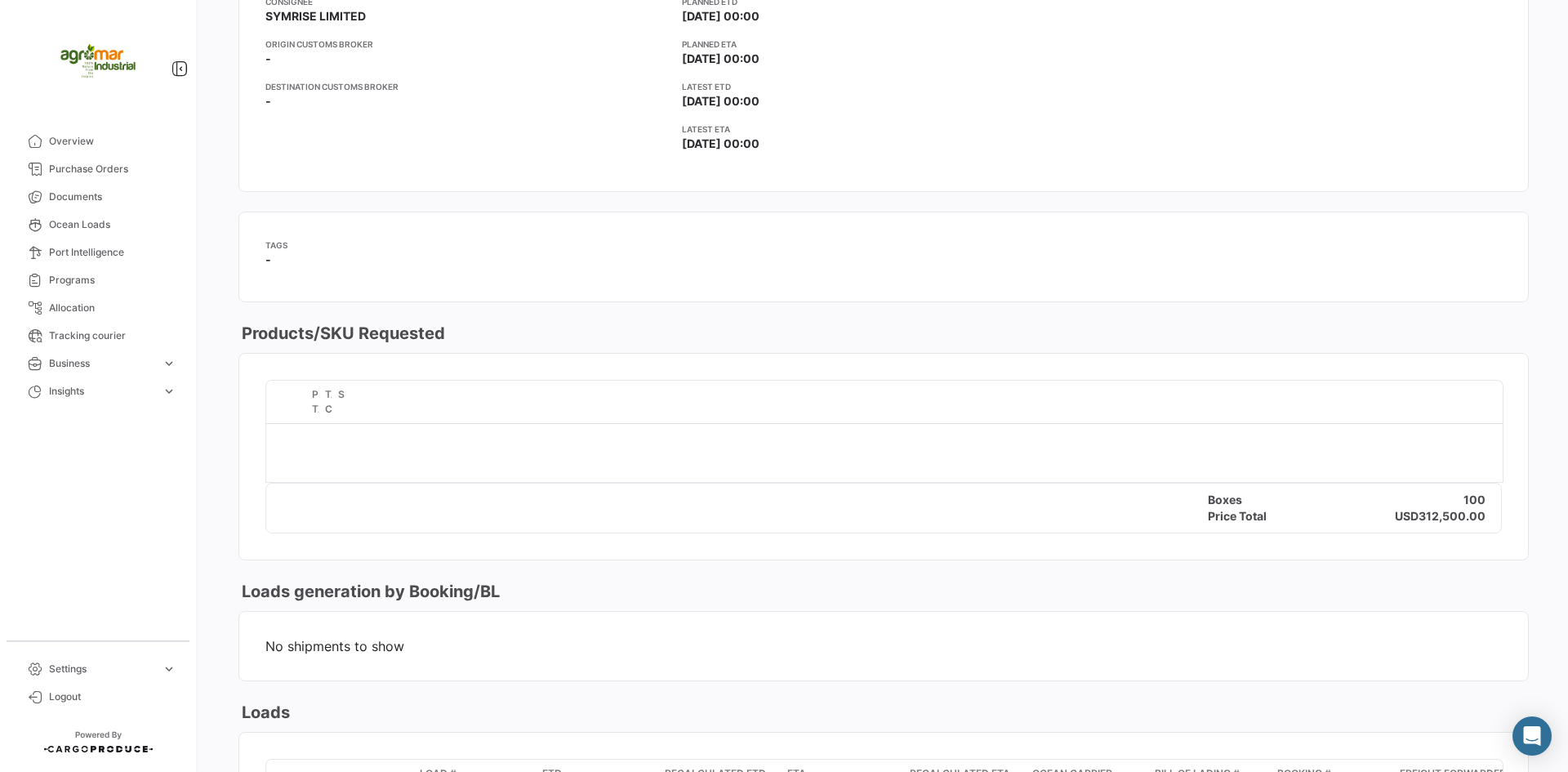
drag, startPoint x: 961, startPoint y: 503, endPoint x: 306, endPoint y: 495, distance: 655.0
click at [323, 495] on div "Boxes 100" at bounding box center [883, 500] width 1234 height 16
drag, startPoint x: 331, startPoint y: 409, endPoint x: 399, endPoint y: 416, distance: 68.4
click at [399, 416] on span at bounding box center [397, 402] width 4 height 43
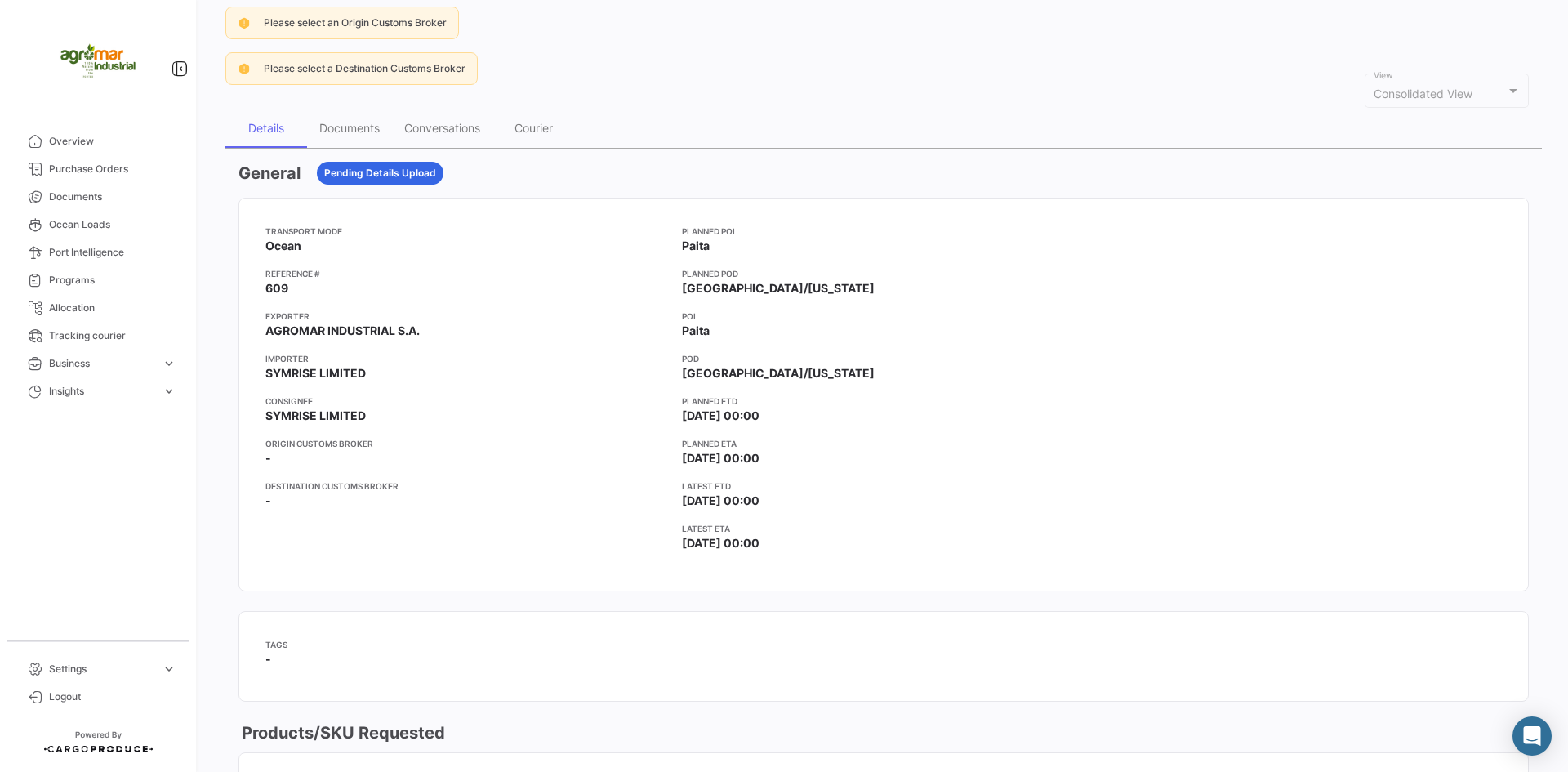
scroll to position [0, 0]
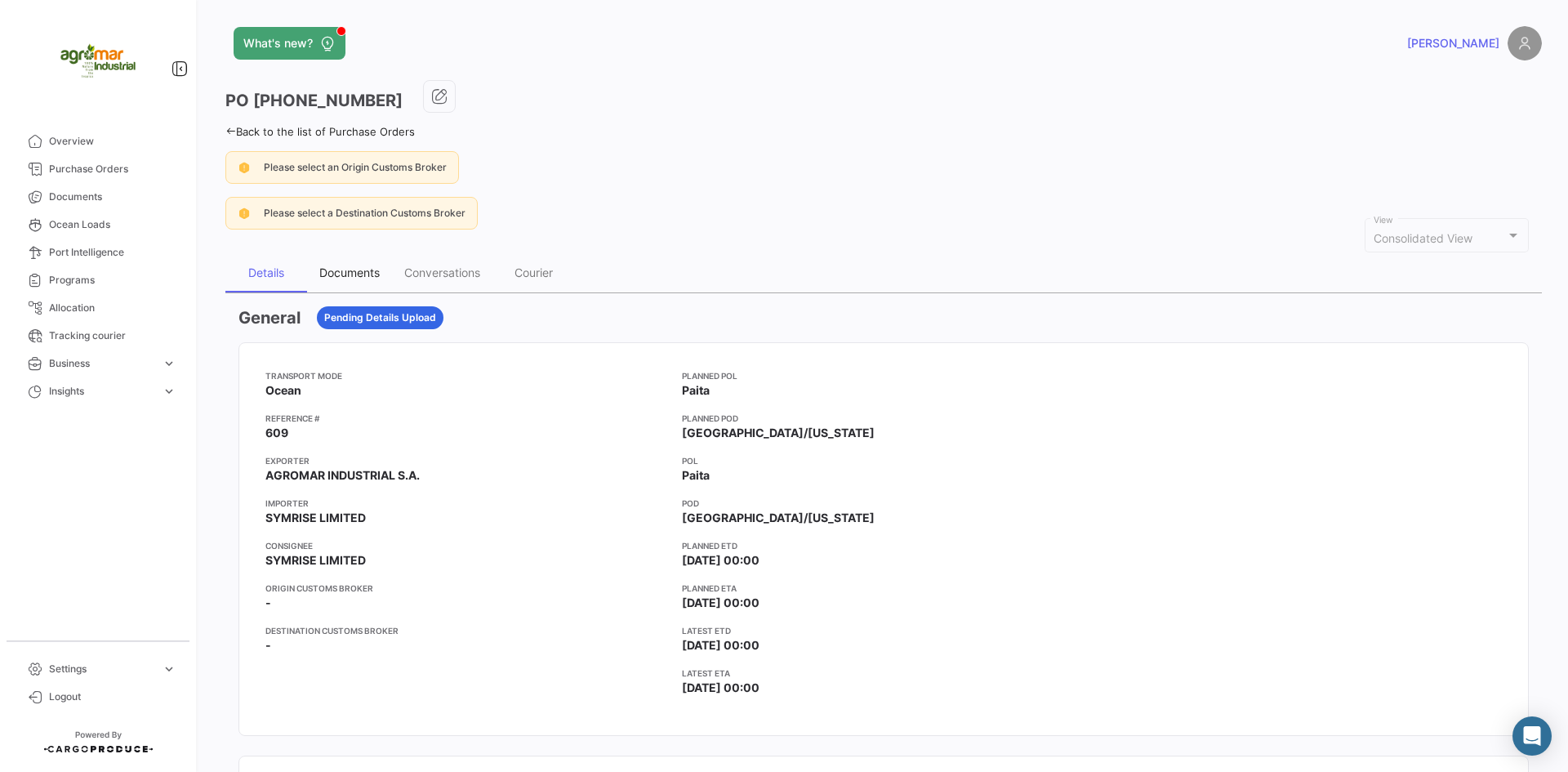
click at [386, 263] on div "Documents" at bounding box center [349, 272] width 85 height 39
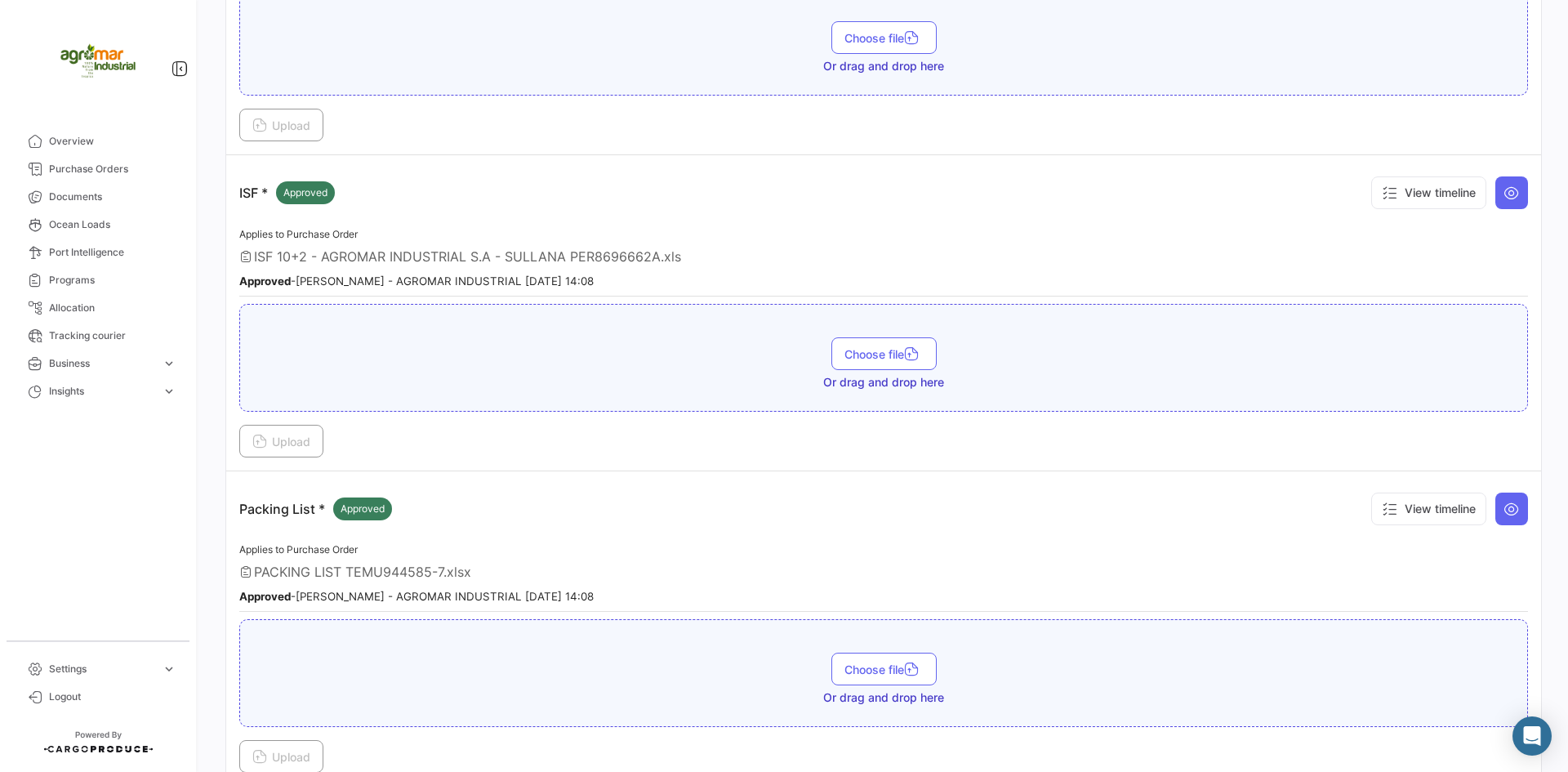
scroll to position [2245, 0]
